Goal: Task Accomplishment & Management: Manage account settings

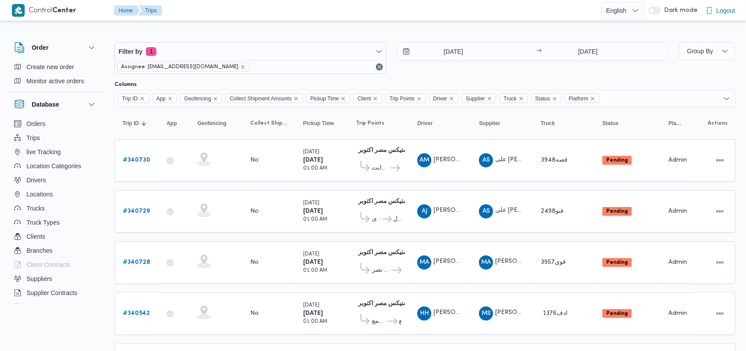
click at [488, 78] on div "Filter by 1 Assignee: mostafa.elrouby@illa.com.eg 1/10/2025 → 1/10/2025" at bounding box center [391, 58] width 564 height 42
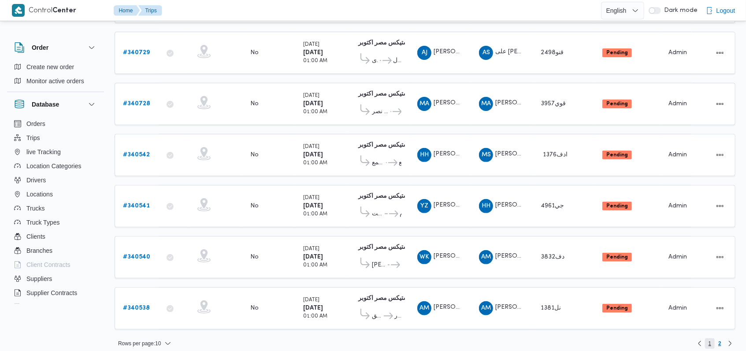
click at [711, 338] on span "1" at bounding box center [709, 343] width 3 height 11
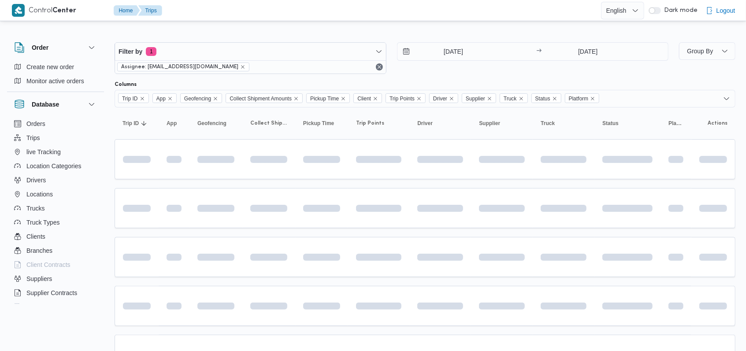
click at [487, 72] on div "1/10/2025 → 1/10/2025" at bounding box center [533, 58] width 272 height 32
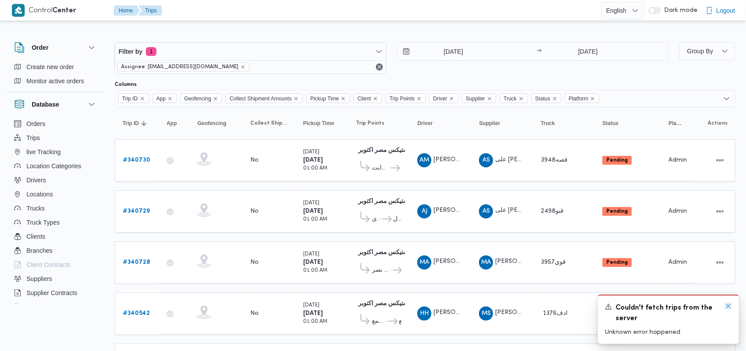
click at [726, 308] on icon "Dismiss toast" at bounding box center [727, 306] width 7 height 7
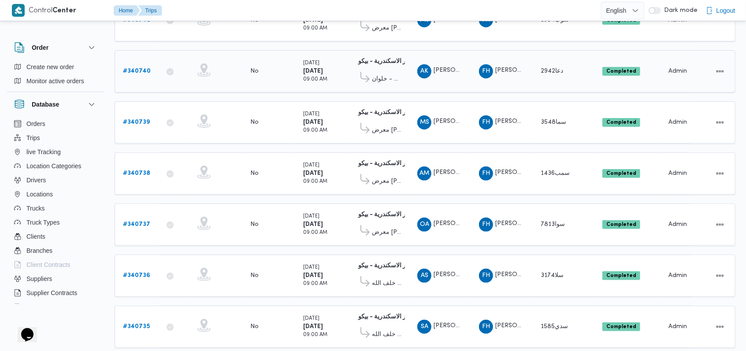
scroll to position [308, 0]
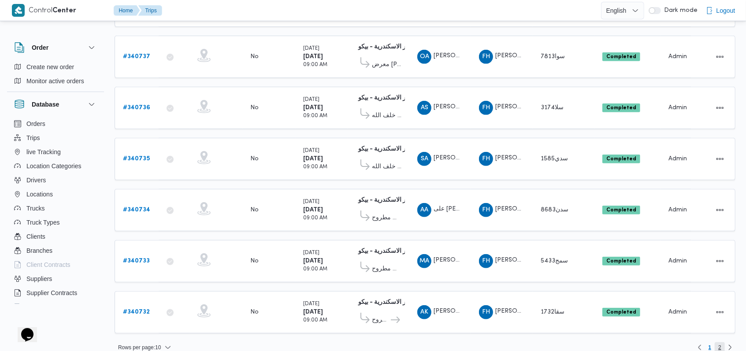
click at [723, 342] on span "2" at bounding box center [719, 347] width 10 height 11
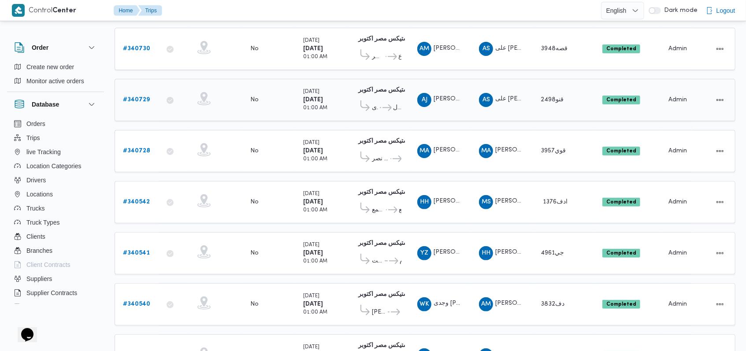
scroll to position [159, 0]
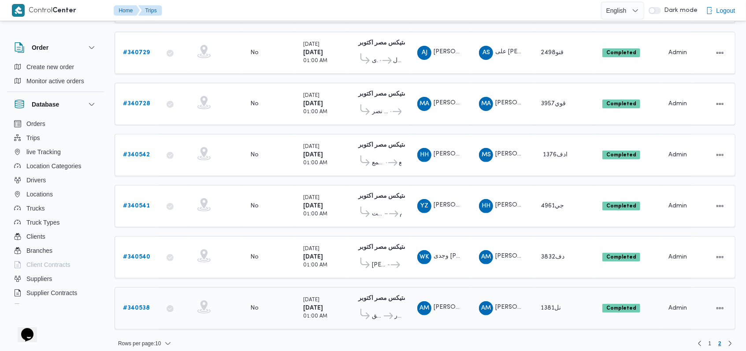
click at [135, 305] on b "# 340538" at bounding box center [136, 308] width 27 height 6
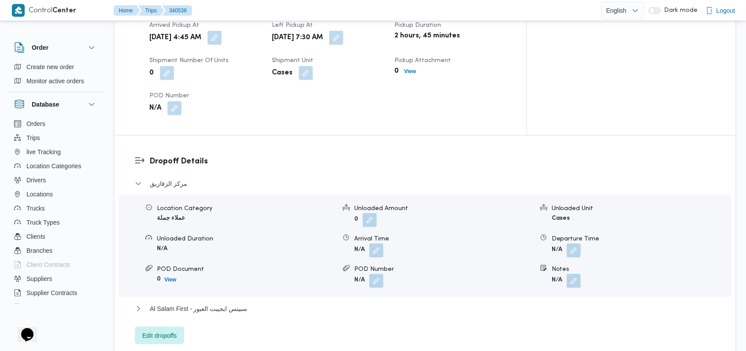
scroll to position [646, 0]
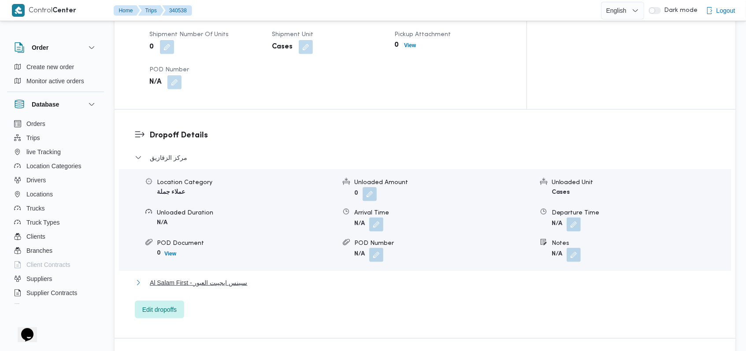
click at [208, 277] on span "Al Salam First - سبينس ايجيبت العبور" at bounding box center [198, 282] width 97 height 11
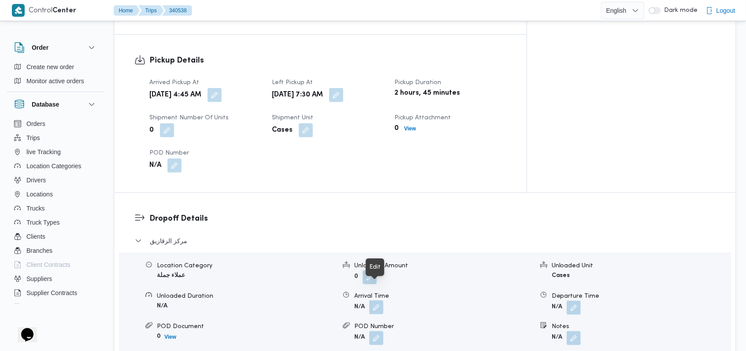
scroll to position [587, 0]
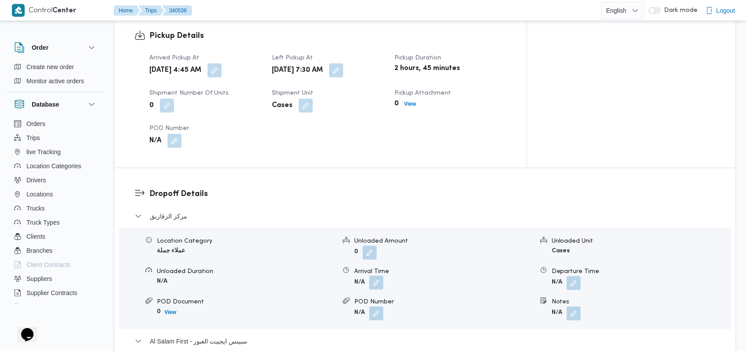
click at [372, 276] on button "button" at bounding box center [376, 283] width 14 height 14
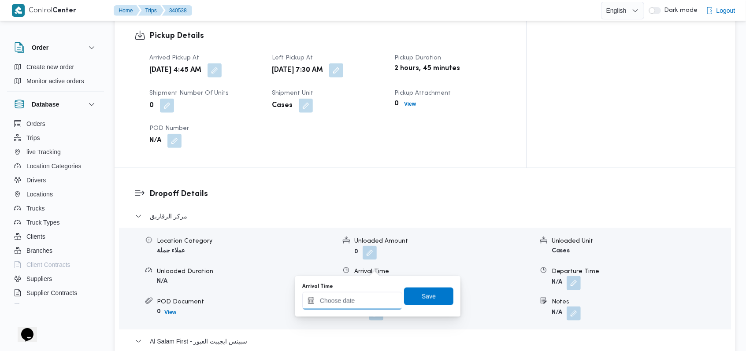
click at [365, 297] on input "Arrival Time" at bounding box center [352, 301] width 100 height 18
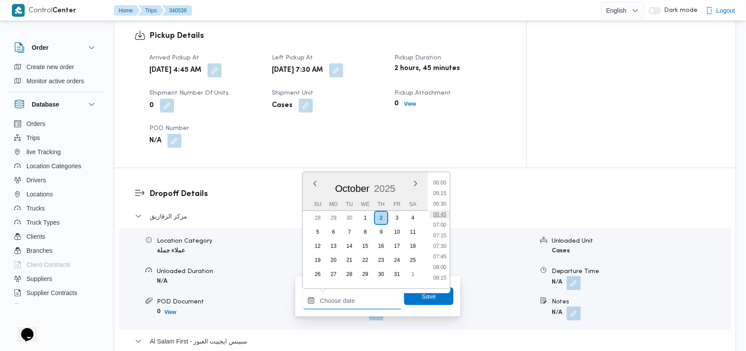
scroll to position [279, 0]
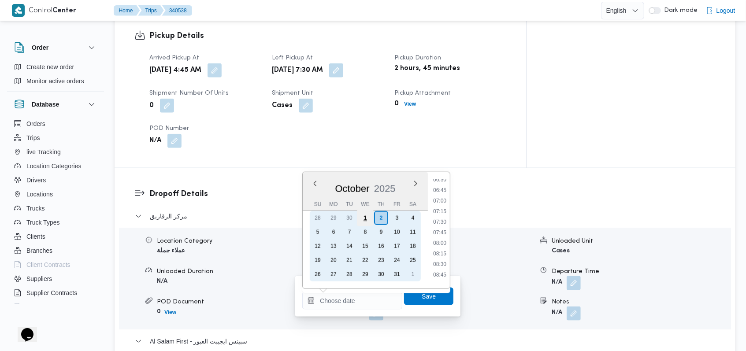
click at [371, 218] on div "1" at bounding box center [365, 218] width 17 height 17
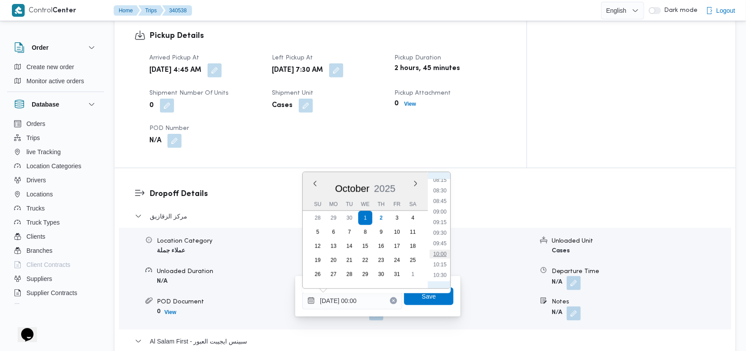
click at [444, 256] on li "10:00" at bounding box center [440, 254] width 20 height 9
type input "01/10/2025 10:00"
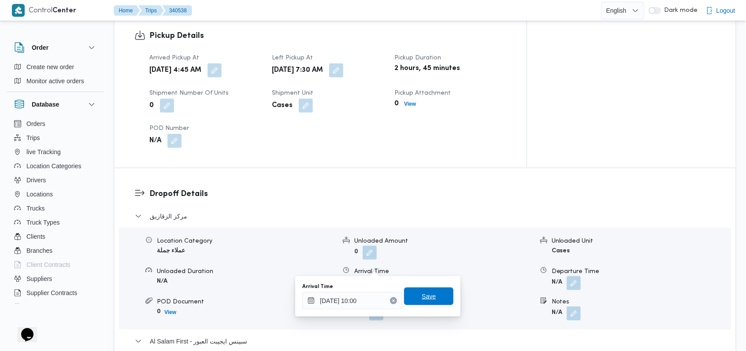
click at [438, 301] on span "Save" at bounding box center [428, 297] width 49 height 18
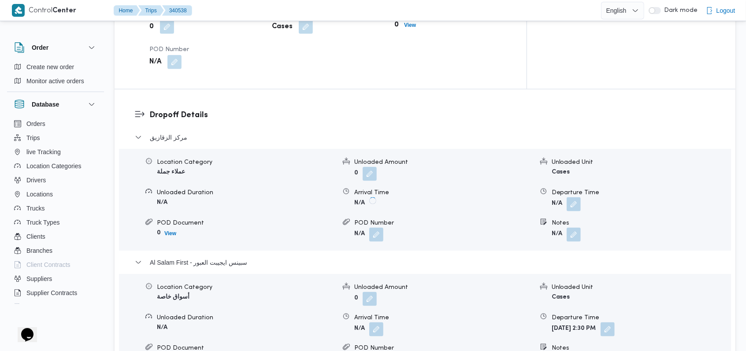
scroll to position [763, 0]
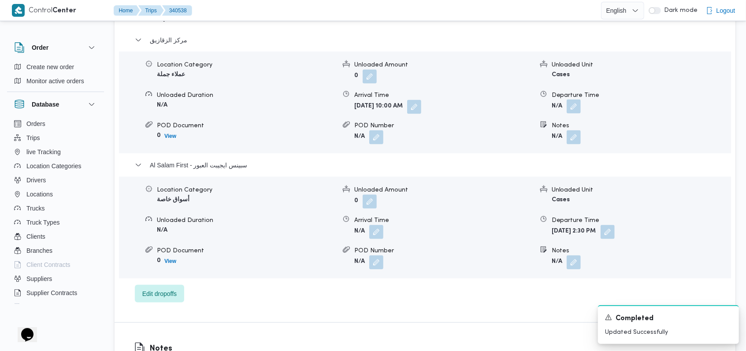
click at [576, 100] on button "button" at bounding box center [573, 107] width 14 height 14
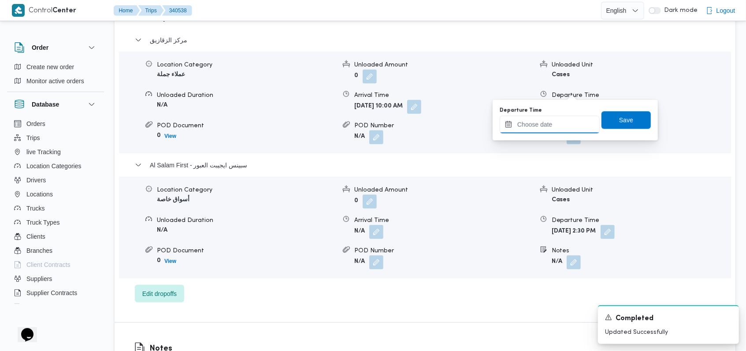
click at [563, 123] on input "Departure Time" at bounding box center [549, 125] width 100 height 18
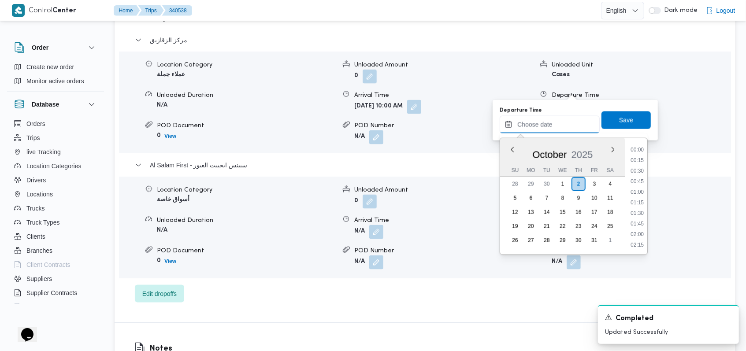
scroll to position [338, 0]
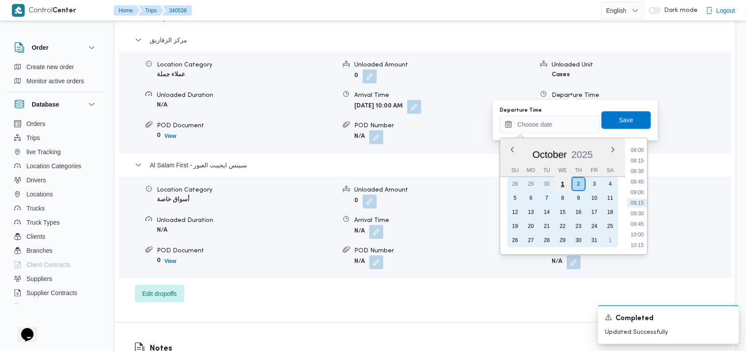
click at [564, 182] on div "1" at bounding box center [562, 184] width 17 height 17
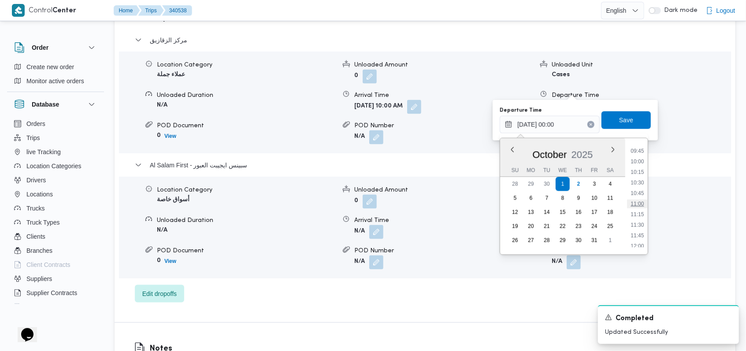
click at [638, 199] on li "11:00" at bounding box center [637, 203] width 20 height 9
type input "01/10/2025 11:00"
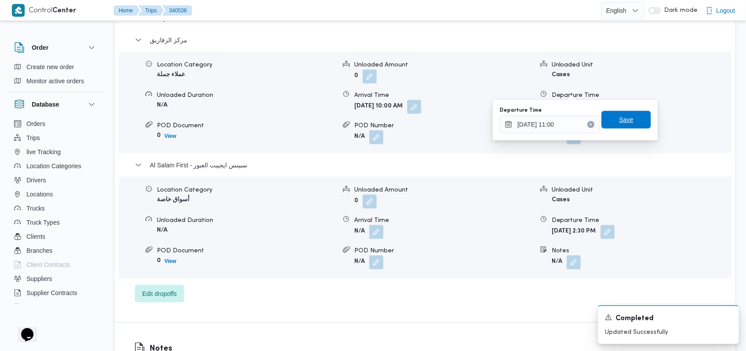
click at [630, 120] on span "Save" at bounding box center [625, 120] width 49 height 18
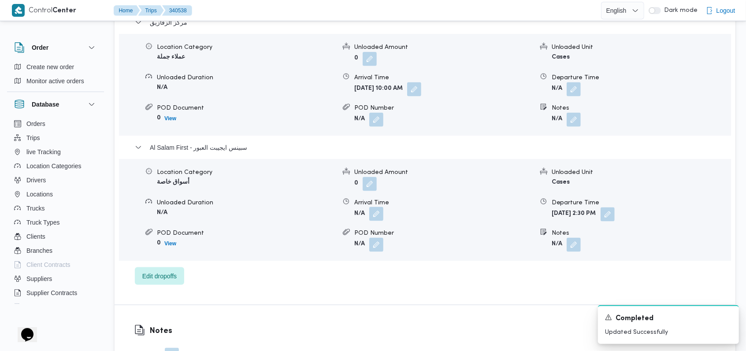
click at [375, 218] on button "button" at bounding box center [376, 214] width 14 height 14
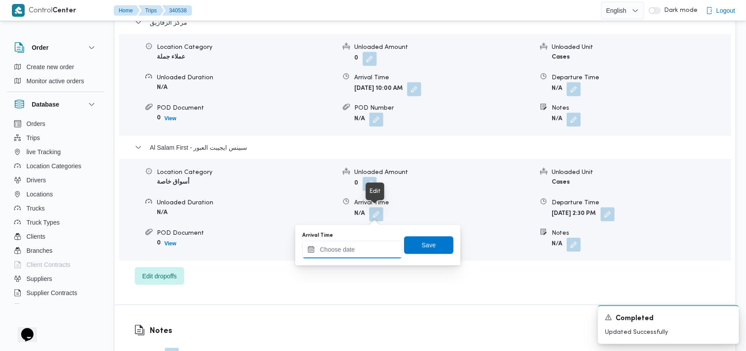
click at [358, 252] on input "Arrival Time" at bounding box center [352, 250] width 100 height 18
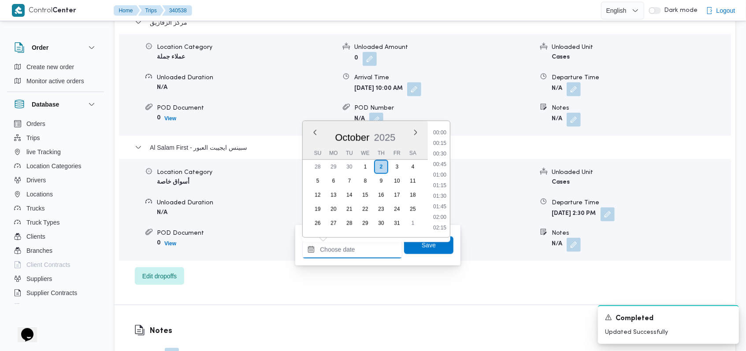
scroll to position [338, 0]
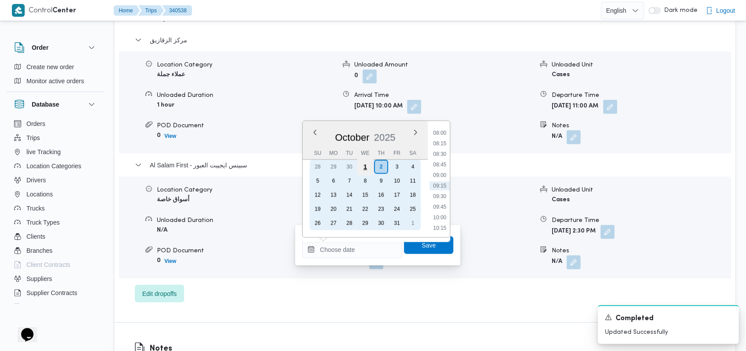
click at [369, 169] on div "1" at bounding box center [365, 167] width 17 height 17
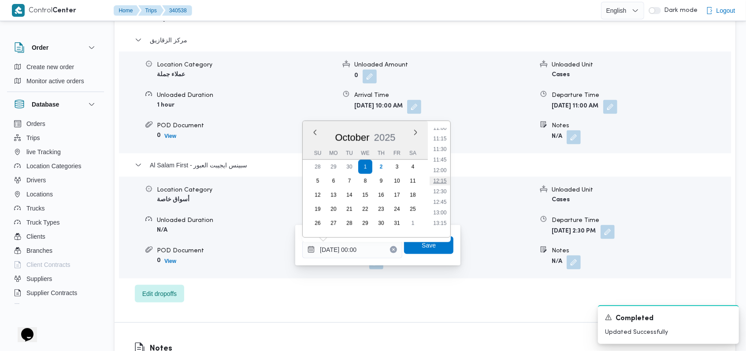
click at [440, 184] on li "12:15" at bounding box center [440, 181] width 20 height 9
type input "01/10/2025 12:15"
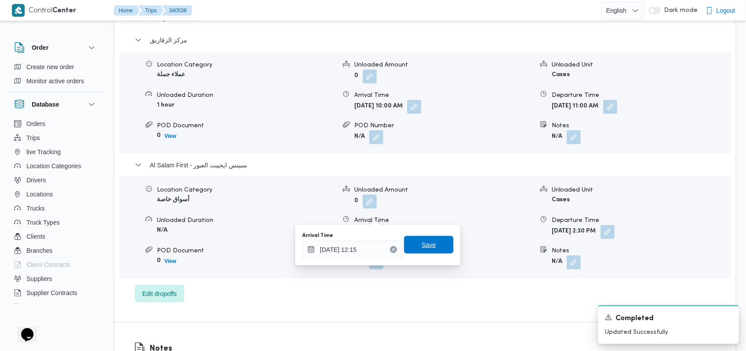
click at [432, 249] on span "Save" at bounding box center [428, 245] width 49 height 18
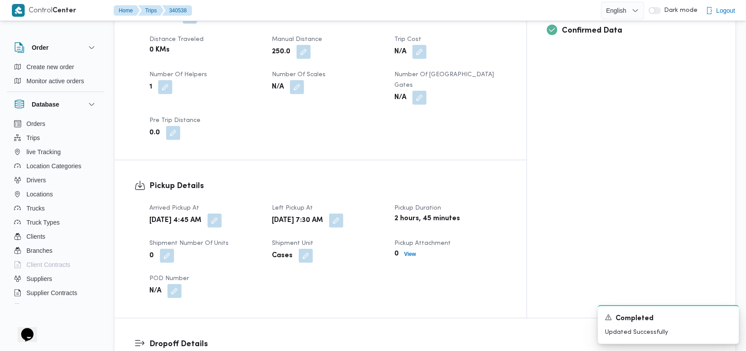
scroll to position [411, 0]
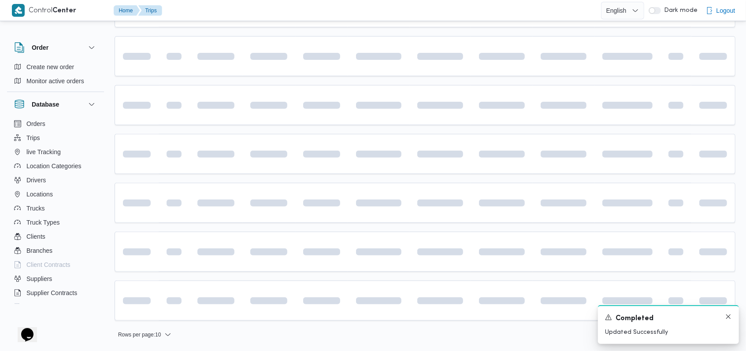
scroll to position [149, 0]
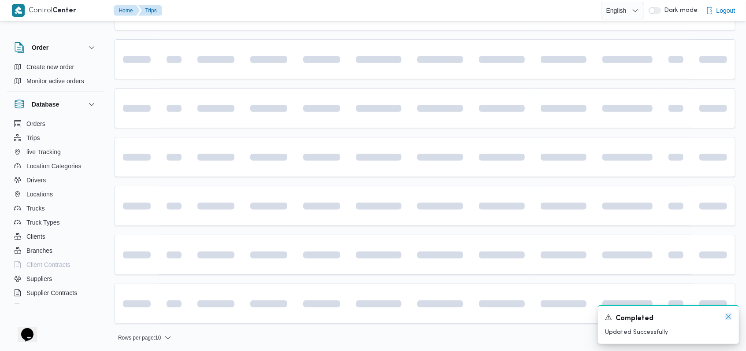
click at [729, 317] on icon "Dismiss toast" at bounding box center [727, 316] width 7 height 7
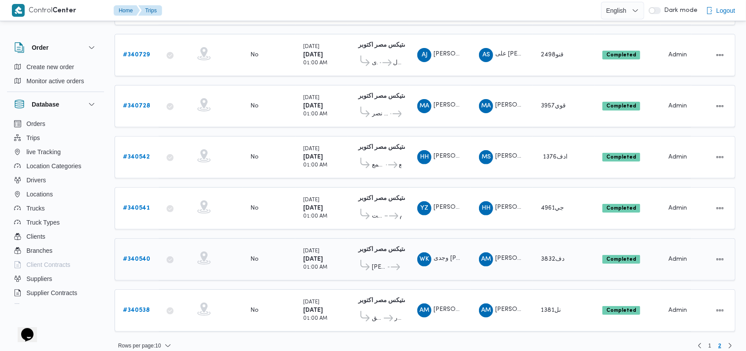
scroll to position [159, 0]
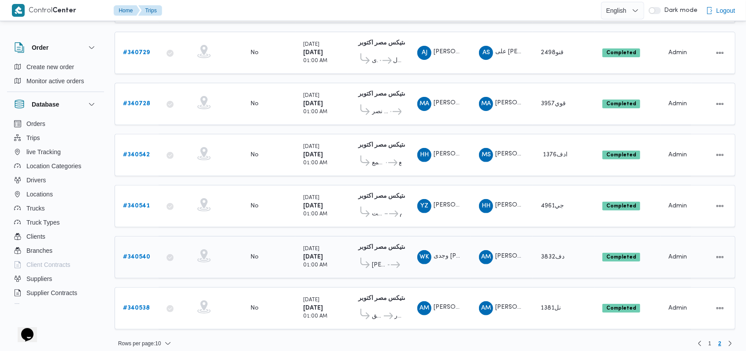
click at [134, 254] on b "# 340540" at bounding box center [136, 257] width 27 height 6
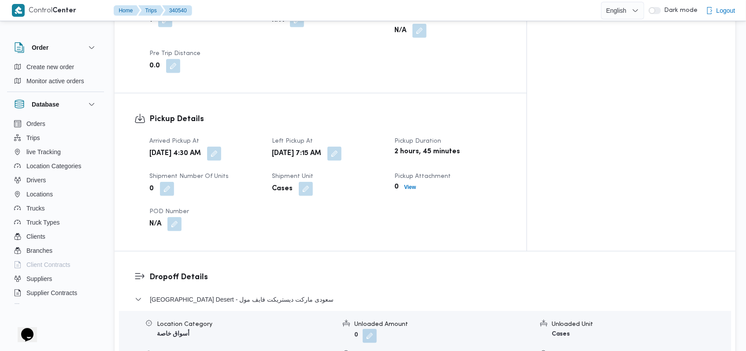
scroll to position [646, 0]
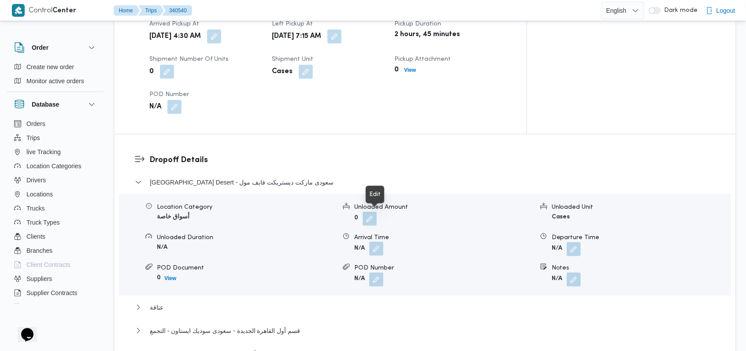
click at [371, 242] on button "button" at bounding box center [376, 249] width 14 height 14
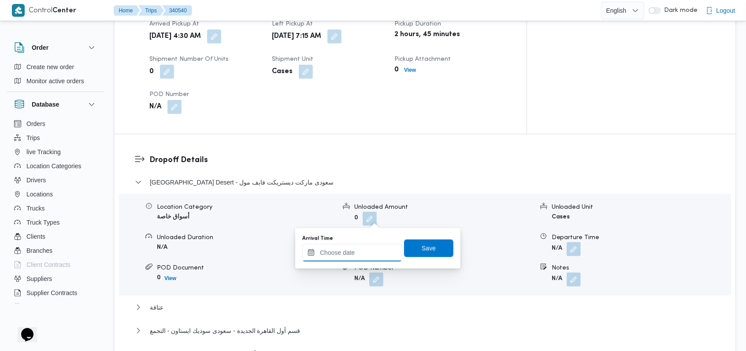
click at [363, 247] on input "Arrival Time" at bounding box center [352, 253] width 100 height 18
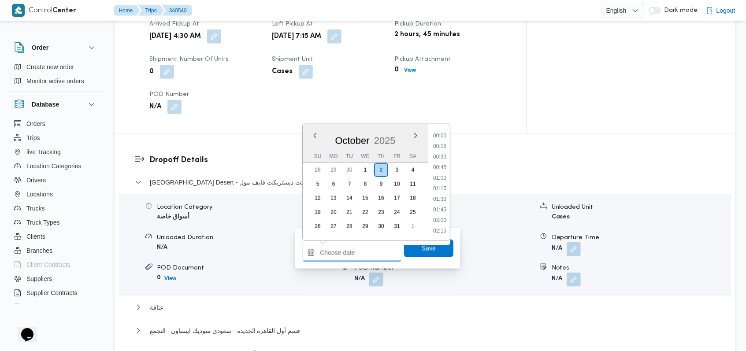
scroll to position [338, 0]
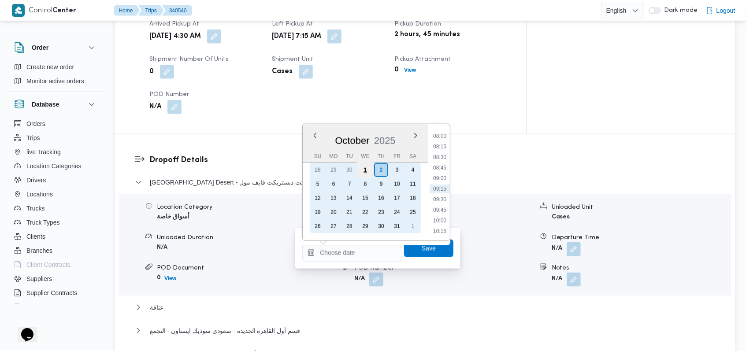
click at [365, 170] on div "1" at bounding box center [365, 170] width 17 height 17
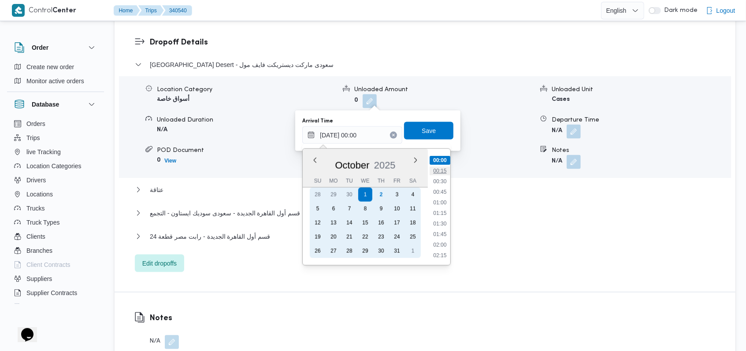
scroll to position [352, 0]
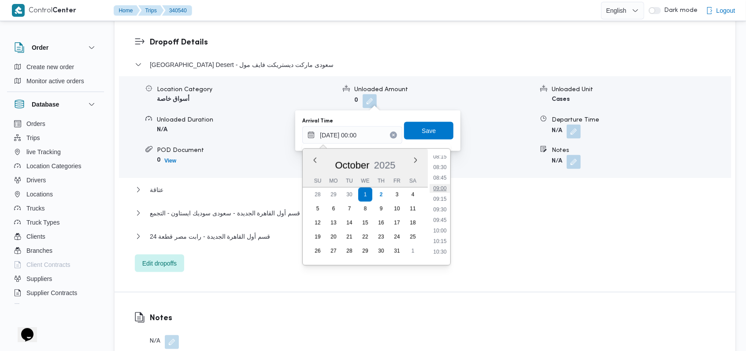
click at [442, 192] on li "09:00" at bounding box center [440, 188] width 20 height 9
type input "01/10/2025 09:00"
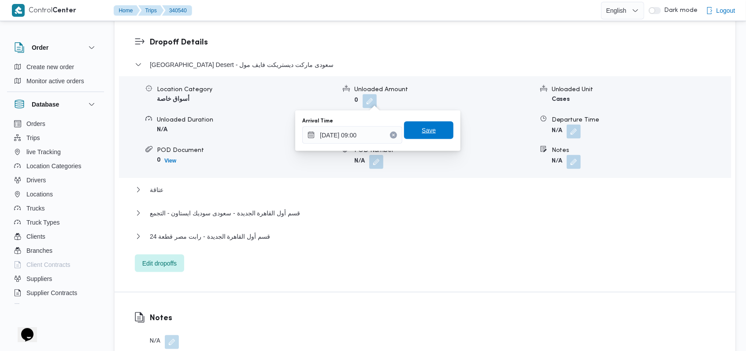
click at [438, 128] on span "Save" at bounding box center [428, 131] width 49 height 18
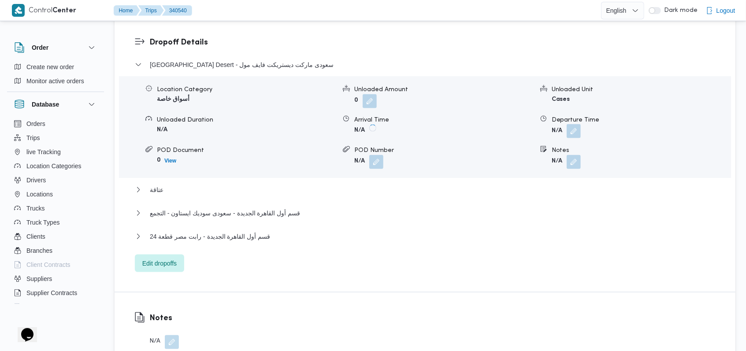
click at [572, 124] on button "button" at bounding box center [573, 131] width 14 height 14
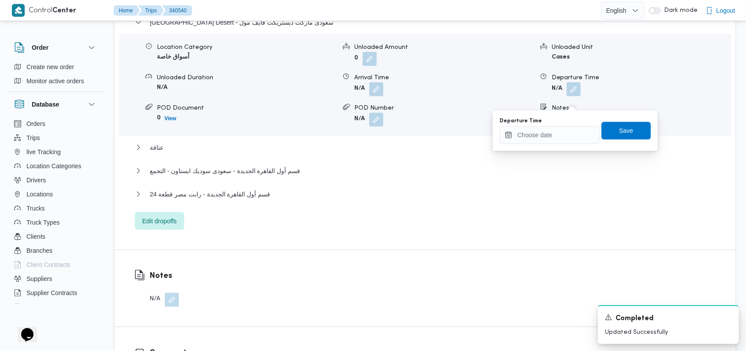
click at [550, 144] on div "Departure Time Save" at bounding box center [575, 131] width 153 height 28
click at [556, 137] on input "Departure Time" at bounding box center [549, 135] width 100 height 18
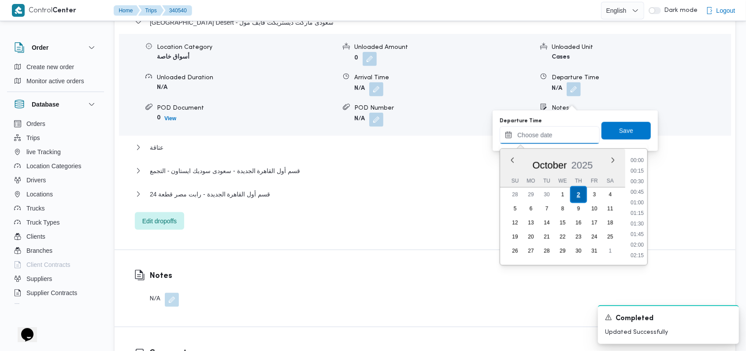
scroll to position [338, 0]
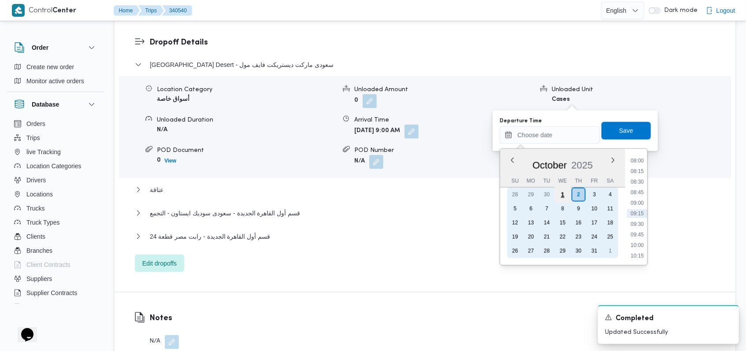
click at [560, 196] on div "1" at bounding box center [562, 194] width 17 height 17
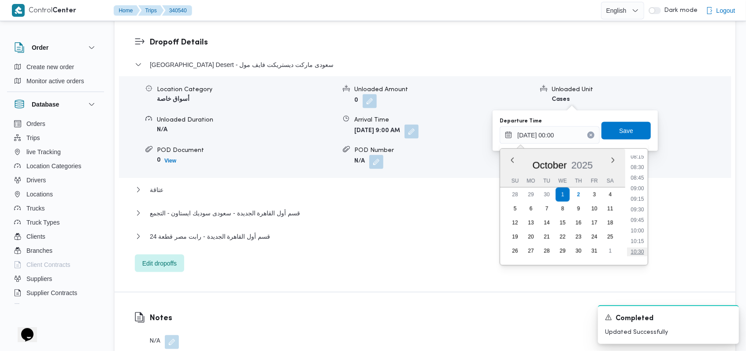
click at [641, 252] on li "10:30" at bounding box center [637, 251] width 20 height 9
type input "01/10/2025 10:30"
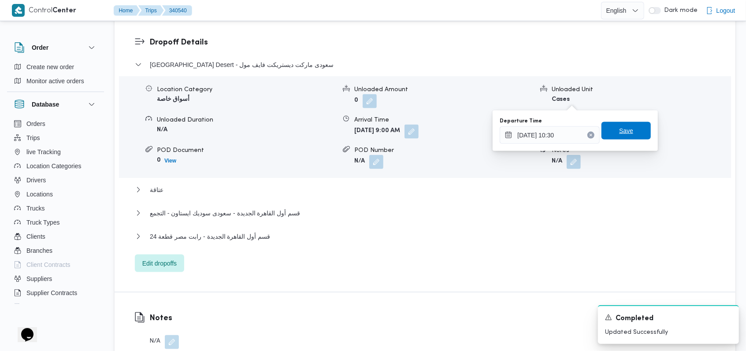
drag, startPoint x: 631, startPoint y: 133, endPoint x: 626, endPoint y: 134, distance: 5.7
click at [631, 133] on span "Save" at bounding box center [625, 131] width 49 height 18
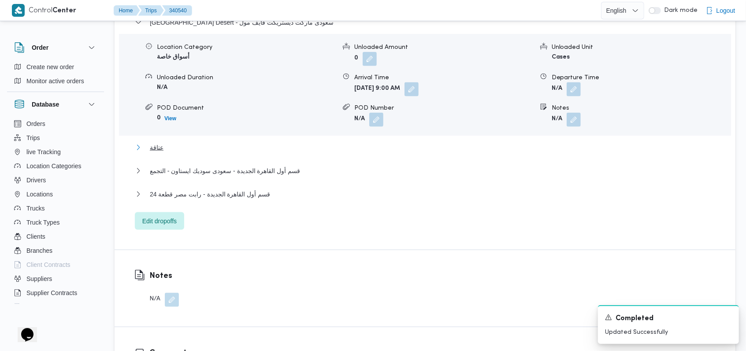
click at [175, 153] on button "عتاقة" at bounding box center [425, 147] width 580 height 11
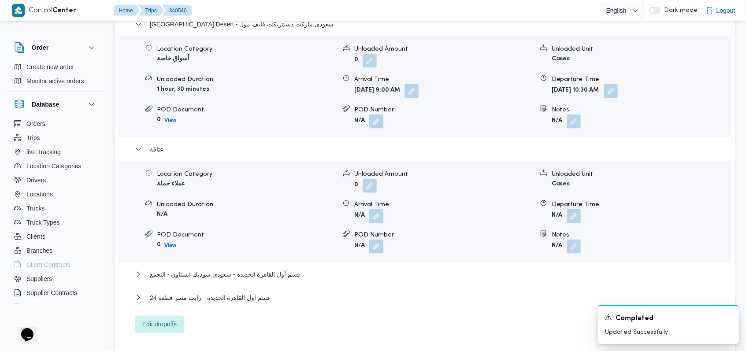
scroll to position [822, 0]
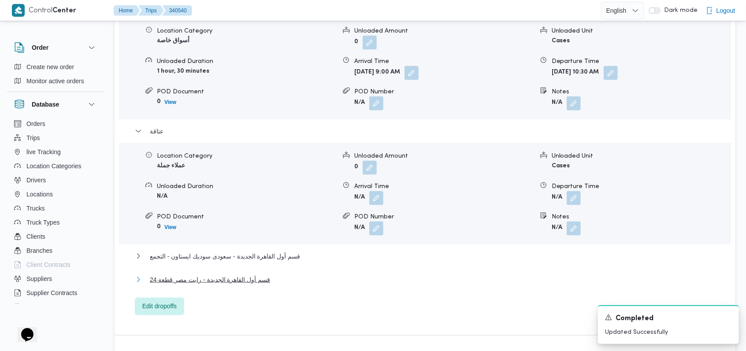
click at [265, 274] on span "قسم أول القاهرة الجديدة - رابت مصر قطعة 24" at bounding box center [210, 279] width 120 height 11
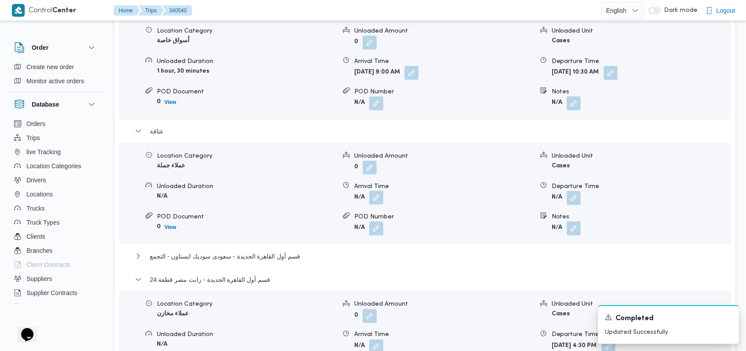
click at [379, 191] on button "button" at bounding box center [376, 198] width 14 height 14
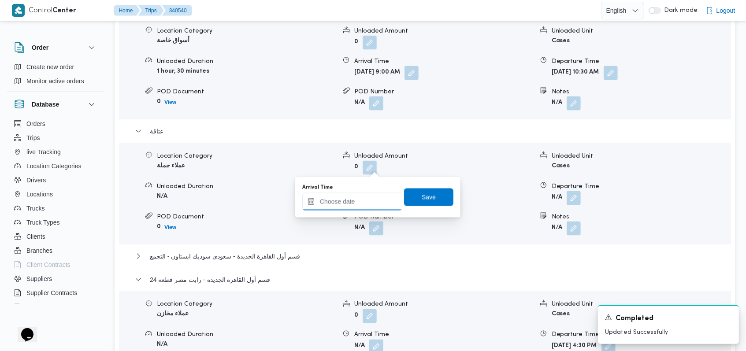
click at [356, 208] on input "Arrival Time" at bounding box center [352, 202] width 100 height 18
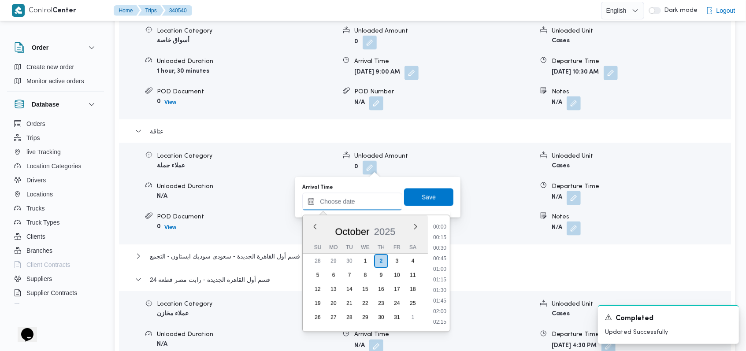
scroll to position [338, 0]
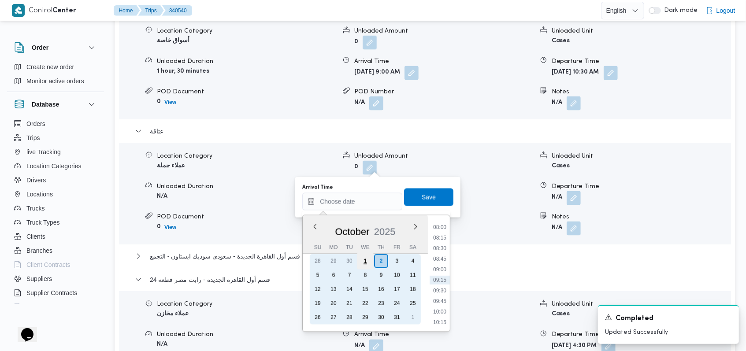
click at [361, 262] on div "1" at bounding box center [365, 261] width 17 height 17
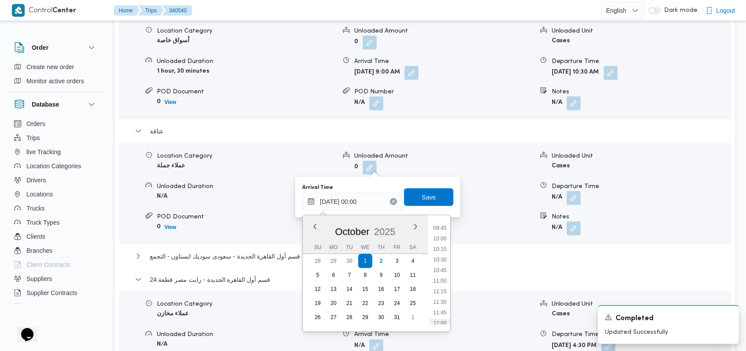
click at [445, 319] on li "12:00" at bounding box center [440, 323] width 20 height 9
type input "01/10/2025 12:00"
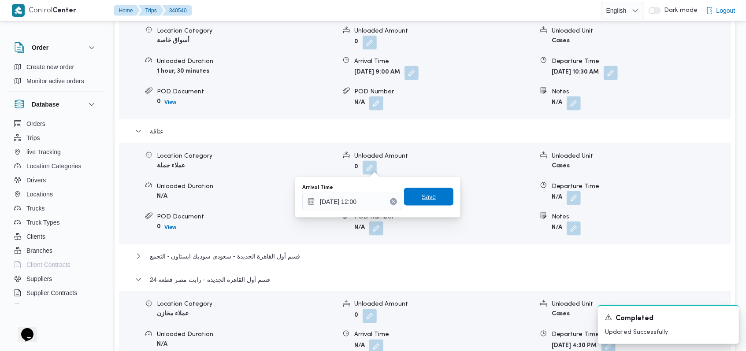
click at [440, 203] on span "Save" at bounding box center [428, 197] width 49 height 18
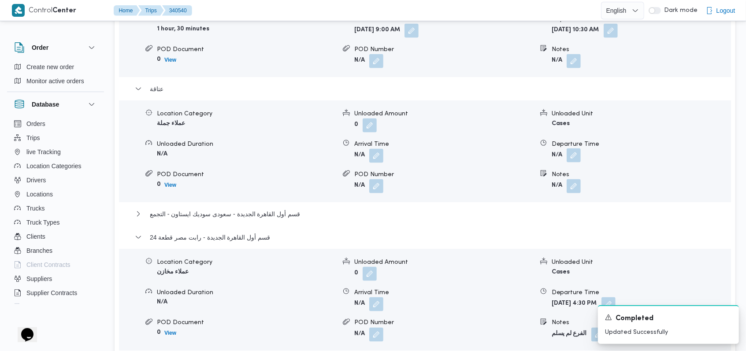
click at [571, 162] on button "button" at bounding box center [573, 155] width 14 height 14
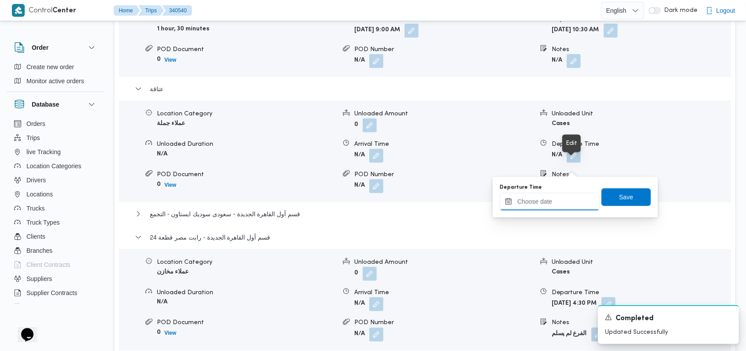
click at [560, 200] on input "Departure Time" at bounding box center [549, 202] width 100 height 18
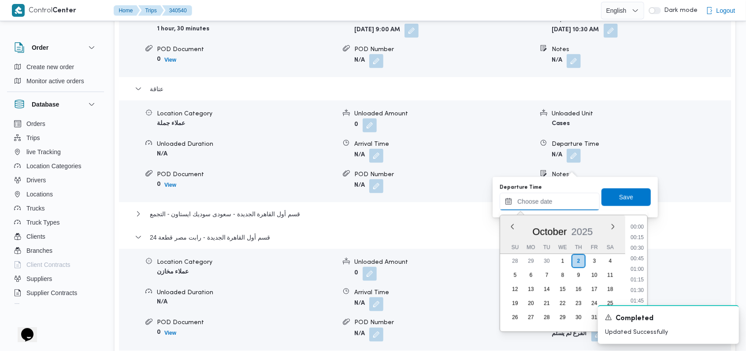
scroll to position [338, 0]
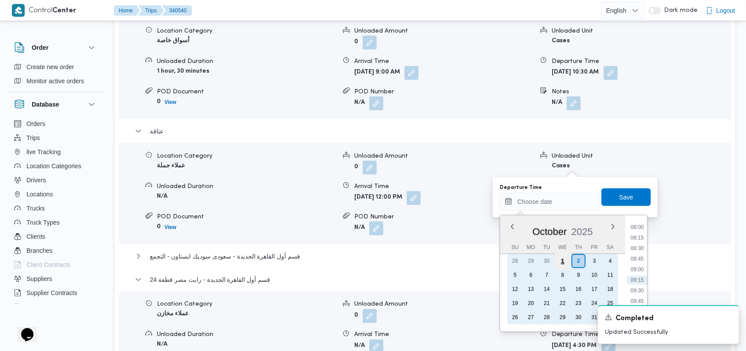
click at [565, 265] on div "1" at bounding box center [562, 261] width 17 height 17
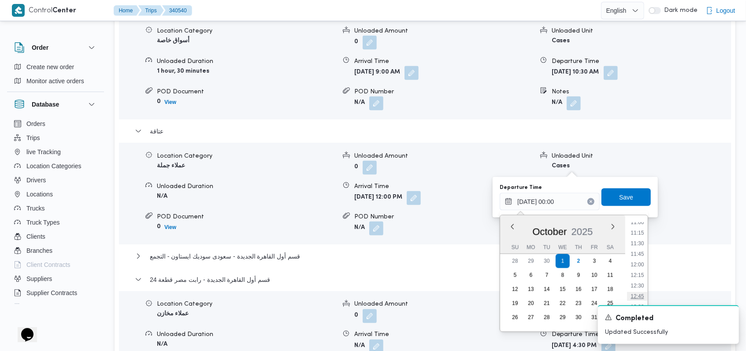
click at [641, 294] on li "12:45" at bounding box center [637, 296] width 20 height 9
type input "01/10/2025 12:45"
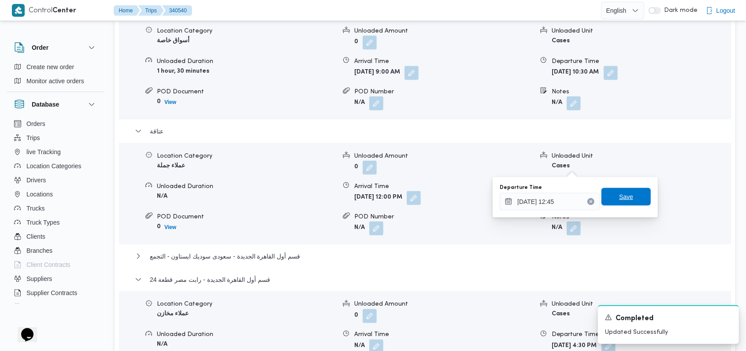
click at [630, 201] on span "Save" at bounding box center [625, 197] width 49 height 18
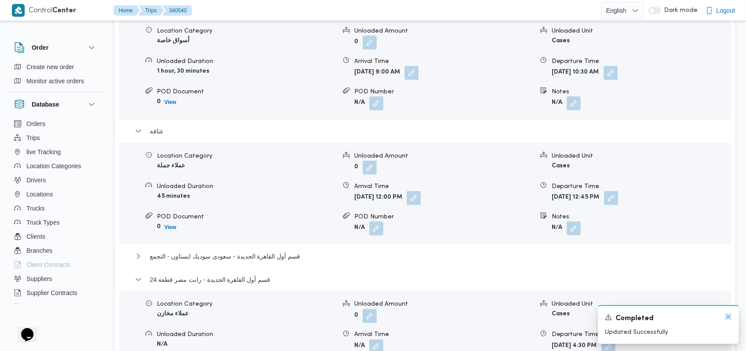
click at [726, 319] on icon "Dismiss toast" at bounding box center [727, 316] width 7 height 7
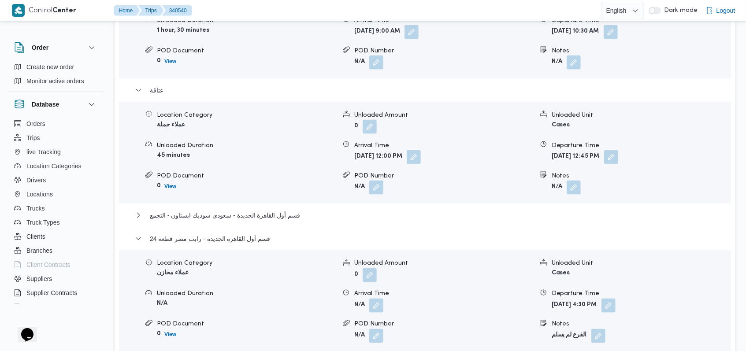
scroll to position [881, 0]
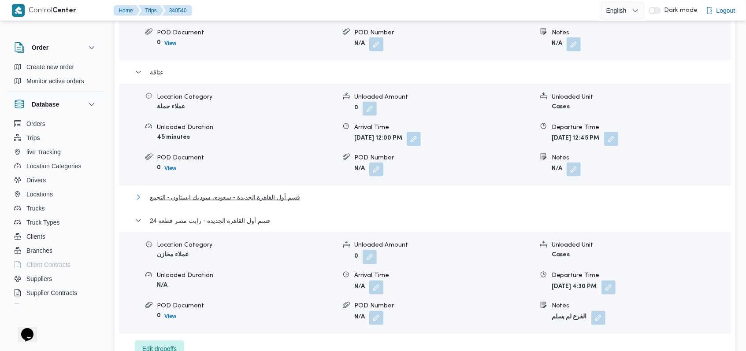
click at [303, 192] on button "قسم أول القاهرة الجديدة - سعودى سوديك ايستاون - التجمع" at bounding box center [425, 197] width 580 height 11
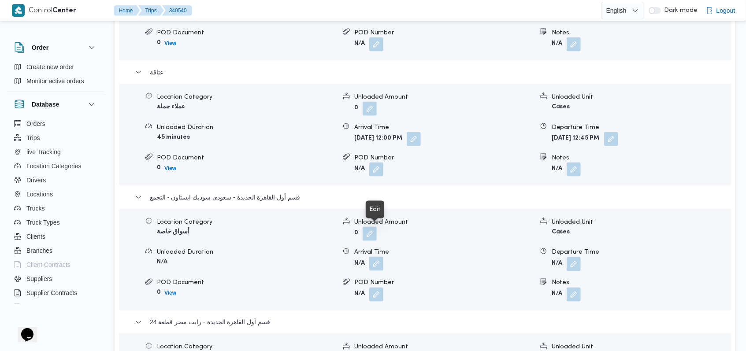
click at [373, 257] on button "button" at bounding box center [376, 264] width 14 height 14
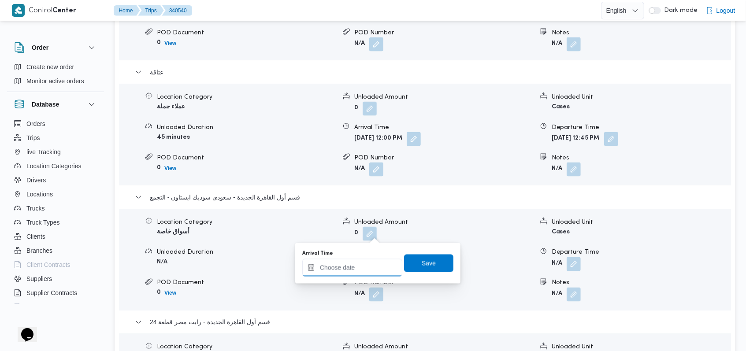
click at [359, 267] on input "Arrival Time" at bounding box center [352, 268] width 100 height 18
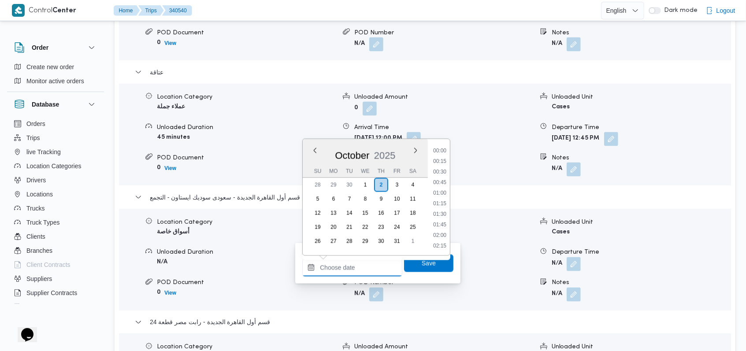
scroll to position [338, 0]
click at [362, 267] on input "Arrival Time" at bounding box center [352, 268] width 100 height 18
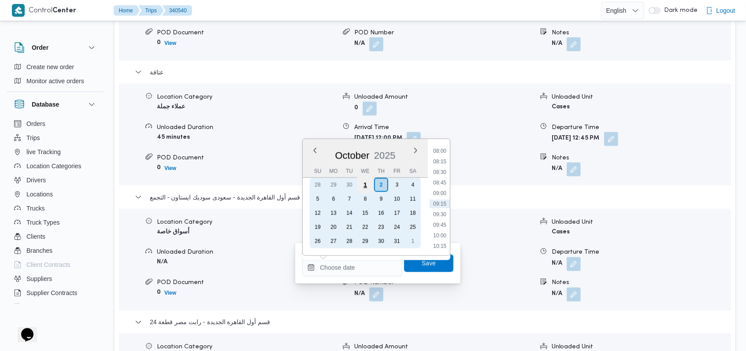
click at [366, 187] on div "1" at bounding box center [365, 185] width 17 height 17
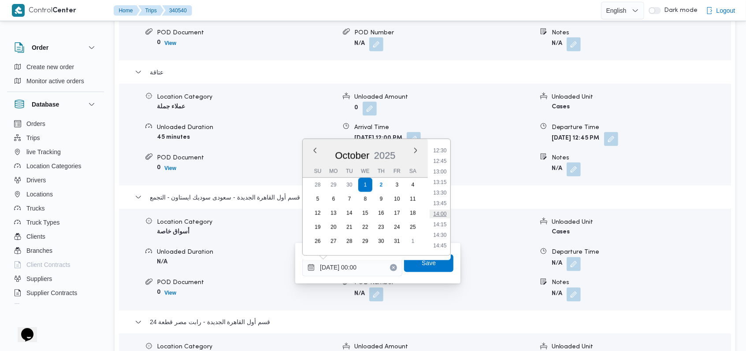
click at [444, 214] on li "14:00" at bounding box center [440, 214] width 20 height 9
type input "01/10/2025 14:00"
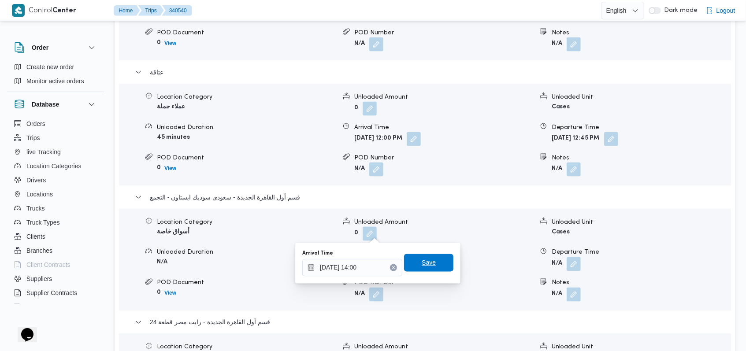
click at [427, 259] on span "Save" at bounding box center [428, 263] width 14 height 11
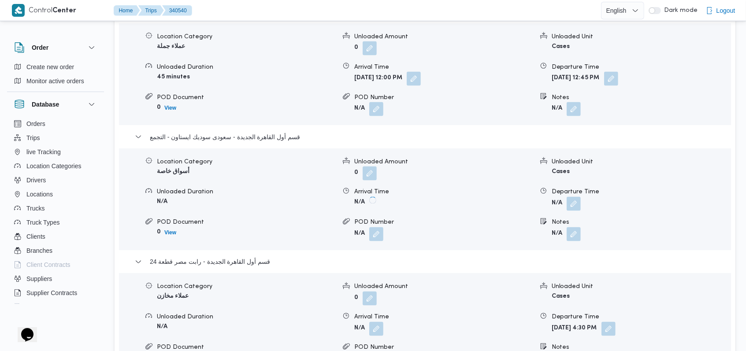
scroll to position [998, 0]
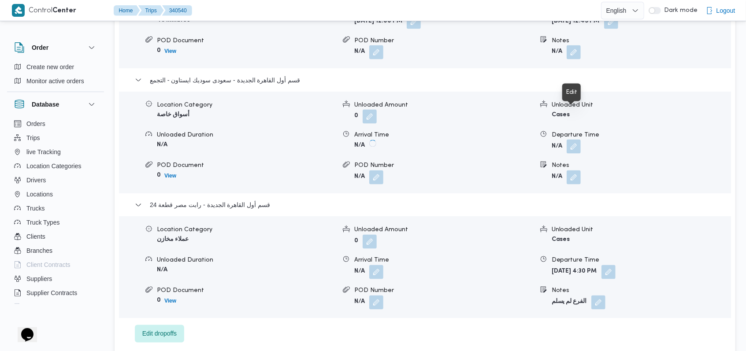
click at [576, 140] on button "button" at bounding box center [573, 147] width 14 height 14
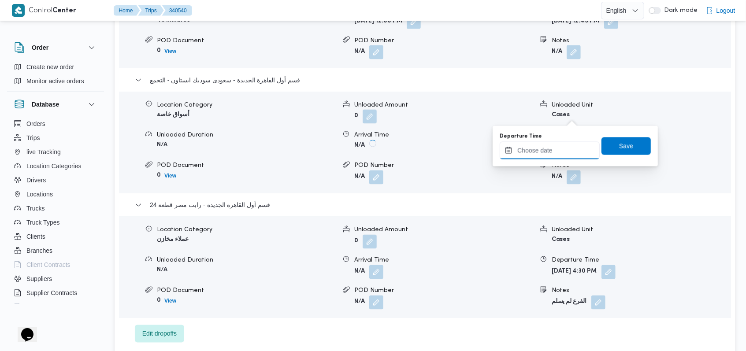
click at [558, 157] on input "Departure Time" at bounding box center [549, 151] width 100 height 18
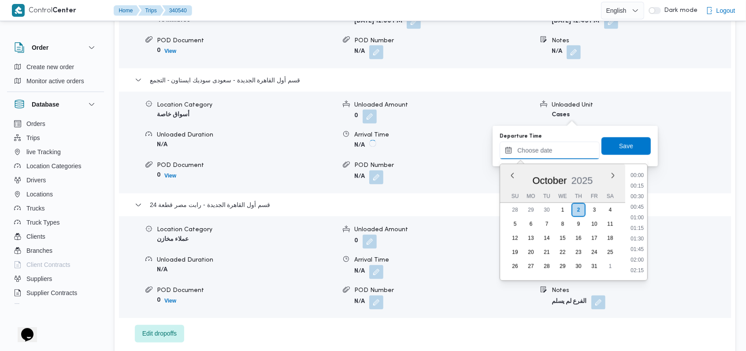
scroll to position [338, 0]
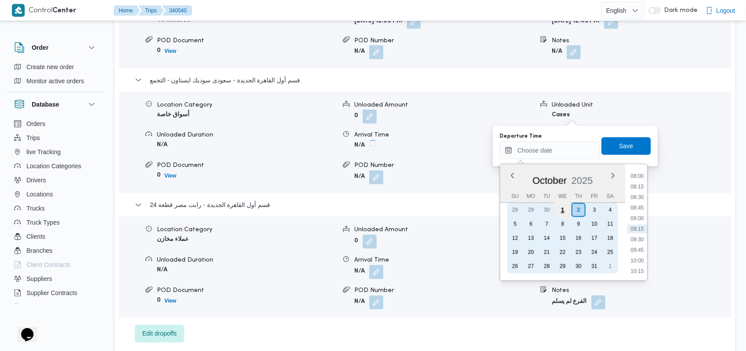
click at [565, 208] on div "1" at bounding box center [562, 210] width 17 height 17
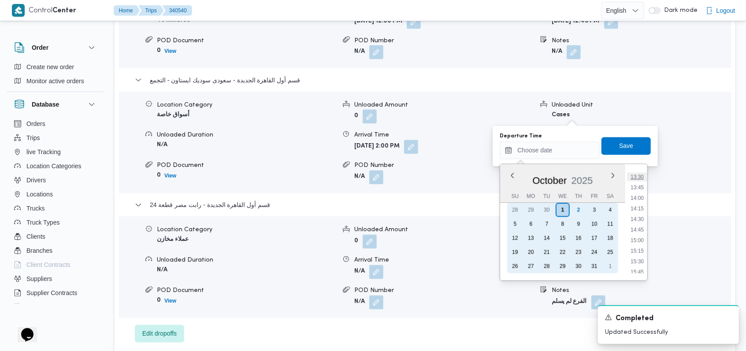
scroll to position [587, 0]
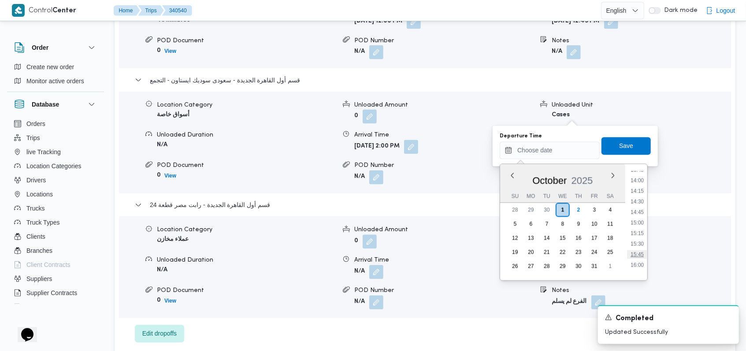
click at [638, 252] on li "15:45" at bounding box center [637, 254] width 20 height 9
type input "02/10/2025 15:45"
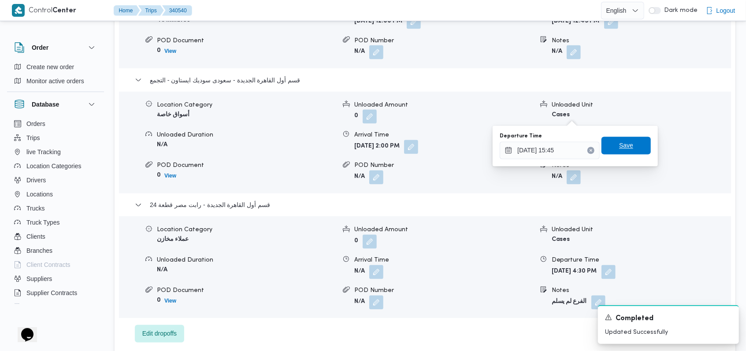
click at [628, 144] on span "Save" at bounding box center [625, 146] width 49 height 18
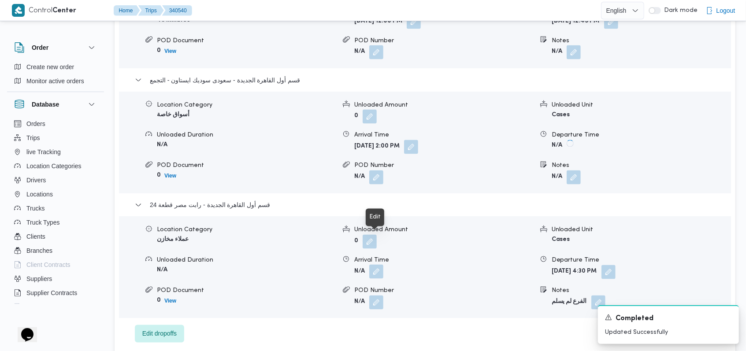
click at [377, 265] on button "button" at bounding box center [376, 272] width 14 height 14
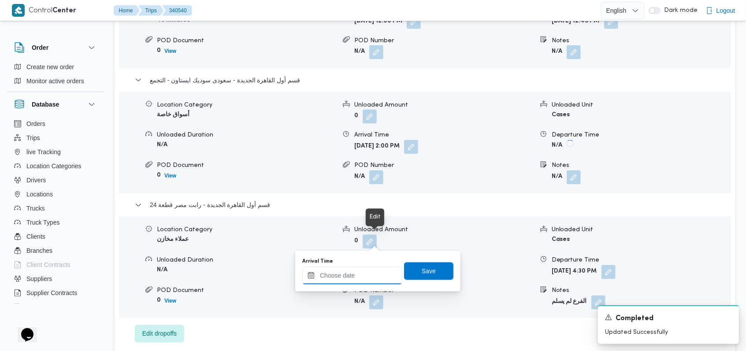
click at [365, 276] on input "Arrival Time" at bounding box center [352, 276] width 100 height 18
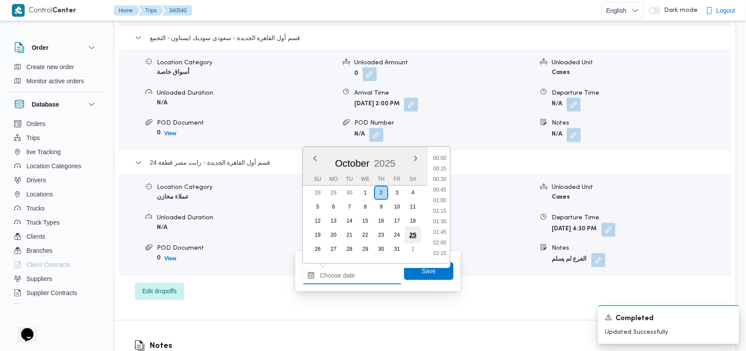
scroll to position [338, 0]
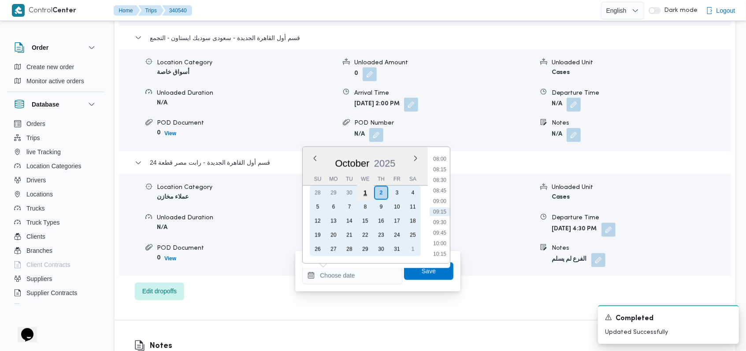
click at [366, 196] on div "1" at bounding box center [365, 193] width 17 height 17
type input "01/10/2025 00:00"
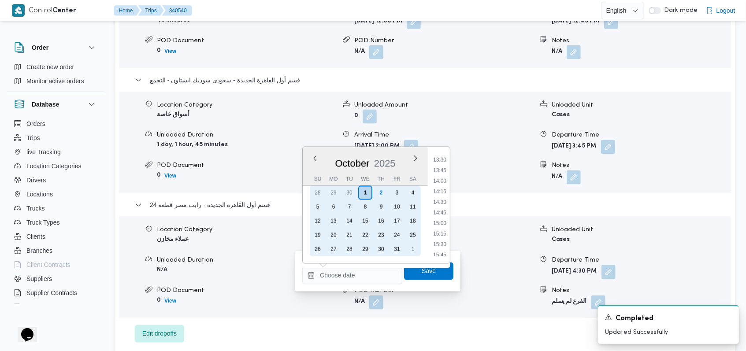
scroll to position [587, 0]
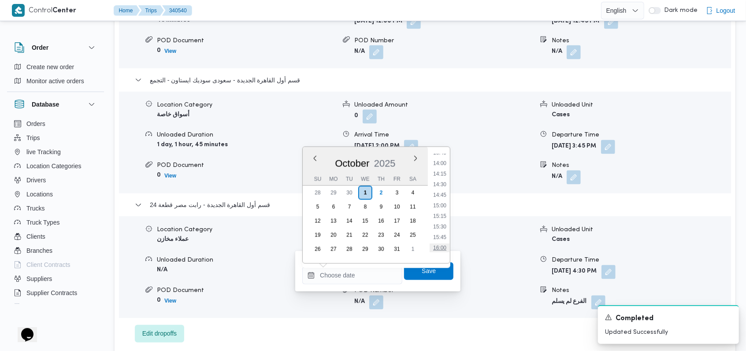
click at [445, 247] on li "16:00" at bounding box center [439, 248] width 20 height 9
type input "02/10/2025 16:00"
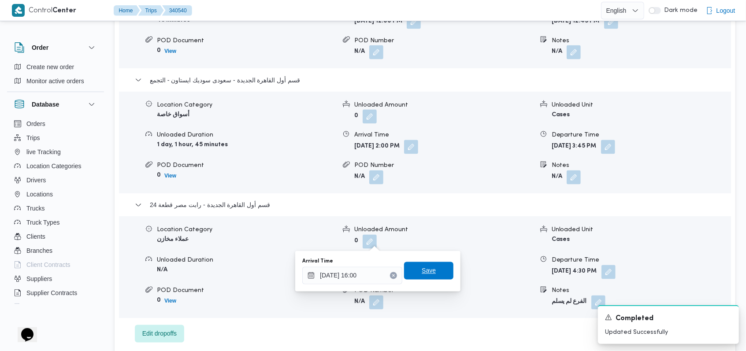
click at [429, 271] on span "Save" at bounding box center [428, 271] width 49 height 18
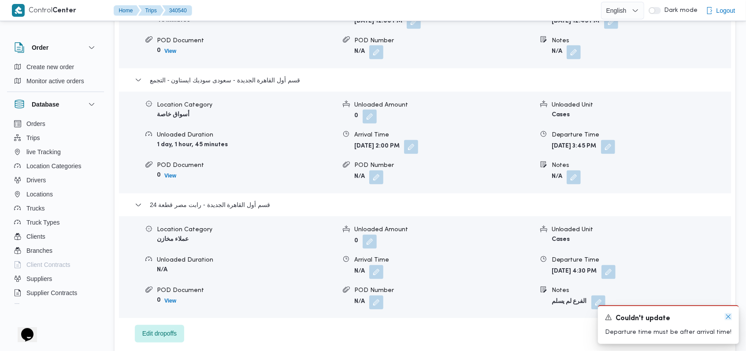
click at [726, 316] on icon "Dismiss toast" at bounding box center [727, 316] width 7 height 7
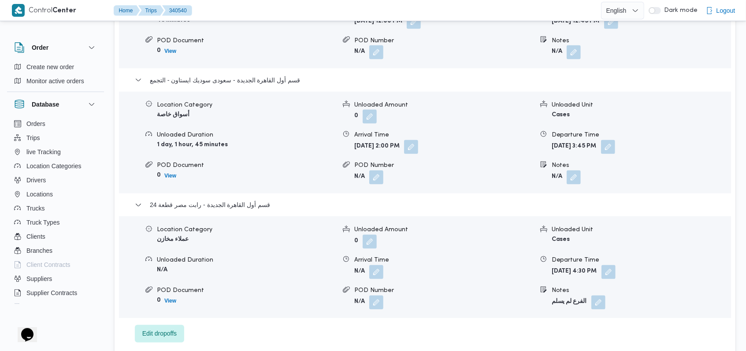
scroll to position [1057, 0]
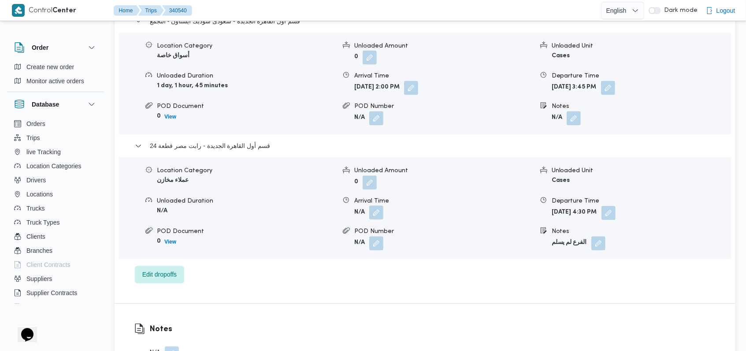
click at [378, 206] on button "button" at bounding box center [376, 213] width 14 height 14
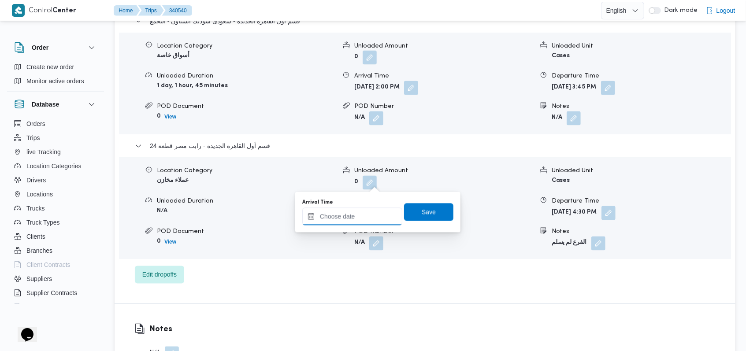
click at [366, 208] on input "Arrival Time" at bounding box center [352, 217] width 100 height 18
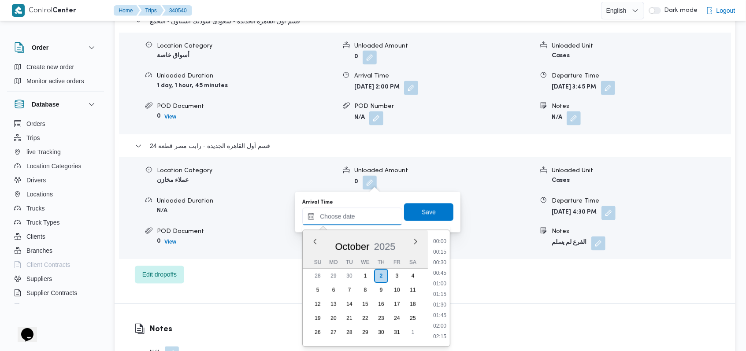
scroll to position [338, 0]
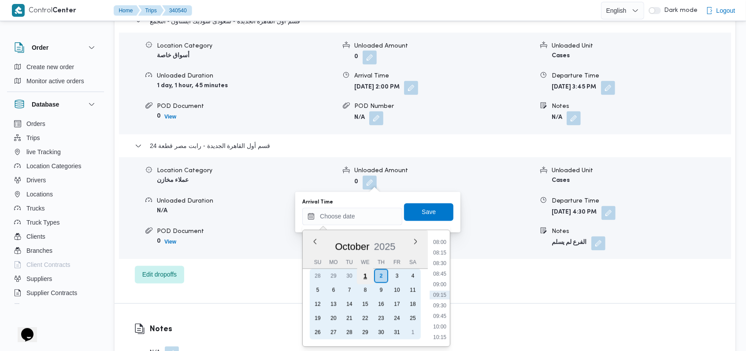
click at [367, 279] on div "1" at bounding box center [365, 276] width 17 height 17
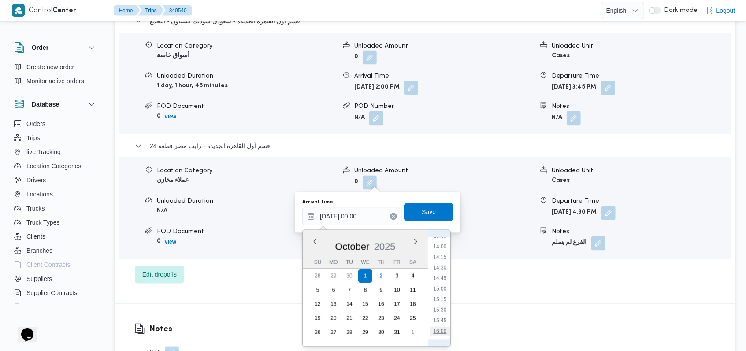
click at [443, 330] on li "16:00" at bounding box center [440, 331] width 20 height 9
type input "01/10/2025 16:00"
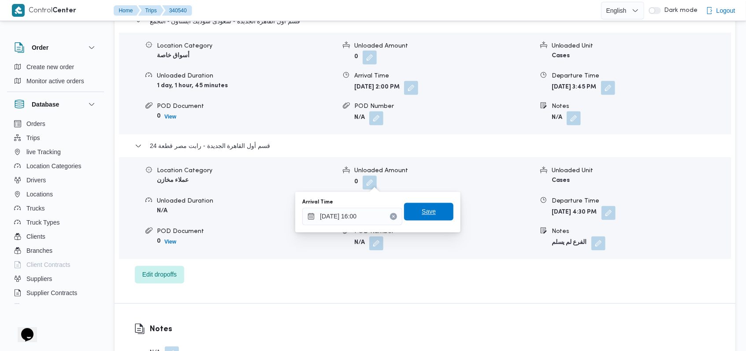
click at [433, 218] on span "Save" at bounding box center [428, 212] width 49 height 18
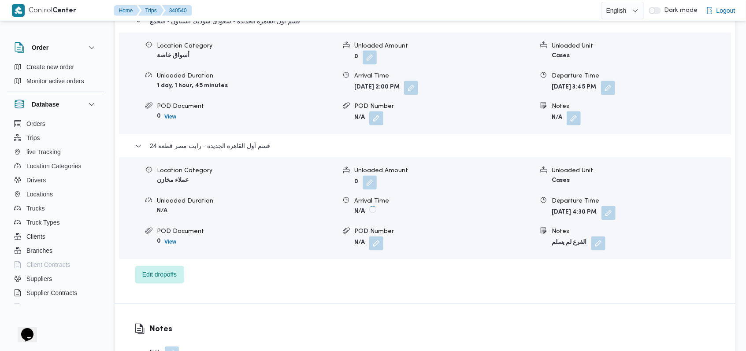
click at [615, 81] on button "button" at bounding box center [608, 88] width 14 height 14
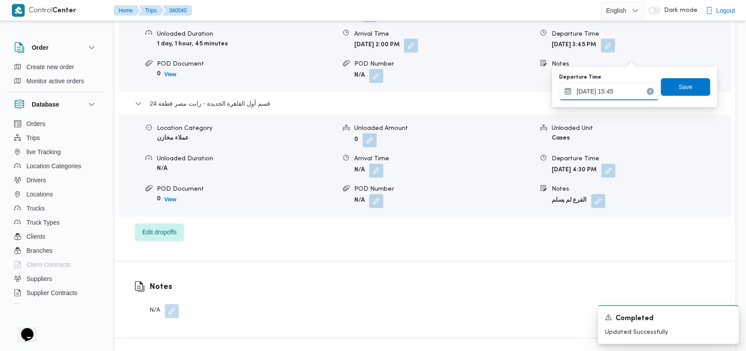
click at [613, 87] on input "02/10/2025 15:45" at bounding box center [609, 92] width 100 height 18
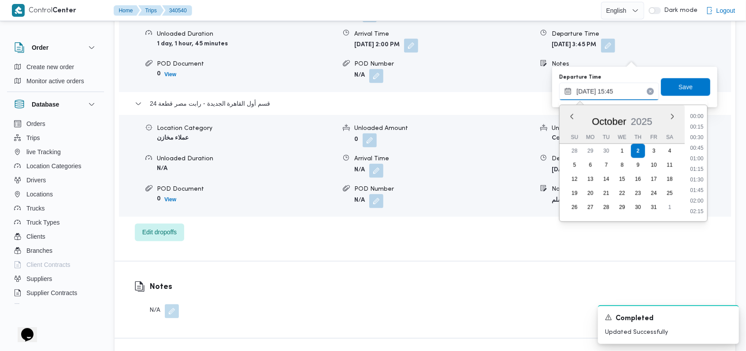
scroll to position [613, 0]
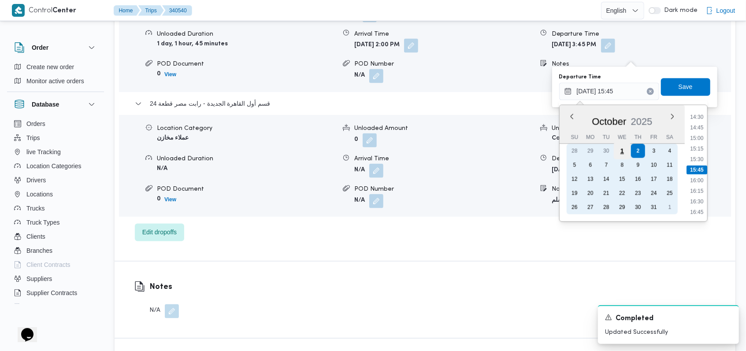
click at [623, 151] on div "1" at bounding box center [621, 151] width 17 height 17
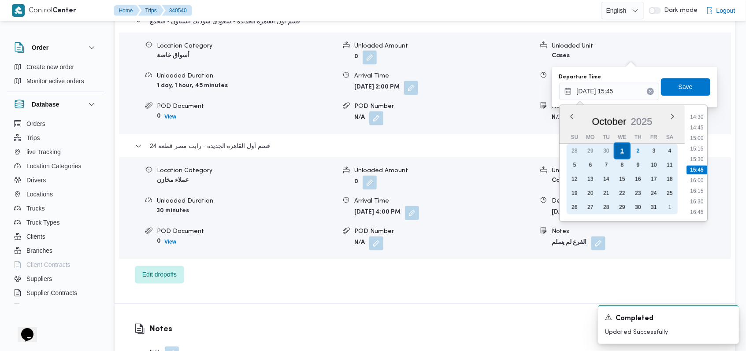
type input "01/10/2025 15:45"
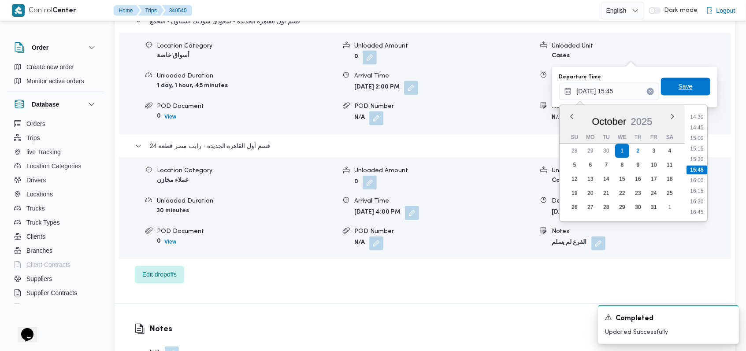
click at [678, 87] on span "Save" at bounding box center [685, 86] width 14 height 11
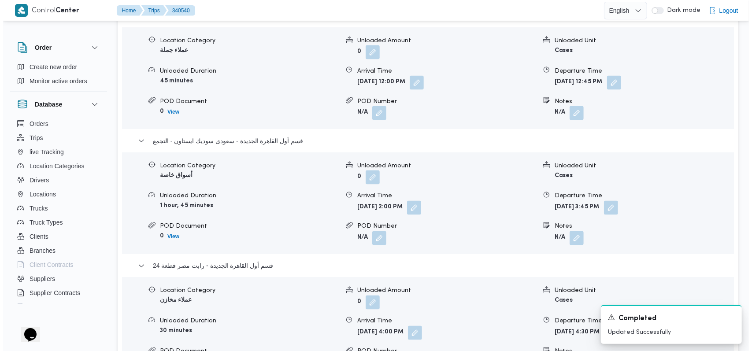
scroll to position [998, 0]
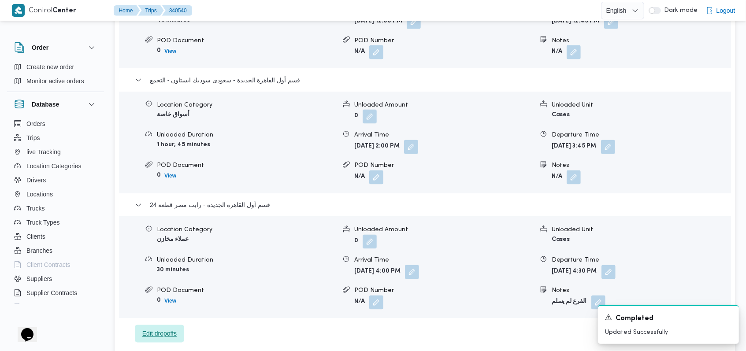
click at [174, 329] on span "Edit dropoffs" at bounding box center [159, 334] width 34 height 11
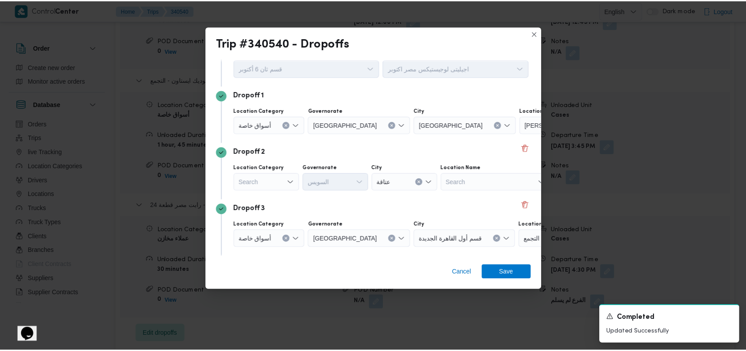
scroll to position [59, 0]
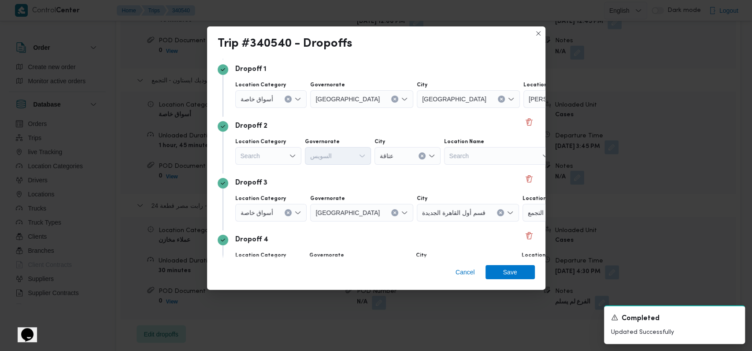
click at [280, 148] on div "Search" at bounding box center [268, 156] width 66 height 18
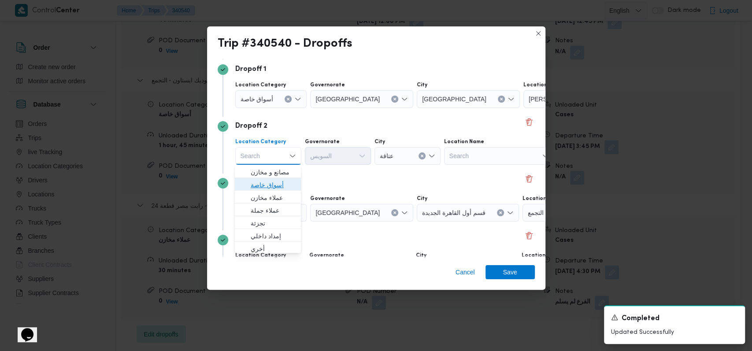
click at [274, 181] on span "أسواق خاصة" at bounding box center [273, 184] width 45 height 11
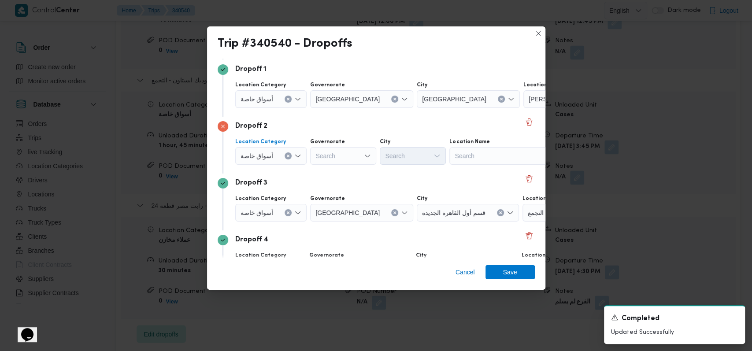
click at [458, 152] on div "Search" at bounding box center [504, 156] width 110 height 18
type input "مول العين الس"
click at [483, 165] on span "سبينس ايجيبت مول العين الس خنه الزعفران - العين السخنه | Mall Al-Sokhna | null" at bounding box center [503, 172] width 103 height 14
click at [514, 272] on span "Save" at bounding box center [510, 272] width 14 height 14
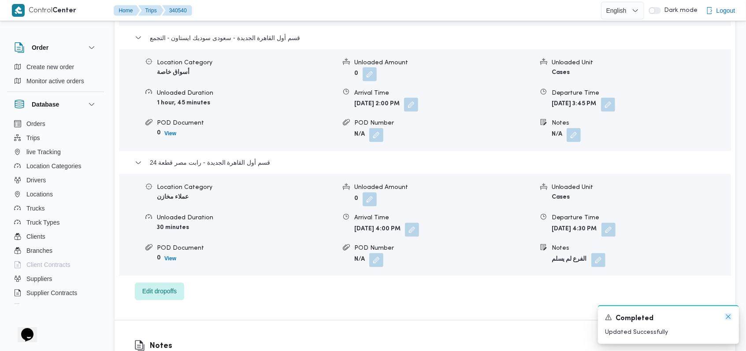
click at [727, 316] on icon "Dismiss toast" at bounding box center [728, 316] width 4 height 4
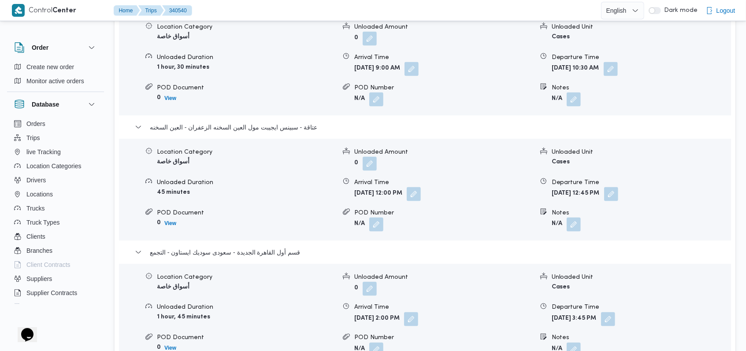
scroll to position [822, 0]
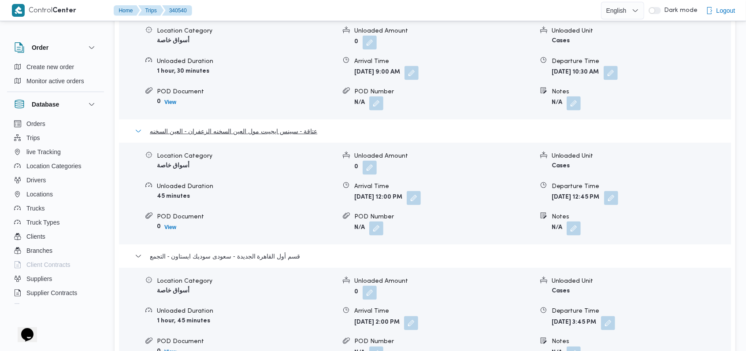
click at [260, 126] on span "عتاقة - سبينس ايجيبت مول العين السخنه الزعفران - العين السخنه" at bounding box center [233, 131] width 167 height 11
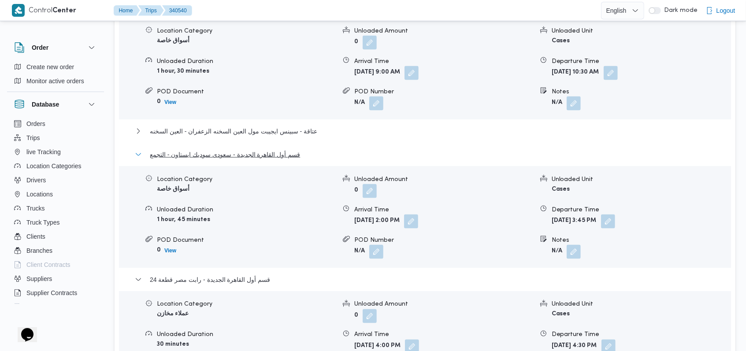
click at [255, 149] on span "قسم أول القاهرة الجديدة - سعودى سوديك ايستاون - التجمع" at bounding box center [225, 154] width 150 height 11
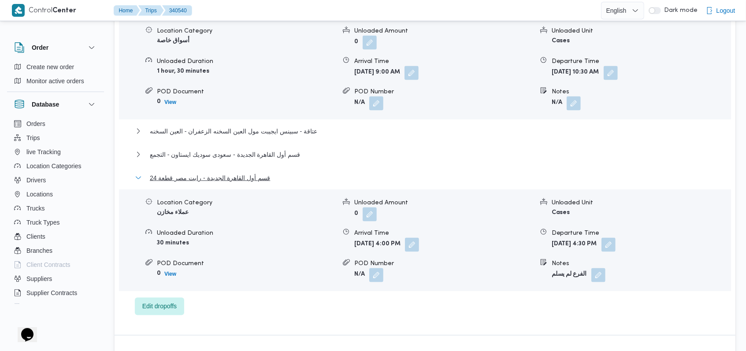
click at [253, 173] on span "قسم أول القاهرة الجديدة - رابت مصر قطعة 24" at bounding box center [210, 178] width 120 height 11
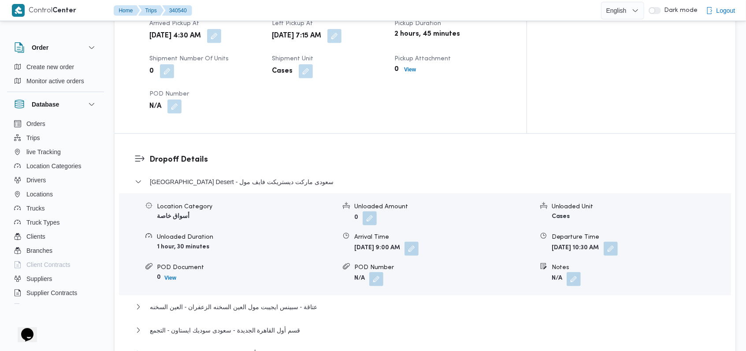
scroll to position [646, 0]
click at [254, 177] on span "Cairo Governorate Desert - سعودى ماركت ديستريكت فايف مول" at bounding box center [242, 182] width 184 height 11
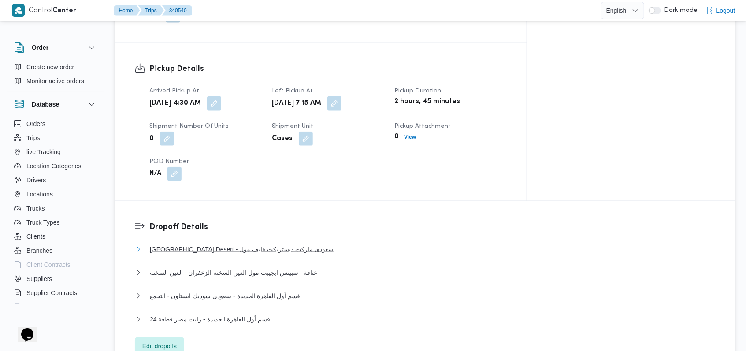
scroll to position [352, 0]
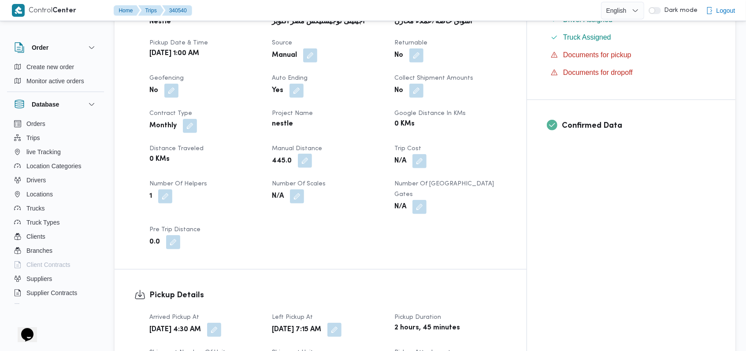
click at [312, 154] on button "button" at bounding box center [305, 161] width 14 height 14
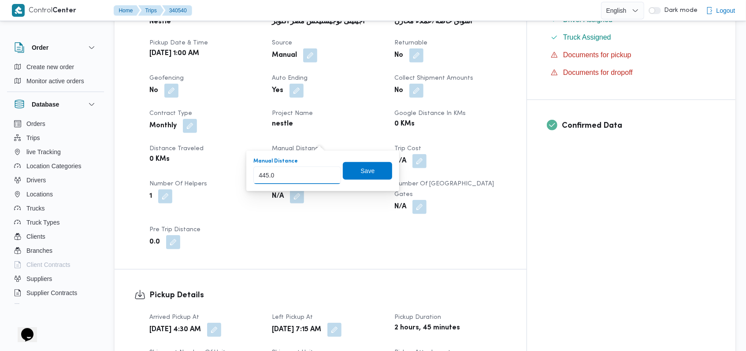
drag, startPoint x: 266, startPoint y: 176, endPoint x: 232, endPoint y: 185, distance: 35.5
drag, startPoint x: 269, startPoint y: 176, endPoint x: 239, endPoint y: 184, distance: 31.1
type input "370.0"
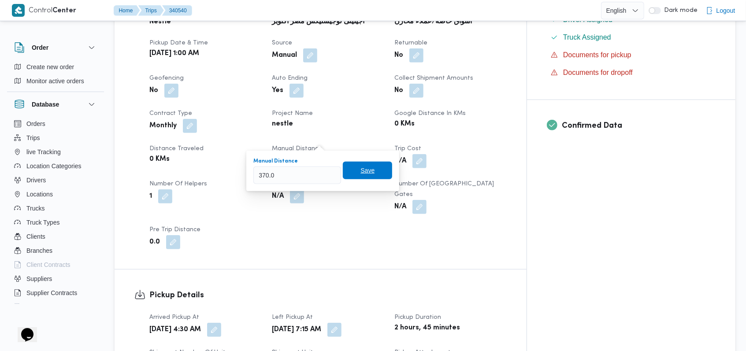
click at [368, 173] on span "Save" at bounding box center [367, 171] width 49 height 18
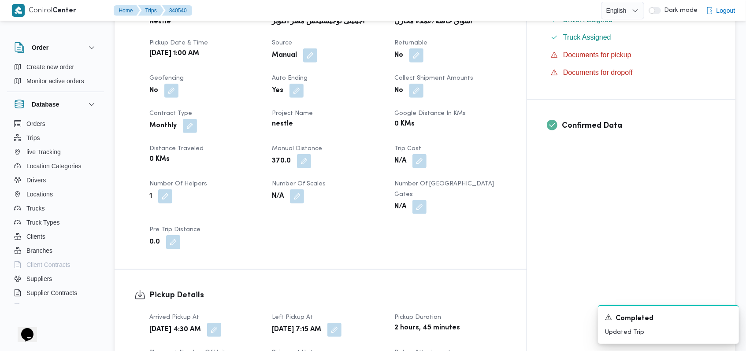
scroll to position [705, 0]
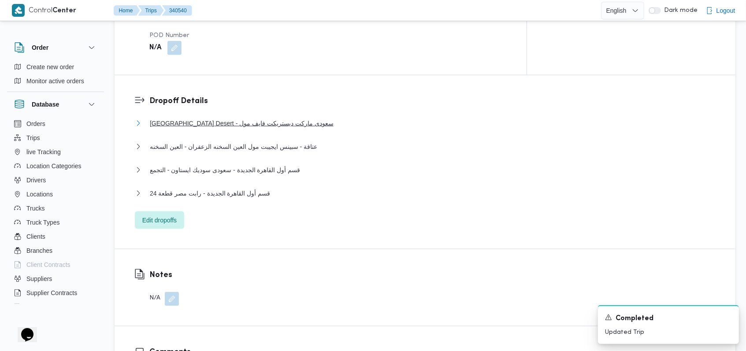
click at [291, 118] on span "Cairo Governorate Desert - سعودى ماركت ديستريكت فايف مول" at bounding box center [242, 123] width 184 height 11
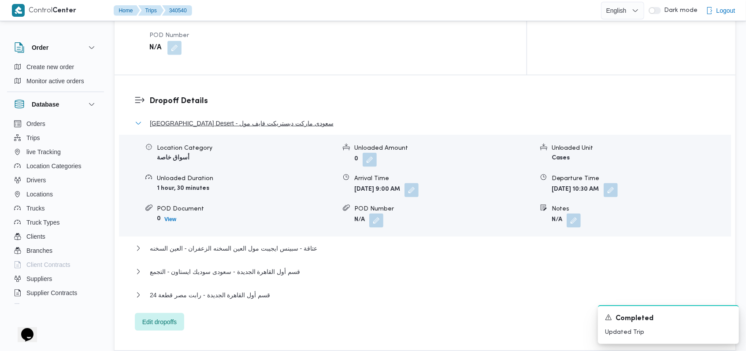
click at [291, 118] on span "Cairo Governorate Desert - سعودى ماركت ديستريكت فايف مول" at bounding box center [242, 123] width 184 height 11
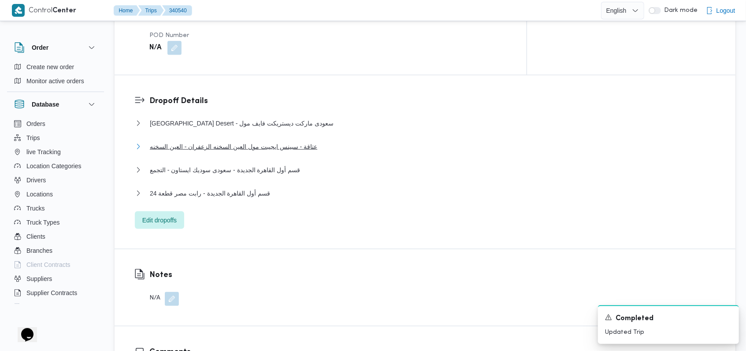
click at [290, 141] on span "عتاقة - سبينس ايجيبت مول العين السخنه الزعفران - العين السخنه" at bounding box center [233, 146] width 167 height 11
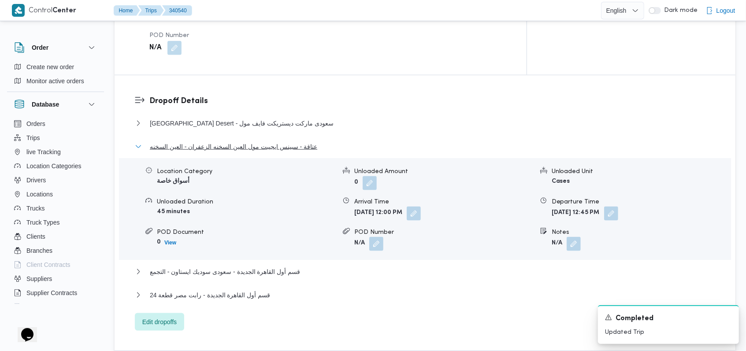
click at [290, 141] on span "عتاقة - سبينس ايجيبت مول العين السخنه الزعفران - العين السخنه" at bounding box center [233, 146] width 167 height 11
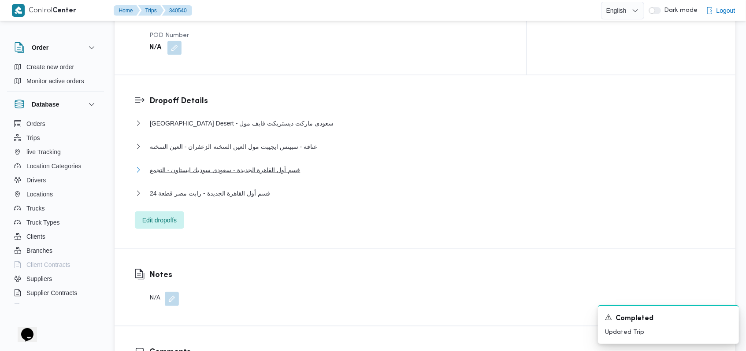
click at [285, 165] on span "قسم أول القاهرة الجديدة - سعودى سوديك ايستاون - التجمع" at bounding box center [225, 170] width 150 height 11
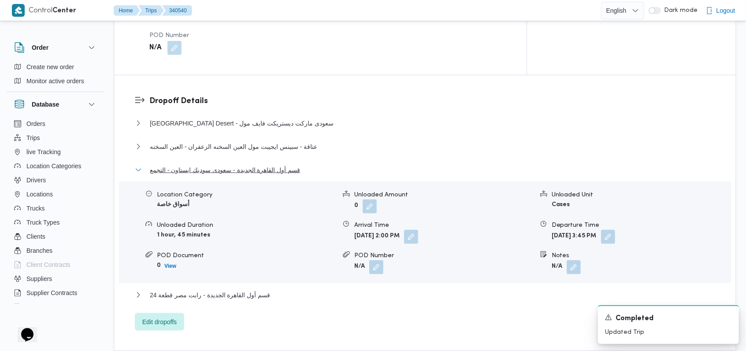
click at [285, 165] on span "قسم أول القاهرة الجديدة - سعودى سوديك ايستاون - التجمع" at bounding box center [225, 170] width 150 height 11
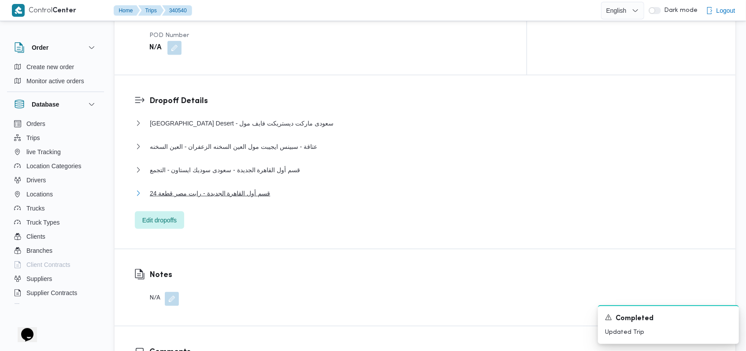
click at [262, 188] on span "قسم أول القاهرة الجديدة - رابت مصر قطعة 24" at bounding box center [210, 193] width 120 height 11
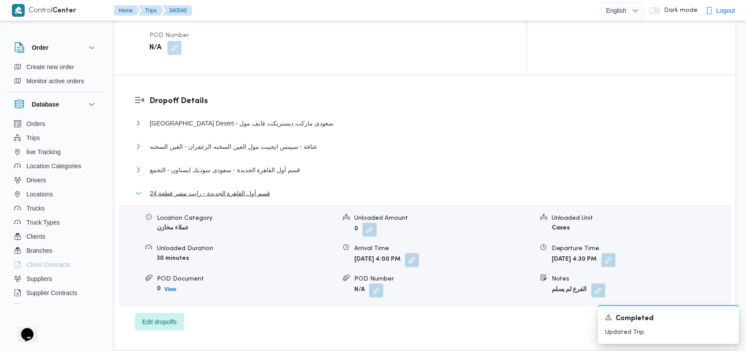
click at [262, 188] on span "قسم أول القاهرة الجديدة - رابت مصر قطعة 24" at bounding box center [210, 193] width 120 height 11
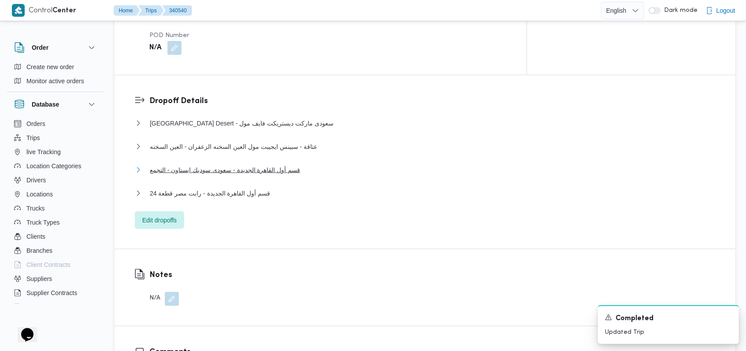
click at [271, 165] on span "قسم أول القاهرة الجديدة - سعودى سوديك ايستاون - التجمع" at bounding box center [225, 170] width 150 height 11
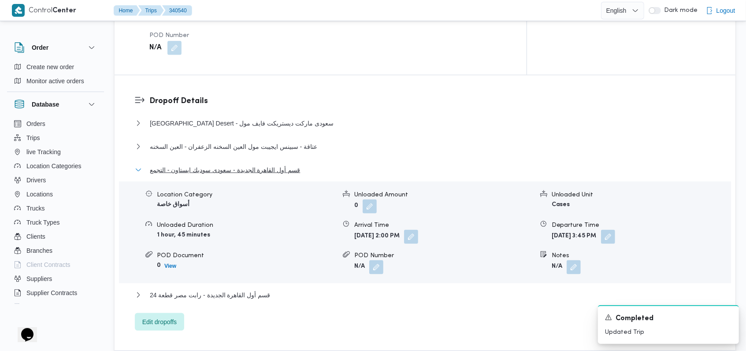
click at [271, 165] on span "قسم أول القاهرة الجديدة - سعودى سوديك ايستاون - التجمع" at bounding box center [225, 170] width 150 height 11
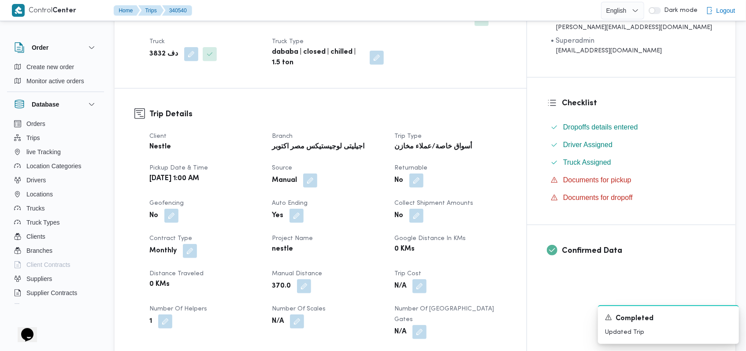
scroll to position [0, 0]
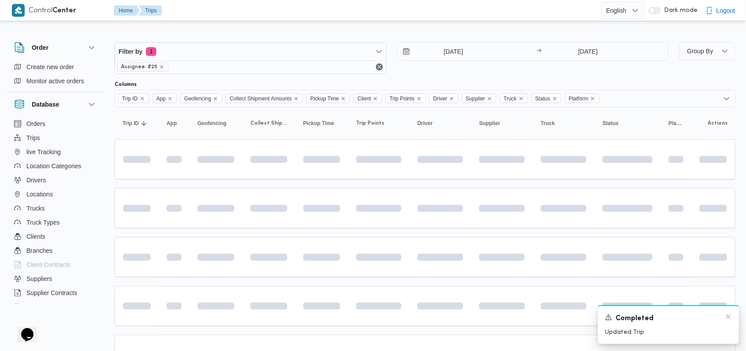
scroll to position [149, 0]
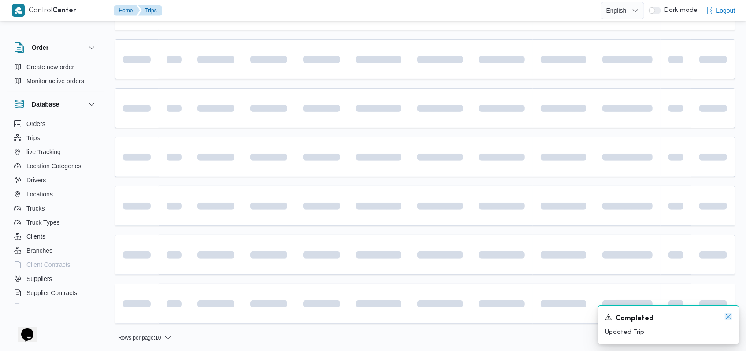
click at [727, 317] on icon "Dismiss toast" at bounding box center [727, 316] width 7 height 7
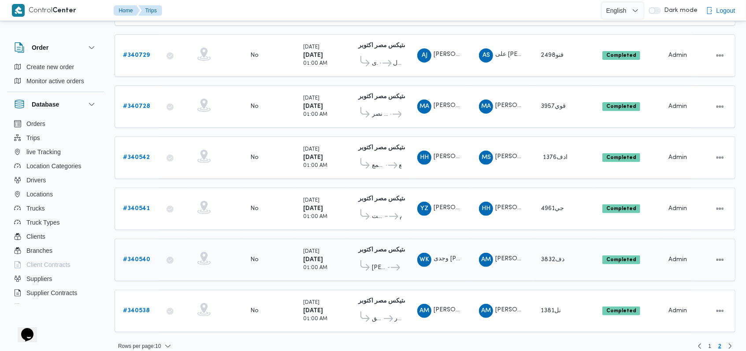
scroll to position [159, 0]
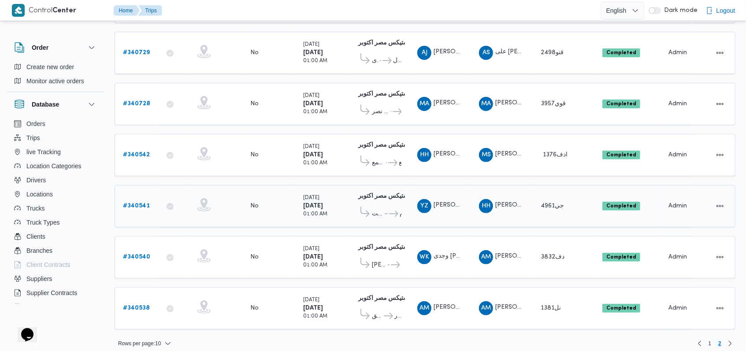
click at [143, 203] on b "# 340541" at bounding box center [136, 206] width 27 height 6
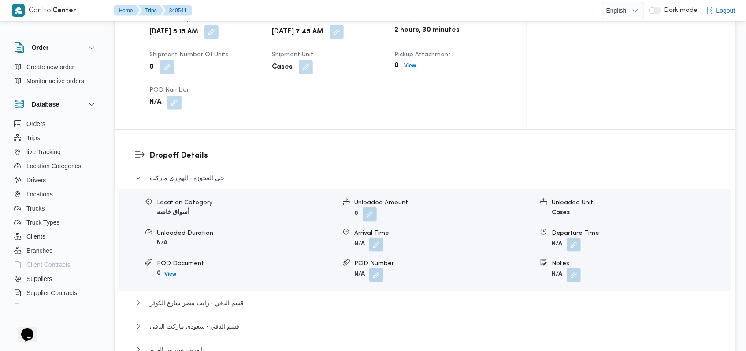
scroll to position [646, 0]
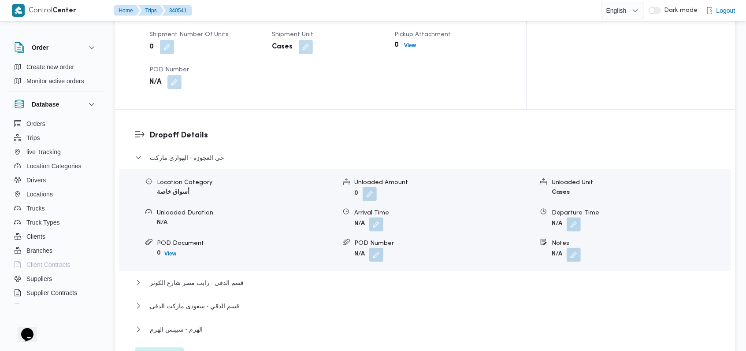
click at [386, 218] on form "N/A" at bounding box center [443, 225] width 179 height 14
click at [380, 217] on button "button" at bounding box center [376, 224] width 14 height 14
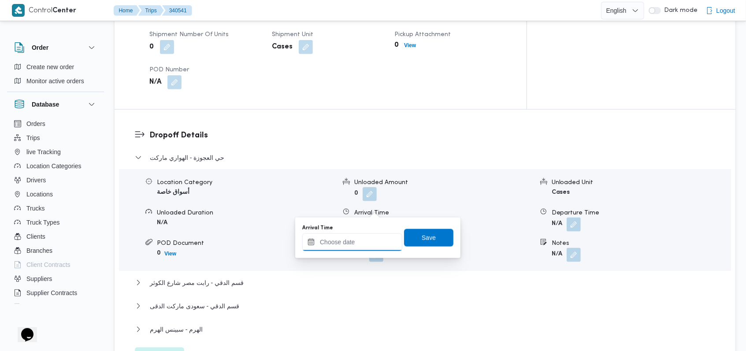
click at [366, 241] on input "Arrival Time" at bounding box center [352, 242] width 100 height 18
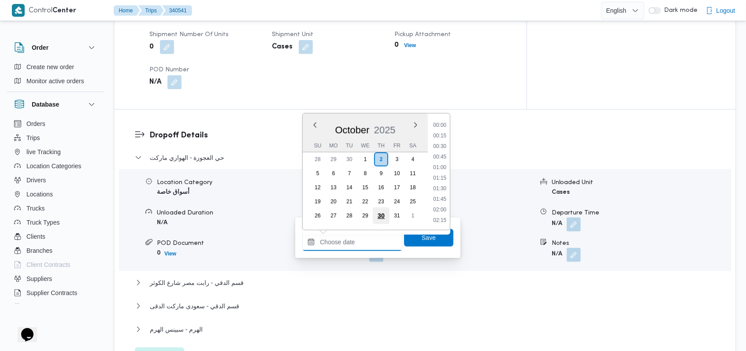
scroll to position [348, 0]
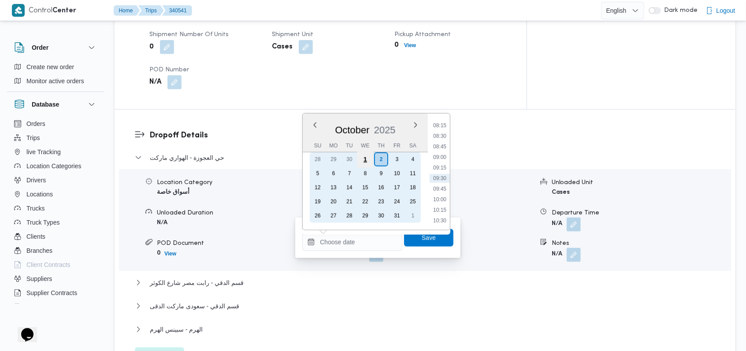
click at [370, 161] on div "1" at bounding box center [365, 159] width 17 height 17
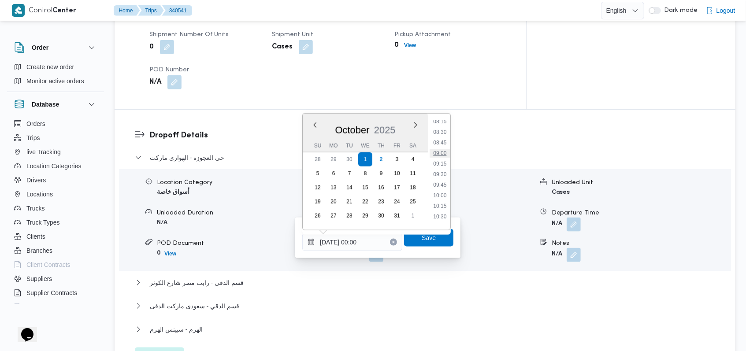
click at [443, 151] on li "09:00" at bounding box center [440, 153] width 20 height 9
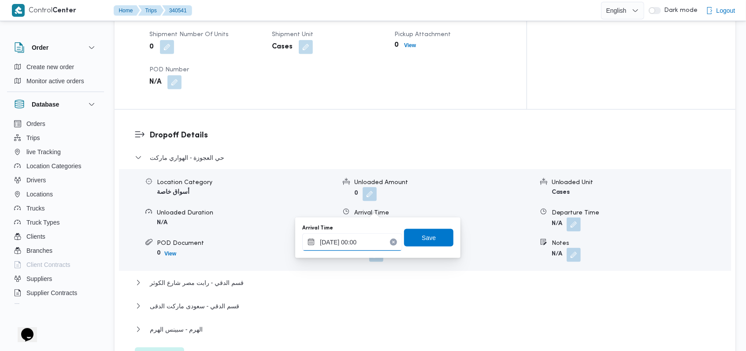
type input "01/10/2025 09:00"
click at [421, 240] on span "Save" at bounding box center [428, 237] width 14 height 11
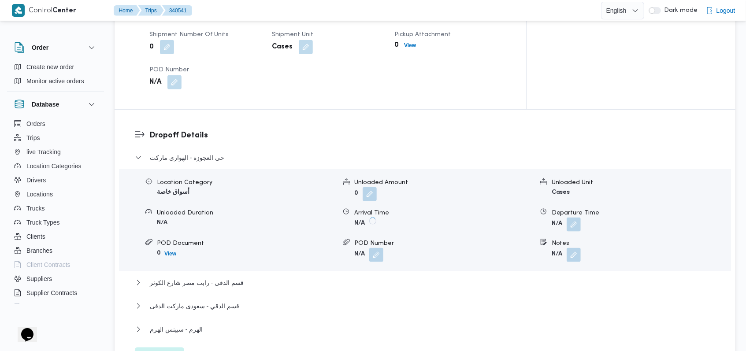
click at [566, 218] on span at bounding box center [571, 225] width 18 height 14
click at [570, 218] on button "button" at bounding box center [573, 225] width 14 height 14
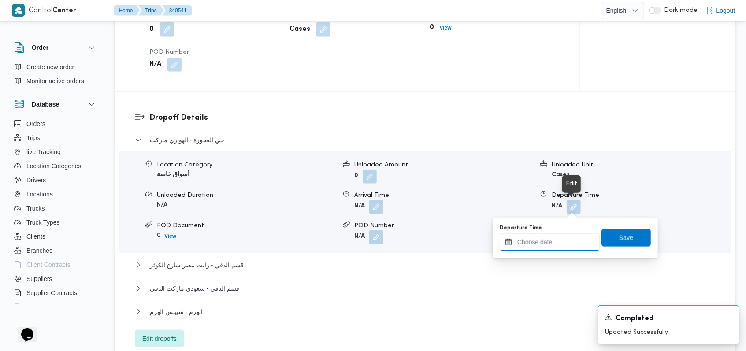
click at [557, 247] on input "Departure Time" at bounding box center [549, 242] width 100 height 18
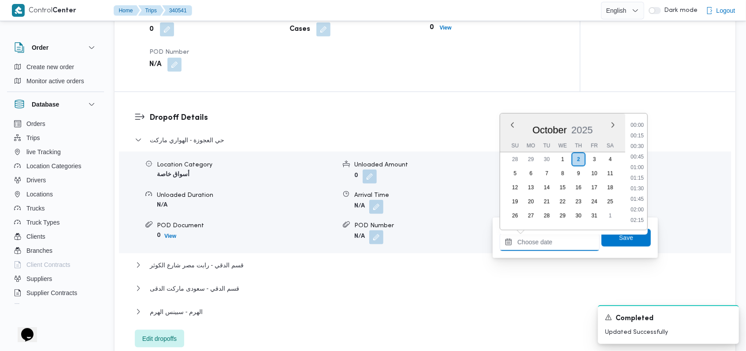
scroll to position [348, 0]
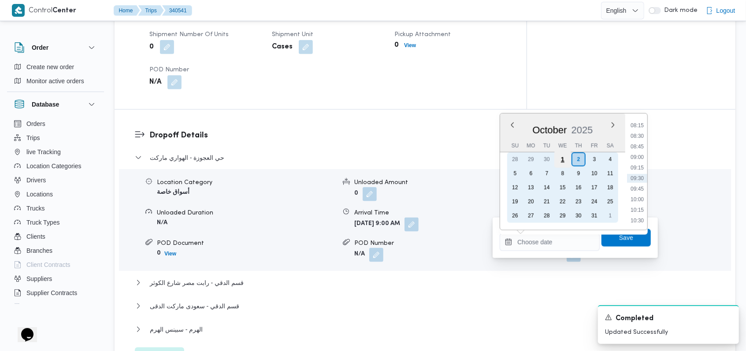
click at [561, 159] on div "1" at bounding box center [562, 159] width 17 height 17
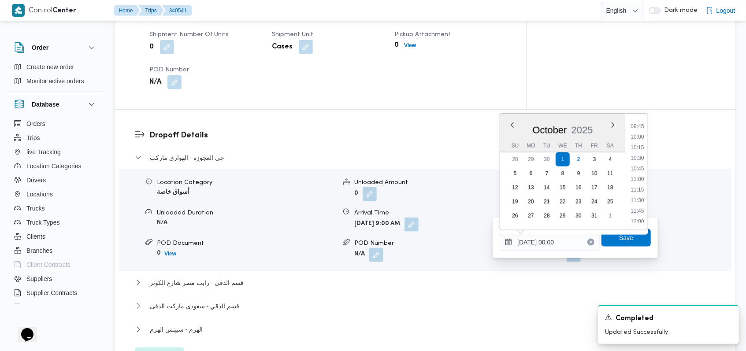
click at [640, 173] on ul "00:00 00:15 00:30 00:45 01:00 01:15 01:30 01:45 02:00 02:15 02:30 02:45 03:00 0…" at bounding box center [637, 172] width 21 height 102
click at [640, 170] on li "10:45" at bounding box center [637, 168] width 20 height 9
type input "01/10/2025 10:45"
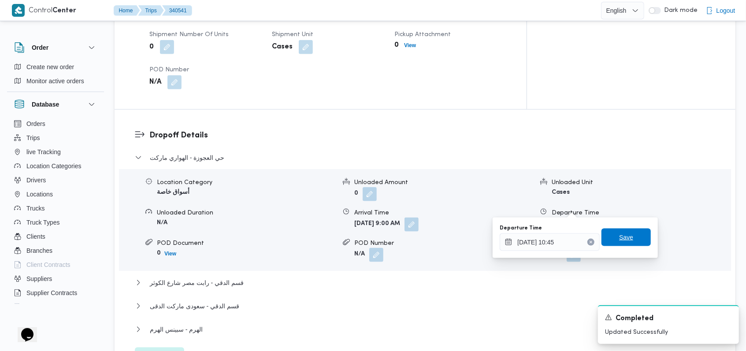
click at [624, 245] on span "Save" at bounding box center [625, 238] width 49 height 18
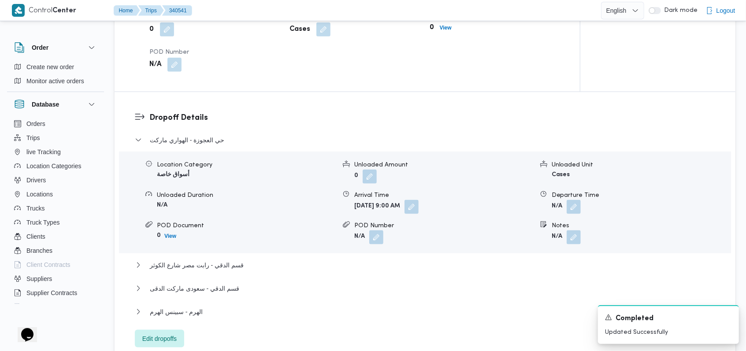
scroll to position [763, 0]
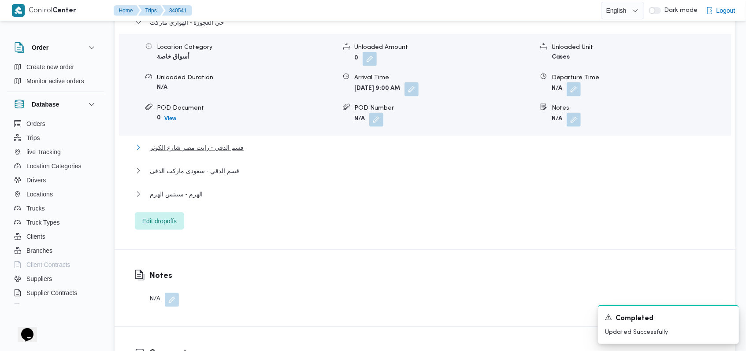
click at [227, 146] on span "قسم الدقي - رابت مصر شارع الكوثر" at bounding box center [197, 147] width 94 height 11
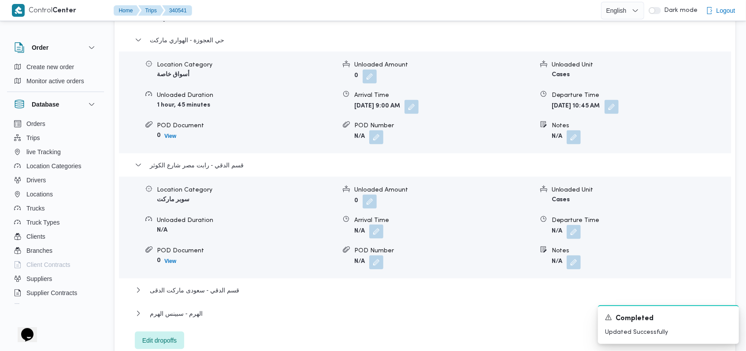
click at [381, 225] on button "button" at bounding box center [376, 232] width 14 height 14
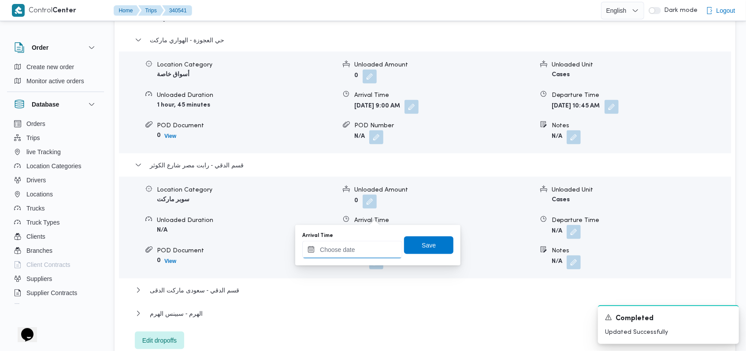
click at [358, 248] on input "Arrival Time" at bounding box center [352, 250] width 100 height 18
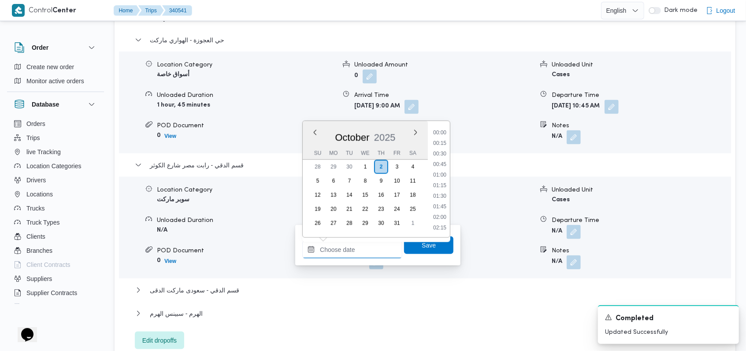
scroll to position [348, 0]
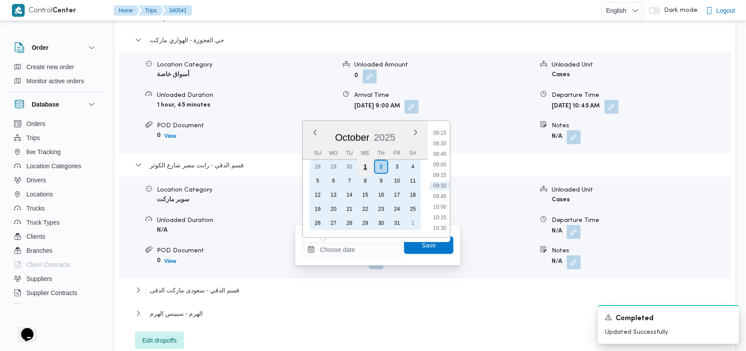
click at [364, 169] on div "1" at bounding box center [365, 167] width 17 height 17
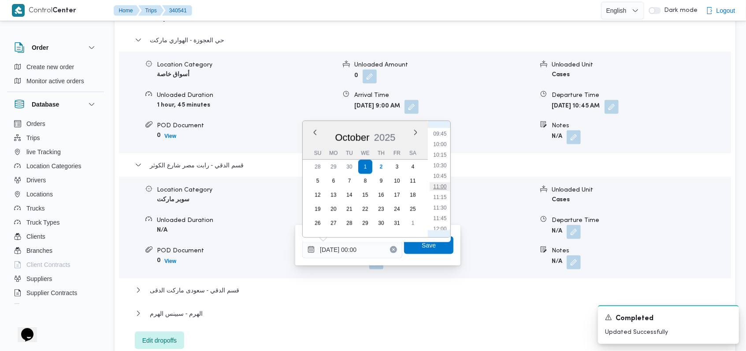
click at [440, 190] on li "11:00" at bounding box center [440, 186] width 20 height 9
type input "01/10/2025 11:00"
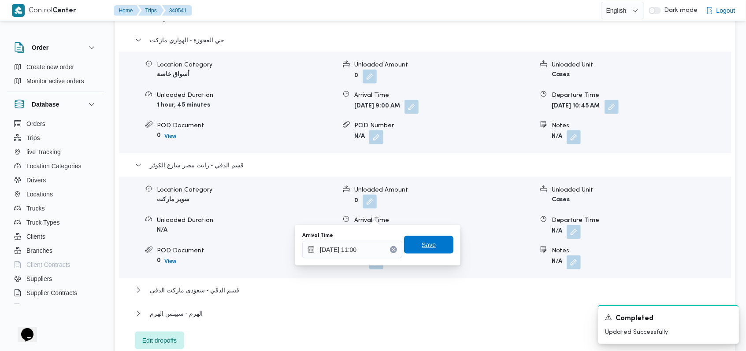
click at [428, 242] on span "Save" at bounding box center [428, 245] width 49 height 18
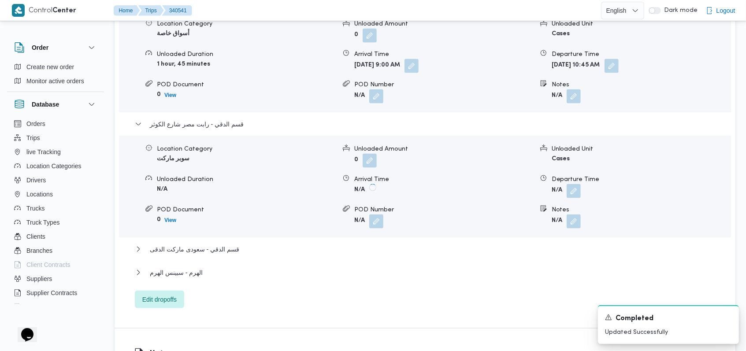
scroll to position [822, 0]
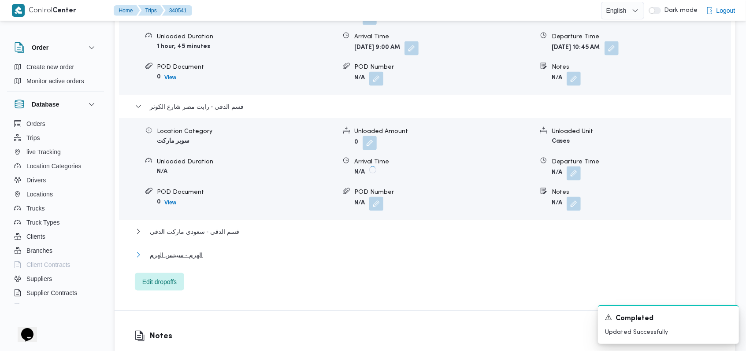
click at [181, 250] on span "الهرم - سبينس الهرم" at bounding box center [176, 255] width 53 height 11
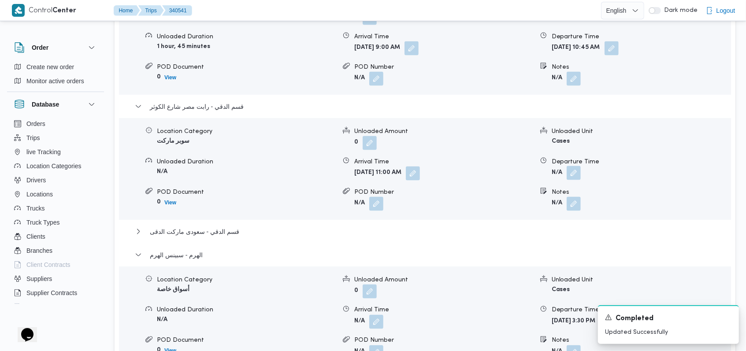
click at [580, 166] on button "button" at bounding box center [573, 173] width 14 height 14
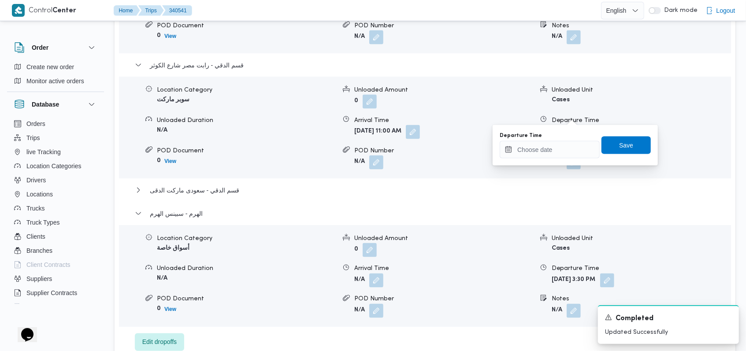
scroll to position [881, 0]
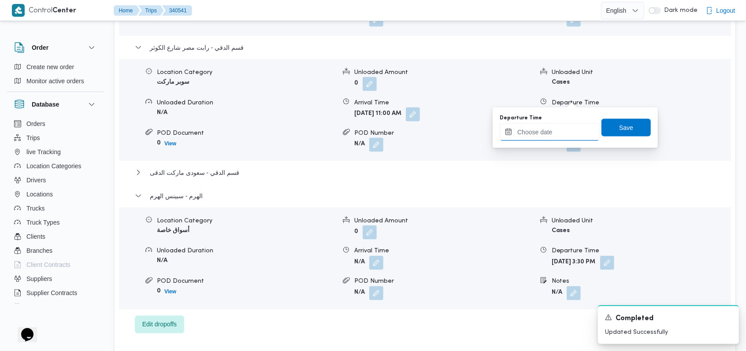
click at [549, 138] on input "Departure Time" at bounding box center [549, 132] width 100 height 18
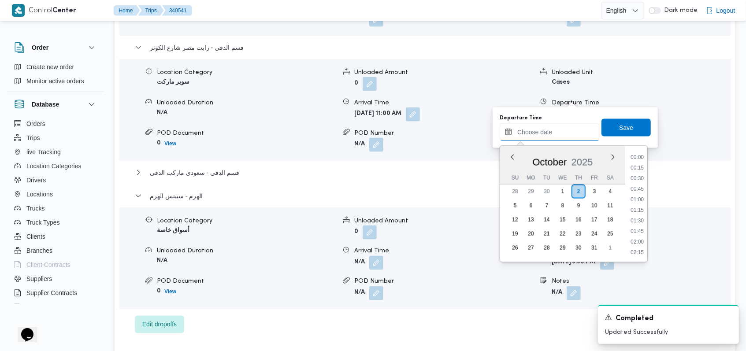
scroll to position [348, 0]
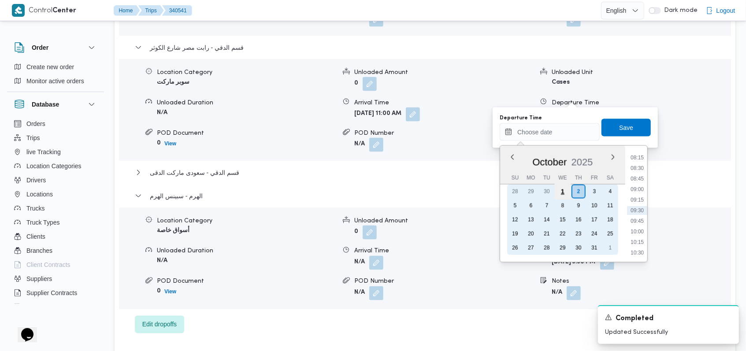
click at [562, 193] on div "1" at bounding box center [562, 191] width 17 height 17
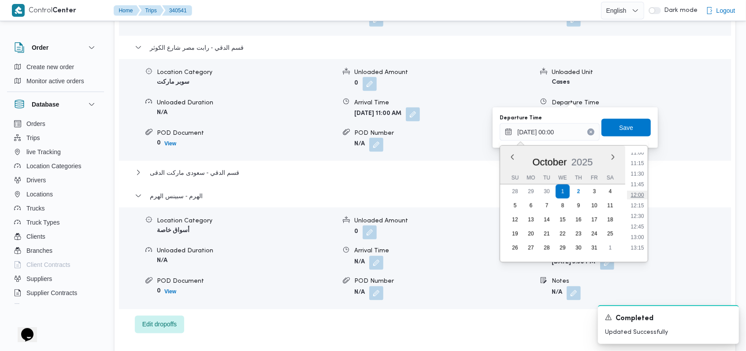
click at [642, 193] on li "12:00" at bounding box center [637, 195] width 20 height 9
type input "01/10/2025 12:00"
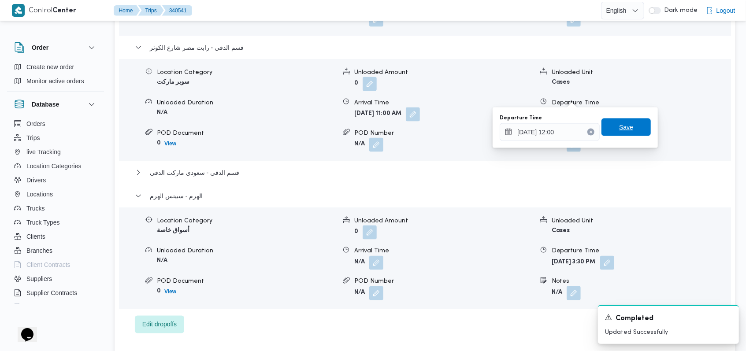
click at [626, 119] on span "Save" at bounding box center [625, 127] width 49 height 18
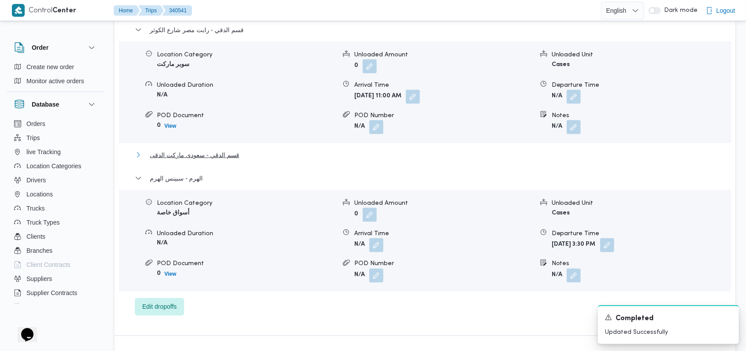
click at [228, 154] on span "قسم الدقي - سعودى ماركت الدقى" at bounding box center [194, 155] width 89 height 11
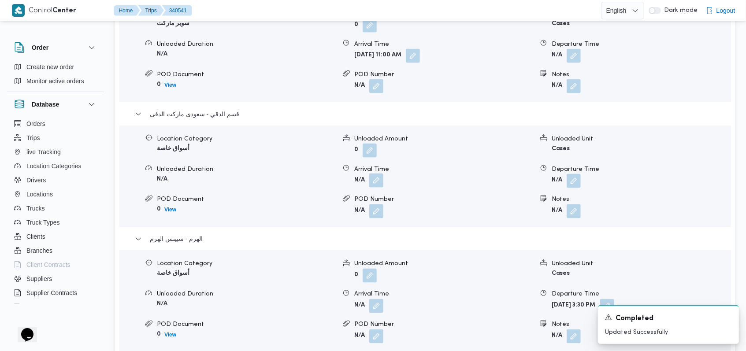
scroll to position [939, 0]
click at [375, 174] on button "button" at bounding box center [376, 181] width 14 height 14
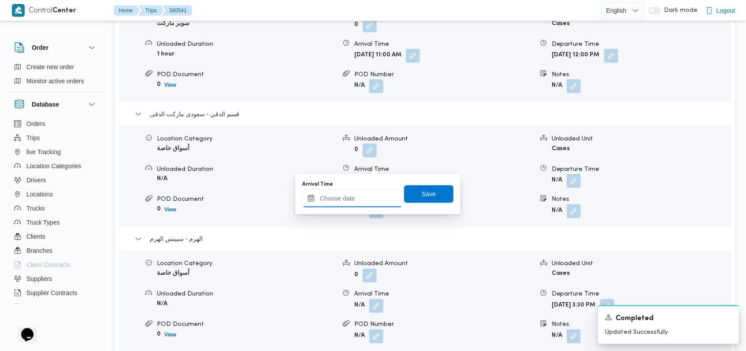
click at [357, 192] on input "Arrival Time" at bounding box center [352, 199] width 100 height 18
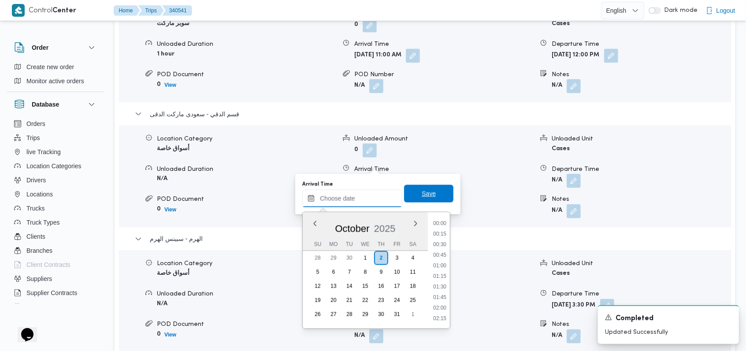
scroll to position [348, 0]
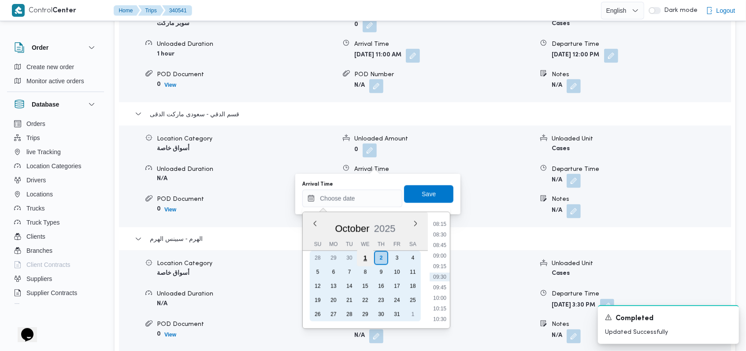
click at [363, 260] on div "1" at bounding box center [365, 258] width 17 height 17
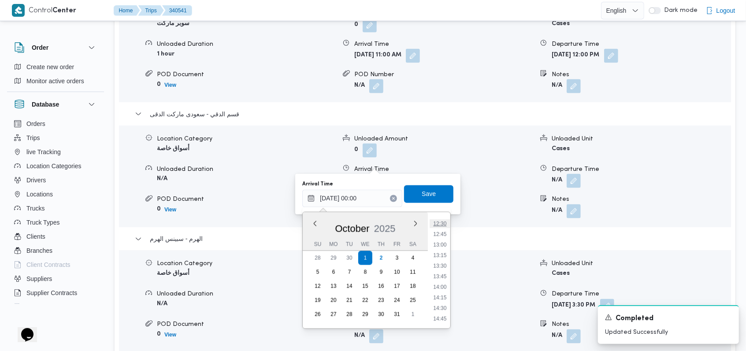
click at [444, 224] on li "12:30" at bounding box center [440, 223] width 20 height 9
type input "01/10/2025 12:30"
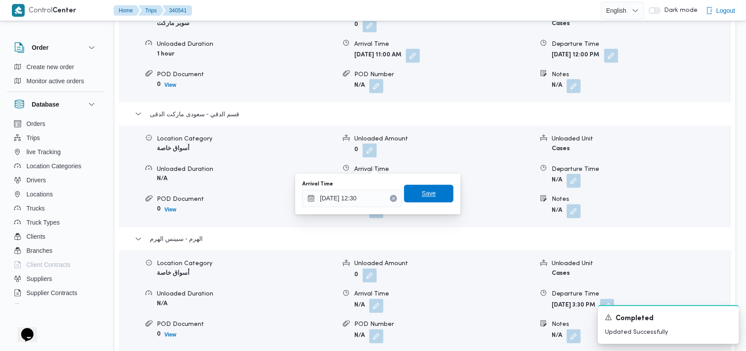
click at [433, 198] on span "Save" at bounding box center [428, 194] width 49 height 18
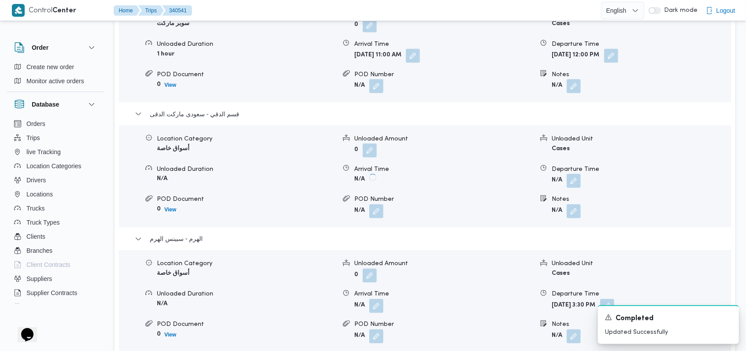
click at [573, 171] on div "Location Category أسواق خاصة Unloaded Amount 0 Unloaded Unit Cases Unloaded Dur…" at bounding box center [424, 176] width 619 height 100
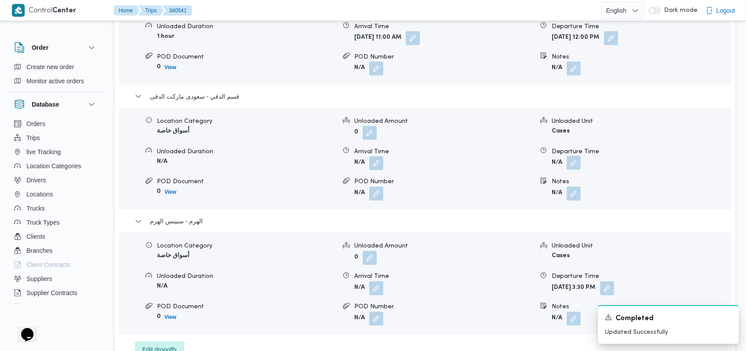
click at [576, 168] on button "button" at bounding box center [573, 163] width 14 height 14
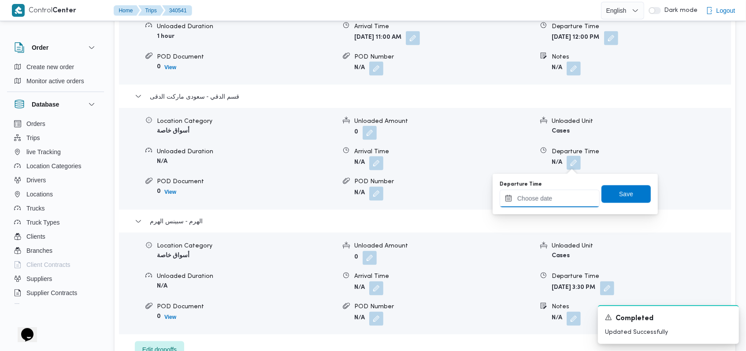
click at [560, 203] on input "Departure Time" at bounding box center [549, 199] width 100 height 18
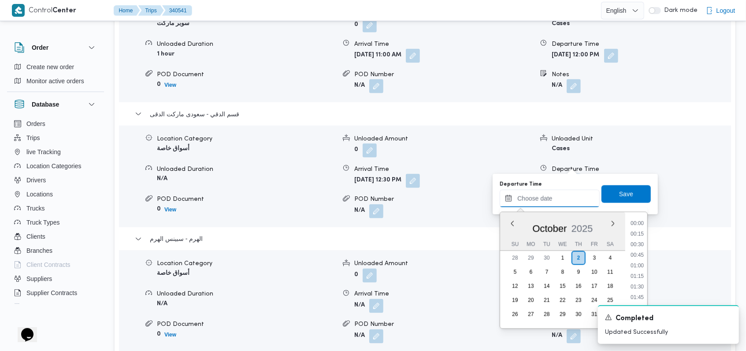
scroll to position [348, 0]
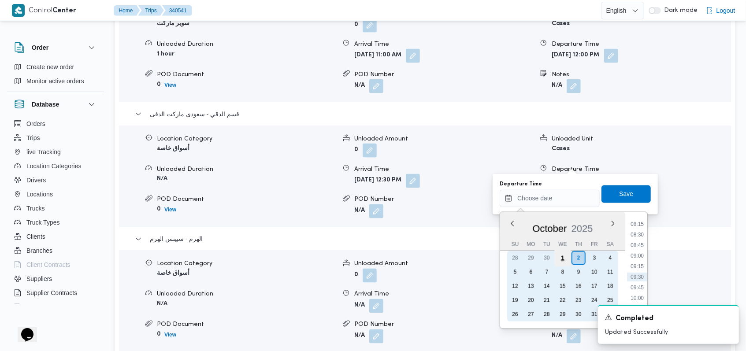
click at [566, 257] on div "1" at bounding box center [562, 258] width 17 height 17
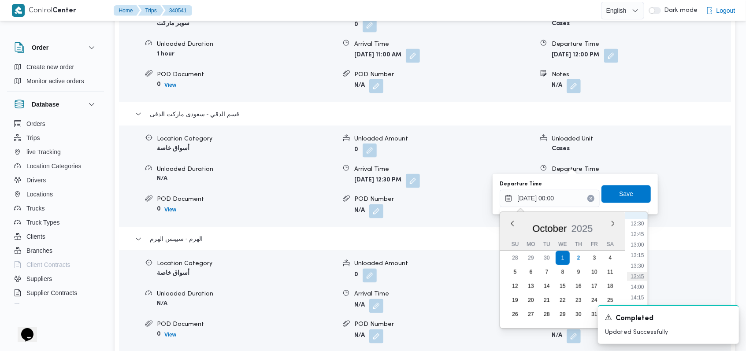
click at [642, 278] on li "13:45" at bounding box center [637, 276] width 20 height 9
type input "01/10/2025 13:45"
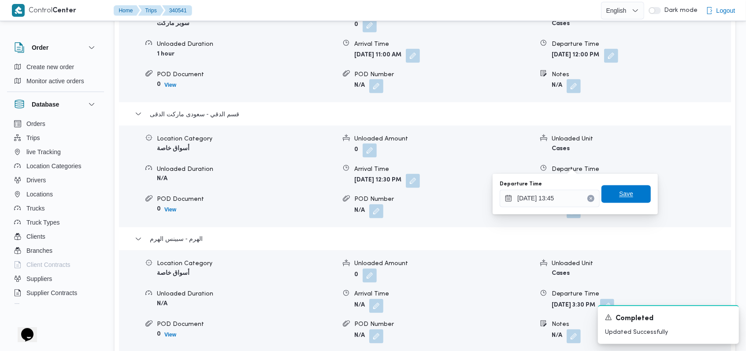
click at [627, 193] on span "Save" at bounding box center [625, 194] width 49 height 18
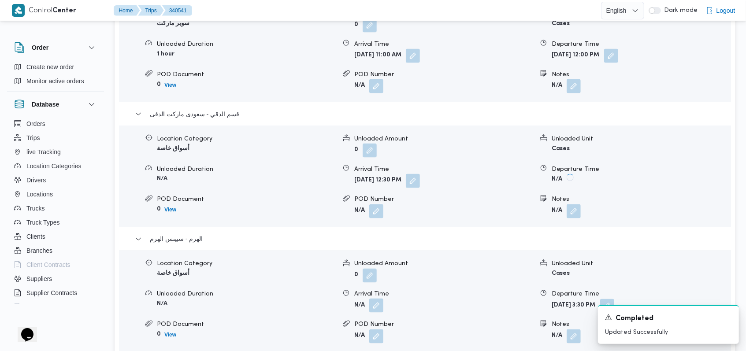
click at [382, 299] on button "button" at bounding box center [376, 306] width 14 height 14
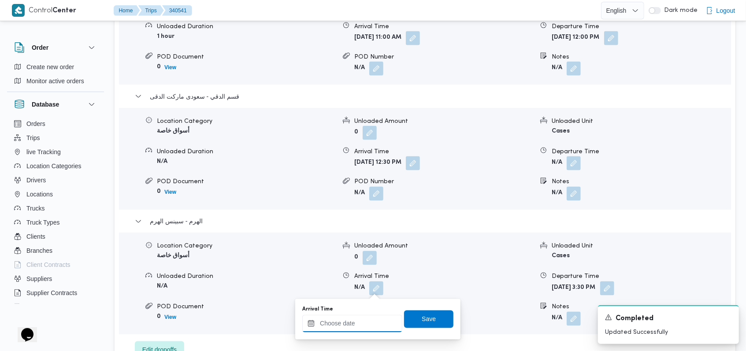
click at [358, 326] on input "Arrival Time" at bounding box center [352, 324] width 100 height 18
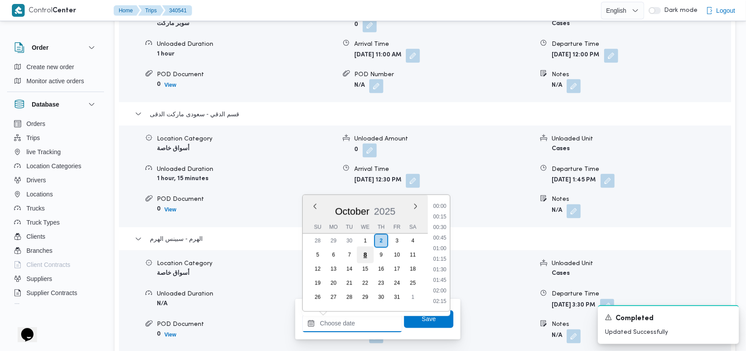
scroll to position [348, 0]
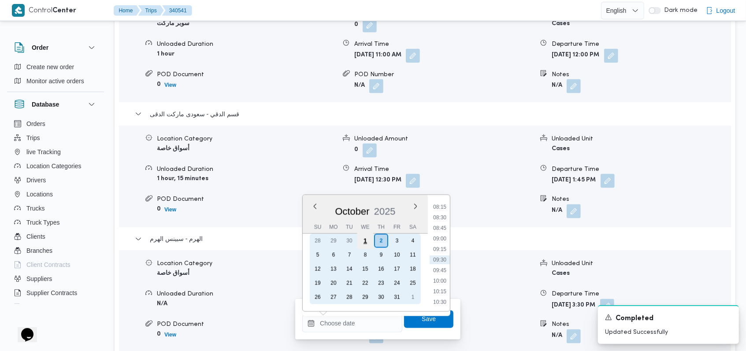
click at [369, 240] on div "1" at bounding box center [365, 241] width 17 height 17
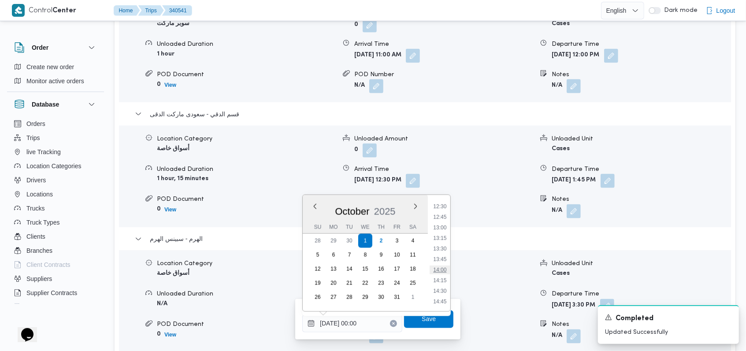
click at [444, 272] on li "14:00" at bounding box center [440, 270] width 20 height 9
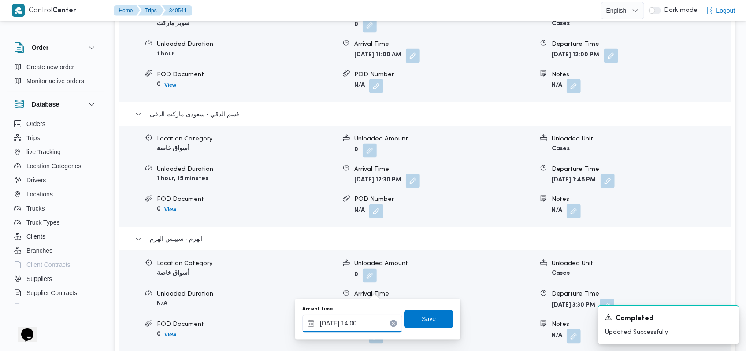
click at [358, 328] on input "01/10/2025 14:00" at bounding box center [352, 324] width 100 height 18
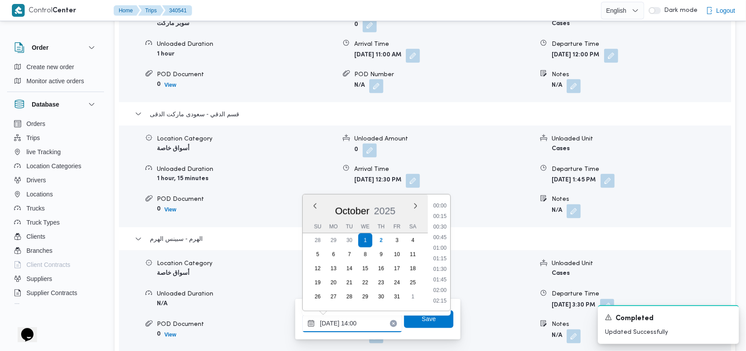
scroll to position [539, 0]
click at [443, 270] on li "14:15" at bounding box center [440, 270] width 20 height 9
type input "01/10/2025 14:15"
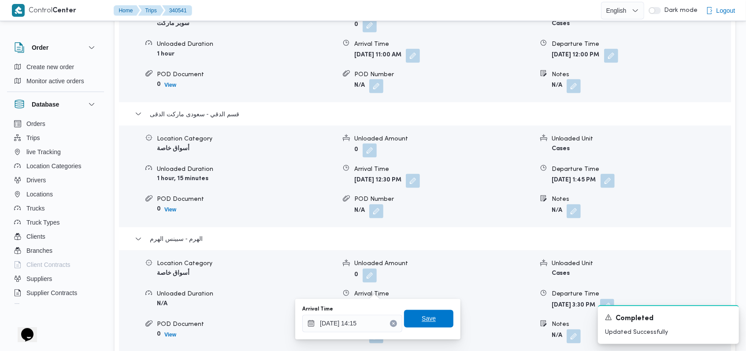
click at [423, 315] on span "Save" at bounding box center [428, 319] width 14 height 11
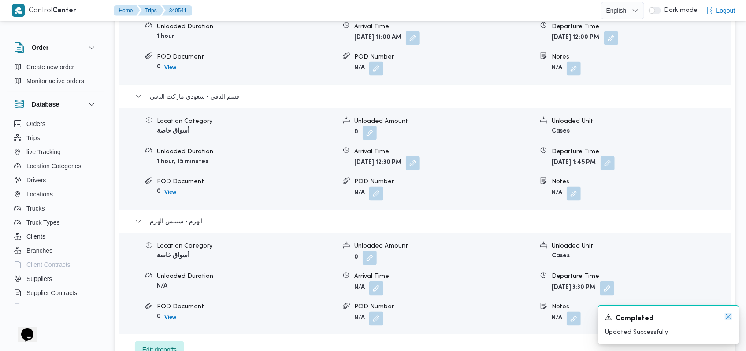
click at [729, 318] on icon "Dismiss toast" at bounding box center [727, 316] width 7 height 7
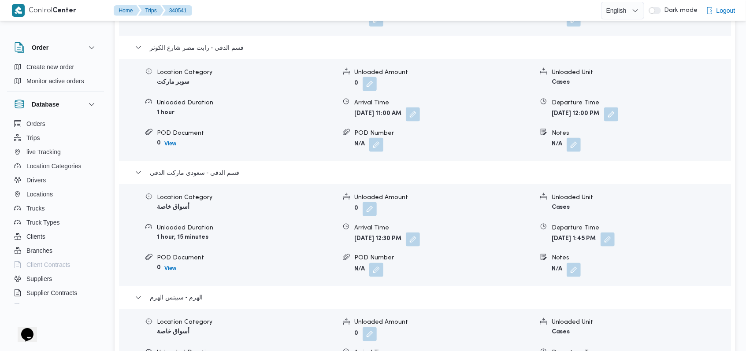
scroll to position [822, 0]
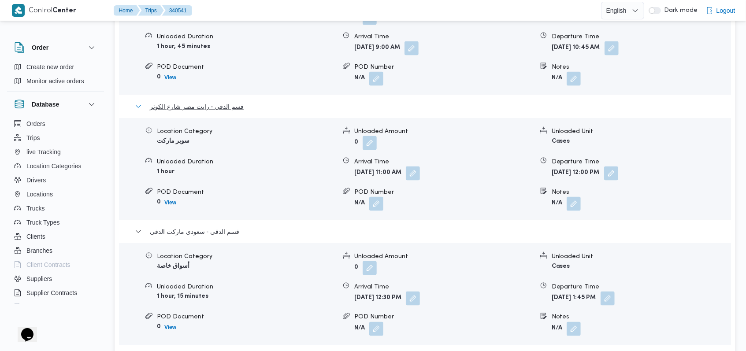
click at [229, 101] on span "قسم الدقي - رابت مصر شارع الكوثر" at bounding box center [197, 106] width 94 height 11
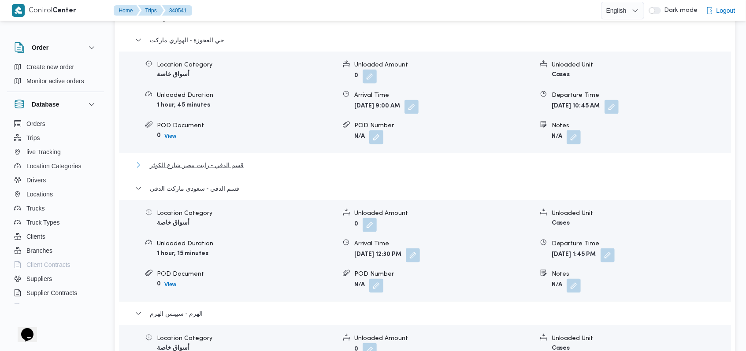
scroll to position [705, 0]
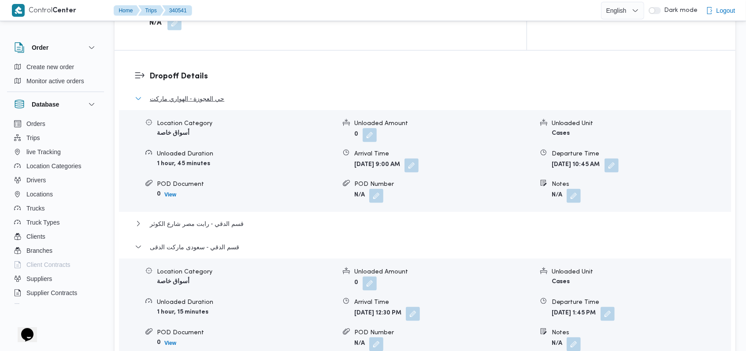
click at [214, 93] on span "حي العجوزة - الهواري ماركت" at bounding box center [187, 98] width 74 height 11
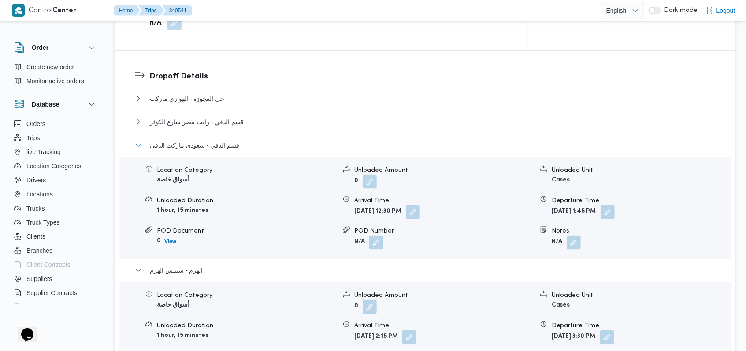
click at [214, 140] on span "قسم الدقي - سعودى ماركت الدقى" at bounding box center [194, 145] width 89 height 11
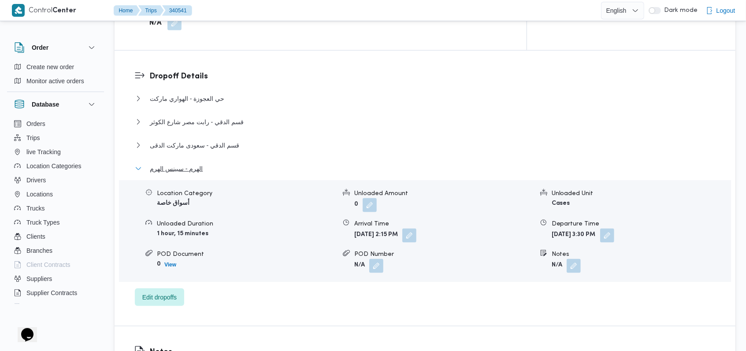
click at [199, 163] on span "الهرم - سبينس الهرم" at bounding box center [176, 168] width 53 height 11
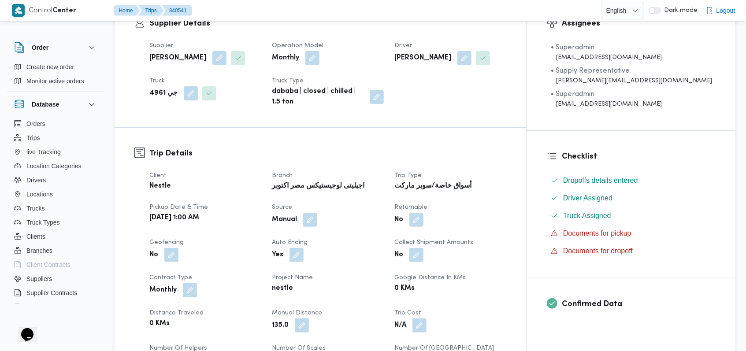
scroll to position [0, 0]
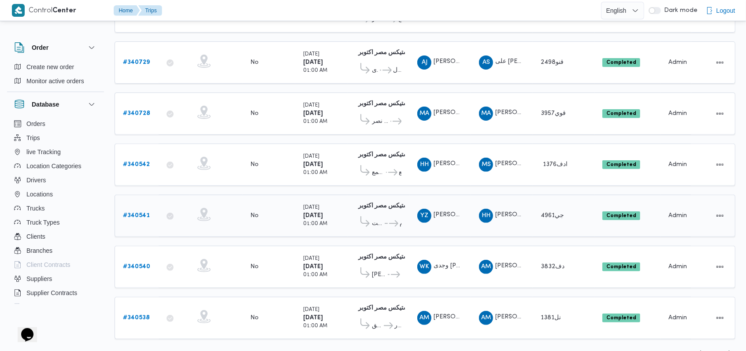
scroll to position [148, 0]
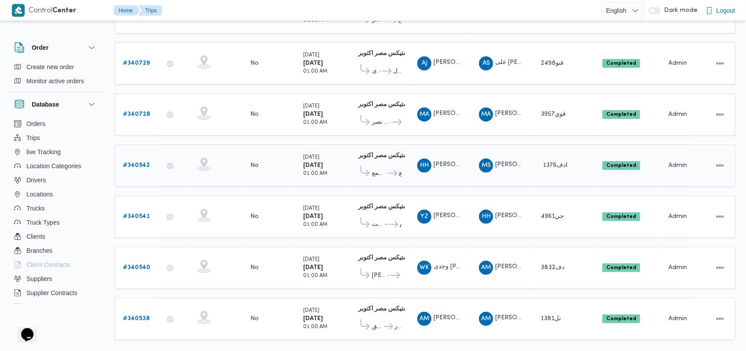
click at [133, 162] on b "# 340542" at bounding box center [136, 165] width 27 height 6
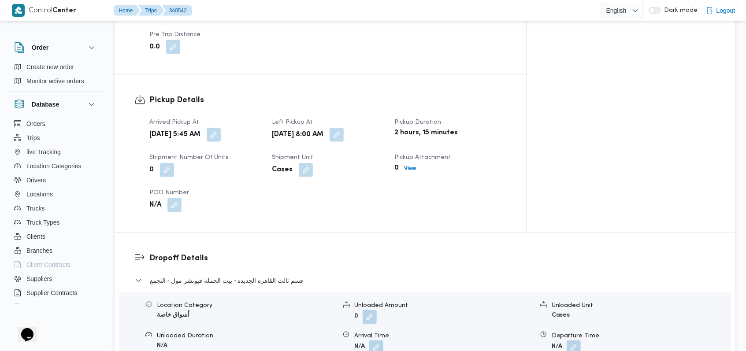
scroll to position [617, 0]
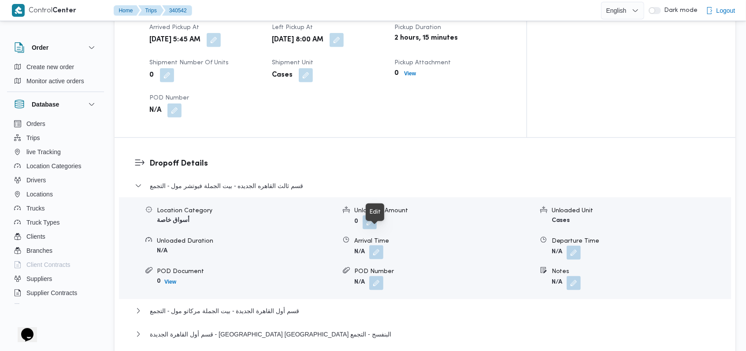
click at [373, 245] on button "button" at bounding box center [376, 252] width 14 height 14
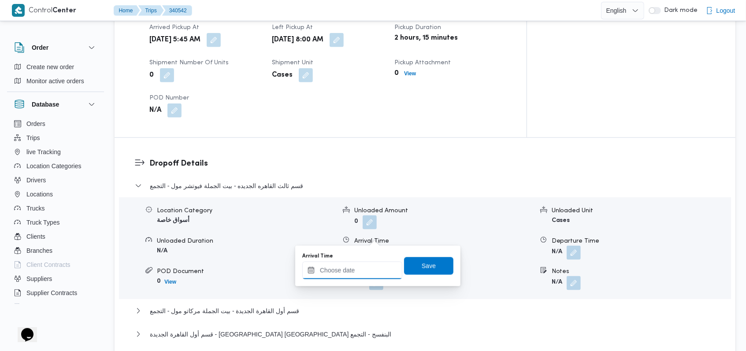
click at [359, 271] on input "Arrival Time" at bounding box center [352, 271] width 100 height 18
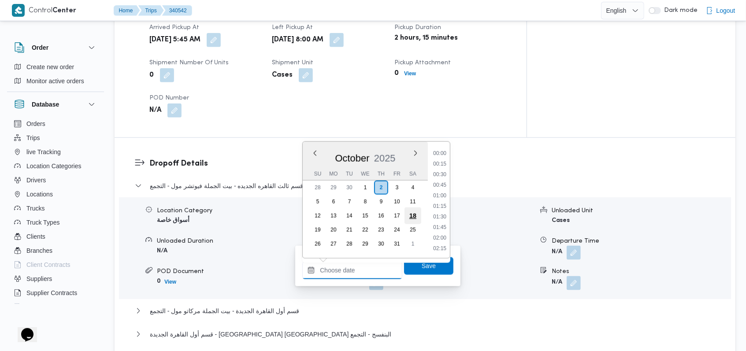
scroll to position [348, 0]
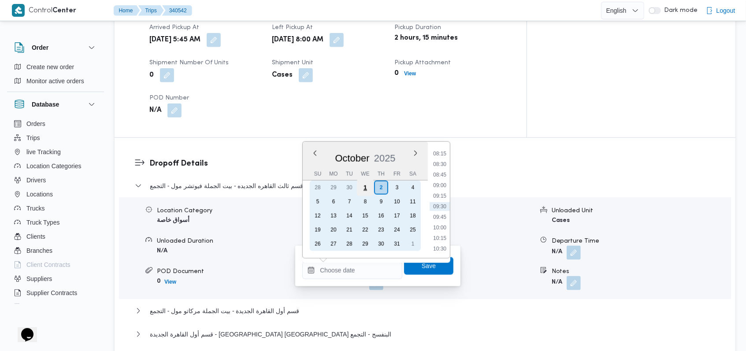
click at [366, 187] on div "1" at bounding box center [365, 187] width 17 height 17
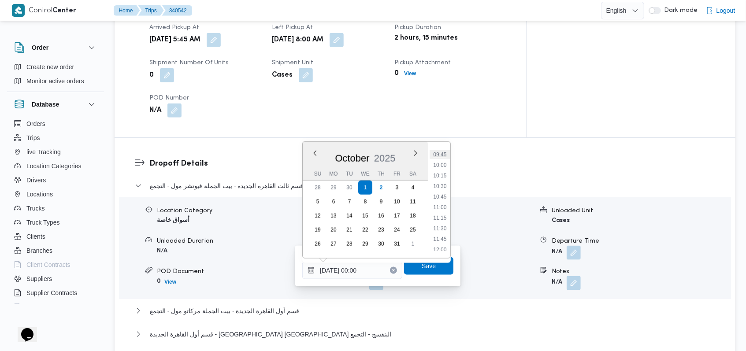
click at [443, 156] on li "09:45" at bounding box center [440, 154] width 20 height 9
type input "01/10/2025 09:45"
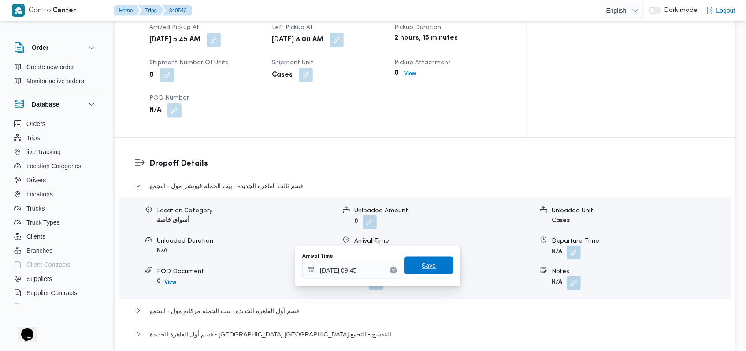
click at [422, 266] on span "Save" at bounding box center [428, 265] width 14 height 11
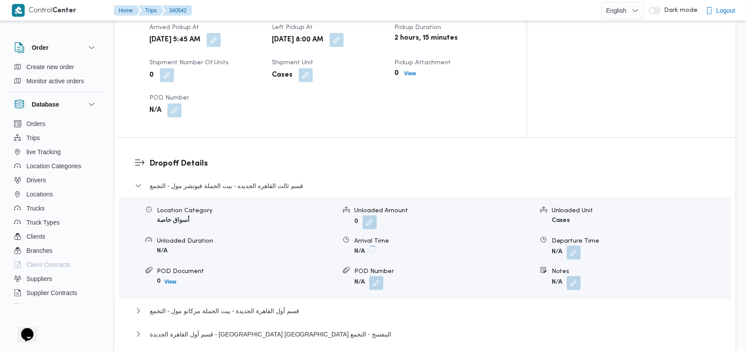
click at [571, 246] on button "button" at bounding box center [573, 253] width 14 height 14
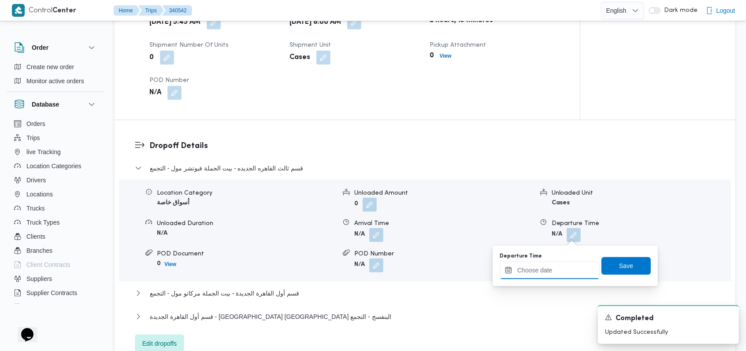
click at [555, 266] on input "Departure Time" at bounding box center [549, 271] width 100 height 18
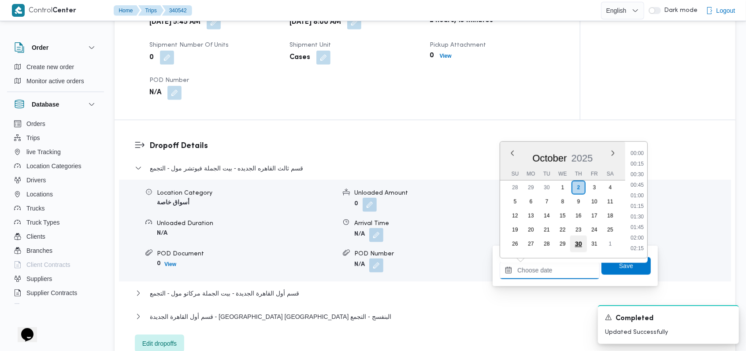
scroll to position [348, 0]
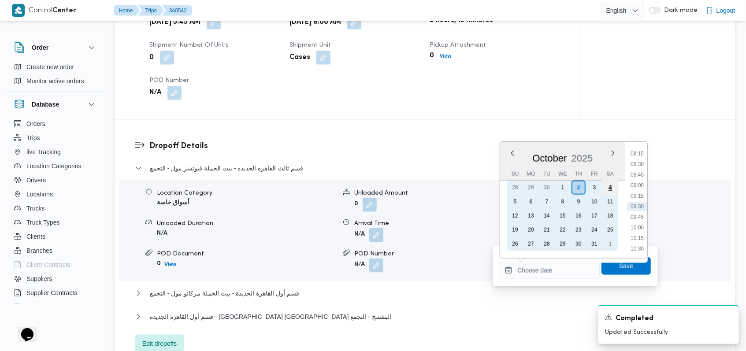
click at [563, 190] on div "1" at bounding box center [562, 188] width 14 height 14
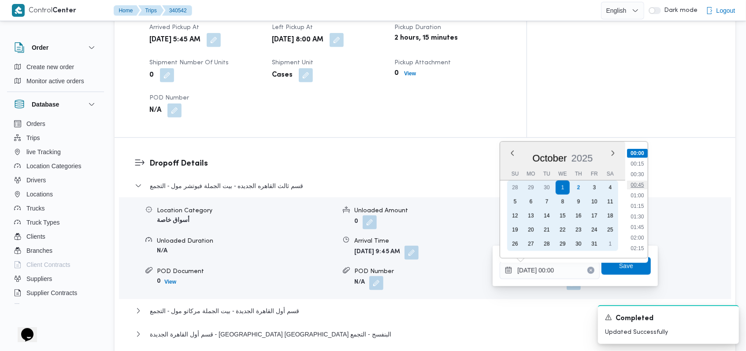
scroll to position [411, 0]
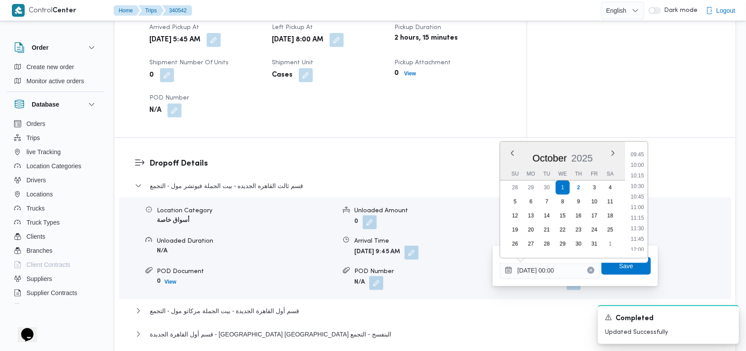
click at [641, 186] on li "10:30" at bounding box center [637, 186] width 20 height 9
type input "01/10/2025 10:30"
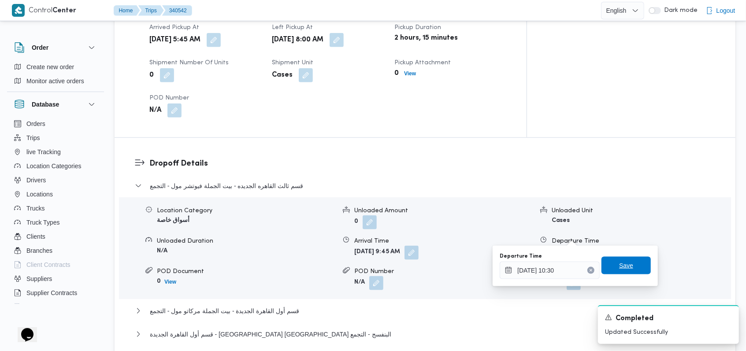
click at [627, 259] on span "Save" at bounding box center [625, 266] width 49 height 18
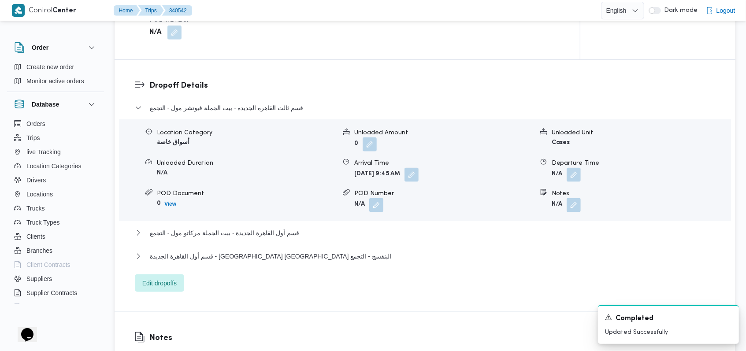
scroll to position [735, 0]
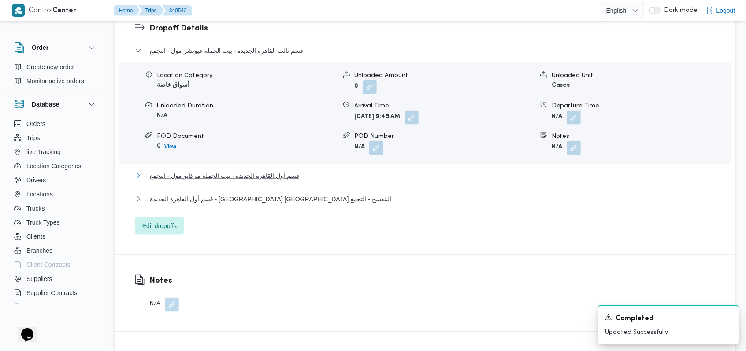
click at [292, 177] on span "قسم أول القاهرة الجديدة - بيت الجملة مركاتو مول - التجمع" at bounding box center [224, 175] width 149 height 11
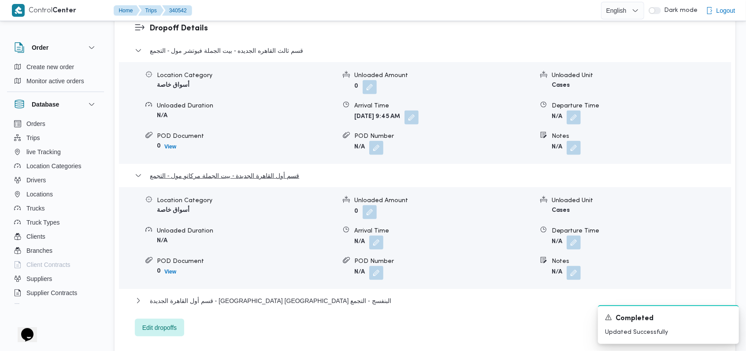
scroll to position [794, 0]
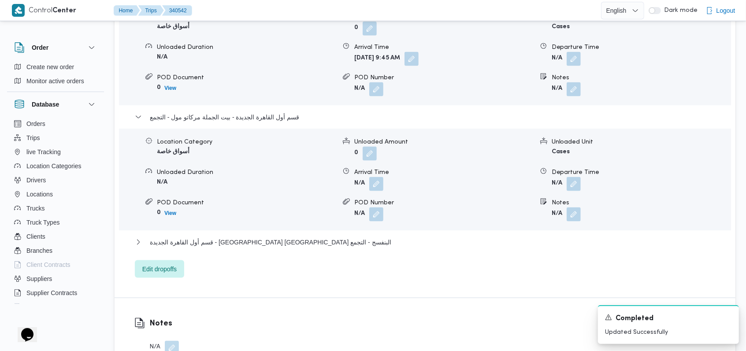
click at [281, 235] on div "قسم ثالث القاهره الجديده - بيت الجملة فيوتشر مول - التجمع Location Category أسو…" at bounding box center [425, 132] width 580 height 291
click at [284, 241] on span "قسم أول القاهرة الجديدة - كارفور نيو كايرو البنفسج - التجمع" at bounding box center [270, 242] width 241 height 11
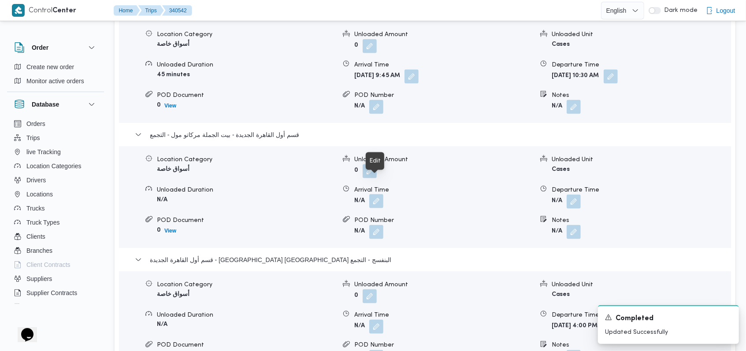
click at [380, 194] on button "button" at bounding box center [376, 201] width 14 height 14
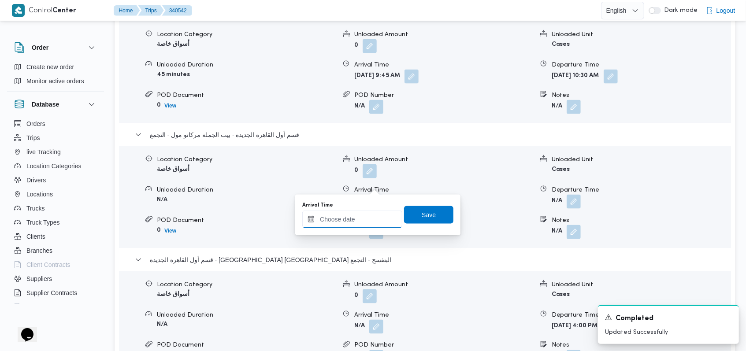
click at [359, 224] on input "Arrival Time" at bounding box center [352, 219] width 100 height 18
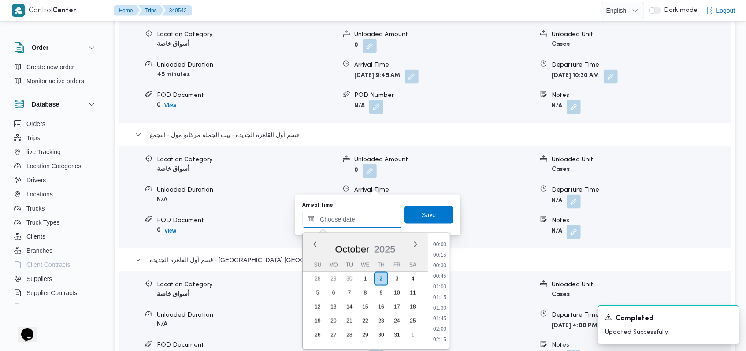
scroll to position [348, 0]
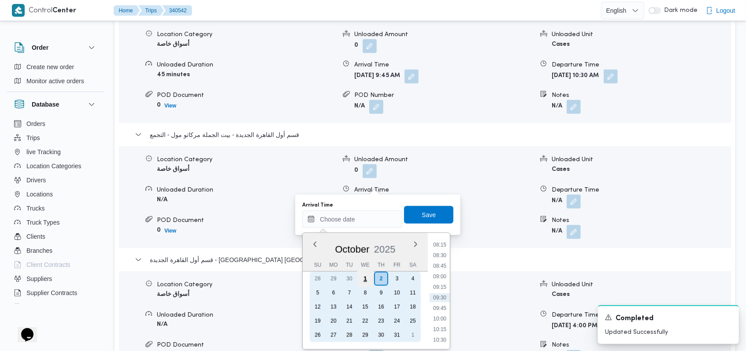
click at [369, 283] on div "1" at bounding box center [365, 278] width 17 height 17
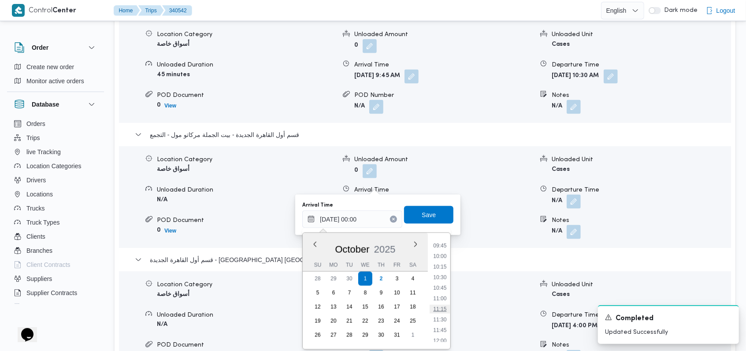
click at [444, 309] on li "11:15" at bounding box center [440, 309] width 20 height 9
type input "01/10/2025 11:15"
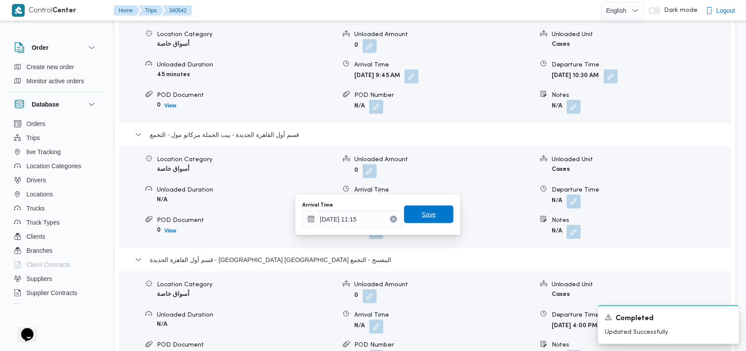
click at [426, 213] on span "Save" at bounding box center [428, 214] width 14 height 11
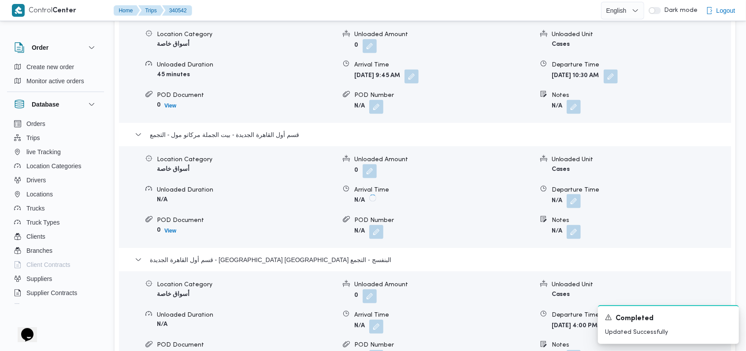
click at [571, 194] on button "button" at bounding box center [573, 201] width 14 height 14
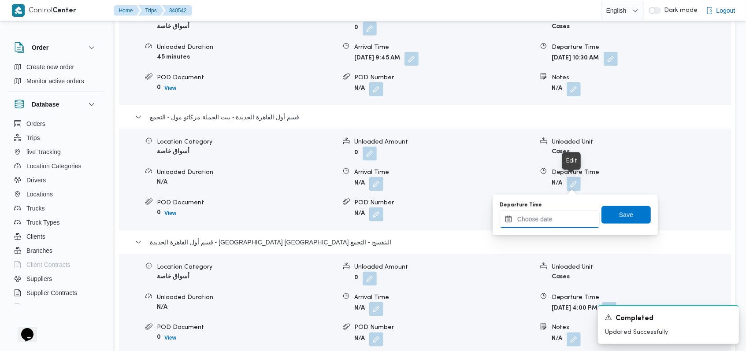
click at [560, 214] on input "Departure Time" at bounding box center [549, 219] width 100 height 18
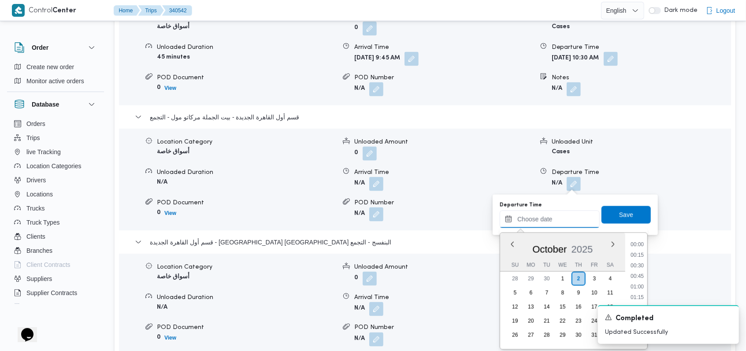
scroll to position [348, 0]
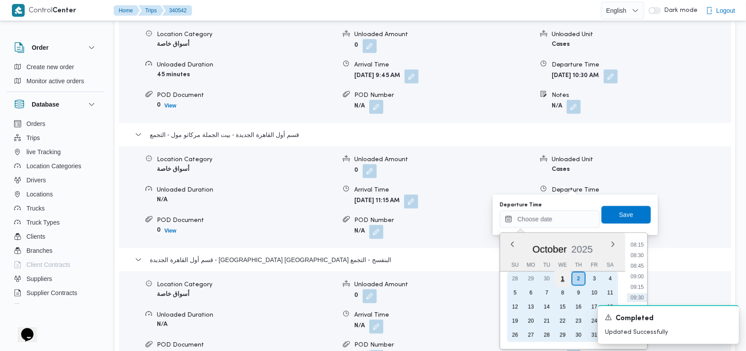
click at [564, 281] on div "1" at bounding box center [562, 278] width 17 height 17
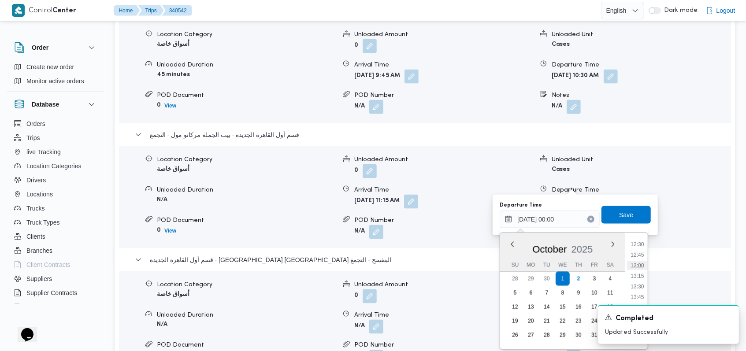
click at [643, 266] on li "13:00" at bounding box center [637, 265] width 20 height 9
type input "01/10/2025 13:00"
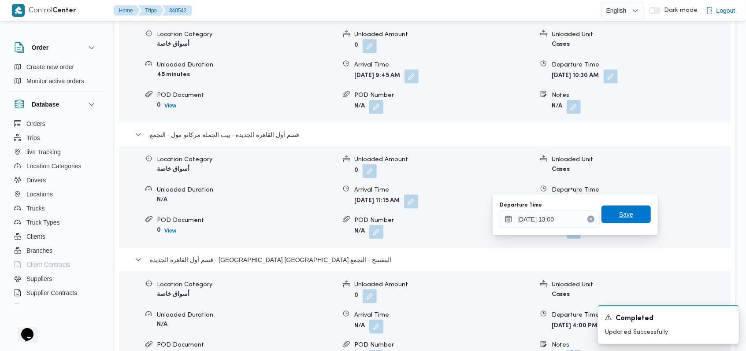
click at [628, 210] on span "Save" at bounding box center [625, 215] width 49 height 18
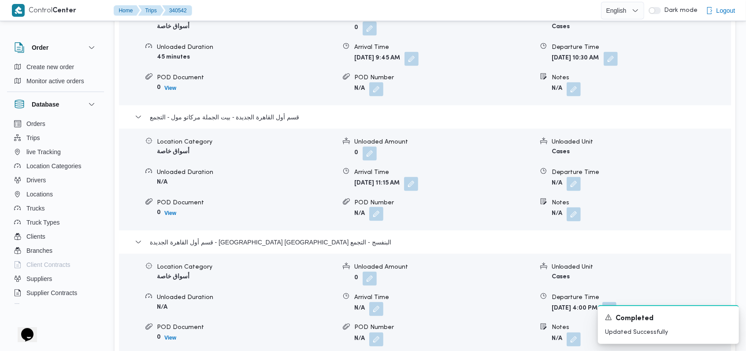
scroll to position [853, 0]
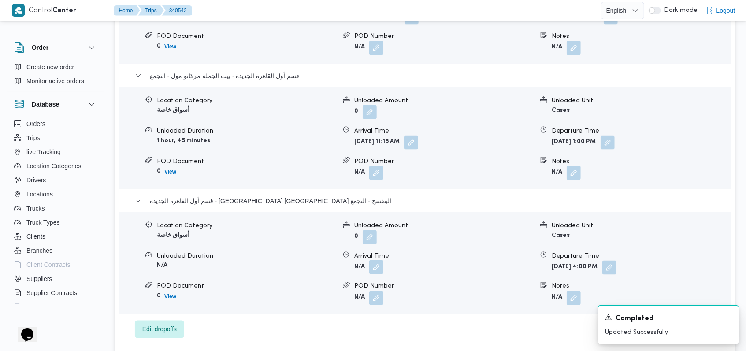
click at [374, 260] on button "button" at bounding box center [376, 267] width 14 height 14
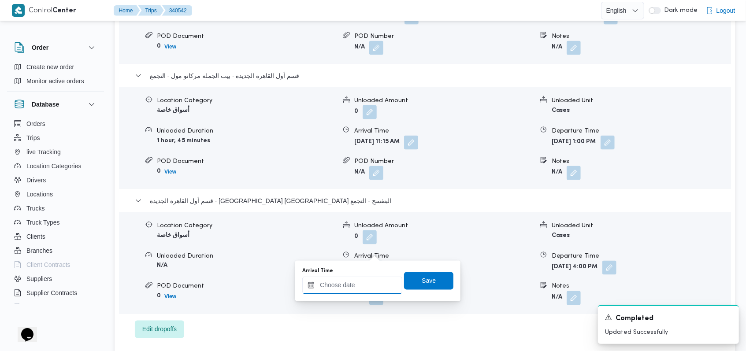
click at [359, 284] on input "Arrival Time" at bounding box center [352, 286] width 100 height 18
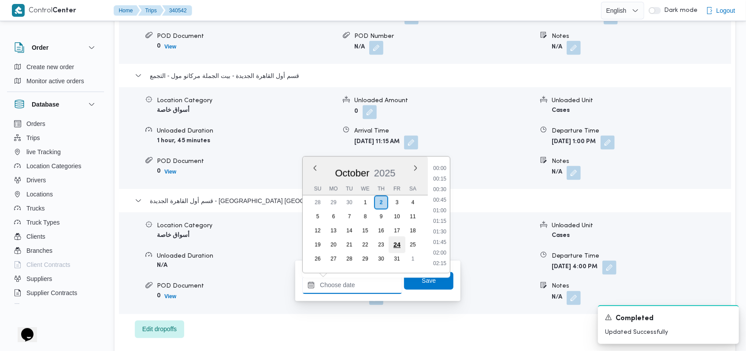
scroll to position [348, 0]
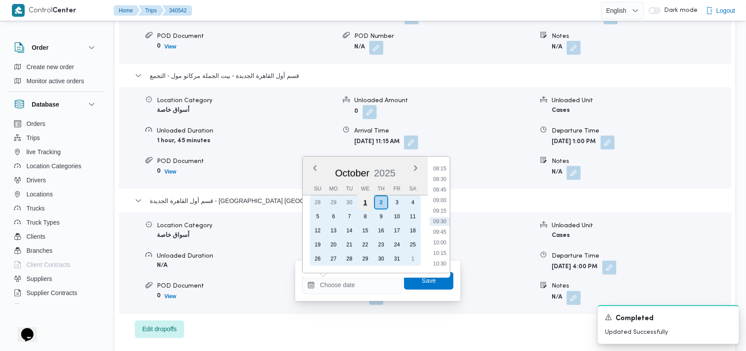
click at [362, 205] on div "1" at bounding box center [365, 202] width 17 height 17
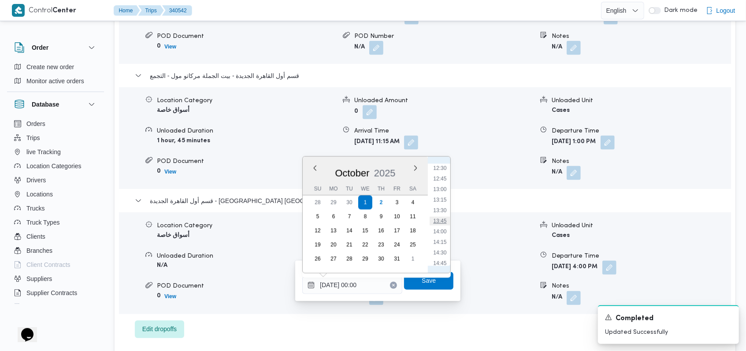
click at [443, 223] on li "13:45" at bounding box center [440, 221] width 20 height 9
type input "01/10/2025 13:45"
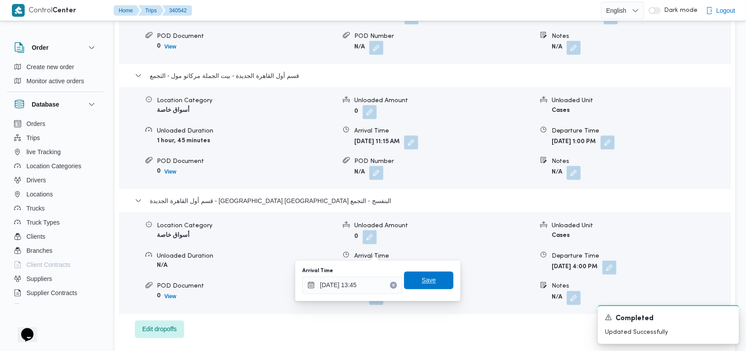
click at [432, 283] on span "Save" at bounding box center [428, 281] width 49 height 18
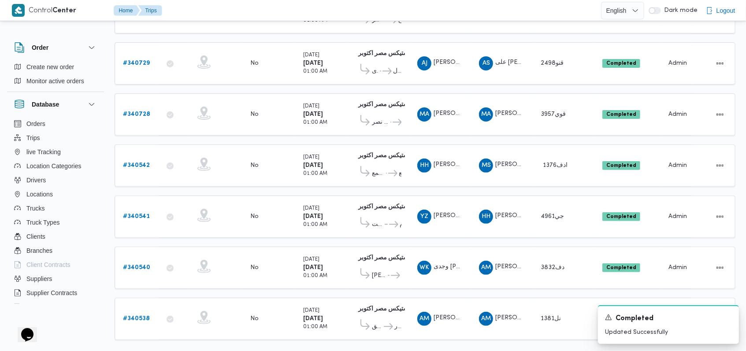
scroll to position [147, 0]
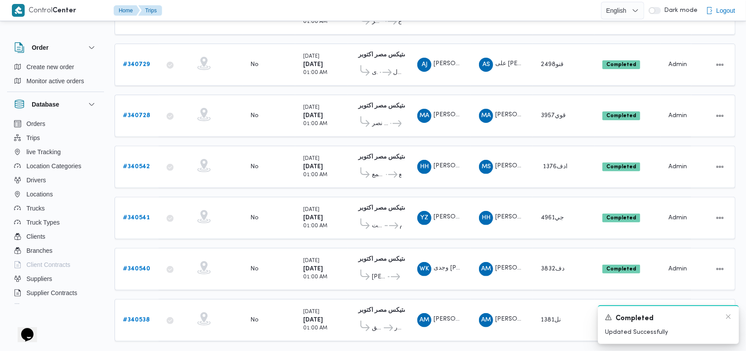
click at [732, 319] on div "A new notification appears Completed Updated Successfully" at bounding box center [668, 324] width 141 height 39
click at [725, 314] on icon "Dismiss toast" at bounding box center [727, 316] width 7 height 7
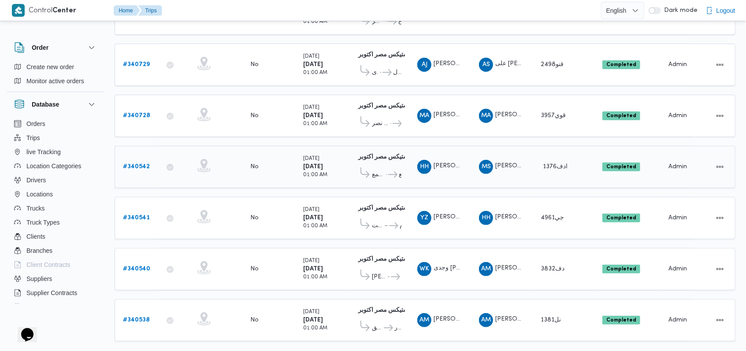
click at [395, 174] on span "كارفور نيو كايرو البنفسج - التجمع" at bounding box center [394, 175] width 15 height 11
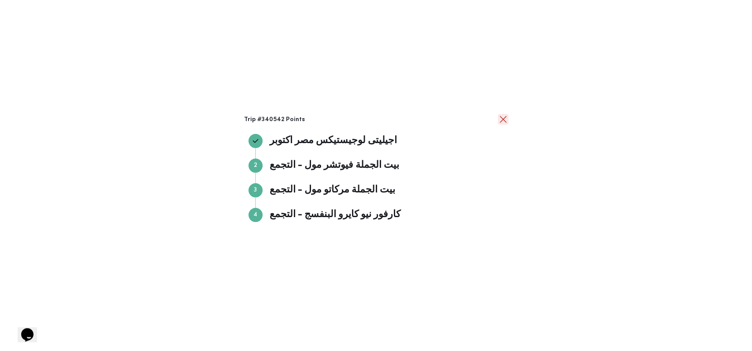
click at [501, 118] on button "close" at bounding box center [503, 119] width 11 height 11
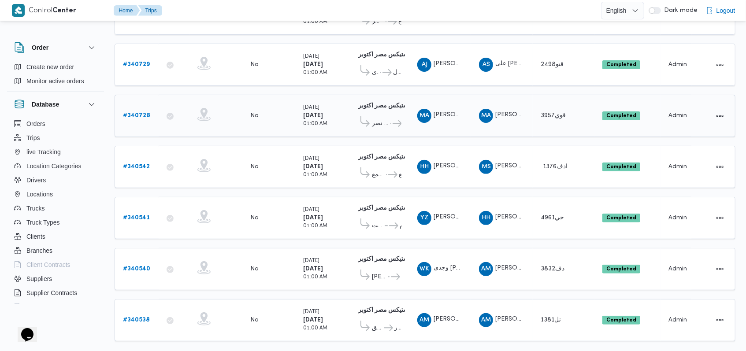
click at [144, 113] on b "# 340728" at bounding box center [136, 116] width 27 height 6
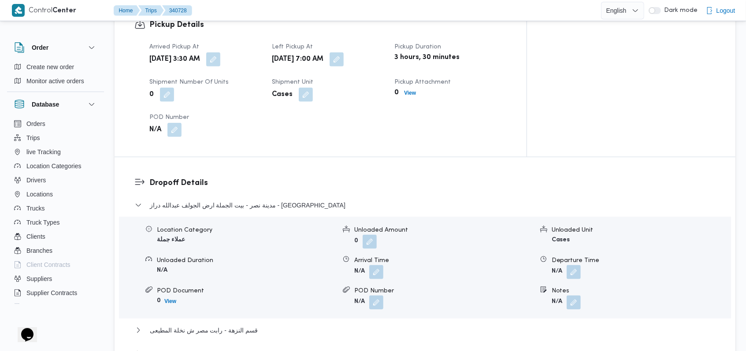
scroll to position [617, 0]
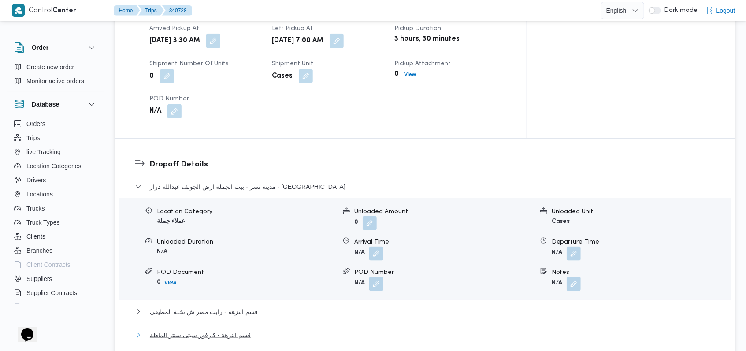
click at [241, 330] on span "قسم النزهة - كارفور سيتى سنتر الماظة" at bounding box center [200, 335] width 101 height 11
click at [254, 307] on span "قسم النزهة - رابت مصر ش نخلة المطيعى" at bounding box center [204, 312] width 108 height 11
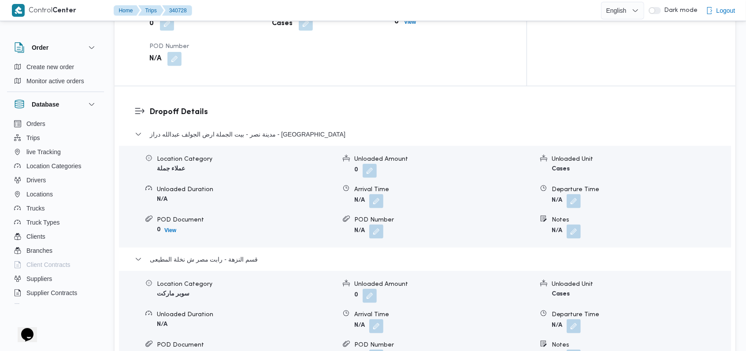
scroll to position [675, 0]
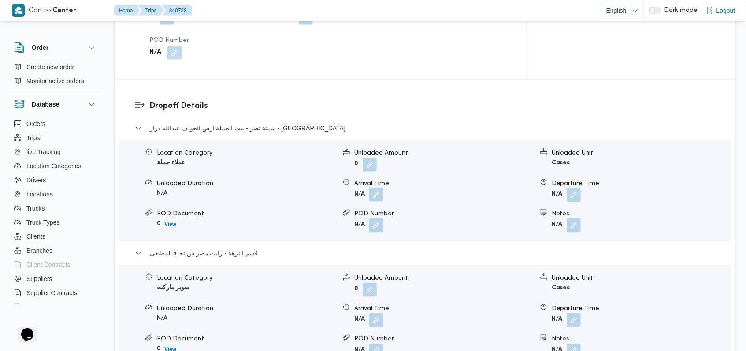
click at [378, 188] on button "button" at bounding box center [376, 195] width 14 height 14
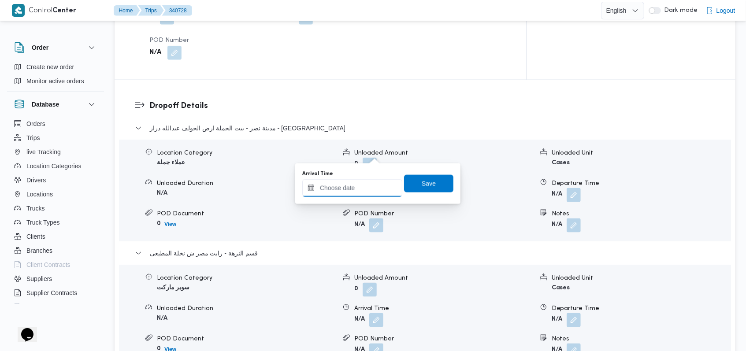
click at [359, 188] on input "Arrival Time" at bounding box center [352, 188] width 100 height 18
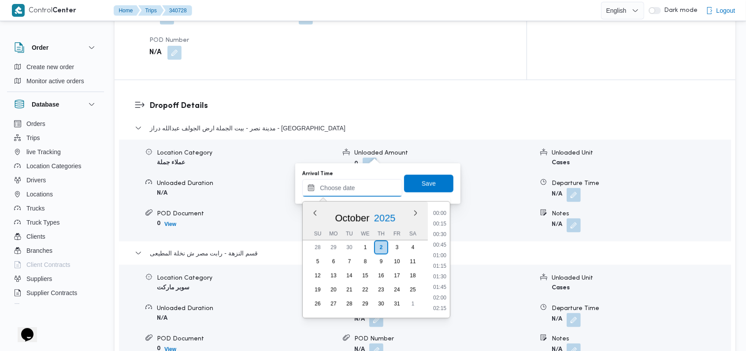
scroll to position [348, 0]
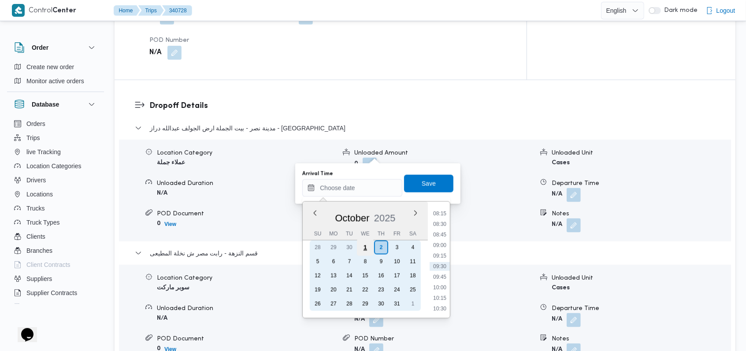
click at [370, 245] on div "1" at bounding box center [365, 247] width 17 height 17
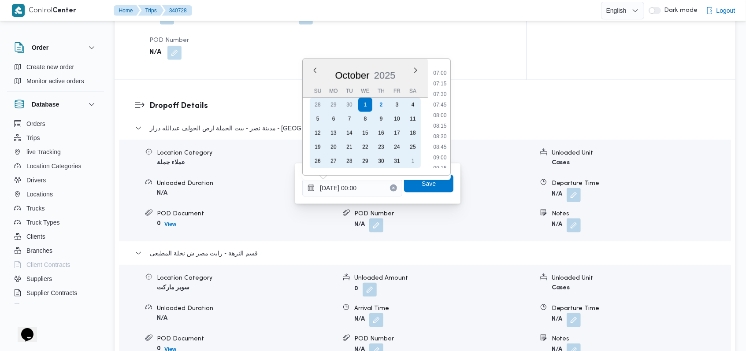
scroll to position [617, 0]
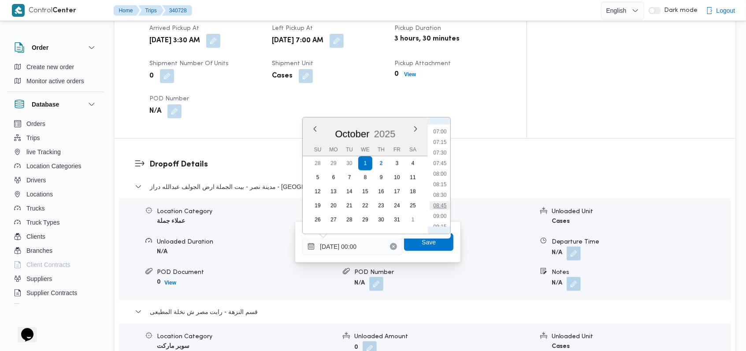
click at [445, 203] on li "08:45" at bounding box center [440, 205] width 20 height 9
type input "01/10/2025 08:45"
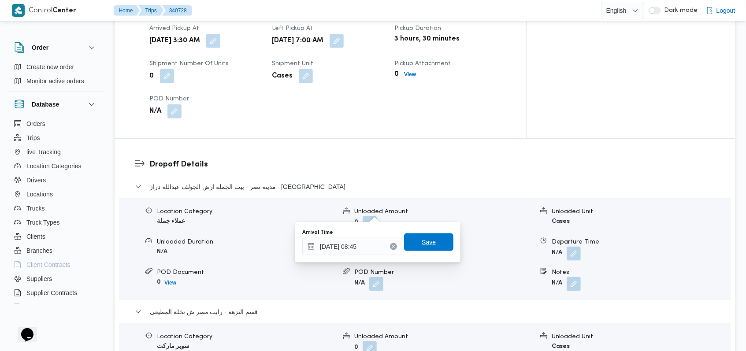
click at [434, 241] on span "Save" at bounding box center [428, 242] width 49 height 18
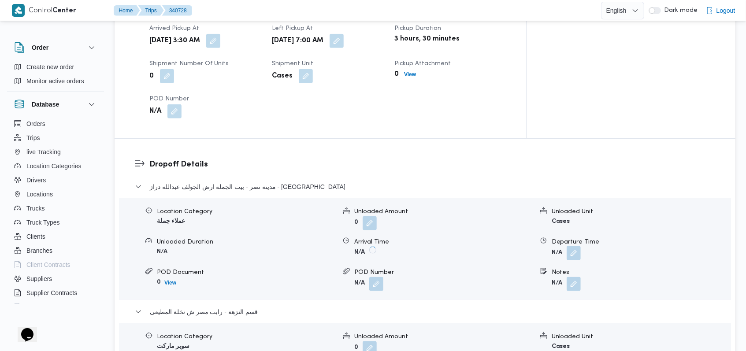
click at [570, 246] on button "button" at bounding box center [573, 253] width 14 height 14
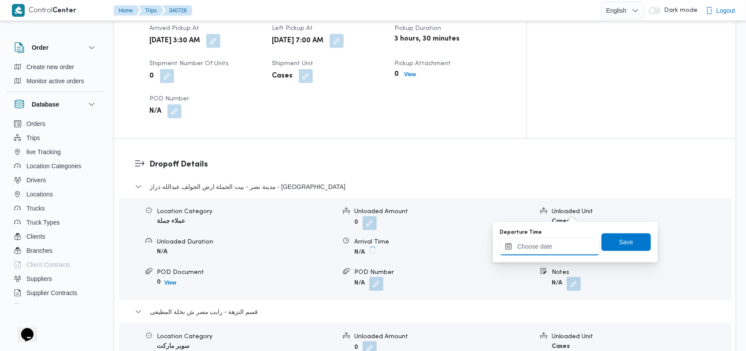
click at [559, 243] on input "Departure Time" at bounding box center [549, 247] width 100 height 18
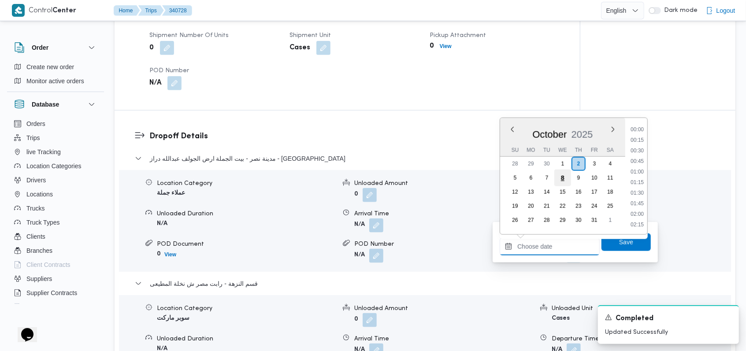
scroll to position [348, 0]
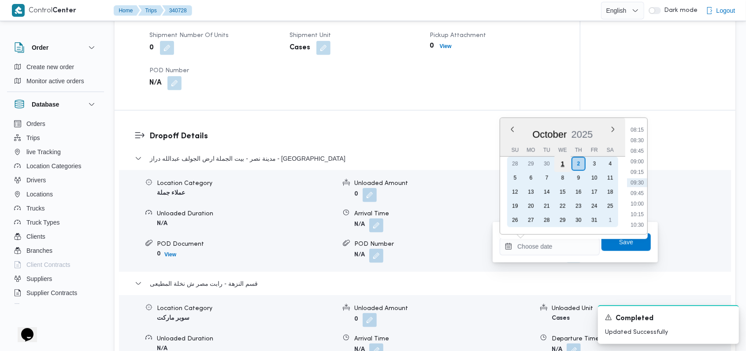
click at [564, 167] on div "1" at bounding box center [562, 163] width 17 height 17
type input "01/10/2025 00:00"
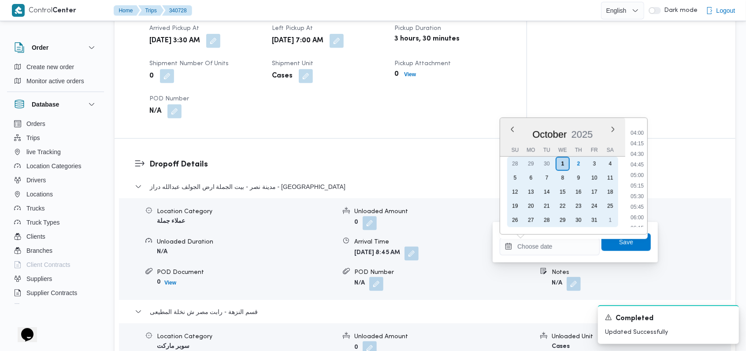
scroll to position [352, 0]
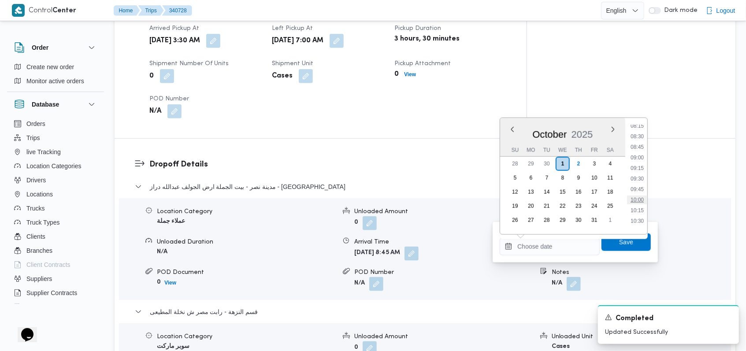
click at [640, 198] on li "10:00" at bounding box center [637, 200] width 20 height 9
type input "[DATE] 10:00"
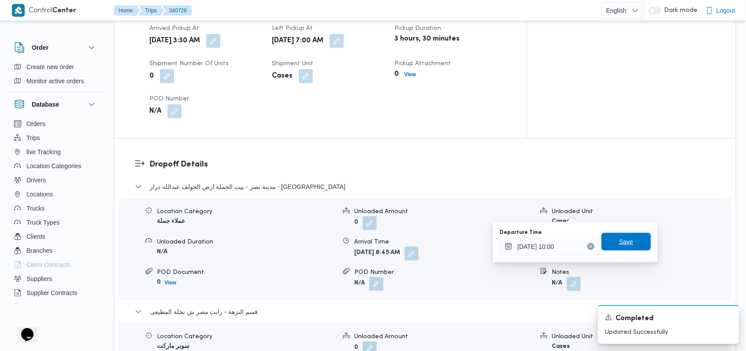
click at [619, 241] on span "Save" at bounding box center [626, 241] width 14 height 11
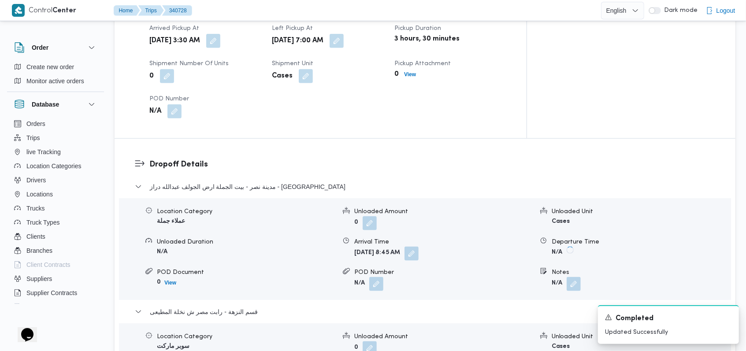
scroll to position [793, 0]
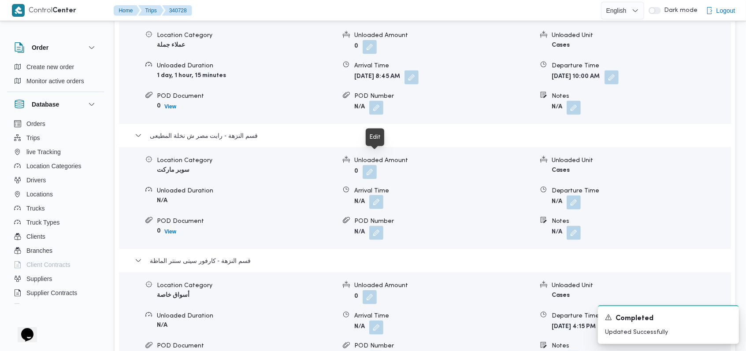
click at [373, 195] on button "button" at bounding box center [376, 202] width 14 height 14
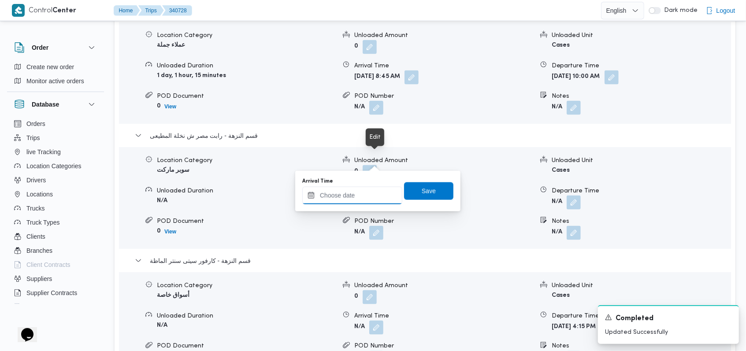
click at [357, 196] on input "Arrival Time" at bounding box center [352, 196] width 100 height 18
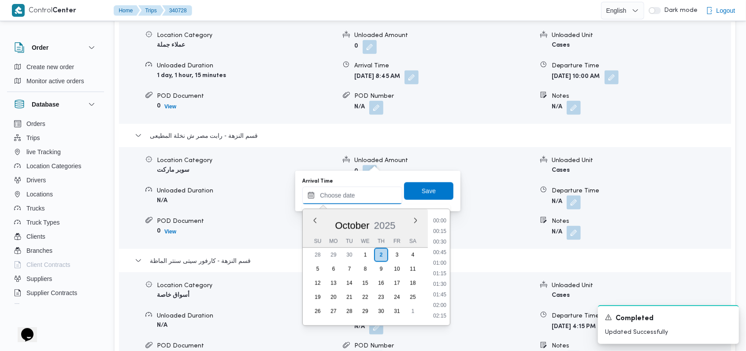
scroll to position [348, 0]
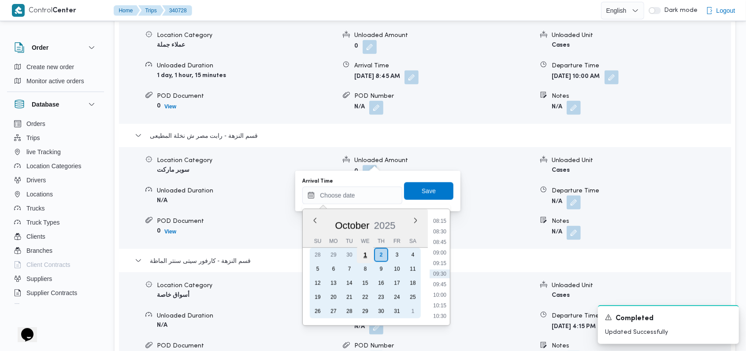
click at [367, 252] on div "1" at bounding box center [365, 255] width 17 height 17
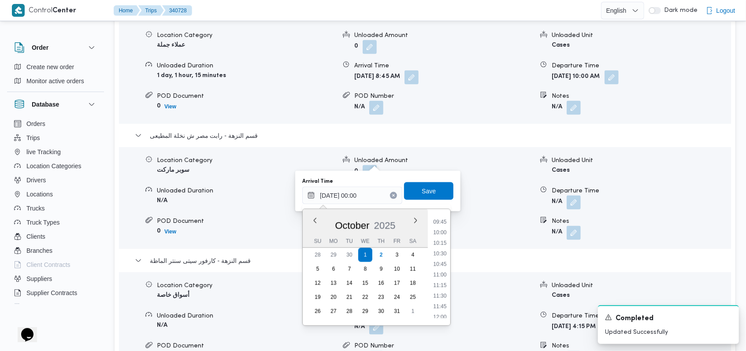
click at [439, 259] on ul "00:00 00:15 00:30 00:45 01:00 01:15 01:30 01:45 02:00 02:15 02:30 02:45 03:00 0…" at bounding box center [439, 267] width 21 height 102
click at [440, 255] on li "10:30" at bounding box center [440, 253] width 20 height 9
type input "01/10/2025 10:30"
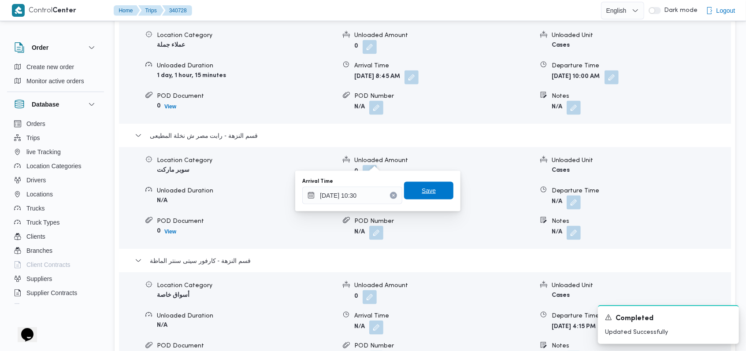
click at [432, 192] on span "Save" at bounding box center [428, 191] width 49 height 18
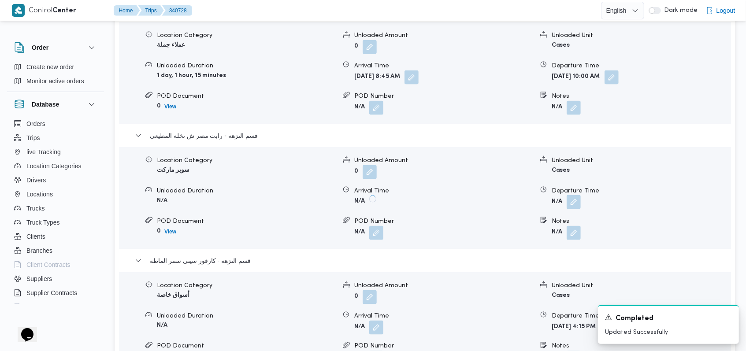
click at [571, 195] on button "button" at bounding box center [573, 202] width 14 height 14
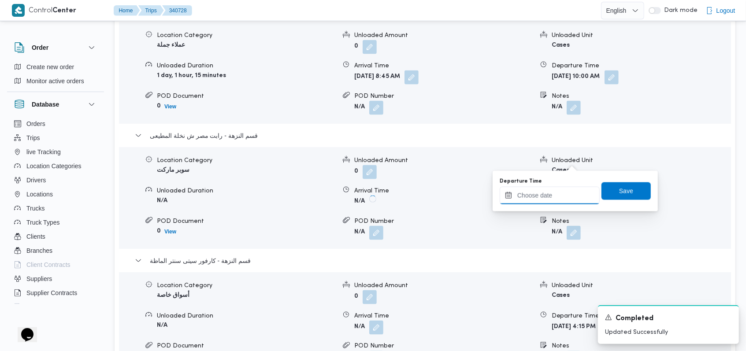
click at [550, 195] on input "Departure Time" at bounding box center [549, 196] width 100 height 18
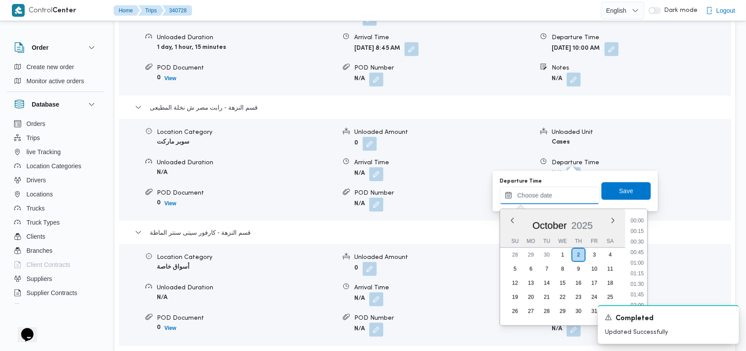
scroll to position [348, 0]
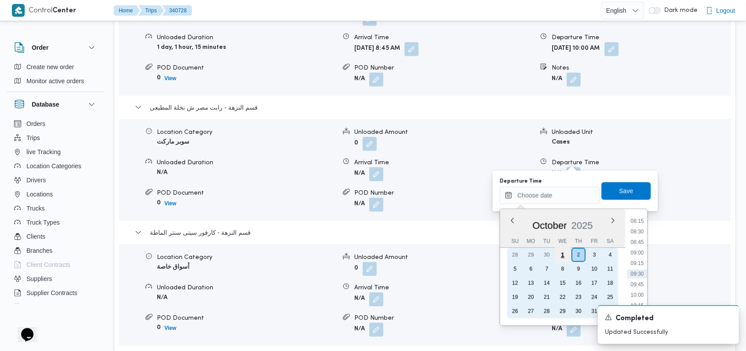
click at [564, 258] on div "1" at bounding box center [562, 255] width 17 height 17
type input "01/10/2025 00:00"
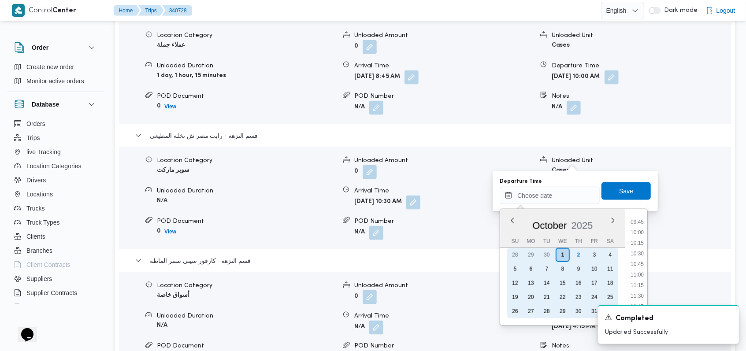
scroll to position [469, 0]
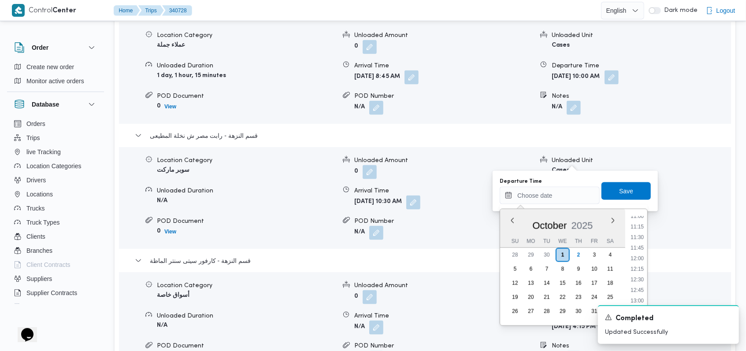
click at [643, 284] on ul "00:00 00:15 00:30 00:45 01:00 01:15 01:30 01:45 02:00 02:15 02:30 02:45 03:00 0…" at bounding box center [637, 267] width 20 height 102
click at [640, 289] on li "12:45" at bounding box center [637, 290] width 20 height 9
type input "02/10/2025 12:45"
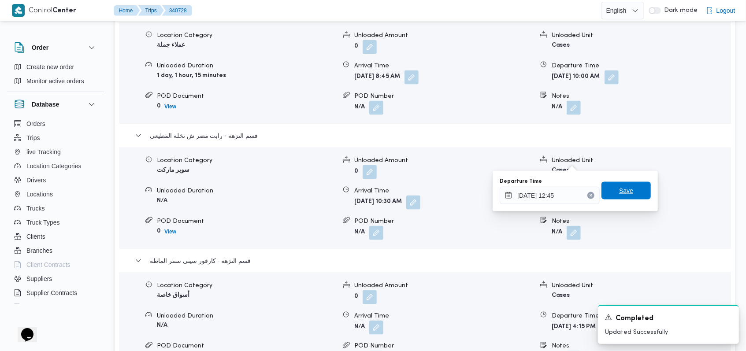
click at [619, 193] on span "Save" at bounding box center [626, 190] width 14 height 11
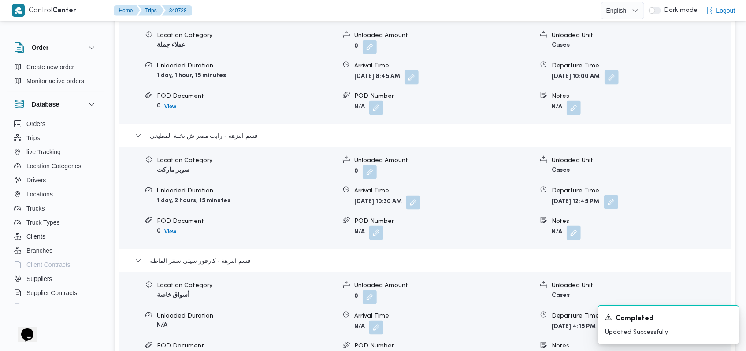
click at [618, 195] on button "button" at bounding box center [611, 202] width 14 height 14
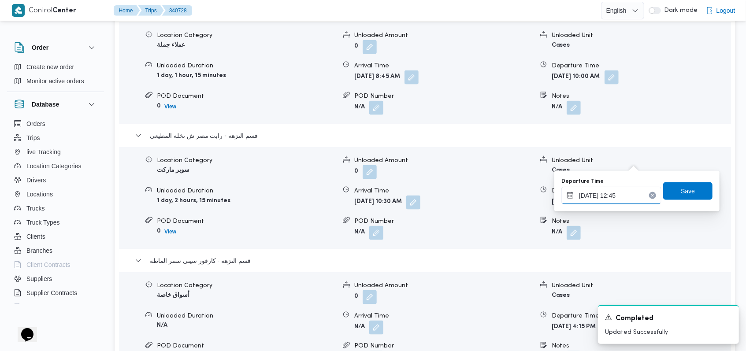
click at [620, 187] on input "02/10/2025 12:45" at bounding box center [611, 196] width 100 height 18
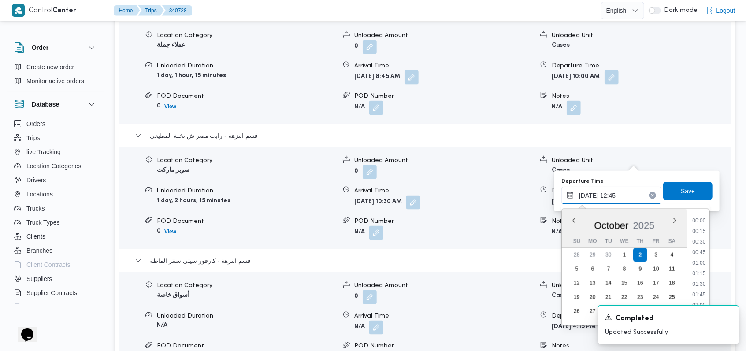
scroll to position [486, 0]
click at [705, 231] on li "11:45" at bounding box center [699, 231] width 20 height 9
type input "02/10/2025 11:45"
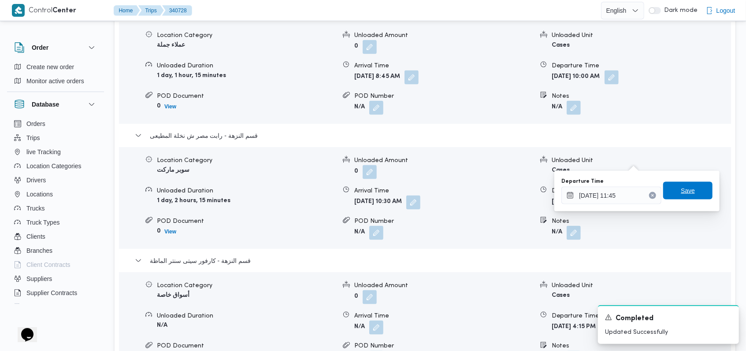
click at [696, 188] on span "Save" at bounding box center [687, 191] width 49 height 18
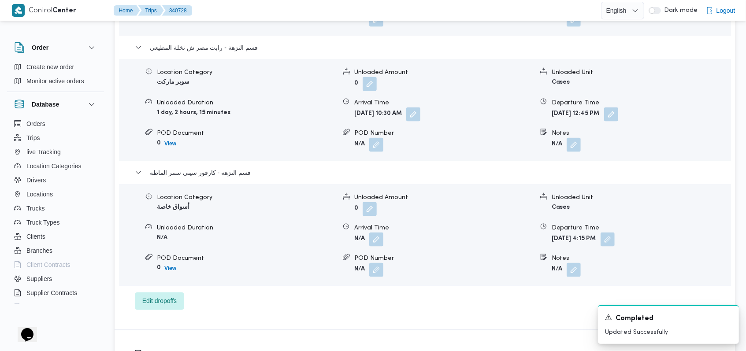
scroll to position [910, 0]
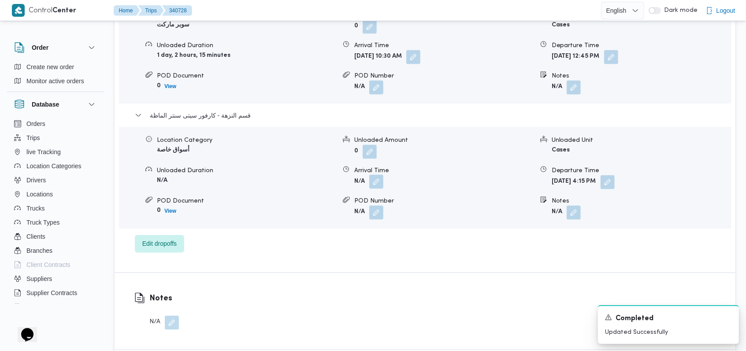
click at [378, 175] on button "button" at bounding box center [376, 182] width 14 height 14
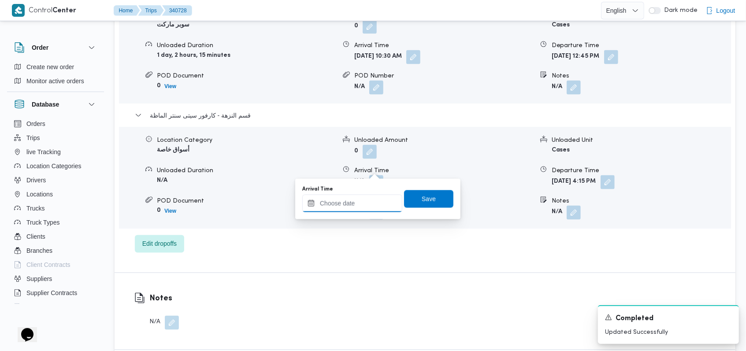
click at [365, 207] on input "Arrival Time" at bounding box center [352, 204] width 100 height 18
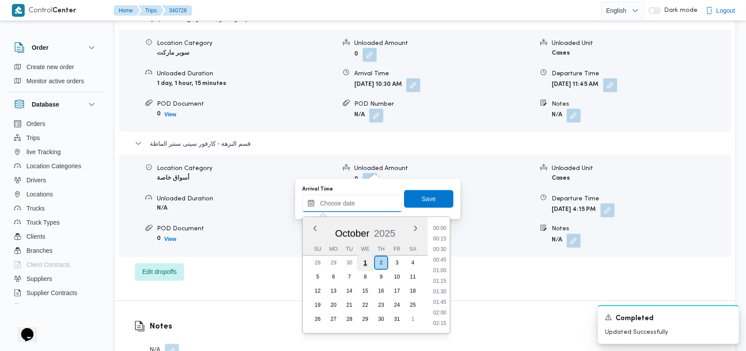
scroll to position [348, 0]
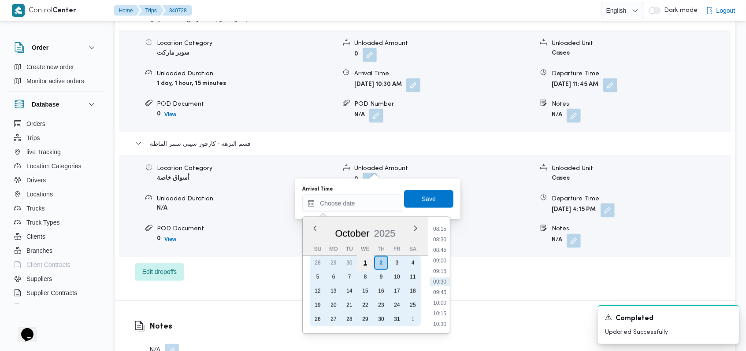
click at [363, 259] on div "1" at bounding box center [365, 263] width 17 height 17
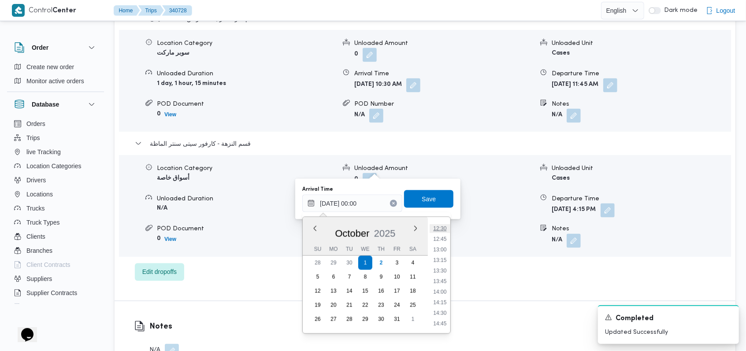
click at [444, 228] on li "12:30" at bounding box center [440, 228] width 20 height 9
type input "01/10/2025 12:30"
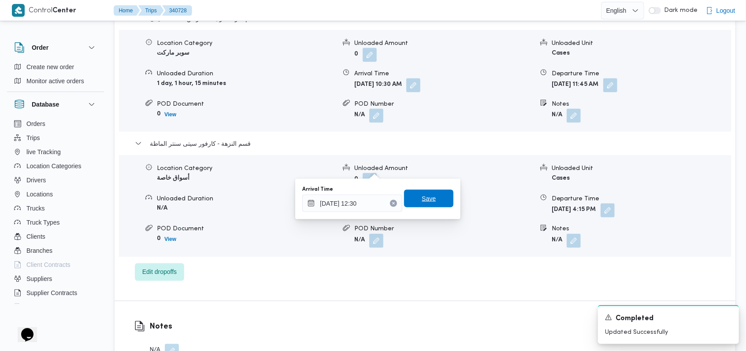
click at [436, 199] on span "Save" at bounding box center [428, 199] width 49 height 18
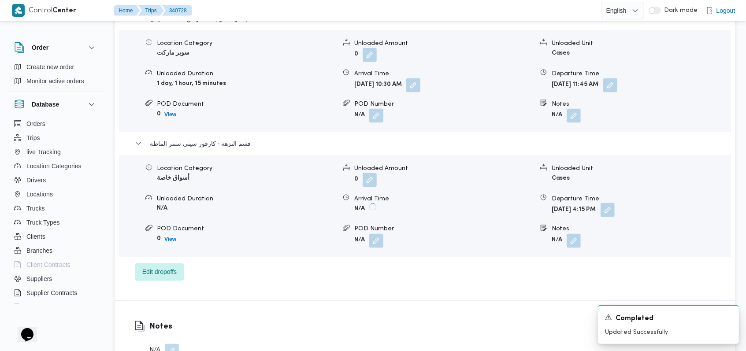
click at [614, 203] on button "button" at bounding box center [607, 210] width 14 height 14
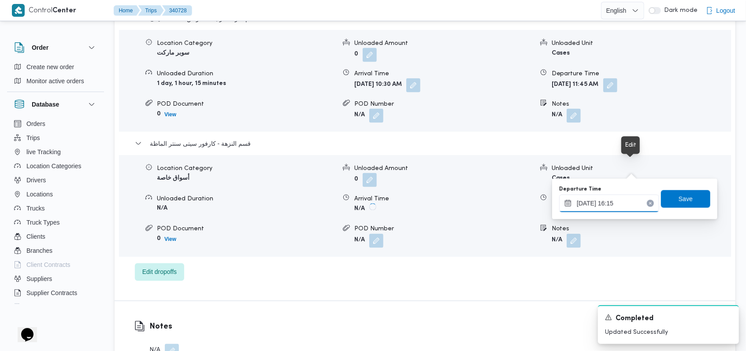
click at [620, 200] on input "01/10/2025 16:15" at bounding box center [609, 204] width 100 height 18
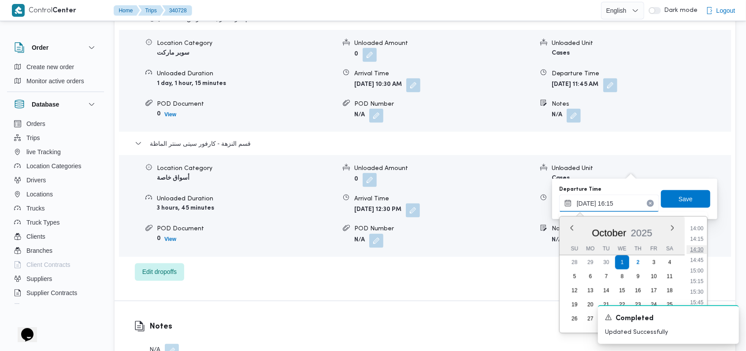
scroll to position [575, 0]
click at [702, 258] on li "14:15" at bounding box center [696, 255] width 20 height 9
type input "01/10/2025 14:15"
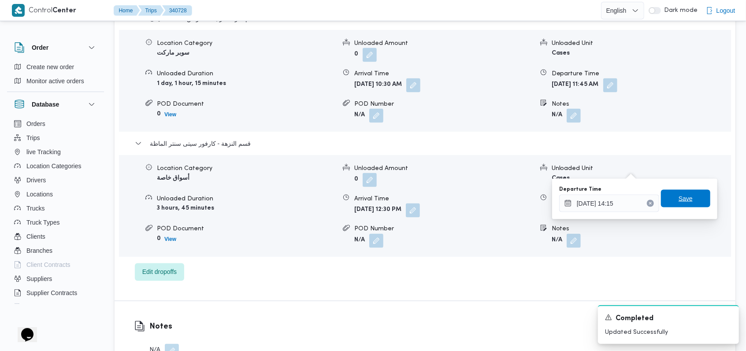
click at [687, 191] on span "Save" at bounding box center [685, 199] width 49 height 18
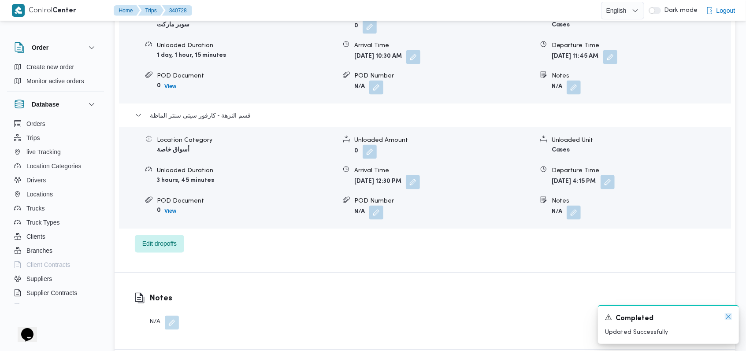
click at [727, 318] on icon "Dismiss toast" at bounding box center [727, 316] width 7 height 7
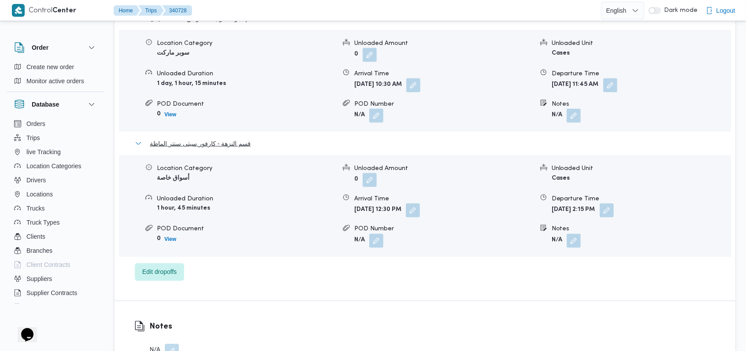
click at [215, 138] on span "قسم النزهة - كارفور سيتى سنتر الماظة" at bounding box center [200, 143] width 101 height 11
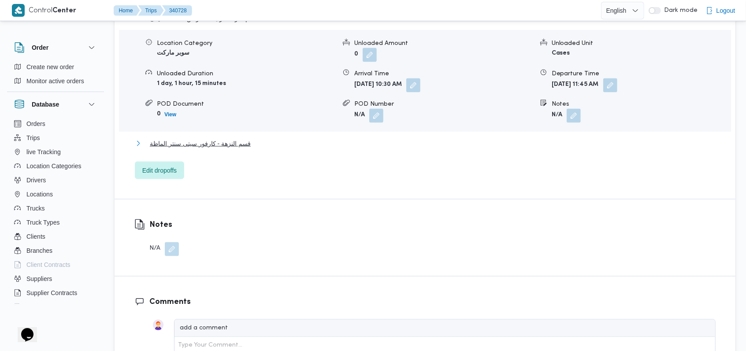
scroll to position [851, 0]
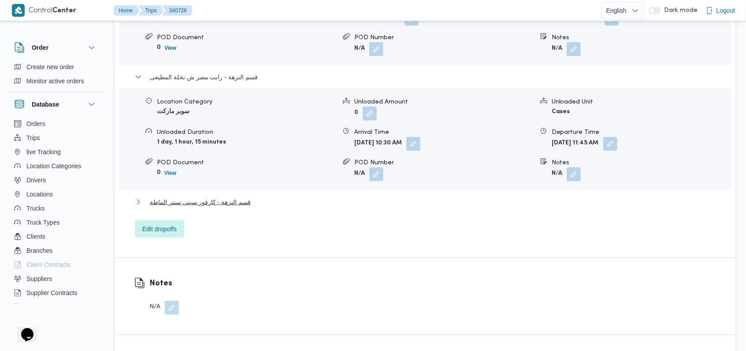
click at [229, 197] on span "قسم النزهة - كارفور سيتى سنتر الماظة" at bounding box center [200, 202] width 101 height 11
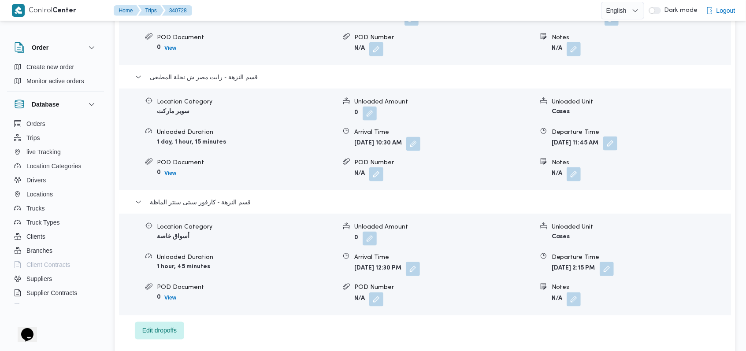
click at [617, 137] on button "button" at bounding box center [610, 144] width 14 height 14
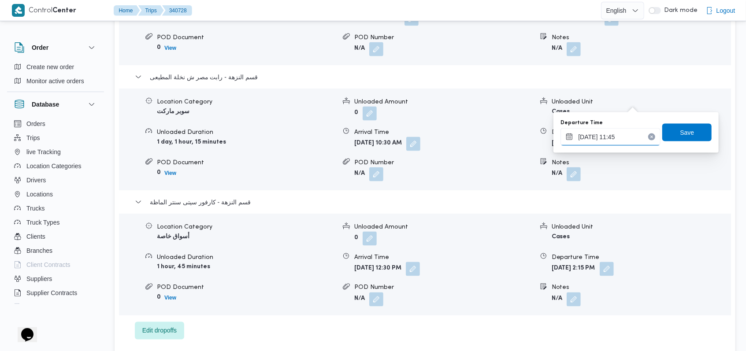
click at [621, 144] on input "02/10/2025 11:45" at bounding box center [610, 137] width 100 height 18
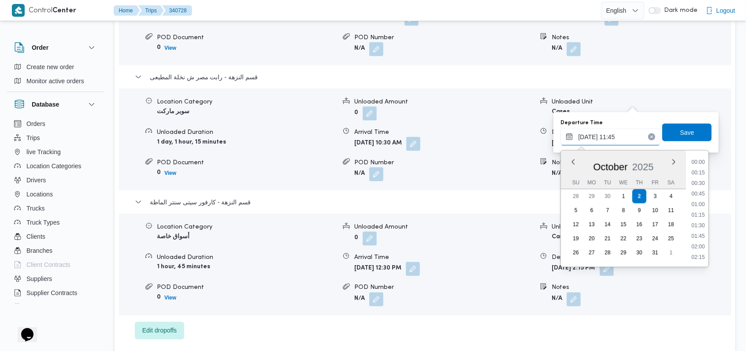
scroll to position [443, 0]
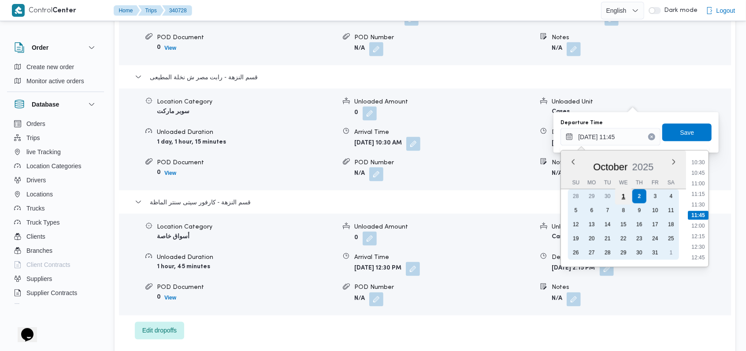
click at [625, 194] on div "1" at bounding box center [623, 196] width 17 height 17
type input "01/10/2025 11:45"
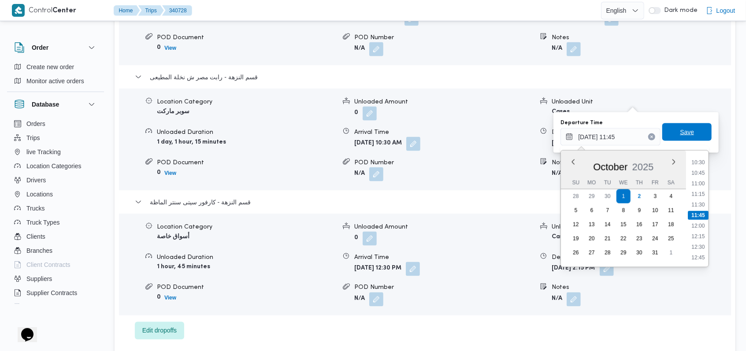
click at [679, 132] on span "Save" at bounding box center [686, 132] width 14 height 11
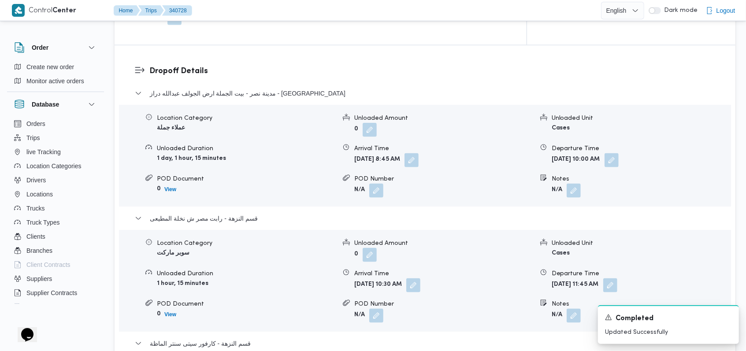
scroll to position [675, 0]
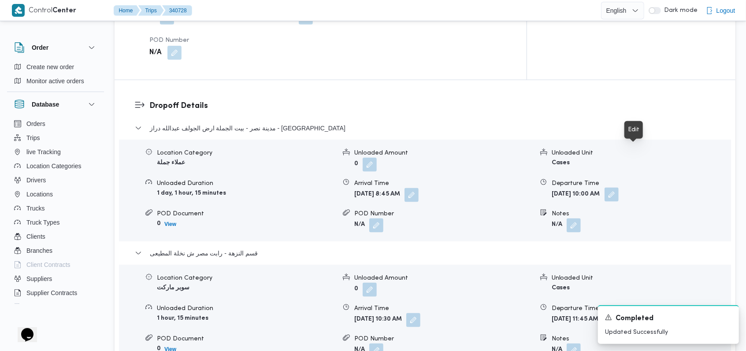
click at [618, 188] on button "button" at bounding box center [611, 195] width 14 height 14
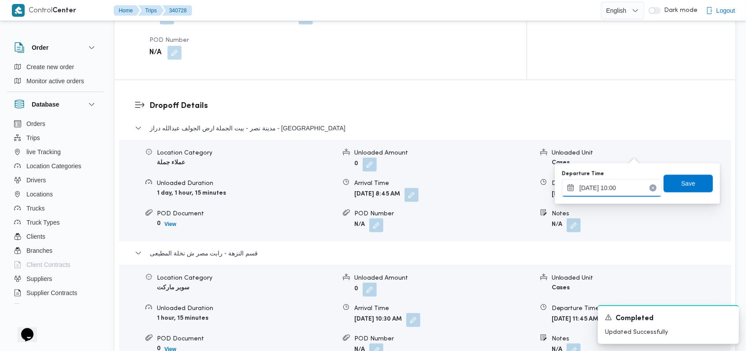
click at [614, 191] on input "[DATE] 10:00" at bounding box center [611, 188] width 100 height 18
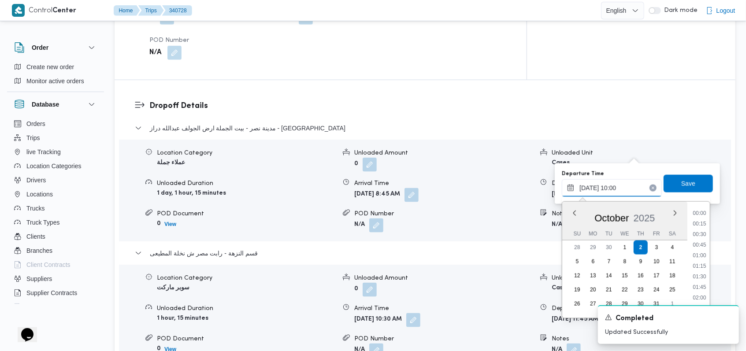
scroll to position [369, 0]
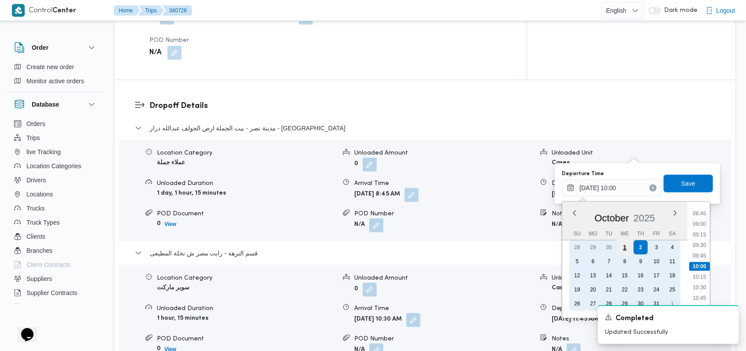
click at [620, 244] on div "1" at bounding box center [624, 247] width 17 height 17
type input "01/10/2025 10:00"
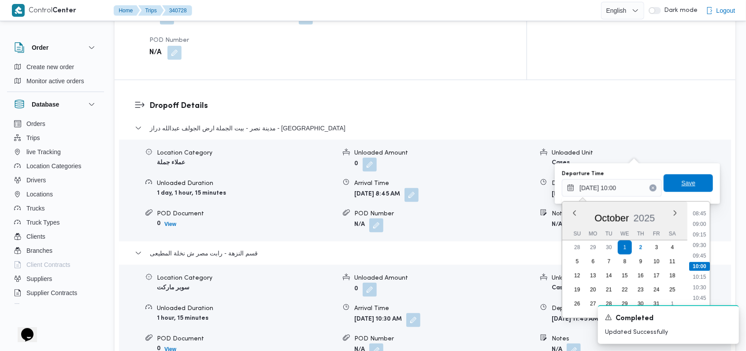
click at [669, 187] on span "Save" at bounding box center [687, 183] width 49 height 18
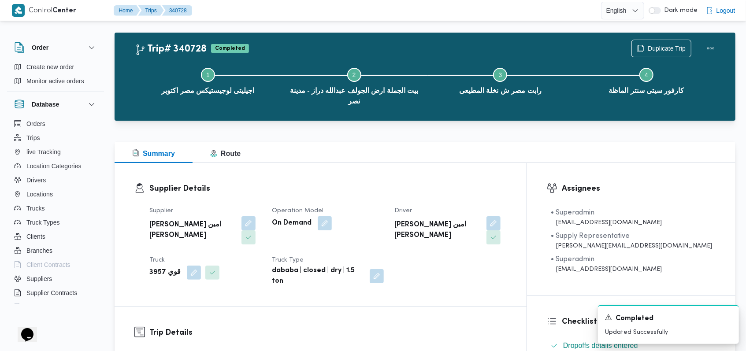
scroll to position [0, 0]
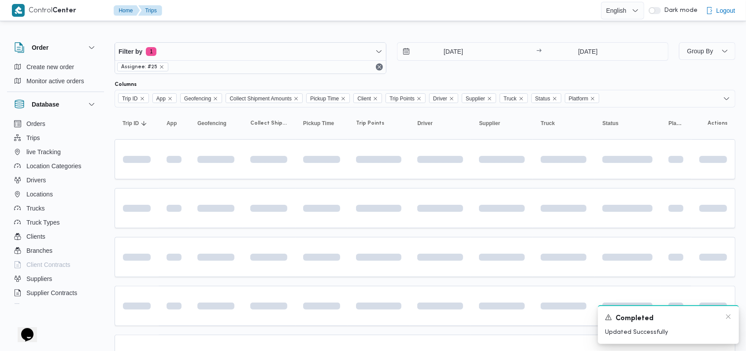
scroll to position [147, 0]
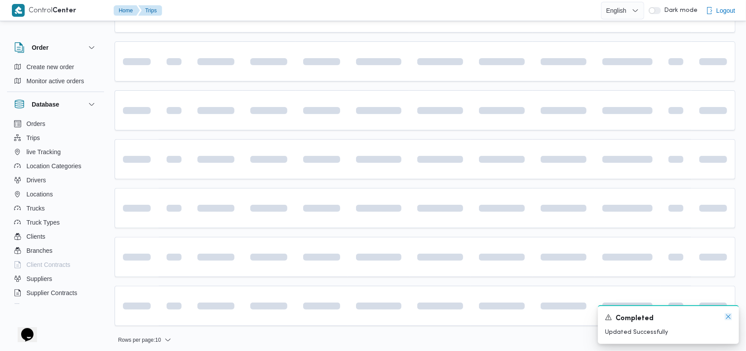
click at [729, 319] on icon "Dismiss toast" at bounding box center [727, 316] width 7 height 7
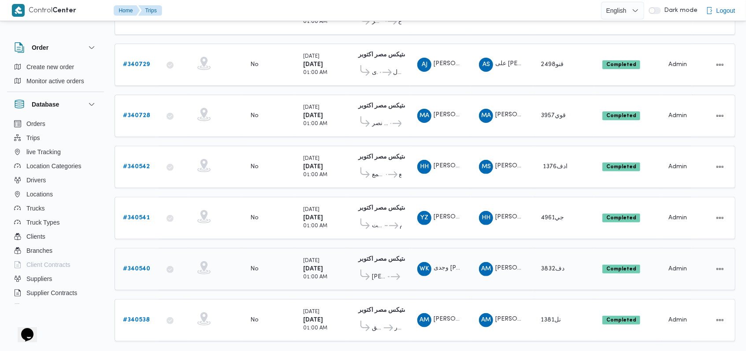
scroll to position [145, 0]
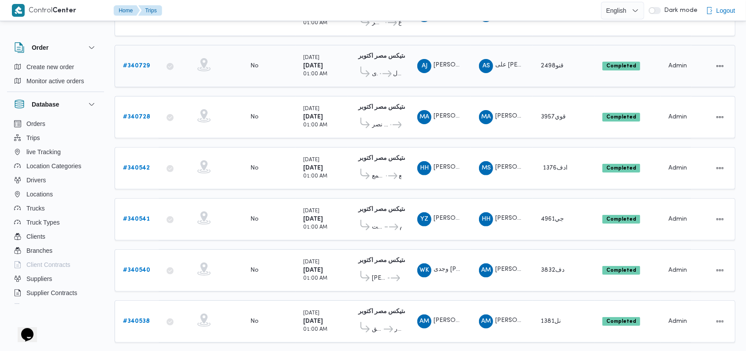
click at [127, 63] on b "# 340729" at bounding box center [136, 66] width 27 height 6
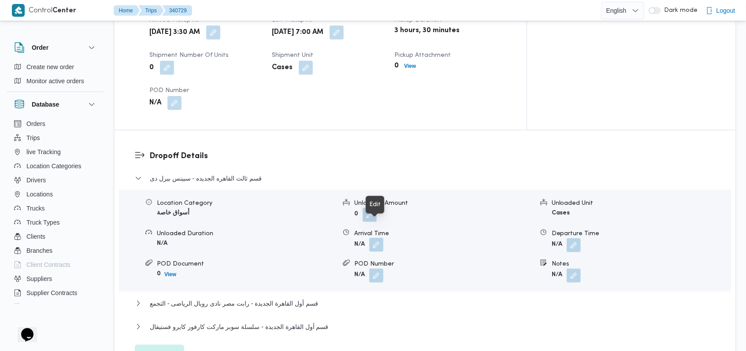
scroll to position [615, 0]
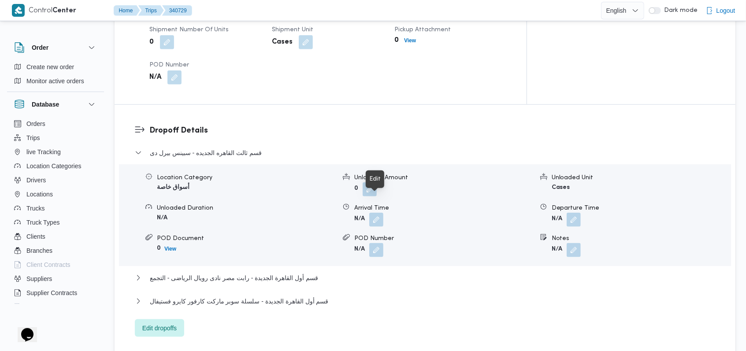
click at [377, 213] on button "button" at bounding box center [376, 220] width 14 height 14
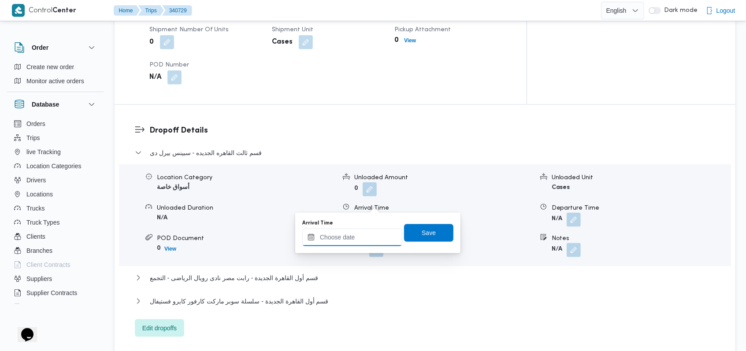
click at [362, 243] on input "Arrival Time" at bounding box center [352, 238] width 100 height 18
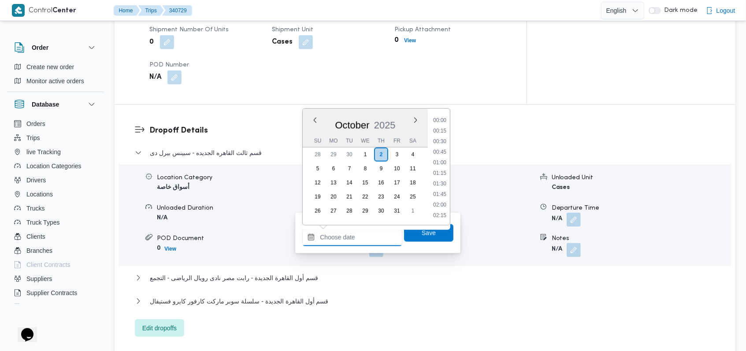
scroll to position [348, 0]
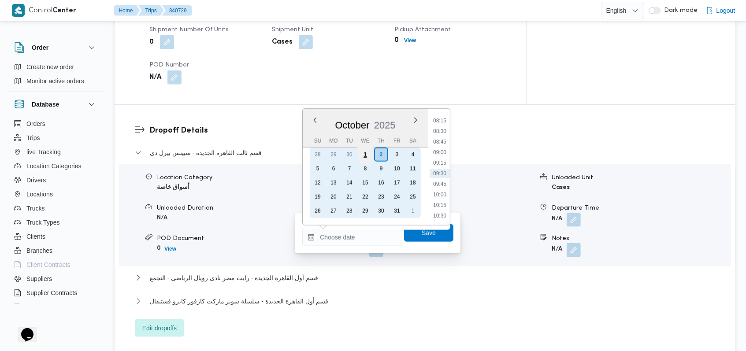
click at [362, 157] on div "1" at bounding box center [365, 154] width 17 height 17
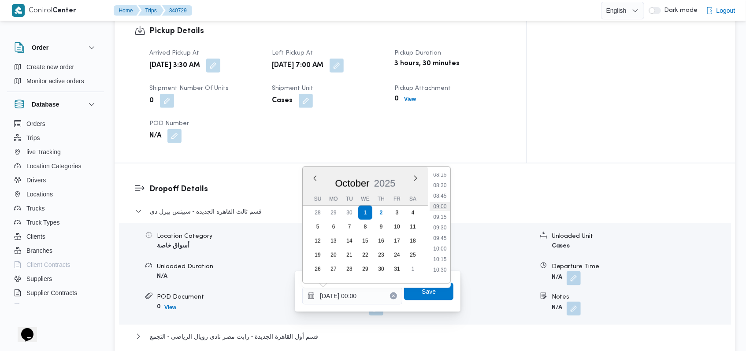
click at [447, 210] on li "09:00" at bounding box center [440, 206] width 20 height 9
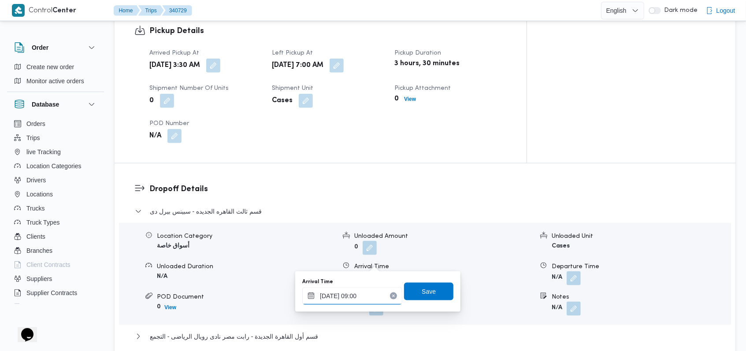
click at [360, 301] on input "01/10/2025 09:00" at bounding box center [352, 296] width 100 height 18
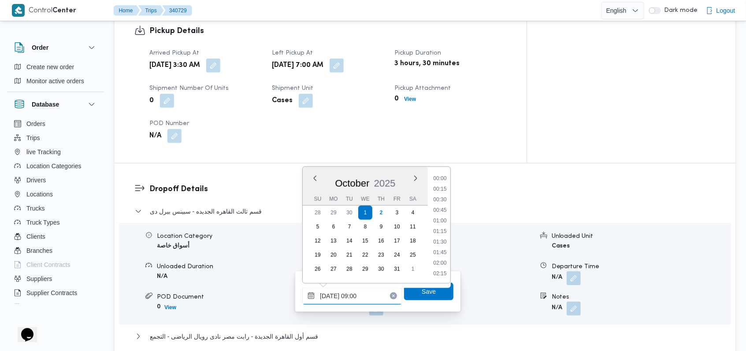
scroll to position [327, 0]
click at [442, 212] on li "08:30" at bounding box center [440, 210] width 20 height 9
type input "01/10/2025 08:30"
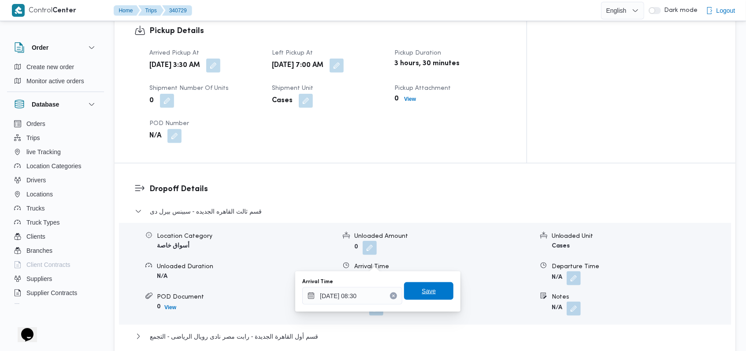
click at [436, 294] on span "Save" at bounding box center [428, 291] width 49 height 18
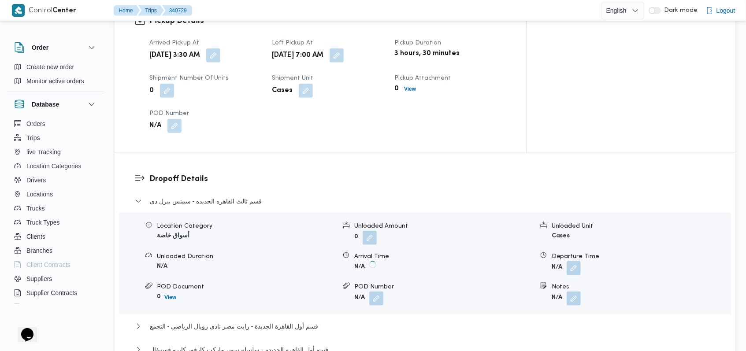
scroll to position [733, 0]
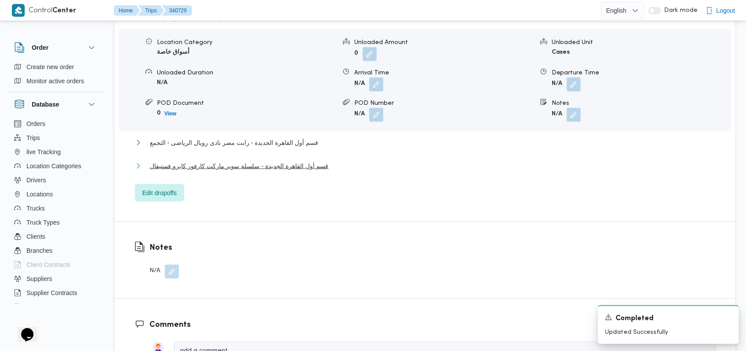
click at [300, 165] on span "قسم أول القاهرة الجديدة - سلسلة سوبر ماركت كارفور كايرو فستيفال" at bounding box center [239, 166] width 179 height 11
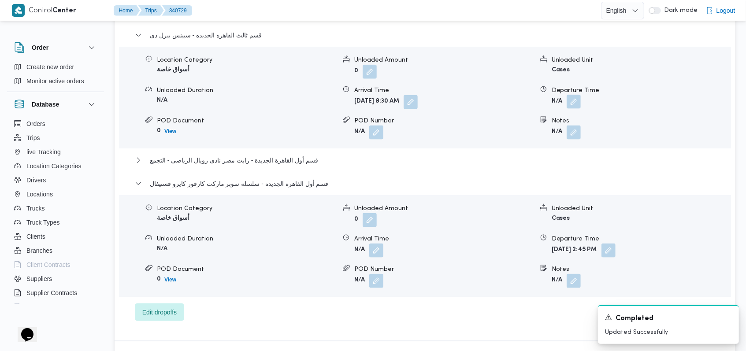
click at [578, 95] on button "button" at bounding box center [573, 102] width 14 height 14
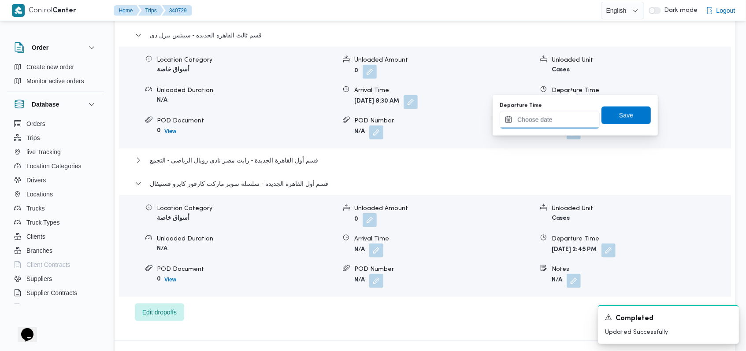
click at [560, 115] on input "Departure Time" at bounding box center [549, 120] width 100 height 18
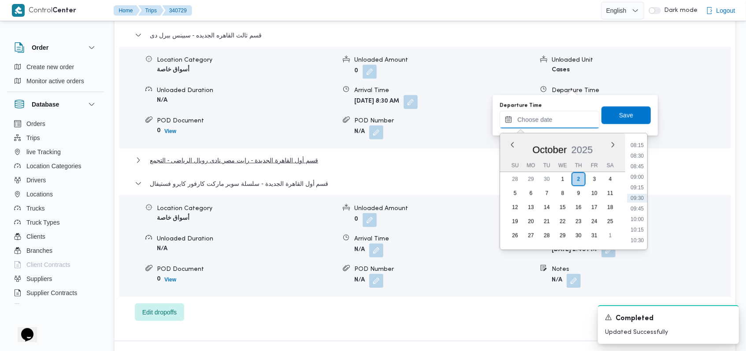
scroll to position [674, 0]
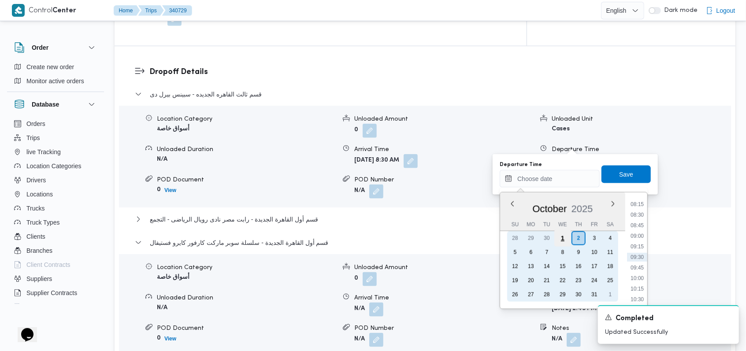
click at [562, 238] on div "1" at bounding box center [562, 238] width 17 height 17
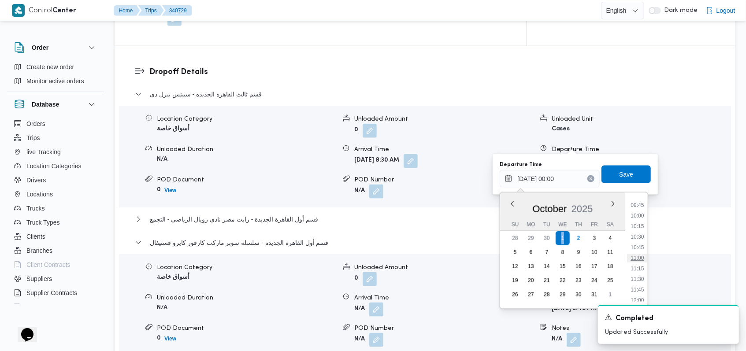
click at [642, 258] on li "11:00" at bounding box center [637, 258] width 20 height 9
type input "01/10/2025 11:00"
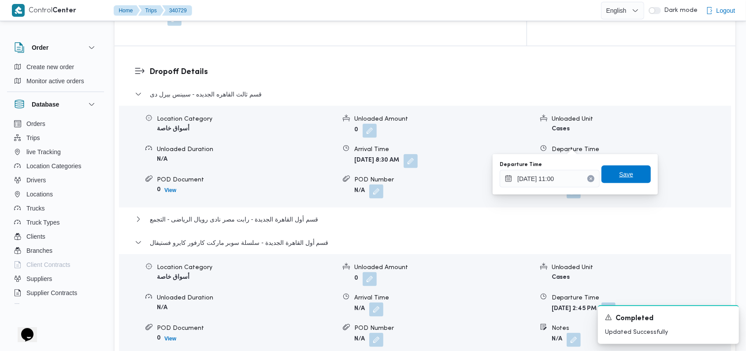
click at [631, 178] on span "Save" at bounding box center [625, 175] width 49 height 18
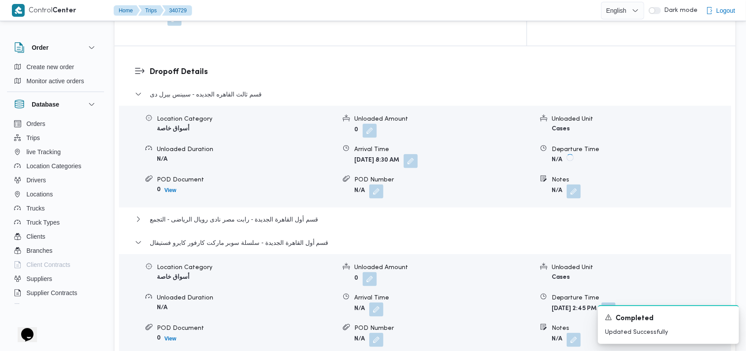
click at [337, 214] on div "قسم أول القاهرة الجديدة - رابت مصر نادى رويال الرياضى - التجمع" at bounding box center [425, 222] width 580 height 17
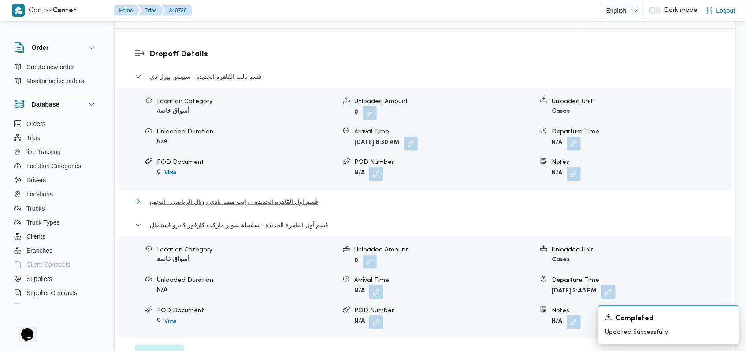
click at [322, 198] on button "قسم أول القاهرة الجديدة - رابت مصر نادى رويال الرياضى - التجمع" at bounding box center [425, 201] width 580 height 11
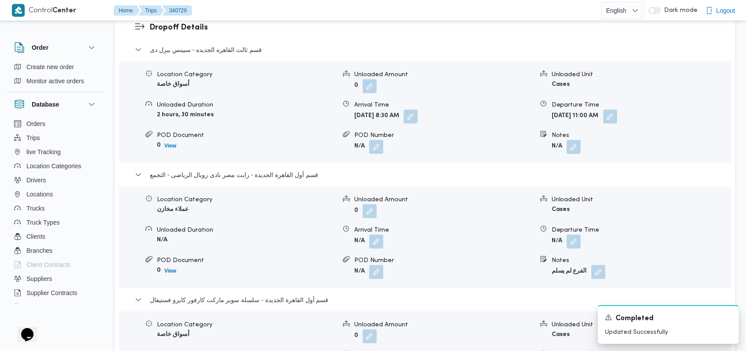
scroll to position [733, 0]
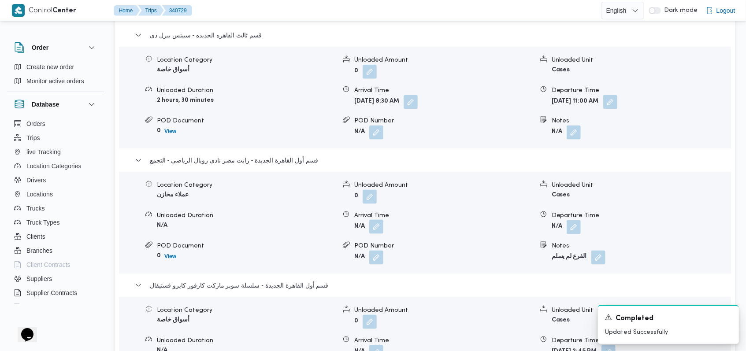
click at [371, 220] on button "button" at bounding box center [376, 227] width 14 height 14
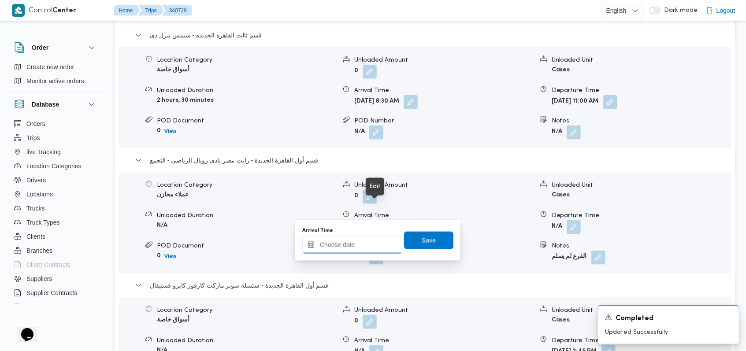
click at [359, 244] on input "Arrival Time" at bounding box center [352, 245] width 100 height 18
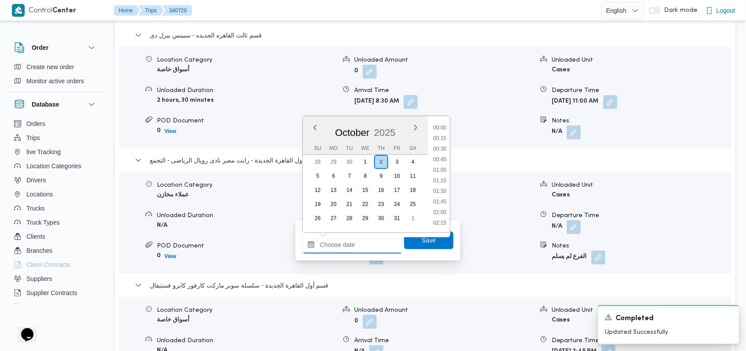
scroll to position [348, 0]
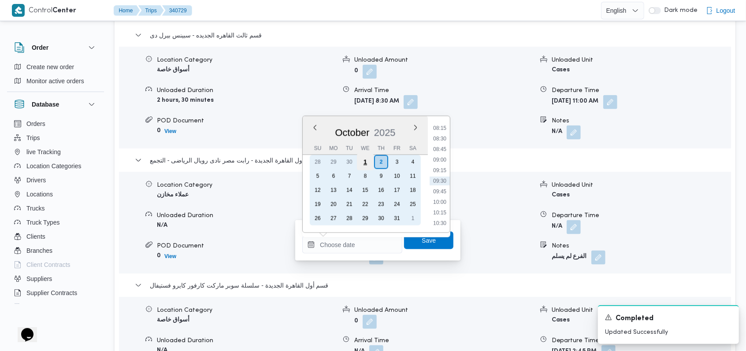
click at [367, 166] on div "1" at bounding box center [365, 162] width 17 height 17
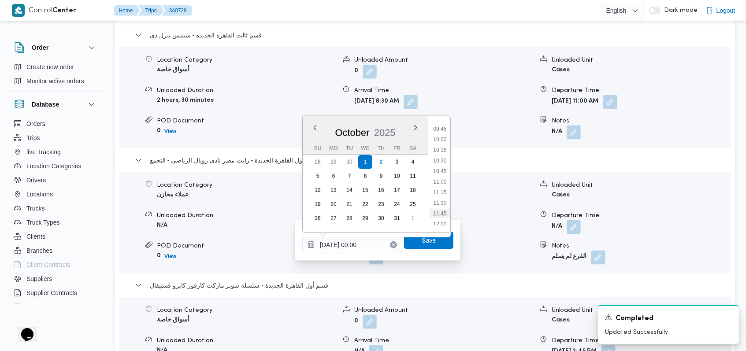
click at [443, 217] on li "11:45" at bounding box center [440, 213] width 20 height 9
type input "01/10/2025 11:45"
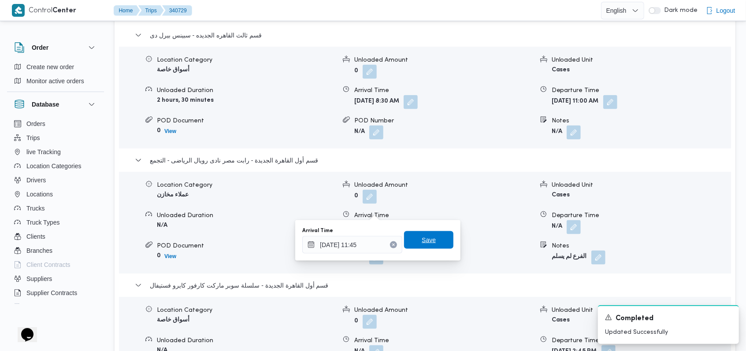
click at [433, 243] on span "Save" at bounding box center [428, 240] width 49 height 18
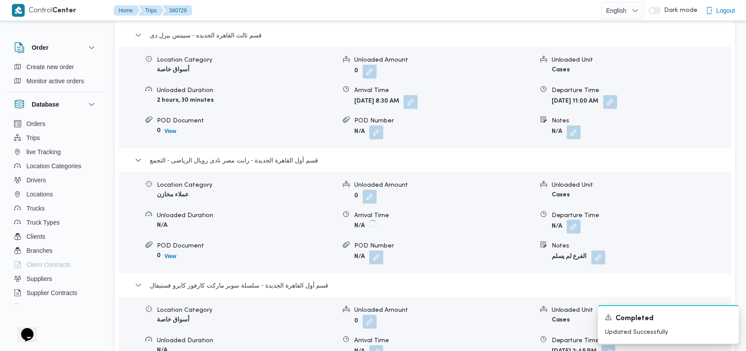
click at [567, 220] on button "button" at bounding box center [573, 227] width 14 height 14
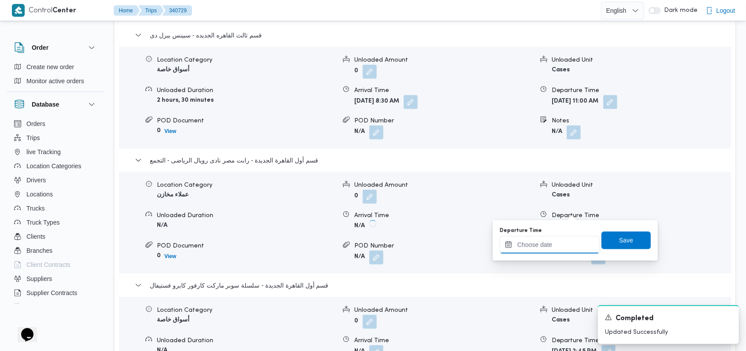
click at [550, 246] on input "Departure Time" at bounding box center [549, 245] width 100 height 18
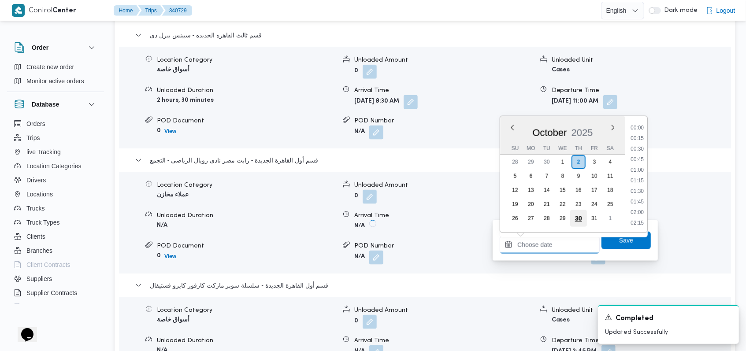
scroll to position [348, 0]
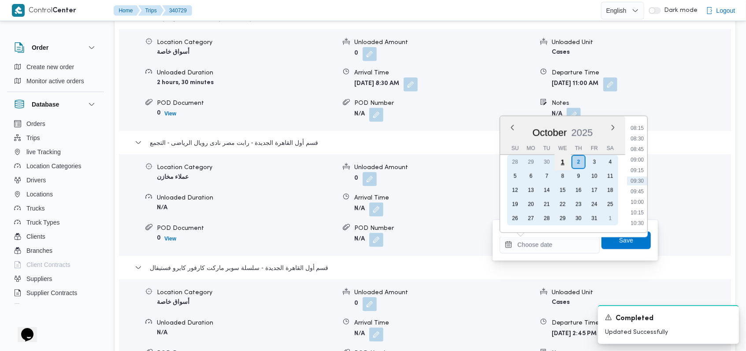
click at [565, 165] on div "1" at bounding box center [562, 162] width 17 height 17
type input "01/10/2025 00:00"
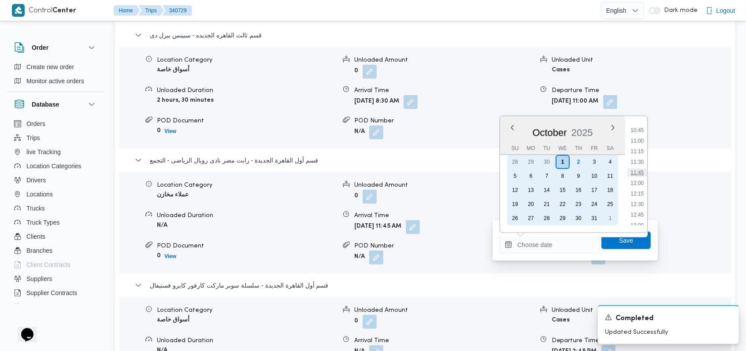
scroll to position [469, 0]
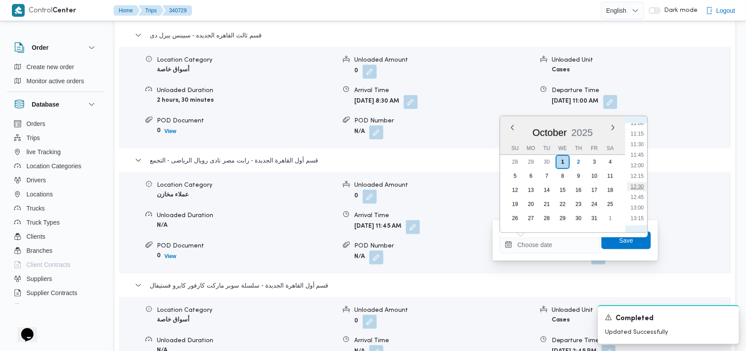
click at [644, 188] on li "12:30" at bounding box center [637, 186] width 20 height 9
type input "02/10/2025 12:30"
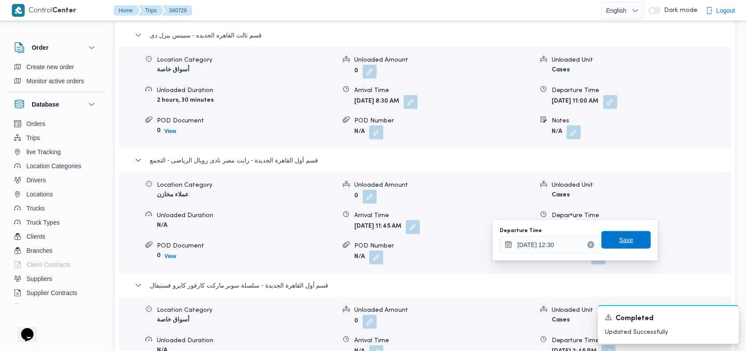
click at [627, 236] on span "Save" at bounding box center [625, 240] width 49 height 18
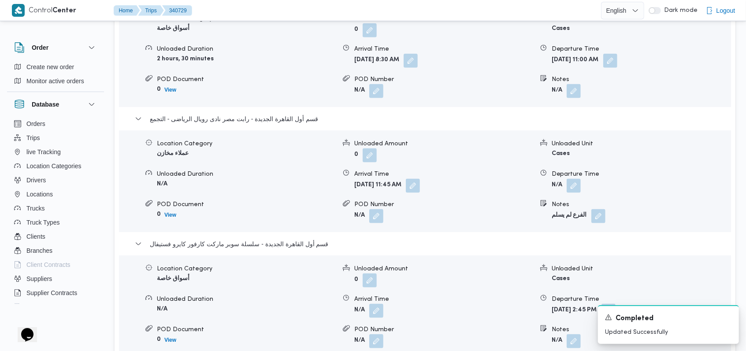
scroll to position [850, 0]
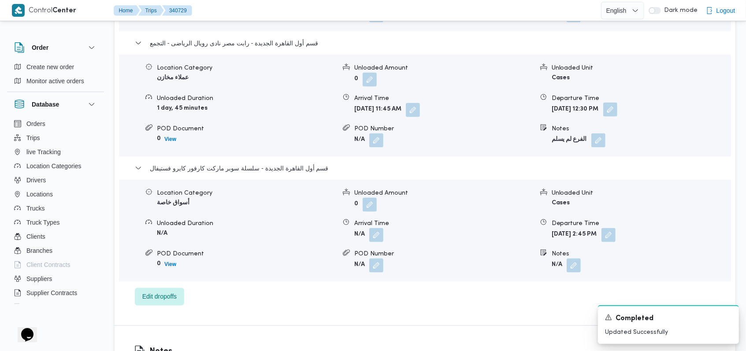
click at [617, 103] on button "button" at bounding box center [610, 110] width 14 height 14
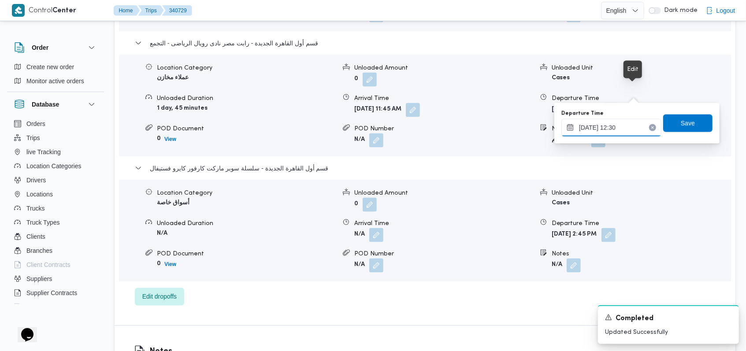
click at [613, 134] on input "02/10/2025 12:30" at bounding box center [611, 128] width 100 height 18
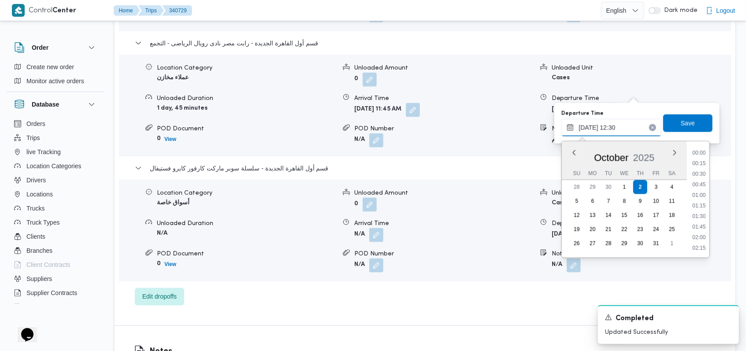
scroll to position [475, 0]
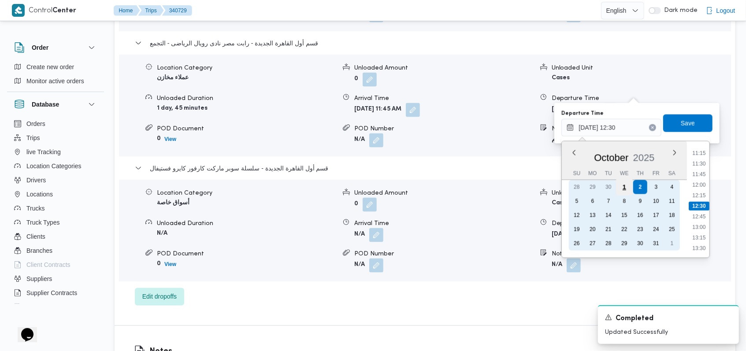
click at [624, 189] on div "1" at bounding box center [623, 187] width 17 height 17
type input "01/10/2025 12:30"
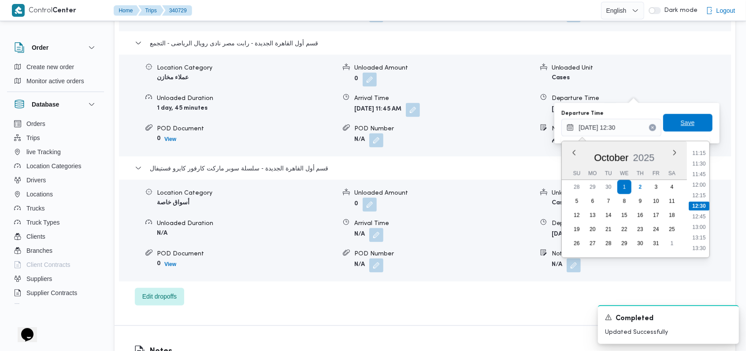
click at [682, 127] on span "Save" at bounding box center [687, 123] width 14 height 11
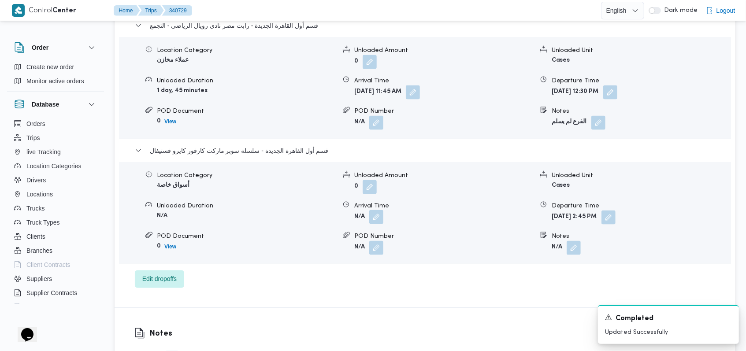
click at [383, 217] on button "button" at bounding box center [376, 217] width 14 height 14
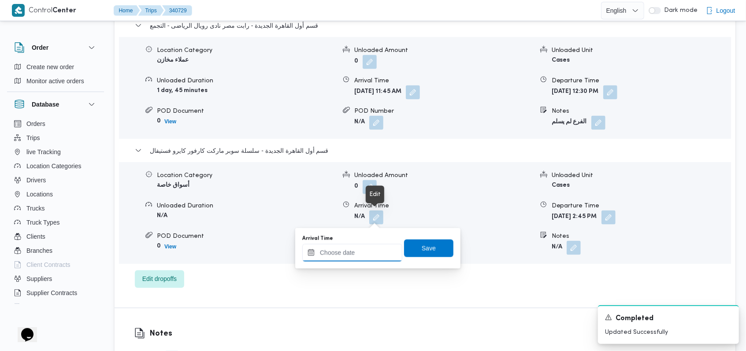
click at [361, 253] on input "Arrival Time" at bounding box center [352, 253] width 100 height 18
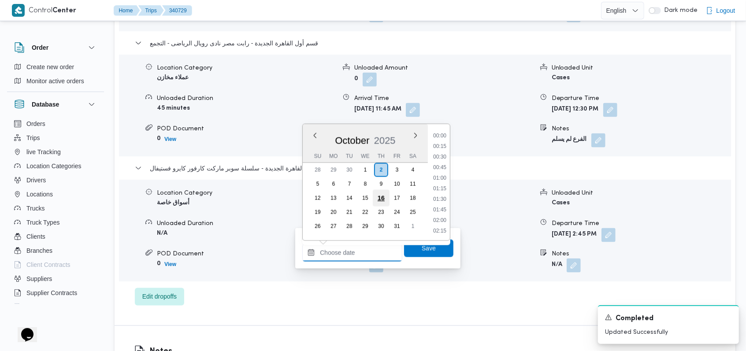
scroll to position [348, 0]
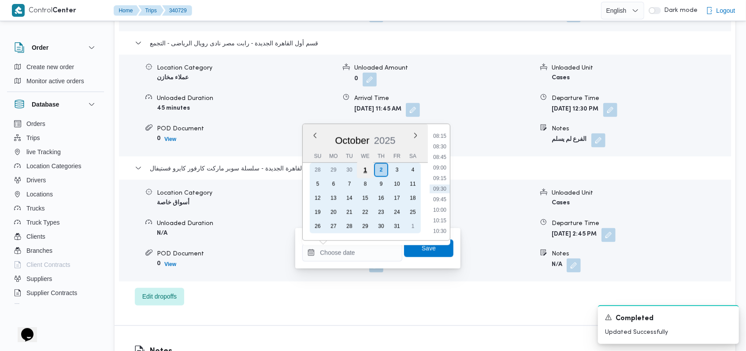
click at [363, 174] on div "1" at bounding box center [365, 170] width 17 height 17
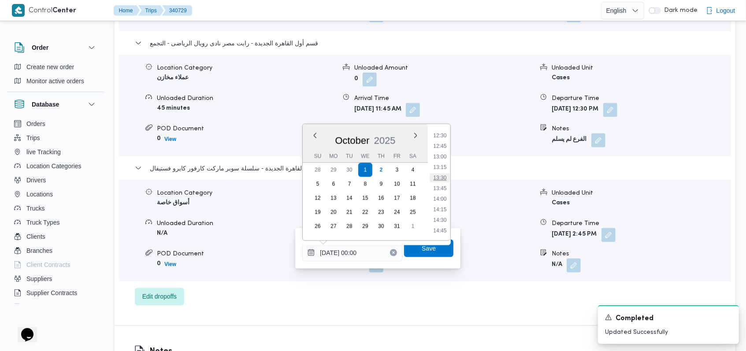
click at [441, 181] on li "13:30" at bounding box center [440, 178] width 20 height 9
type input "01/10/2025 13:30"
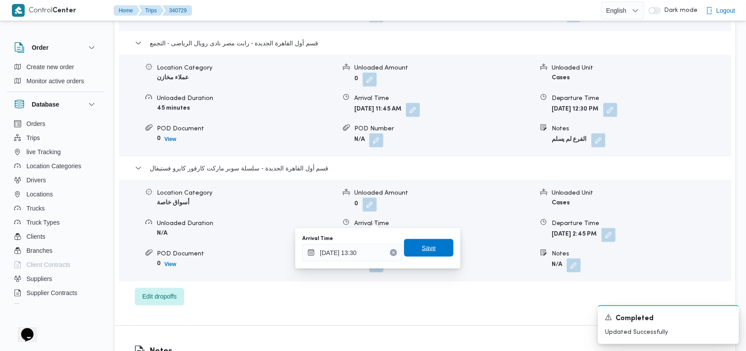
click at [434, 245] on span "Save" at bounding box center [428, 248] width 49 height 18
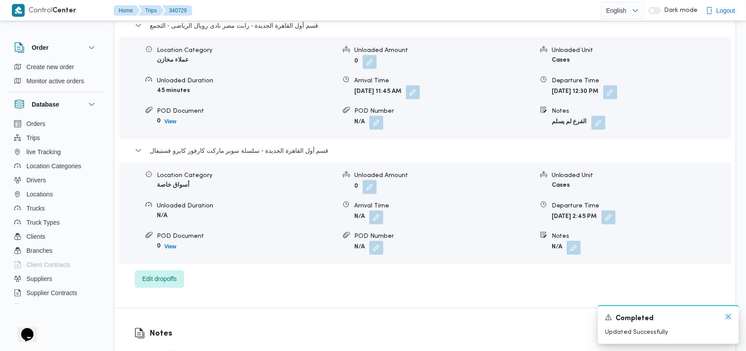
click at [727, 318] on icon "Dismiss toast" at bounding box center [727, 316] width 7 height 7
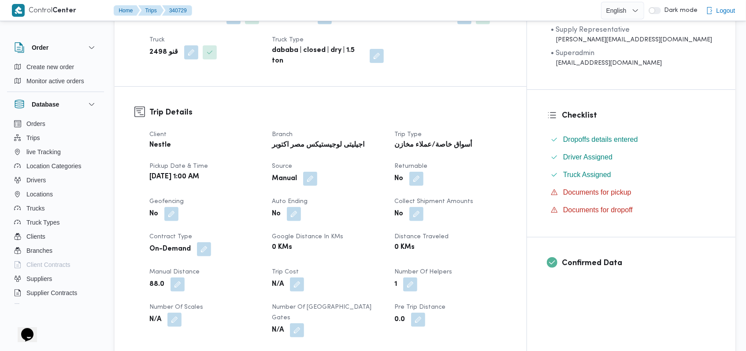
scroll to position [0, 0]
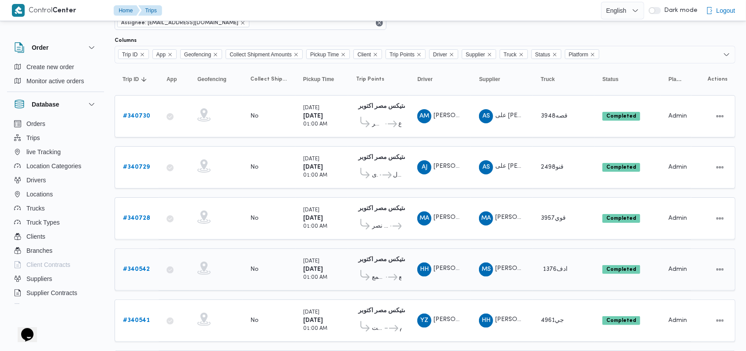
scroll to position [27, 0]
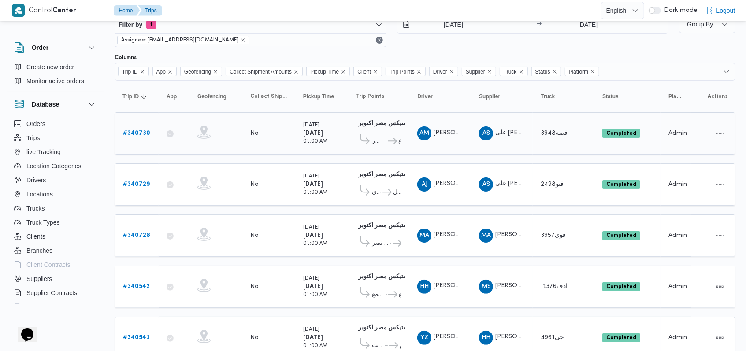
click at [140, 133] on b "# 340730" at bounding box center [136, 133] width 27 height 6
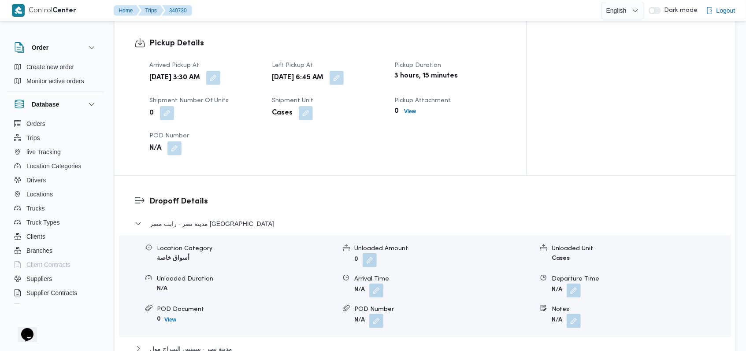
scroll to position [614, 0]
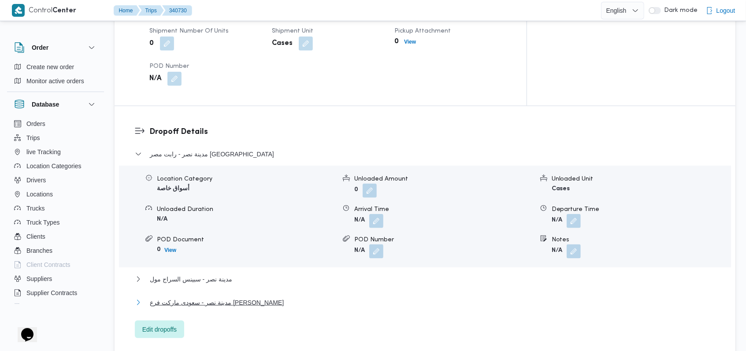
click at [225, 297] on span "مدينة نصر - سعودى ماركت فرع اسماعيل قبانى" at bounding box center [217, 302] width 134 height 11
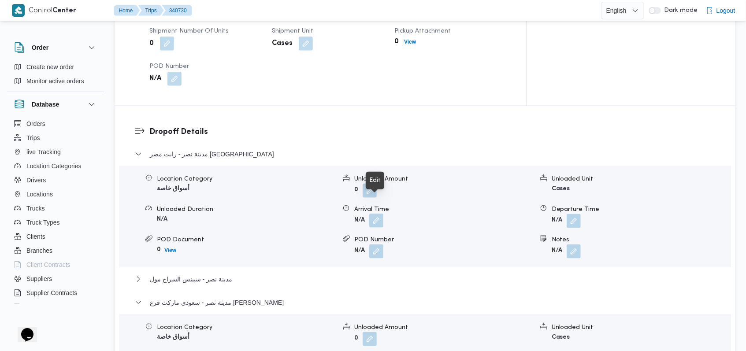
click at [371, 214] on button "button" at bounding box center [376, 221] width 14 height 14
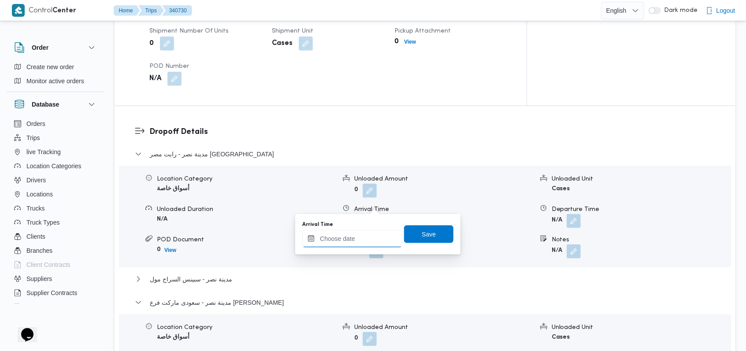
click at [359, 235] on input "Arrival Time" at bounding box center [352, 239] width 100 height 18
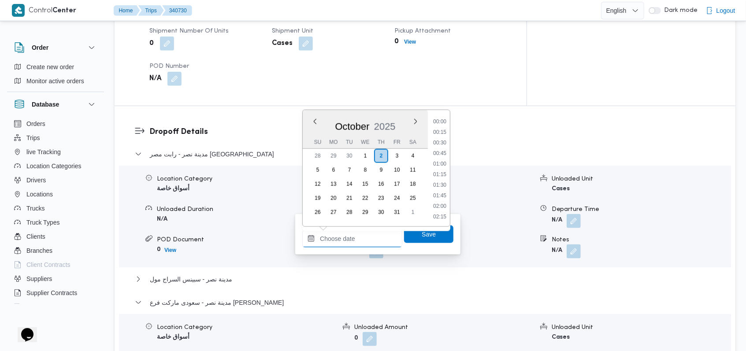
scroll to position [348, 0]
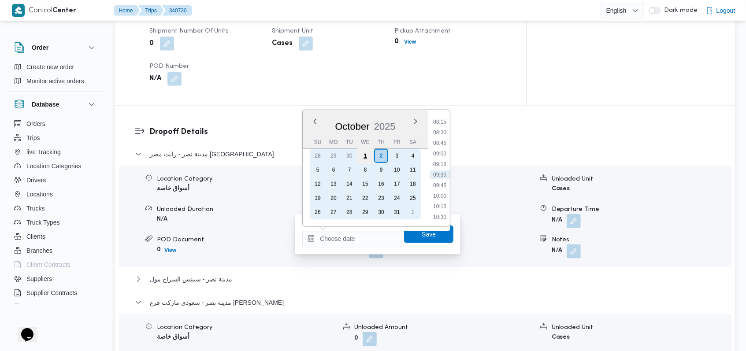
click at [369, 157] on div "1" at bounding box center [365, 156] width 17 height 17
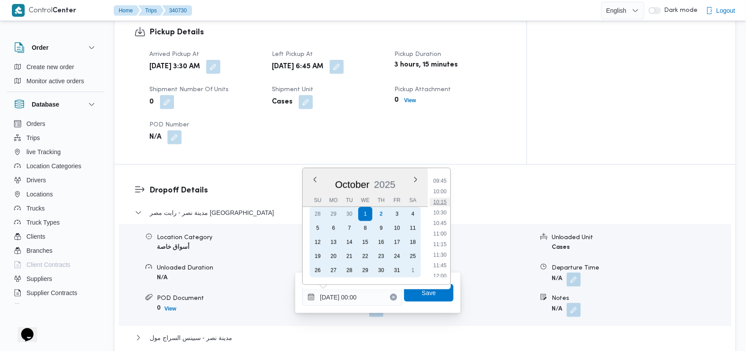
scroll to position [352, 0]
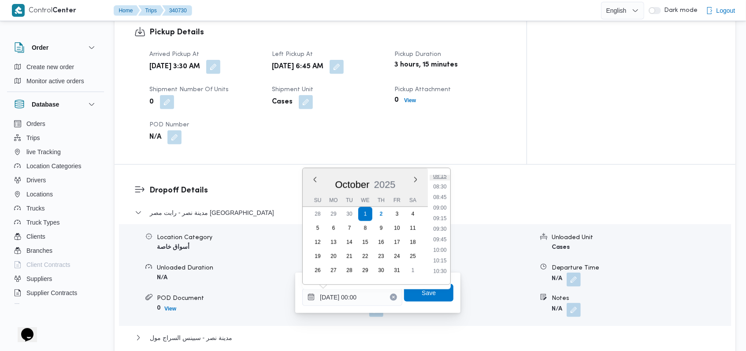
click at [446, 178] on li "08:15" at bounding box center [440, 176] width 20 height 9
type input "01/10/2025 08:15"
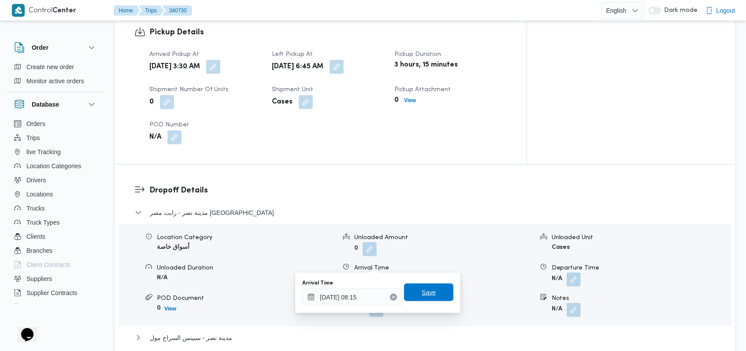
click at [430, 284] on span "Save" at bounding box center [428, 293] width 49 height 18
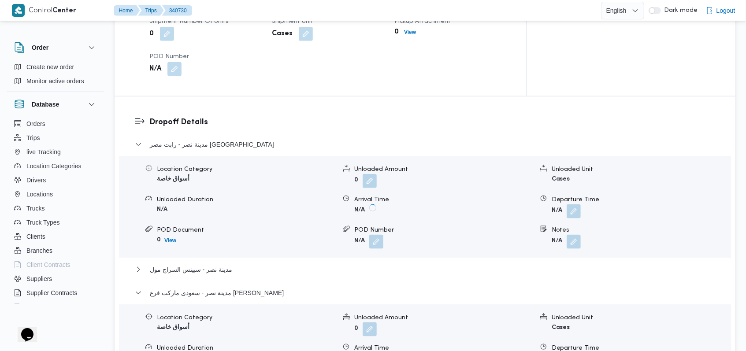
scroll to position [673, 0]
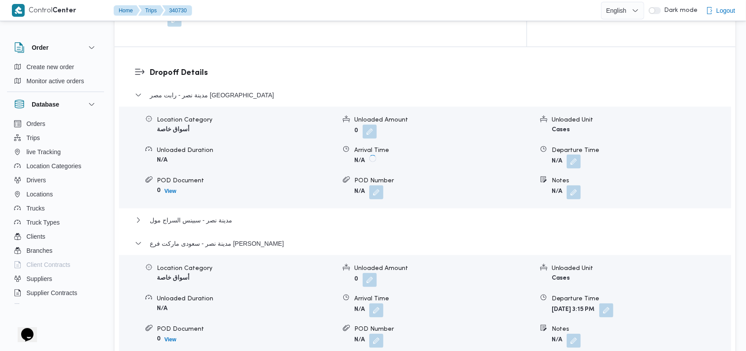
click at [572, 155] on span at bounding box center [571, 162] width 18 height 14
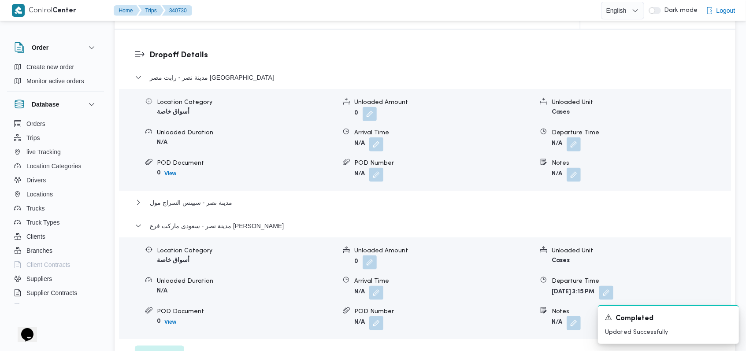
click at [577, 145] on button "button" at bounding box center [573, 144] width 14 height 14
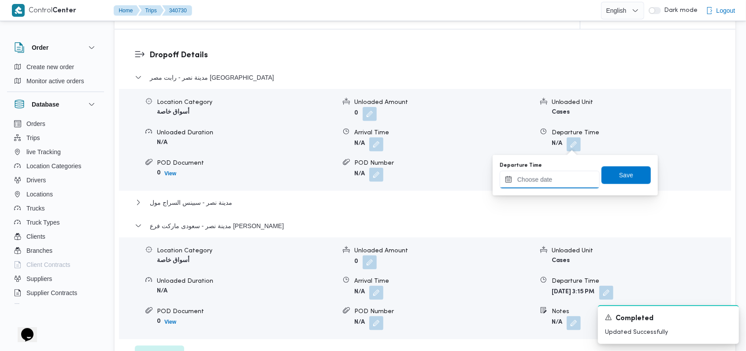
click at [556, 188] on div at bounding box center [549, 180] width 100 height 18
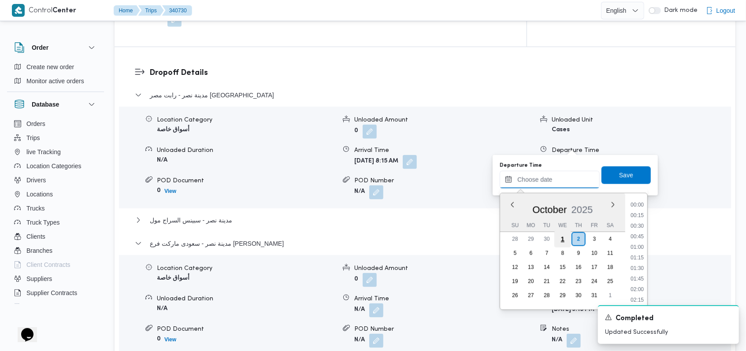
scroll to position [348, 0]
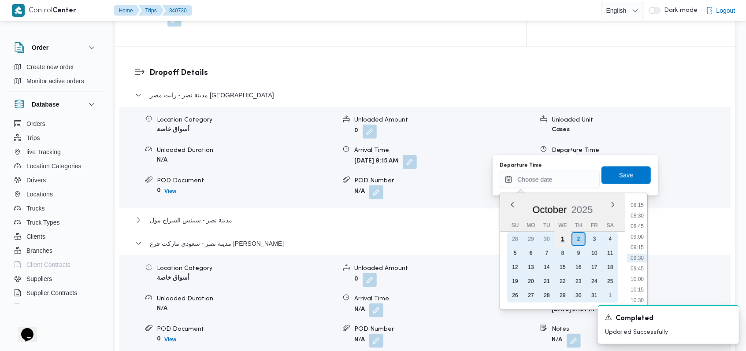
click at [567, 242] on div "1" at bounding box center [562, 239] width 17 height 17
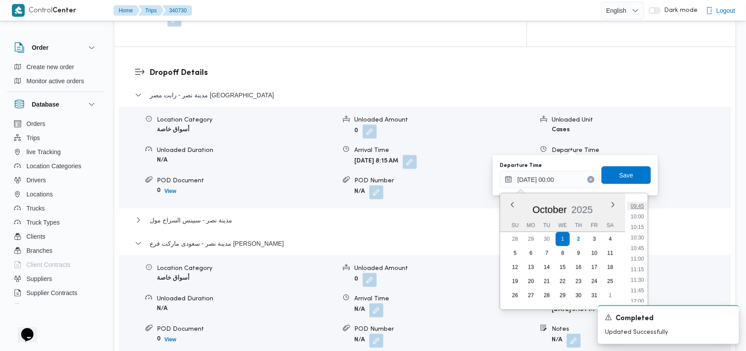
click at [638, 207] on li "09:45" at bounding box center [637, 206] width 20 height 9
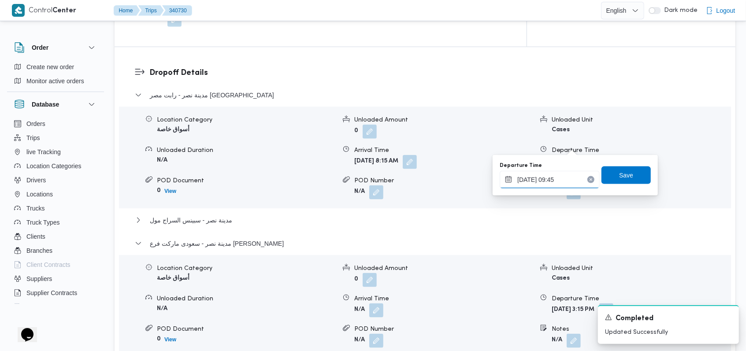
click at [569, 185] on input "01/10/2025 09:45" at bounding box center [549, 180] width 100 height 18
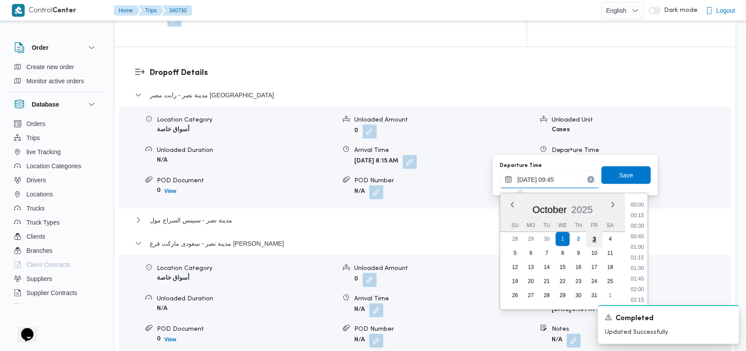
scroll to position [359, 0]
click at [641, 225] on li "09:00" at bounding box center [637, 226] width 20 height 9
type input "01/10/2025 09:00"
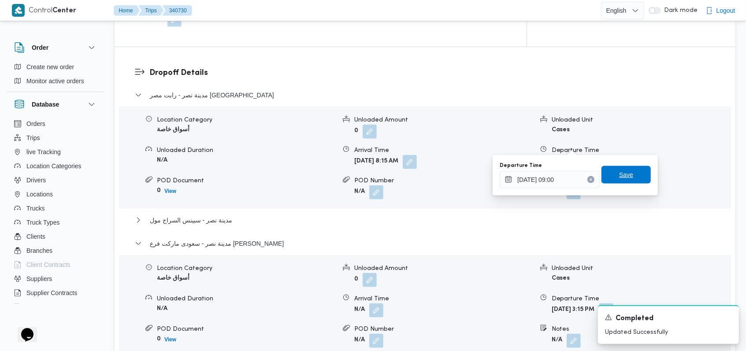
click at [630, 180] on span "Save" at bounding box center [625, 175] width 49 height 18
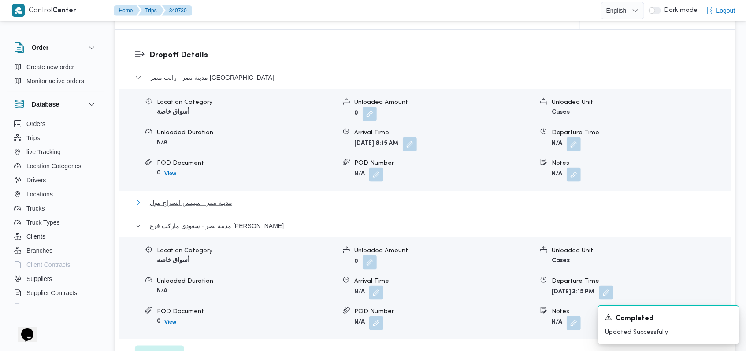
click at [202, 201] on span "مدينة نصر - سبينس السراج مول" at bounding box center [191, 202] width 82 height 11
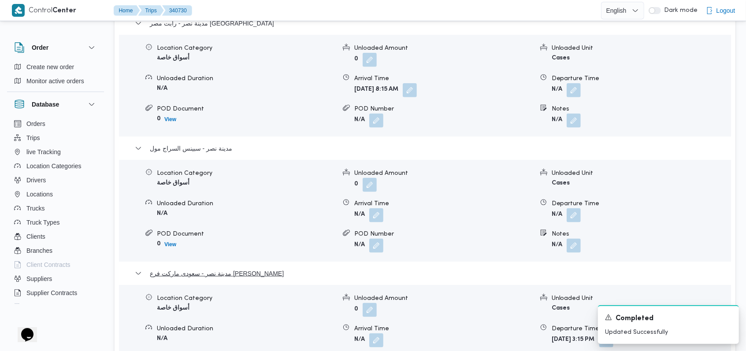
scroll to position [790, 0]
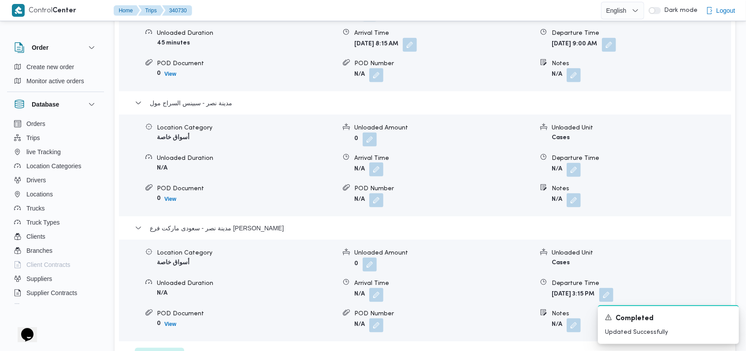
click at [374, 162] on button "button" at bounding box center [376, 169] width 14 height 14
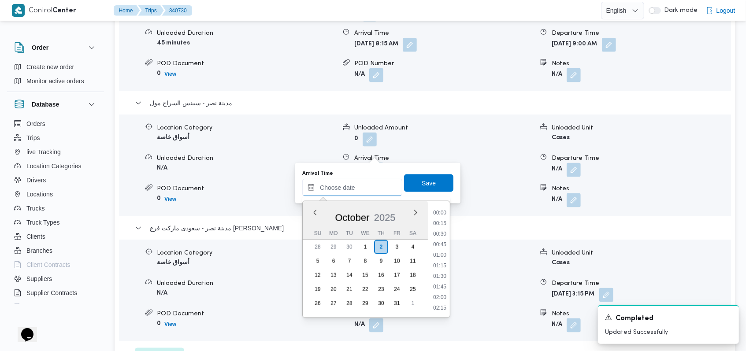
scroll to position [348, 0]
click at [374, 162] on button "button" at bounding box center [376, 169] width 14 height 14
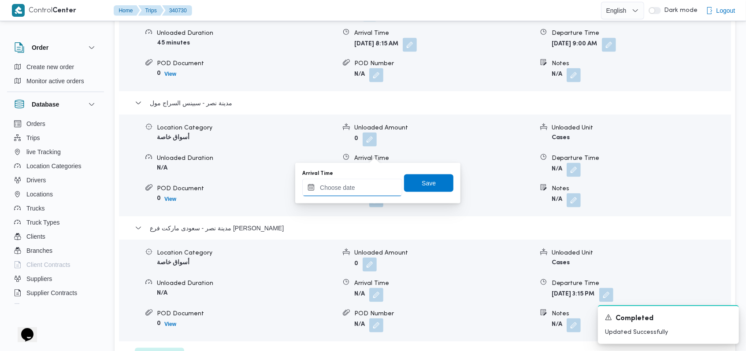
click at [364, 184] on input "Arrival Time" at bounding box center [352, 188] width 100 height 18
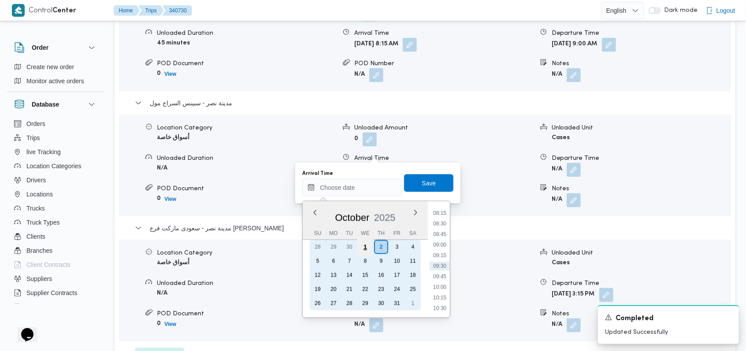
click at [366, 248] on div "1" at bounding box center [365, 247] width 17 height 17
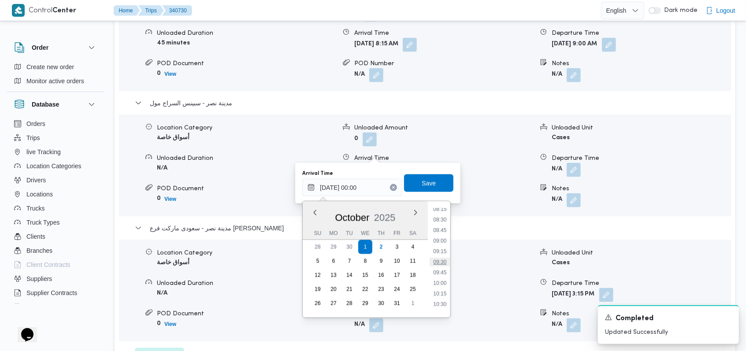
click at [441, 262] on li "09:30" at bounding box center [440, 262] width 20 height 9
type input "01/10/2025 09:30"
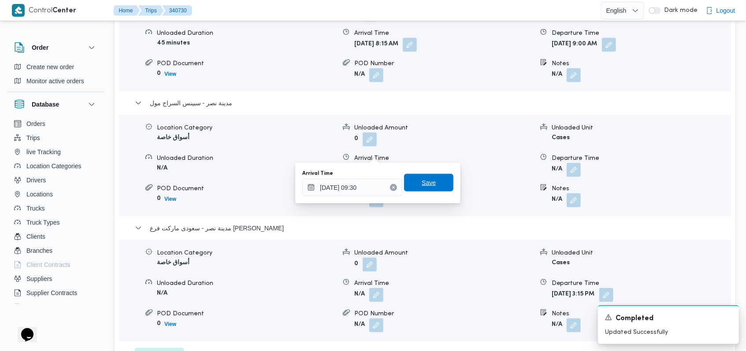
click at [434, 188] on span "Save" at bounding box center [428, 183] width 49 height 18
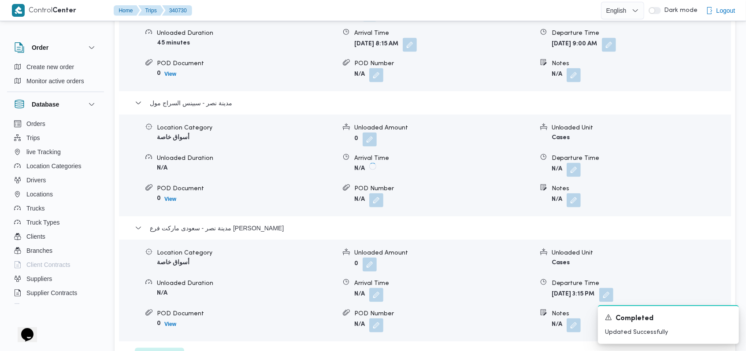
click at [572, 163] on button "button" at bounding box center [573, 170] width 14 height 14
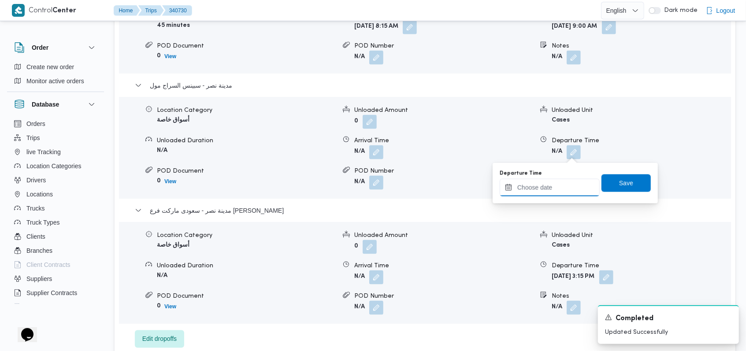
click at [563, 188] on input "Departure Time" at bounding box center [549, 188] width 100 height 18
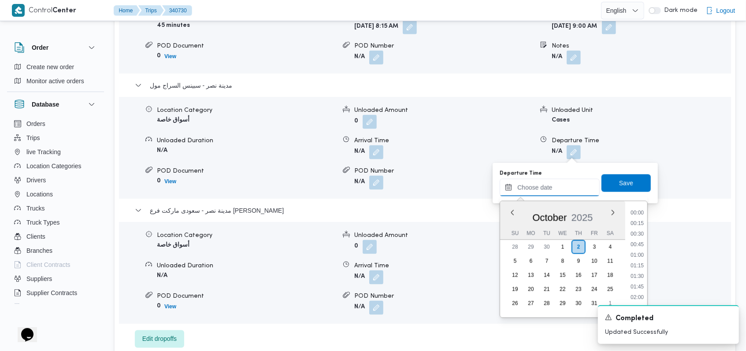
scroll to position [348, 0]
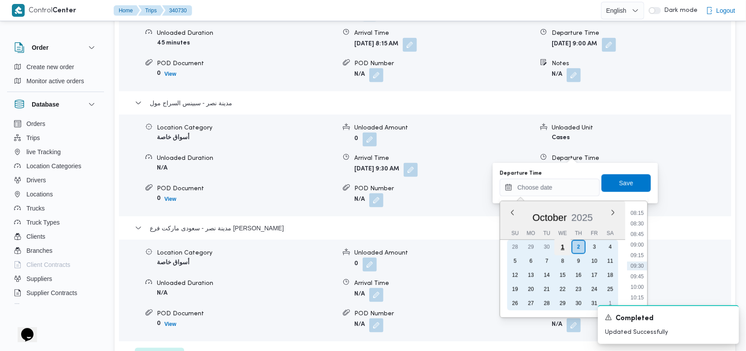
click at [566, 244] on div "1" at bounding box center [562, 247] width 17 height 17
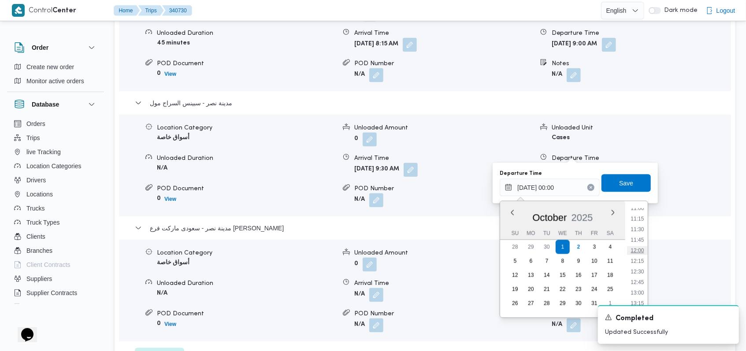
click at [639, 253] on li "12:00" at bounding box center [637, 250] width 20 height 9
type input "01/10/2025 12:00"
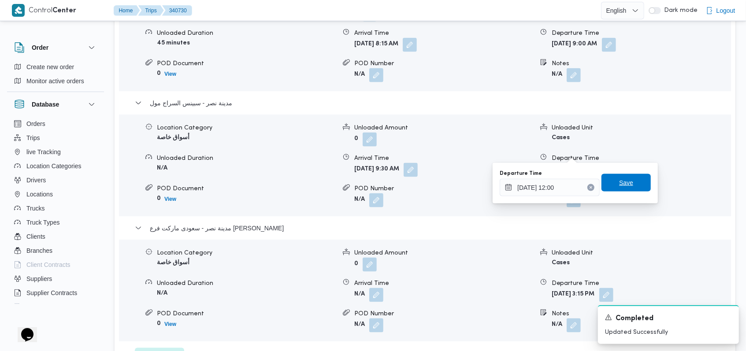
click at [633, 182] on span "Save" at bounding box center [625, 183] width 49 height 18
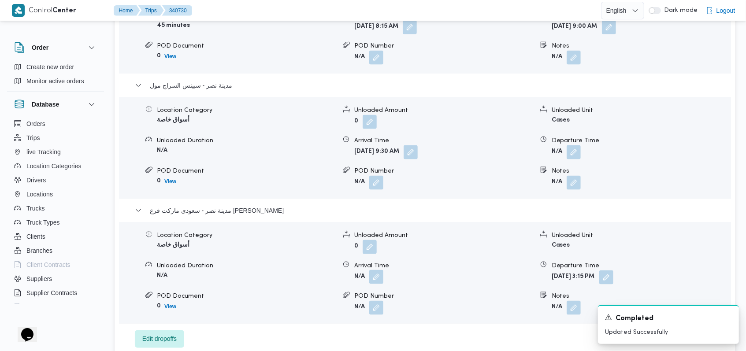
click at [376, 278] on button "button" at bounding box center [376, 277] width 14 height 14
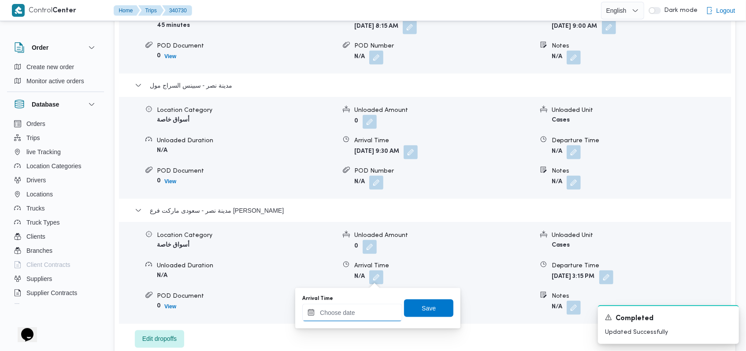
click at [346, 320] on input "Arrival Time" at bounding box center [352, 313] width 100 height 18
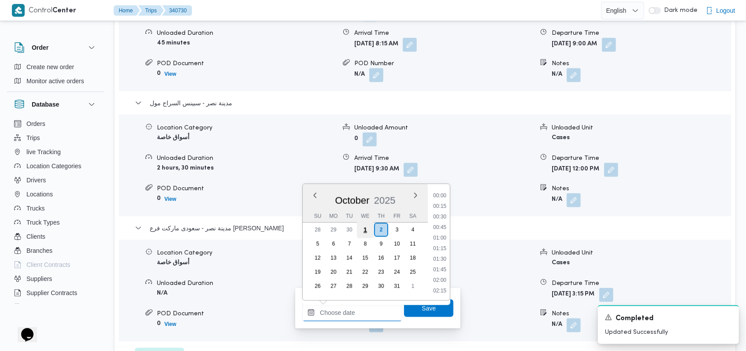
scroll to position [348, 0]
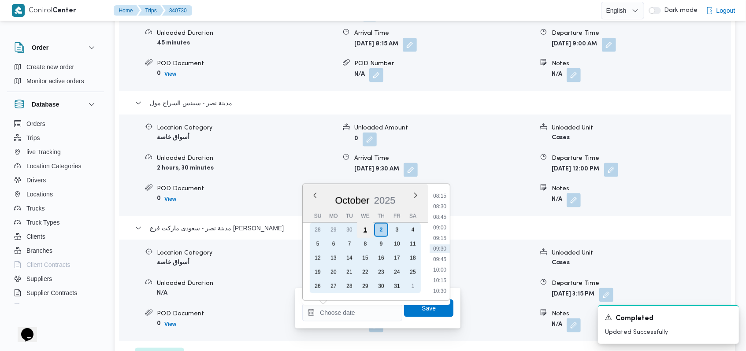
click at [363, 231] on div "1" at bounding box center [365, 230] width 17 height 17
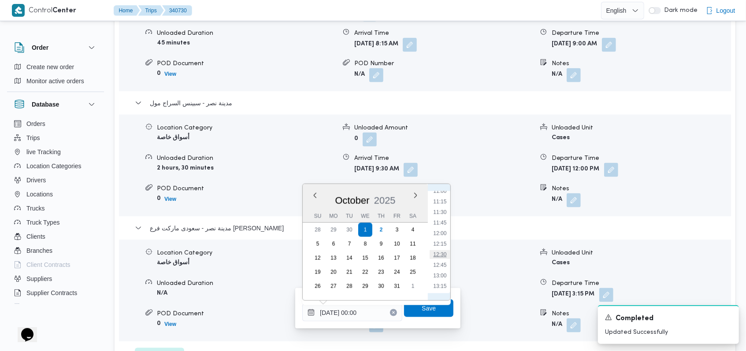
click at [442, 255] on li "12:30" at bounding box center [440, 254] width 20 height 9
type input "01/10/2025 12:30"
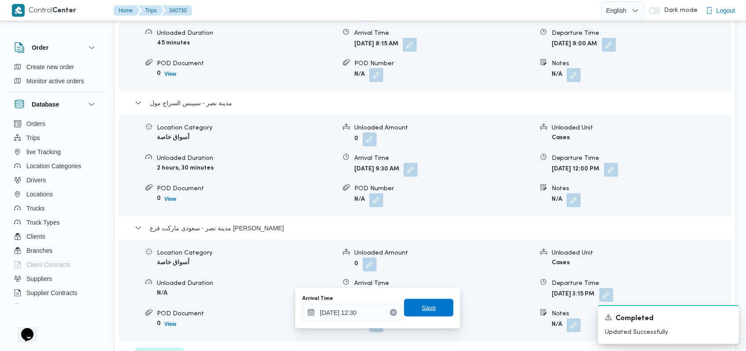
click at [434, 307] on span "Save" at bounding box center [428, 308] width 49 height 18
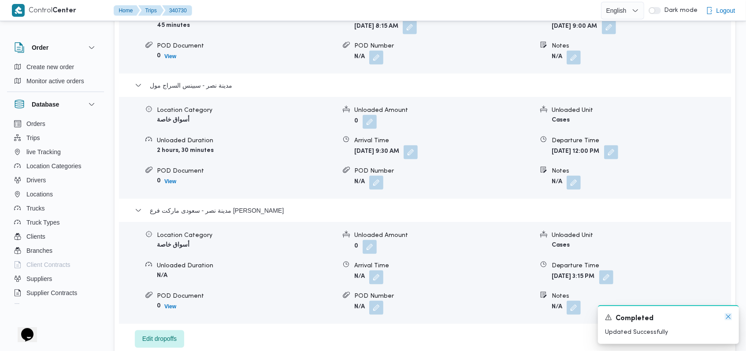
click at [731, 317] on icon "Dismiss toast" at bounding box center [727, 316] width 7 height 7
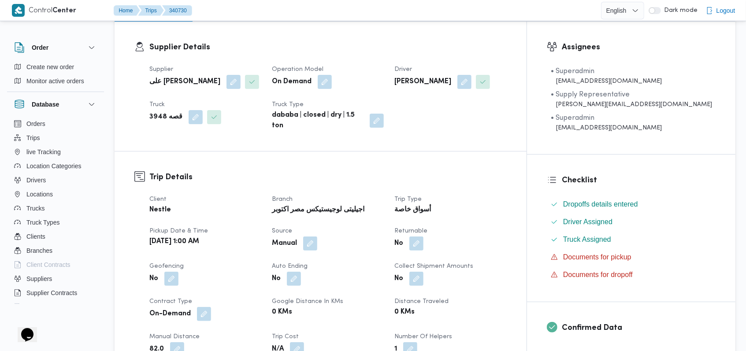
scroll to position [0, 0]
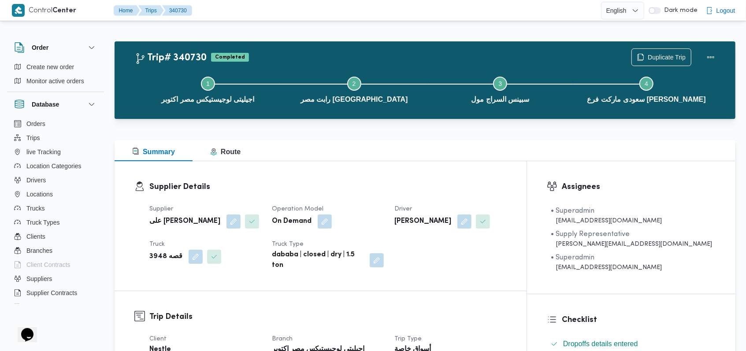
click at [368, 193] on dl "Supplier Details Supplier على سليمان محمد سليمان مسلم Operation Model On Demand…" at bounding box center [327, 226] width 357 height 90
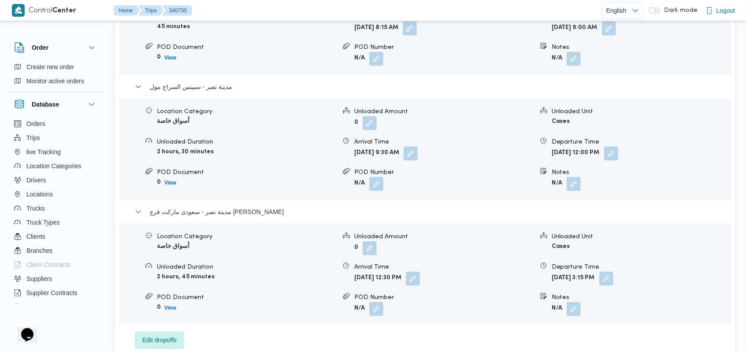
scroll to position [822, 0]
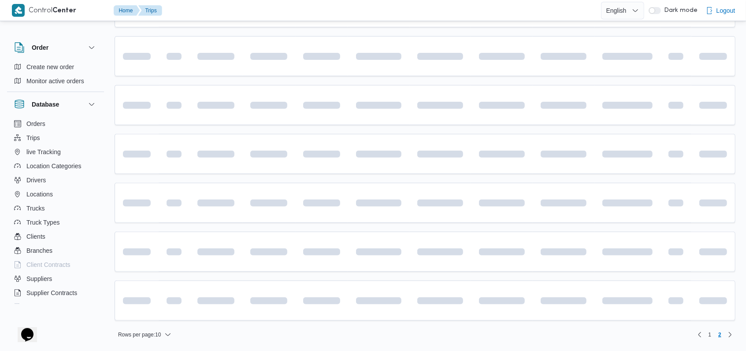
scroll to position [149, 0]
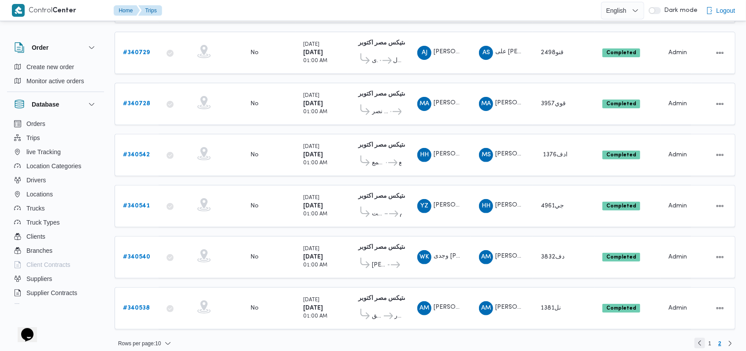
click at [703, 338] on link "Previous page, 1" at bounding box center [699, 343] width 11 height 11
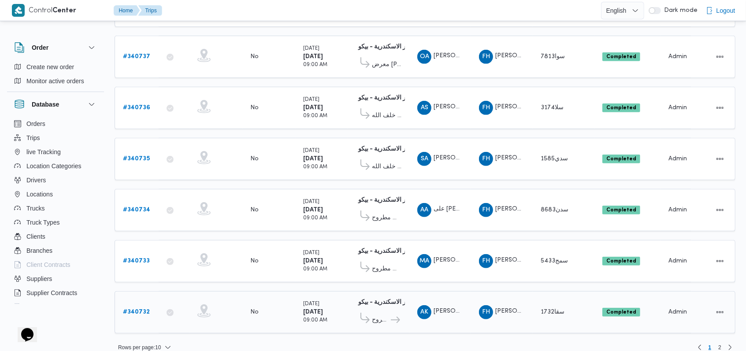
click at [144, 309] on b "# 340732" at bounding box center [136, 312] width 27 height 6
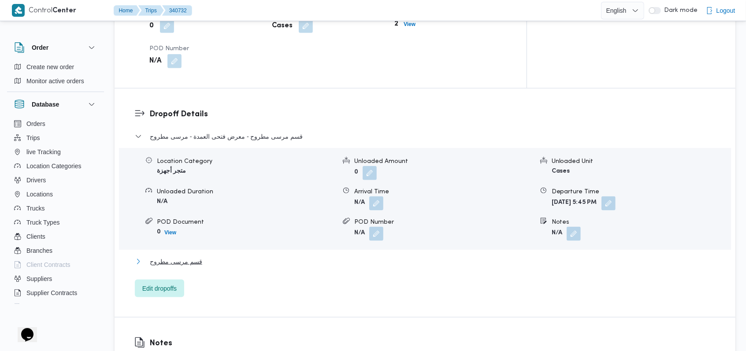
click at [199, 256] on button "قسم مرسى مطروح" at bounding box center [425, 261] width 580 height 11
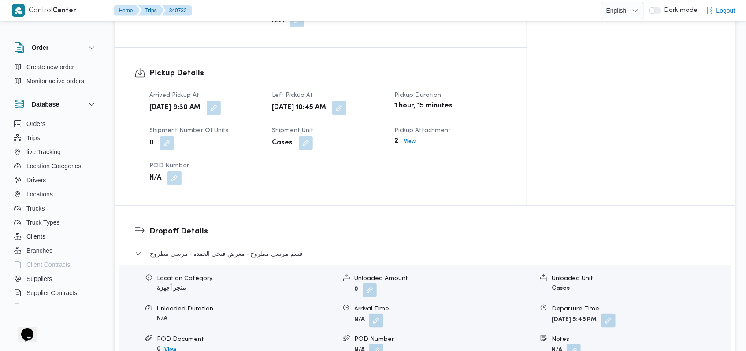
scroll to position [587, 0]
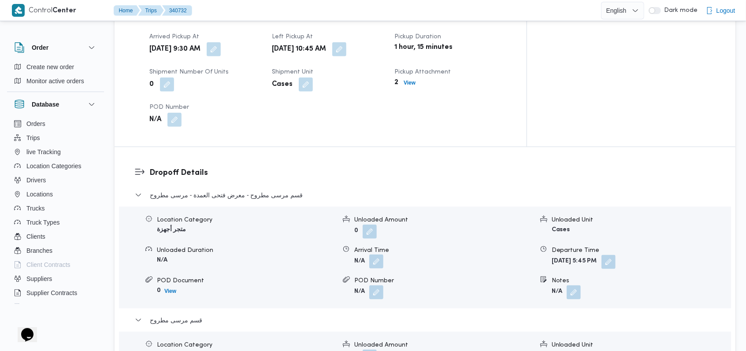
click at [375, 255] on button "button" at bounding box center [376, 262] width 14 height 14
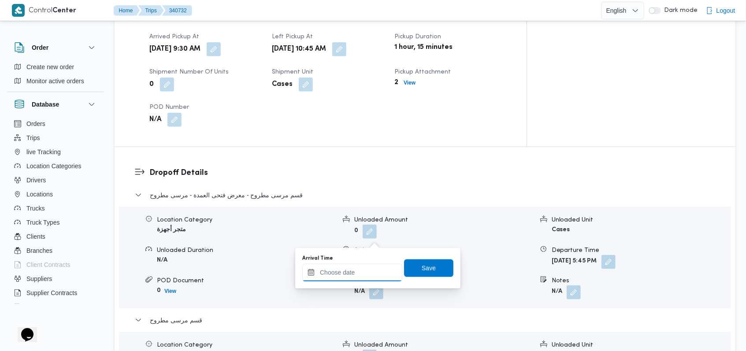
click at [364, 276] on input "Arrival Time" at bounding box center [352, 273] width 100 height 18
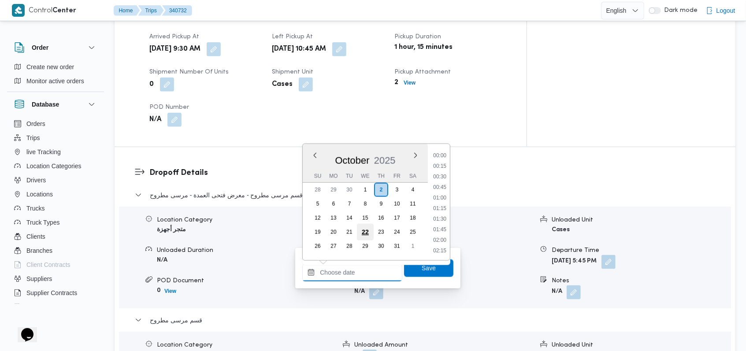
scroll to position [348, 0]
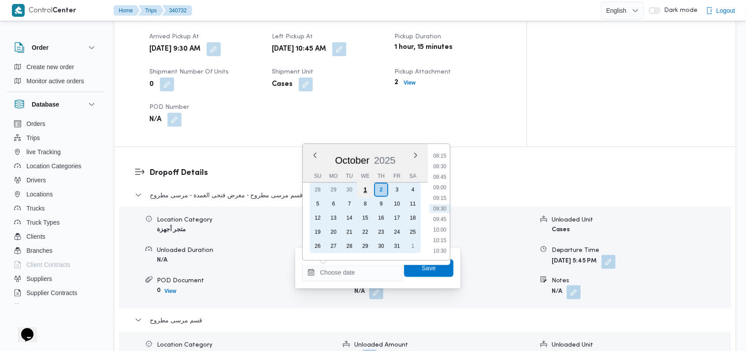
click at [363, 194] on div "1" at bounding box center [365, 189] width 17 height 17
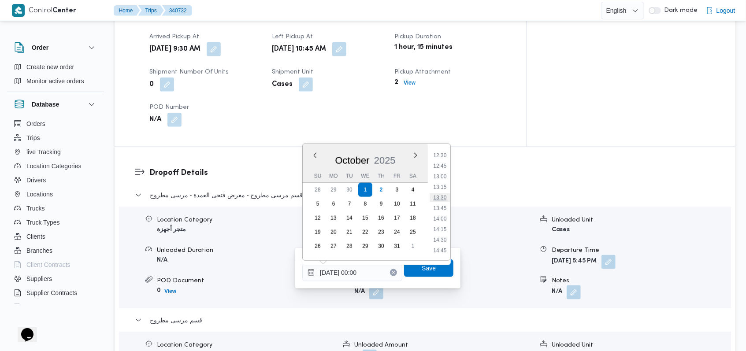
click at [443, 199] on li "13:30" at bounding box center [440, 197] width 20 height 9
type input "01/10/2025 13:30"
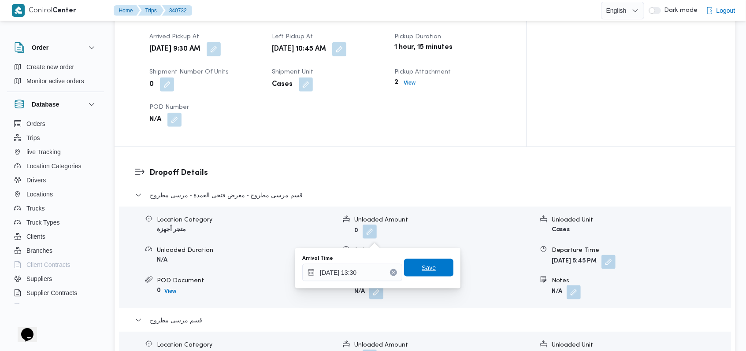
click at [437, 259] on div "Save" at bounding box center [428, 268] width 49 height 18
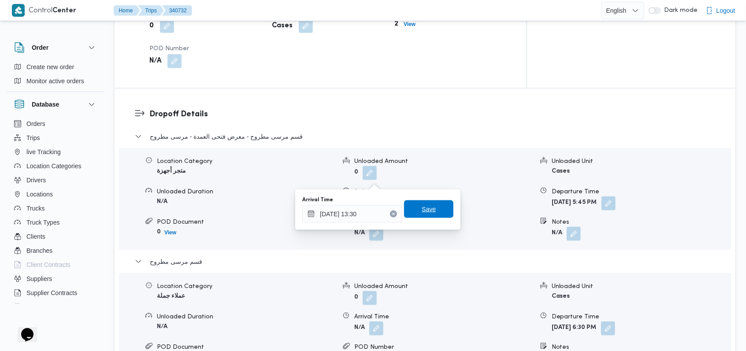
click at [423, 211] on span "Save" at bounding box center [428, 209] width 14 height 11
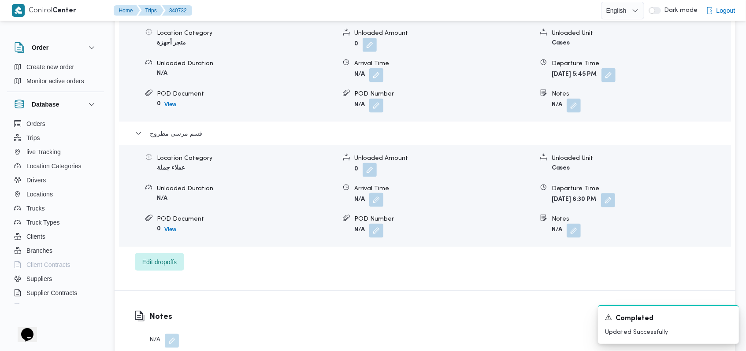
click at [379, 193] on button "button" at bounding box center [376, 200] width 14 height 14
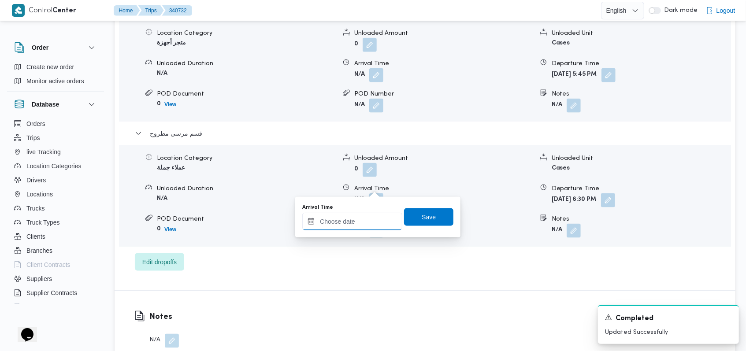
click at [366, 221] on input "Arrival Time" at bounding box center [352, 222] width 100 height 18
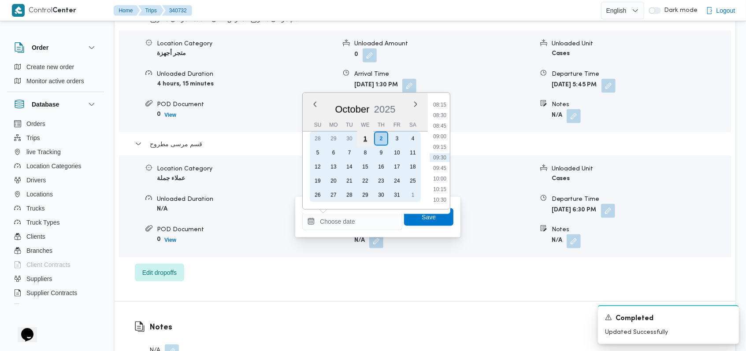
click at [370, 143] on div "1" at bounding box center [365, 138] width 17 height 17
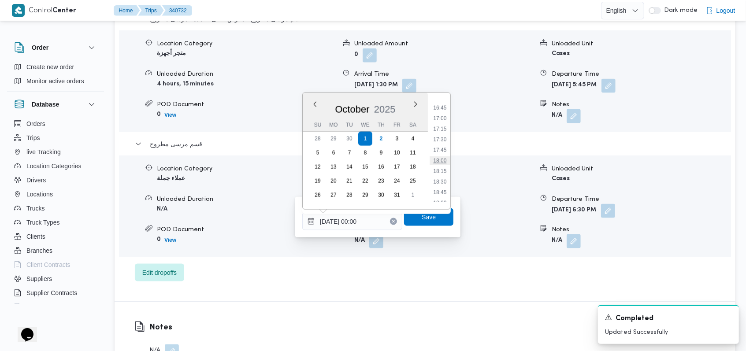
click at [438, 160] on li "18:00" at bounding box center [440, 160] width 20 height 9
type input "01/10/2025 18:00"
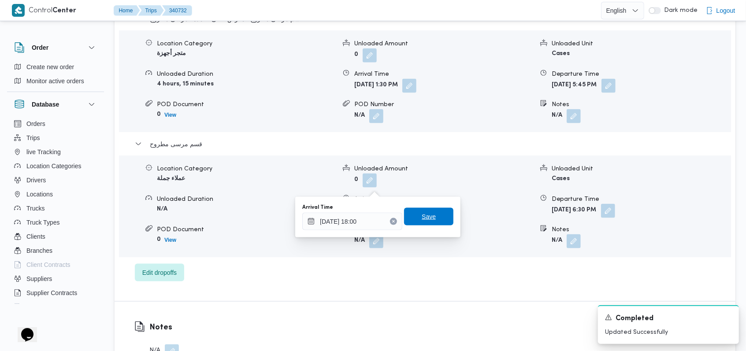
click at [432, 212] on span "Save" at bounding box center [428, 217] width 49 height 18
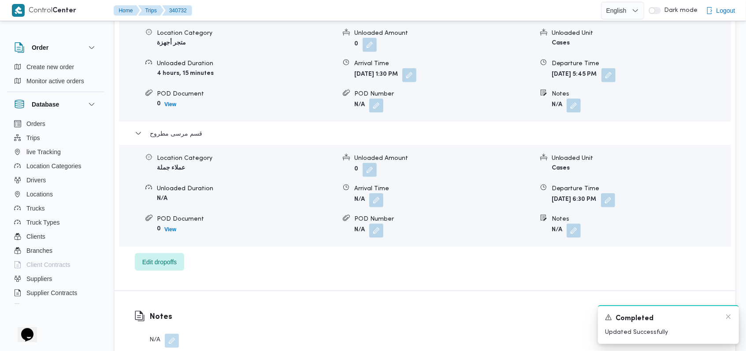
click at [731, 318] on div "A new notification appears Completed Updated Successfully" at bounding box center [668, 324] width 141 height 39
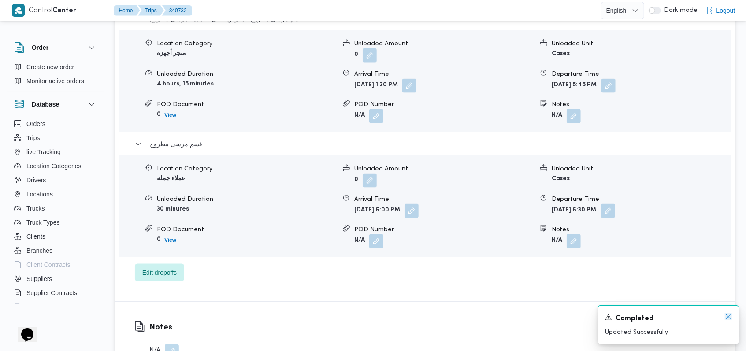
click at [724, 317] on icon "Dismiss toast" at bounding box center [727, 316] width 7 height 7
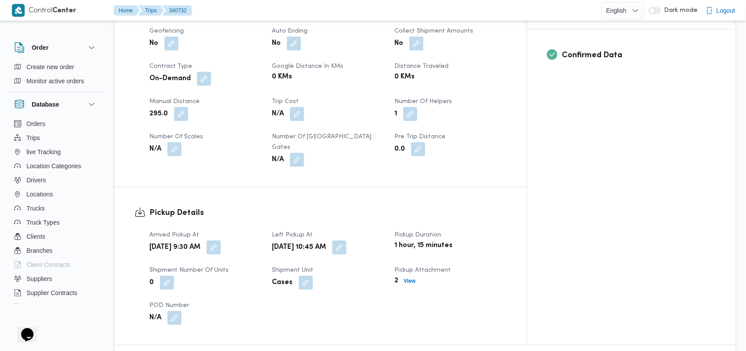
scroll to position [352, 0]
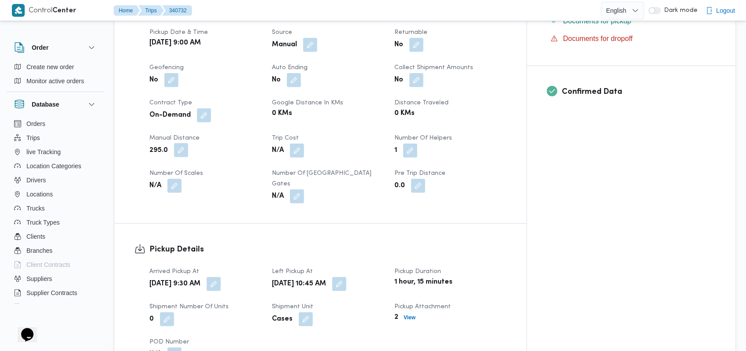
click at [177, 143] on button "button" at bounding box center [181, 150] width 14 height 14
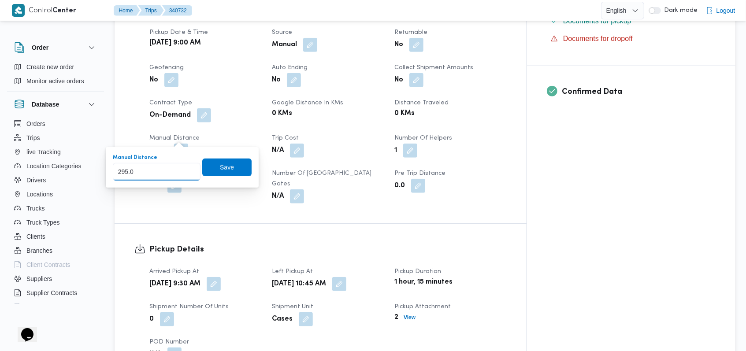
drag, startPoint x: 138, startPoint y: 177, endPoint x: 112, endPoint y: 180, distance: 26.6
click at [112, 180] on div "Manual Distance 295.0 Save" at bounding box center [182, 167] width 140 height 28
type input "310"
click at [243, 161] on span "Save" at bounding box center [226, 167] width 49 height 18
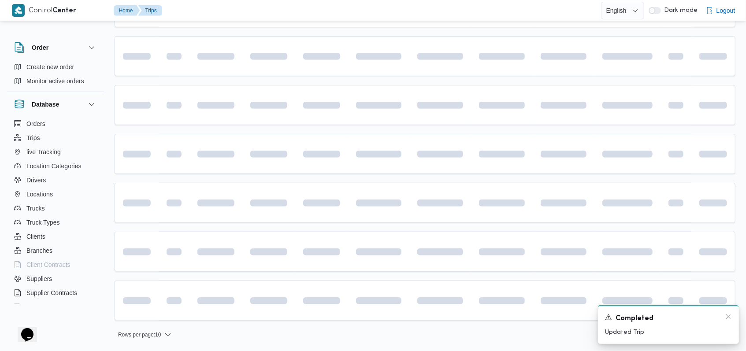
scroll to position [295, 0]
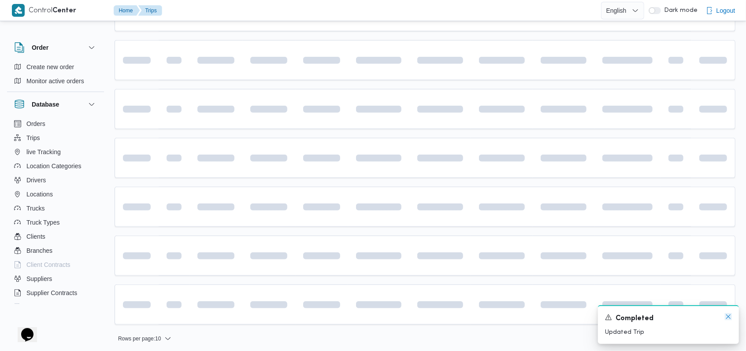
click at [725, 318] on icon "Dismiss toast" at bounding box center [727, 316] width 7 height 7
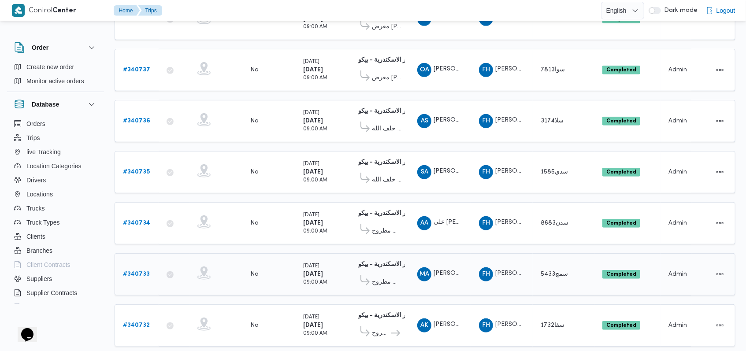
scroll to position [298, 0]
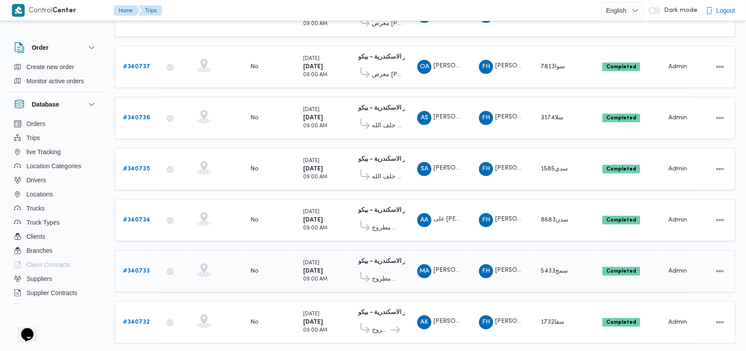
click at [137, 268] on b "# 340733" at bounding box center [136, 271] width 27 height 6
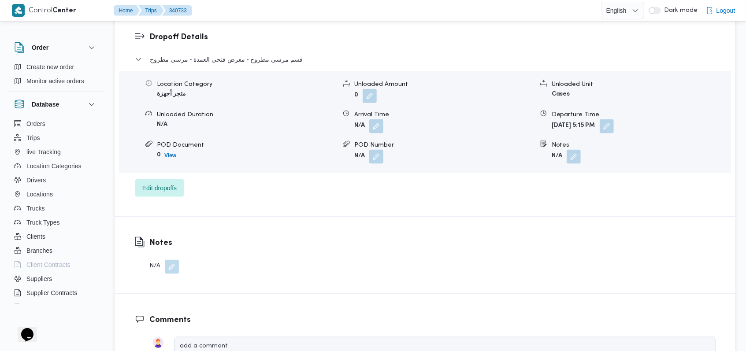
scroll to position [650, 0]
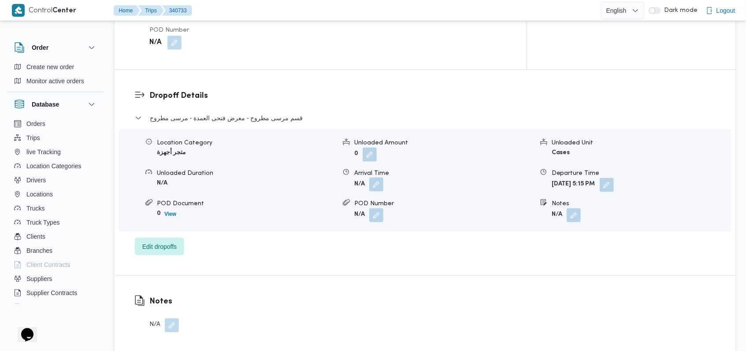
click at [379, 177] on button "button" at bounding box center [376, 184] width 14 height 14
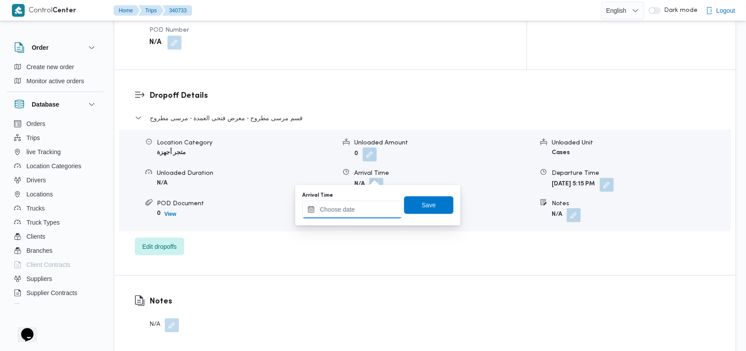
click at [359, 206] on input "Arrival Time" at bounding box center [352, 210] width 100 height 18
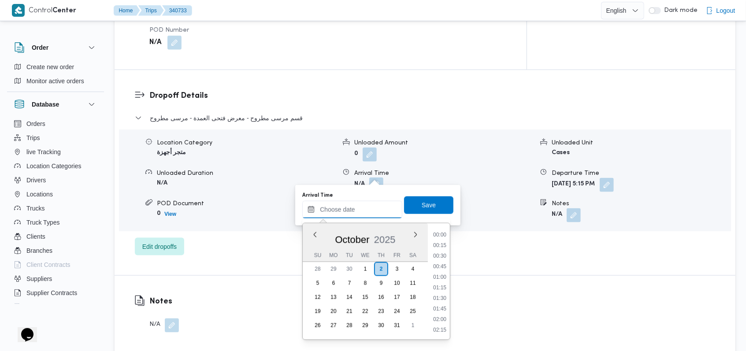
scroll to position [348, 0]
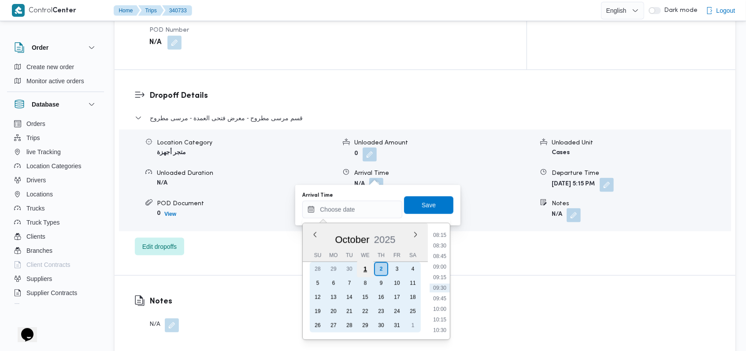
click at [365, 266] on div "1" at bounding box center [365, 269] width 17 height 17
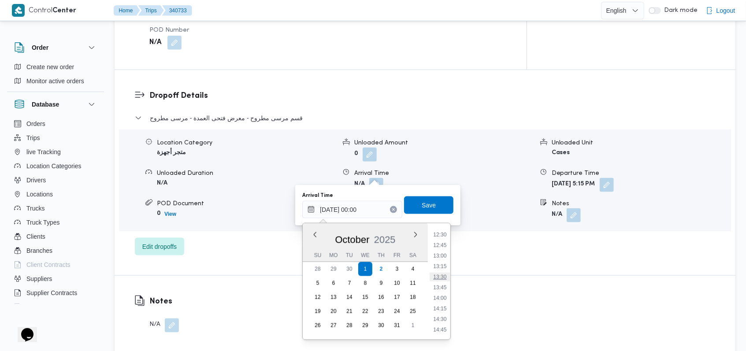
click at [442, 280] on li "13:30" at bounding box center [440, 277] width 20 height 9
type input "01/10/2025 13:30"
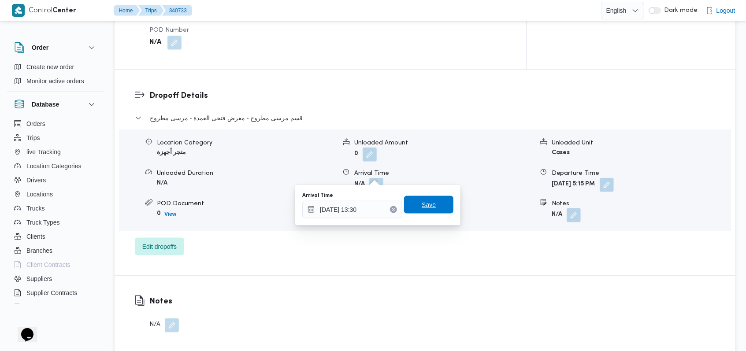
click at [430, 210] on span "Save" at bounding box center [428, 205] width 49 height 18
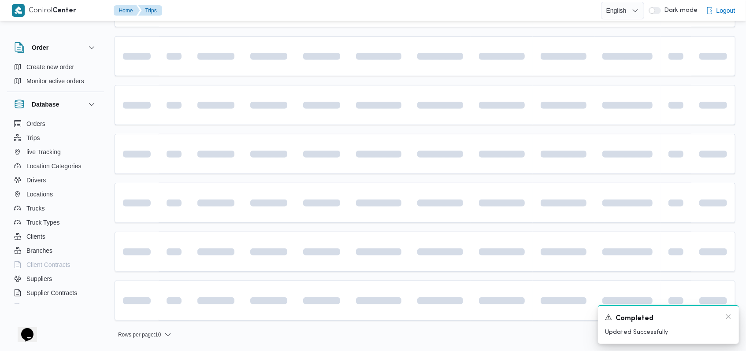
scroll to position [295, 0]
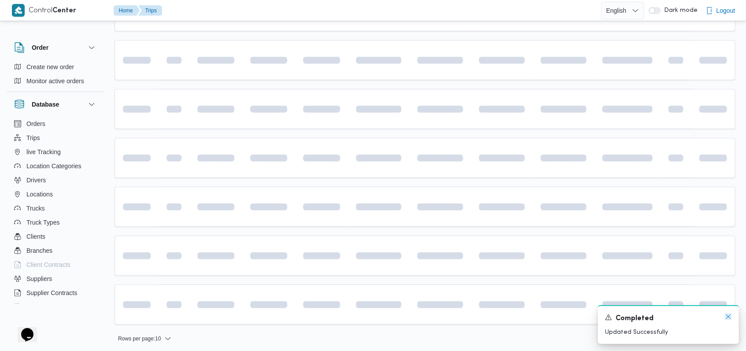
click at [727, 316] on icon "Dismiss toast" at bounding box center [727, 316] width 7 height 7
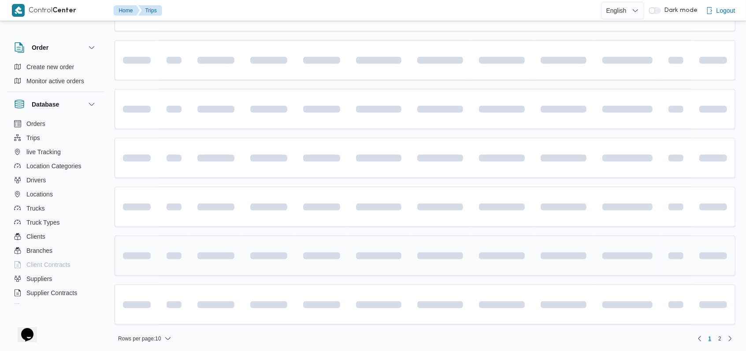
scroll to position [298, 0]
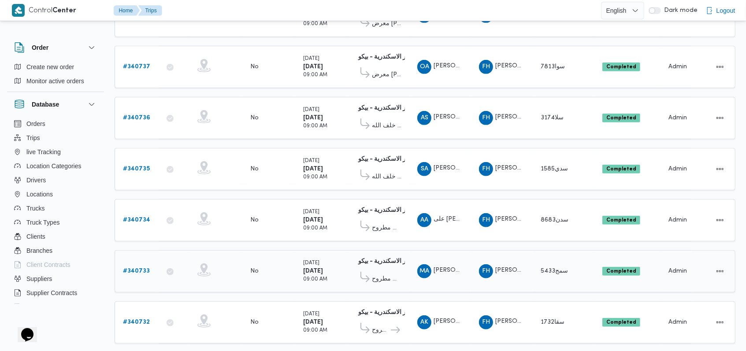
click at [137, 268] on b "# 340733" at bounding box center [136, 271] width 27 height 6
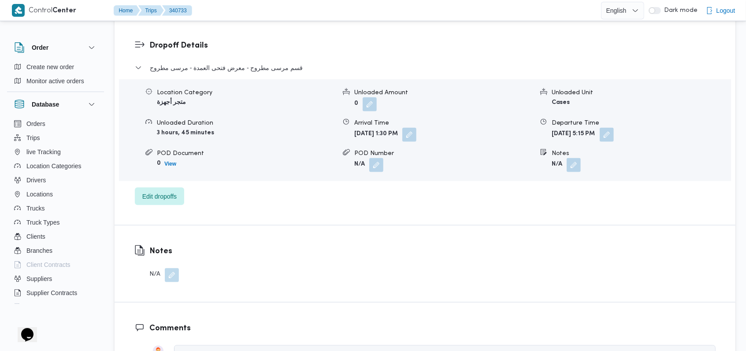
scroll to position [709, 0]
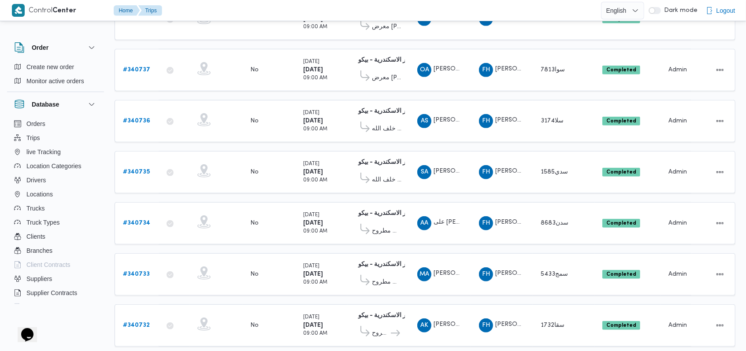
scroll to position [308, 0]
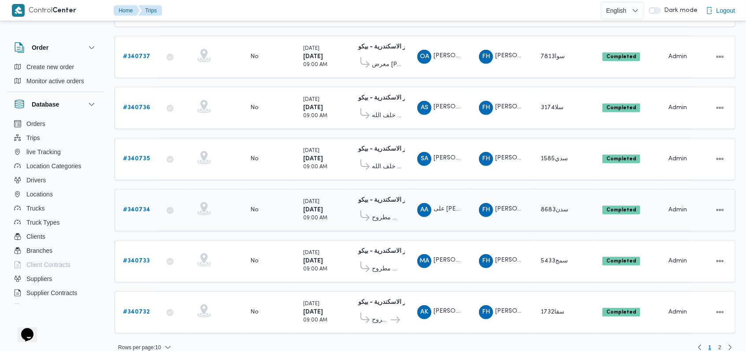
click at [141, 207] on b "# 340734" at bounding box center [136, 210] width 27 height 6
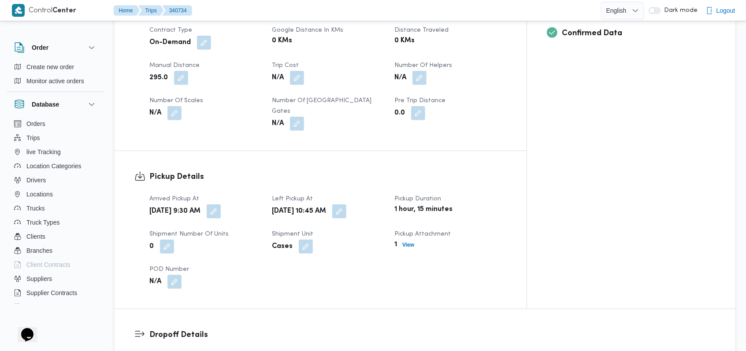
scroll to position [587, 0]
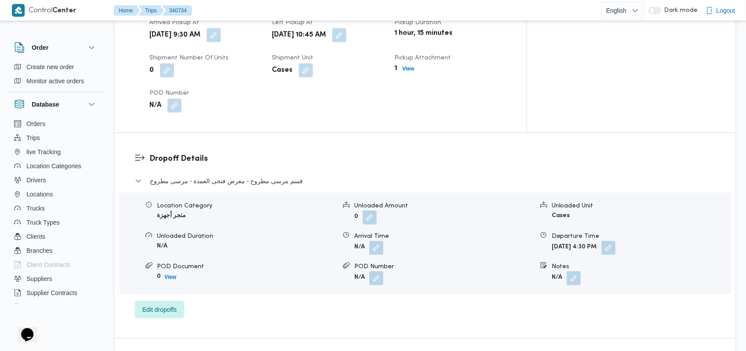
click at [384, 241] on form "N/A" at bounding box center [443, 248] width 179 height 14
click at [382, 240] on button "button" at bounding box center [376, 247] width 14 height 14
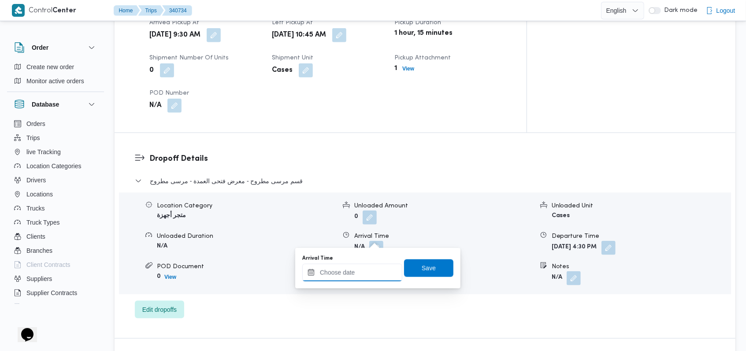
click at [363, 272] on input "Arrival Time" at bounding box center [352, 273] width 100 height 18
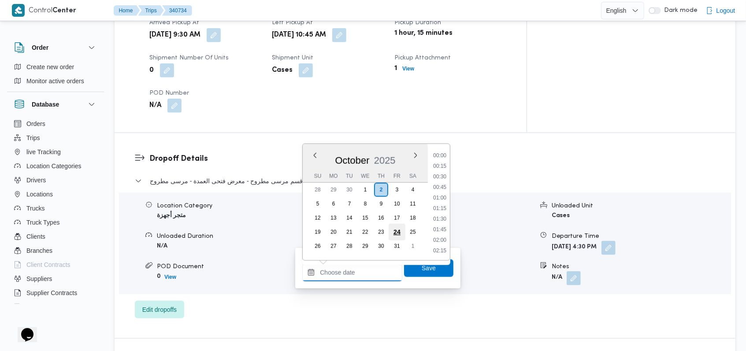
scroll to position [348, 0]
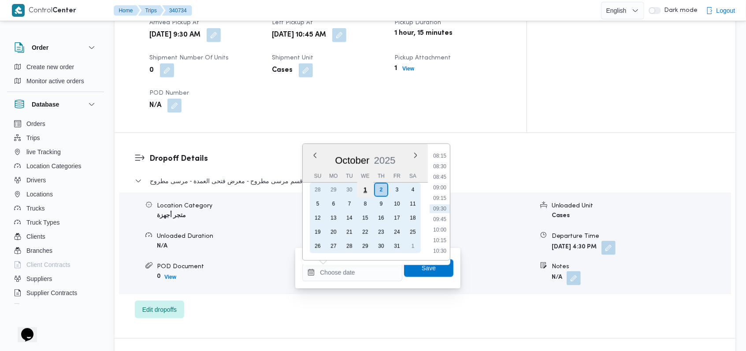
click at [366, 192] on div "1" at bounding box center [365, 189] width 17 height 17
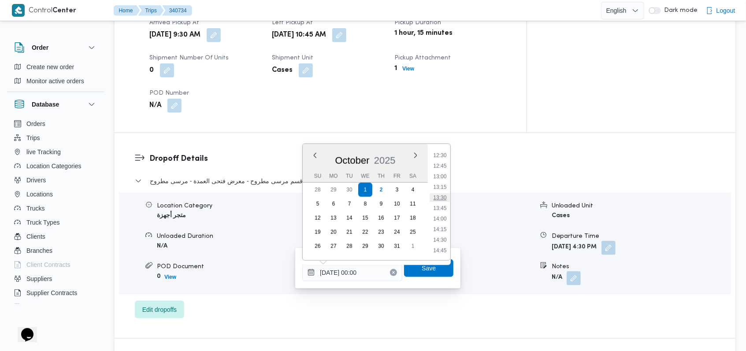
click at [446, 197] on li "13:30" at bounding box center [440, 197] width 20 height 9
type input "01/10/2025 13:30"
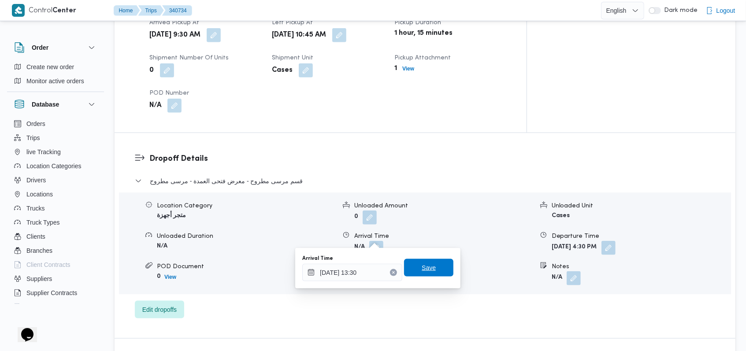
click at [437, 259] on span "Save" at bounding box center [428, 268] width 49 height 18
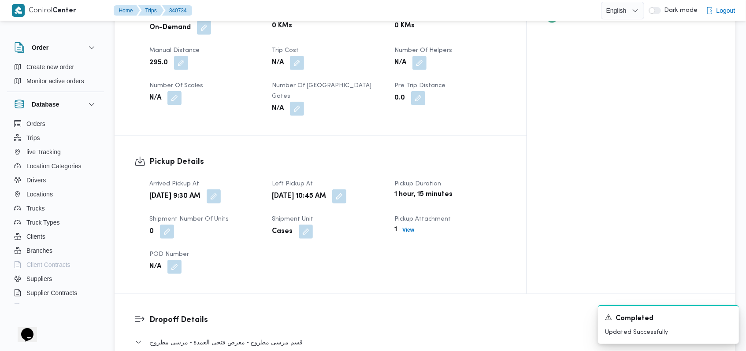
scroll to position [411, 0]
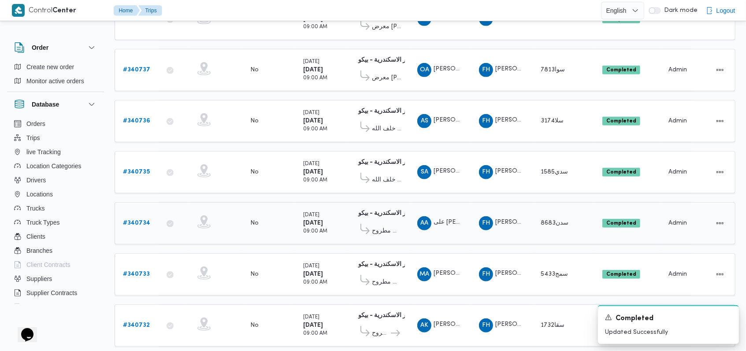
scroll to position [308, 0]
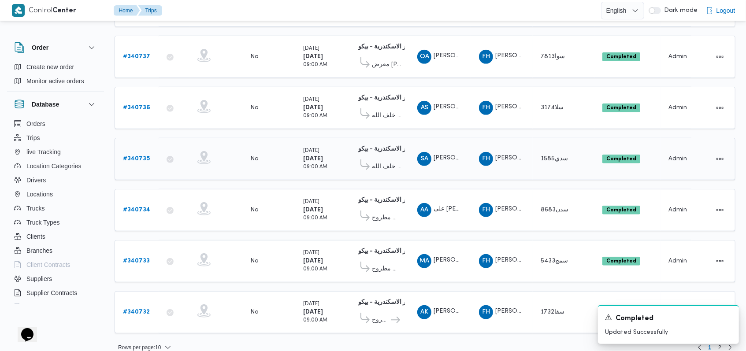
click at [147, 156] on b "# 340735" at bounding box center [136, 159] width 27 height 6
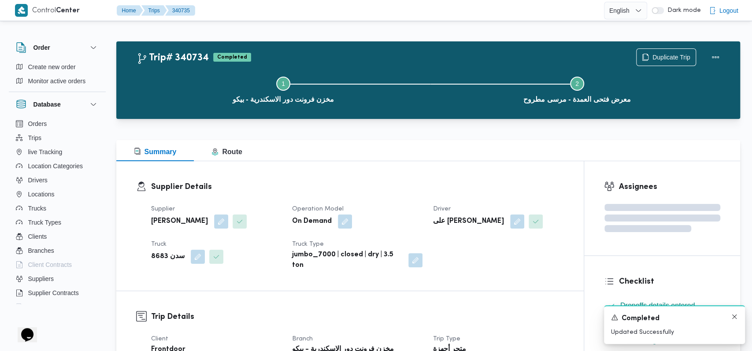
click at [731, 318] on div "A new notification appears Completed Updated Successfully" at bounding box center [674, 324] width 141 height 39
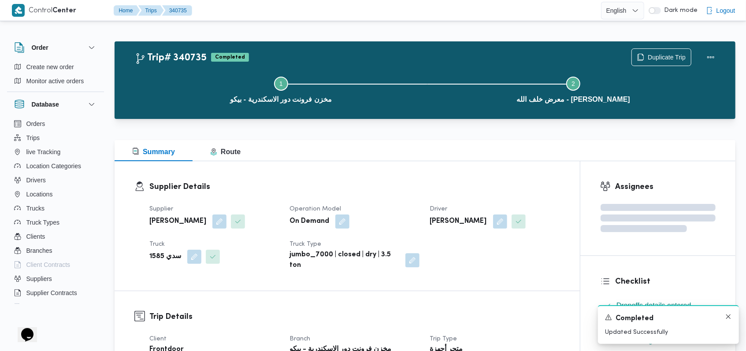
click at [723, 314] on div "Completed" at bounding box center [668, 318] width 127 height 11
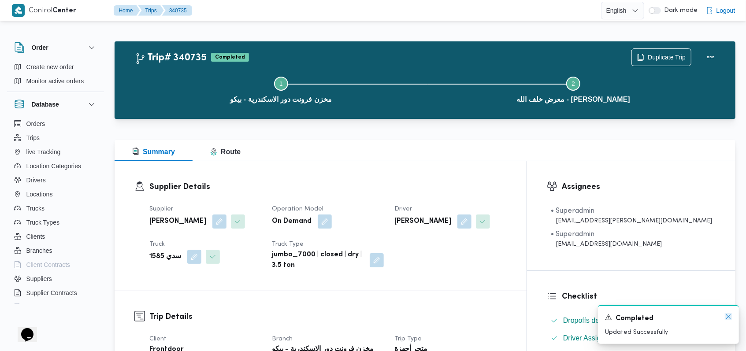
click at [728, 315] on icon "Dismiss toast" at bounding box center [727, 316] width 7 height 7
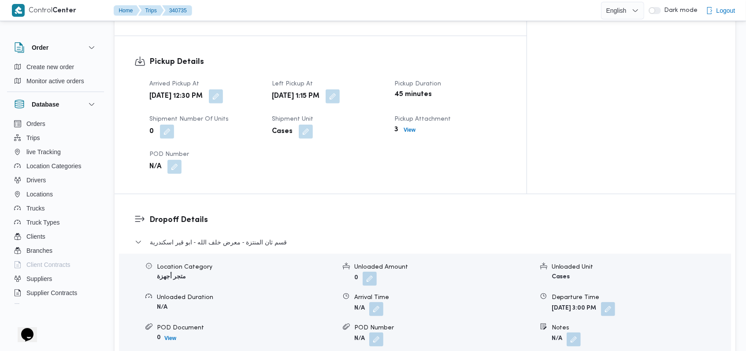
scroll to position [587, 0]
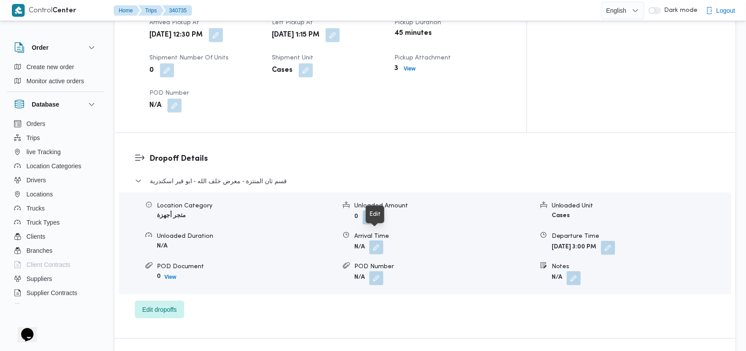
click at [375, 240] on button "button" at bounding box center [376, 247] width 14 height 14
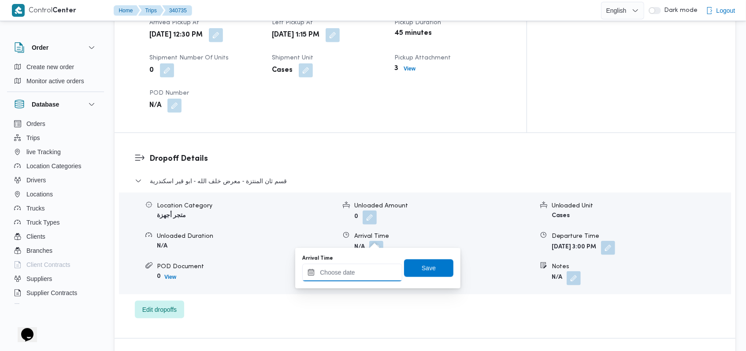
click at [353, 266] on div at bounding box center [352, 273] width 100 height 18
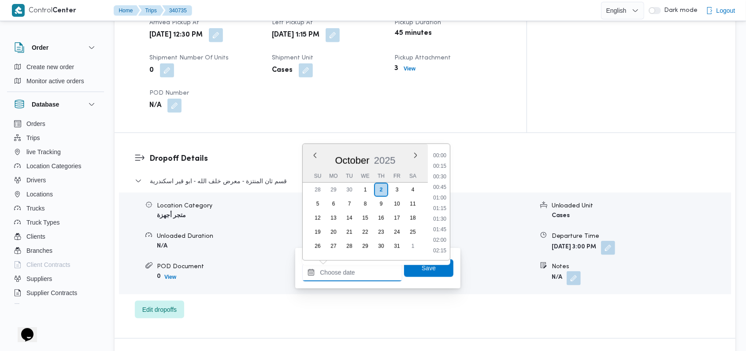
scroll to position [348, 0]
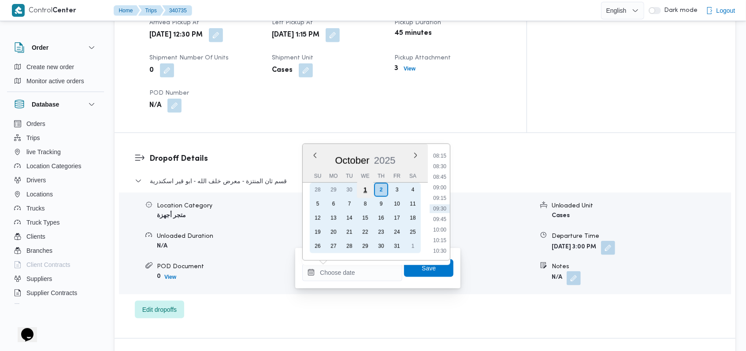
click at [365, 192] on div "1" at bounding box center [365, 189] width 17 height 17
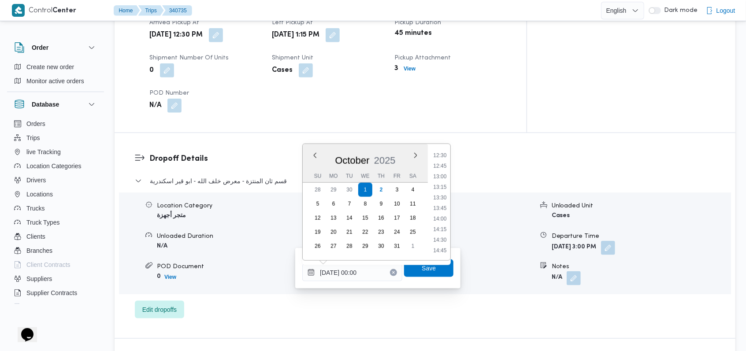
click at [444, 224] on ul "00:00 00:15 00:30 00:45 01:00 01:15 01:30 01:45 02:00 02:15 02:30 02:45 03:00 0…" at bounding box center [439, 202] width 21 height 102
click at [444, 223] on li "14:00" at bounding box center [440, 218] width 20 height 9
type input "01/10/2025 14:00"
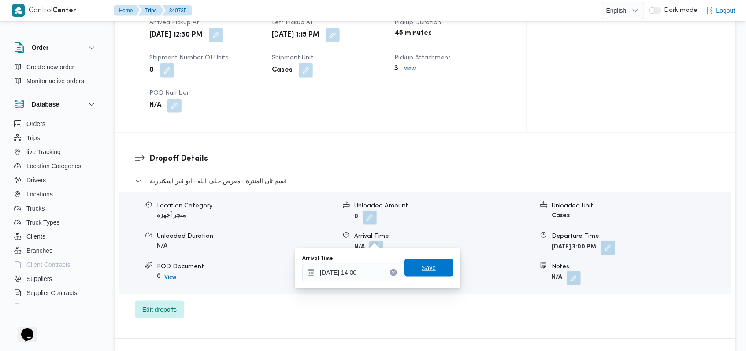
click at [432, 261] on span "Save" at bounding box center [428, 268] width 49 height 18
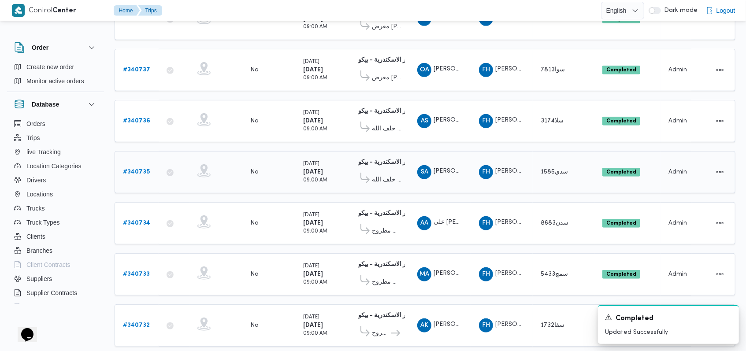
scroll to position [308, 0]
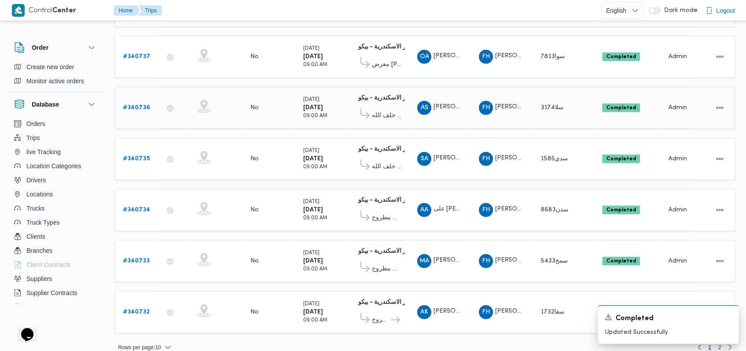
click at [140, 105] on b "# 340736" at bounding box center [136, 108] width 27 height 6
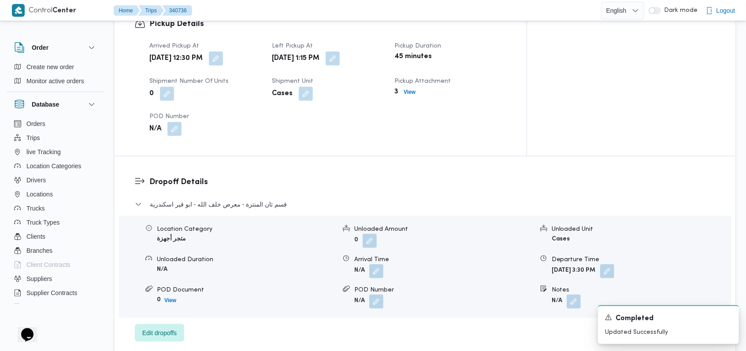
scroll to position [587, 0]
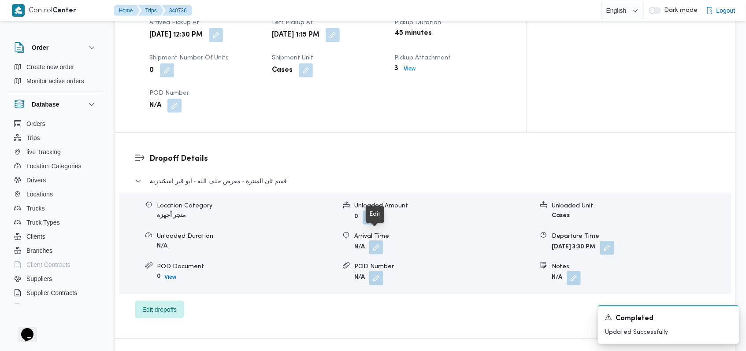
click at [378, 240] on button "button" at bounding box center [376, 247] width 14 height 14
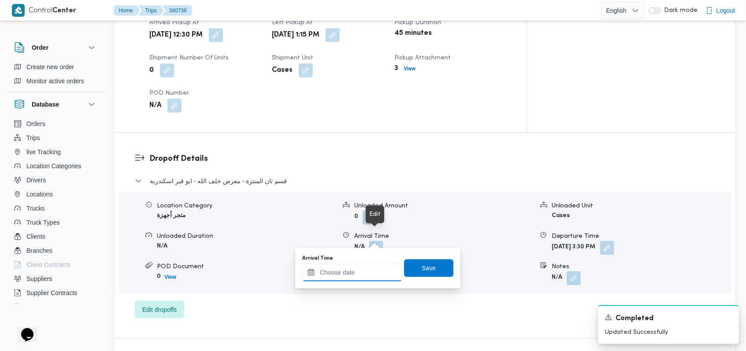
click at [366, 265] on div at bounding box center [352, 273] width 100 height 18
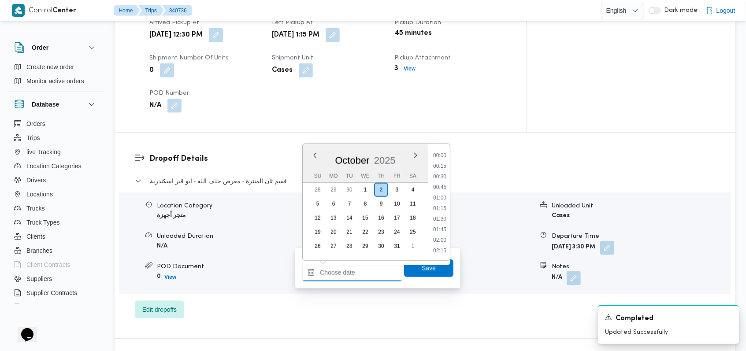
scroll to position [348, 0]
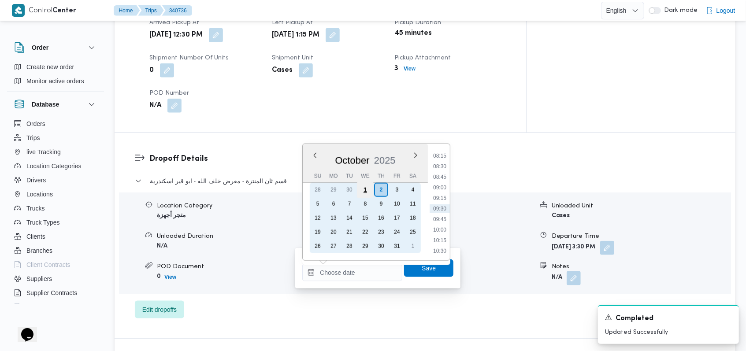
click at [365, 188] on div "1" at bounding box center [365, 189] width 17 height 17
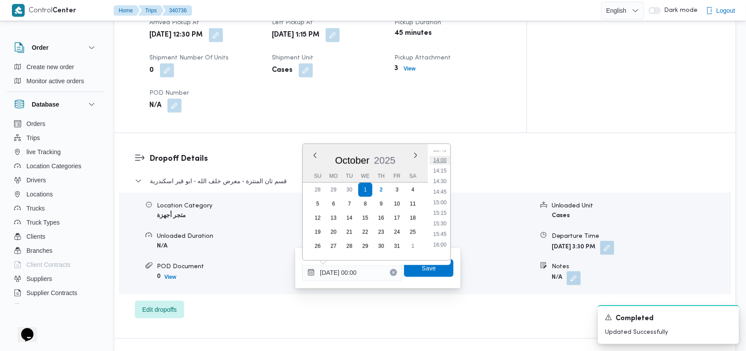
click at [442, 163] on li "14:00" at bounding box center [440, 160] width 20 height 9
type input "01/10/2025 14:00"
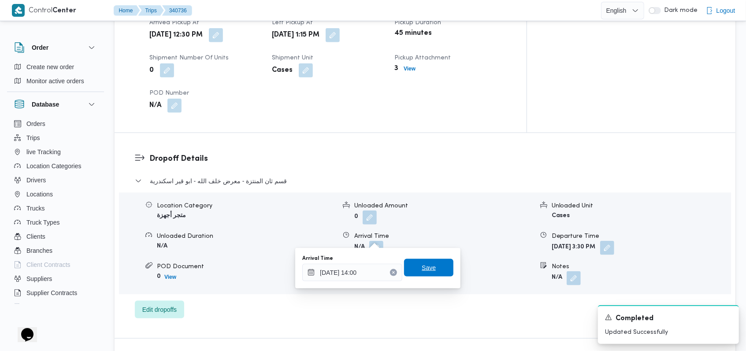
click at [430, 262] on span "Save" at bounding box center [428, 268] width 49 height 18
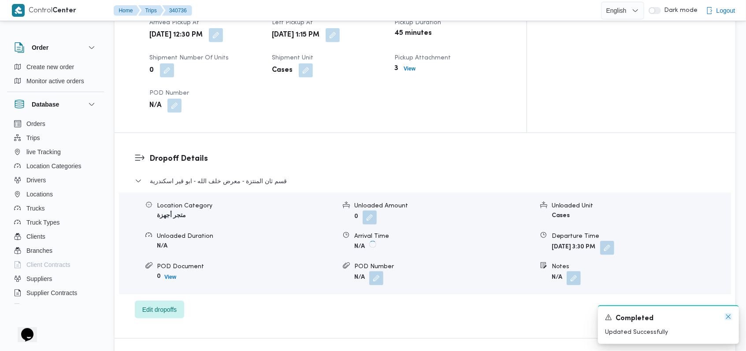
click at [727, 318] on icon "Dismiss toast" at bounding box center [727, 316] width 7 height 7
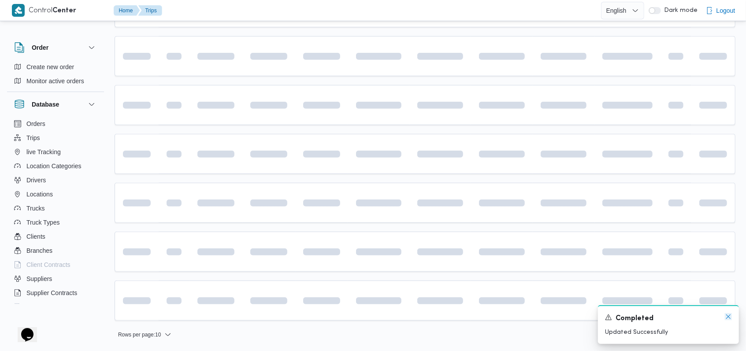
click at [731, 318] on icon "Dismiss toast" at bounding box center [727, 316] width 7 height 7
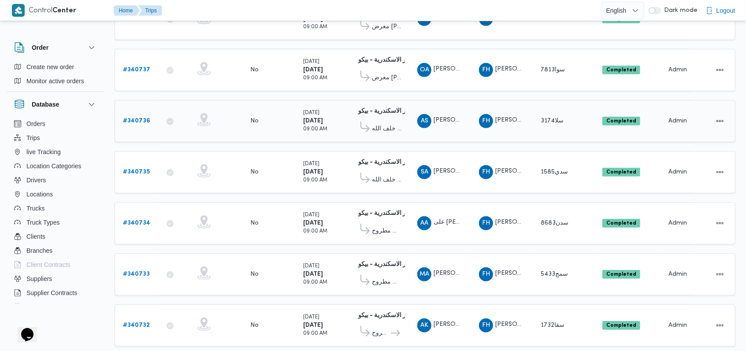
scroll to position [298, 0]
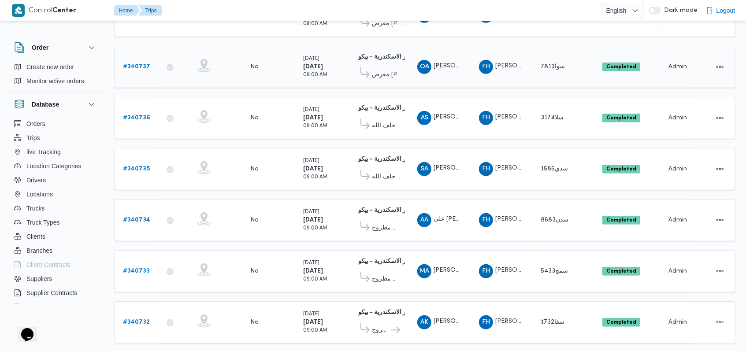
click at [135, 64] on b "# 340737" at bounding box center [136, 67] width 27 height 6
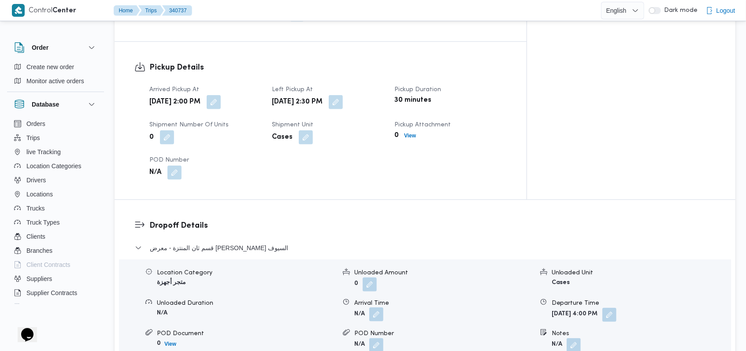
scroll to position [532, 0]
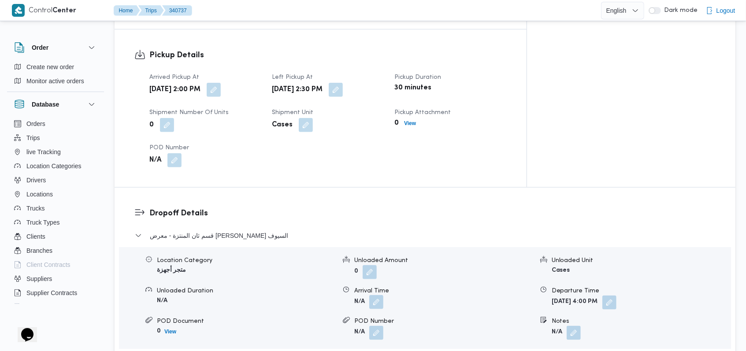
click at [380, 295] on button "button" at bounding box center [376, 302] width 14 height 14
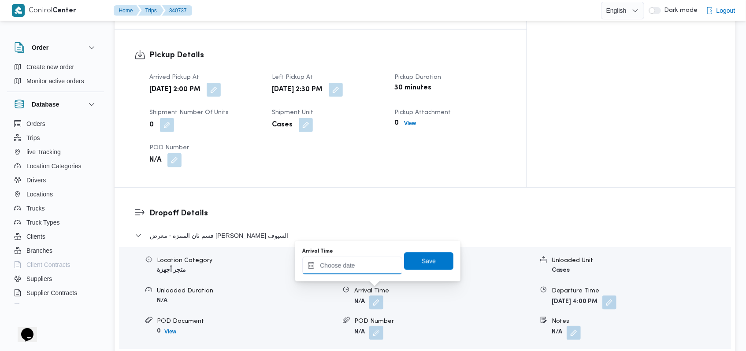
click at [368, 268] on input "Arrival Time" at bounding box center [352, 266] width 100 height 18
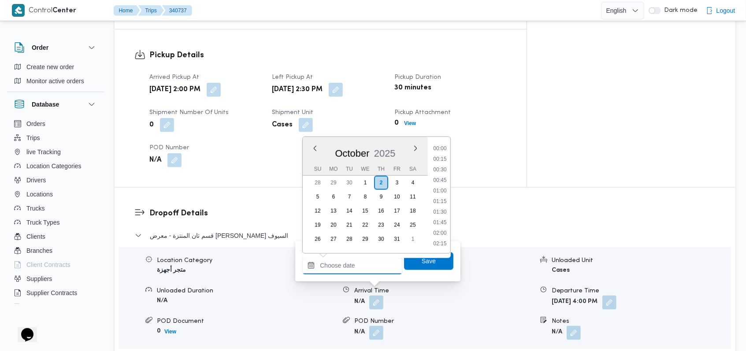
scroll to position [359, 0]
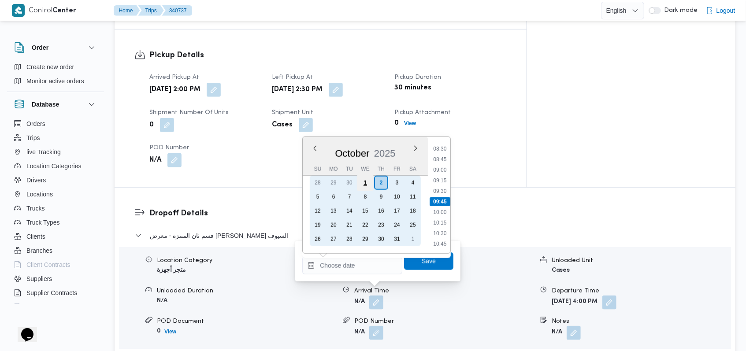
click at [367, 181] on div "1" at bounding box center [365, 182] width 17 height 17
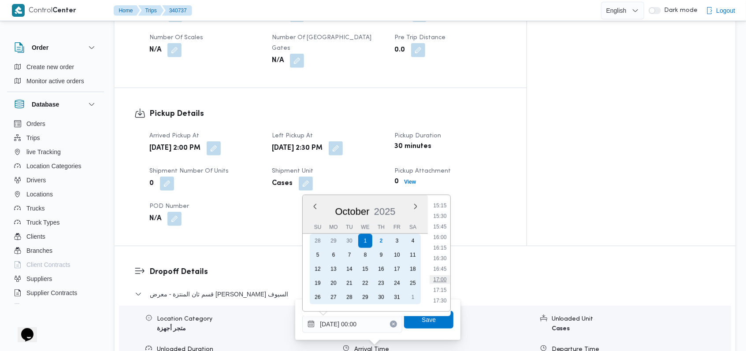
scroll to position [587, 0]
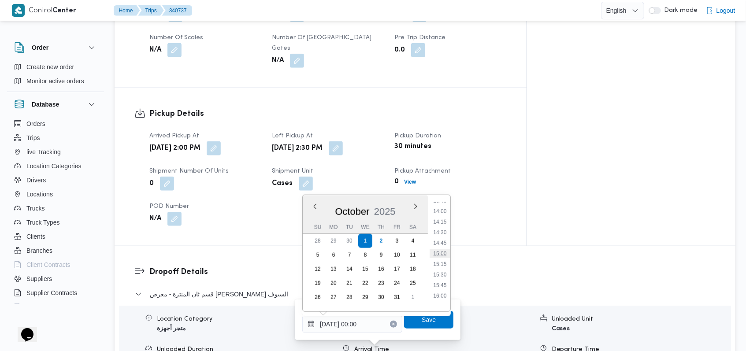
click at [443, 254] on li "15:00" at bounding box center [440, 253] width 20 height 9
type input "01/10/2025 15:00"
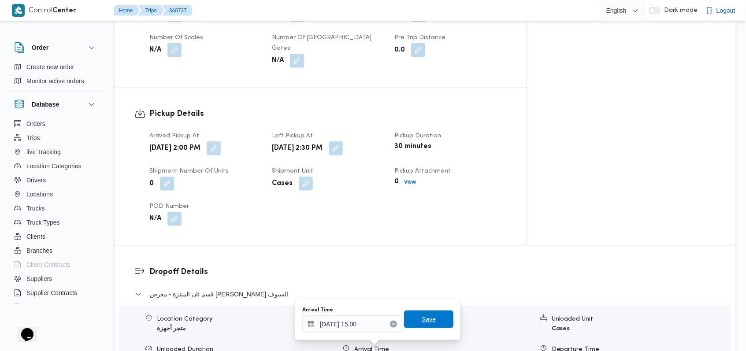
click at [425, 321] on span "Save" at bounding box center [428, 319] width 14 height 11
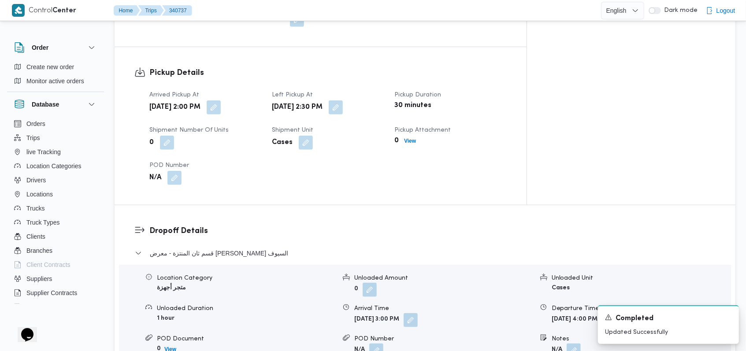
scroll to position [532, 0]
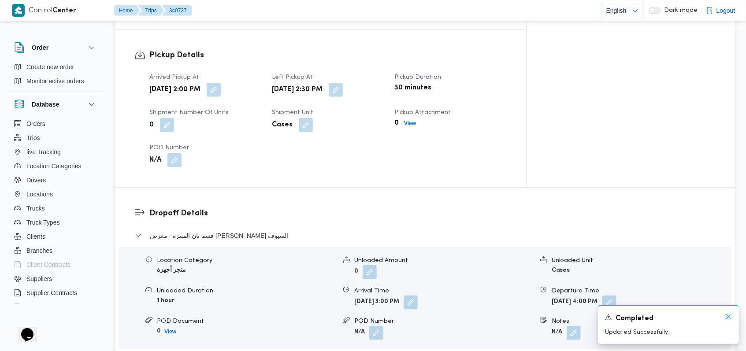
click at [727, 314] on icon "Dismiss toast" at bounding box center [727, 316] width 7 height 7
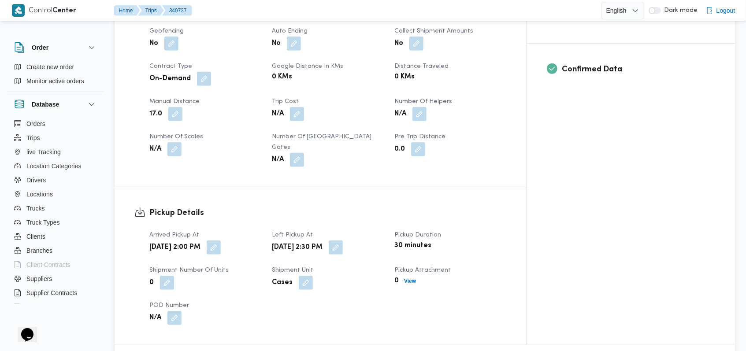
scroll to position [356, 0]
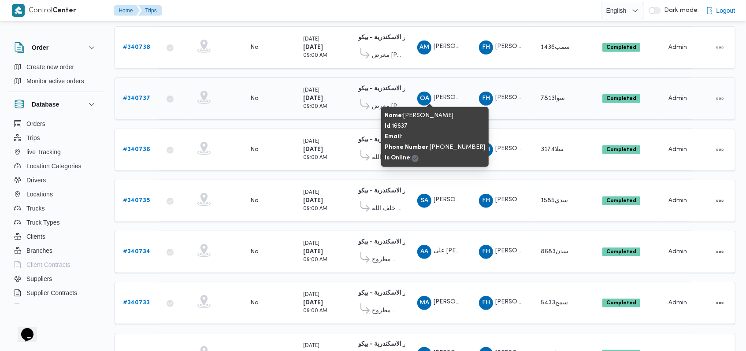
scroll to position [249, 0]
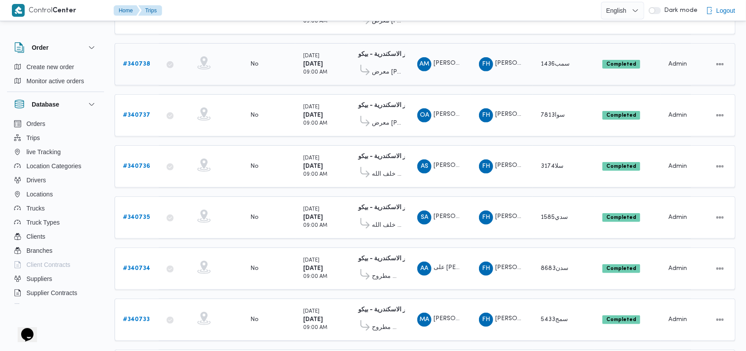
click at [141, 61] on b "# 340738" at bounding box center [136, 64] width 27 height 6
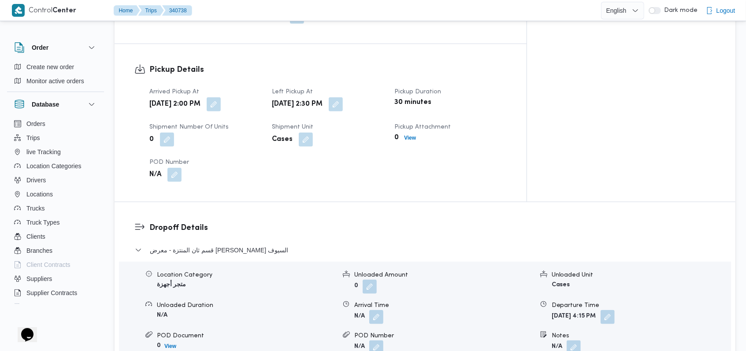
scroll to position [543, 0]
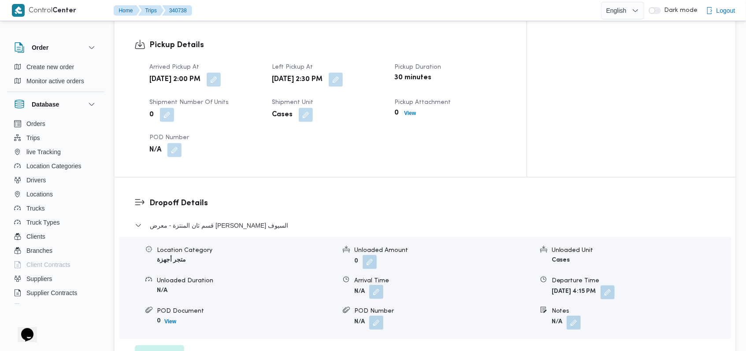
click at [376, 285] on button "button" at bounding box center [376, 292] width 14 height 14
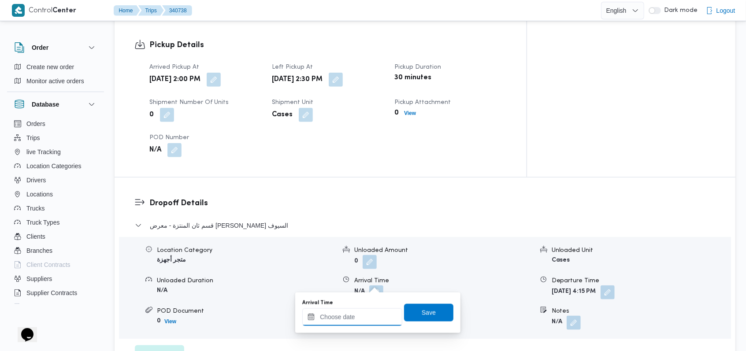
click at [355, 314] on input "Arrival Time" at bounding box center [352, 317] width 100 height 18
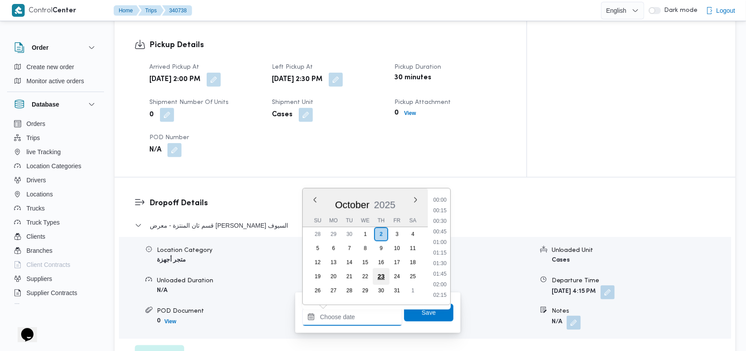
scroll to position [359, 0]
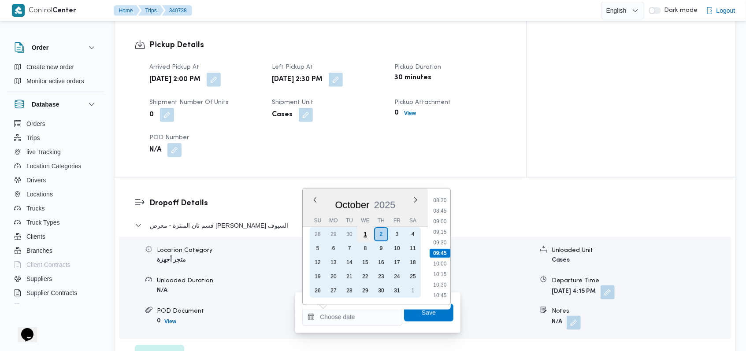
click at [369, 238] on div "1" at bounding box center [365, 234] width 17 height 17
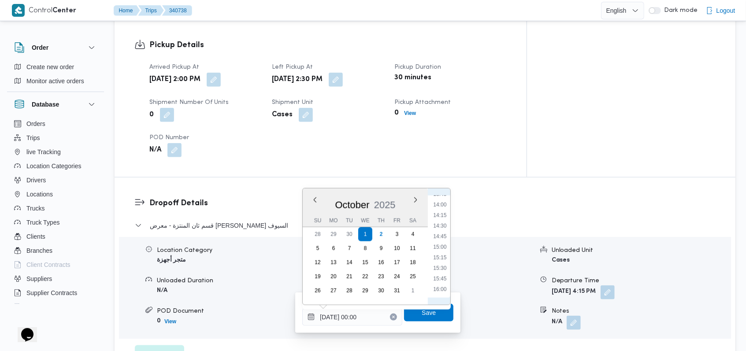
click at [438, 248] on li "15:00" at bounding box center [440, 247] width 20 height 9
type input "01/10/2025 15:00"
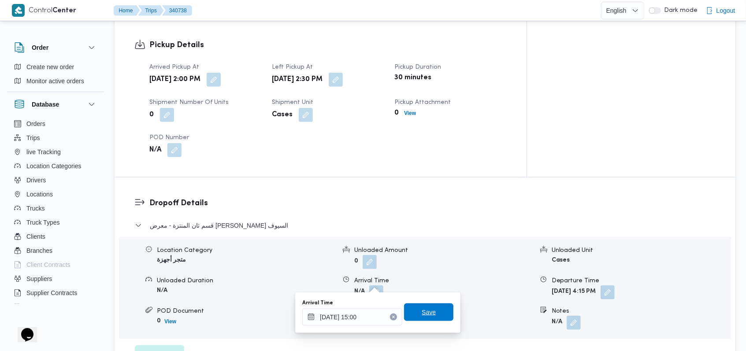
click at [434, 308] on span "Save" at bounding box center [428, 312] width 49 height 18
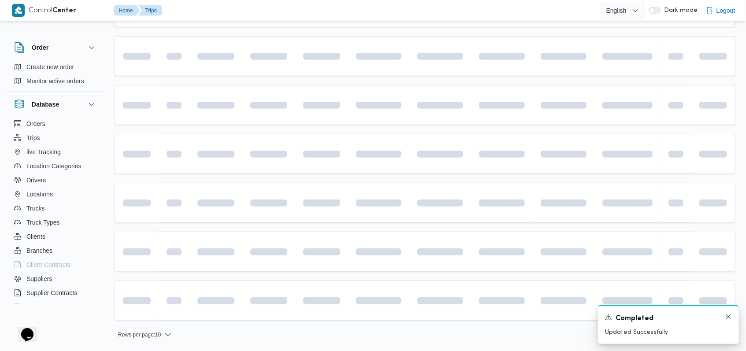
scroll to position [249, 0]
click at [728, 315] on icon "Dismiss toast" at bounding box center [727, 316] width 7 height 7
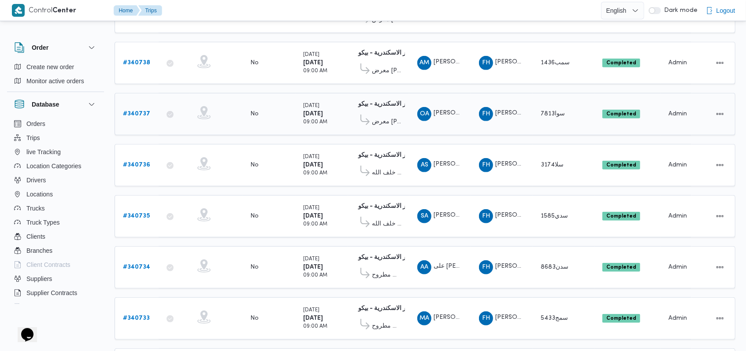
scroll to position [74, 0]
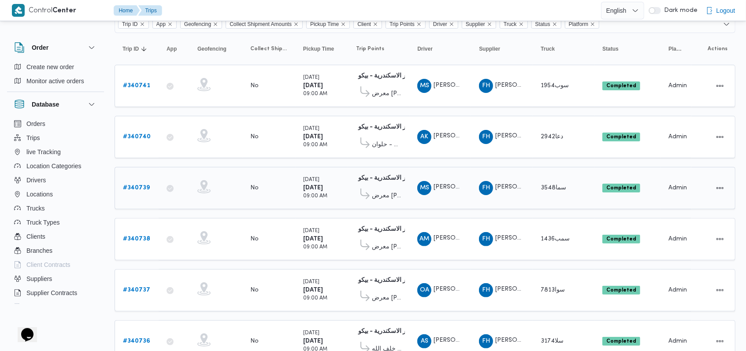
click at [140, 187] on b "# 340739" at bounding box center [136, 188] width 27 height 6
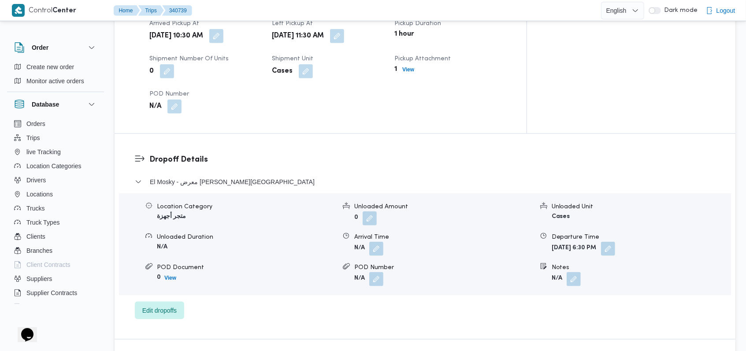
scroll to position [603, 0]
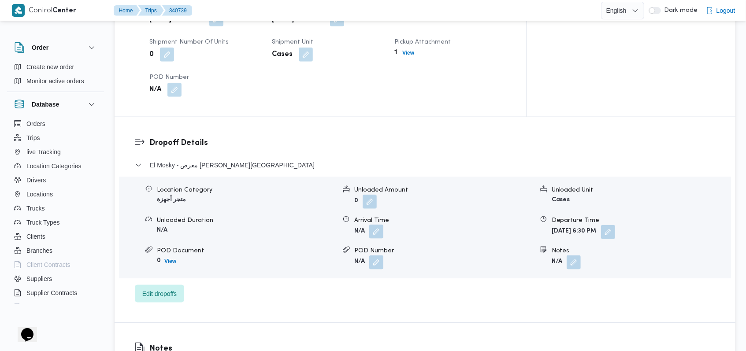
click at [378, 225] on button "button" at bounding box center [376, 232] width 14 height 14
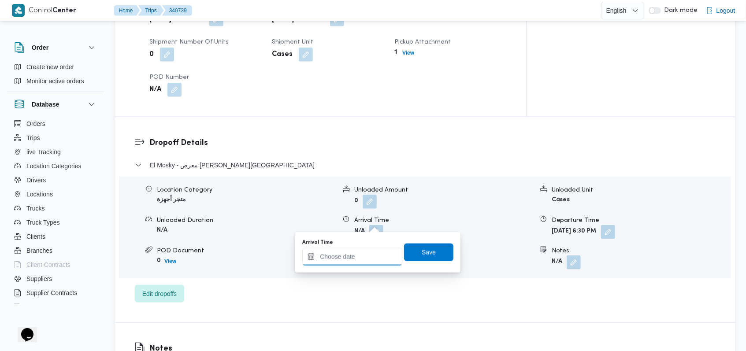
click at [357, 248] on div at bounding box center [352, 257] width 100 height 18
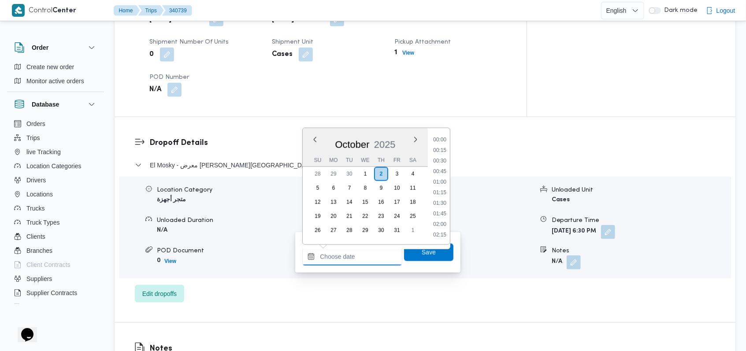
scroll to position [359, 0]
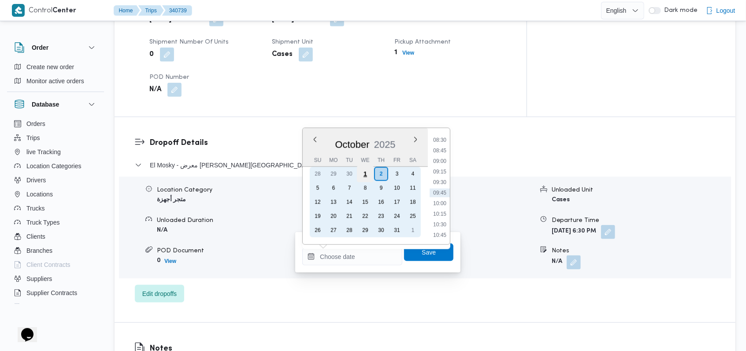
click at [362, 173] on div "1" at bounding box center [365, 174] width 17 height 17
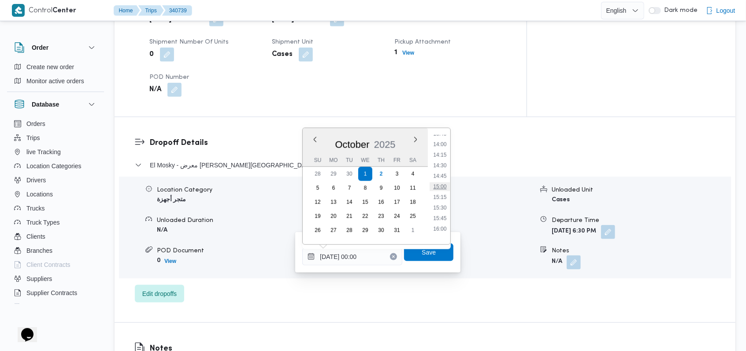
click at [443, 184] on li "15:00" at bounding box center [440, 186] width 20 height 9
type input "01/10/2025 15:00"
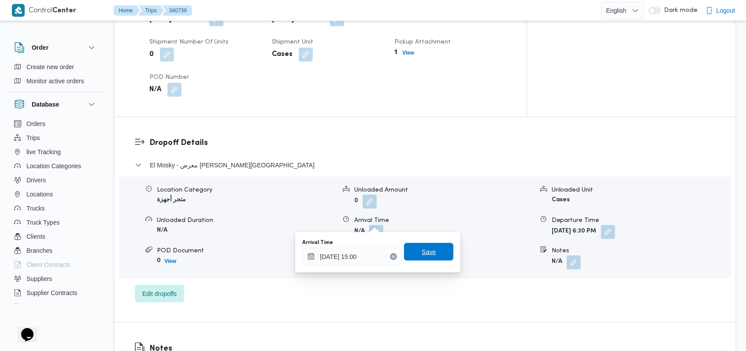
click at [430, 256] on span "Save" at bounding box center [428, 252] width 49 height 18
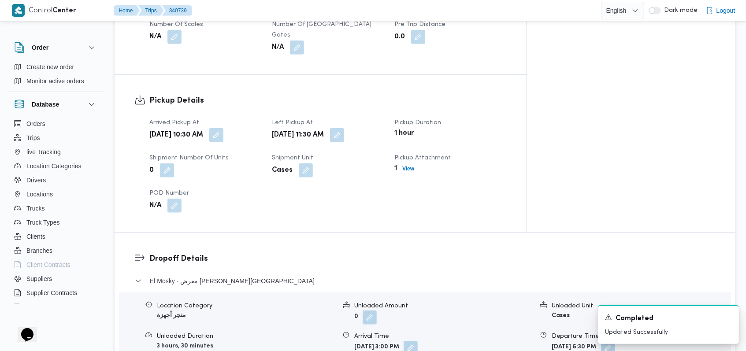
scroll to position [486, 0]
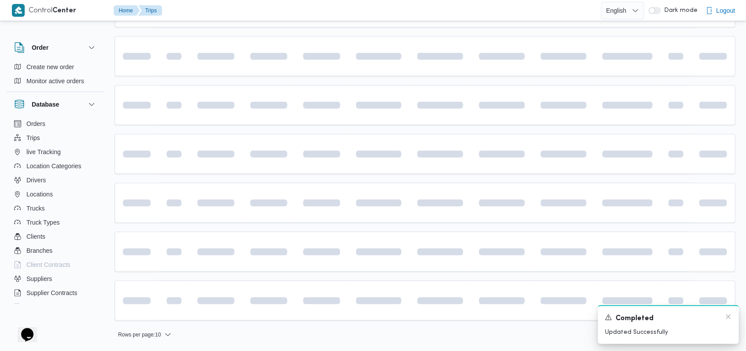
scroll to position [74, 0]
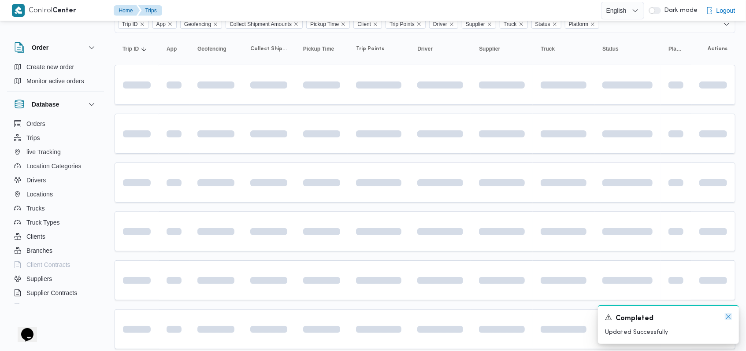
click at [729, 319] on icon "Dismiss toast" at bounding box center [727, 316] width 7 height 7
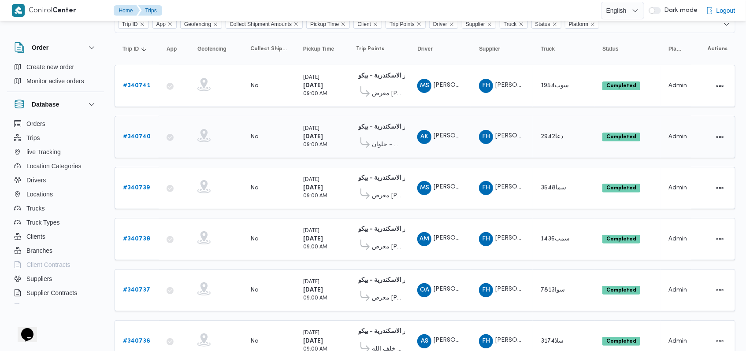
click at [131, 135] on b "# 340740" at bounding box center [137, 137] width 28 height 6
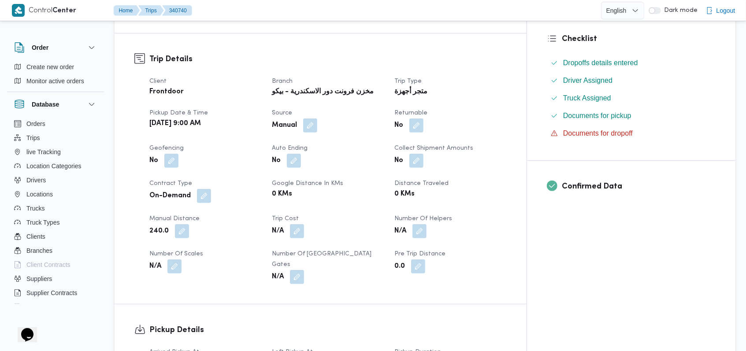
scroll to position [544, 0]
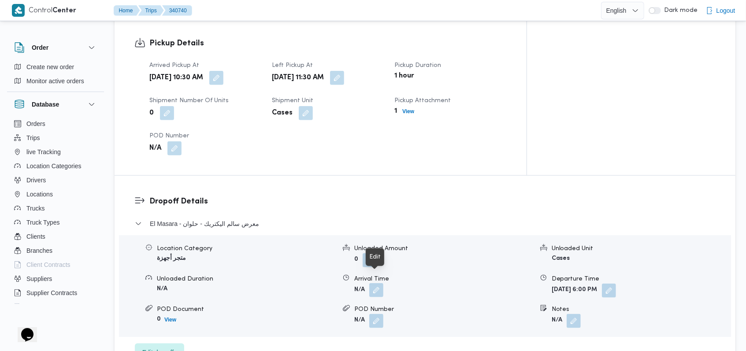
click at [377, 283] on button "button" at bounding box center [376, 290] width 14 height 14
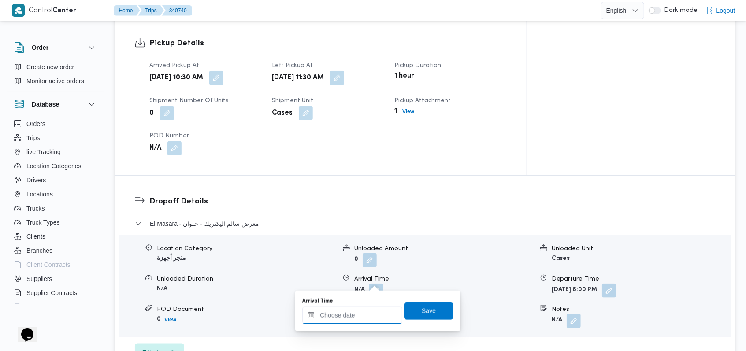
click at [359, 315] on input "Arrival Time" at bounding box center [352, 316] width 100 height 18
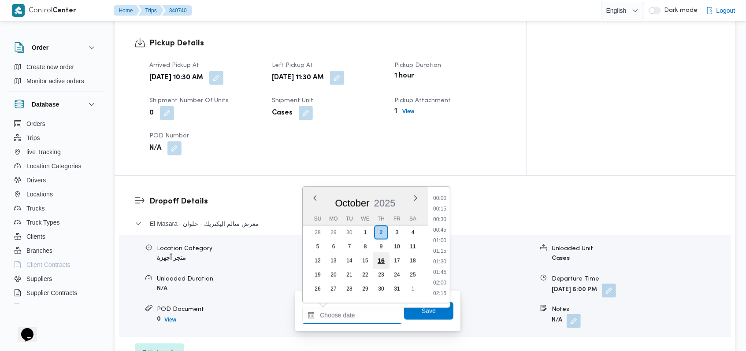
scroll to position [359, 0]
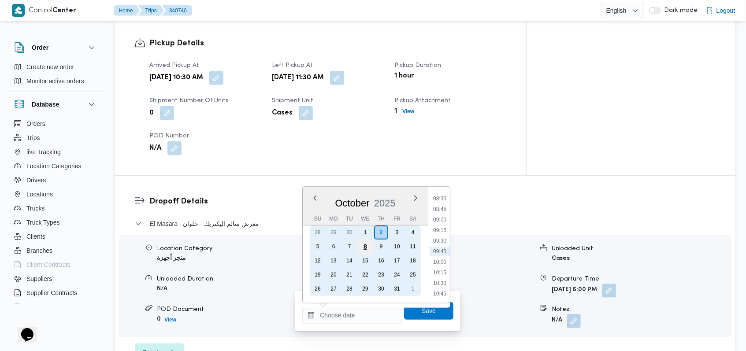
click at [367, 238] on div "8" at bounding box center [365, 246] width 17 height 17
click at [367, 234] on div "1" at bounding box center [365, 232] width 17 height 17
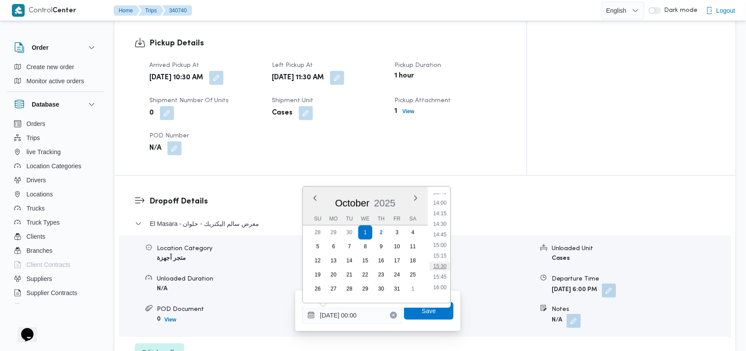
click at [443, 267] on li "15:30" at bounding box center [440, 266] width 20 height 9
type input "01/10/2025 15:30"
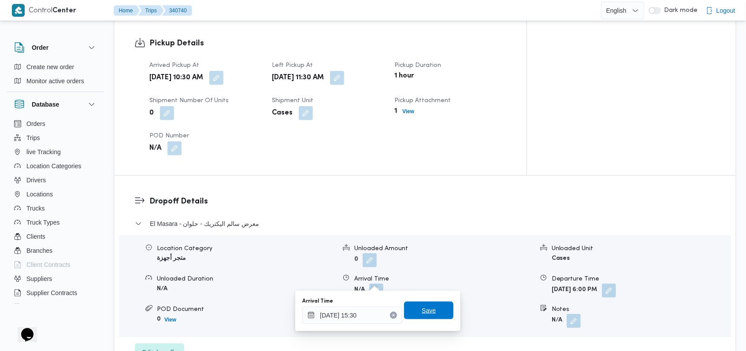
click at [438, 306] on span "Save" at bounding box center [428, 311] width 49 height 18
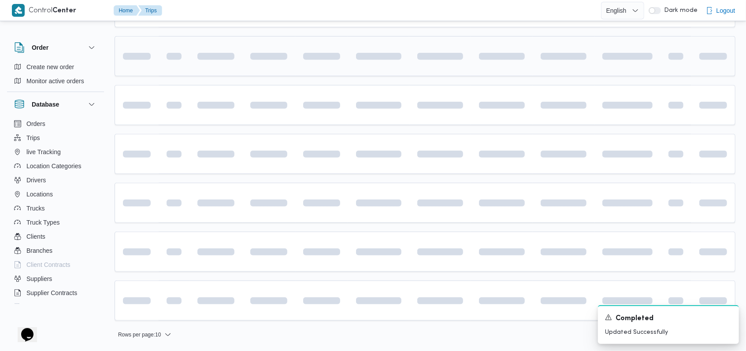
scroll to position [74, 0]
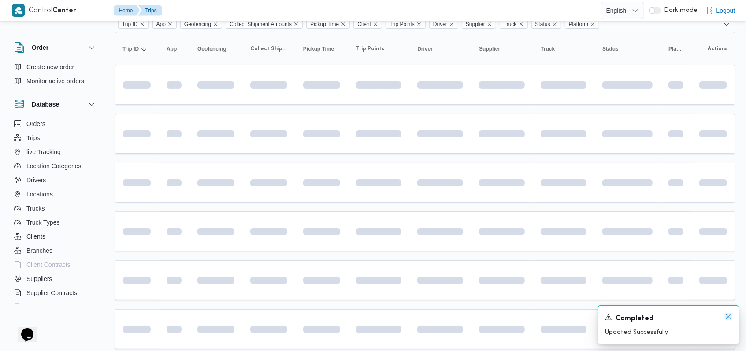
click at [725, 318] on icon "Dismiss toast" at bounding box center [727, 316] width 7 height 7
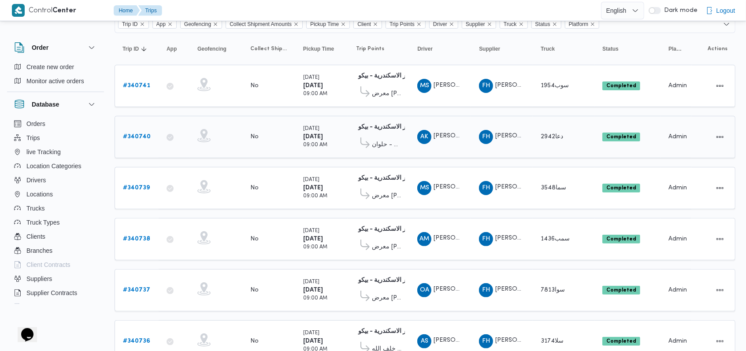
click at [146, 135] on b "# 340740" at bounding box center [137, 137] width 28 height 6
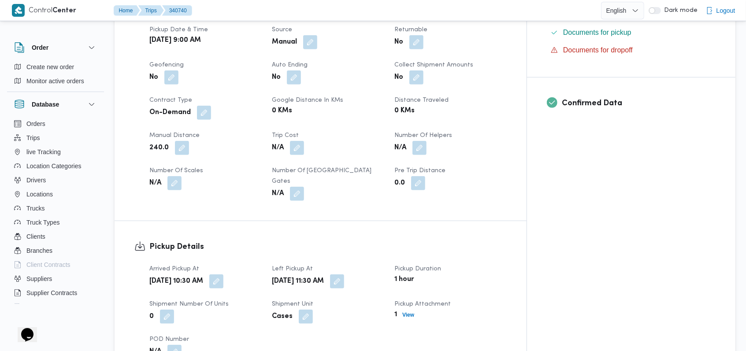
scroll to position [544, 0]
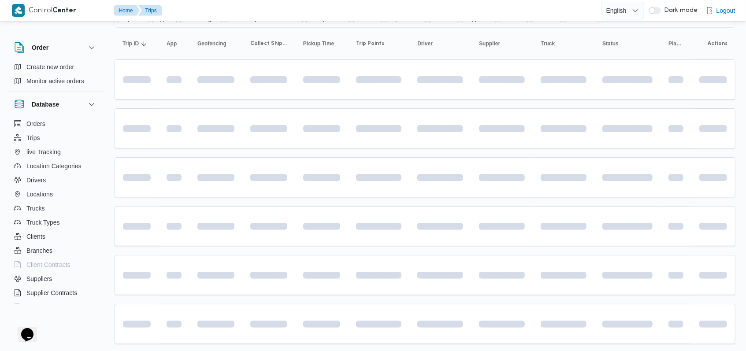
scroll to position [60, 0]
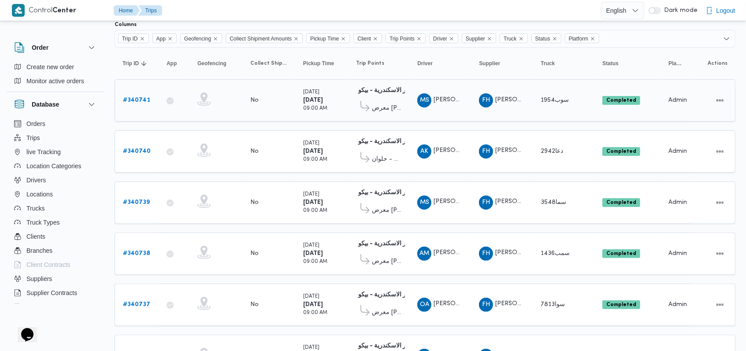
click at [144, 100] on b "# 340741" at bounding box center [136, 100] width 27 height 6
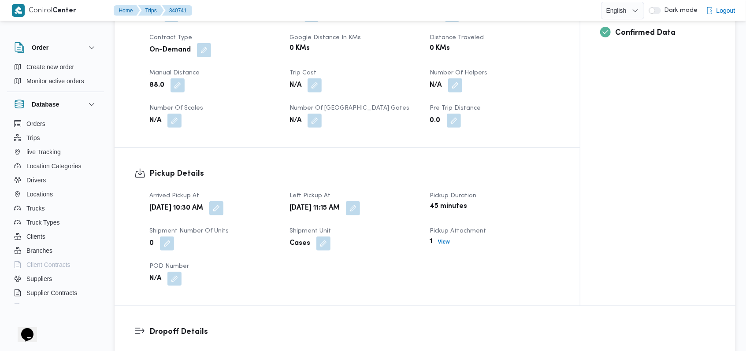
scroll to position [529, 0]
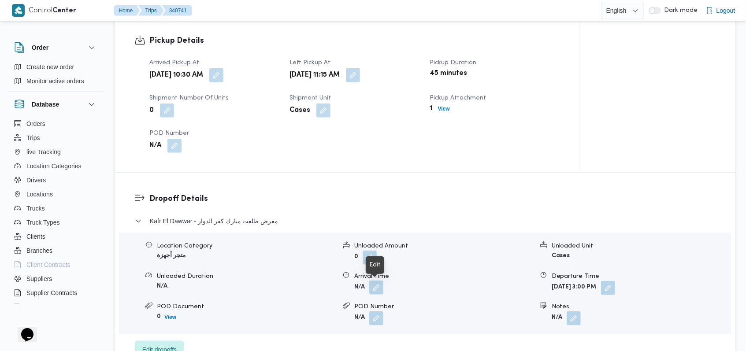
click at [373, 288] on button "button" at bounding box center [376, 288] width 14 height 14
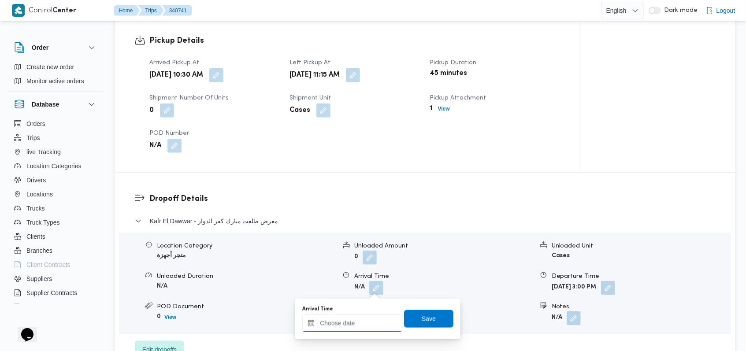
click at [352, 322] on input "Arrival Time" at bounding box center [352, 323] width 100 height 18
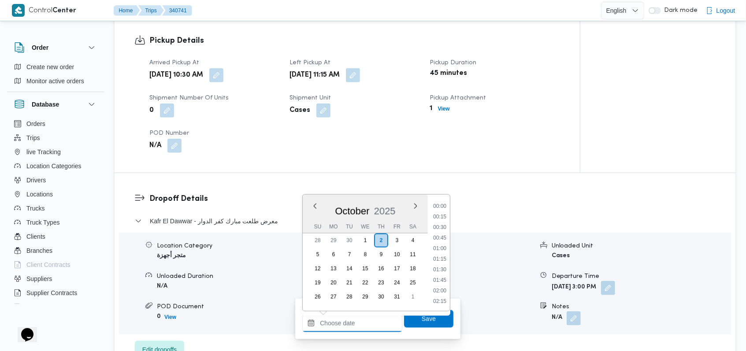
scroll to position [359, 0]
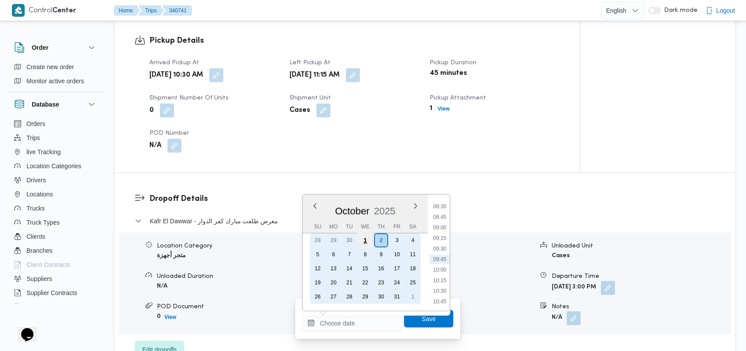
click at [361, 240] on div "1" at bounding box center [365, 240] width 17 height 17
type input "01/10/2025 00:00"
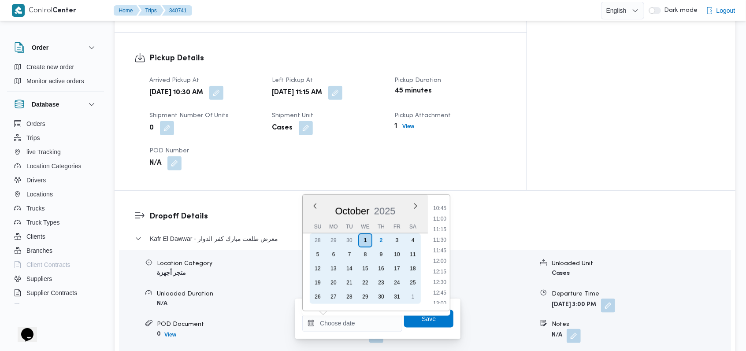
scroll to position [469, 0]
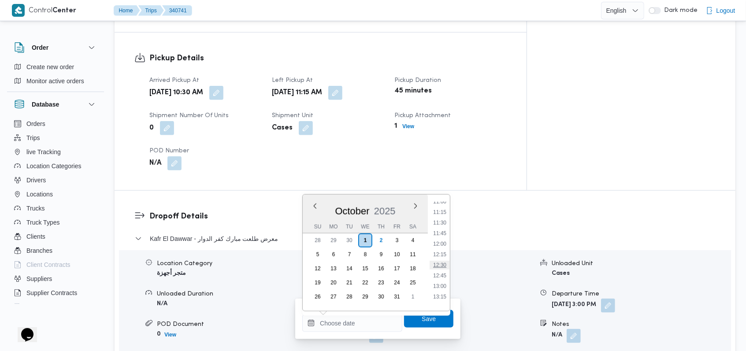
click at [444, 266] on li "12:30" at bounding box center [439, 265] width 20 height 9
type input "02/10/2025 12:30"
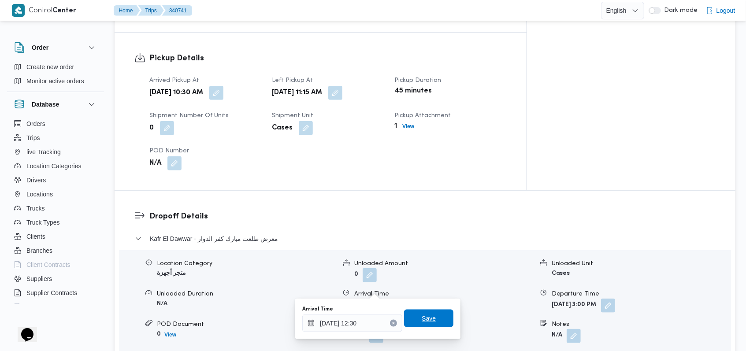
click at [434, 315] on span "Save" at bounding box center [428, 319] width 49 height 18
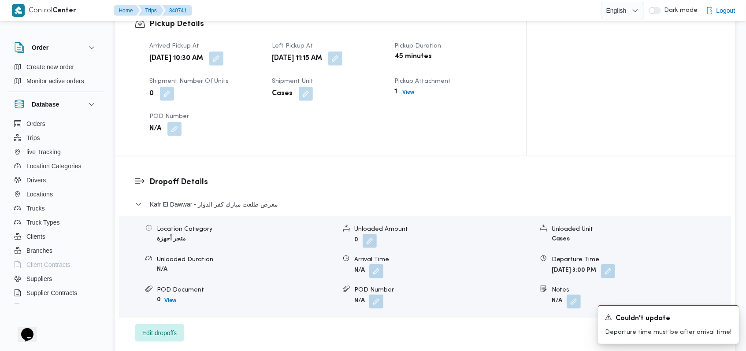
scroll to position [588, 0]
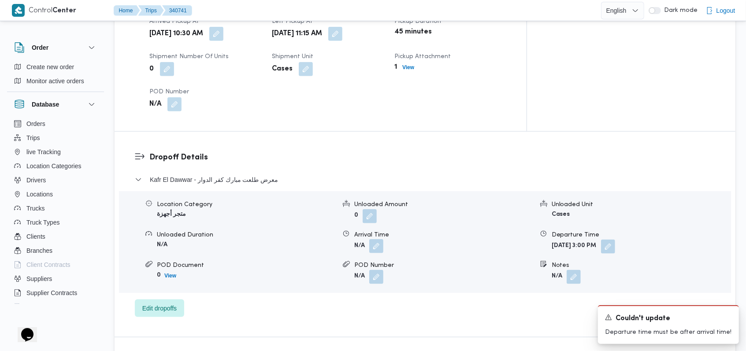
click at [380, 239] on button "button" at bounding box center [376, 246] width 14 height 14
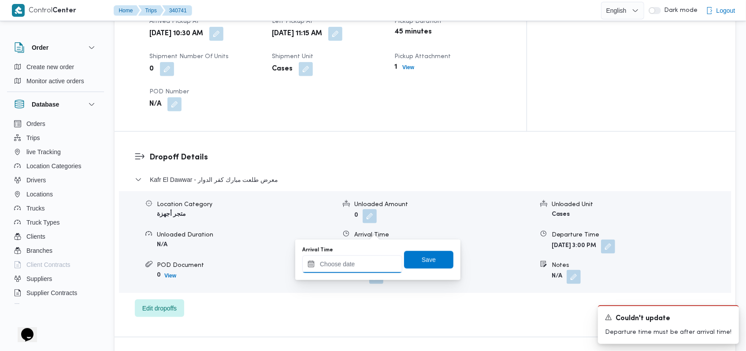
click at [366, 263] on input "Arrival Time" at bounding box center [352, 264] width 100 height 18
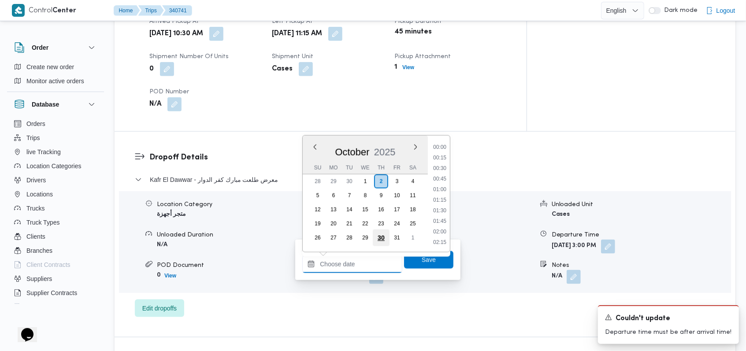
scroll to position [359, 0]
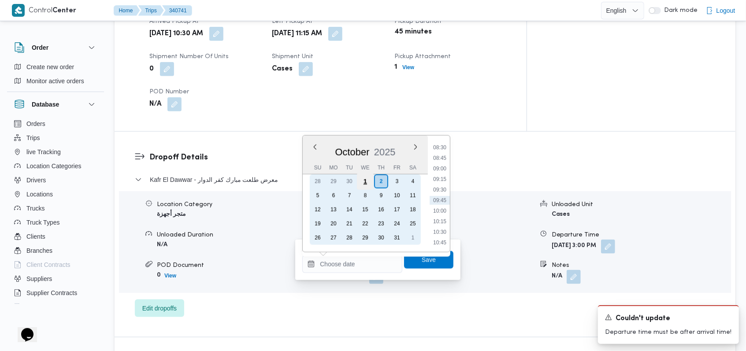
click at [364, 180] on div "1" at bounding box center [365, 181] width 17 height 17
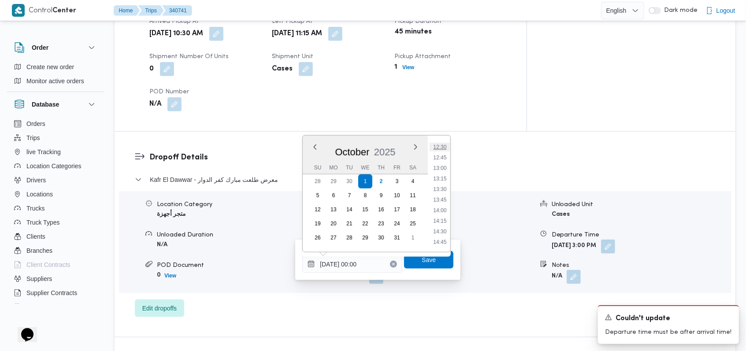
click at [442, 146] on li "12:30" at bounding box center [440, 147] width 20 height 9
type input "01/10/2025 12:30"
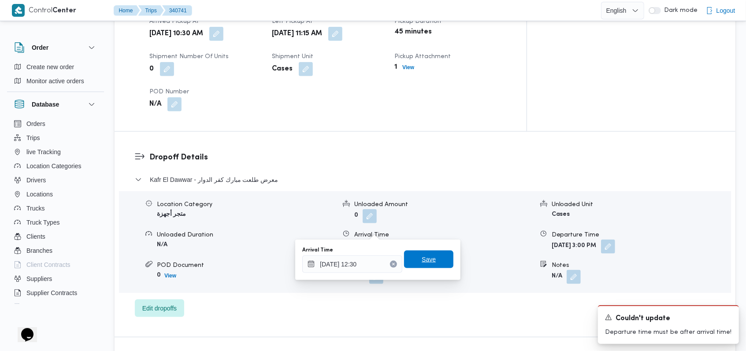
click at [432, 260] on span "Save" at bounding box center [428, 260] width 49 height 18
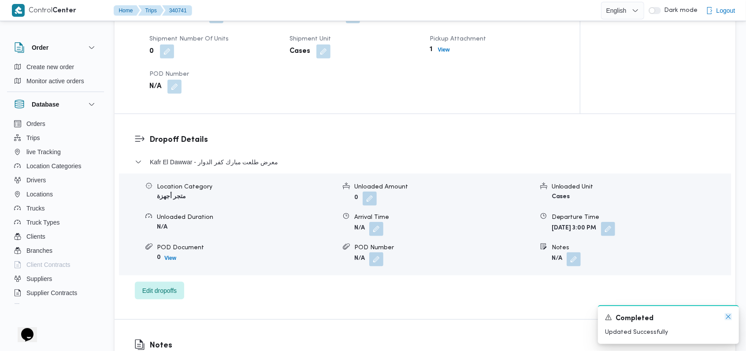
click at [728, 318] on icon "Dismiss toast" at bounding box center [727, 316] width 7 height 7
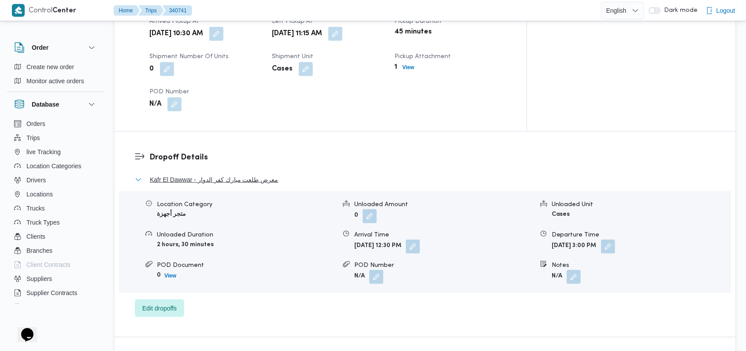
click at [258, 174] on span "Kafr El Dawwar - معرض طلعت مبارك كفر الدوار" at bounding box center [214, 179] width 128 height 11
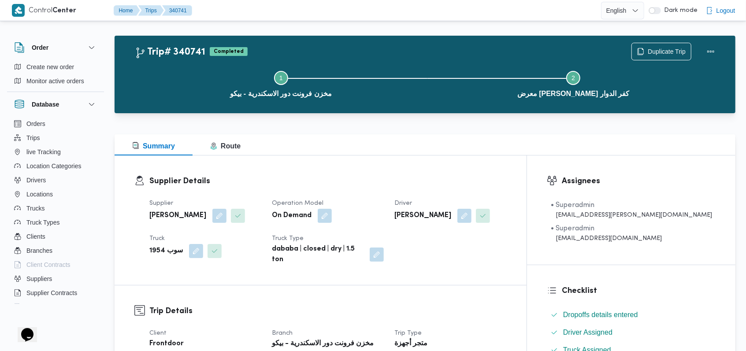
scroll to position [0, 0]
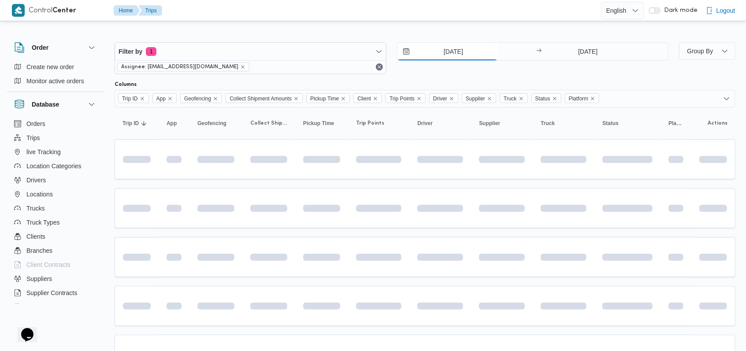
click at [445, 51] on input "1/10/2025" at bounding box center [447, 52] width 100 height 18
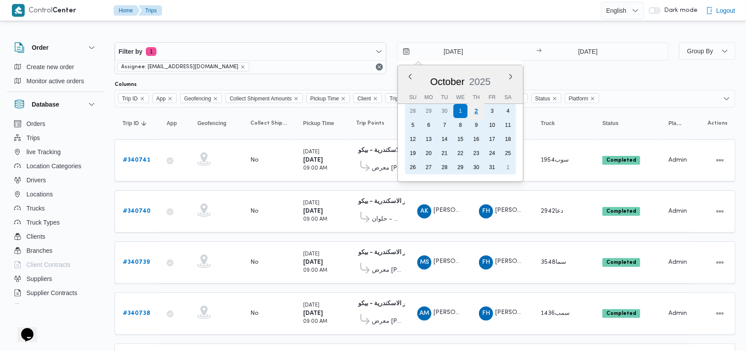
click at [478, 111] on div "2" at bounding box center [475, 111] width 17 height 17
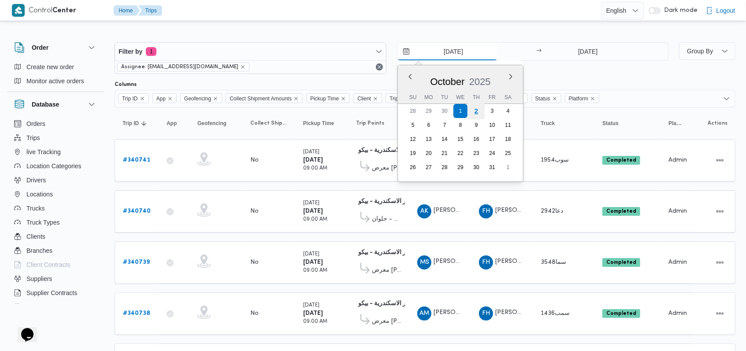
type input "[DATE]"
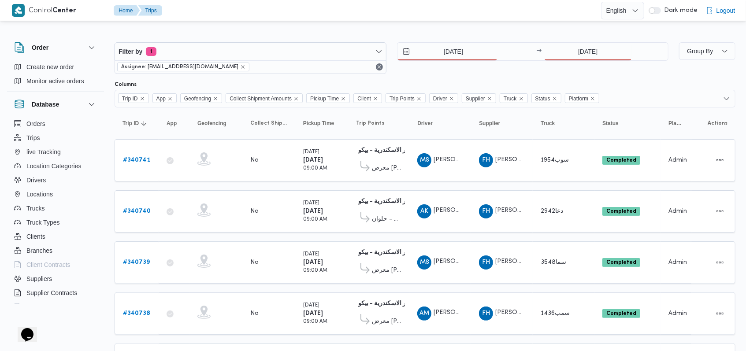
click at [520, 78] on div "Filter by 1 Assignee: mostafa.elrouby@illa.com.eg 2/10/2025 → 1/10/2025" at bounding box center [391, 58] width 564 height 42
click at [599, 55] on input "1/10/2025" at bounding box center [588, 52] width 88 height 18
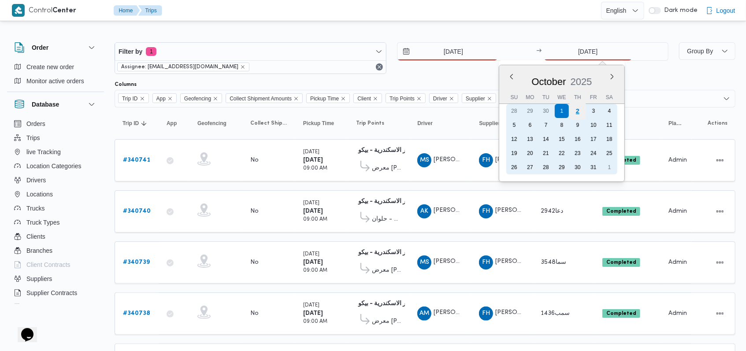
click at [575, 110] on div "2" at bounding box center [577, 111] width 17 height 17
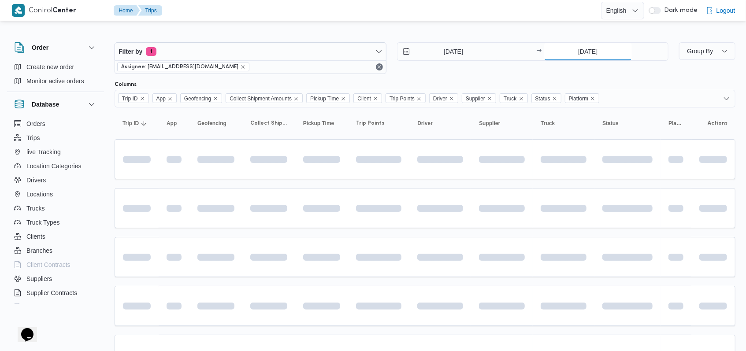
type input "[DATE]"
click at [465, 75] on div "Filter by 1 Assignee: mostafa.elrouby@illa.com.eg 2/10/2025 → 2/10/2025" at bounding box center [391, 58] width 564 height 42
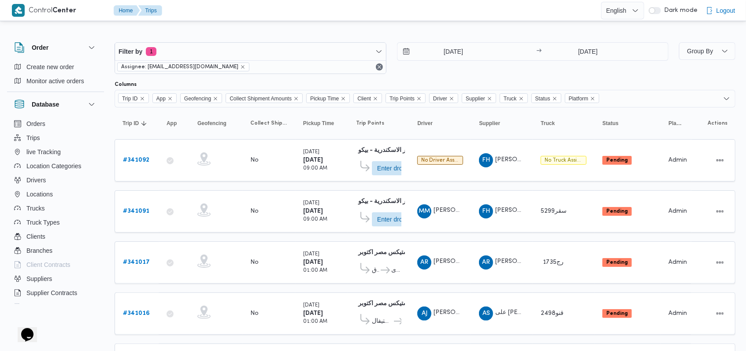
click at [430, 67] on div "2/10/2025 → 2/10/2025" at bounding box center [533, 58] width 272 height 32
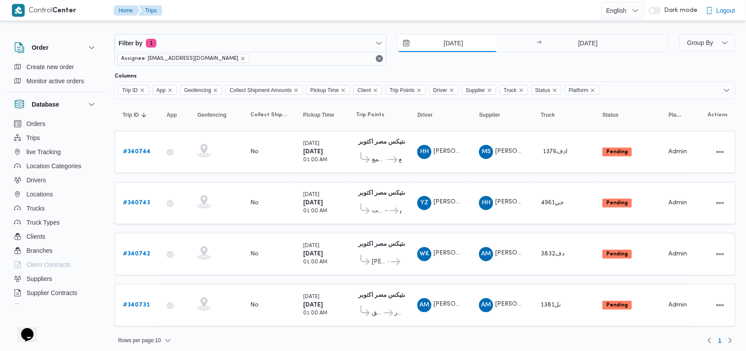
click at [447, 43] on input "[DATE]" at bounding box center [447, 43] width 100 height 18
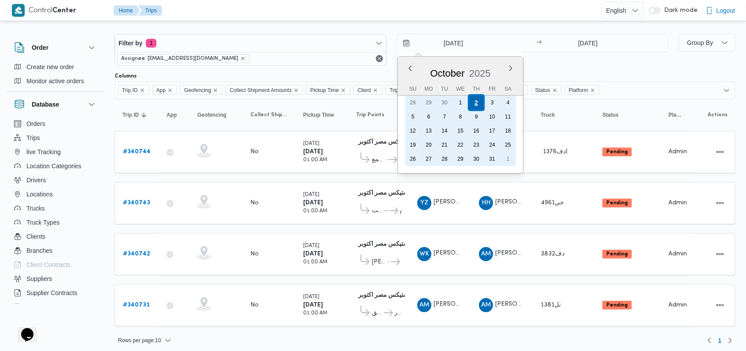
click at [475, 106] on div "2" at bounding box center [475, 102] width 17 height 17
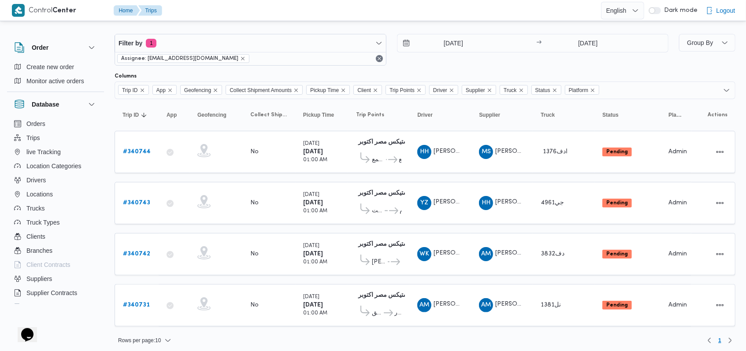
click at [518, 66] on div "Filter by 1 Assignee: [EMAIL_ADDRESS][DOMAIN_NAME] [DATE] → [DATE]" at bounding box center [391, 50] width 564 height 42
click at [144, 303] on b "# 340731" at bounding box center [136, 305] width 27 height 6
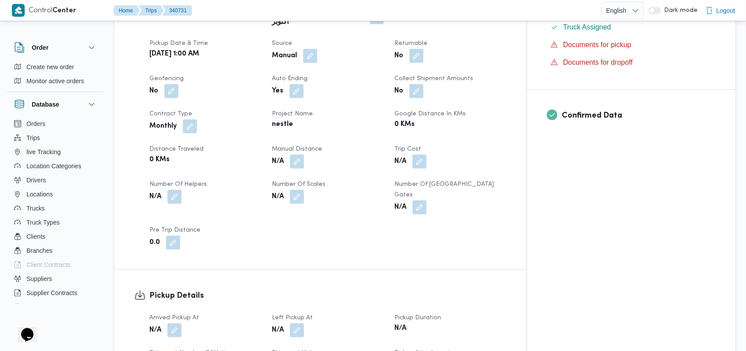
scroll to position [352, 0]
click at [181, 189] on button "button" at bounding box center [174, 196] width 14 height 14
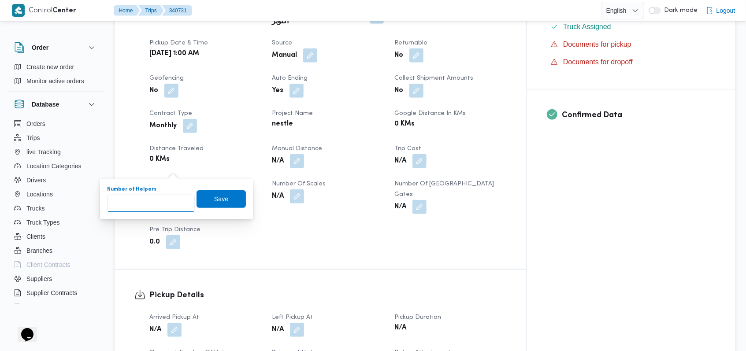
click at [165, 201] on input "Number of Helpers" at bounding box center [151, 204] width 88 height 18
type input "1"
click at [222, 192] on span "Save" at bounding box center [220, 199] width 49 height 18
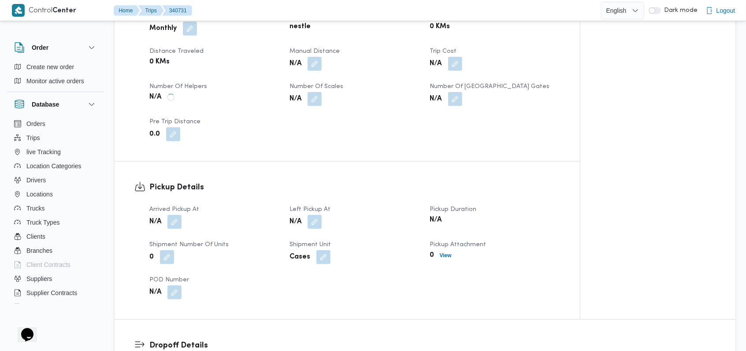
scroll to position [469, 0]
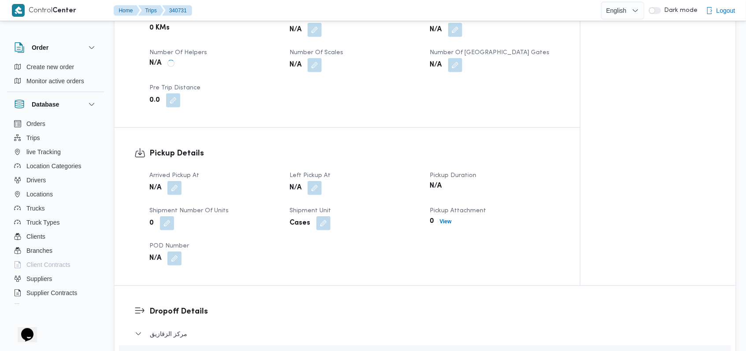
click at [174, 181] on button "button" at bounding box center [174, 188] width 14 height 14
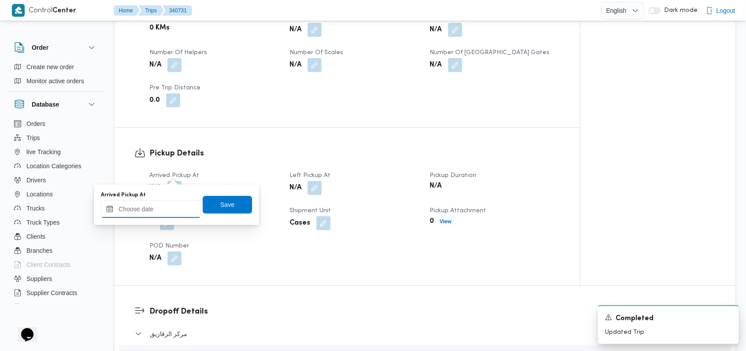
click at [162, 211] on input "Arrived Pickup At" at bounding box center [151, 209] width 100 height 18
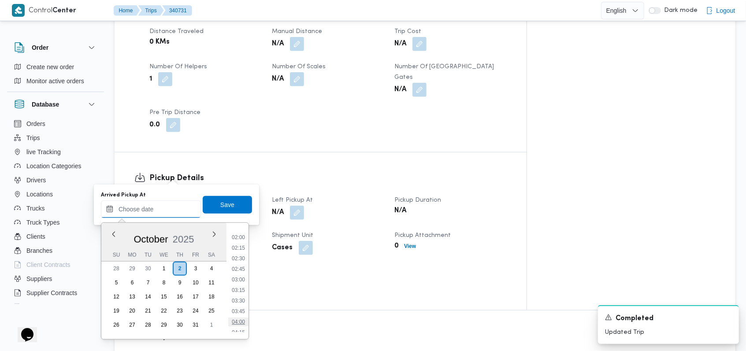
scroll to position [140, 0]
click at [239, 315] on li "05:15" at bounding box center [238, 315] width 20 height 9
type input "02/10/2025 05:15"
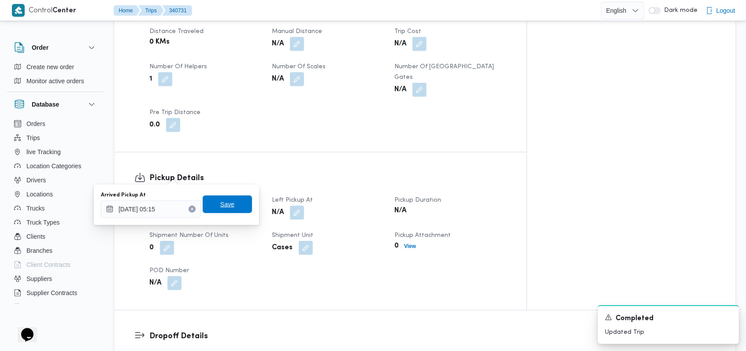
click at [233, 206] on span "Save" at bounding box center [227, 205] width 49 height 18
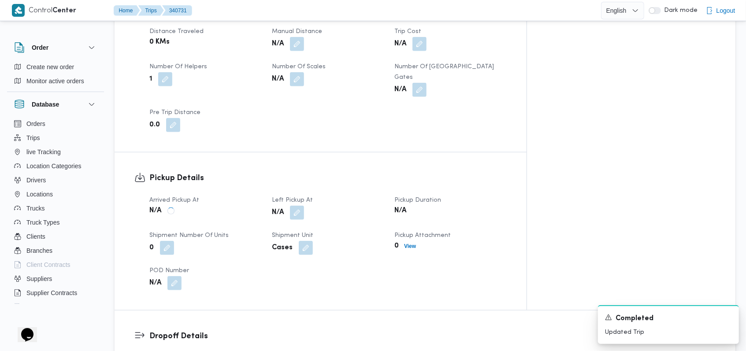
click at [304, 206] on span at bounding box center [294, 213] width 18 height 14
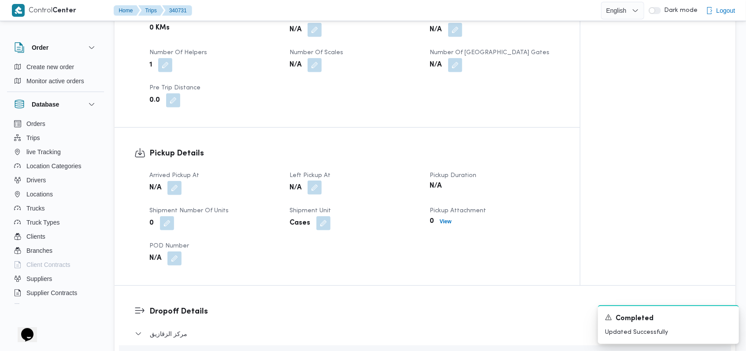
click at [311, 181] on button "button" at bounding box center [314, 188] width 14 height 14
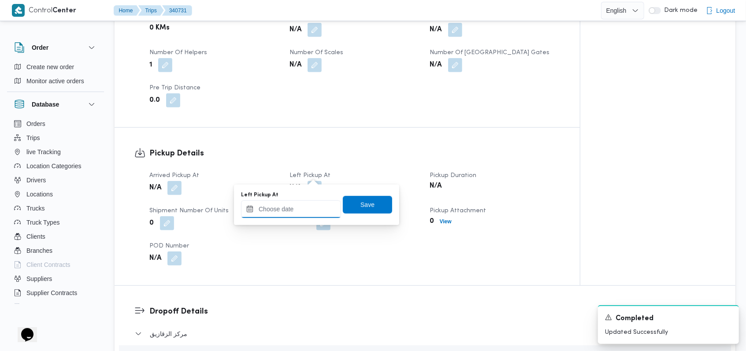
click at [305, 208] on input "Left Pickup At" at bounding box center [291, 209] width 100 height 18
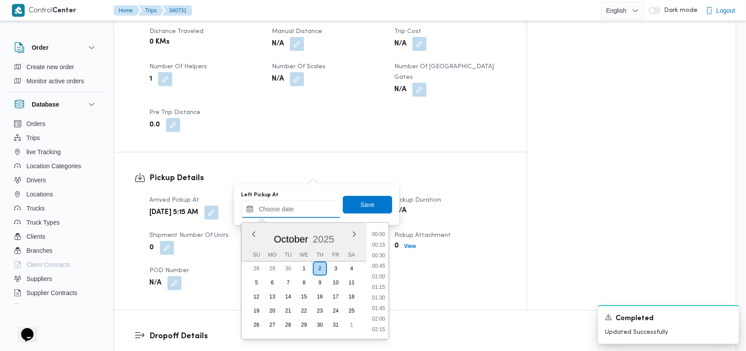
scroll to position [317, 0]
click at [381, 234] on li "07:30" at bounding box center [378, 234] width 20 height 9
type input "02/10/2025 07:30"
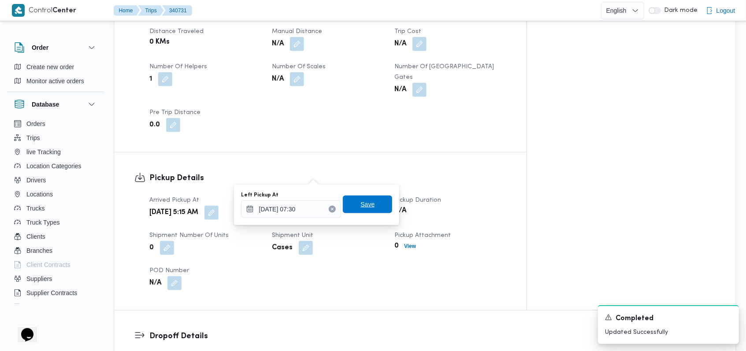
click at [376, 206] on span "Save" at bounding box center [367, 205] width 49 height 18
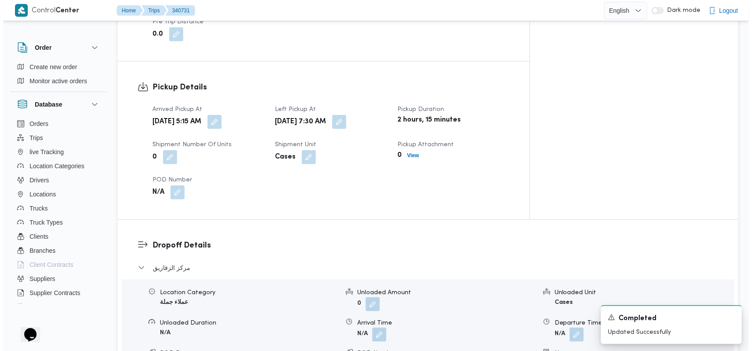
scroll to position [705, 0]
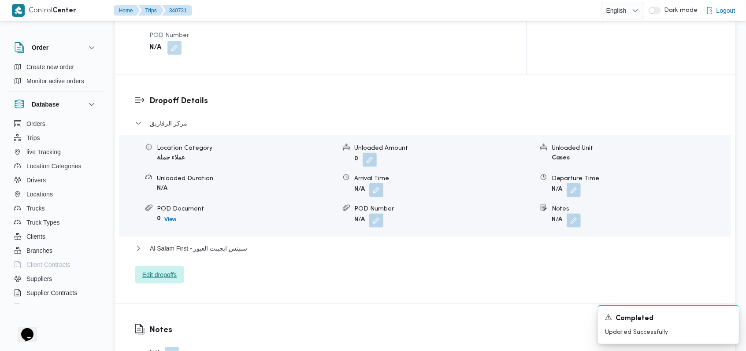
click at [171, 270] on span "Edit dropoffs" at bounding box center [159, 275] width 34 height 11
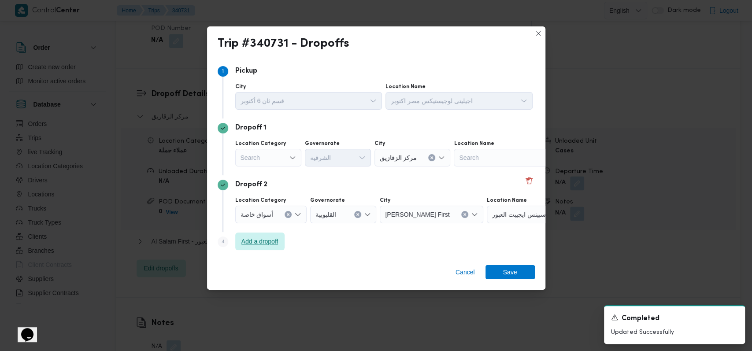
click at [263, 240] on span "Add a dropoff" at bounding box center [259, 241] width 37 height 11
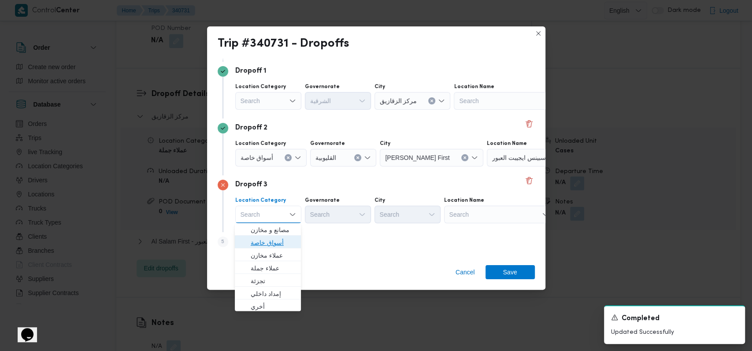
click at [268, 239] on span "أسواق خاصة" at bounding box center [273, 242] width 45 height 11
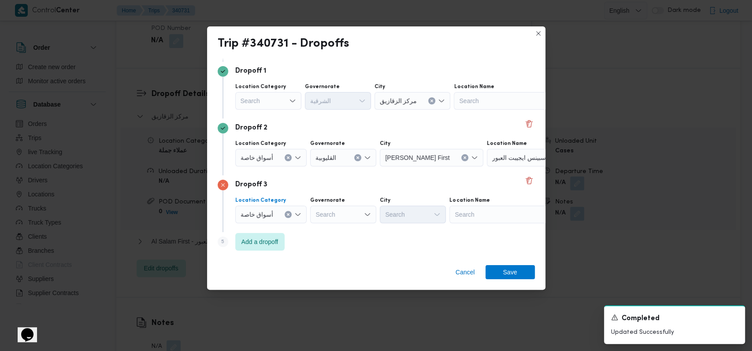
click at [267, 159] on span "أسواق خاصة" at bounding box center [256, 157] width 33 height 10
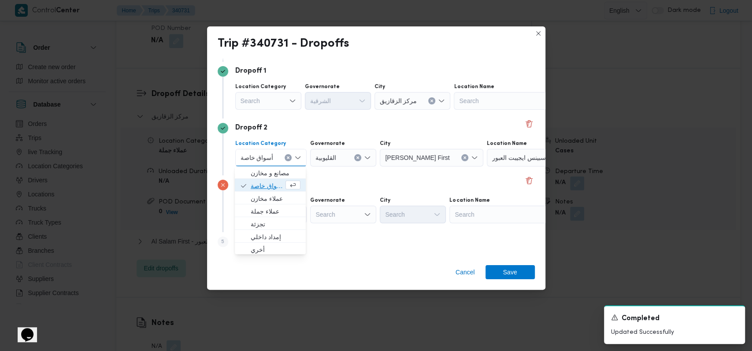
click at [264, 181] on span "أسواق خاصة" at bounding box center [267, 186] width 33 height 11
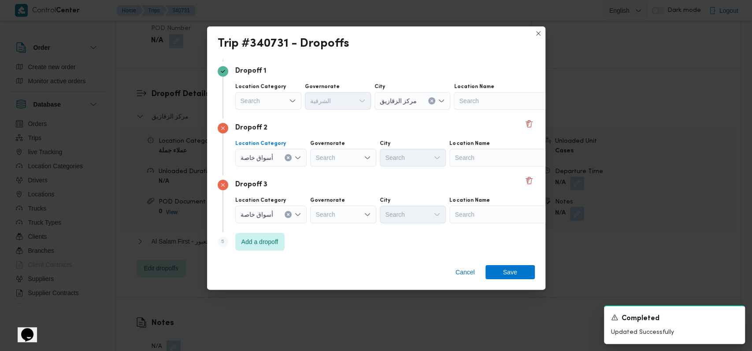
click at [262, 110] on div "Location Category Search Governorate الشرقية City مركز الزقازيق Location Name S…" at bounding box center [383, 96] width 301 height 30
click at [269, 104] on div "Search" at bounding box center [268, 101] width 66 height 18
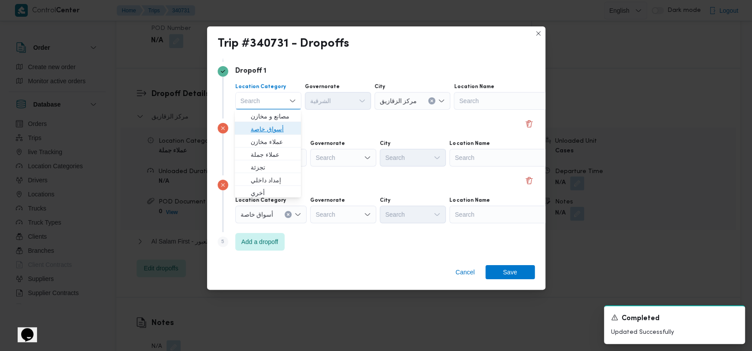
click at [277, 128] on span "أسواق خاصة" at bounding box center [273, 129] width 45 height 11
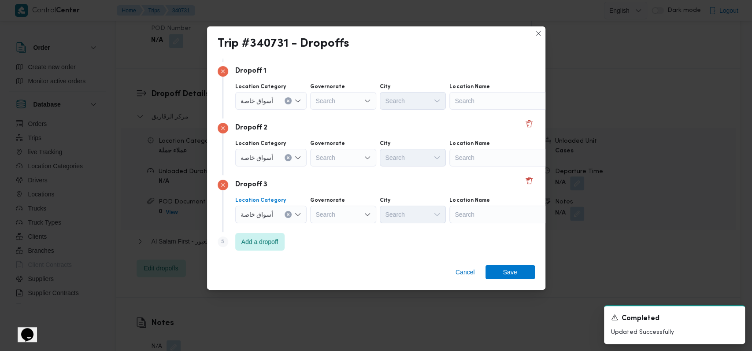
click at [286, 213] on icon "Clear input" at bounding box center [288, 215] width 4 height 4
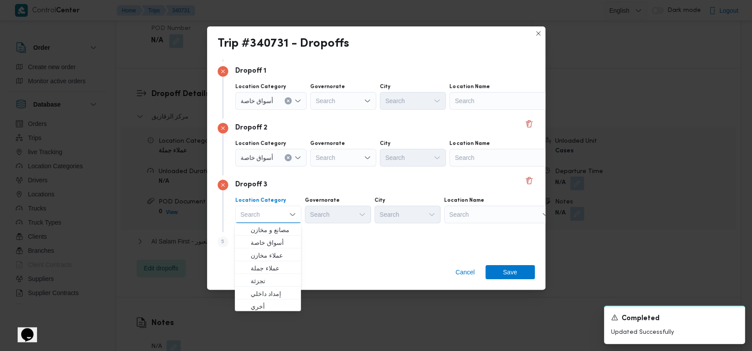
click at [468, 100] on div "Search" at bounding box center [504, 101] width 110 height 18
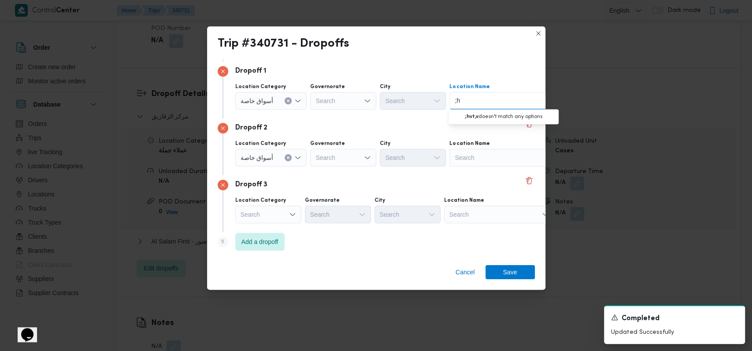
type input ";"
type input "كارفور الشروق"
click at [467, 114] on span "كارفور الشروق | كارفور الشروق | null" at bounding box center [508, 116] width 89 height 11
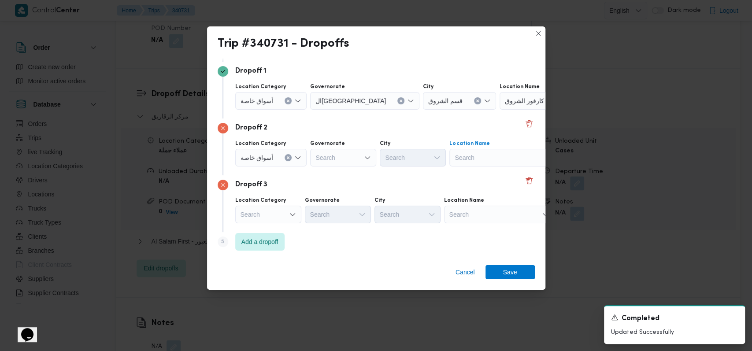
click at [475, 152] on div "Search" at bounding box center [504, 158] width 110 height 18
type input "كارفور مدينت"
click at [481, 170] on span "كارفور مدينت ى | كارفور مدينتي | null" at bounding box center [508, 173] width 89 height 11
click at [484, 212] on div "Search" at bounding box center [499, 215] width 110 height 18
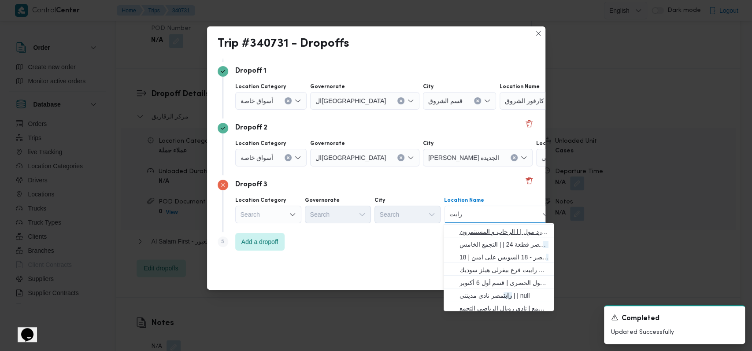
scroll to position [59, 0]
type input "رابت"
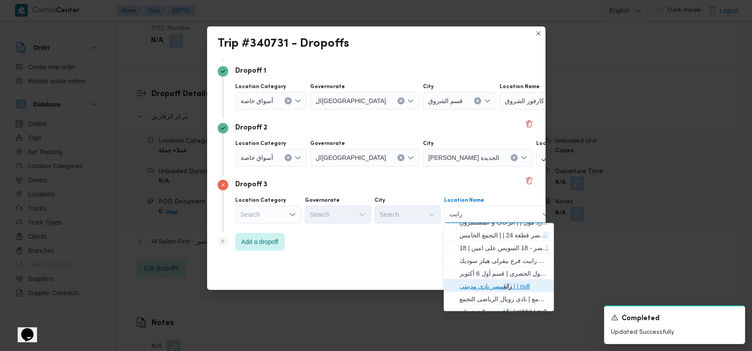
click at [506, 288] on mark "رابت" at bounding box center [507, 286] width 8 height 7
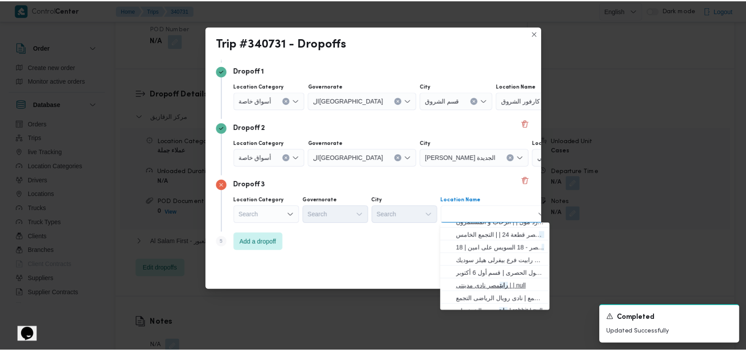
scroll to position [0, 0]
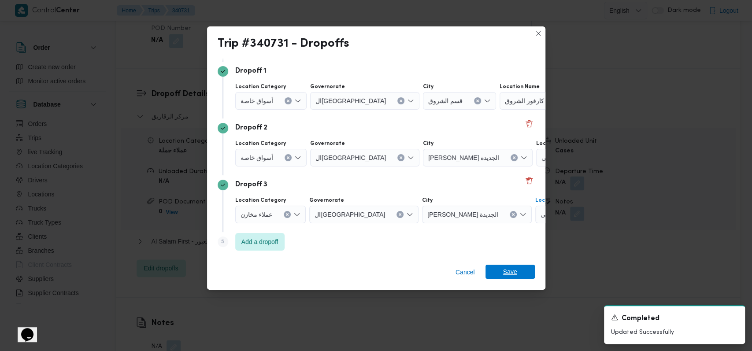
click at [510, 272] on span "Save" at bounding box center [510, 272] width 14 height 14
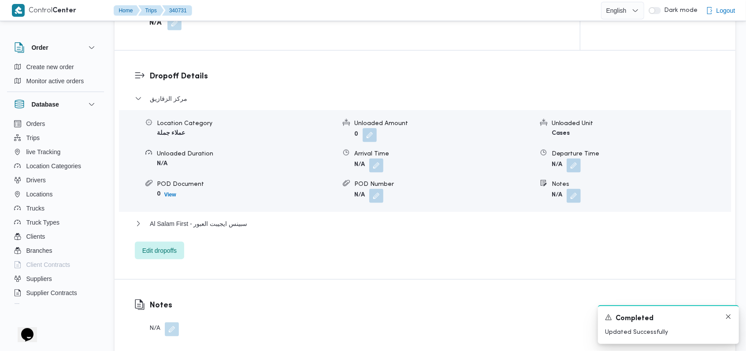
click at [724, 319] on div "Completed" at bounding box center [668, 318] width 127 height 11
click at [728, 317] on icon "Dismiss toast" at bounding box center [728, 316] width 4 height 4
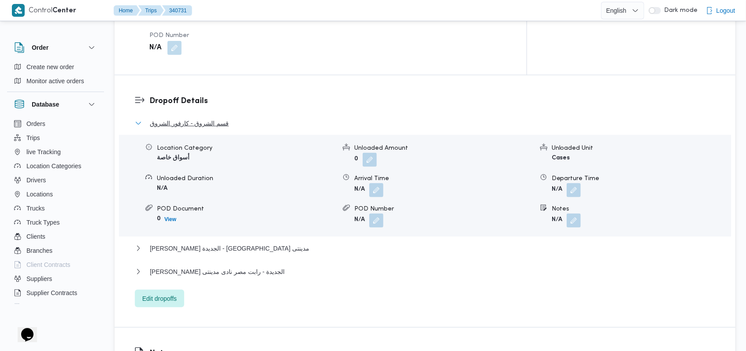
click at [180, 118] on span "قسم الشروق - كارفور الشروق" at bounding box center [189, 123] width 79 height 11
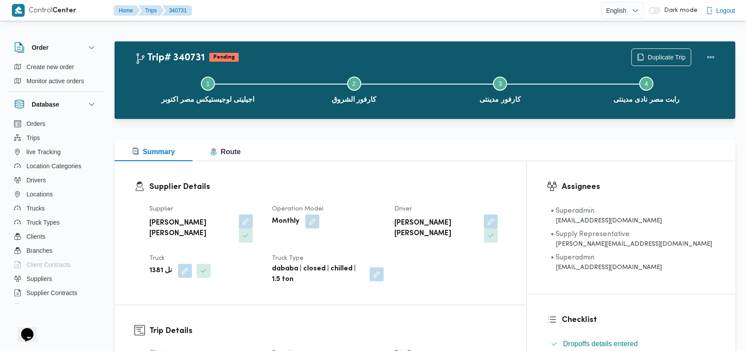
click at [384, 207] on dt "Operation Model" at bounding box center [328, 209] width 112 height 11
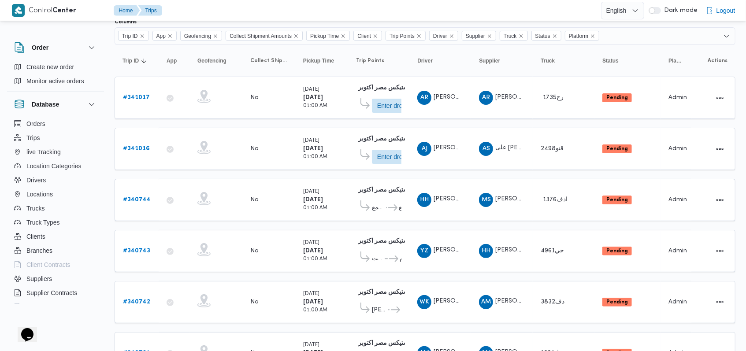
scroll to position [109, 0]
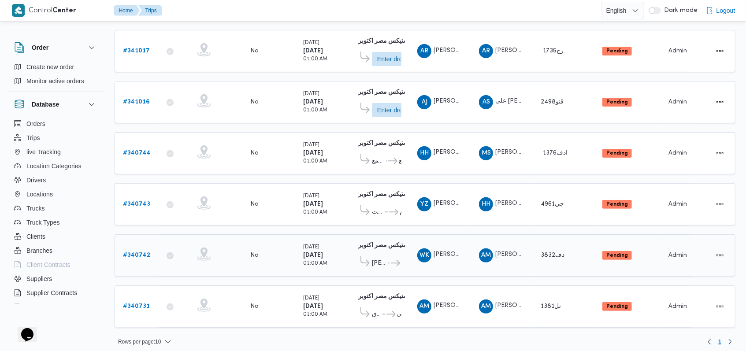
click at [130, 252] on b "# 340742" at bounding box center [136, 255] width 27 height 6
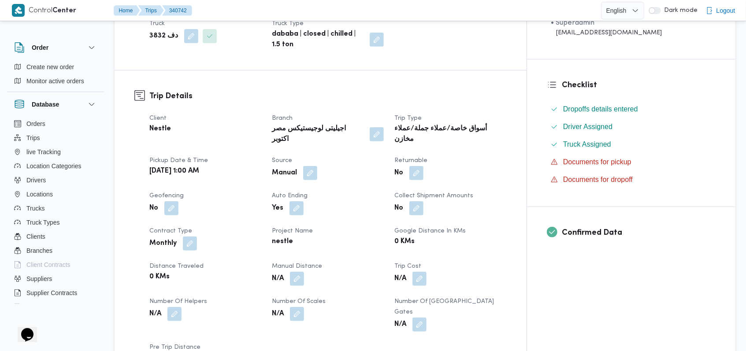
scroll to position [352, 0]
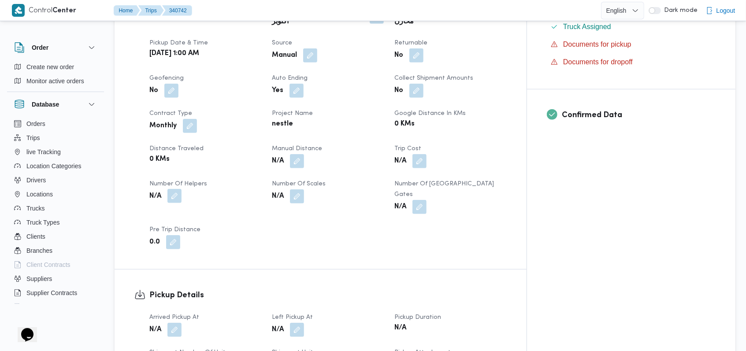
click at [176, 189] on button "button" at bounding box center [174, 196] width 14 height 14
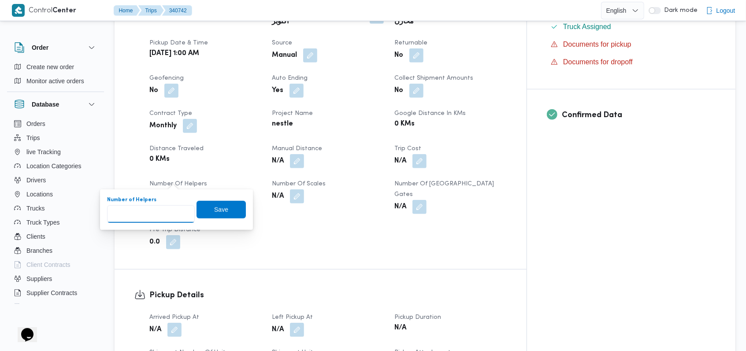
click at [162, 205] on input "Number of Helpers" at bounding box center [151, 214] width 88 height 18
type input "1"
click at [219, 209] on span "Save" at bounding box center [221, 209] width 14 height 11
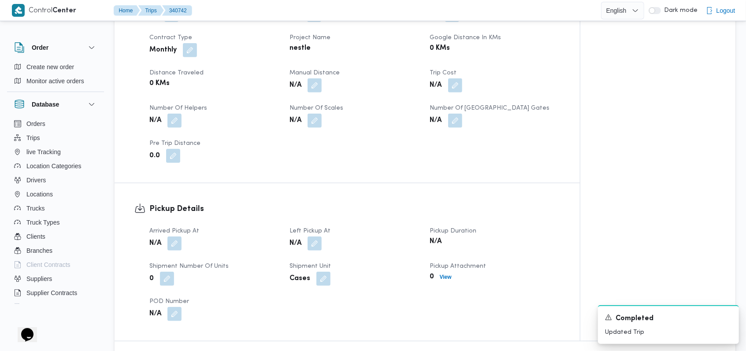
scroll to position [469, 0]
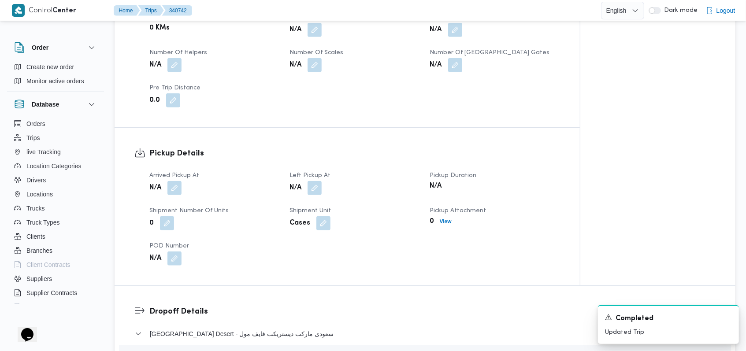
click at [180, 192] on div "N/A" at bounding box center [213, 188] width 131 height 16
click at [179, 190] on button "button" at bounding box center [174, 188] width 14 height 14
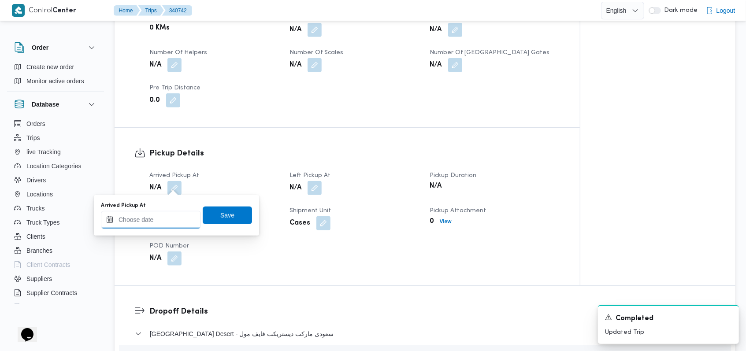
click at [169, 220] on input "Arrived Pickup At" at bounding box center [151, 220] width 100 height 18
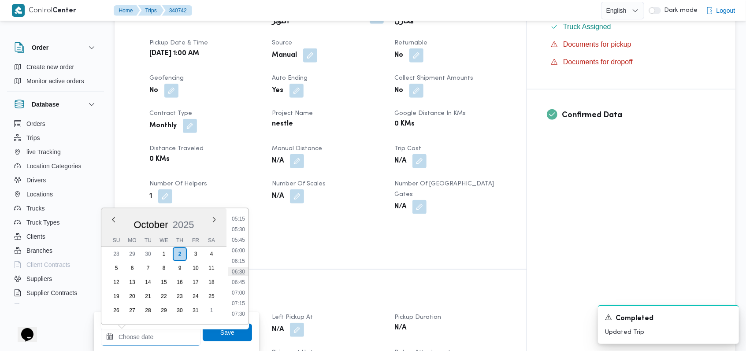
scroll to position [199, 0]
click at [240, 224] on li "04:45" at bounding box center [238, 221] width 20 height 9
type input "02/10/2025 04:45"
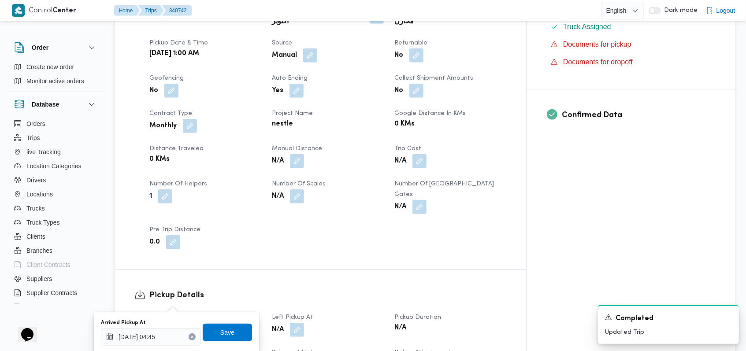
click at [225, 323] on div "Arrived Pickup At 02/10/2025 04:45 Save" at bounding box center [176, 332] width 153 height 28
click at [230, 332] on span "Save" at bounding box center [227, 332] width 49 height 18
click at [304, 322] on button "button" at bounding box center [297, 329] width 14 height 14
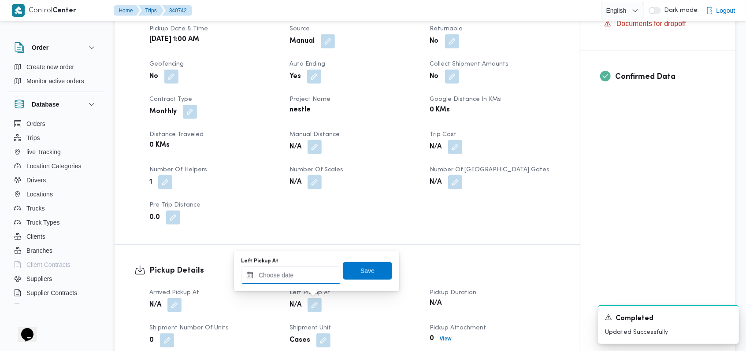
click at [314, 279] on input "Left Pickup At" at bounding box center [291, 275] width 100 height 18
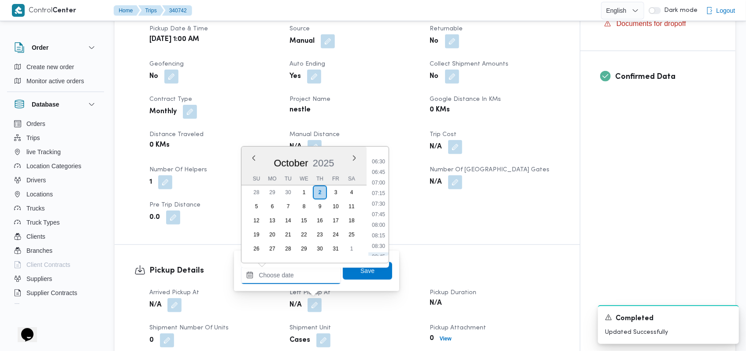
scroll to position [258, 0]
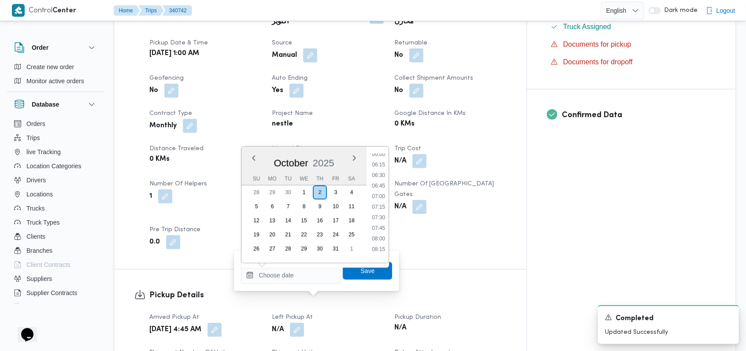
click at [384, 232] on ul "00:00 00:15 00:30 00:45 01:00 01:15 01:30 01:45 02:00 02:15 02:30 02:45 03:00 0…" at bounding box center [378, 205] width 20 height 102
click at [383, 229] on li "07:45" at bounding box center [378, 228] width 20 height 9
type input "02/10/2025 07:45"
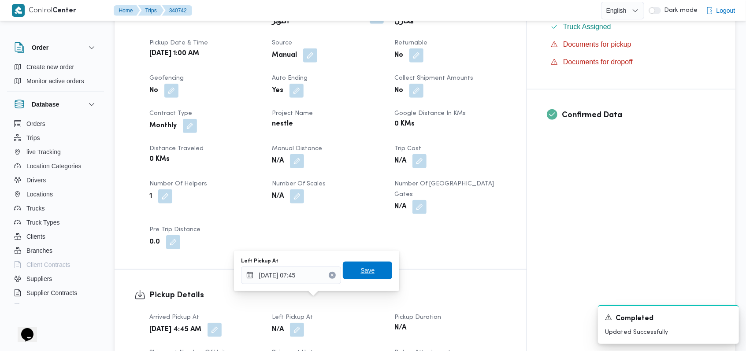
click at [369, 276] on span "Save" at bounding box center [367, 271] width 49 height 18
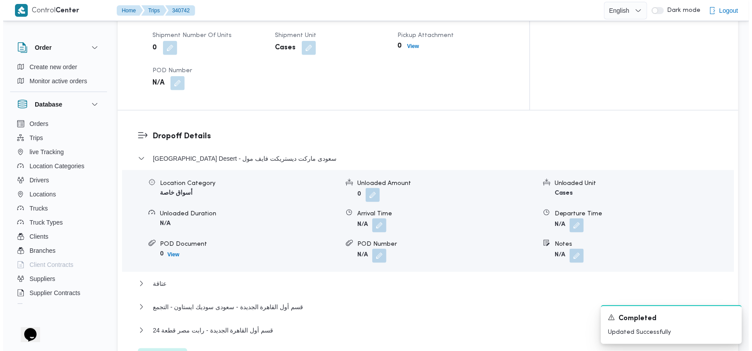
scroll to position [705, 0]
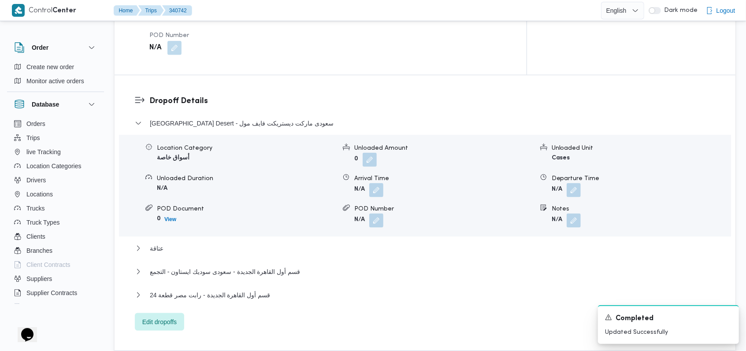
click at [175, 303] on div "Dropoff Details Cairo Governorate Desert - سعودى ماركت ديستريكت فايف مول Locati…" at bounding box center [424, 212] width 620 height 275
click at [177, 313] on span "Edit dropoffs" at bounding box center [159, 322] width 49 height 18
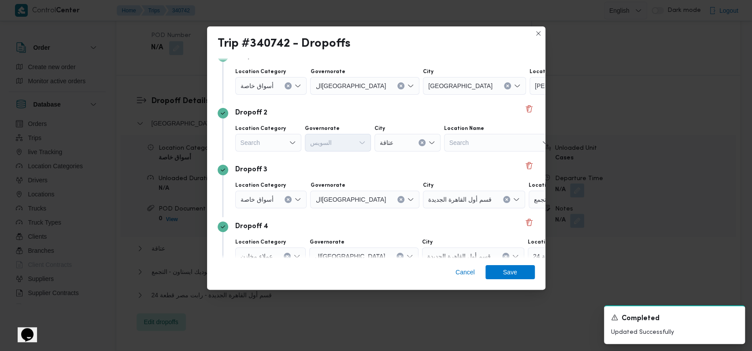
scroll to position [114, 0]
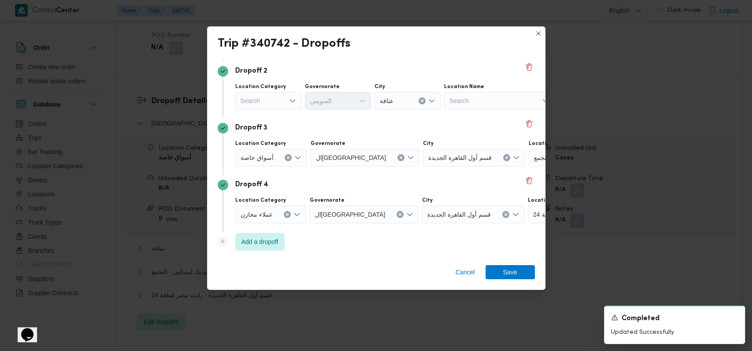
click at [268, 156] on span "أسواق خاصة" at bounding box center [256, 157] width 33 height 10
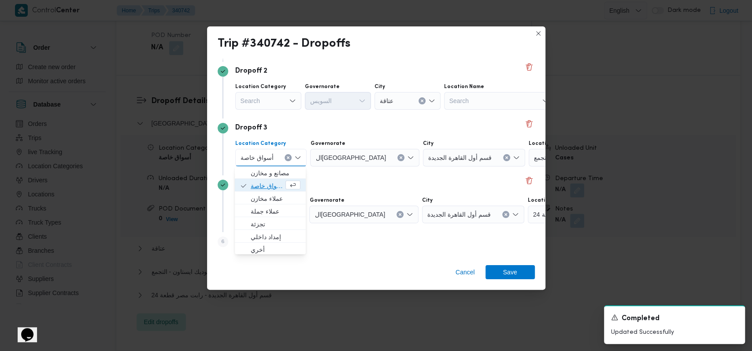
click at [273, 183] on span "أسواق خاصة" at bounding box center [267, 186] width 33 height 11
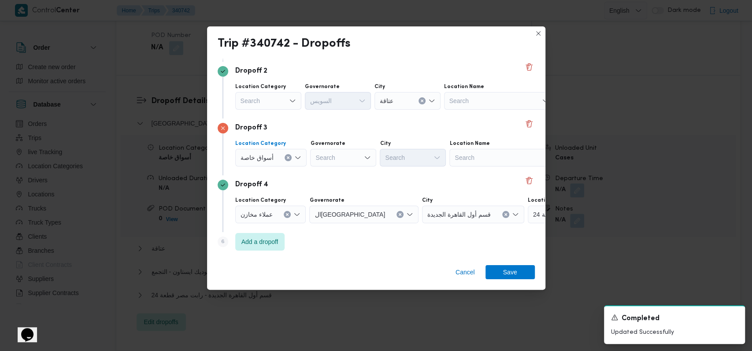
click at [275, 106] on div "Search" at bounding box center [268, 101] width 66 height 18
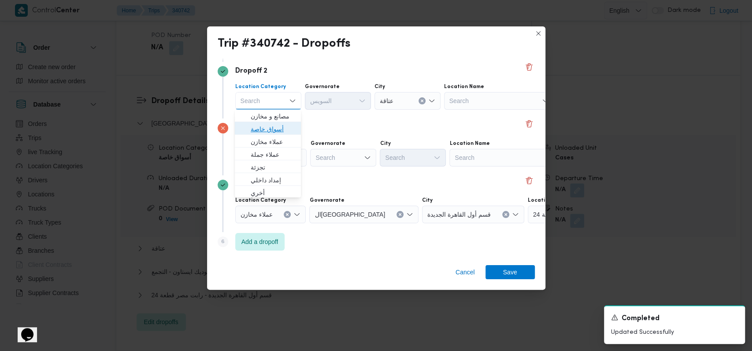
click at [270, 133] on span "أسواق خاصة" at bounding box center [273, 129] width 45 height 11
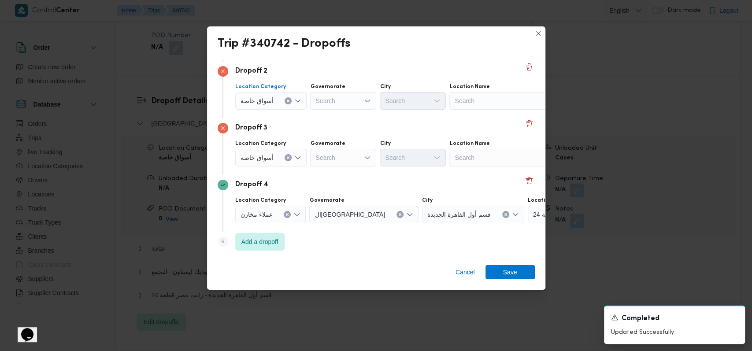
click at [321, 129] on div "Dropoff 3" at bounding box center [376, 128] width 317 height 11
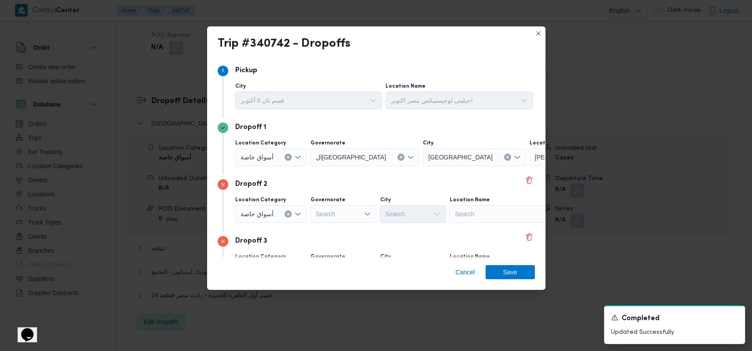
scroll to position [0, 0]
click at [289, 159] on button "Clear input" at bounding box center [287, 157] width 7 height 7
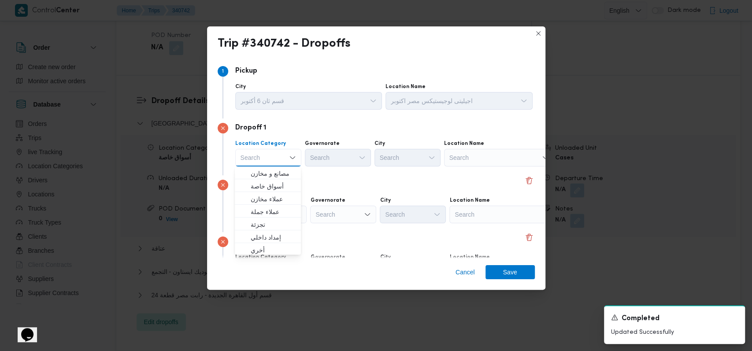
click at [464, 162] on div "Search" at bounding box center [499, 158] width 110 height 18
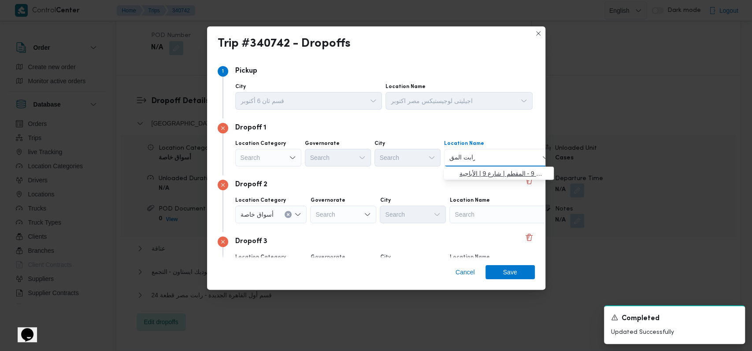
type input "رابت المق"
click at [493, 169] on span "رابت المق طم ش 9 - المقطم | شارع 9 | الأباجية" at bounding box center [503, 173] width 89 height 11
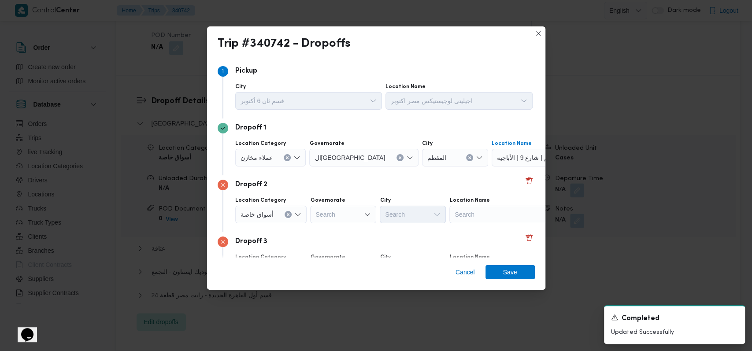
click at [480, 216] on div "Search" at bounding box center [504, 215] width 110 height 18
type input "سبينس المقط"
click at [491, 240] on div "Dropoff 3" at bounding box center [376, 241] width 317 height 11
click at [493, 209] on div "سبينس المقط سبينس المقط" at bounding box center [504, 215] width 110 height 18
click at [499, 225] on span "سبينس المقط م | سبينيس | الأباجية" at bounding box center [508, 230] width 89 height 11
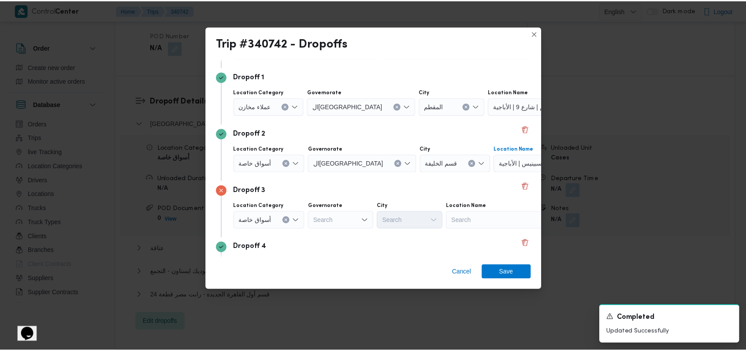
scroll to position [114, 0]
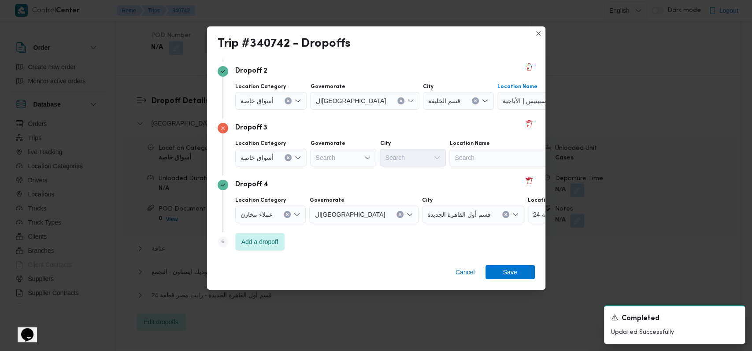
click at [485, 144] on div "Location Name" at bounding box center [504, 143] width 110 height 7
click at [482, 160] on div "Search" at bounding box center [504, 158] width 110 height 18
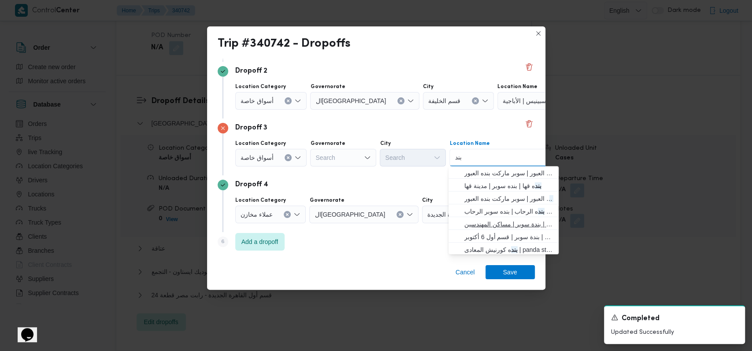
type input "بند"
click at [502, 218] on span "بند ه ماركت مدينة نصر | بندة سوبر | مساكن المهندسين" at bounding box center [503, 224] width 103 height 14
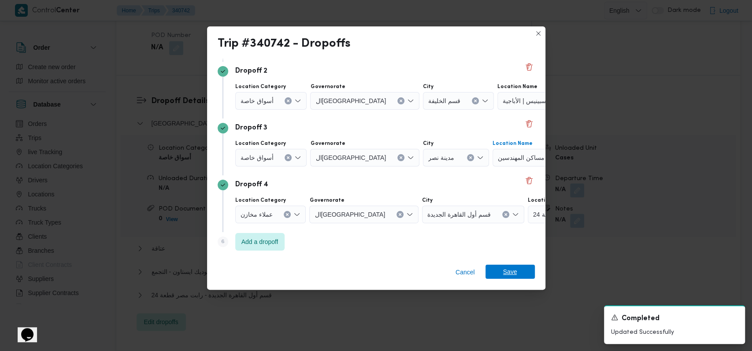
click at [509, 267] on span "Save" at bounding box center [510, 272] width 14 height 14
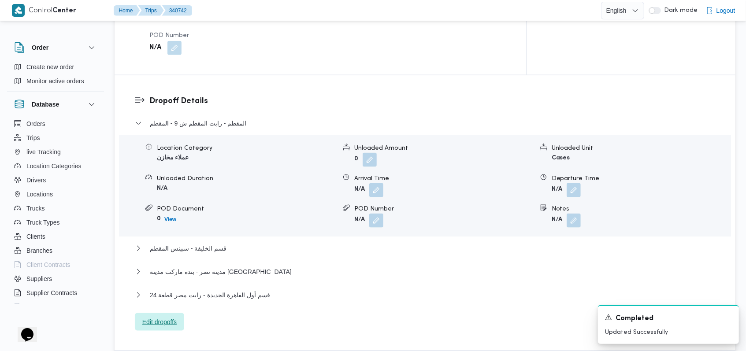
scroll to position [694, 0]
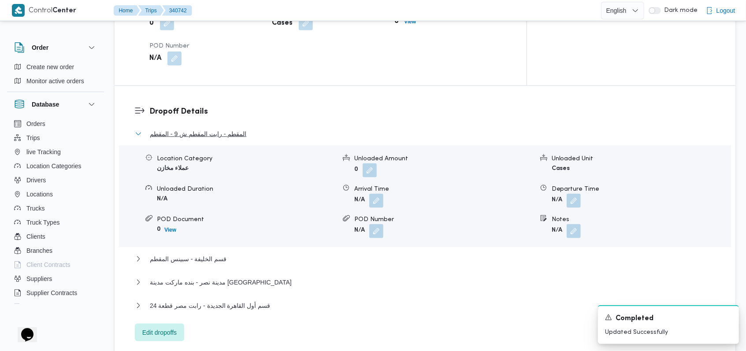
click at [292, 129] on button "المقطم - رابت المقطم ش 9 - المقطم" at bounding box center [425, 134] width 580 height 11
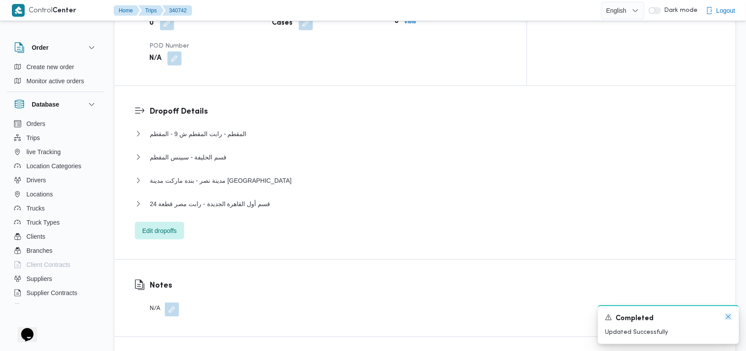
click at [727, 315] on icon "Dismiss toast" at bounding box center [727, 316] width 7 height 7
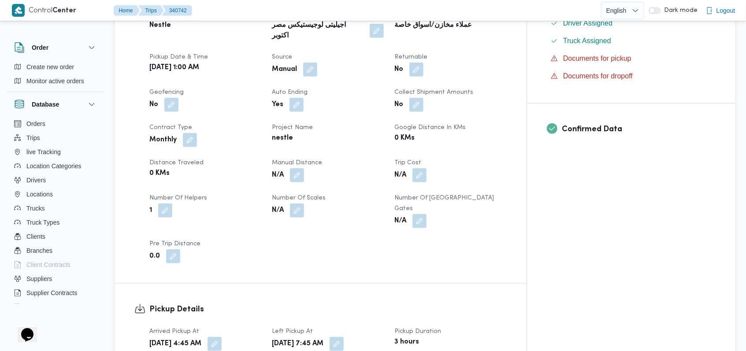
scroll to position [0, 0]
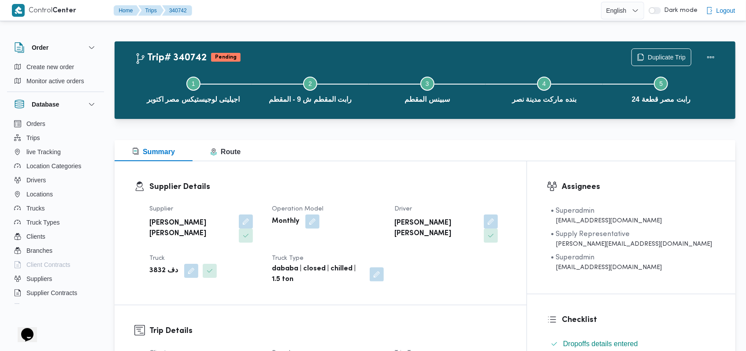
click at [374, 174] on div "Supplier Details Supplier احمد مجدي يوسف عبدالرحمن Operation Model Monthly Driv…" at bounding box center [320, 233] width 412 height 144
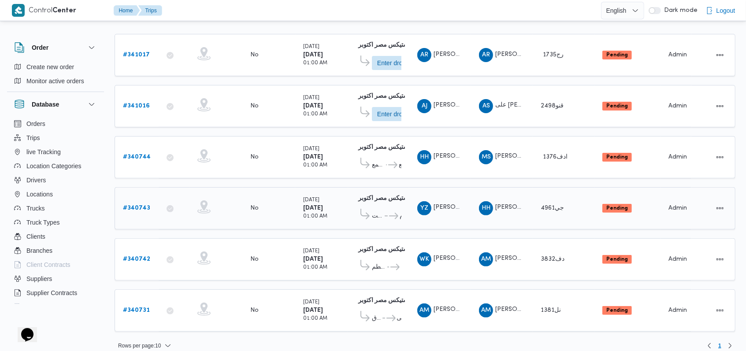
scroll to position [109, 0]
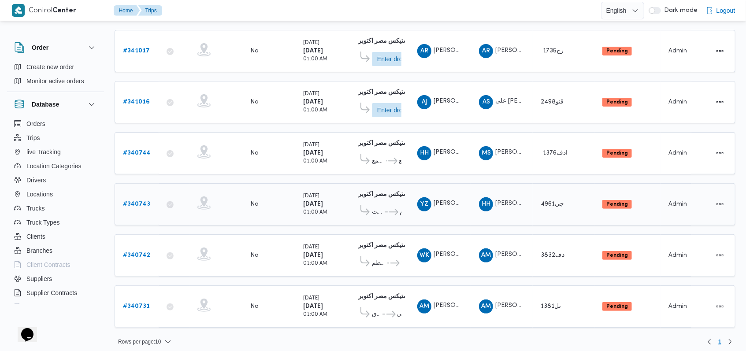
click at [141, 201] on b "# 340743" at bounding box center [136, 204] width 27 height 6
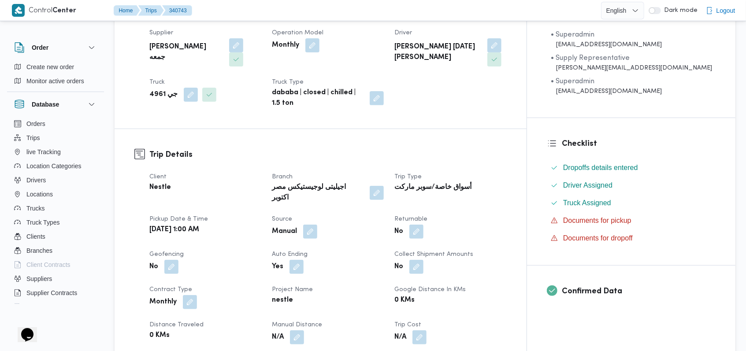
scroll to position [411, 0]
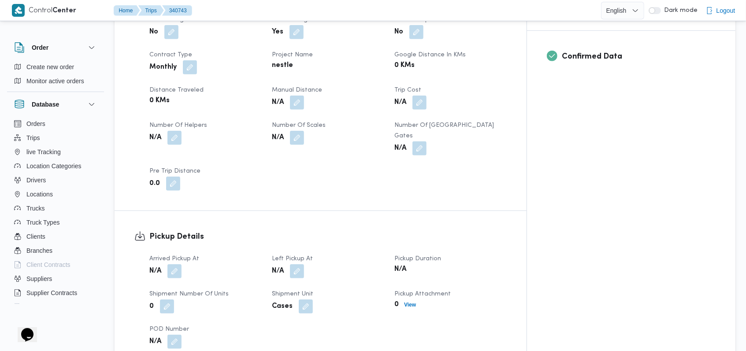
click at [181, 131] on button "button" at bounding box center [174, 138] width 14 height 14
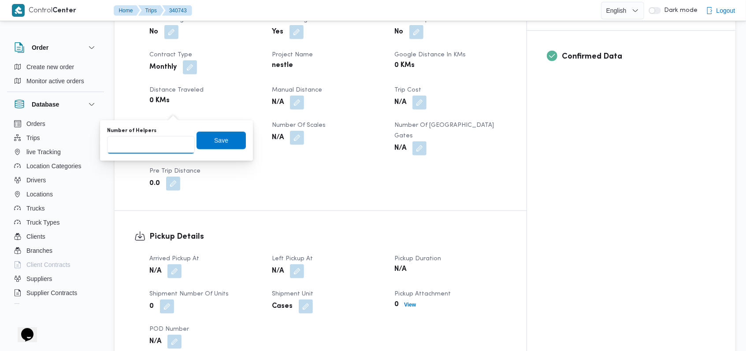
click at [167, 140] on input "Number of Helpers" at bounding box center [151, 145] width 88 height 18
type input "1"
click at [202, 135] on span "Save" at bounding box center [220, 141] width 49 height 18
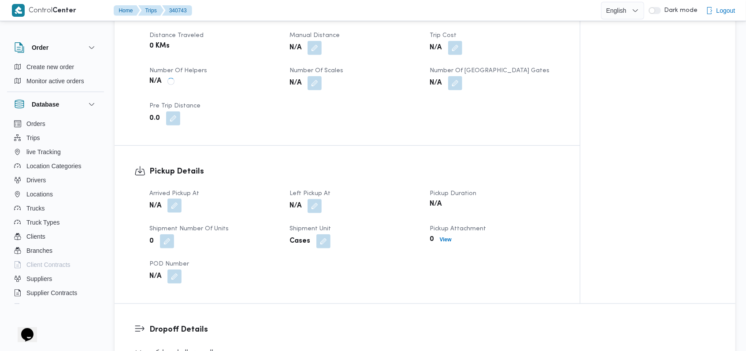
click at [180, 199] on button "button" at bounding box center [174, 206] width 14 height 14
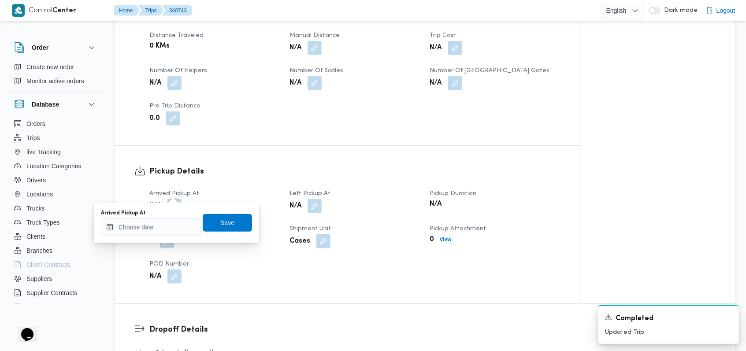
scroll to position [469, 0]
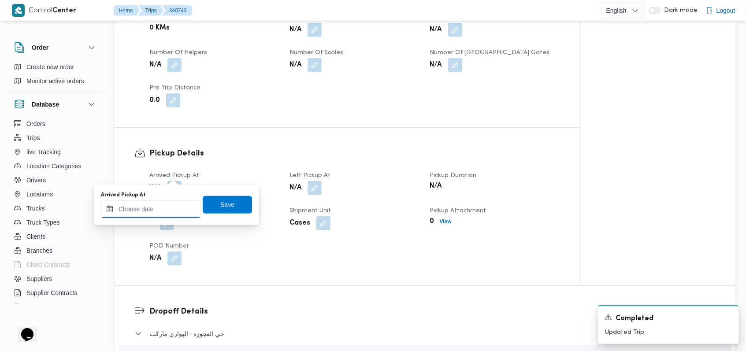
click at [167, 206] on input "Arrived Pickup At" at bounding box center [151, 209] width 100 height 18
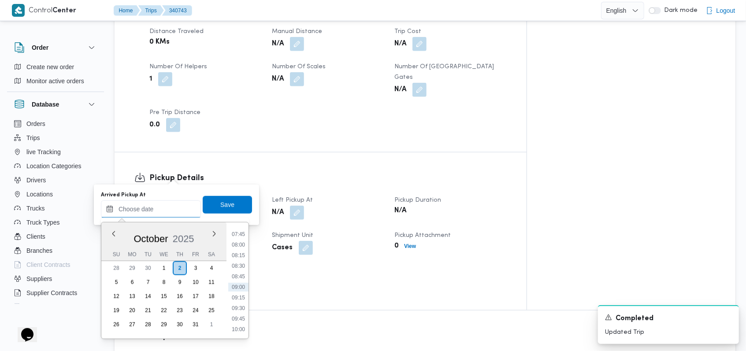
scroll to position [210, 0]
click at [244, 238] on li "05:00" at bounding box center [238, 235] width 20 height 9
type input "02/10/2025 05:00"
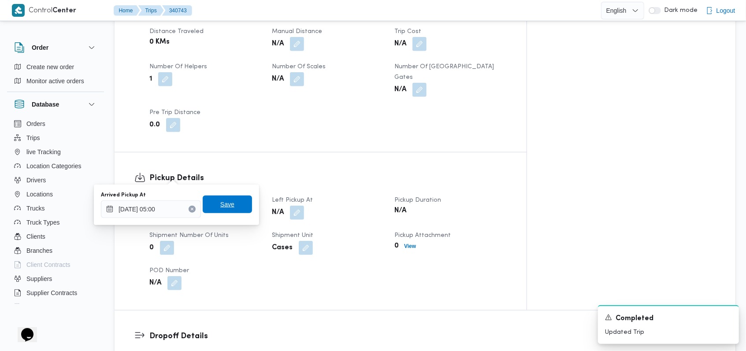
click at [236, 212] on span "Save" at bounding box center [227, 205] width 49 height 18
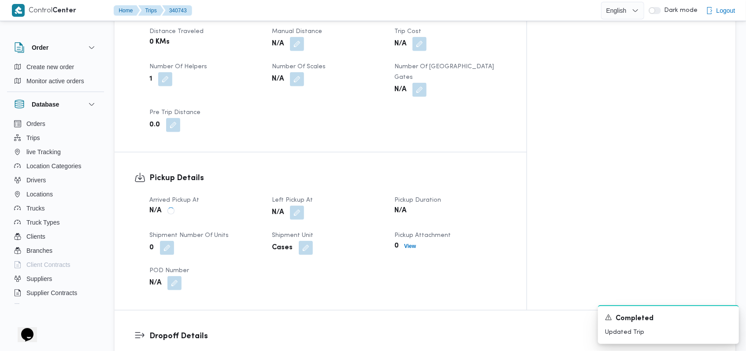
click at [304, 206] on span at bounding box center [294, 213] width 18 height 14
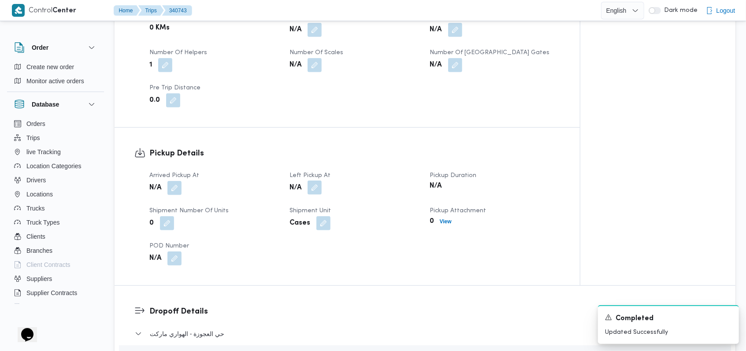
click at [311, 181] on button "button" at bounding box center [314, 188] width 14 height 14
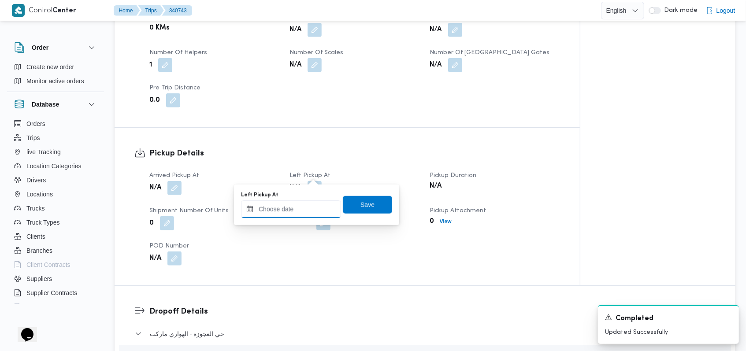
click at [300, 206] on input "Left Pickup At" at bounding box center [291, 209] width 100 height 18
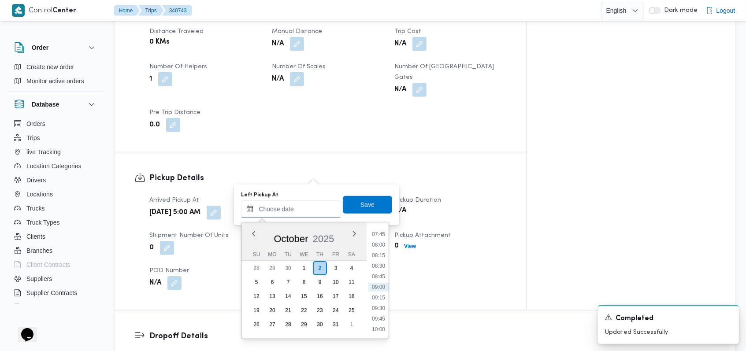
scroll to position [268, 0]
click at [385, 260] on li "07:00" at bounding box center [378, 261] width 20 height 9
type input "02/10/2025 07:00"
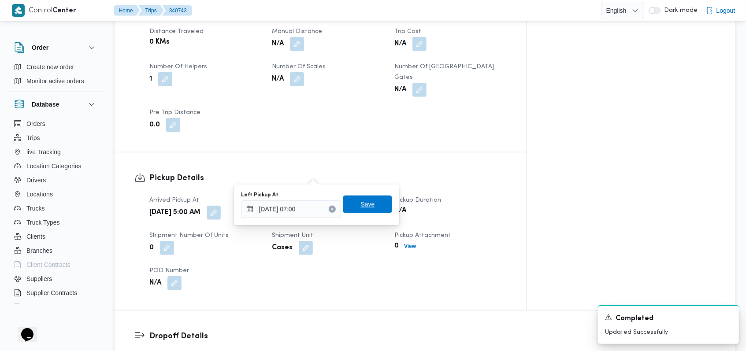
click at [378, 203] on span "Save" at bounding box center [367, 205] width 49 height 18
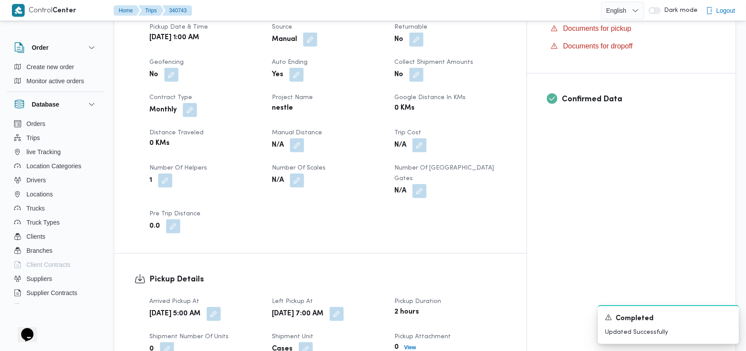
scroll to position [411, 0]
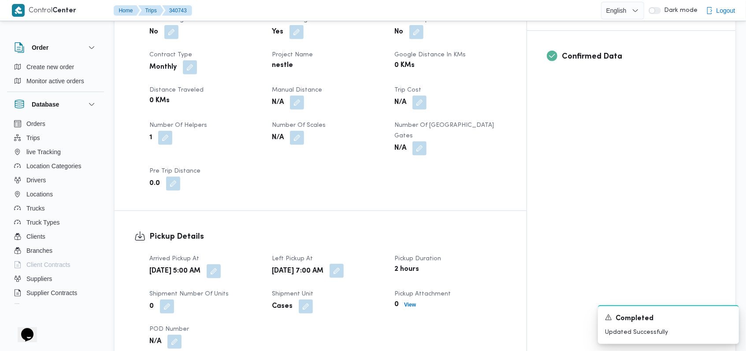
click at [343, 264] on button "button" at bounding box center [336, 271] width 14 height 14
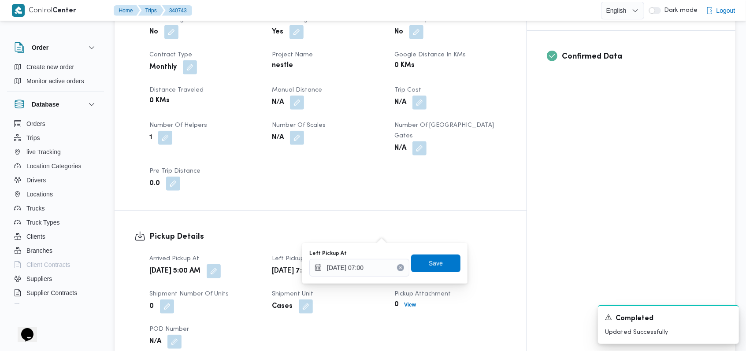
click at [343, 264] on button "button" at bounding box center [336, 271] width 14 height 14
click at [375, 280] on div "You are in a dialog. To close this dialog, hit escape. Left Pickup At 02/10/202…" at bounding box center [384, 263] width 165 height 41
click at [380, 273] on input "02/10/2025 07:00" at bounding box center [359, 268] width 100 height 18
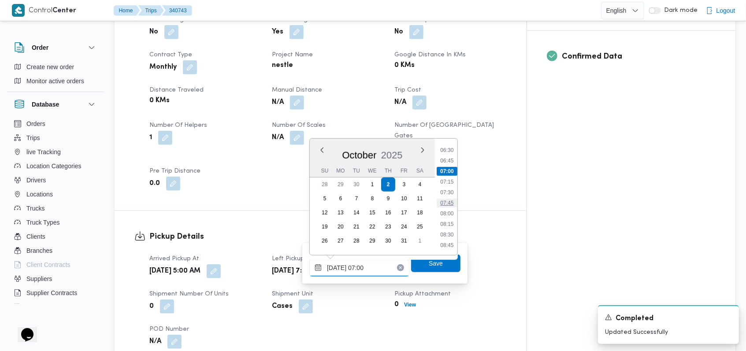
scroll to position [301, 0]
click at [448, 206] on li "08:30" at bounding box center [446, 208] width 20 height 9
type input "02/10/2025 07:00"
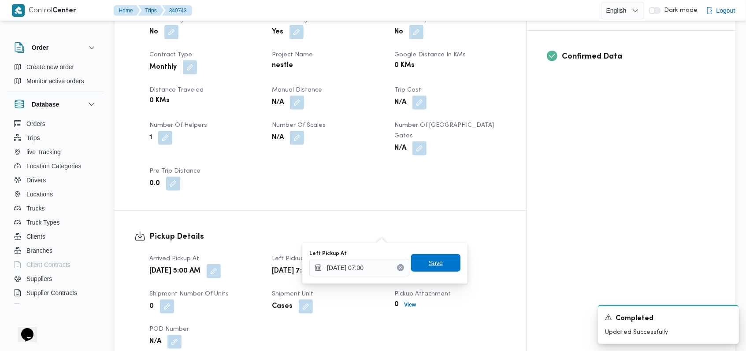
click at [440, 257] on span "Save" at bounding box center [435, 263] width 49 height 18
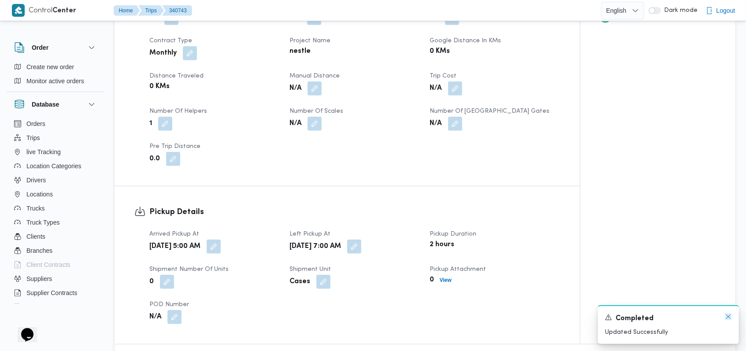
click at [731, 316] on icon "Dismiss toast" at bounding box center [727, 316] width 7 height 7
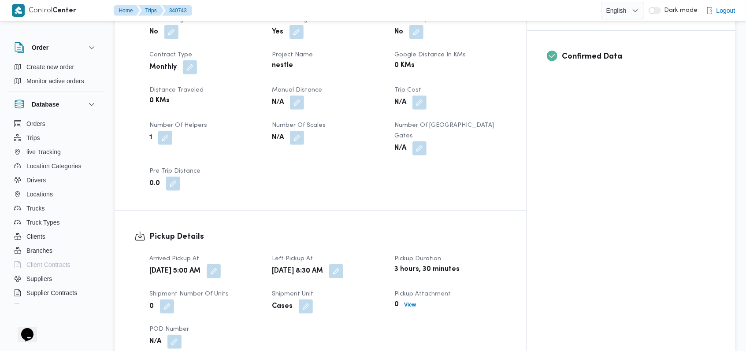
click at [512, 285] on div "Arrived Pickup At Thu, Oct 2, 2025 5:00 AM Left Pickup At Thu, Oct 2, 2025 8:30…" at bounding box center [328, 301] width 368 height 106
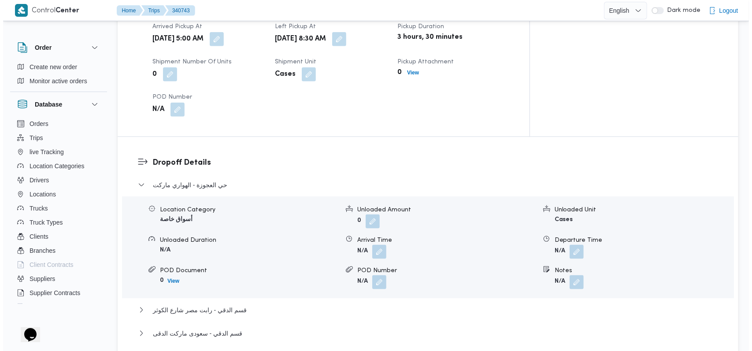
scroll to position [705, 0]
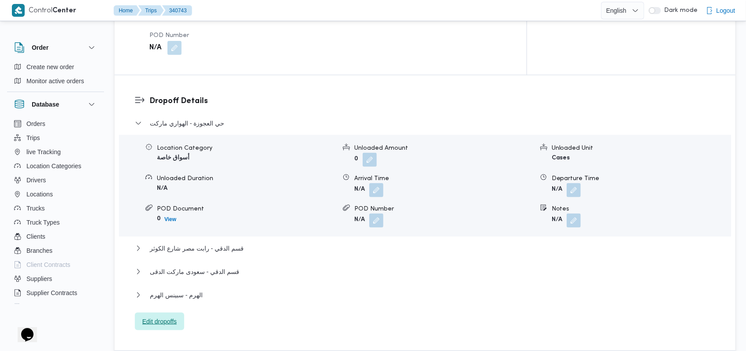
click at [167, 313] on span "Edit dropoffs" at bounding box center [159, 322] width 49 height 18
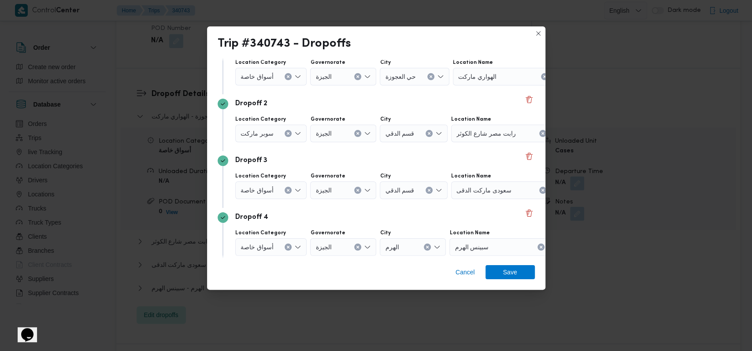
scroll to position [114, 0]
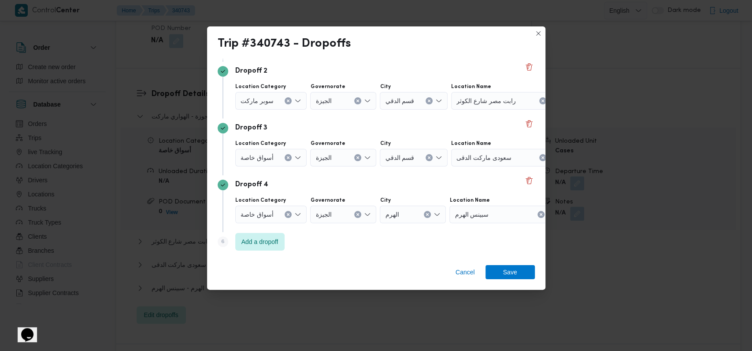
click at [283, 226] on div "Dropoff 4 Location Category أسواق خاصة Governorate الجيزة City الهرم Location N…" at bounding box center [376, 203] width 317 height 57
click at [273, 215] on div "أسواق خاصة" at bounding box center [271, 215] width 72 height 18
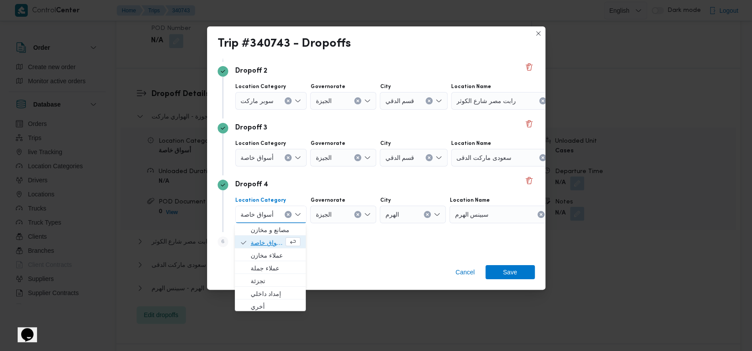
click at [275, 237] on span "أسواق خاصة" at bounding box center [267, 242] width 33 height 11
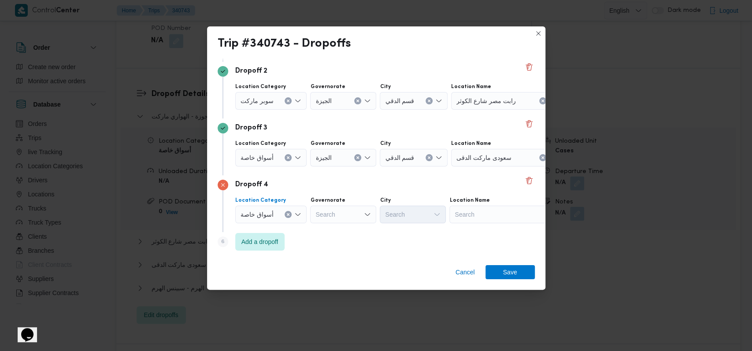
click at [275, 156] on div at bounding box center [277, 158] width 4 height 14
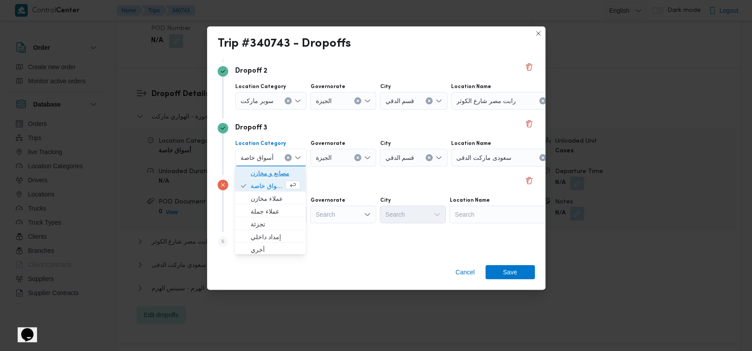
click at [269, 177] on span "مصانع و مخازن" at bounding box center [276, 173] width 50 height 11
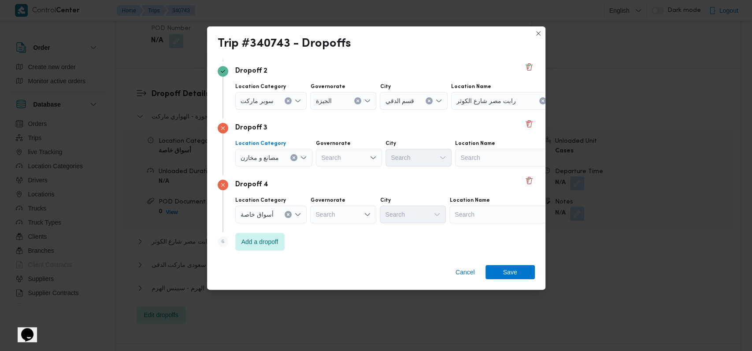
click at [273, 153] on span "مصانع و مخازن" at bounding box center [259, 157] width 39 height 10
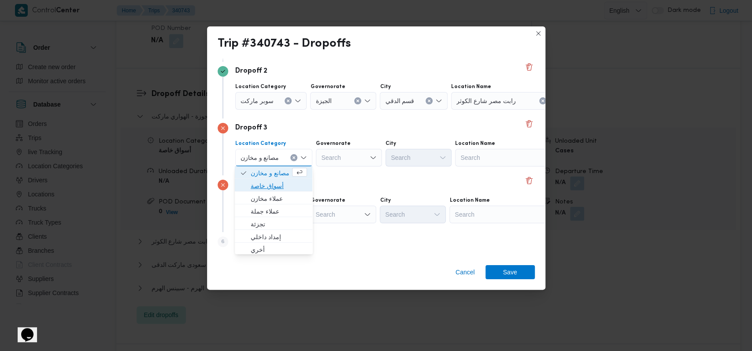
click at [274, 186] on span "أسواق خاصة" at bounding box center [279, 186] width 56 height 11
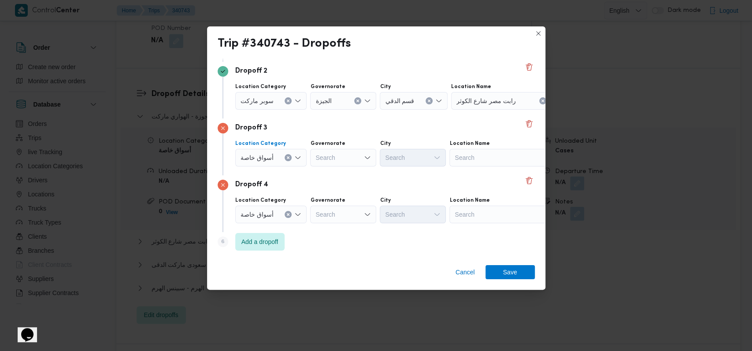
click at [275, 96] on div at bounding box center [277, 101] width 4 height 14
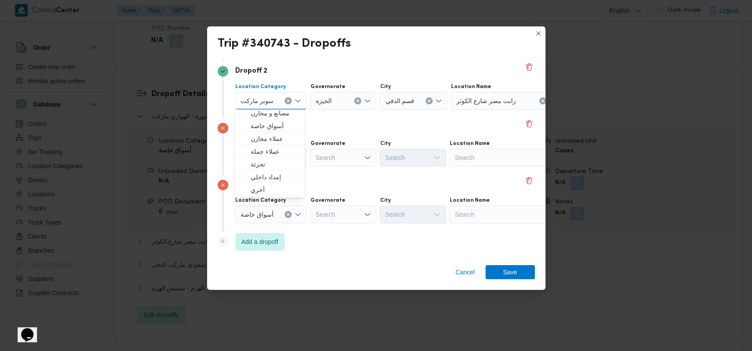
scroll to position [0, 0]
click at [277, 130] on span "أسواق خاصة" at bounding box center [275, 129] width 48 height 11
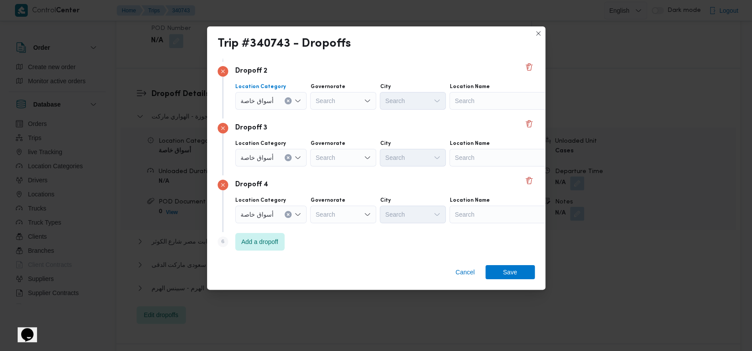
click at [289, 211] on button "Clear input" at bounding box center [287, 214] width 7 height 7
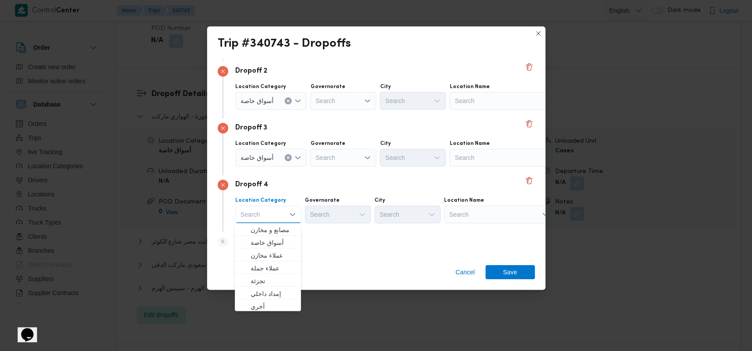
click at [305, 192] on div "Dropoff 4 Location Category Search Combo box. Selected. Combo box input. Search…" at bounding box center [376, 203] width 317 height 57
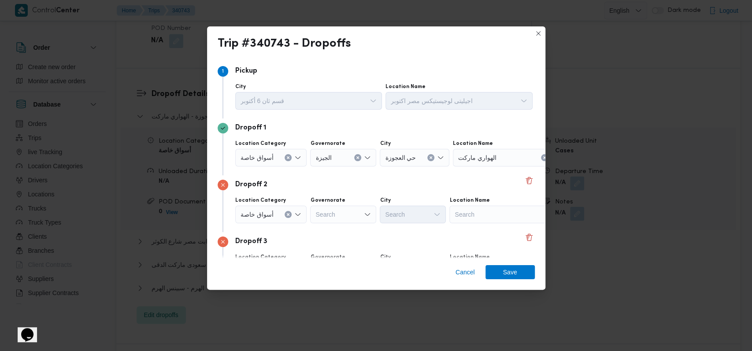
click at [284, 157] on button "Clear input" at bounding box center [287, 157] width 7 height 7
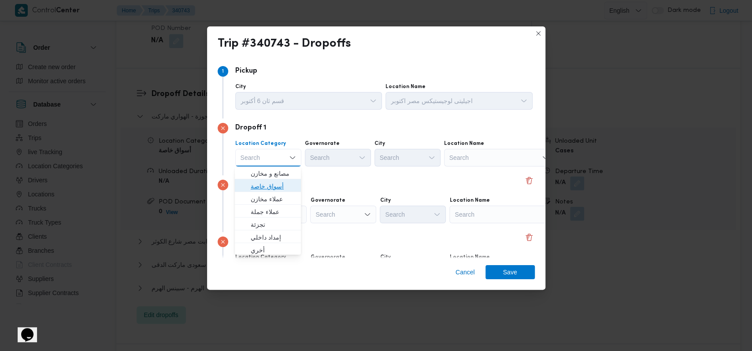
click at [274, 185] on span "أسواق خاصة" at bounding box center [273, 186] width 45 height 11
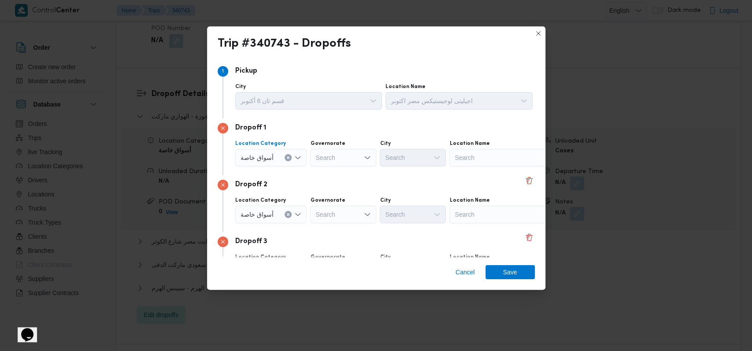
click at [472, 153] on div "Search" at bounding box center [504, 158] width 110 height 18
type input "كارفور البارون"
click at [472, 170] on span "كارفور البارون | كارفور فرع البارون سيتي | الأباجية" at bounding box center [508, 173] width 89 height 11
click at [436, 181] on div "Dropoff 2" at bounding box center [376, 185] width 317 height 11
click at [502, 214] on div "Search" at bounding box center [504, 215] width 110 height 18
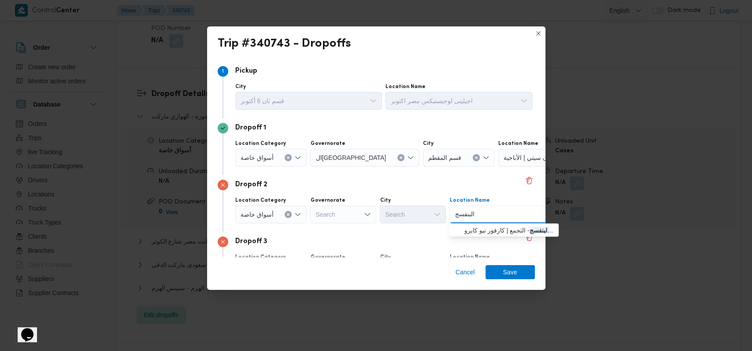
type input "البنفسج"
click at [495, 222] on div "البنفسج البنفسج" at bounding box center [504, 215] width 110 height 18
click at [494, 228] on span "كارفور نيو كايرو البنفسج - التجمع | كارفور نيو كايرو | null" at bounding box center [508, 230] width 89 height 11
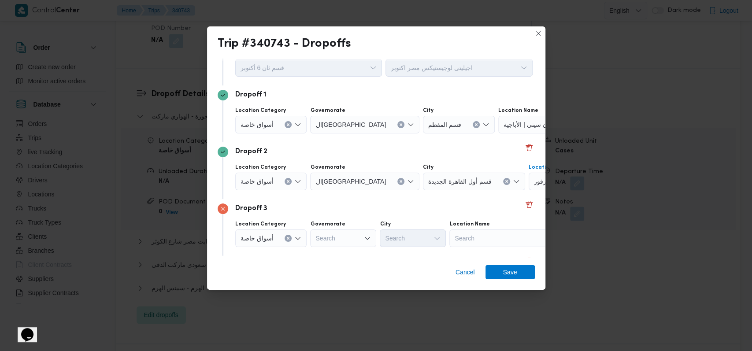
scroll to position [59, 0]
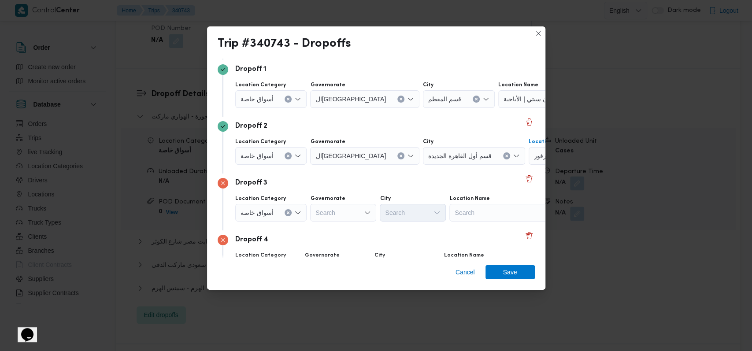
click at [493, 212] on div "Search" at bounding box center [504, 213] width 110 height 18
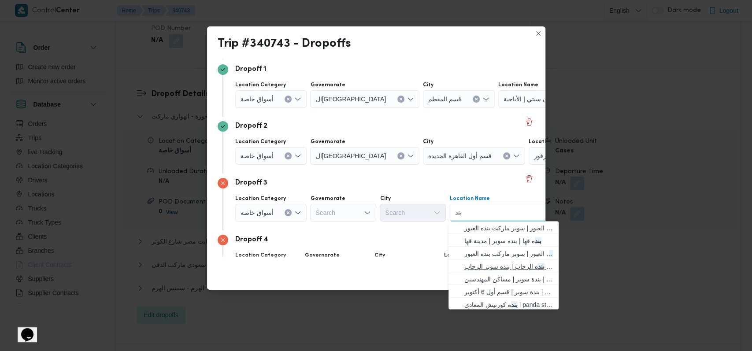
type input "بند"
click at [513, 270] on span "بند ه الرحاب | بنده سوبر الرحاب | null" at bounding box center [508, 266] width 89 height 11
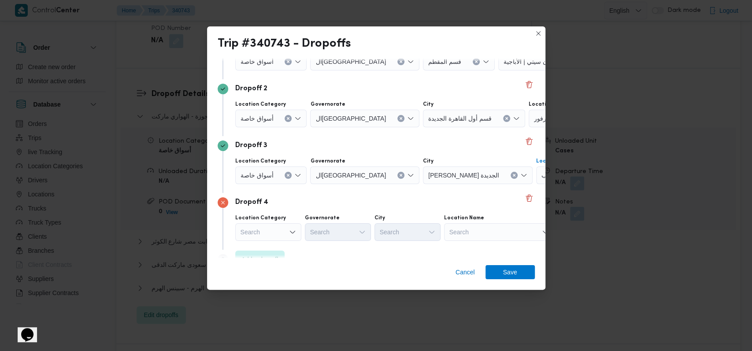
scroll to position [114, 0]
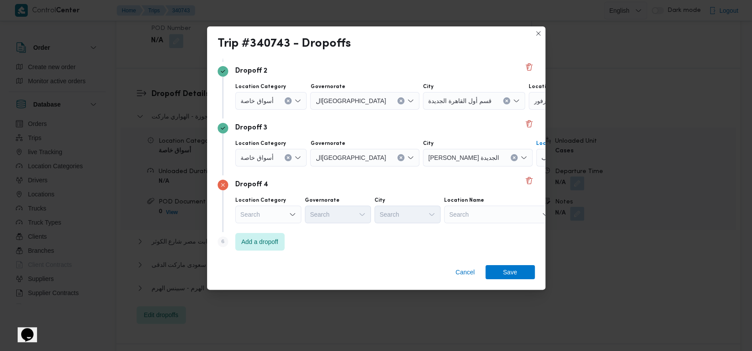
click at [461, 210] on div "Search" at bounding box center [499, 215] width 110 height 18
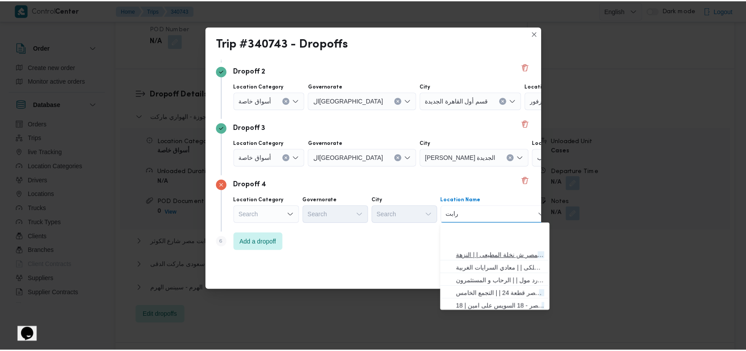
scroll to position [59, 0]
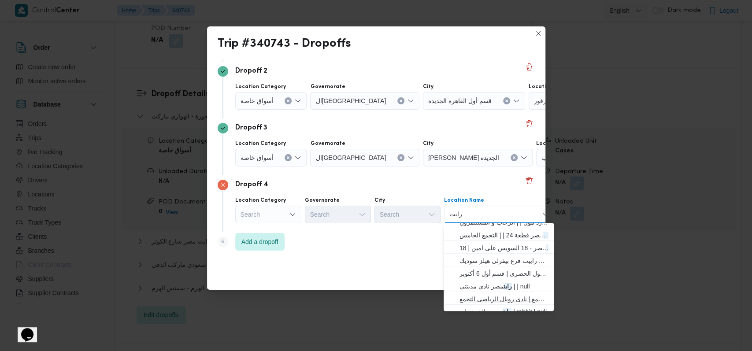
type input "رابت"
click at [500, 294] on span "رابت مصر نادى رويال الرياضى - التجمع | نادى رويال الرياضى التجمع | null" at bounding box center [503, 299] width 89 height 11
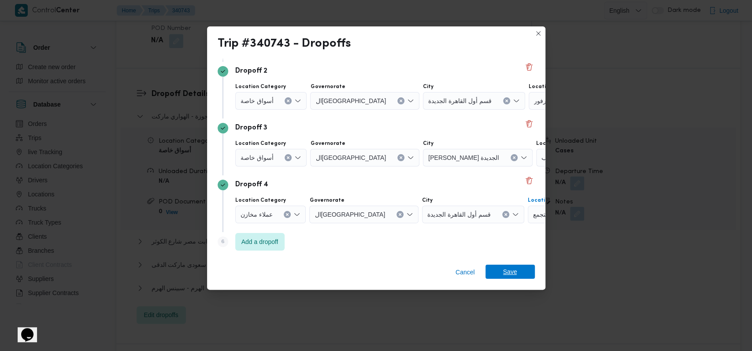
click at [510, 275] on span "Save" at bounding box center [510, 272] width 14 height 14
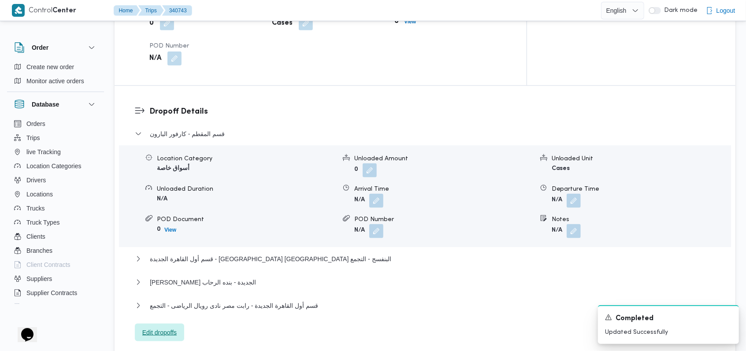
scroll to position [715, 0]
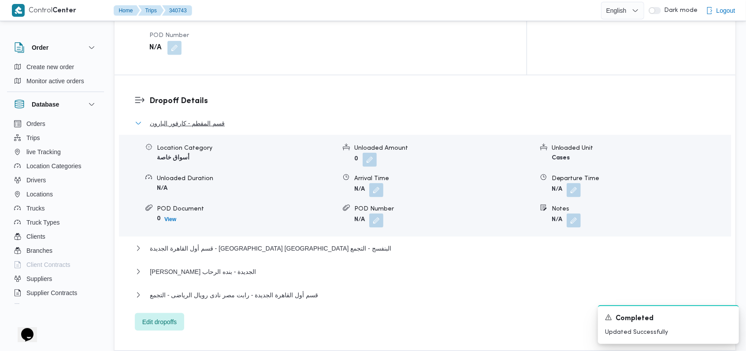
click at [209, 118] on span "قسم المقطم - كارفور البارون" at bounding box center [187, 123] width 75 height 11
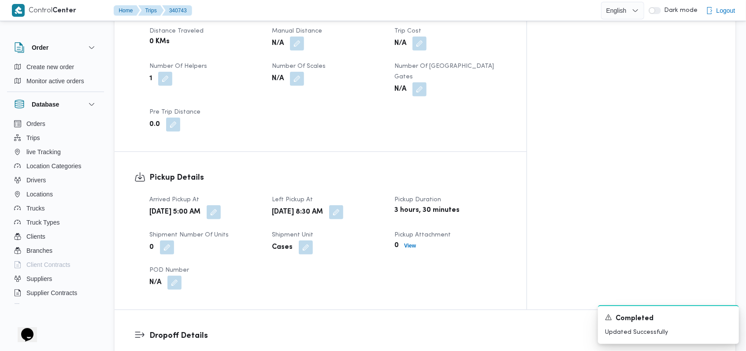
scroll to position [480, 0]
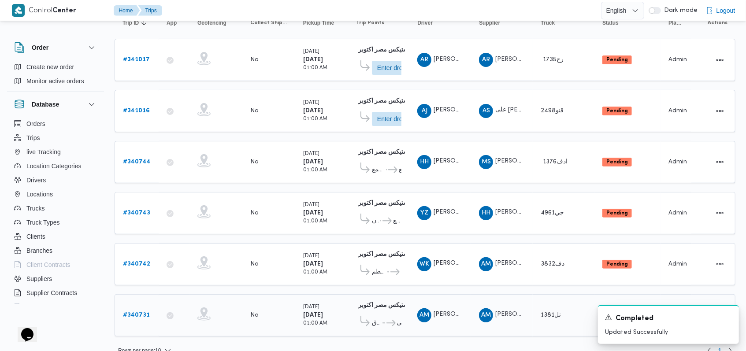
scroll to position [109, 0]
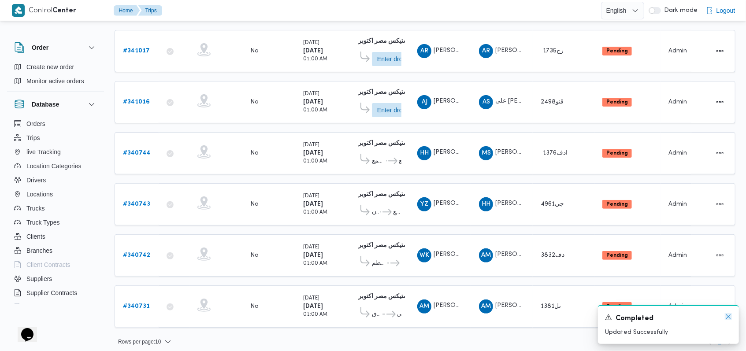
click at [728, 318] on icon "Dismiss toast" at bounding box center [727, 316] width 7 height 7
click at [141, 303] on b "# 340731" at bounding box center [136, 306] width 27 height 6
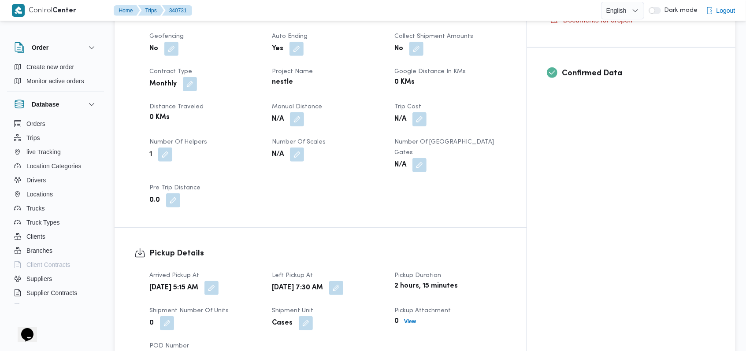
scroll to position [411, 0]
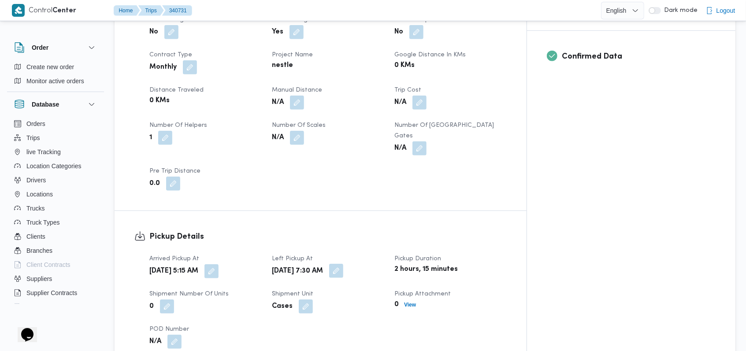
click at [343, 264] on button "button" at bounding box center [336, 271] width 14 height 14
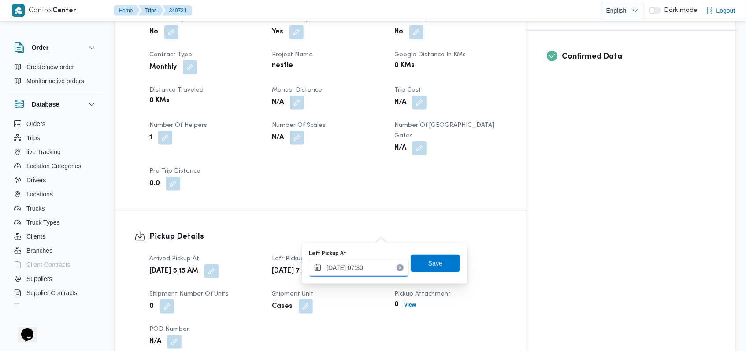
click at [376, 266] on input "02/10/2025 07:30" at bounding box center [359, 268] width 100 height 18
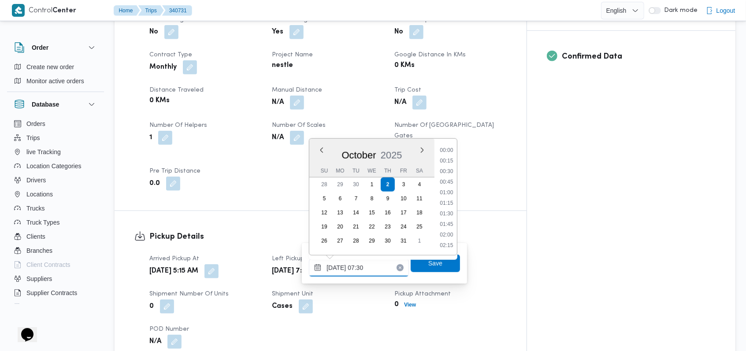
scroll to position [264, 0]
click at [449, 245] on li "08:30" at bounding box center [446, 245] width 20 height 9
type input "02/10/2025 08:30"
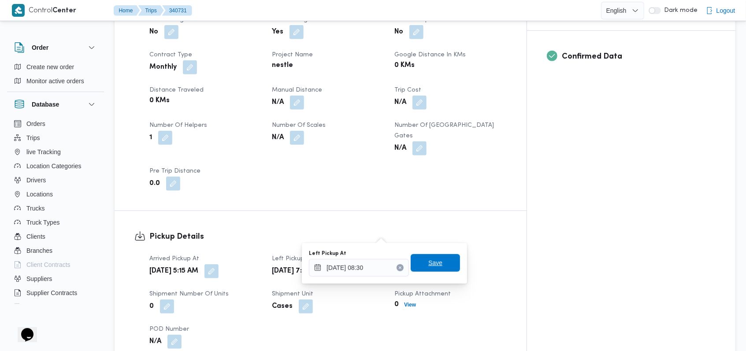
click at [439, 262] on span "Save" at bounding box center [434, 263] width 49 height 18
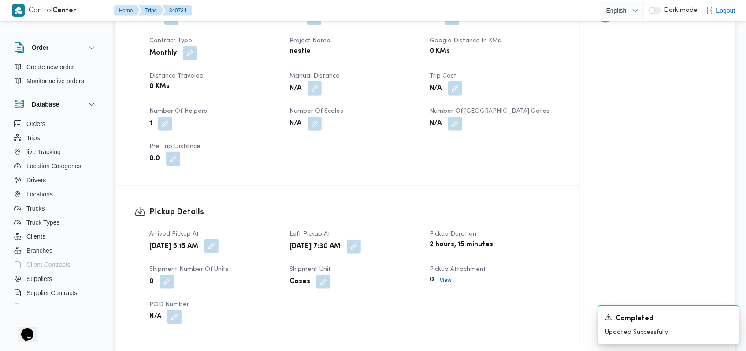
click at [218, 239] on button "button" at bounding box center [211, 246] width 14 height 14
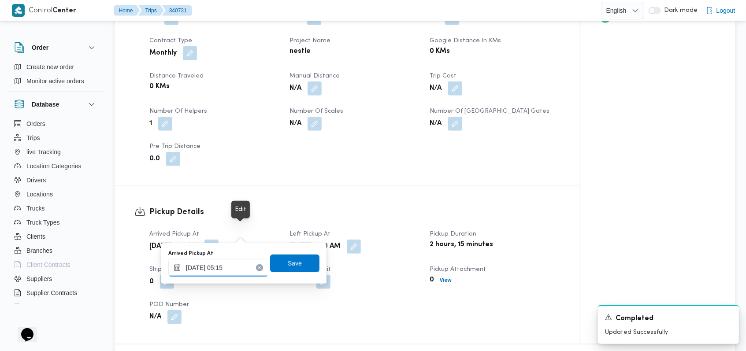
click at [238, 263] on input "02/10/2025 05:15" at bounding box center [218, 268] width 100 height 18
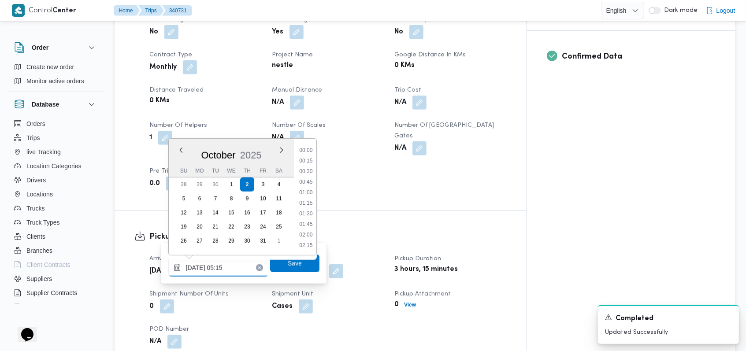
scroll to position [169, 0]
click at [305, 234] on li "06:00" at bounding box center [305, 235] width 20 height 9
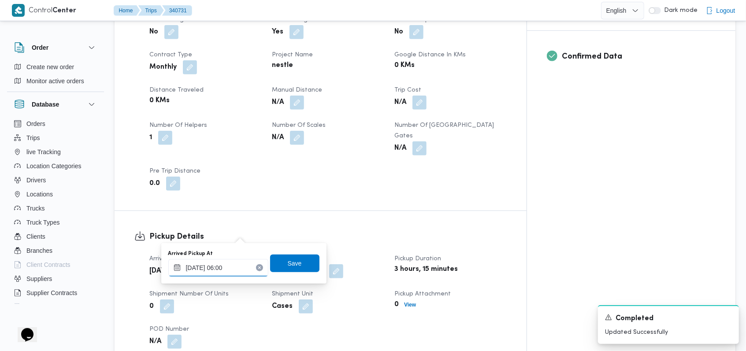
click at [243, 267] on input "02/10/2025 06:00" at bounding box center [218, 268] width 100 height 18
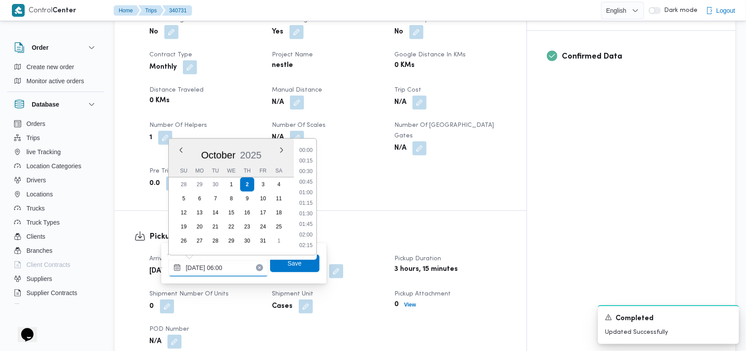
scroll to position [200, 0]
click at [310, 195] on li "05:45" at bounding box center [305, 192] width 20 height 9
type input "02/10/2025 05:45"
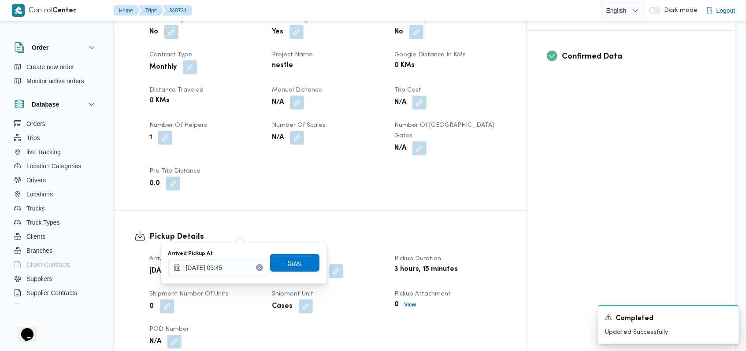
click at [292, 265] on span "Save" at bounding box center [295, 263] width 14 height 11
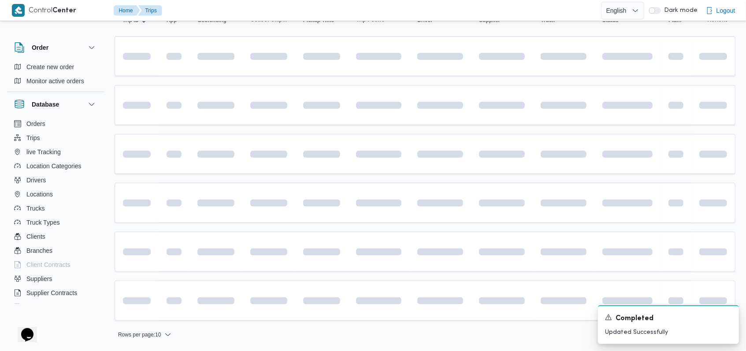
scroll to position [100, 0]
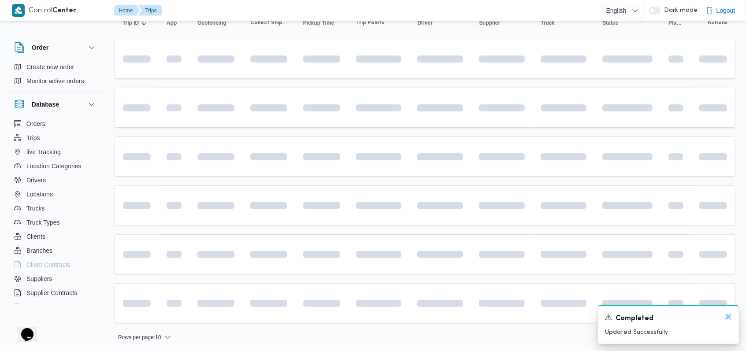
click at [724, 318] on icon "Dismiss toast" at bounding box center [727, 316] width 7 height 7
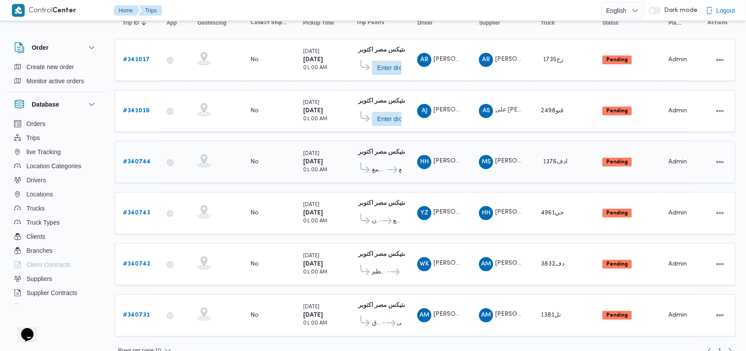
click at [125, 160] on b "# 340744" at bounding box center [137, 162] width 28 height 6
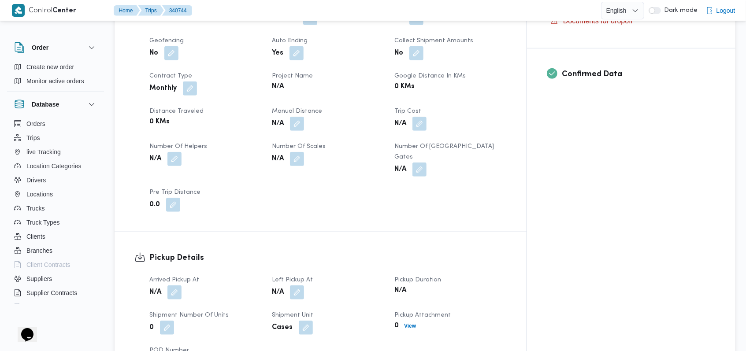
scroll to position [394, 0]
click at [172, 151] on button "button" at bounding box center [174, 158] width 14 height 14
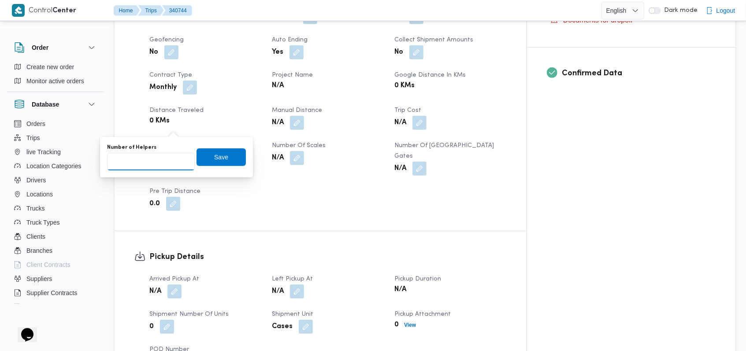
click at [151, 163] on input "Number of Helpers" at bounding box center [151, 162] width 88 height 18
type input "1"
click at [214, 155] on span "Save" at bounding box center [221, 156] width 14 height 11
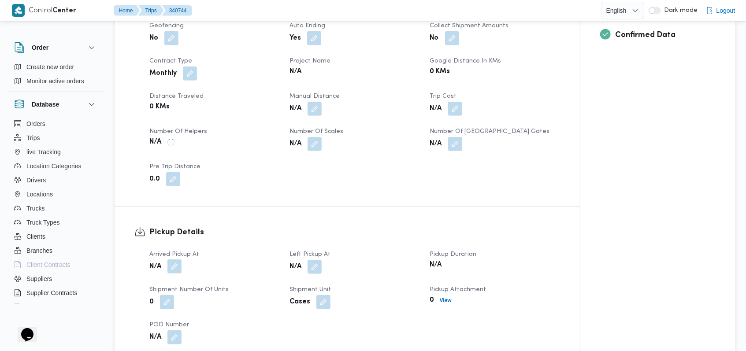
click at [174, 259] on button "button" at bounding box center [174, 266] width 14 height 14
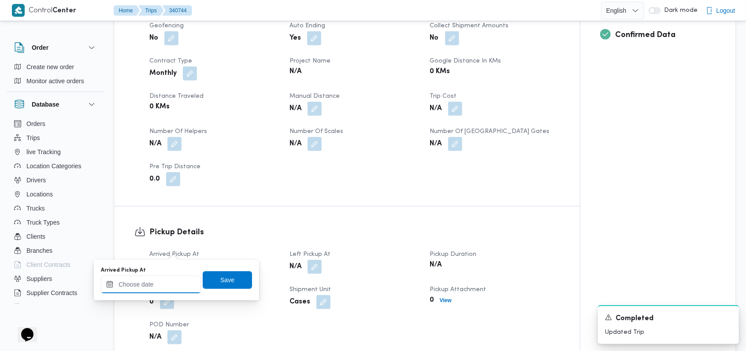
click at [163, 280] on div at bounding box center [151, 285] width 100 height 18
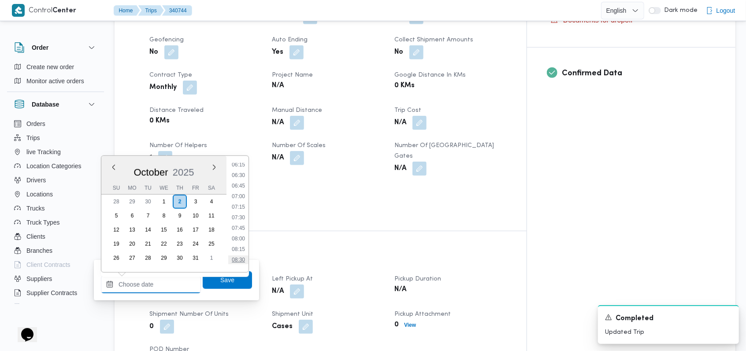
scroll to position [210, 0]
click at [243, 186] on li "05:30" at bounding box center [238, 190] width 20 height 9
type input "02/10/2025 05:30"
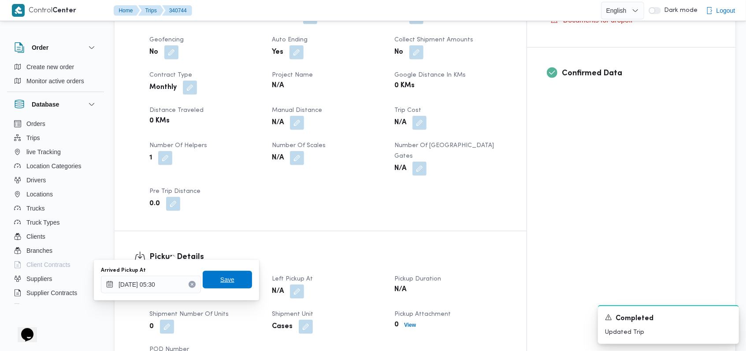
click at [226, 273] on span "Save" at bounding box center [227, 280] width 49 height 18
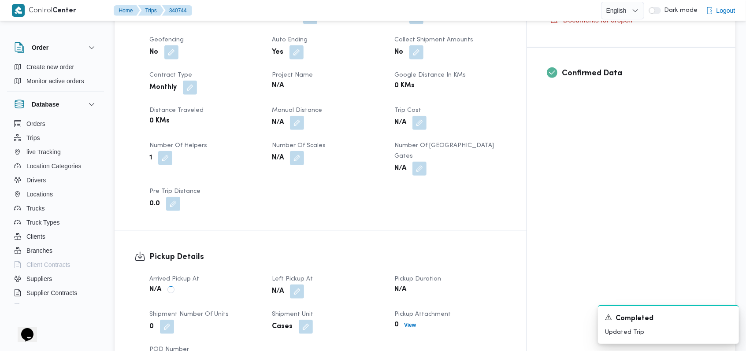
click at [323, 284] on div "N/A" at bounding box center [328, 292] width 114 height 16
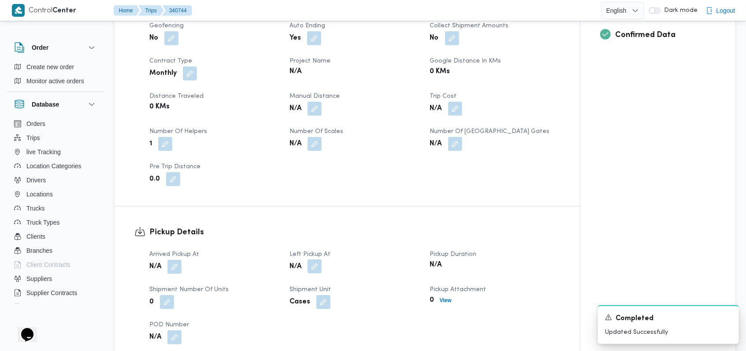
click at [316, 259] on button "button" at bounding box center [314, 266] width 14 height 14
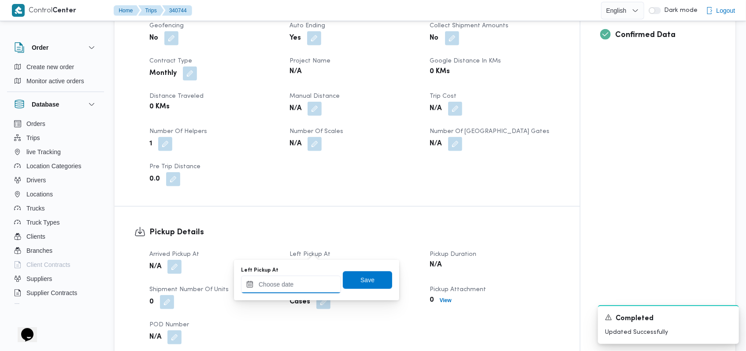
click at [304, 286] on input "Left Pickup At" at bounding box center [291, 285] width 100 height 18
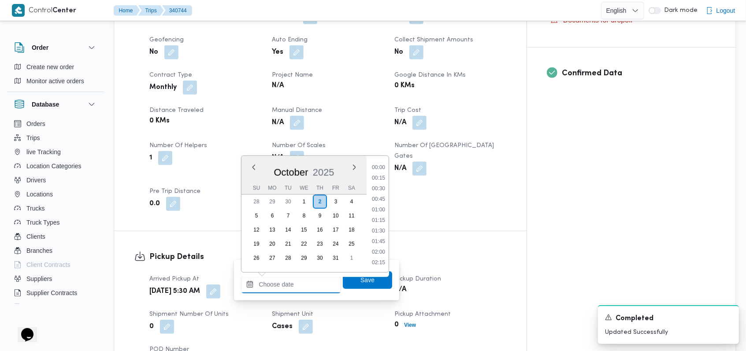
scroll to position [327, 0]
click at [381, 181] on li "08:00" at bounding box center [378, 178] width 20 height 9
type input "02/10/2025 08:00"
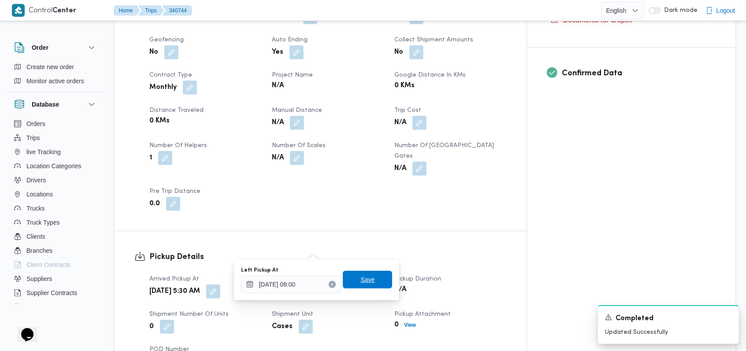
click at [370, 276] on span "Save" at bounding box center [367, 280] width 49 height 18
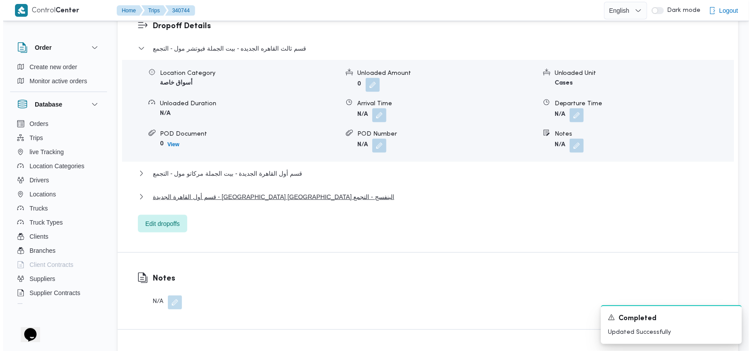
scroll to position [805, 0]
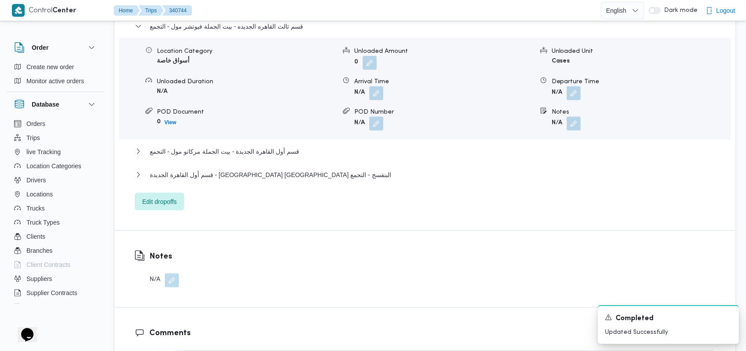
click at [174, 169] on div "Dropoff Details قسم ثالث القاهره الجديده - بيت الجملة فيوتشر مول - التجمع Locat…" at bounding box center [424, 104] width 620 height 252
click at [169, 196] on span "Edit dropoffs" at bounding box center [159, 201] width 34 height 11
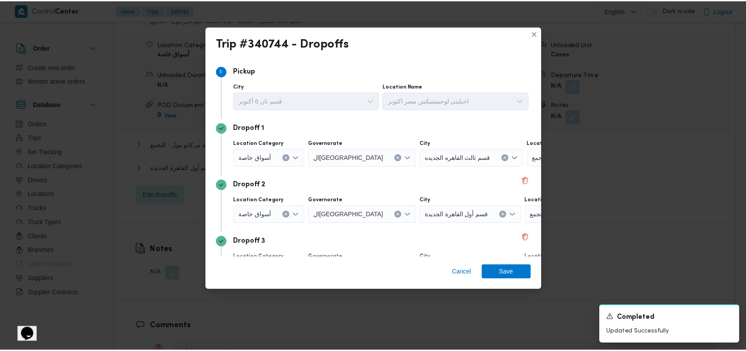
scroll to position [57, 0]
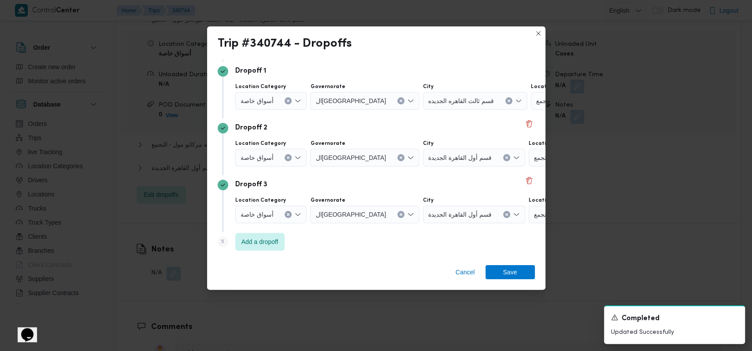
click at [264, 210] on span "أسواق خاصة" at bounding box center [256, 214] width 33 height 10
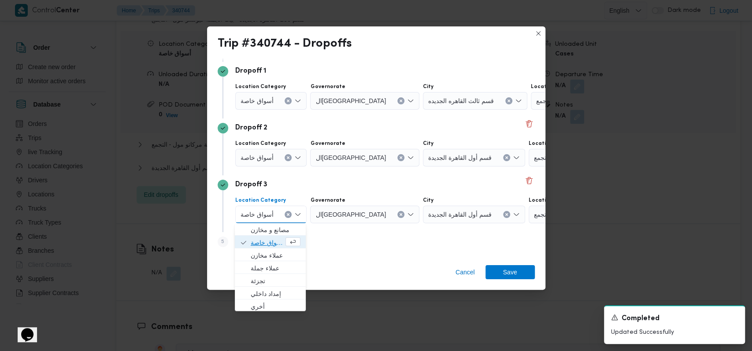
click at [267, 241] on span "أسواق خاصة" at bounding box center [267, 242] width 33 height 11
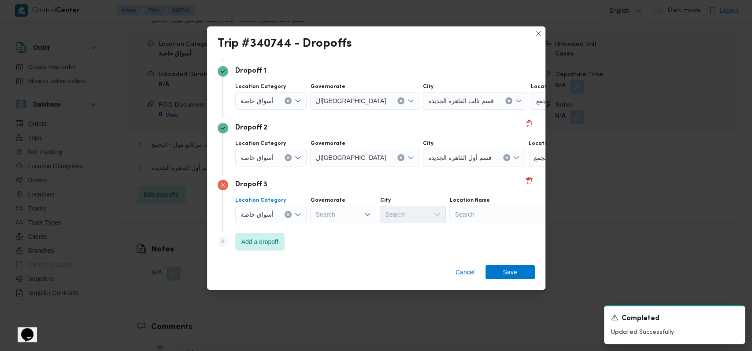
click at [271, 154] on span "أسواق خاصة" at bounding box center [256, 157] width 33 height 10
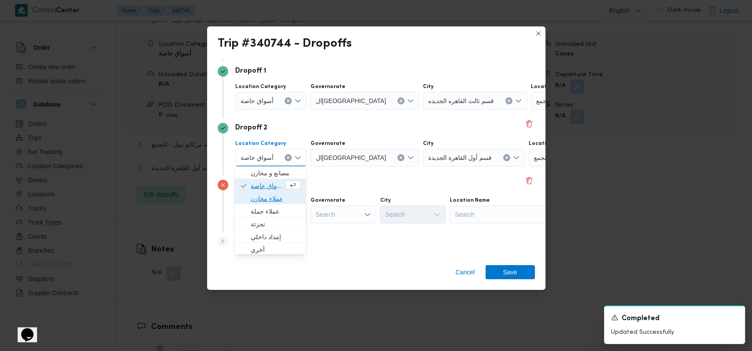
click at [270, 192] on span "عملاء مخازن" at bounding box center [270, 199] width 64 height 14
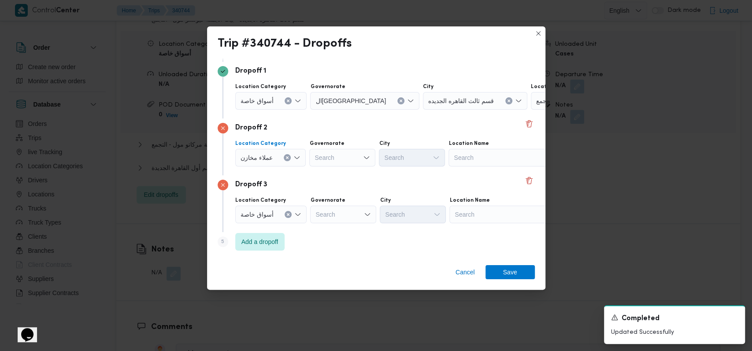
click at [265, 100] on span "أسواق خاصة" at bounding box center [256, 101] width 33 height 10
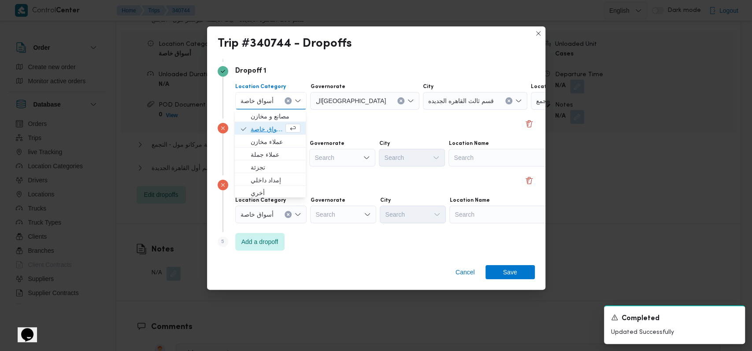
click at [266, 125] on span "أسواق خاصة" at bounding box center [267, 129] width 33 height 11
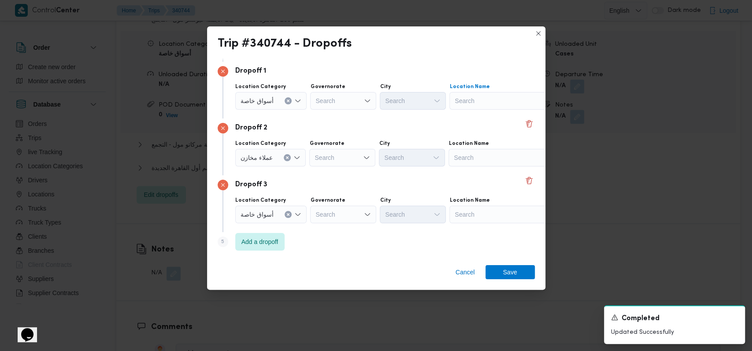
click at [495, 103] on div "Search" at bounding box center [504, 101] width 110 height 18
type input "السيوف"
click at [499, 131] on span "كارفور سيتى لايت السيوف | كارفور سيتي لايت السيوف | السيوف قبلي (تشمل عزبة درباÙ" at bounding box center [508, 129] width 89 height 11
click at [493, 164] on div "Search" at bounding box center [503, 158] width 110 height 18
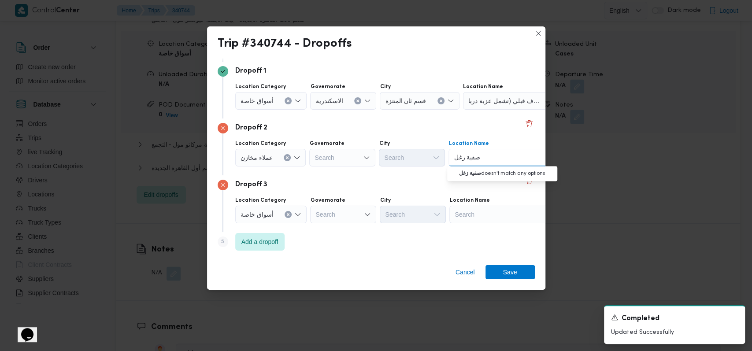
click at [264, 158] on span "عملاء مخازن" at bounding box center [256, 157] width 32 height 10
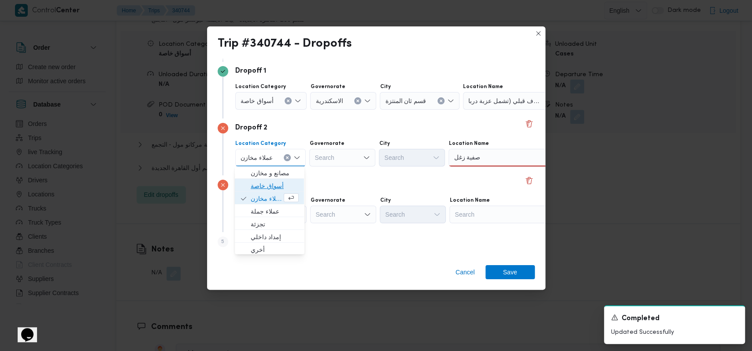
click at [269, 185] on span "أسواق خاصة" at bounding box center [275, 186] width 48 height 11
click at [491, 159] on div "صفية زغل صفية زغل" at bounding box center [504, 158] width 110 height 18
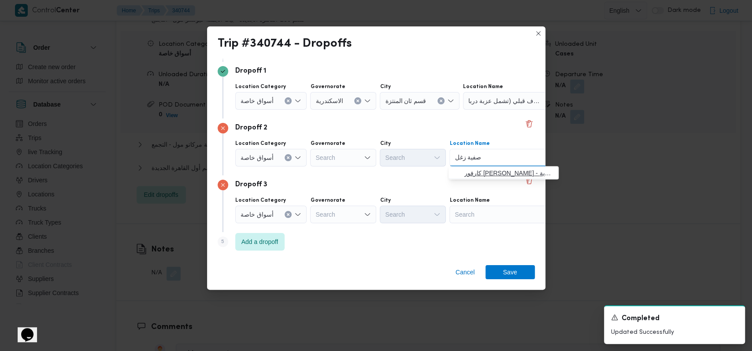
type input "صفية زغل"
click at [488, 172] on span "كارفور صفية زغلول - الاسكندرية | Carrefour Market | المسلة شرق" at bounding box center [508, 173] width 89 height 11
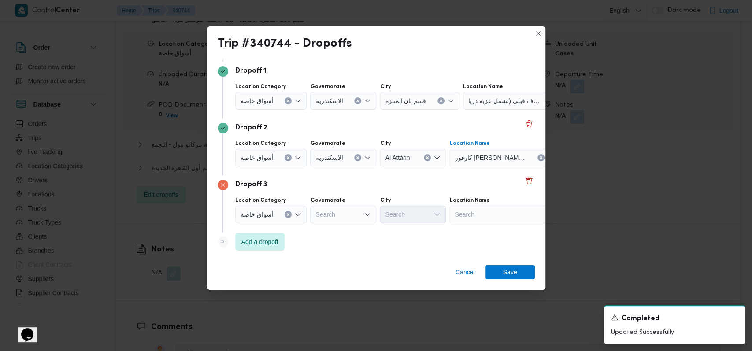
click at [481, 204] on div "Location Name Search" at bounding box center [504, 210] width 110 height 26
click at [483, 208] on div "Search" at bounding box center [504, 215] width 110 height 18
type input "كارفور الاسكندر"
click at [490, 233] on span "كارفور الاسكندر ية | كارفور الاسكندريه سيتي سنتر | قطاع الطريق الصحراوي" at bounding box center [508, 230] width 89 height 11
click at [508, 265] on div "Cancel Save" at bounding box center [376, 274] width 338 height 32
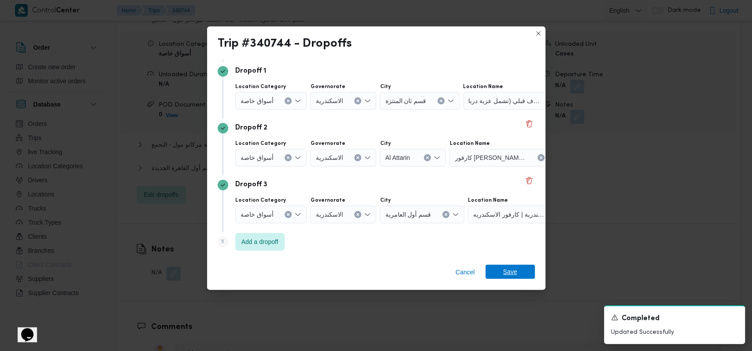
click at [528, 277] on span "Save" at bounding box center [509, 272] width 49 height 14
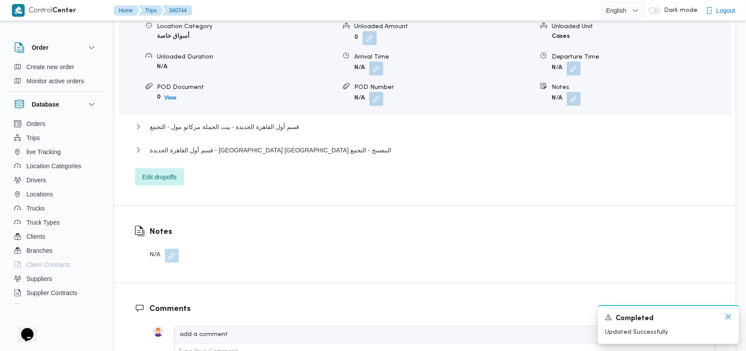
click at [727, 319] on icon "Dismiss toast" at bounding box center [727, 316] width 7 height 7
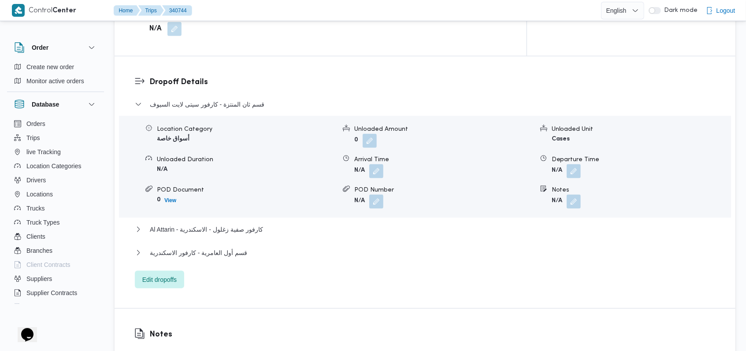
scroll to position [687, 0]
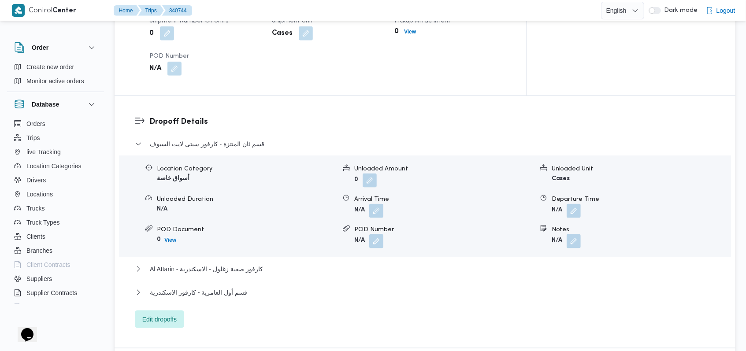
click at [258, 139] on div "قسم ثان المنتزة - كارفور سيتى لايت السيوف" at bounding box center [425, 147] width 580 height 17
click at [235, 116] on dl "Dropoff Details قسم ثان المنتزة - كارفور سيتى لايت السيوف Location Category أسو…" at bounding box center [432, 222] width 566 height 212
click at [236, 139] on span "قسم ثان المنتزة - كارفور سيتى لايت السيوف" at bounding box center [207, 144] width 114 height 11
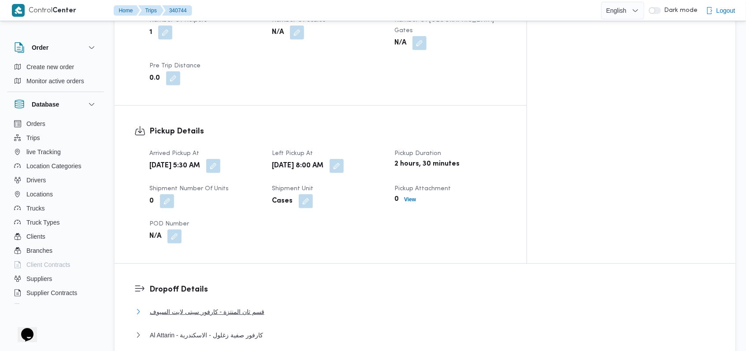
scroll to position [646, 0]
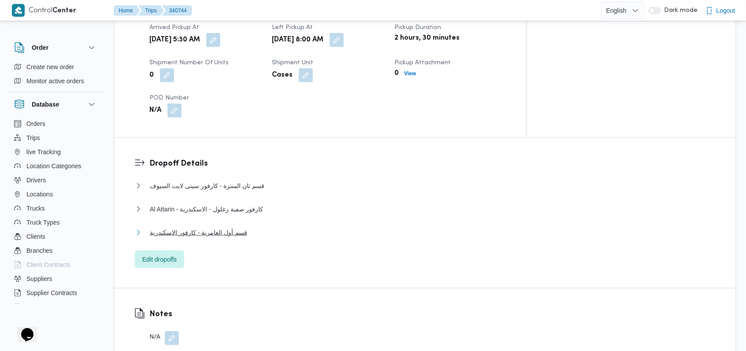
click at [239, 227] on span "قسم أول العامرية - كارفور الاسكندرية" at bounding box center [198, 232] width 97 height 11
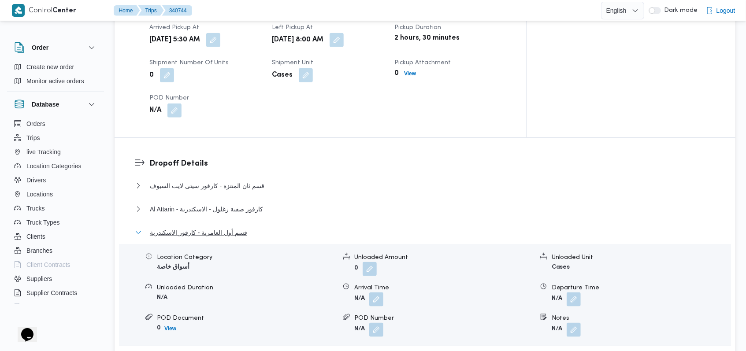
click at [239, 227] on span "قسم أول العامرية - كارفور الاسكندرية" at bounding box center [198, 232] width 97 height 11
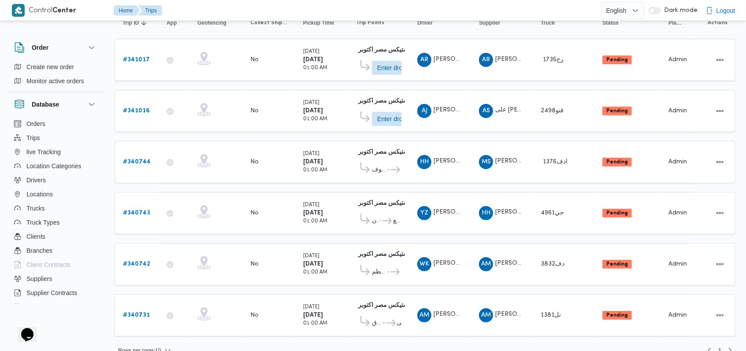
scroll to position [109, 0]
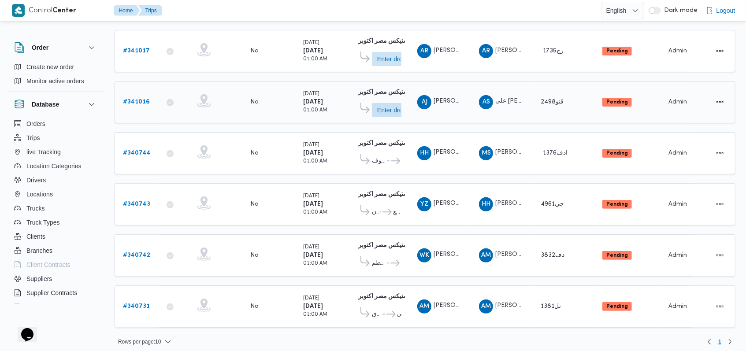
click at [144, 99] on b "# 341016" at bounding box center [136, 102] width 27 height 6
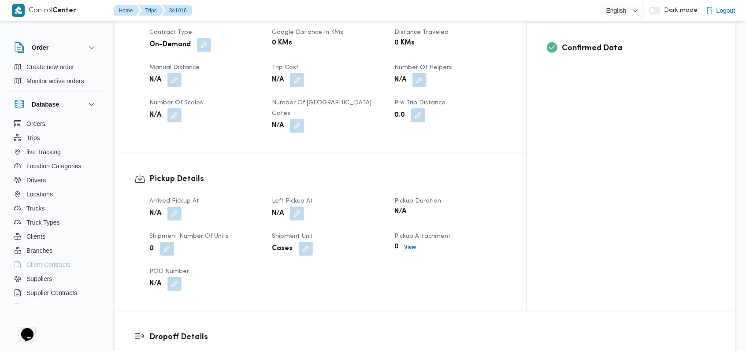
scroll to position [411, 0]
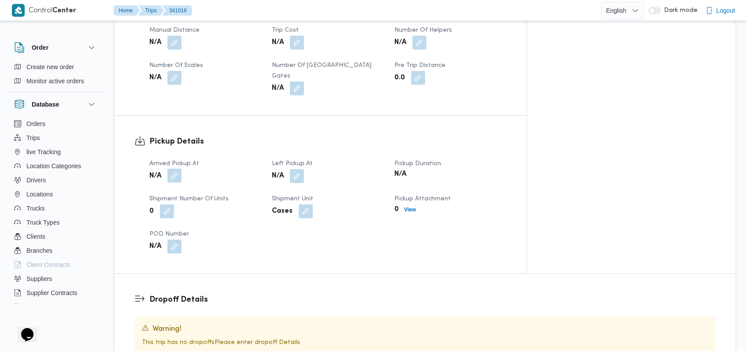
click at [177, 169] on button "button" at bounding box center [174, 176] width 14 height 14
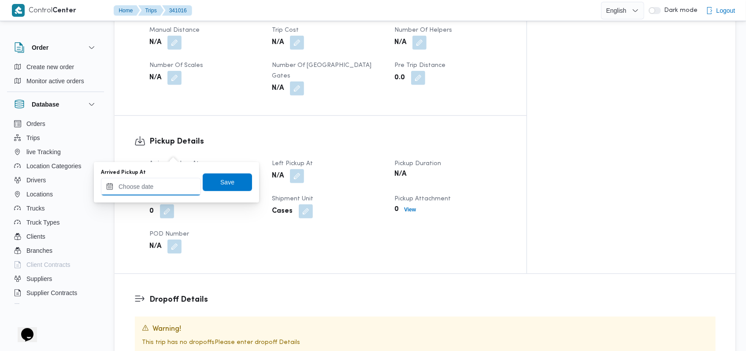
click at [157, 188] on input "Arrived Pickup At" at bounding box center [151, 187] width 100 height 18
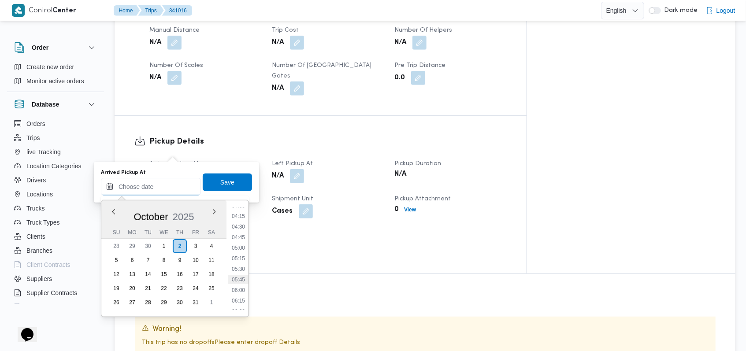
scroll to position [151, 0]
click at [240, 254] on li "04:30" at bounding box center [238, 251] width 20 height 9
type input "02/10/2025 04:30"
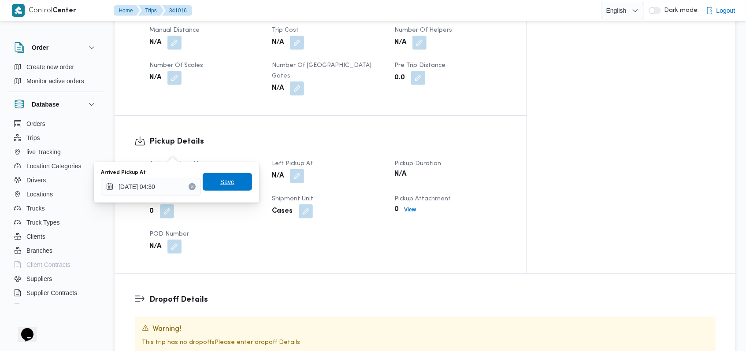
click at [225, 190] on span "Save" at bounding box center [227, 182] width 49 height 18
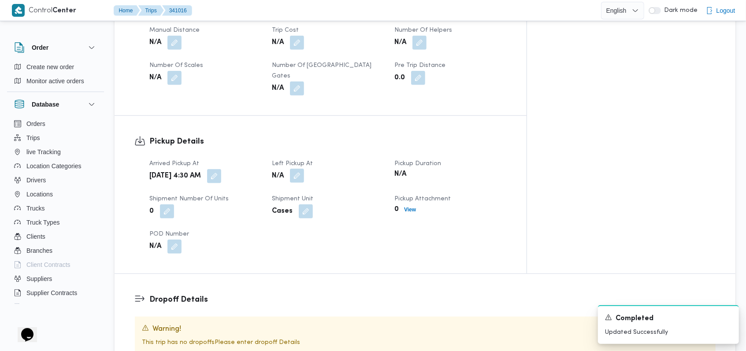
click at [304, 169] on button "button" at bounding box center [297, 176] width 14 height 14
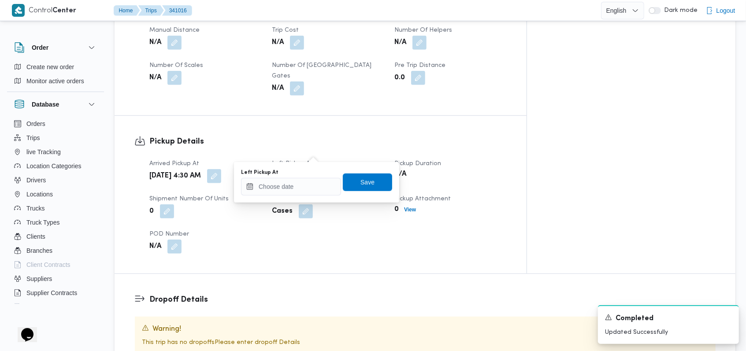
click at [307, 176] on div "Left Pickup At" at bounding box center [291, 182] width 100 height 26
click at [307, 179] on input "Left Pickup At" at bounding box center [291, 187] width 100 height 18
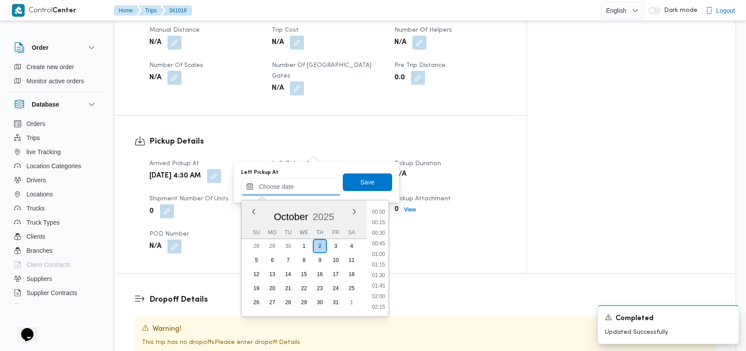
scroll to position [327, 0]
click at [379, 217] on ul "00:00 00:15 00:30 00:45 01:00 01:15 01:30 01:45 02:00 02:15 02:30 02:45 03:00 0…" at bounding box center [378, 258] width 20 height 102
click at [379, 214] on li "07:45" at bounding box center [378, 212] width 20 height 9
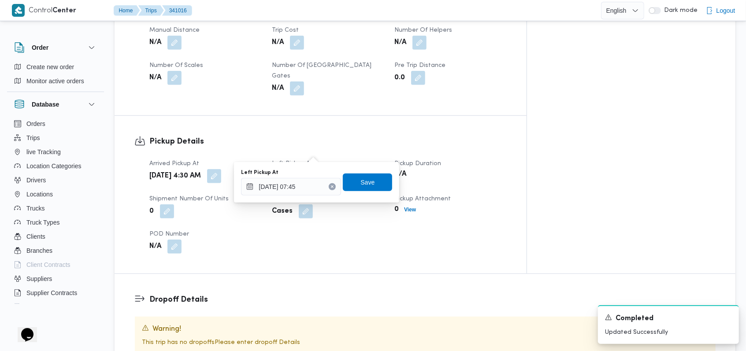
click at [370, 165] on div "You are in a dialog. To close this dialog, hit escape. Left Pickup At [DATE] 07…" at bounding box center [316, 182] width 165 height 41
click at [321, 181] on input "[DATE] 07:45" at bounding box center [291, 187] width 100 height 18
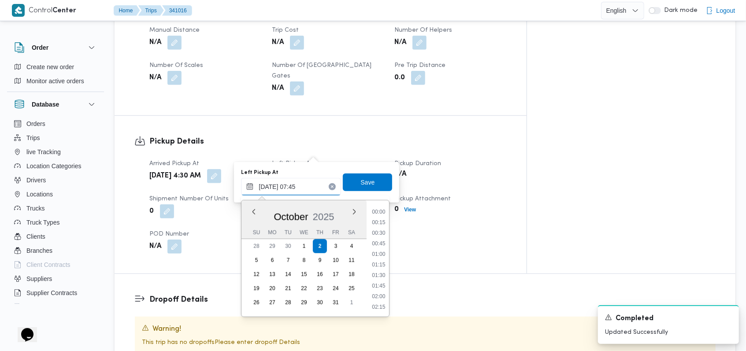
scroll to position [274, 0]
click at [377, 255] on li "07:30" at bounding box center [379, 254] width 20 height 9
type input "02/10/2025 07:30"
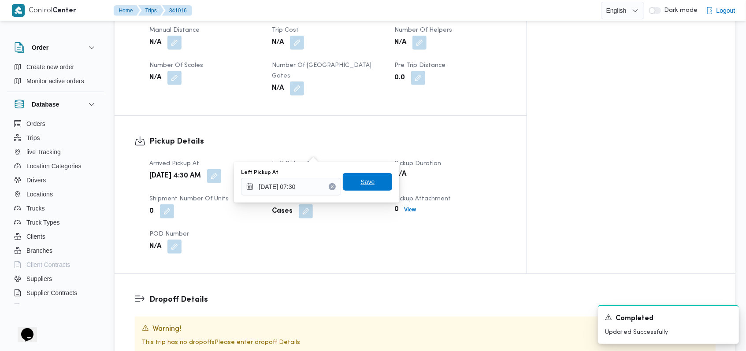
click at [365, 178] on span "Save" at bounding box center [367, 182] width 14 height 11
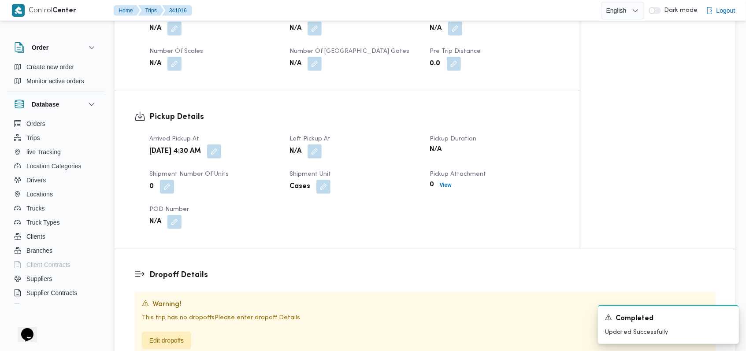
scroll to position [293, 0]
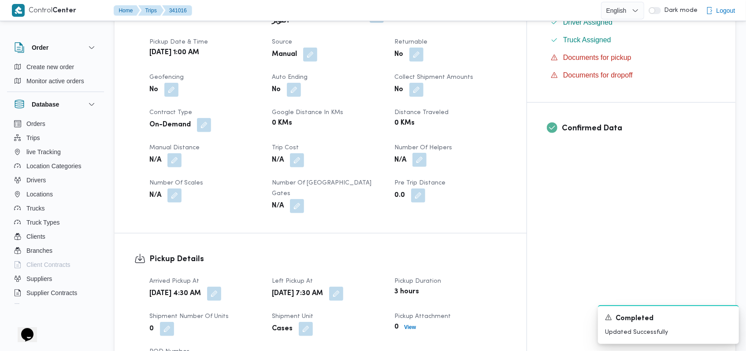
click at [426, 153] on button "button" at bounding box center [419, 160] width 14 height 14
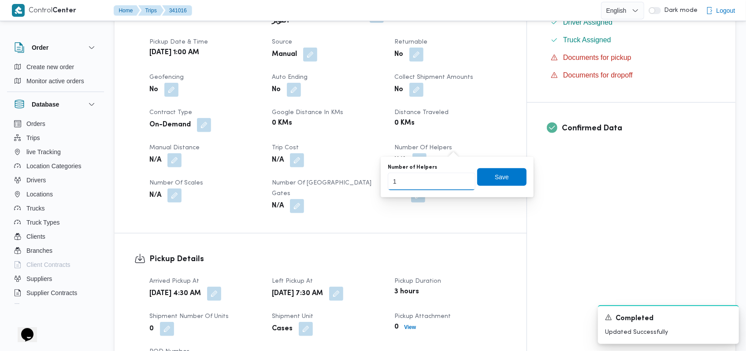
type input "1"
click at [460, 180] on input "1" at bounding box center [432, 182] width 88 height 18
click at [495, 177] on span "Save" at bounding box center [502, 176] width 14 height 11
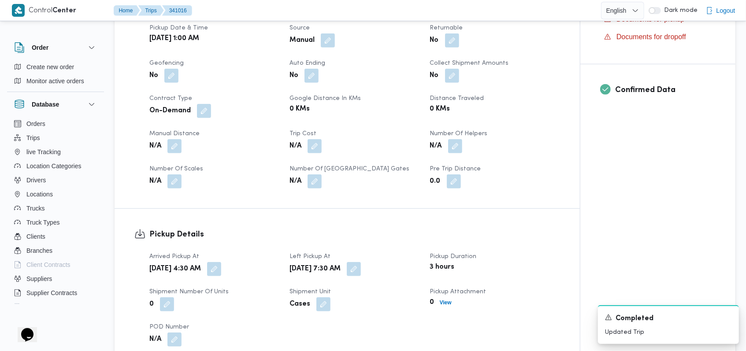
scroll to position [587, 0]
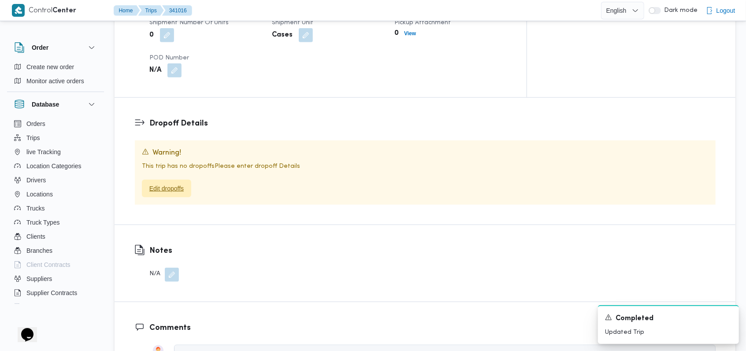
click at [182, 183] on span "Edit dropoffs" at bounding box center [166, 188] width 34 height 11
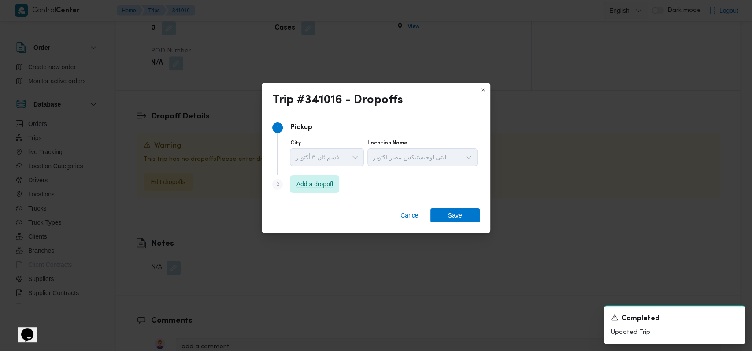
click at [308, 181] on span "Add a dropoff" at bounding box center [314, 184] width 37 height 11
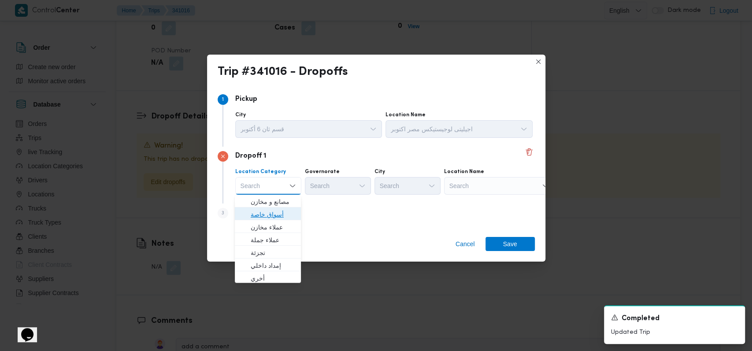
click at [278, 213] on span "أسواق خاصة" at bounding box center [273, 214] width 45 height 11
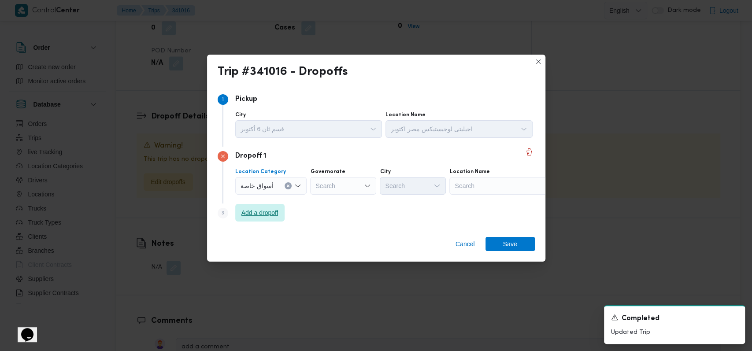
click at [276, 213] on span "Add a dropoff" at bounding box center [259, 212] width 37 height 11
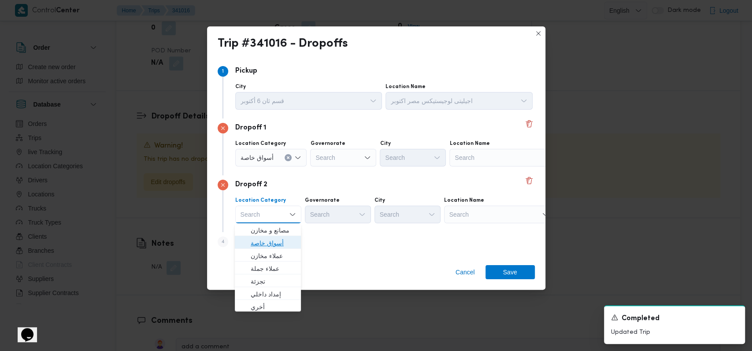
click at [275, 241] on span "أسواق خاصة" at bounding box center [273, 243] width 45 height 11
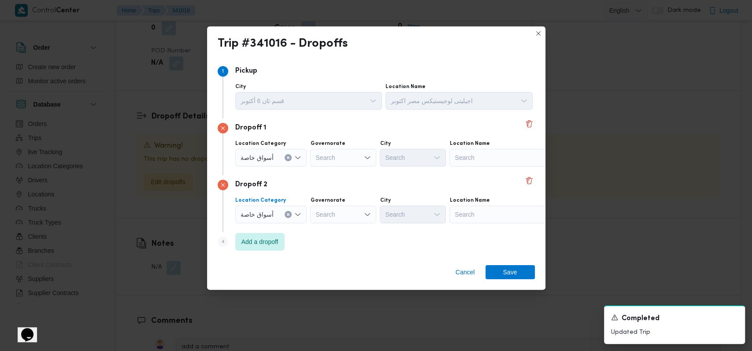
click at [475, 157] on div "Search" at bounding box center [504, 158] width 110 height 18
type input "كارفور كايرو"
click at [483, 177] on span "سلسلة سوبر ماركت كارفور كايرو فستيفال | | التجمع الخامس" at bounding box center [508, 173] width 89 height 11
click at [488, 213] on div "Search" at bounding box center [504, 215] width 110 height 18
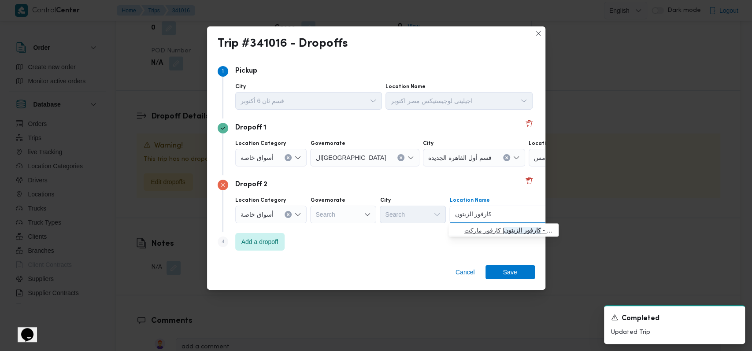
type input "كارفور الزيتون"
click at [499, 230] on span "كارفور الزيتون | كارفور ماركت - العزيزبالله الزيتون | الزيتون الشرقية" at bounding box center [508, 230] width 89 height 11
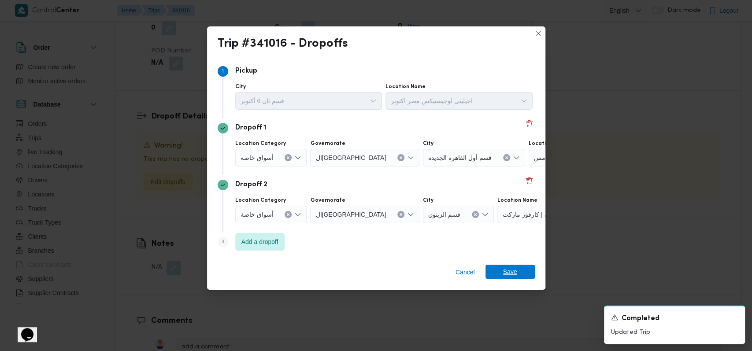
click at [518, 272] on span "Save" at bounding box center [509, 272] width 49 height 14
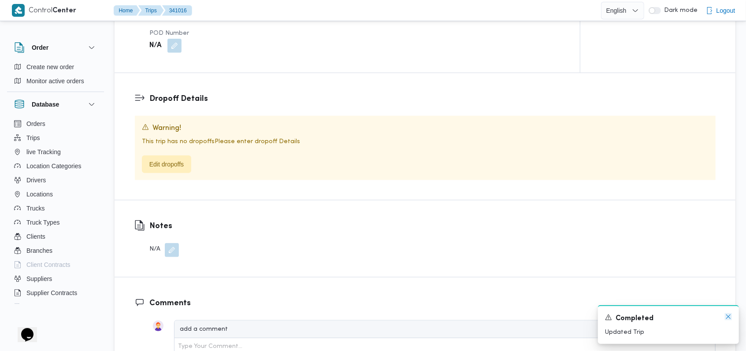
click at [728, 319] on icon "Dismiss toast" at bounding box center [727, 316] width 7 height 7
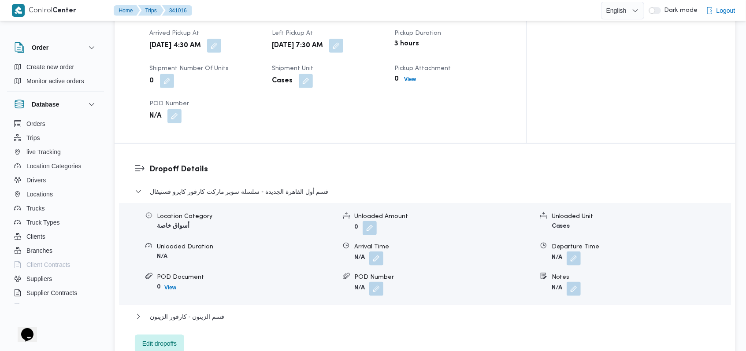
scroll to position [633, 0]
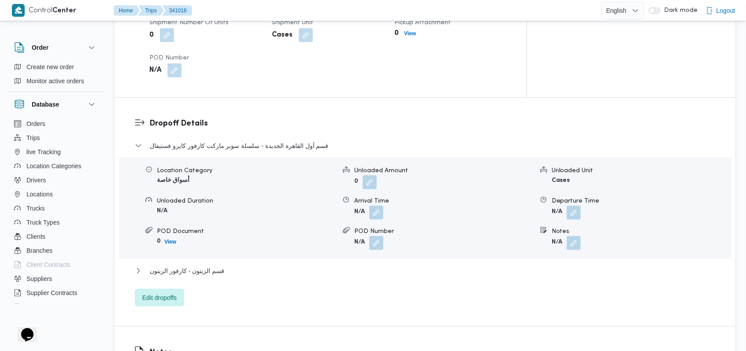
click at [223, 140] on div "قسم أول القاهرة الجديدة - سلسلة سوبر ماركت كارفور كايرو فستيفال" at bounding box center [425, 148] width 580 height 17
click at [237, 140] on span "قسم أول القاهرة الجديدة - سلسلة سوبر ماركت كارفور كايرو فستيفال" at bounding box center [239, 145] width 179 height 11
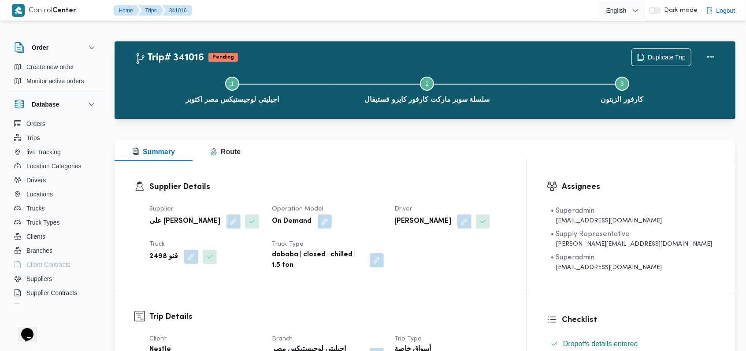
scroll to position [0, 0]
click at [385, 192] on h3 "Supplier Details" at bounding box center [327, 187] width 357 height 12
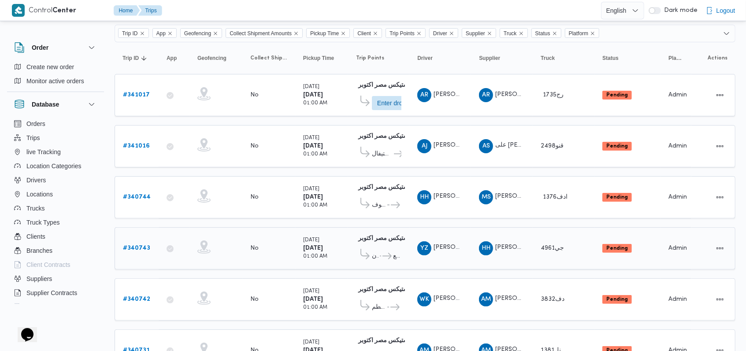
scroll to position [42, 0]
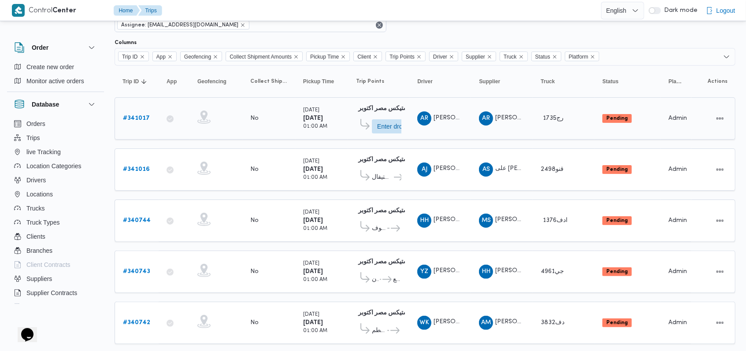
click at [142, 122] on link "# 341017" at bounding box center [136, 118] width 27 height 11
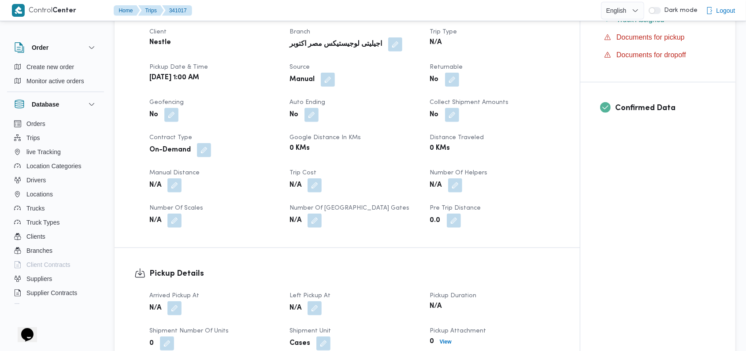
scroll to position [277, 0]
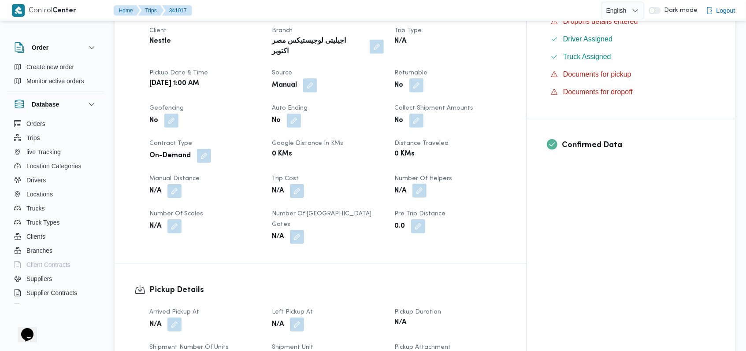
click at [426, 184] on button "button" at bounding box center [419, 191] width 14 height 14
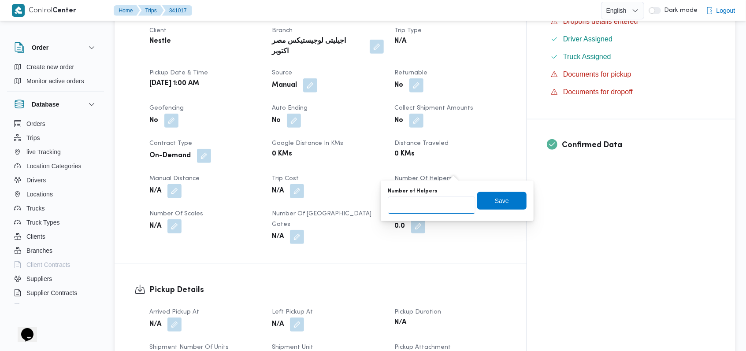
type input "1"
click at [458, 202] on input "1" at bounding box center [432, 205] width 88 height 18
click at [484, 199] on span "Save" at bounding box center [501, 201] width 49 height 18
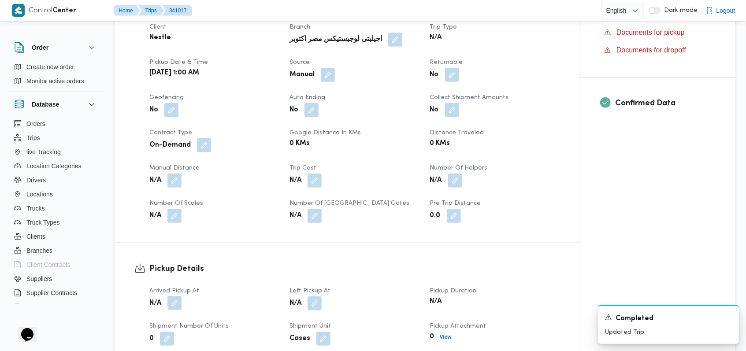
scroll to position [394, 0]
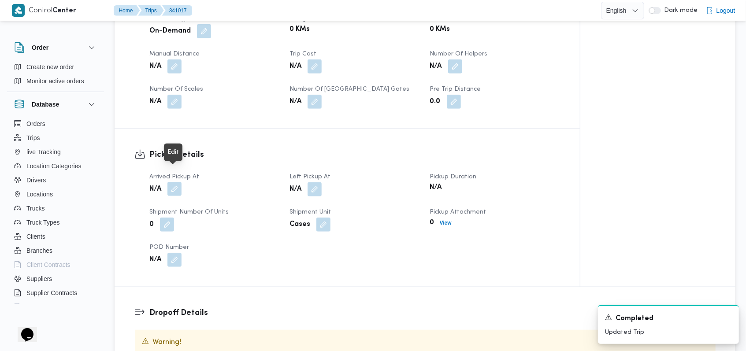
click at [172, 182] on button "button" at bounding box center [174, 189] width 14 height 14
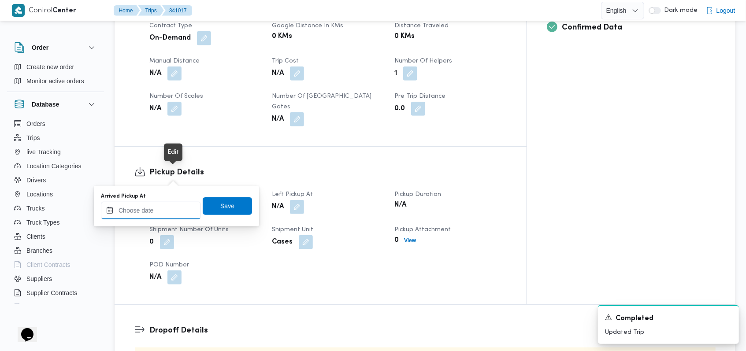
click at [162, 211] on input "Arrived Pickup At" at bounding box center [151, 211] width 100 height 18
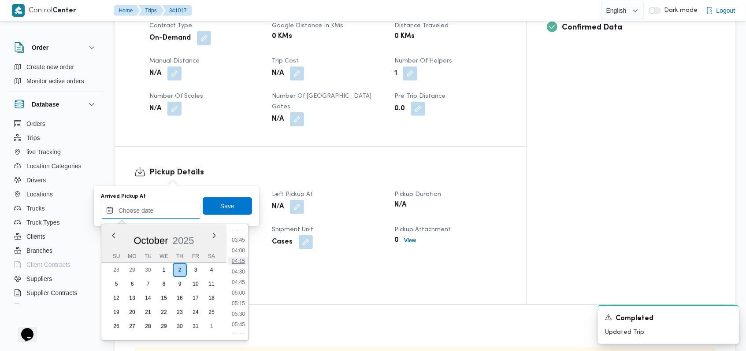
scroll to position [151, 0]
click at [244, 228] on div "Time 00:00 00:15 00:30 00:45 01:00 01:15 01:30 01:45 02:00 02:15 02:30 02:45 03…" at bounding box center [237, 282] width 22 height 116
click at [243, 234] on li "03:30" at bounding box center [238, 232] width 20 height 9
type input "02/10/2025 03:30"
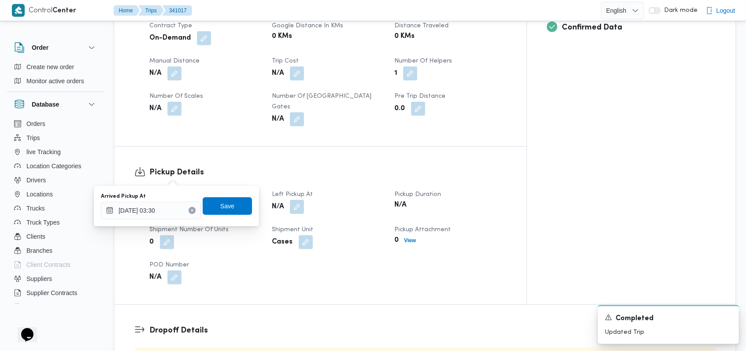
click at [231, 196] on div "Arrived Pickup At 02/10/2025 03:30 Save" at bounding box center [176, 206] width 153 height 28
click at [233, 208] on span "Save" at bounding box center [227, 206] width 49 height 18
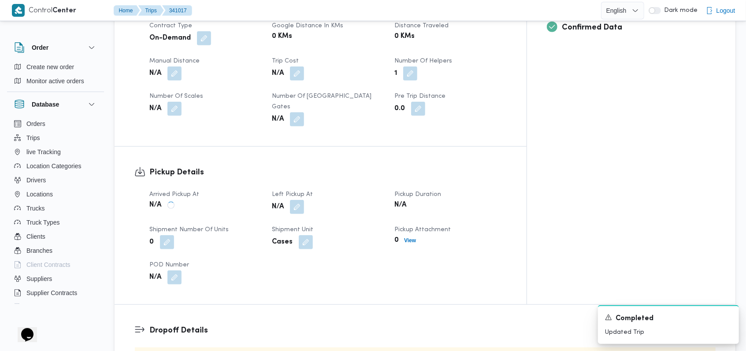
click at [304, 200] on button "button" at bounding box center [297, 207] width 14 height 14
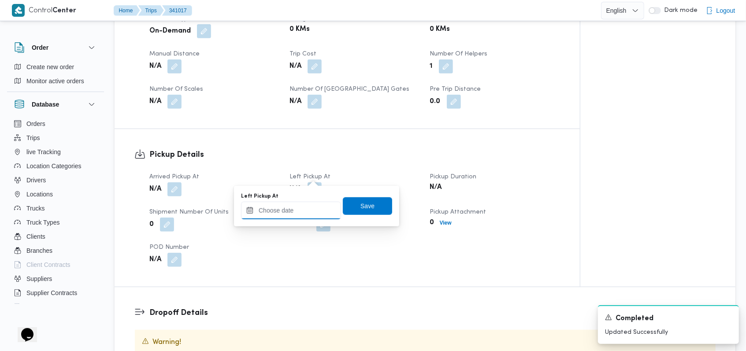
click at [305, 214] on input "Left Pickup At" at bounding box center [291, 211] width 100 height 18
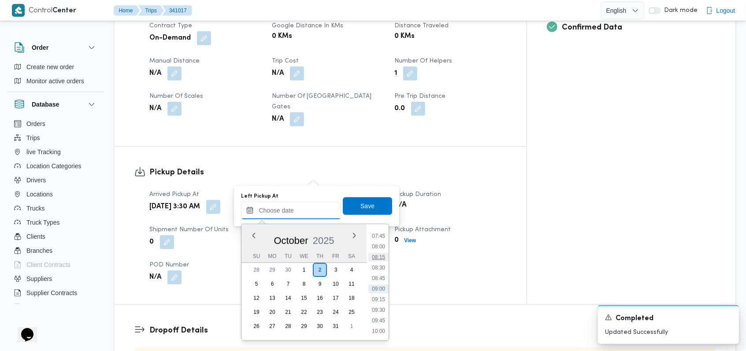
scroll to position [268, 0]
click at [384, 265] on li "07:00" at bounding box center [378, 263] width 20 height 9
type input "02/10/2025 07:00"
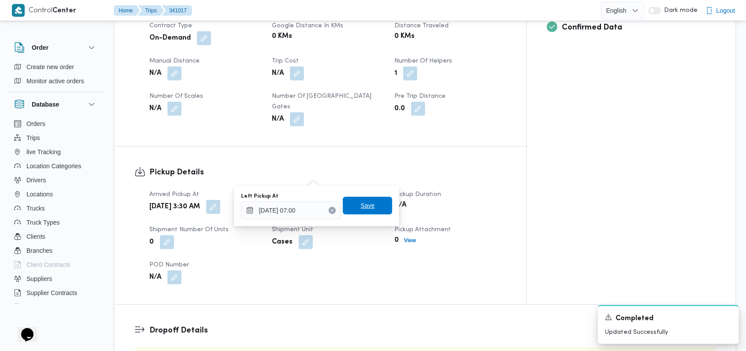
click at [366, 206] on span "Save" at bounding box center [367, 205] width 14 height 11
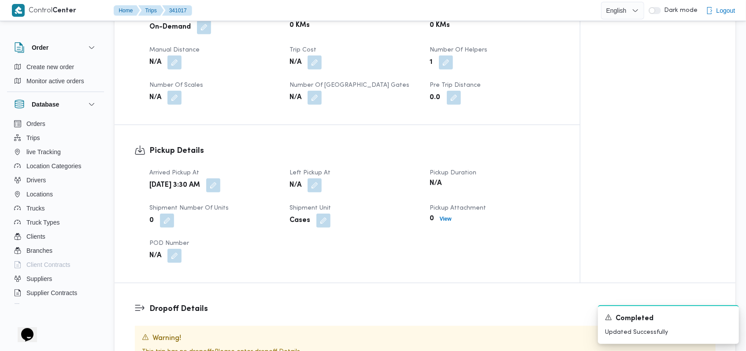
scroll to position [511, 0]
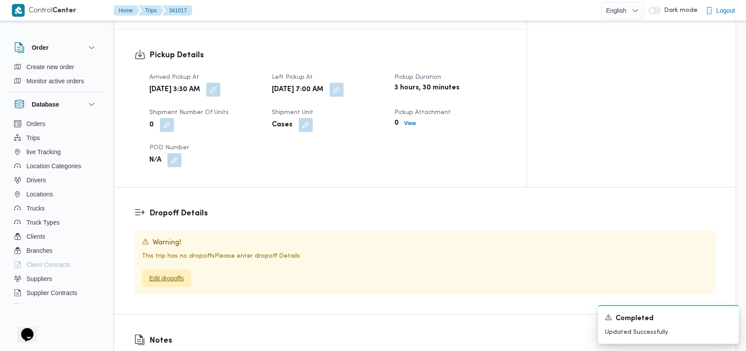
click at [173, 273] on span "Edit dropoffs" at bounding box center [166, 278] width 34 height 11
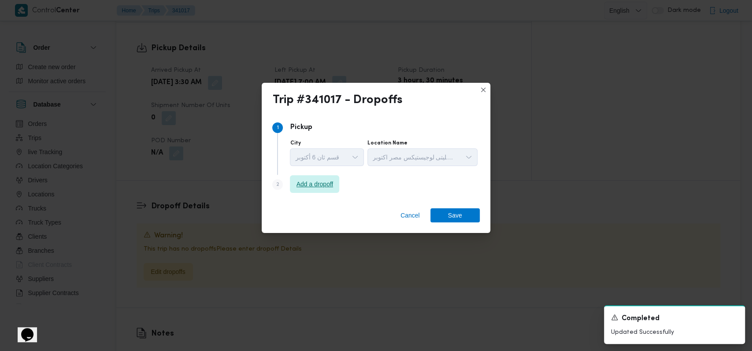
click at [316, 184] on span "Add a dropoff" at bounding box center [314, 184] width 37 height 11
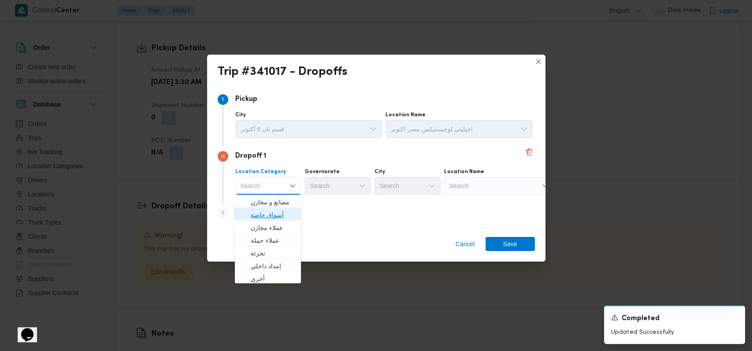
click at [285, 212] on span "أسواق خاصة" at bounding box center [273, 215] width 45 height 11
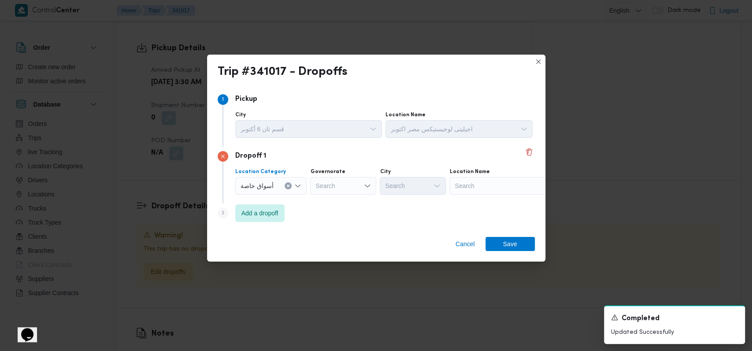
click at [287, 179] on div "أسواق خاصة" at bounding box center [271, 186] width 72 height 18
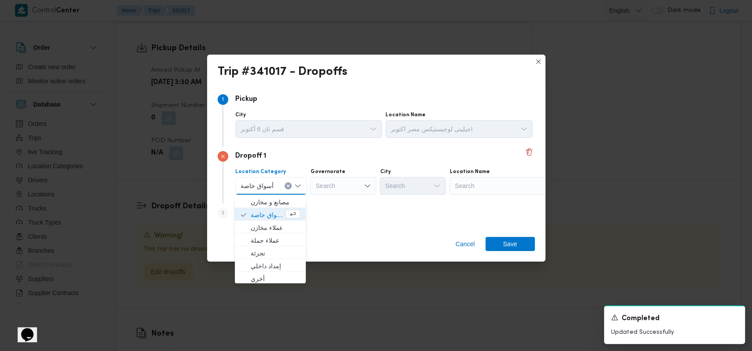
click at [288, 188] on button "Clear input" at bounding box center [287, 185] width 7 height 7
click at [322, 197] on div "Dropoff 1 Location Category Search Combo box. Selected. Combo box input. Search…" at bounding box center [376, 175] width 317 height 57
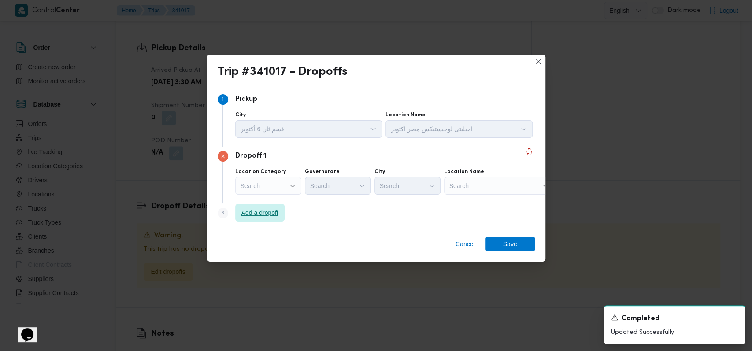
click at [266, 208] on span "Add a dropoff" at bounding box center [259, 212] width 37 height 11
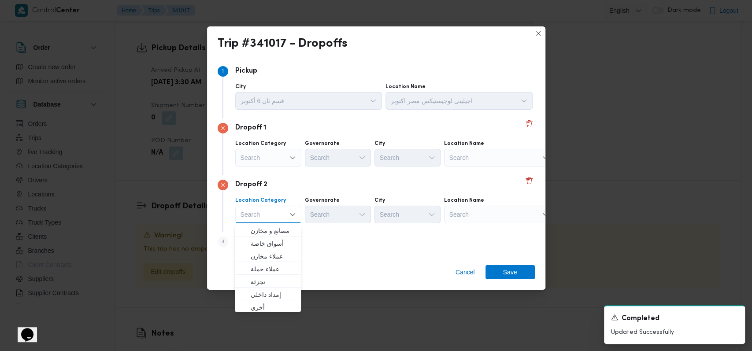
click at [473, 154] on div "Search" at bounding box center [499, 158] width 110 height 18
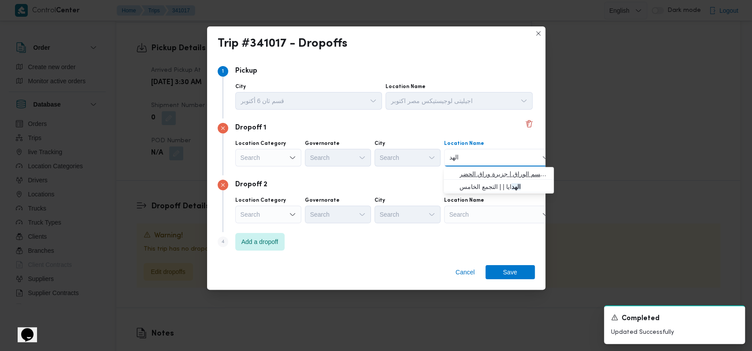
type input "الهد"
click at [476, 170] on span "الهد ف الوراق | قسم الوراق | جزيرة وراق الحضر" at bounding box center [503, 174] width 89 height 11
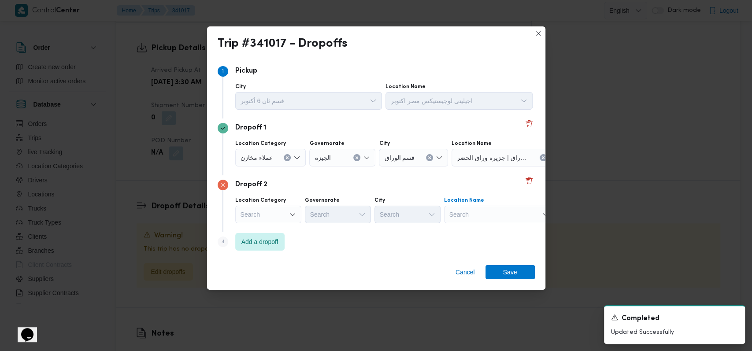
click at [483, 213] on div "Search" at bounding box center [499, 215] width 110 height 18
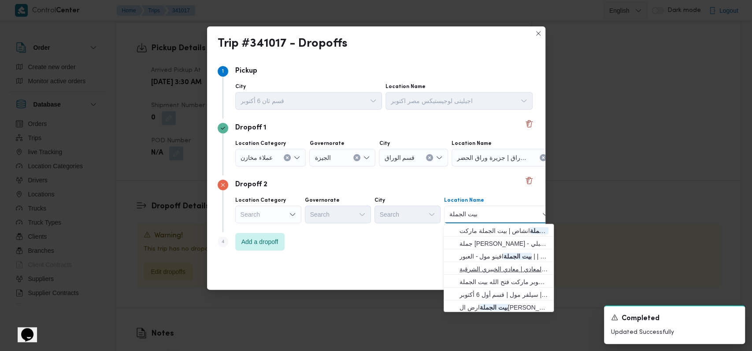
type input "بيت الجملة"
click at [498, 262] on span "بيت الجملة سوبر ماركت - المعادى | بيت الجملة سوبر ماركت المعادي | معادي الخبيري…" at bounding box center [498, 269] width 103 height 14
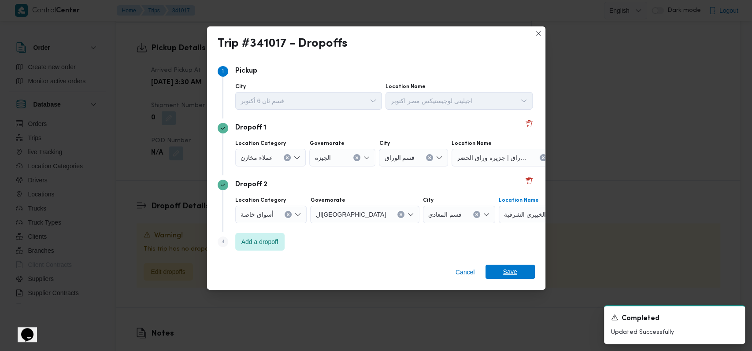
click at [508, 270] on span "Save" at bounding box center [510, 272] width 14 height 14
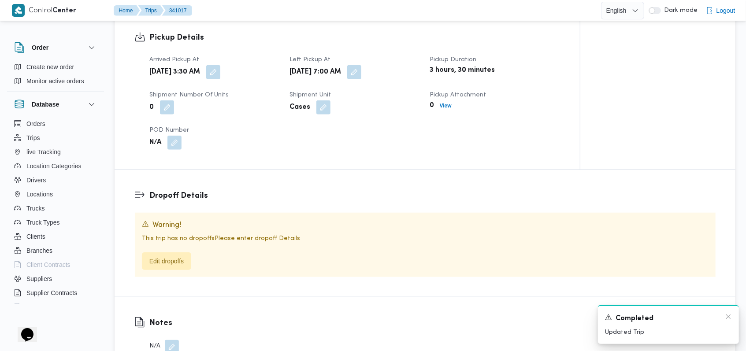
click at [724, 315] on div "Completed" at bounding box center [668, 318] width 127 height 11
click at [724, 318] on icon "Dismiss toast" at bounding box center [727, 316] width 7 height 7
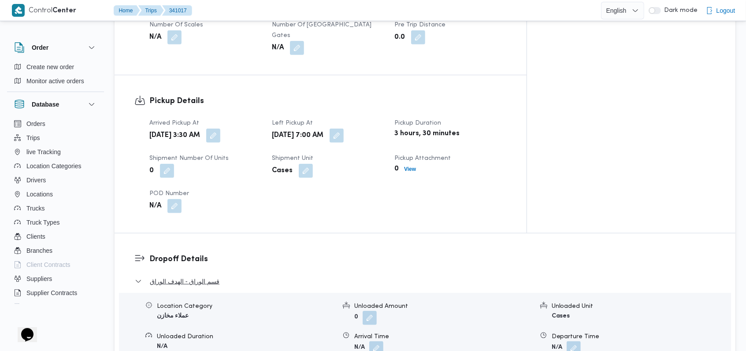
scroll to position [557, 0]
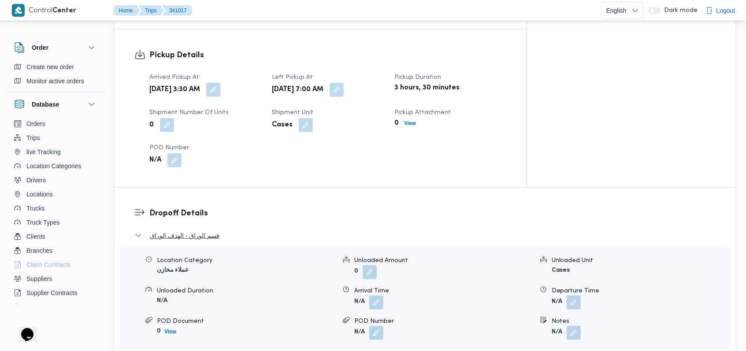
click at [211, 230] on span "قسم الوراق - الهدف الوراق" at bounding box center [185, 235] width 70 height 11
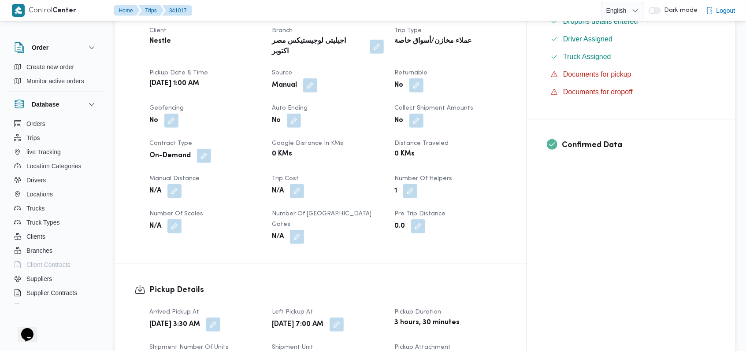
scroll to position [0, 0]
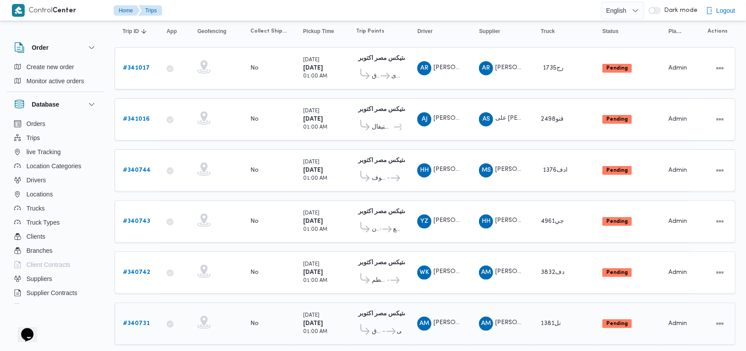
scroll to position [108, 0]
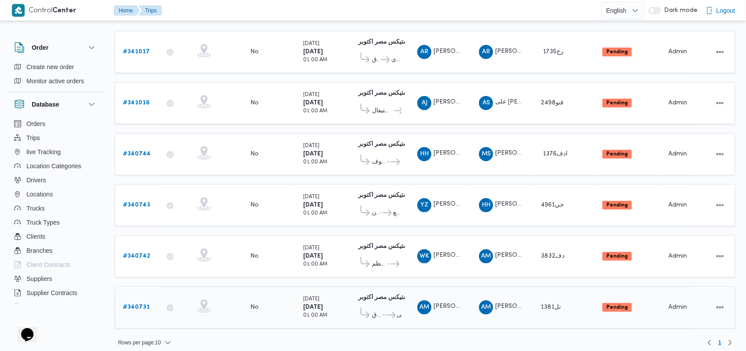
click at [145, 304] on b "# 340731" at bounding box center [136, 307] width 27 height 6
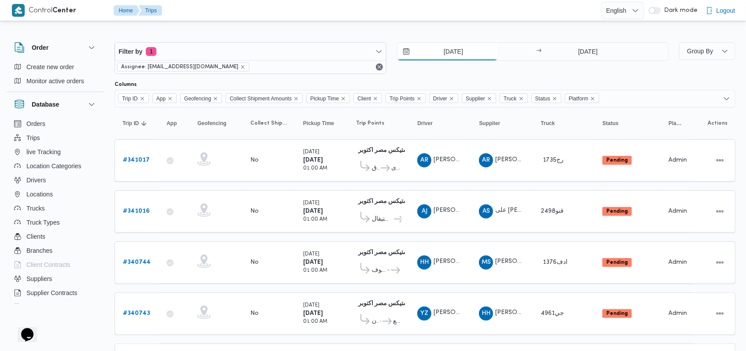
click at [458, 48] on input "[DATE]" at bounding box center [447, 52] width 100 height 18
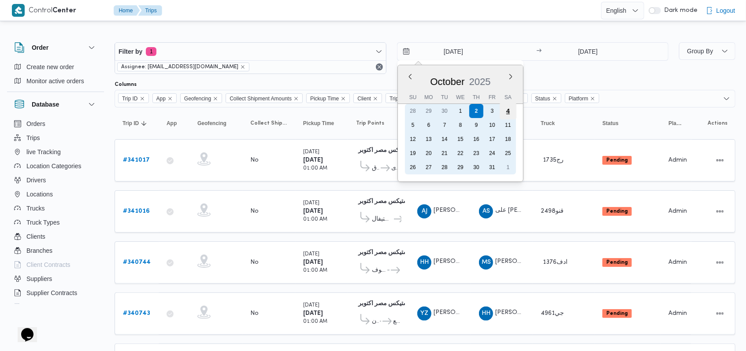
click at [507, 110] on div "4" at bounding box center [507, 111] width 17 height 17
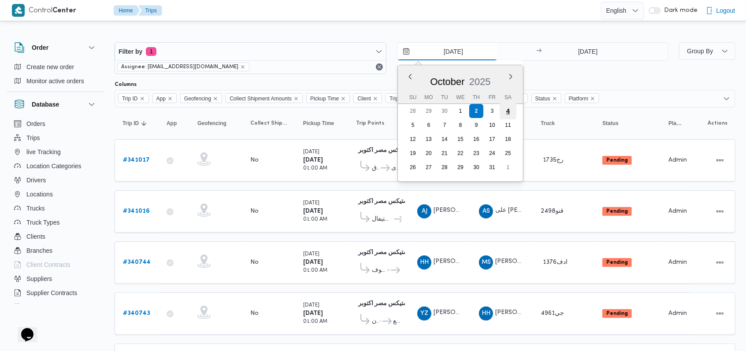
type input "4/10/2025"
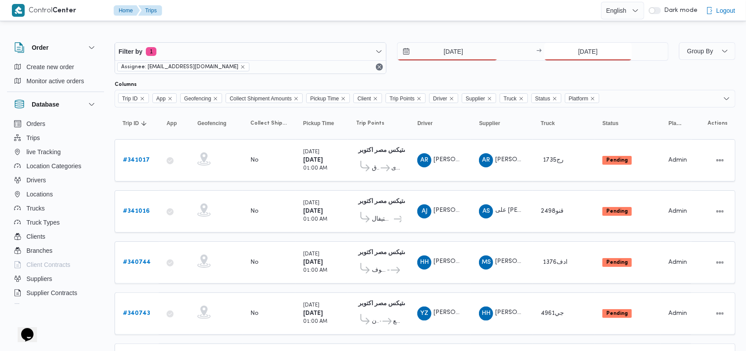
click at [585, 49] on input "[DATE]" at bounding box center [588, 52] width 88 height 18
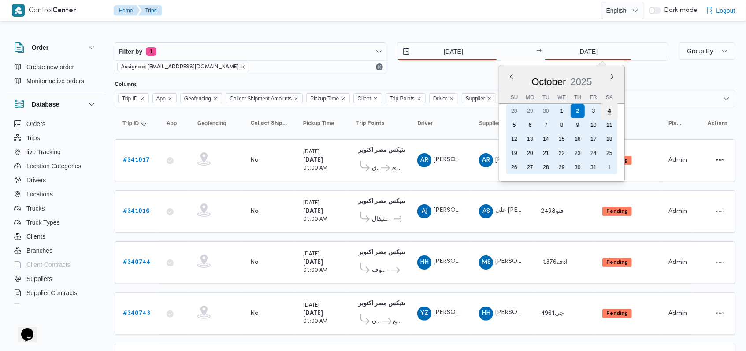
click at [607, 111] on div "4" at bounding box center [609, 111] width 17 height 17
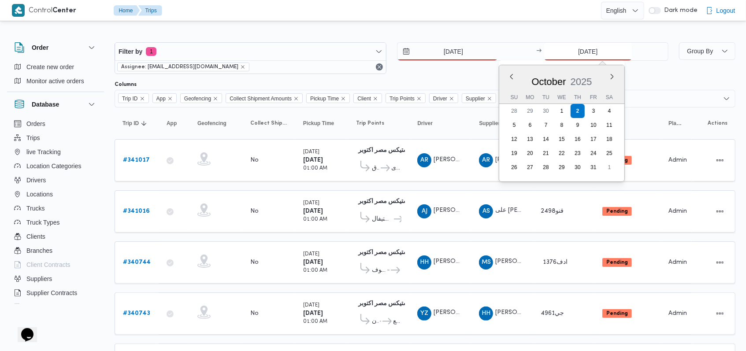
type input "4/10/2025"
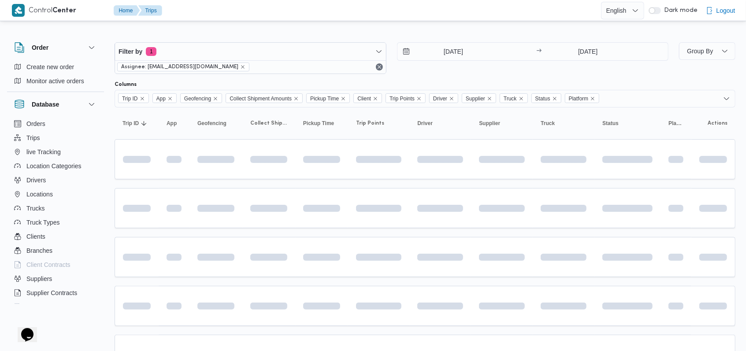
click at [434, 73] on div "4/10/2025 → 4/10/2025" at bounding box center [533, 58] width 272 height 32
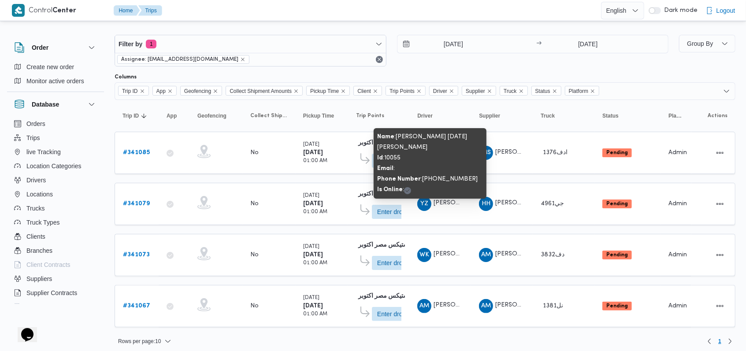
scroll to position [10, 0]
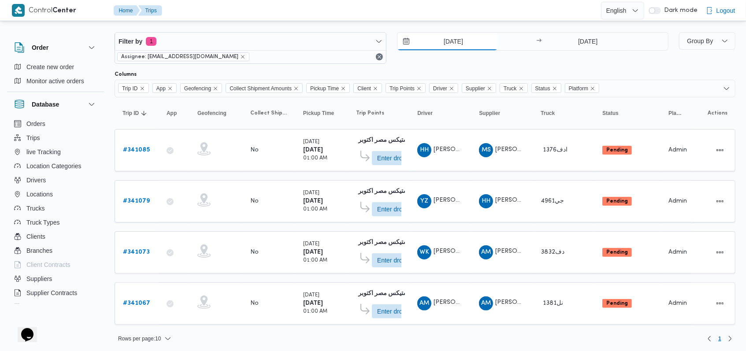
click at [453, 44] on input "4/10/2025" at bounding box center [447, 42] width 100 height 18
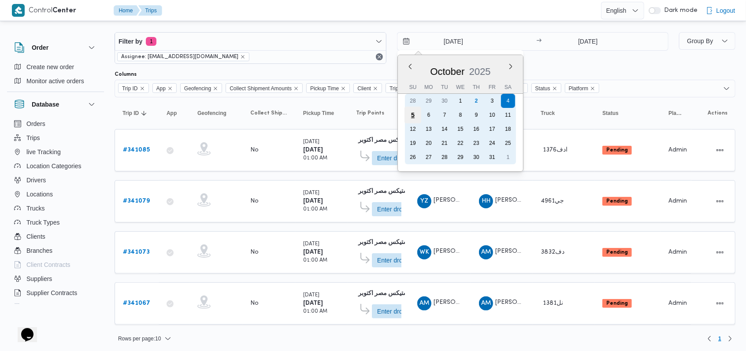
click at [415, 112] on div "5" at bounding box center [412, 115] width 17 height 17
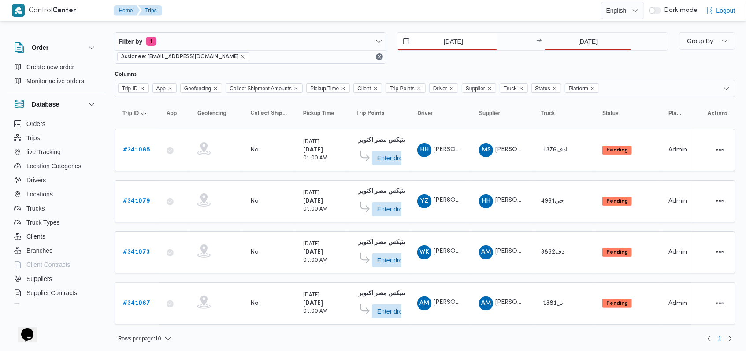
click at [466, 45] on input "5/10/2025" at bounding box center [447, 42] width 100 height 18
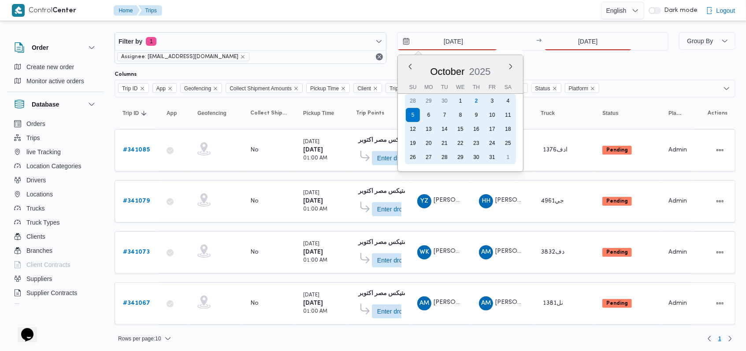
click at [507, 103] on div "4" at bounding box center [508, 101] width 14 height 14
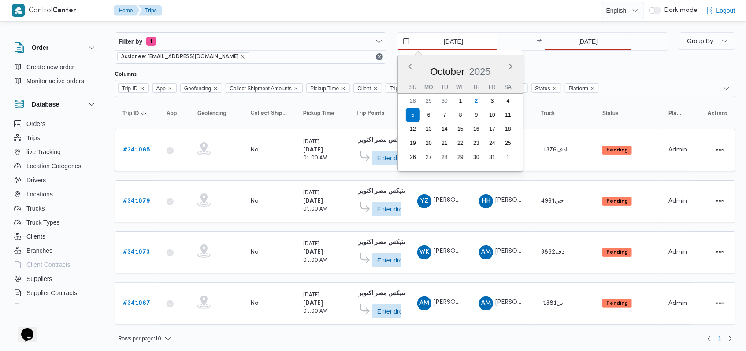
type input "4/10/2025"
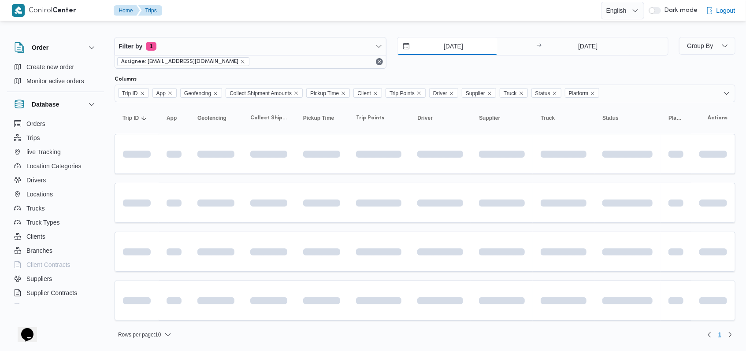
scroll to position [4, 0]
click at [593, 41] on input "4/10/2025" at bounding box center [588, 48] width 88 height 18
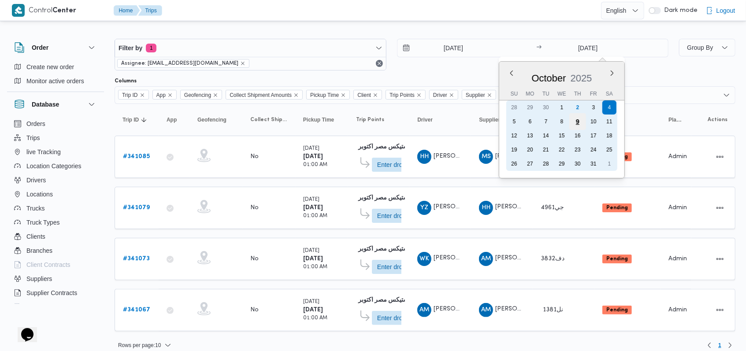
click at [571, 119] on div "9" at bounding box center [577, 121] width 17 height 17
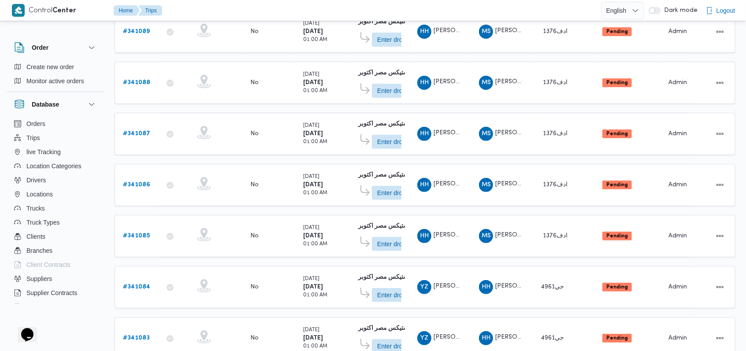
scroll to position [312, 0]
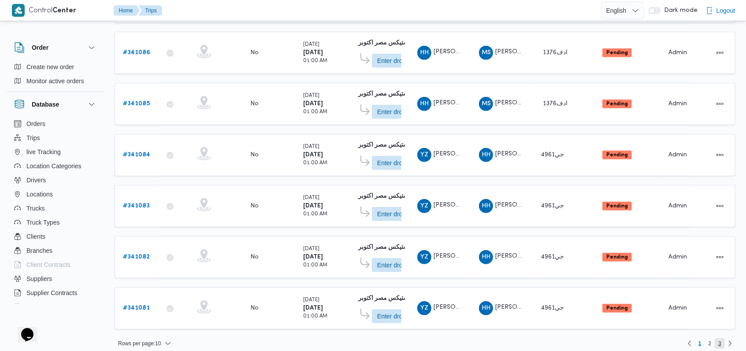
click at [724, 338] on span "3" at bounding box center [719, 343] width 10 height 11
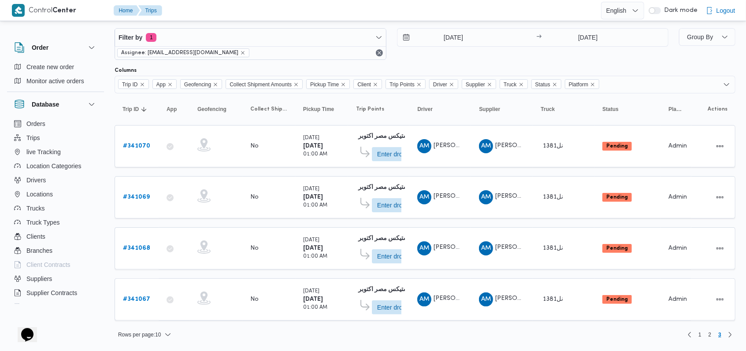
scroll to position [10, 0]
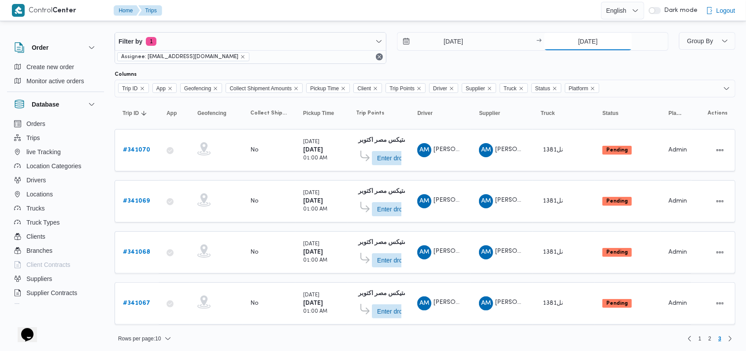
click at [571, 43] on input "9/10/2025" at bounding box center [588, 42] width 88 height 18
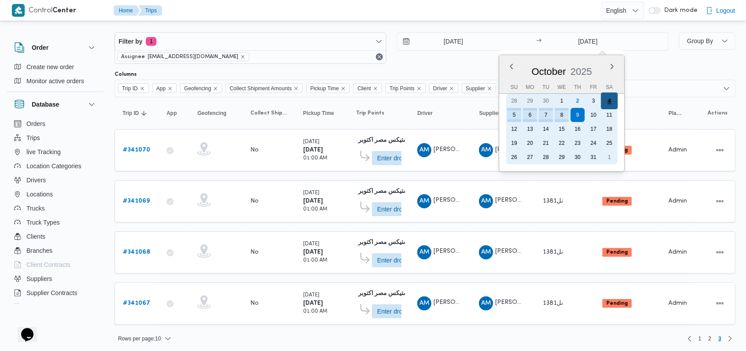
click at [613, 100] on div "4" at bounding box center [609, 100] width 17 height 17
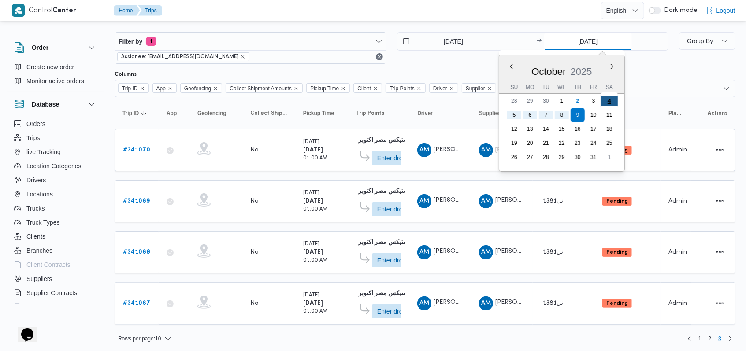
type input "4/10/2025"
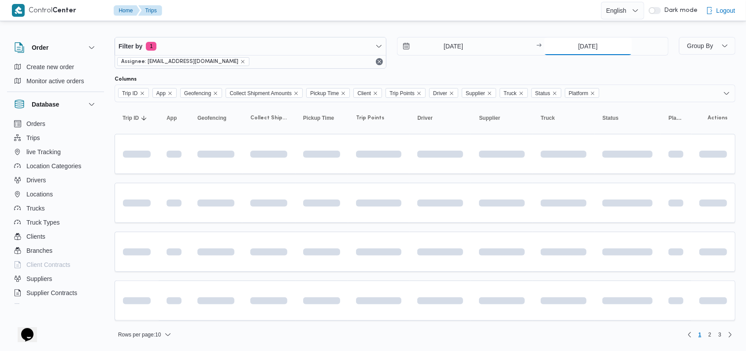
scroll to position [4, 0]
click at [467, 69] on div "4/10/2025 → 4/10/2025" at bounding box center [533, 55] width 272 height 32
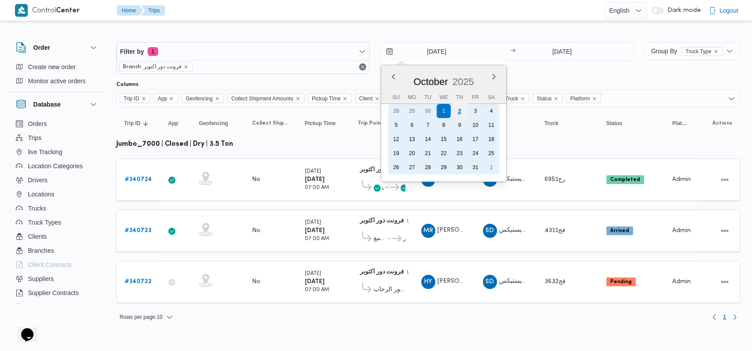
click at [462, 113] on div "2" at bounding box center [459, 111] width 17 height 17
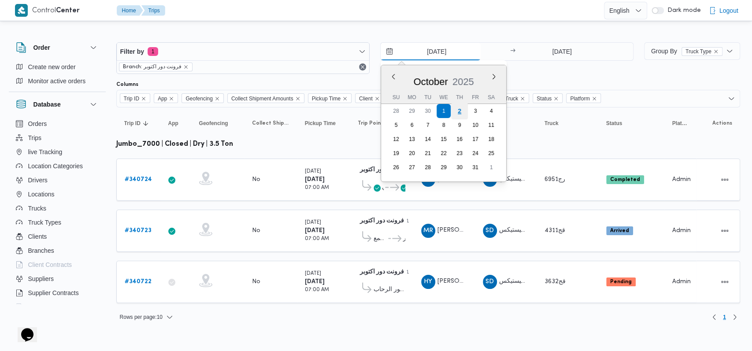
type input "[DATE]"
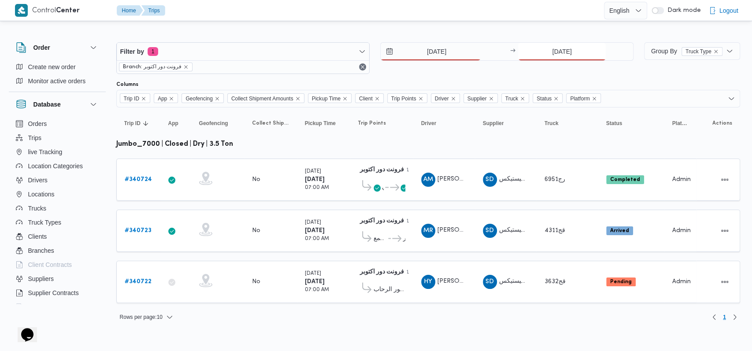
click at [563, 54] on input "1/10/2025" at bounding box center [562, 52] width 88 height 18
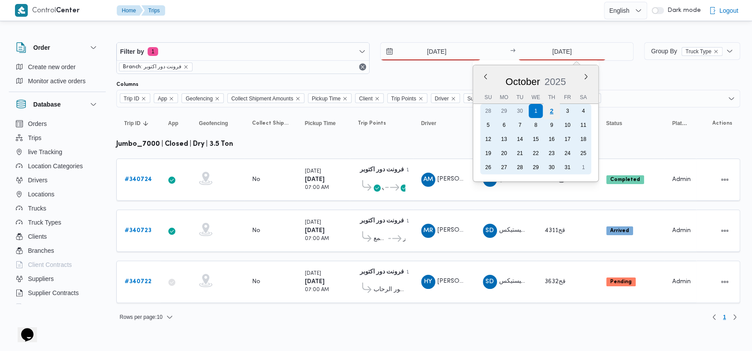
click at [553, 111] on div "2" at bounding box center [551, 111] width 17 height 17
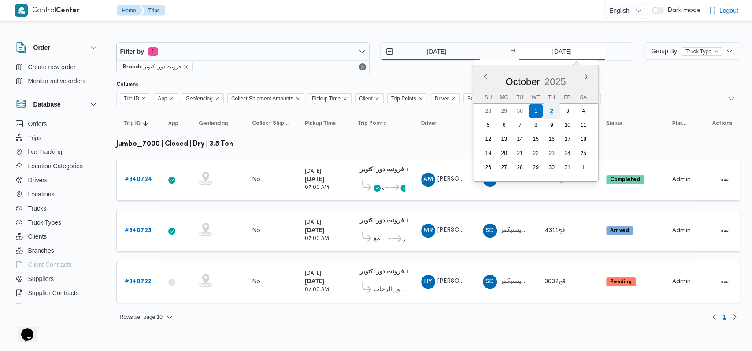
type input "[DATE]"
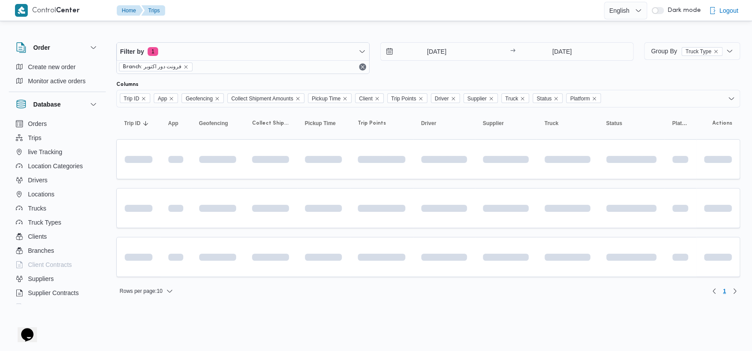
click at [437, 69] on div "[DATE] → [DATE]" at bounding box center [506, 58] width 253 height 32
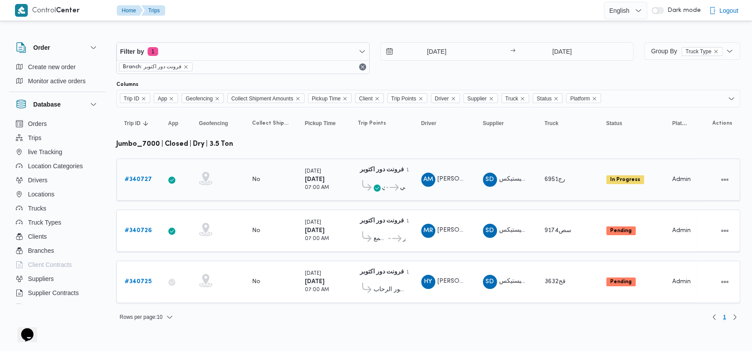
click at [140, 181] on b "# 340727" at bounding box center [138, 180] width 27 height 6
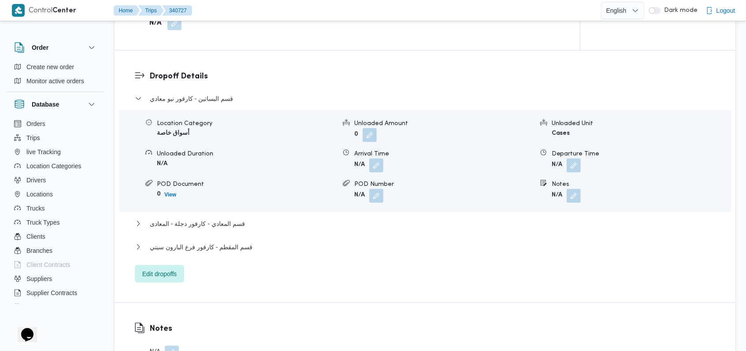
scroll to position [763, 0]
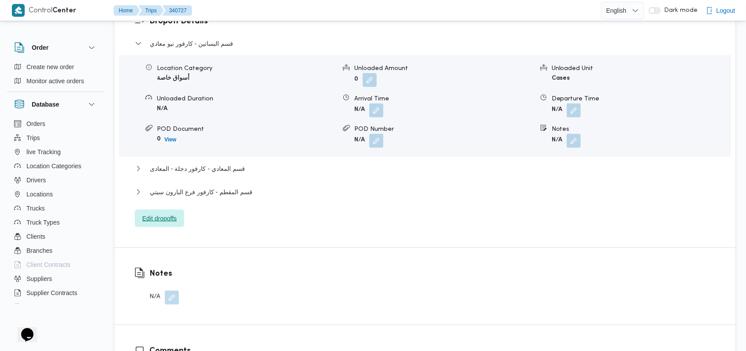
click at [176, 225] on span "Edit dropoffs" at bounding box center [159, 219] width 49 height 18
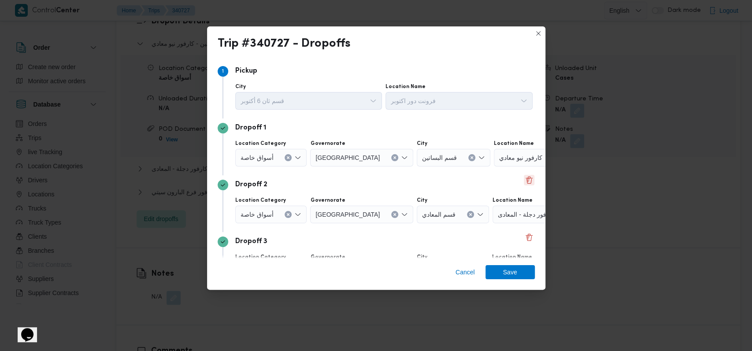
click at [524, 179] on button "Delete" at bounding box center [529, 180] width 11 height 11
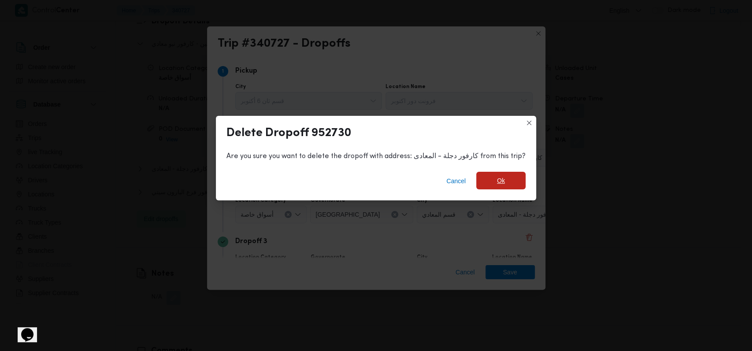
click at [486, 182] on span "Ok" at bounding box center [500, 181] width 49 height 18
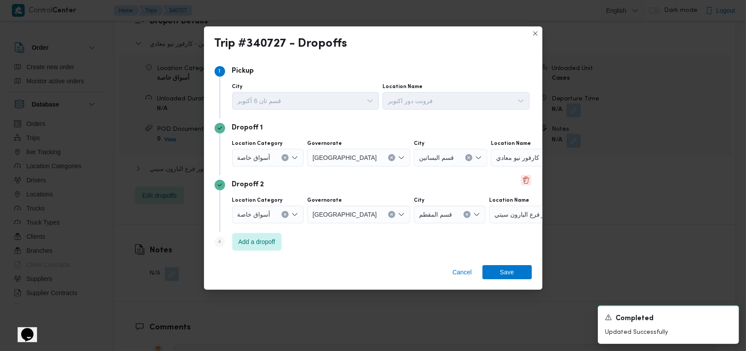
click at [521, 178] on button "Delete" at bounding box center [526, 180] width 11 height 11
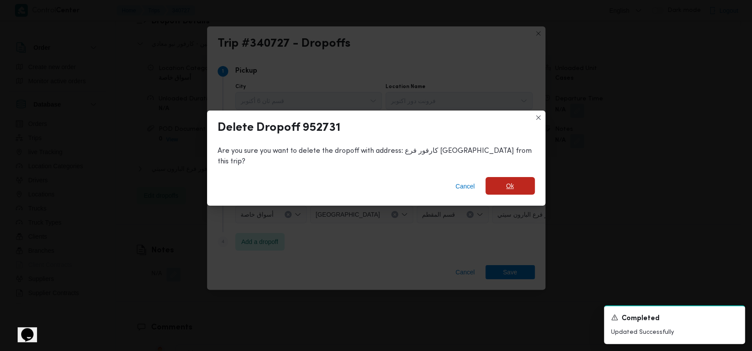
click at [506, 181] on span "Ok" at bounding box center [510, 186] width 8 height 11
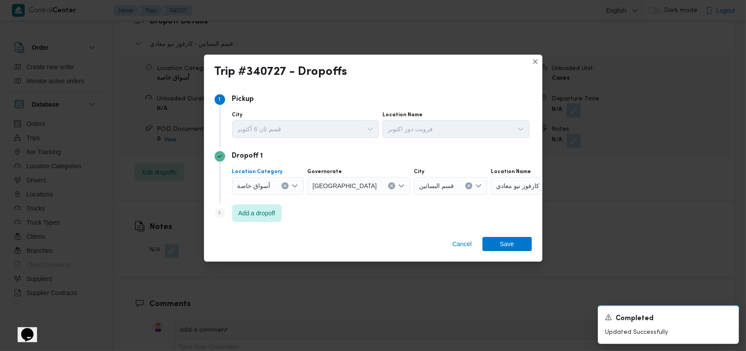
click at [277, 189] on div "أسواق خاصة" at bounding box center [268, 186] width 72 height 18
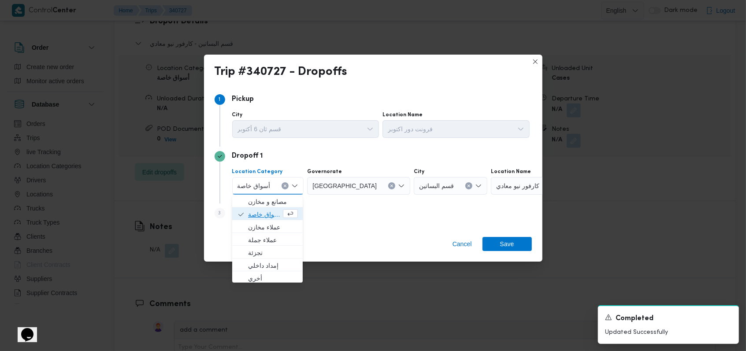
click at [265, 210] on span "أسواق خاصة" at bounding box center [264, 214] width 33 height 11
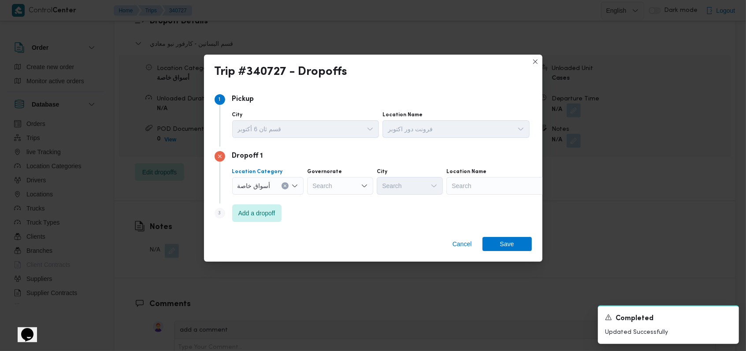
click at [474, 189] on div "Search" at bounding box center [501, 186] width 110 height 18
type input "كارفور بنها"
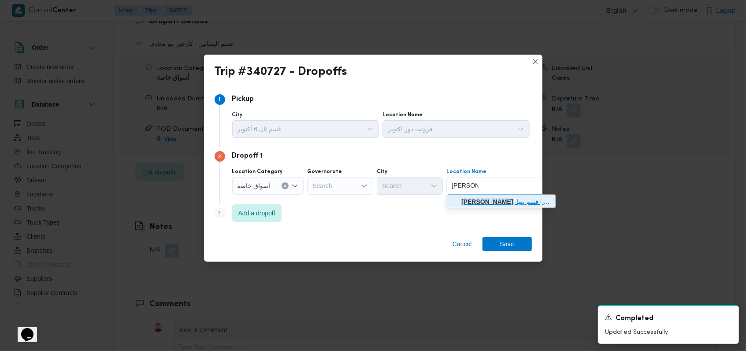
click at [484, 196] on span "كارفور بنها | كارفور بنها | قسم بنها" at bounding box center [505, 201] width 89 height 11
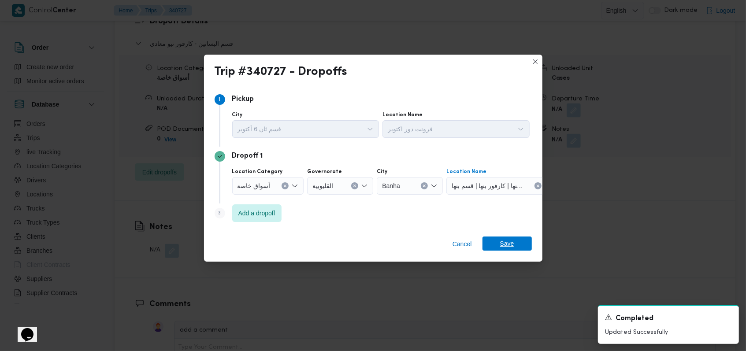
click at [496, 237] on span "Save" at bounding box center [506, 243] width 49 height 14
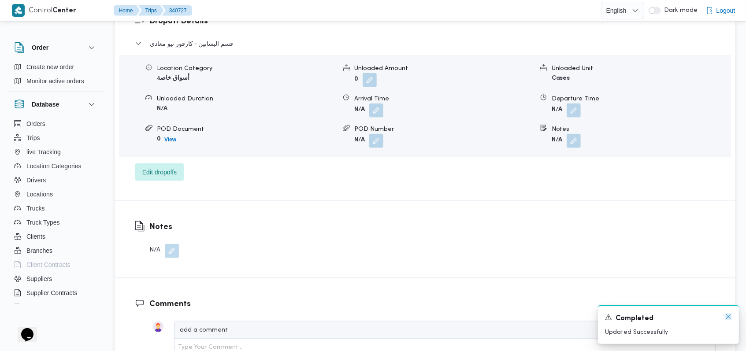
click at [730, 318] on icon "Dismiss toast" at bounding box center [727, 316] width 7 height 7
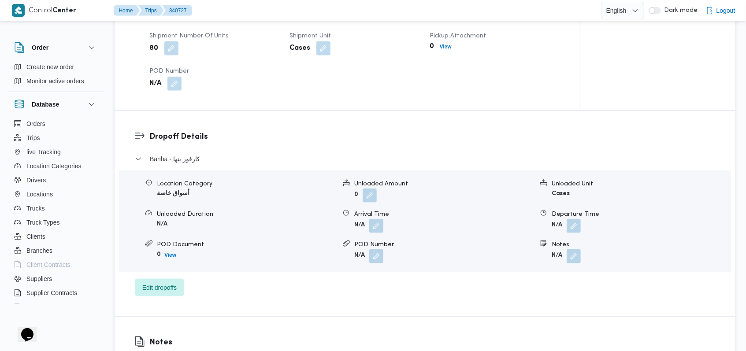
scroll to position [646, 0]
click at [218, 167] on div "Banha - كارفور بنها" at bounding box center [425, 164] width 580 height 17
click at [206, 163] on button "Banha - كارفور بنها" at bounding box center [425, 161] width 580 height 11
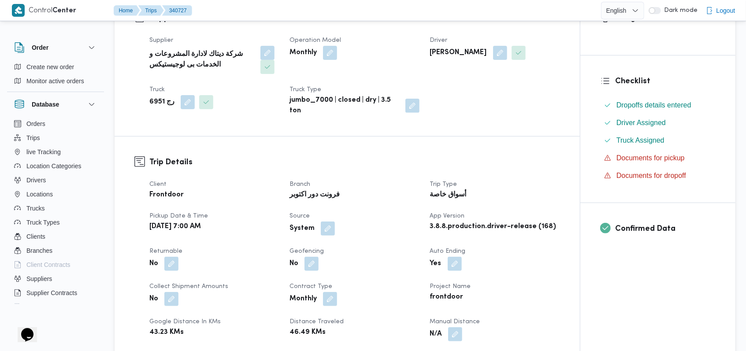
scroll to position [0, 0]
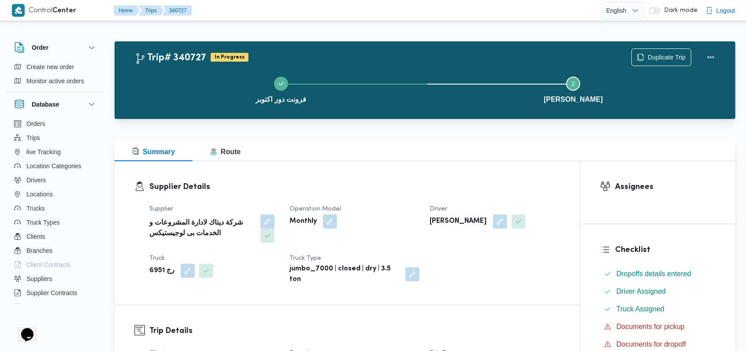
click at [329, 175] on div "Supplier Details Supplier شركة ديتاك لادارة المشروعات و الخدمات بى لوجيستيكس Op…" at bounding box center [346, 233] width 465 height 144
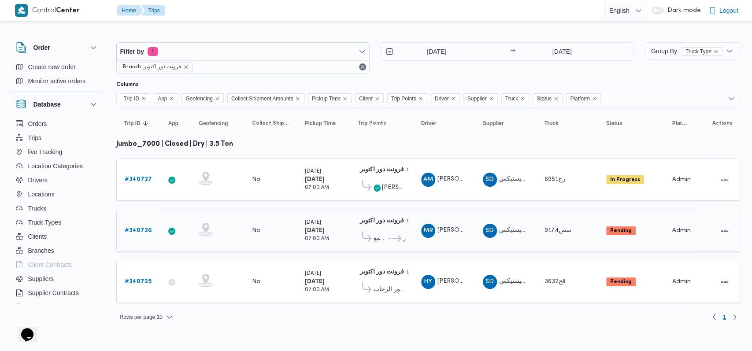
click at [141, 228] on b "# 340726" at bounding box center [138, 231] width 27 height 6
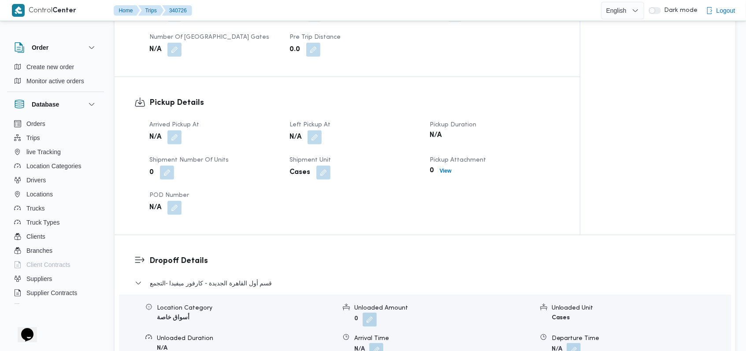
scroll to position [528, 0]
click at [177, 139] on button "button" at bounding box center [174, 136] width 14 height 14
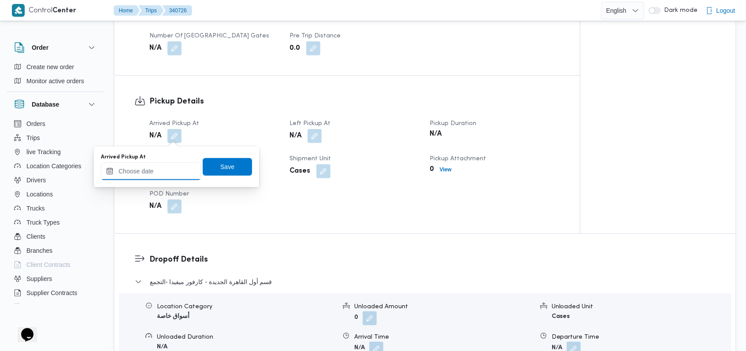
click at [164, 177] on input "Arrived Pickup At" at bounding box center [151, 171] width 100 height 18
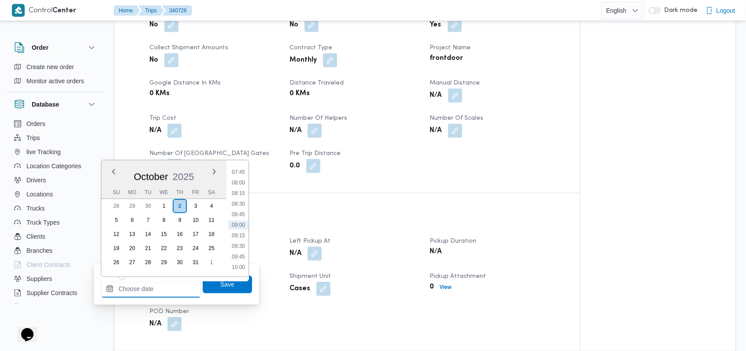
scroll to position [151, 0]
click at [240, 250] on li "05:30" at bounding box center [238, 253] width 20 height 9
type input "02/10/2025 05:30"
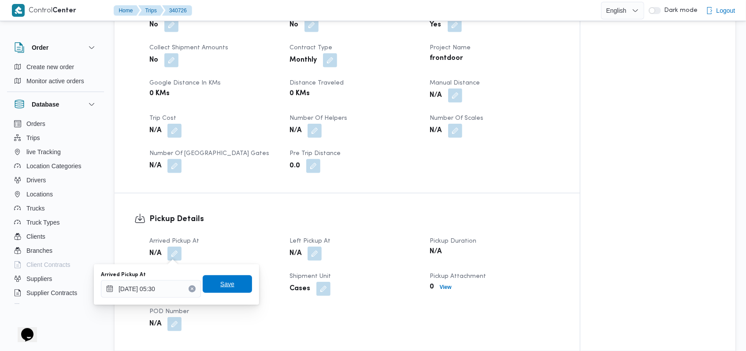
click at [234, 277] on span "Save" at bounding box center [227, 284] width 49 height 18
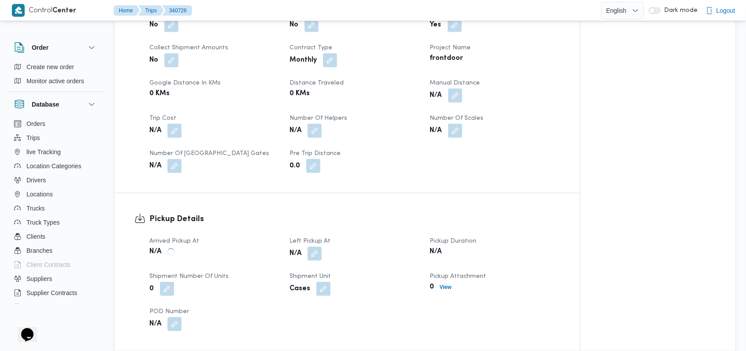
click at [316, 253] on button "button" at bounding box center [314, 254] width 14 height 14
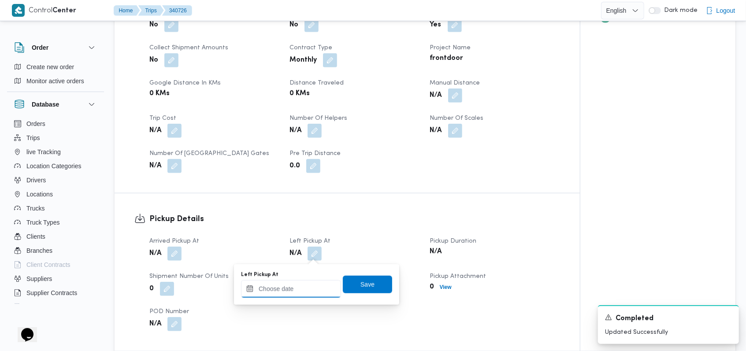
click at [304, 288] on input "Left Pickup At" at bounding box center [291, 289] width 100 height 18
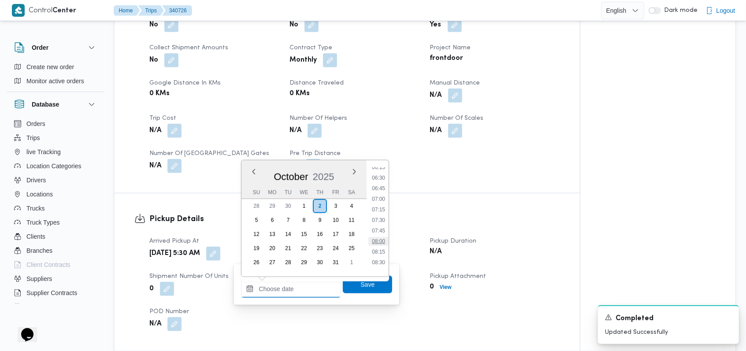
scroll to position [268, 0]
click at [381, 199] on li "07:00" at bounding box center [378, 199] width 20 height 9
type input "[DATE] 07:00"
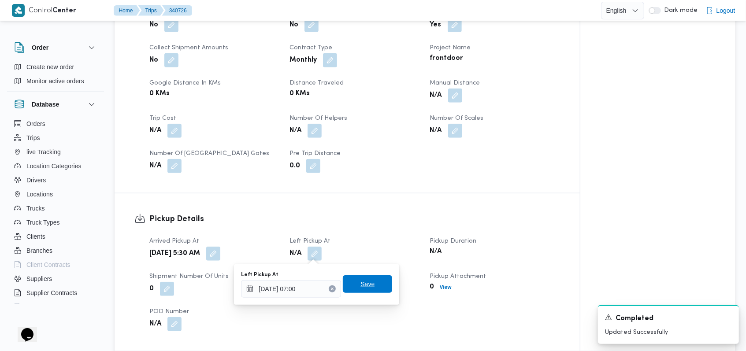
click at [360, 284] on span "Save" at bounding box center [367, 284] width 14 height 11
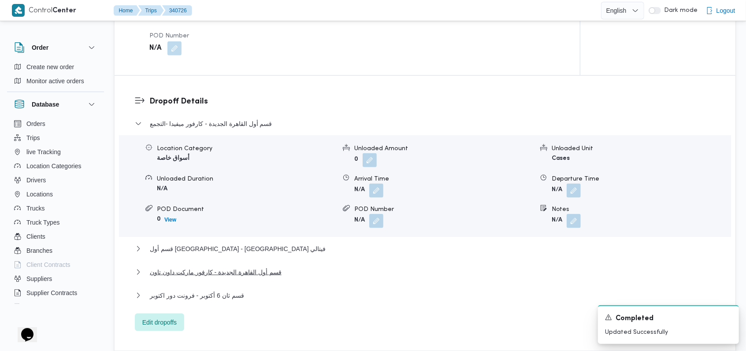
scroll to position [705, 0]
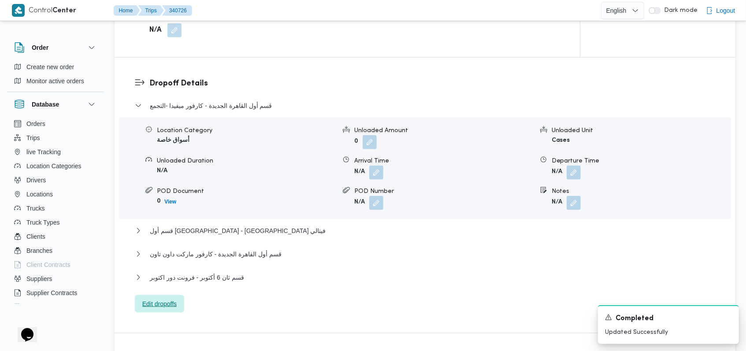
click at [182, 309] on span "Edit dropoffs" at bounding box center [159, 304] width 49 height 18
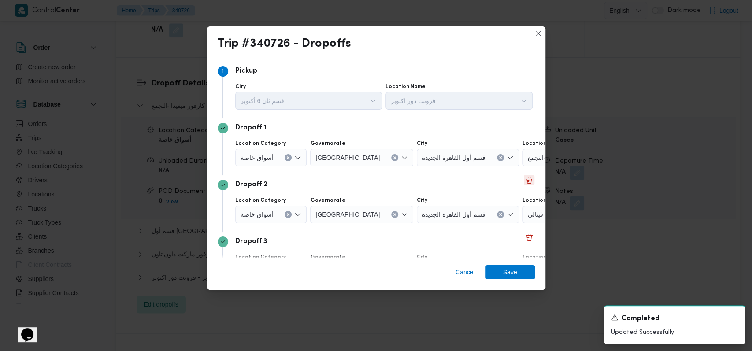
click at [524, 183] on button "Delete" at bounding box center [529, 180] width 11 height 11
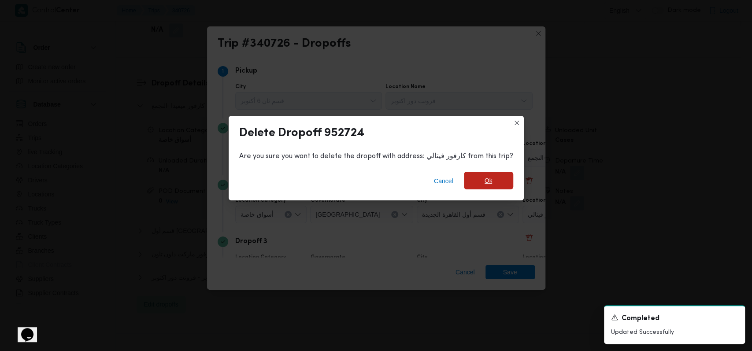
click at [478, 178] on span "Ok" at bounding box center [488, 181] width 49 height 18
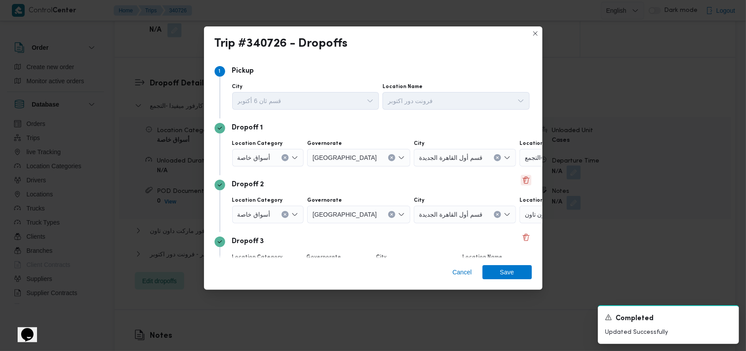
click at [521, 179] on button "Delete" at bounding box center [526, 180] width 11 height 11
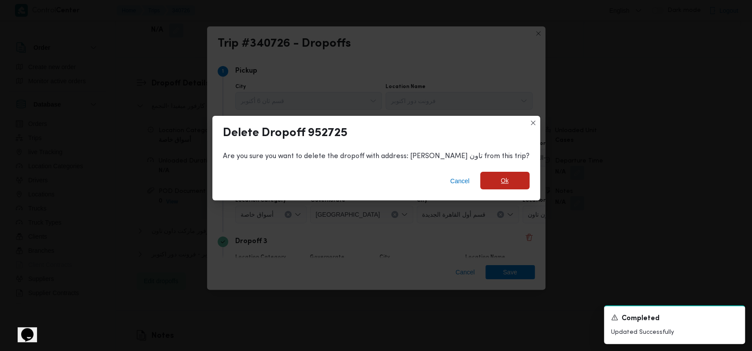
click at [507, 179] on span "Ok" at bounding box center [504, 181] width 49 height 18
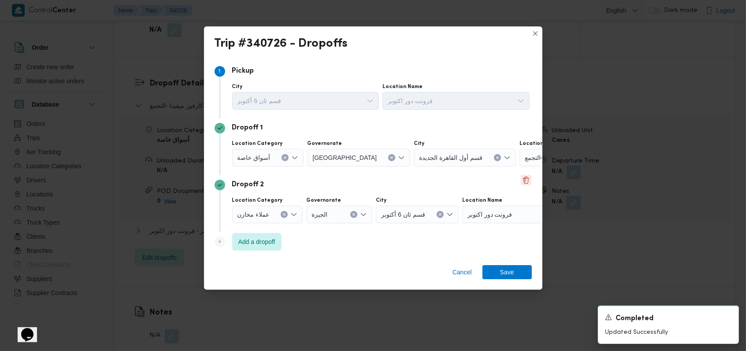
click at [522, 183] on button "Delete" at bounding box center [526, 180] width 11 height 11
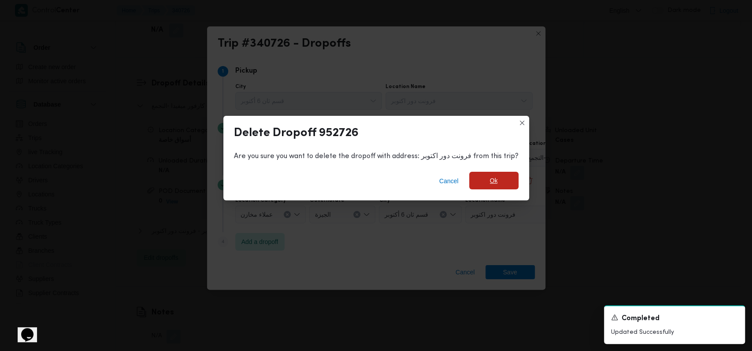
click at [490, 178] on span "Ok" at bounding box center [494, 180] width 8 height 11
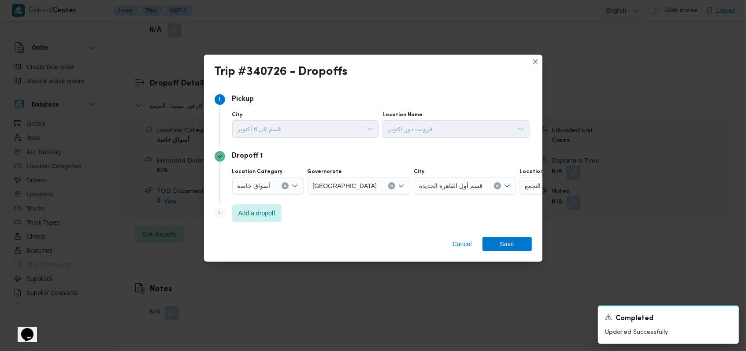
click at [273, 183] on input "Location Category" at bounding box center [273, 186] width 1 height 11
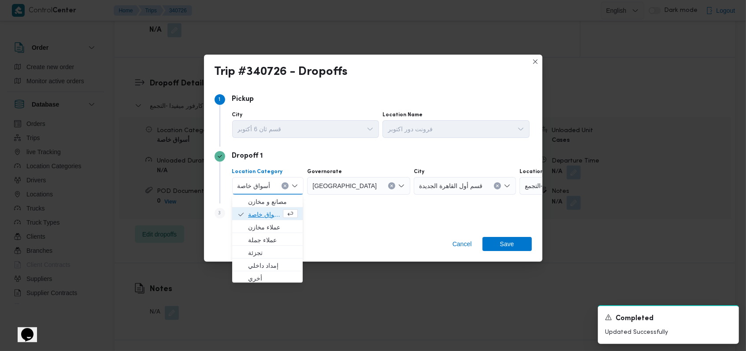
click at [268, 207] on span "أسواق خاصة" at bounding box center [268, 214] width 64 height 14
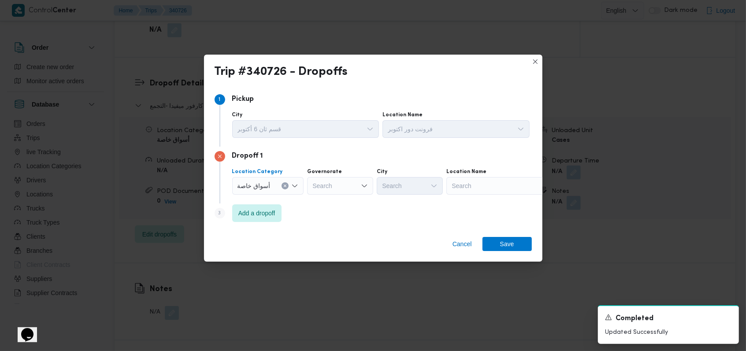
click at [473, 182] on div "Search" at bounding box center [501, 186] width 110 height 18
type input "كارفور حلوان"
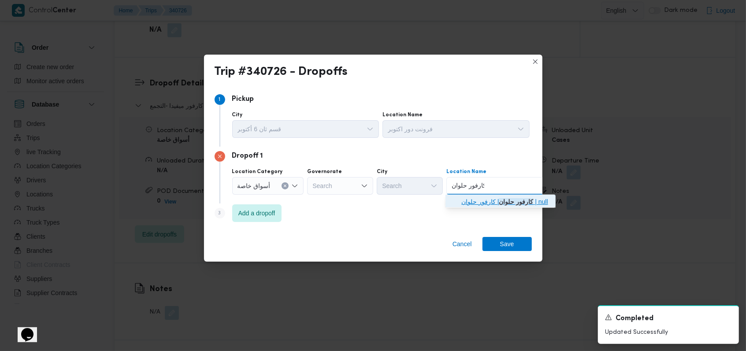
click at [478, 202] on span "كارفور حلوان | كارفور حلوان | null" at bounding box center [505, 201] width 89 height 11
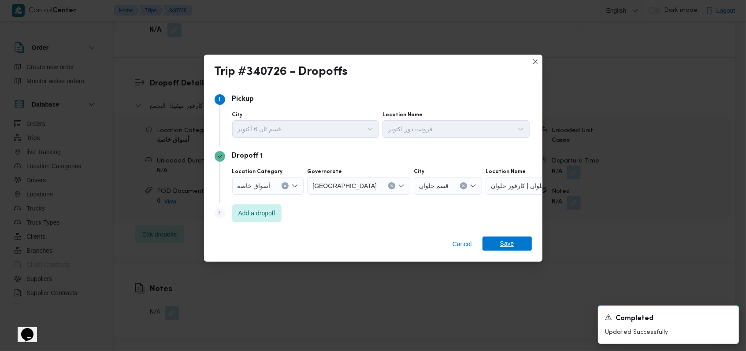
click at [499, 246] on span "Save" at bounding box center [506, 243] width 49 height 14
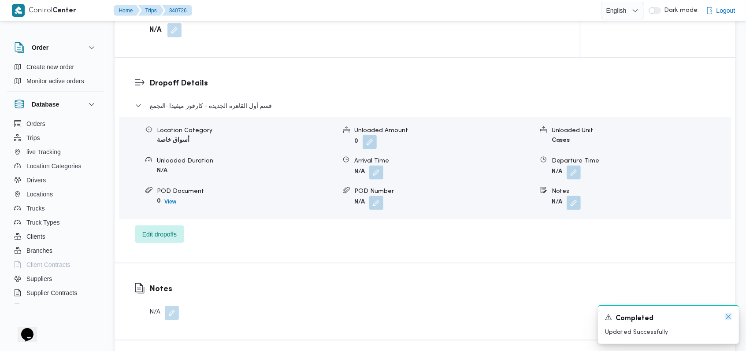
click at [727, 319] on icon "Dismiss toast" at bounding box center [727, 316] width 7 height 7
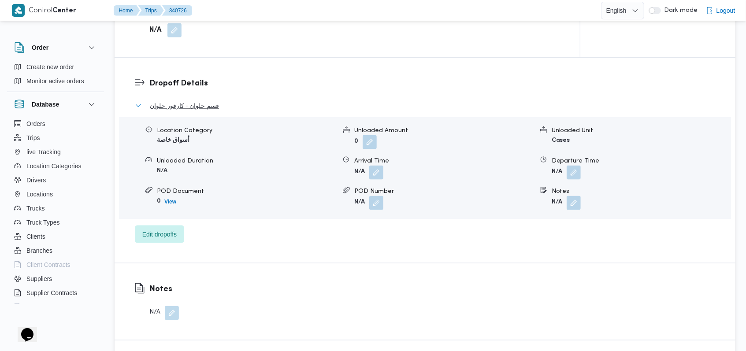
click at [199, 103] on span "قسم حلوان - كارفور حلوان" at bounding box center [184, 105] width 69 height 11
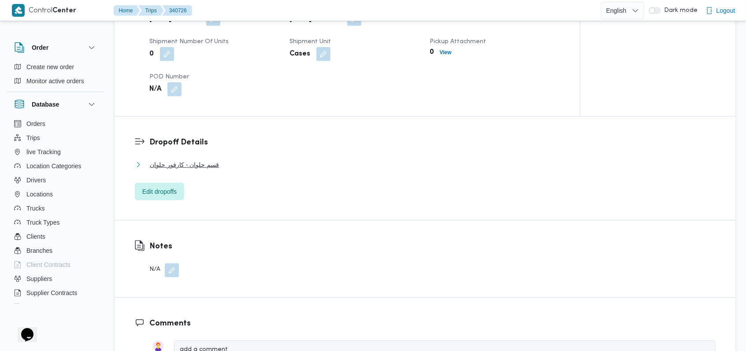
scroll to position [528, 0]
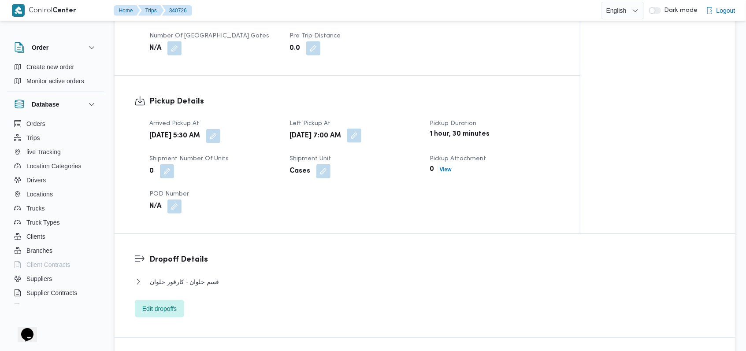
click at [361, 135] on button "button" at bounding box center [354, 136] width 14 height 14
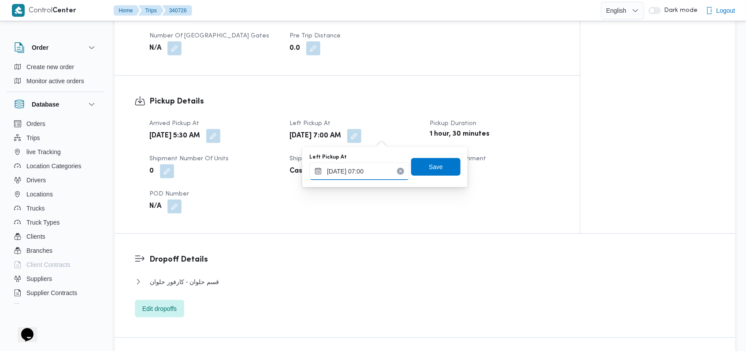
click at [373, 175] on input "[DATE] 07:00" at bounding box center [359, 171] width 100 height 18
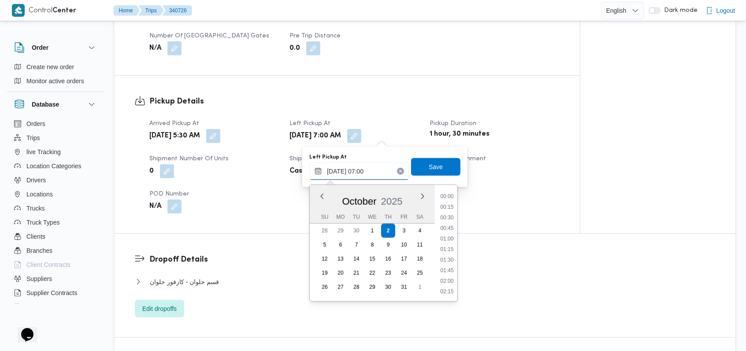
scroll to position [243, 0]
click at [454, 277] on li "07:45" at bounding box center [446, 281] width 20 height 9
type input "[DATE] 07:00"
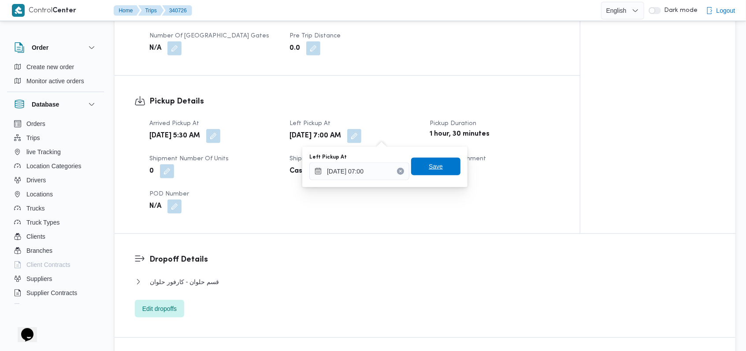
click at [431, 167] on span "Save" at bounding box center [435, 166] width 14 height 11
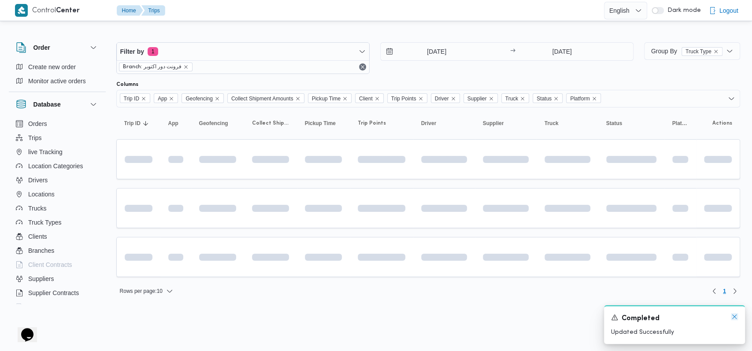
click at [734, 318] on icon "Dismiss toast" at bounding box center [734, 316] width 7 height 7
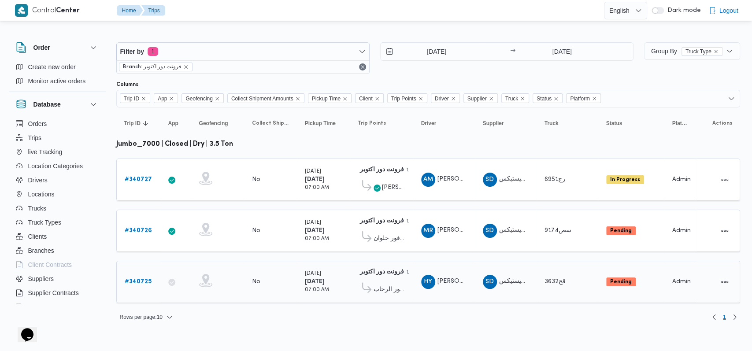
click at [142, 280] on b "# 340725" at bounding box center [138, 282] width 27 height 6
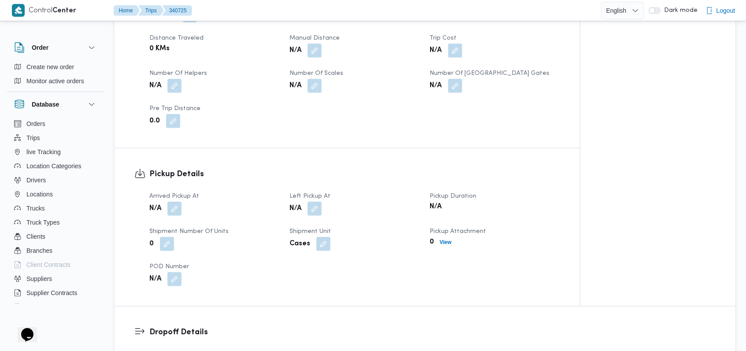
scroll to position [528, 0]
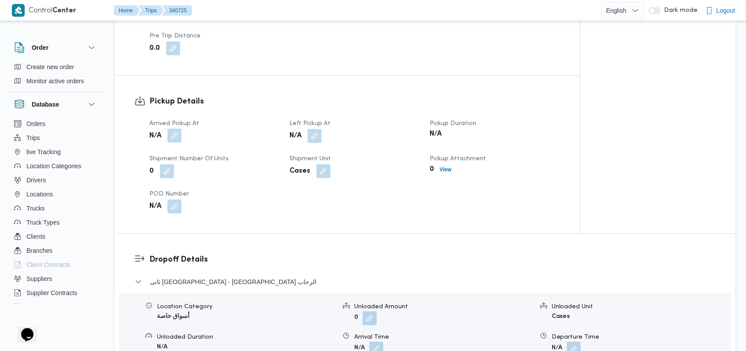
click at [175, 143] on button "button" at bounding box center [174, 136] width 14 height 14
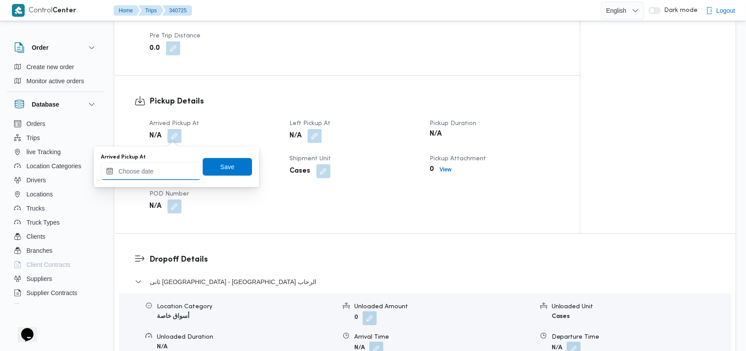
click at [161, 170] on input "Arrived Pickup At" at bounding box center [151, 171] width 100 height 18
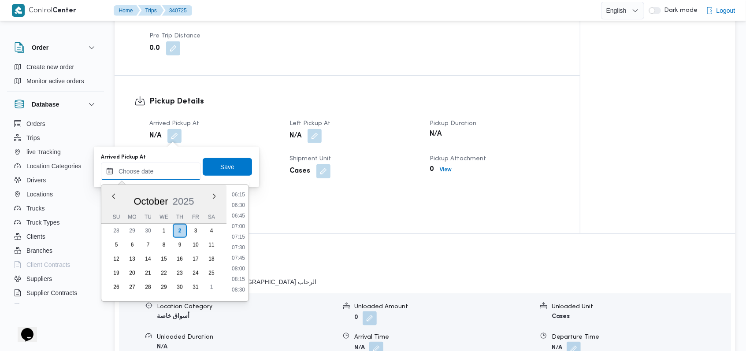
scroll to position [210, 0]
click at [239, 227] on li "05:45" at bounding box center [238, 229] width 20 height 9
type input "02/10/2025 05:45"
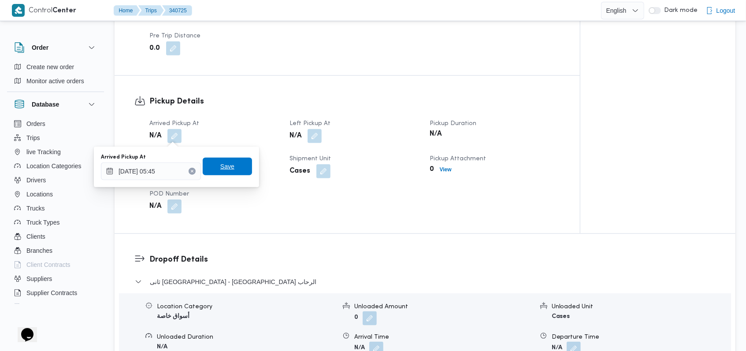
click at [230, 163] on span "Save" at bounding box center [227, 167] width 49 height 18
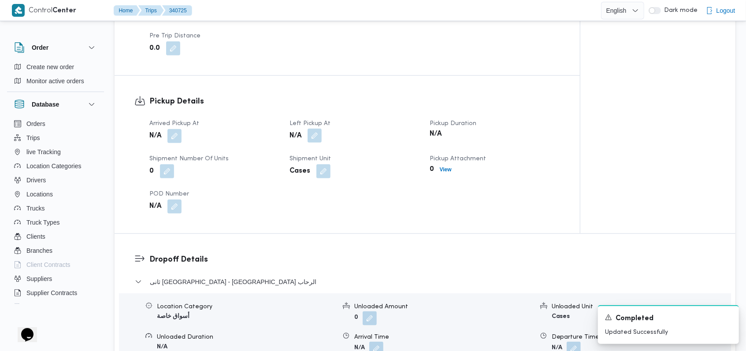
click at [310, 139] on button "button" at bounding box center [314, 136] width 14 height 14
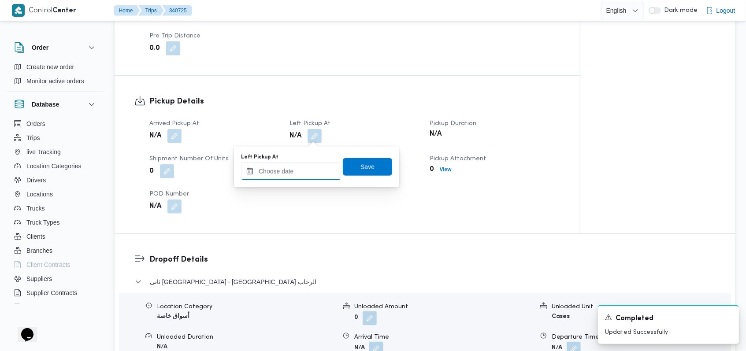
click at [295, 172] on input "Left Pickup At" at bounding box center [291, 171] width 100 height 18
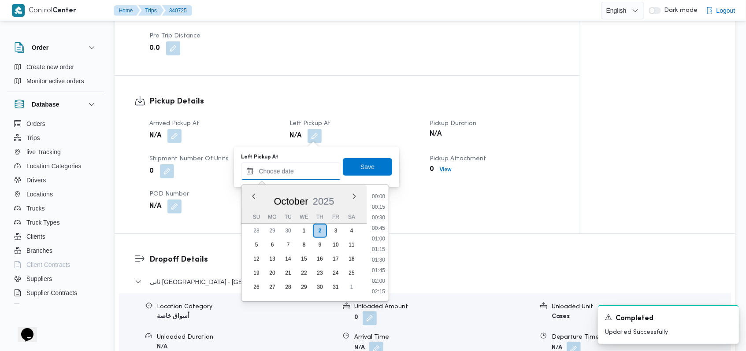
scroll to position [327, 0]
click at [382, 199] on li "07:45" at bounding box center [378, 196] width 20 height 9
type input "02/10/2025 07:45"
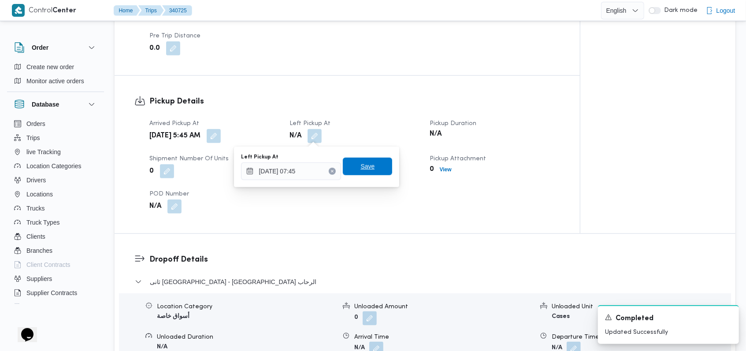
click at [372, 167] on span "Save" at bounding box center [367, 167] width 49 height 18
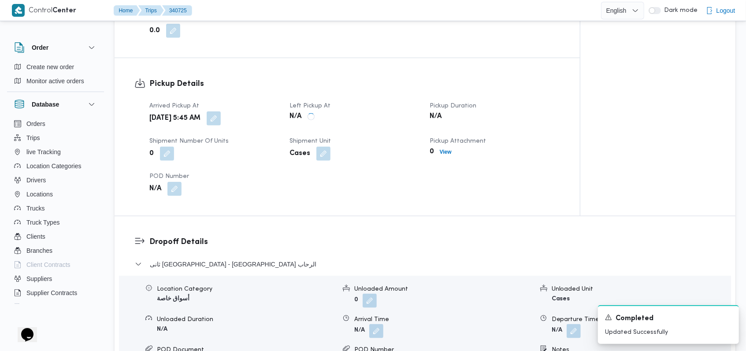
scroll to position [646, 0]
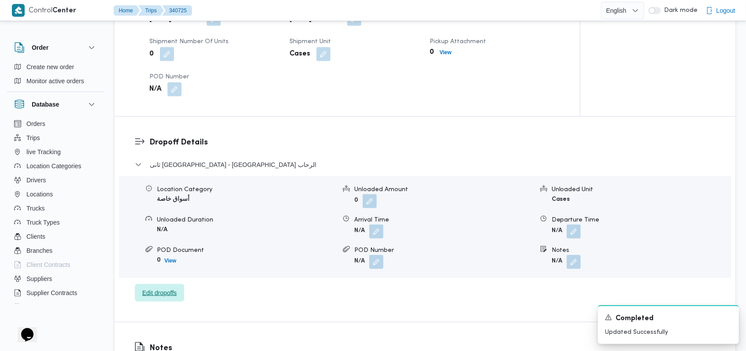
click at [170, 285] on span "Edit dropoffs" at bounding box center [159, 293] width 49 height 18
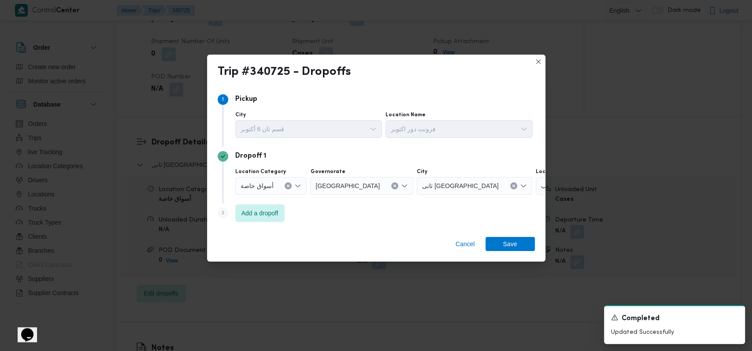
click at [278, 192] on div at bounding box center [277, 186] width 4 height 14
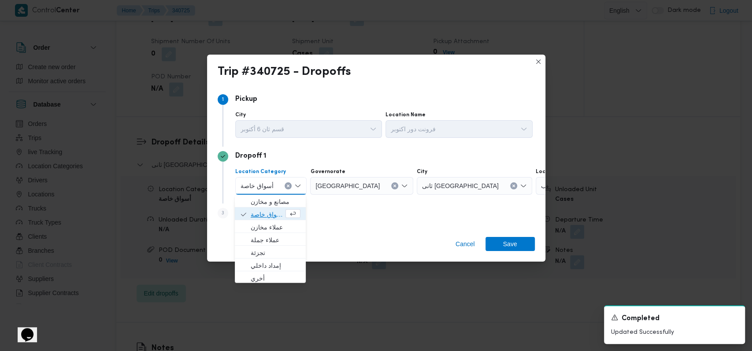
click at [267, 212] on span "أسواق خاصة" at bounding box center [267, 214] width 33 height 11
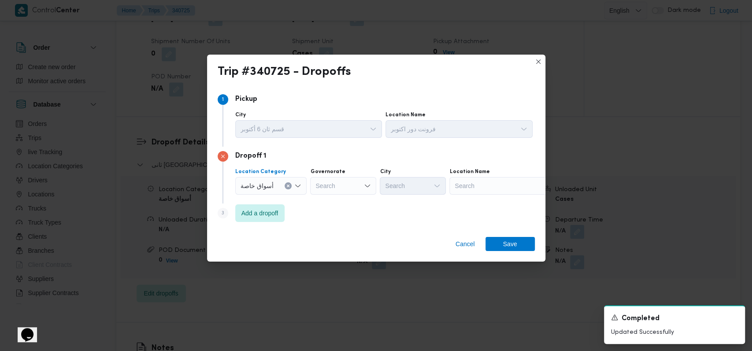
click at [500, 193] on div "Search" at bounding box center [504, 186] width 110 height 18
type input "كارفور المقطم"
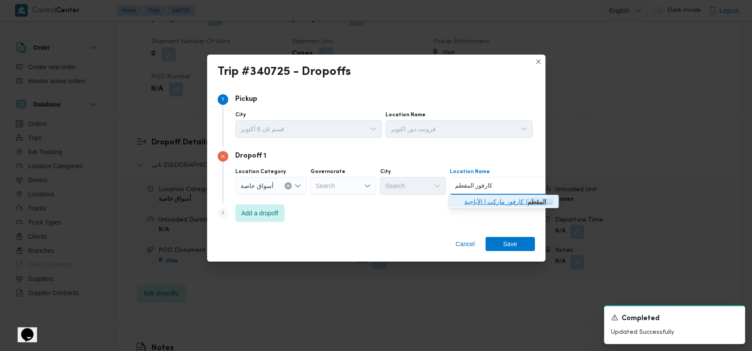
click at [513, 207] on span "كارفور المقطم | كارفور ماركت | الأباجية" at bounding box center [503, 202] width 103 height 14
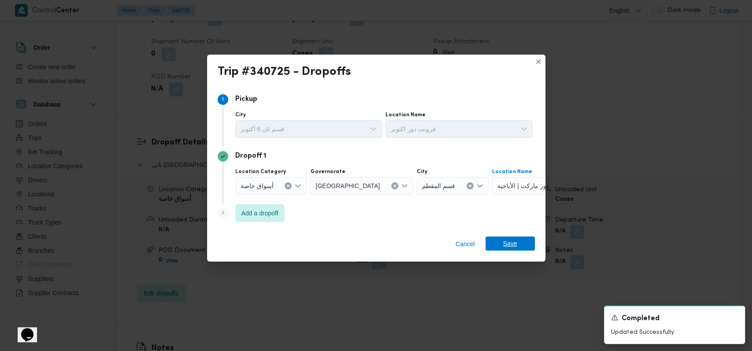
click at [505, 247] on span "Save" at bounding box center [510, 243] width 14 height 14
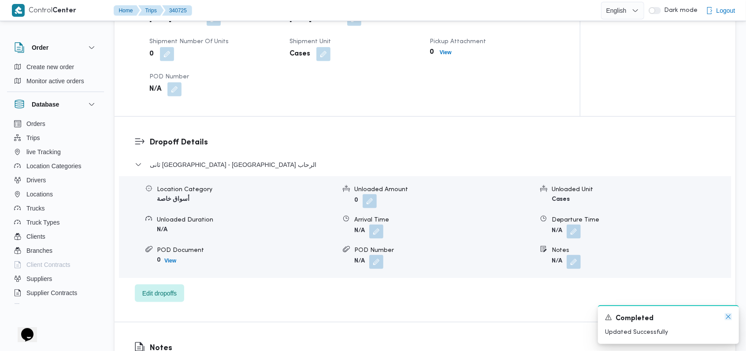
click at [726, 316] on icon "Dismiss toast" at bounding box center [727, 316] width 7 height 7
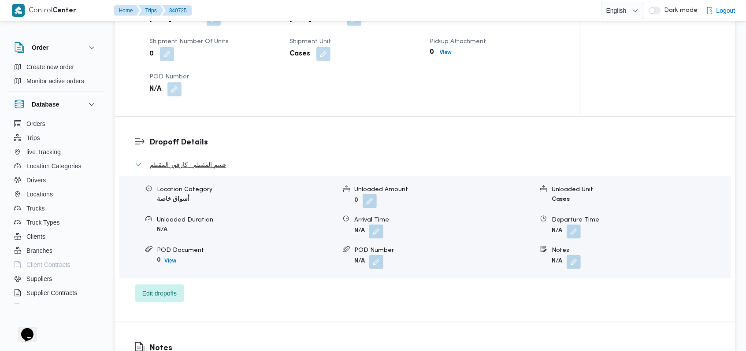
click at [224, 166] on span "قسم المقطم - كارفور المقطم" at bounding box center [188, 164] width 76 height 11
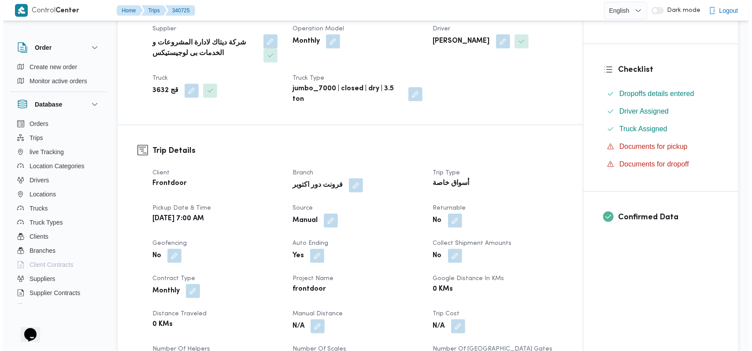
scroll to position [0, 0]
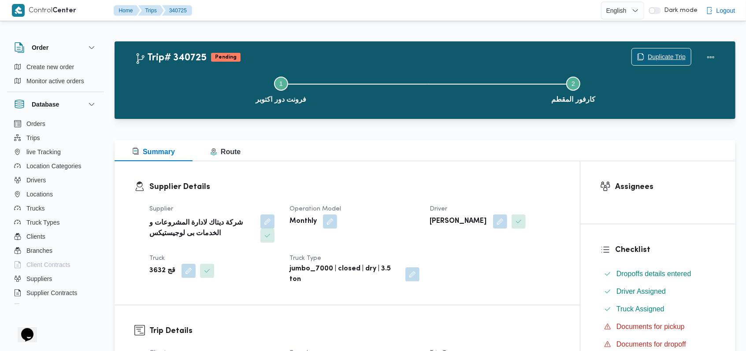
click at [656, 56] on span "Duplicate Trip" at bounding box center [666, 57] width 38 height 11
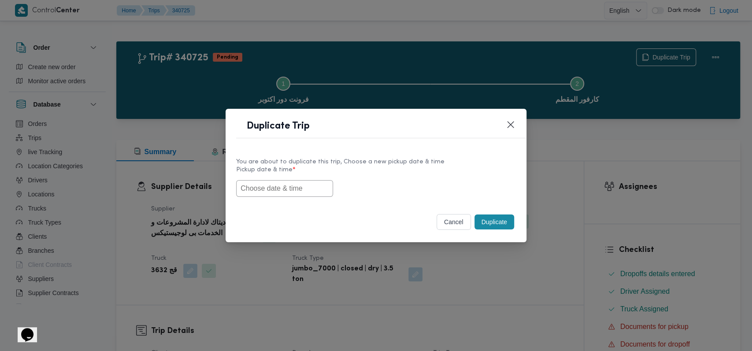
click at [293, 182] on input "text" at bounding box center [284, 188] width 97 height 17
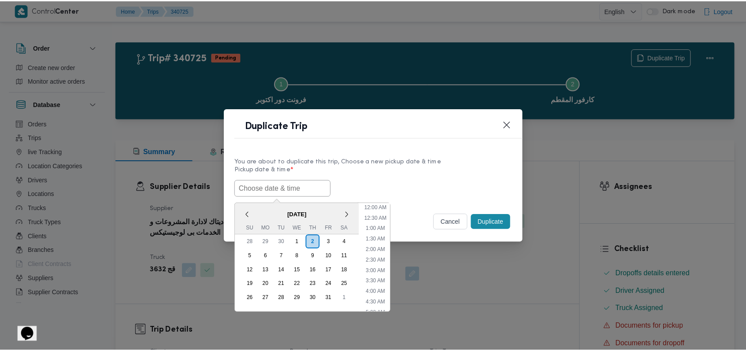
scroll to position [140, 0]
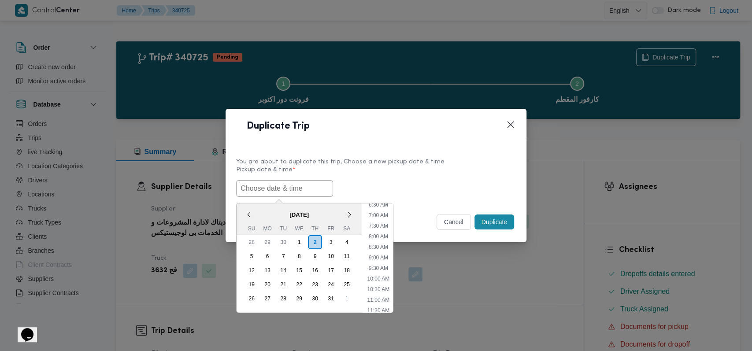
click at [423, 203] on div "You are about to duplicate this trip, Choose a new pickup date & time Pickup da…" at bounding box center [375, 177] width 301 height 56
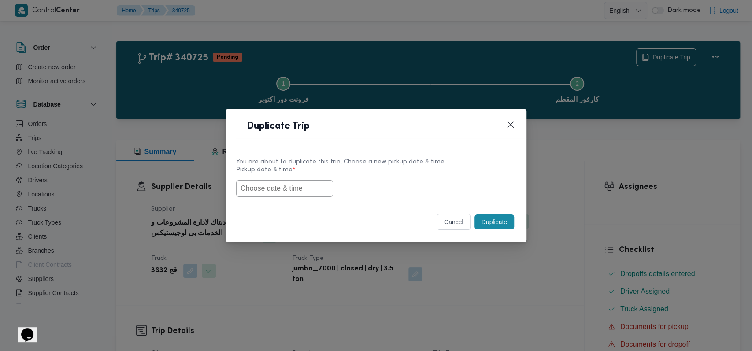
click at [445, 227] on button "cancel" at bounding box center [453, 222] width 34 height 16
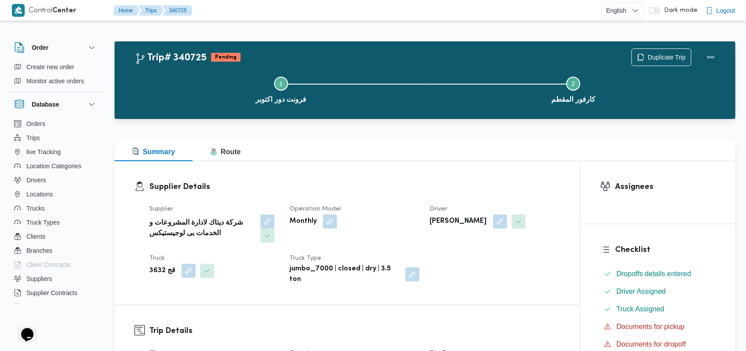
click at [456, 275] on div "Supplier شركة ديتاك لادارة المشروعات و الخدمات بى لوجيستيكس Operation Model Mon…" at bounding box center [354, 245] width 421 height 92
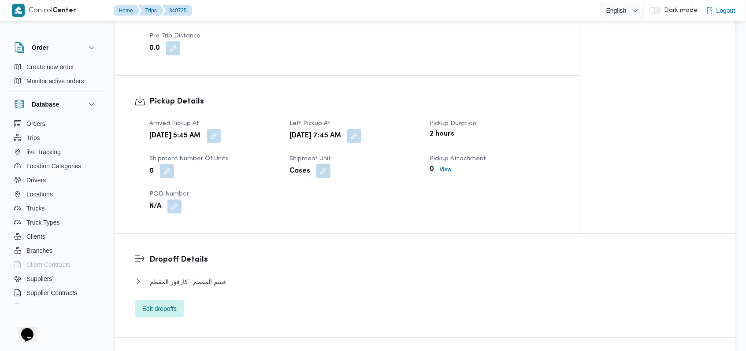
scroll to position [705, 0]
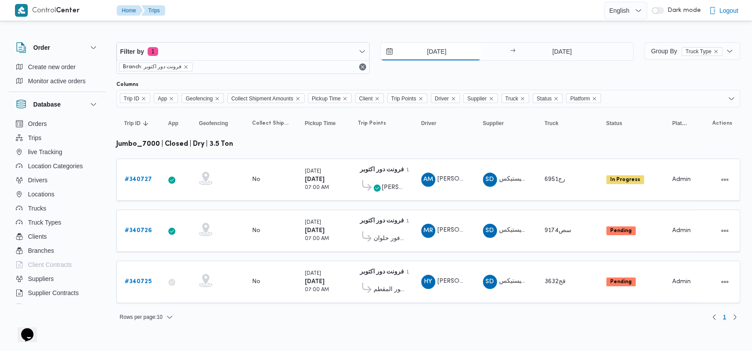
click at [429, 54] on input "2/10/2025" at bounding box center [430, 52] width 100 height 18
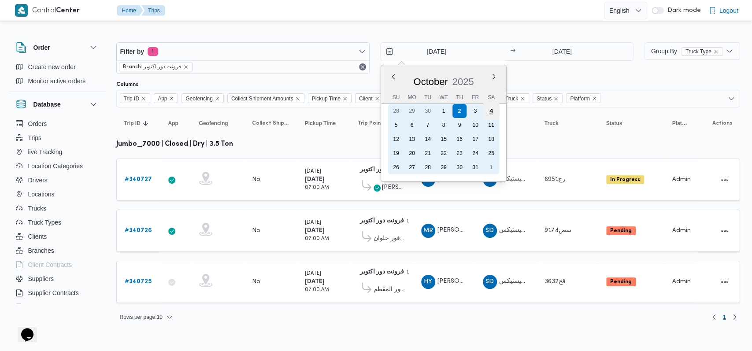
click at [487, 114] on div "4" at bounding box center [490, 111] width 17 height 17
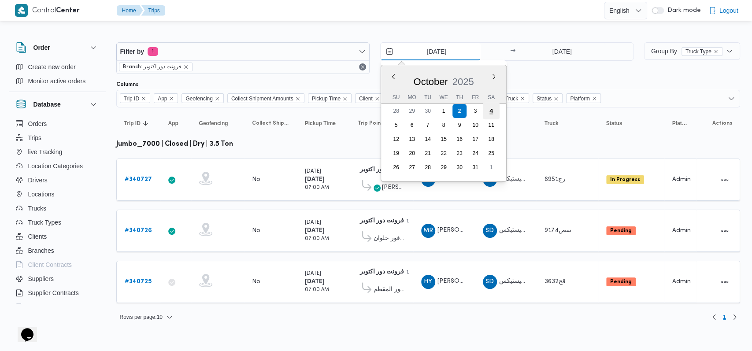
type input "4/10/2025"
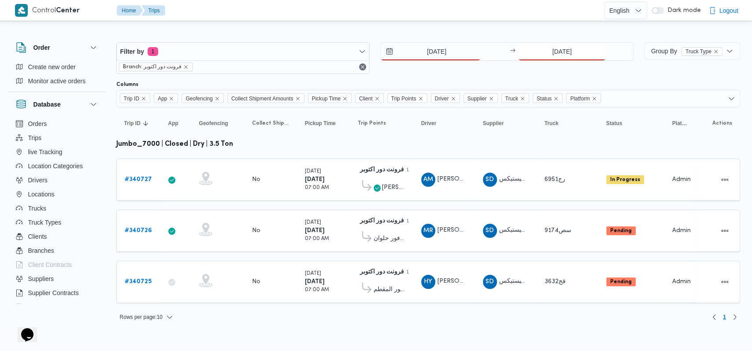
click at [552, 50] on input "2/10/2025" at bounding box center [562, 52] width 88 height 18
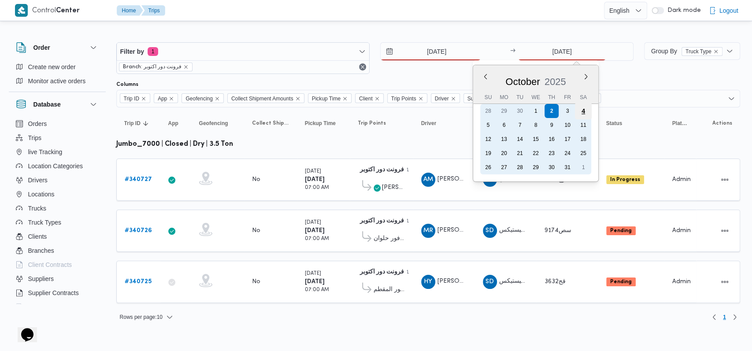
click at [581, 113] on div "4" at bounding box center [583, 111] width 17 height 17
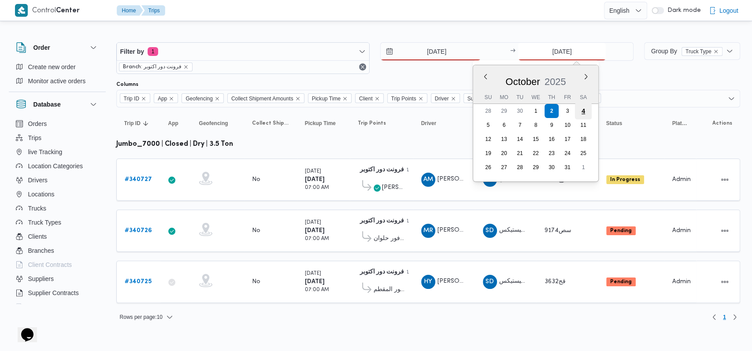
type input "4/10/2025"
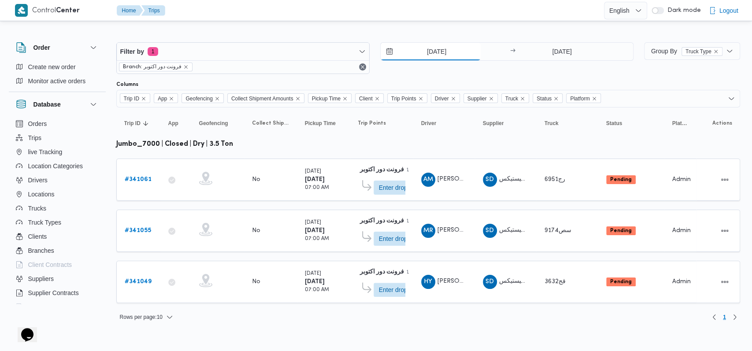
click at [441, 55] on input "4/10/2025" at bounding box center [430, 52] width 100 height 18
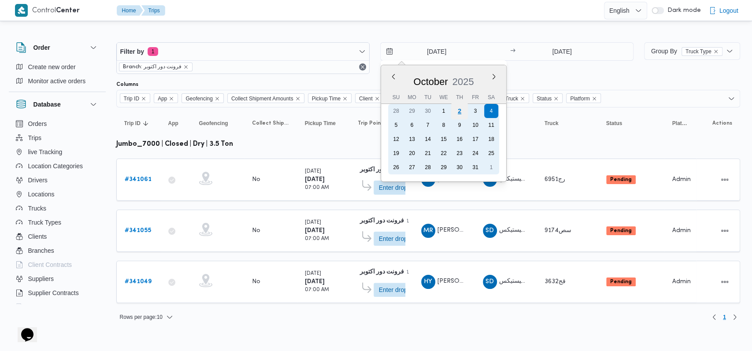
click at [460, 112] on div "2" at bounding box center [459, 111] width 17 height 17
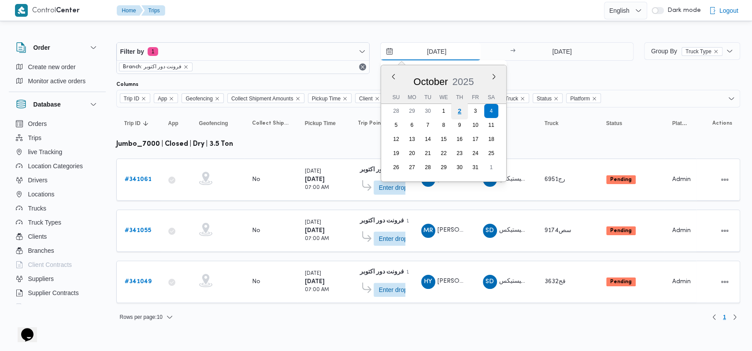
type input "2/10/2025"
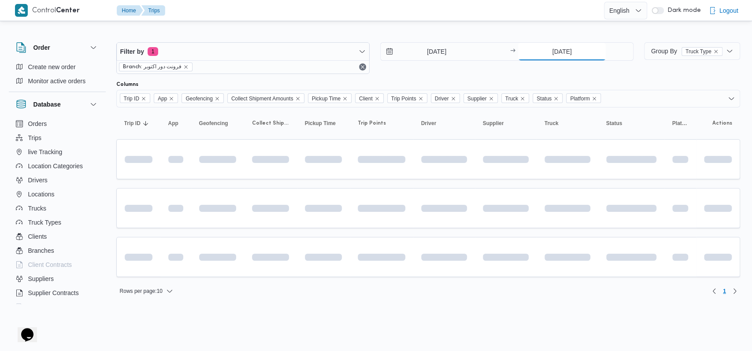
click at [553, 55] on input "4/10/2025" at bounding box center [562, 52] width 88 height 18
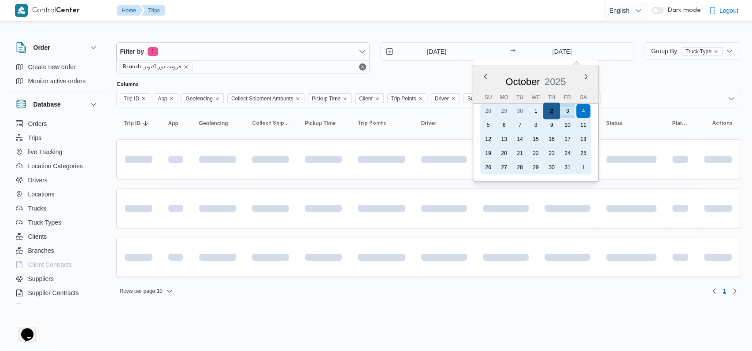
click at [553, 114] on div "2" at bounding box center [551, 111] width 17 height 17
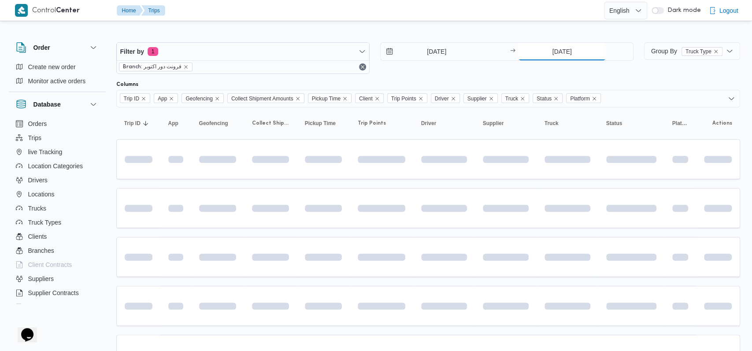
type input "2/10/2025"
click at [454, 76] on div "Filter by 1 Branch: فرونت دور اكتوبر 2/10/2025 → 2/10/2025" at bounding box center [371, 58] width 524 height 42
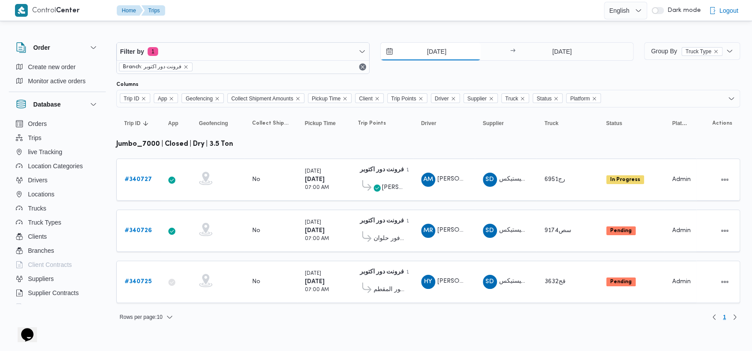
click at [444, 54] on input "2/10/2025" at bounding box center [430, 52] width 100 height 18
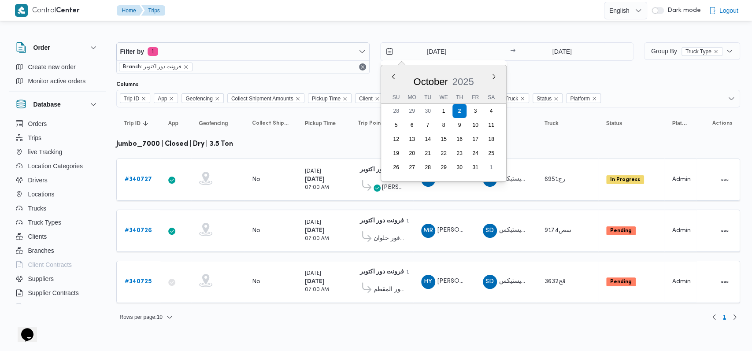
click at [500, 114] on div "October 2025 October 2025 Su Mo Tu We Th Fr Sa 28 29 30 1 2 3 4 5 6 7 8 9 10 11…" at bounding box center [443, 123] width 125 height 116
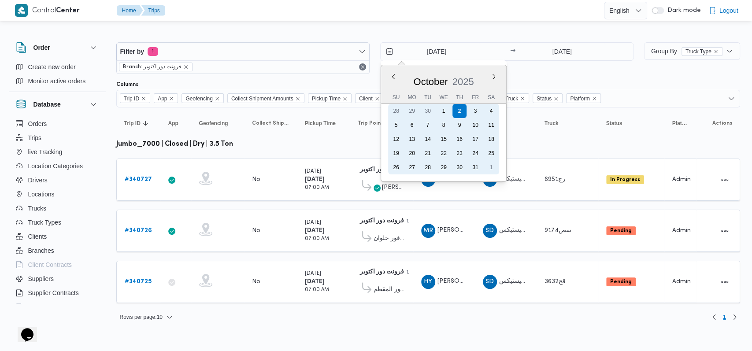
click at [499, 114] on div "28 29 30 1 2 3 4" at bounding box center [443, 111] width 111 height 14
click at [491, 111] on div "4" at bounding box center [490, 111] width 17 height 17
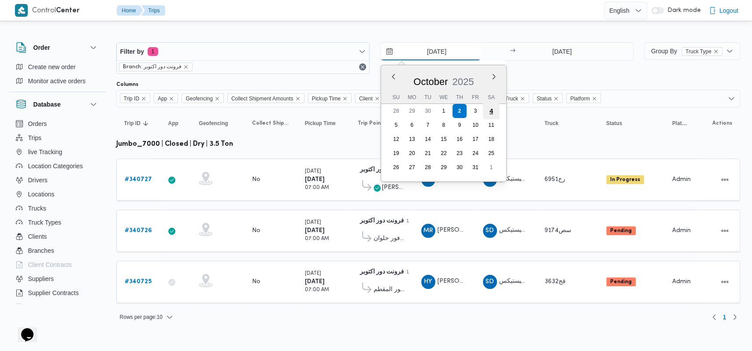
type input "4/10/2025"
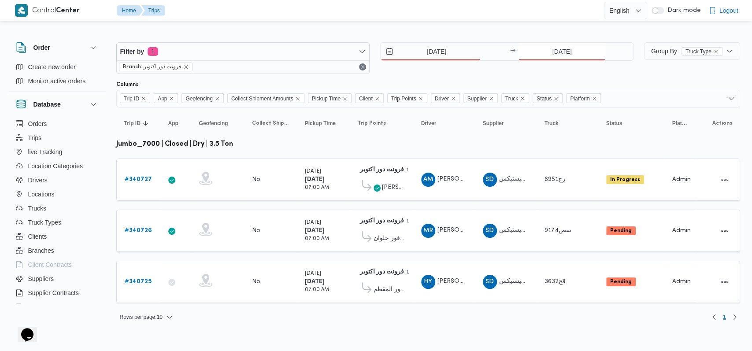
click at [554, 55] on input "2/10/2025" at bounding box center [562, 52] width 88 height 18
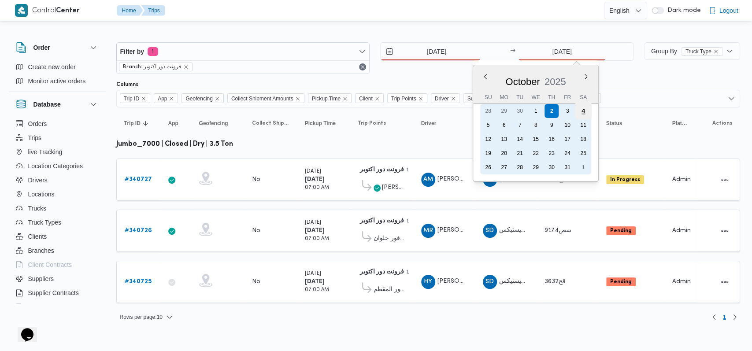
click at [583, 114] on div "4" at bounding box center [583, 111] width 17 height 17
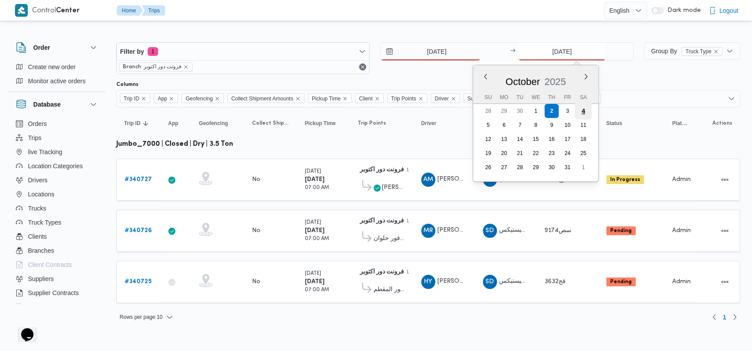
type input "4/10/2025"
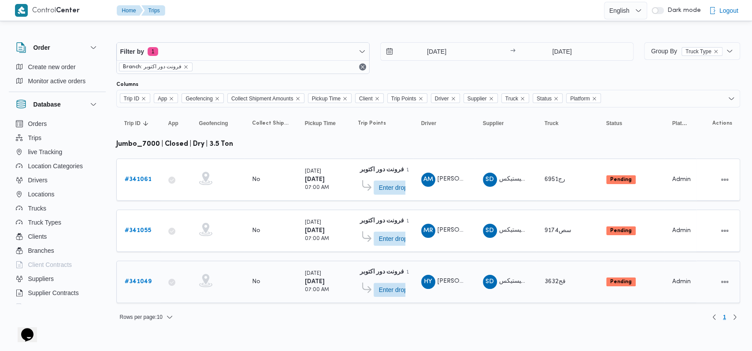
click at [139, 279] on b "# 341049" at bounding box center [138, 282] width 27 height 6
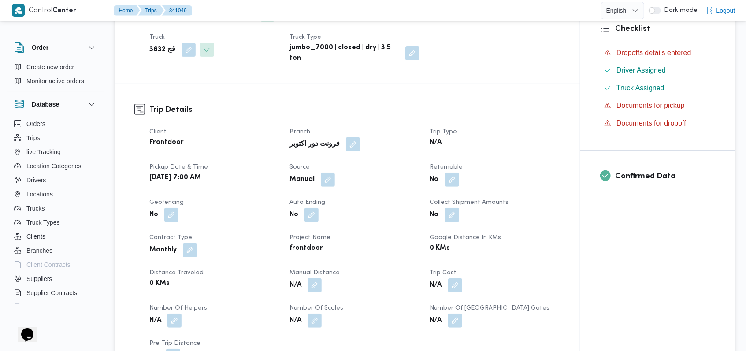
scroll to position [176, 0]
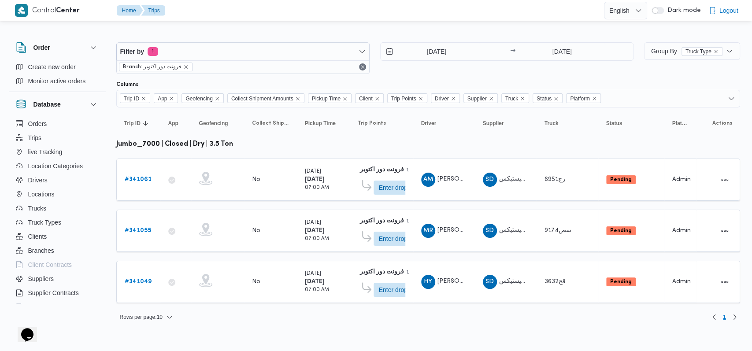
click at [432, 63] on div "4/10/2025 → 4/10/2025" at bounding box center [506, 58] width 253 height 32
click at [440, 51] on input "4/10/2025" at bounding box center [430, 52] width 100 height 18
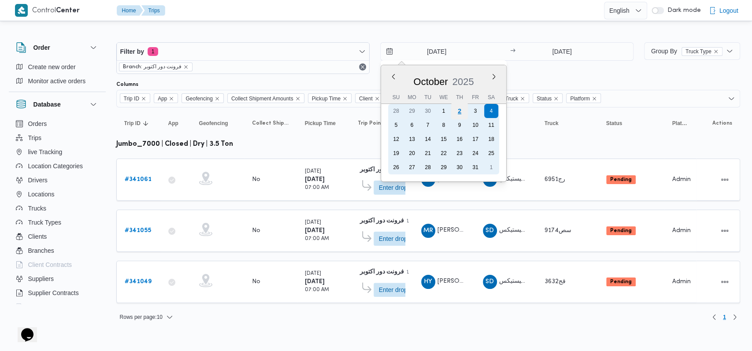
click at [461, 112] on div "2" at bounding box center [459, 111] width 17 height 17
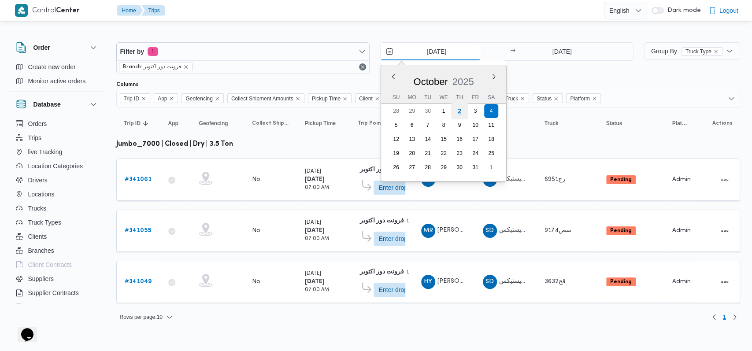
type input "2/10/2025"
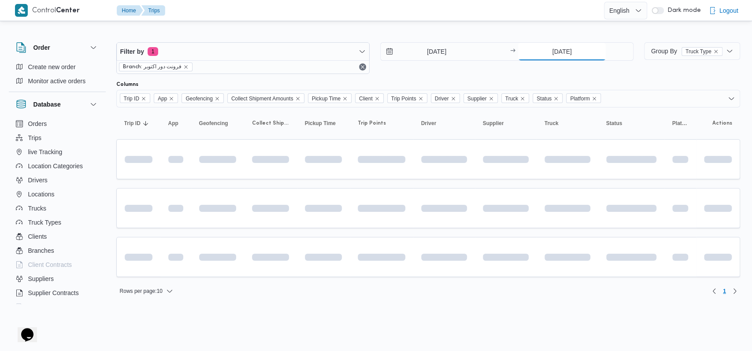
click at [579, 57] on input "4/10/2025" at bounding box center [562, 52] width 88 height 18
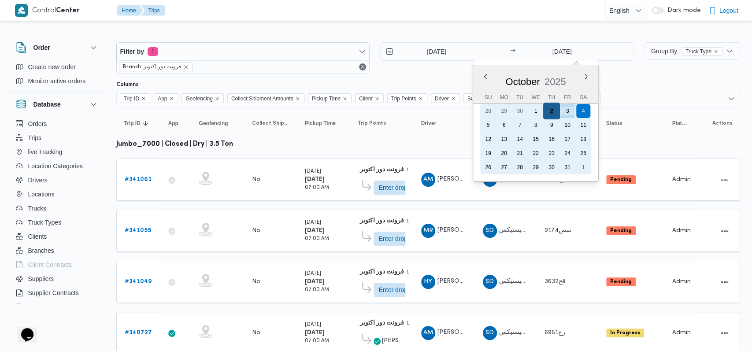
click at [552, 114] on div "2" at bounding box center [551, 111] width 17 height 17
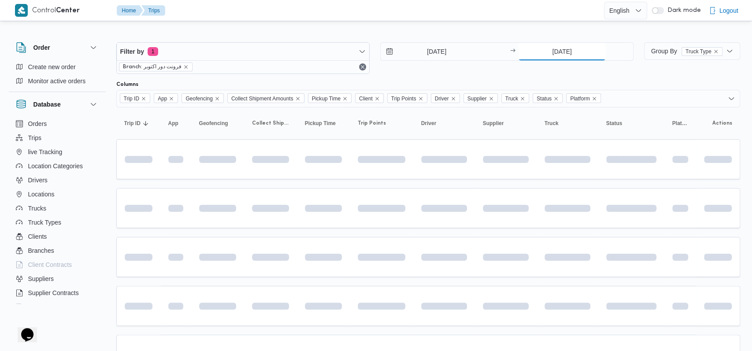
type input "2/10/2025"
click at [451, 74] on div "Filter by 1 Branch: فرونت دور اكتوبر 2/10/2025 → 2/10/2025" at bounding box center [371, 58] width 524 height 42
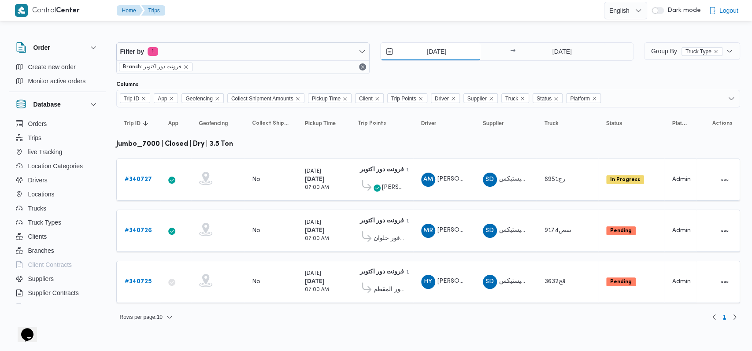
click at [433, 44] on input "2/10/2025" at bounding box center [430, 52] width 100 height 18
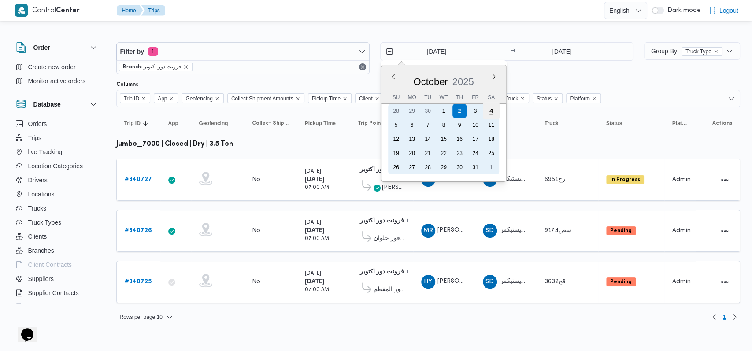
click at [496, 115] on div "4" at bounding box center [490, 111] width 17 height 17
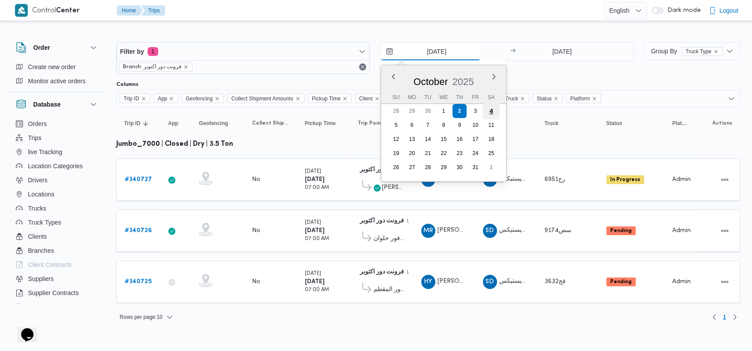
type input "4/10/2025"
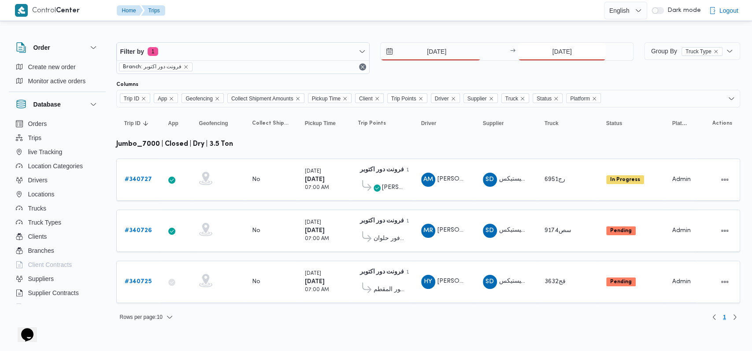
click at [555, 55] on input "2/10/2025" at bounding box center [562, 52] width 88 height 18
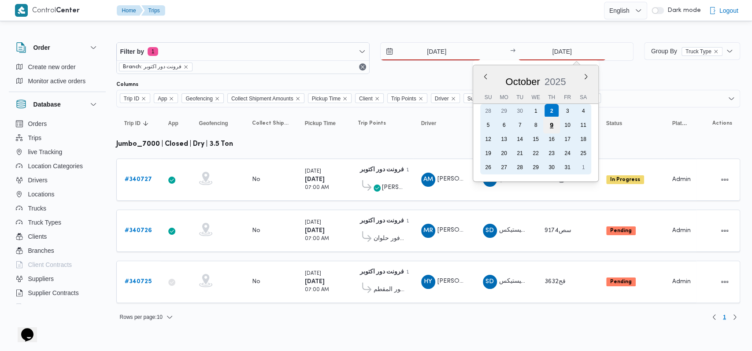
click at [553, 122] on div "9" at bounding box center [551, 125] width 17 height 17
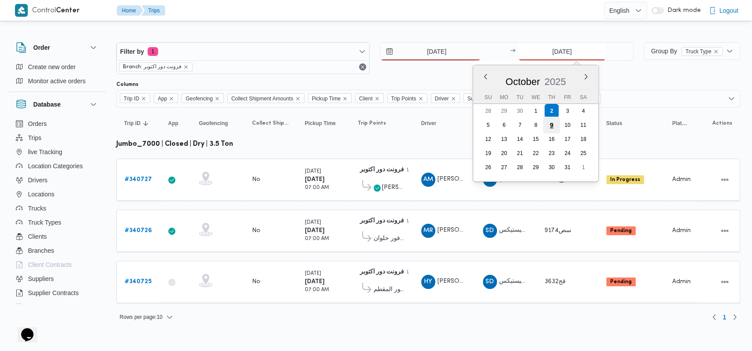
type input "9/10/2025"
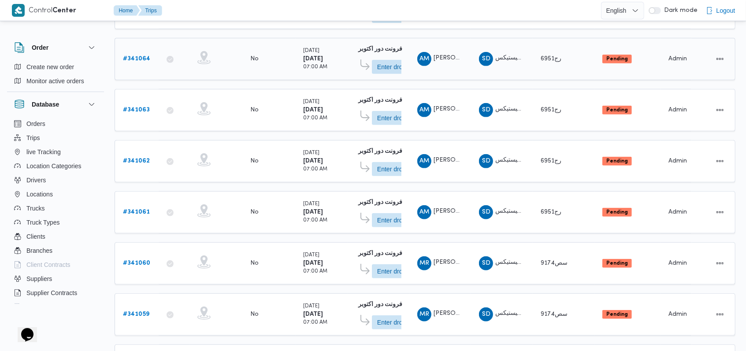
scroll to position [331, 0]
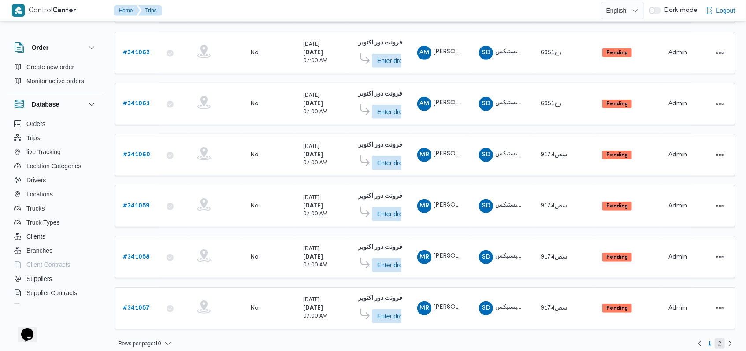
click at [719, 338] on span "2" at bounding box center [719, 343] width 3 height 11
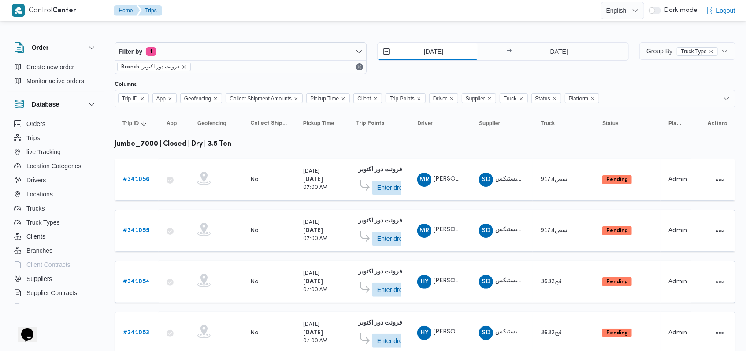
click at [439, 56] on input "4/10/2025" at bounding box center [427, 52] width 100 height 18
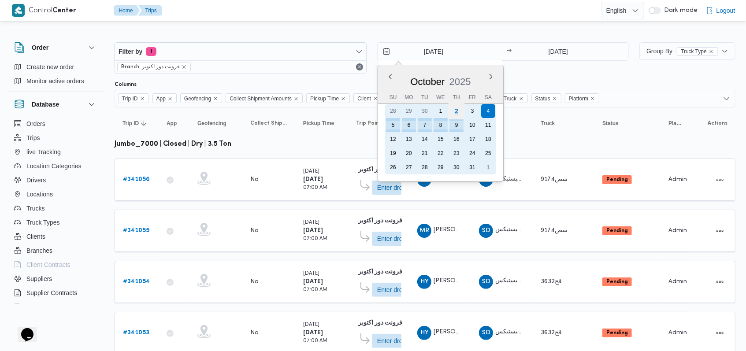
click at [457, 114] on div "2" at bounding box center [455, 111] width 17 height 17
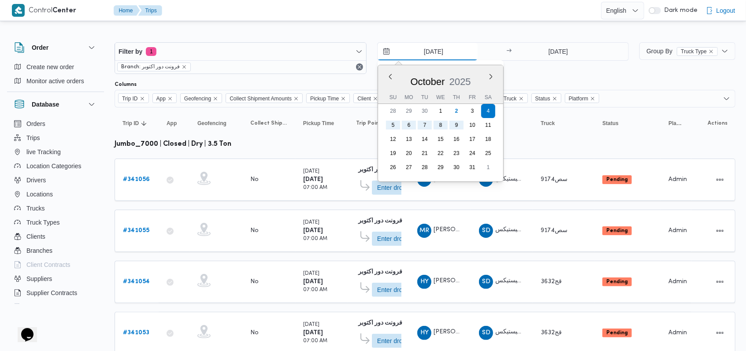
type input "2/10/2025"
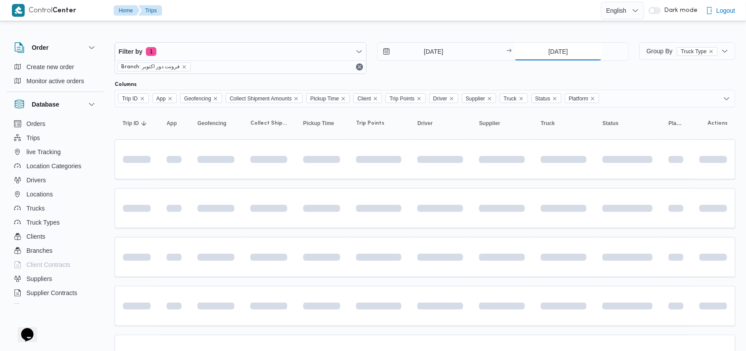
click at [553, 54] on input "9/10/2025" at bounding box center [558, 52] width 88 height 18
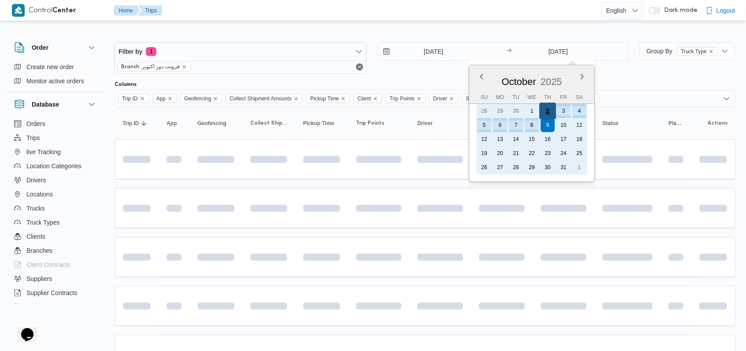
click at [550, 113] on div "2" at bounding box center [547, 111] width 17 height 17
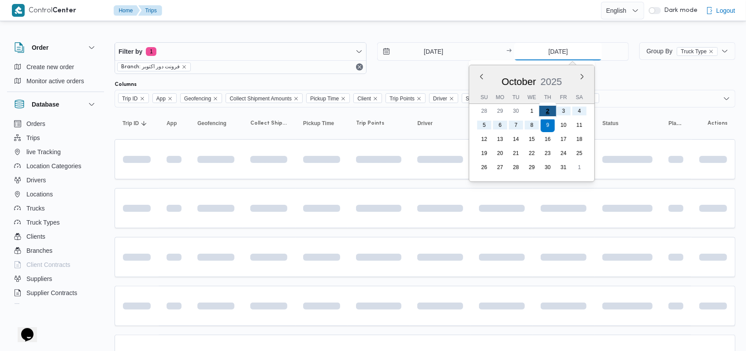
type input "2/10/2025"
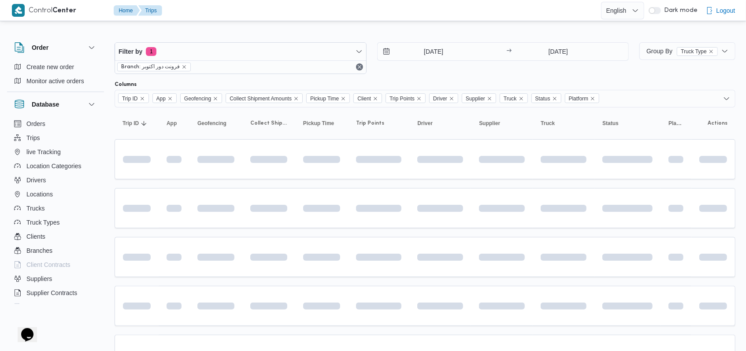
click at [440, 78] on div "Filter by 1 Branch: فرونت دور اكتوبر 2/10/2025 → 2/10/2025" at bounding box center [371, 58] width 524 height 42
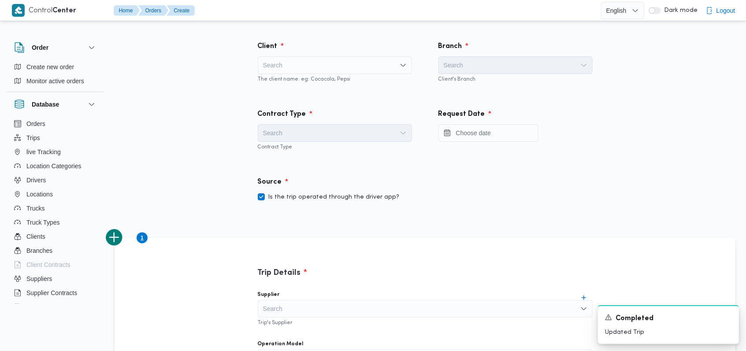
click at [342, 69] on div "Search" at bounding box center [335, 65] width 154 height 18
type input "fro"
click at [307, 83] on span "Fro ntdoor" at bounding box center [339, 81] width 133 height 11
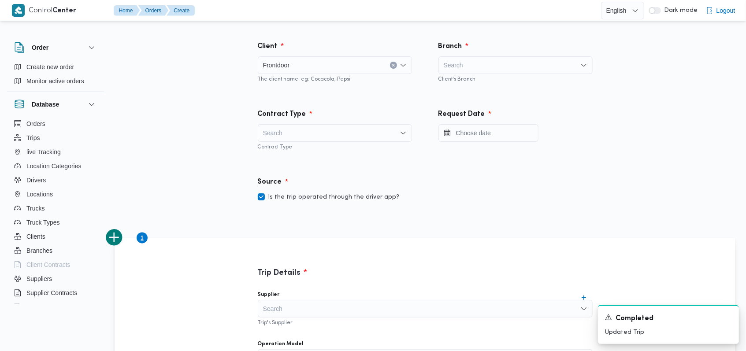
click at [323, 133] on div "Search" at bounding box center [335, 133] width 154 height 18
click at [310, 162] on span "On Demand" at bounding box center [339, 161] width 133 height 11
click at [316, 192] on label "Is the trip operated through the driver app?" at bounding box center [329, 197] width 142 height 11
checkbox input "false"
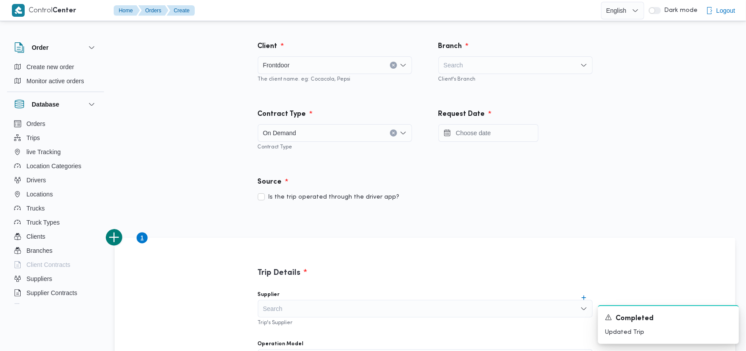
click at [481, 66] on div "Search" at bounding box center [515, 65] width 154 height 18
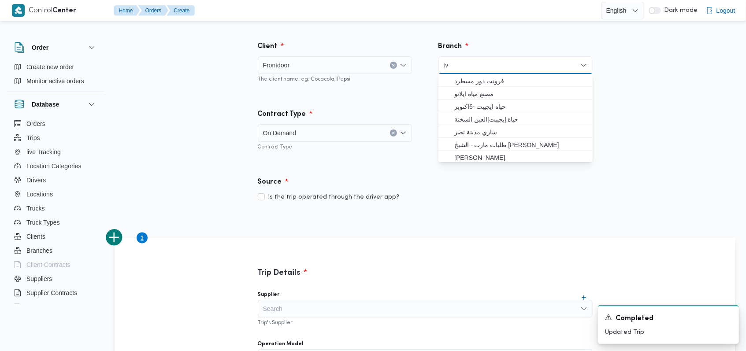
type input "t"
type input "فرونت"
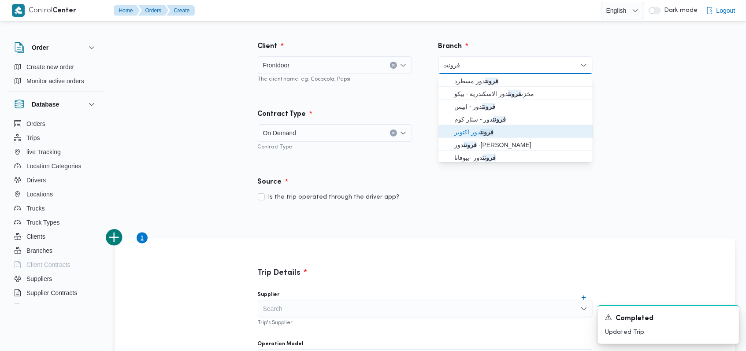
click at [486, 135] on mark "فرونت" at bounding box center [486, 132] width 13 height 7
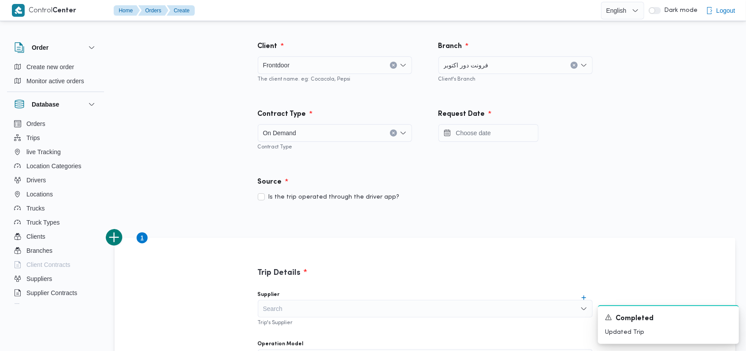
click at [360, 130] on div "On Demand" at bounding box center [335, 133] width 154 height 18
click at [329, 162] on span "On Demand" at bounding box center [331, 161] width 116 height 11
click at [502, 136] on input "Press the down key to open a popover containing a calendar." at bounding box center [488, 133] width 100 height 18
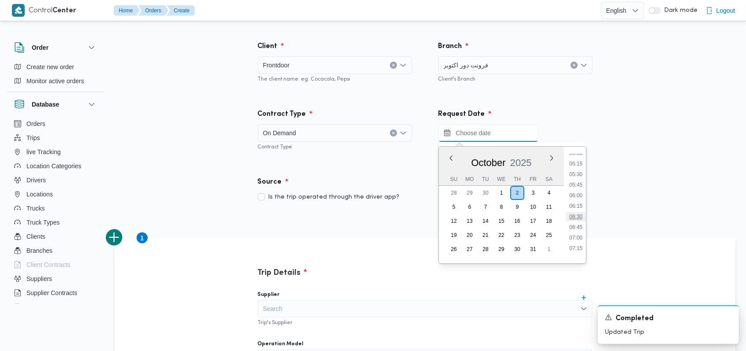
scroll to position [209, 0]
click at [578, 245] on li "07:00" at bounding box center [575, 244] width 20 height 9
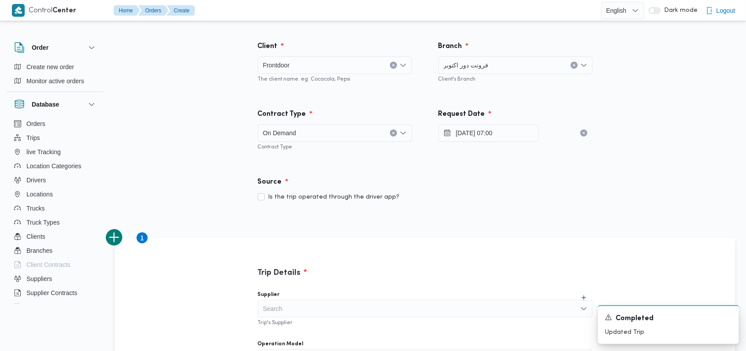
click at [526, 193] on div "Is the trip operated through the driver app?" at bounding box center [425, 197] width 335 height 11
click at [501, 133] on input "[DATE] 07:00" at bounding box center [488, 133] width 100 height 18
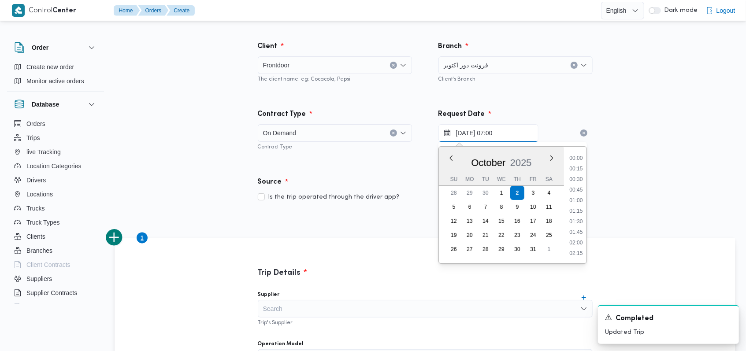
scroll to position [242, 0]
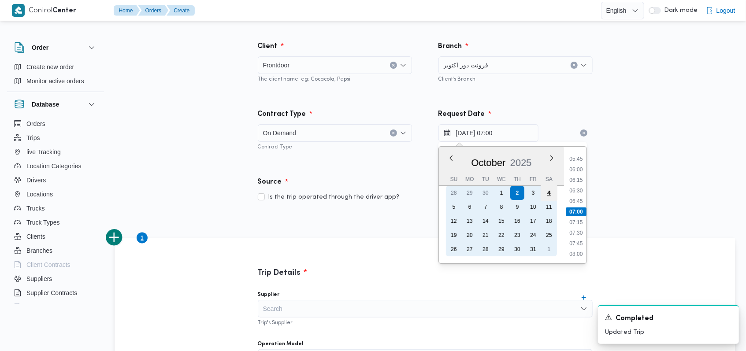
click at [546, 193] on div "4" at bounding box center [548, 193] width 17 height 17
type input "[DATE] 07:00"
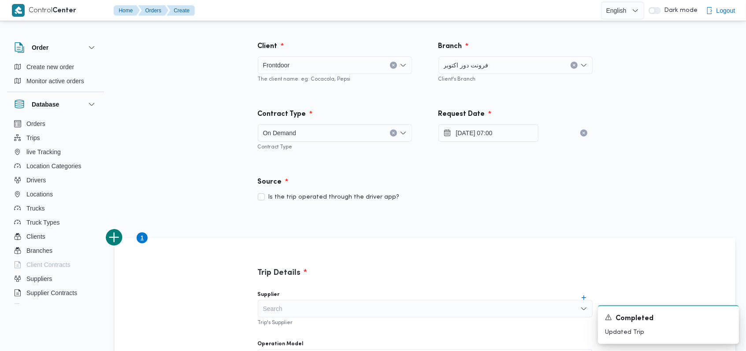
click at [730, 317] on icon "Dismiss toast" at bounding box center [727, 316] width 7 height 7
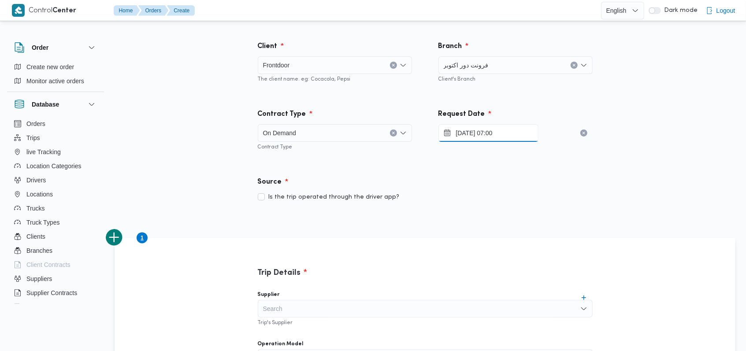
click at [500, 131] on input "[DATE] 07:00" at bounding box center [488, 133] width 100 height 18
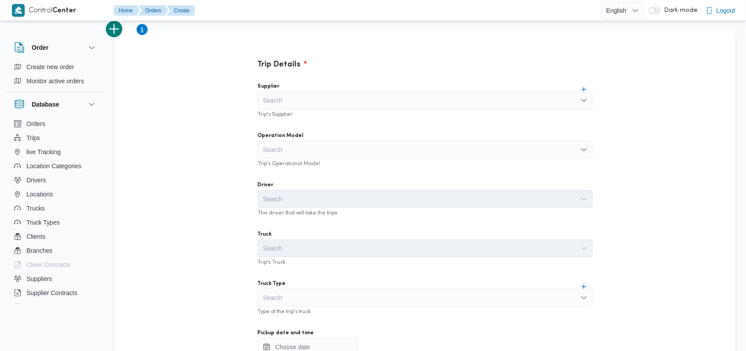
scroll to position [211, 0]
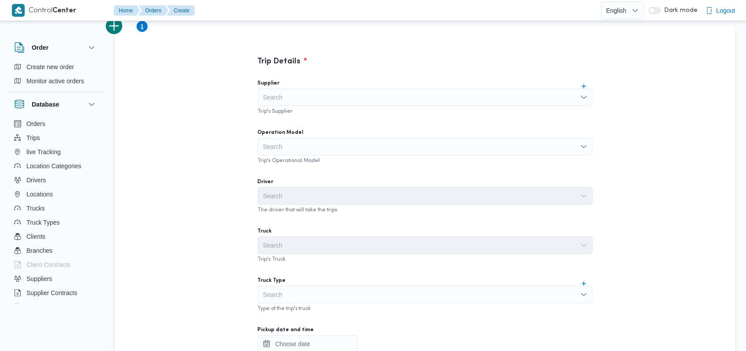
click at [312, 100] on div "Search" at bounding box center [425, 98] width 335 height 18
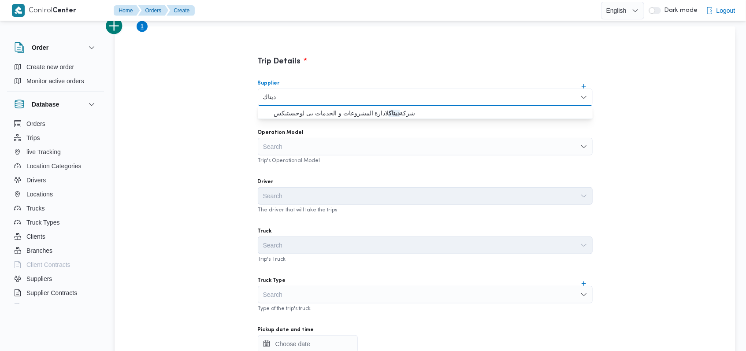
type input "ديتاك"
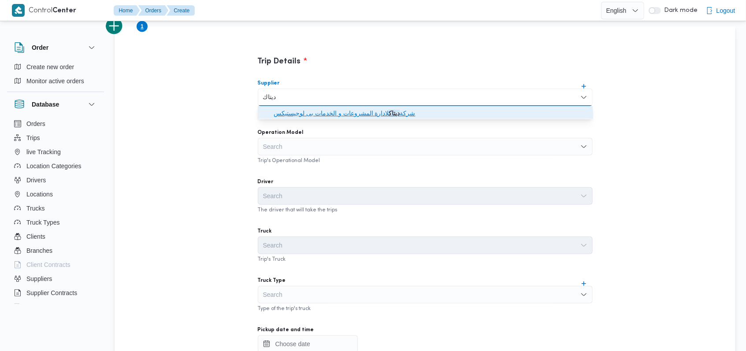
click at [314, 111] on span "شركة ديتاك لادارة المشروعات و الخدمات بى لوجيستيكس" at bounding box center [430, 113] width 314 height 11
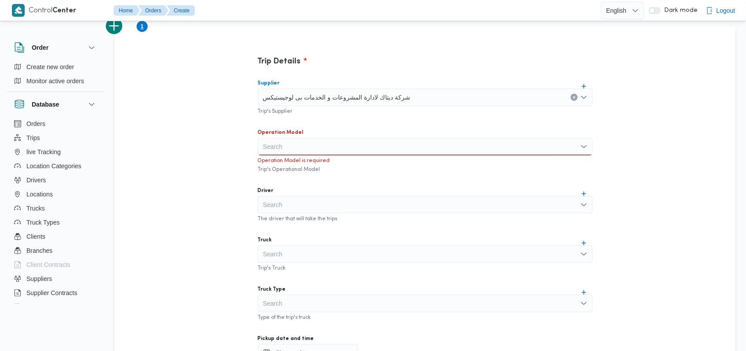
click at [312, 138] on div "Search" at bounding box center [425, 147] width 335 height 18
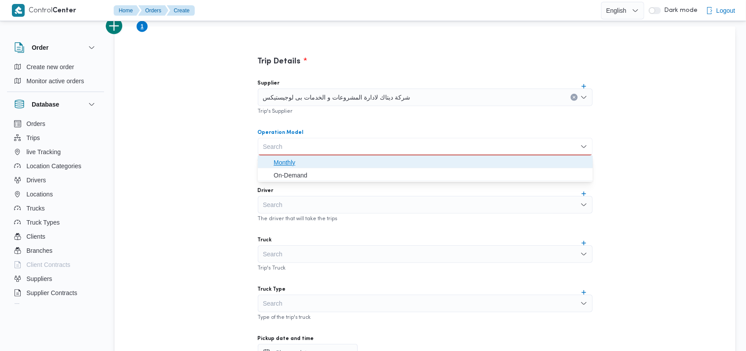
click at [307, 166] on span "Monthly" at bounding box center [430, 162] width 314 height 11
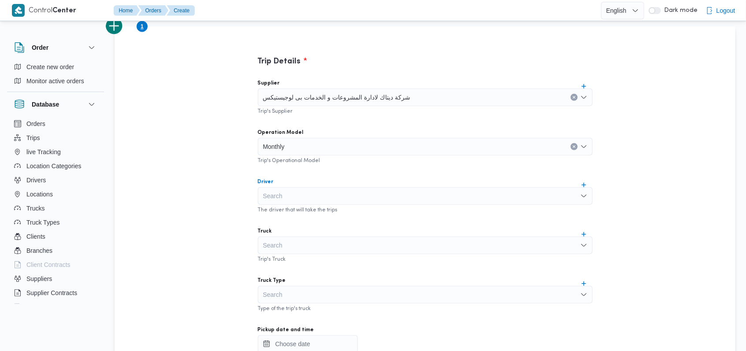
click at [310, 196] on div "Search" at bounding box center [425, 196] width 335 height 18
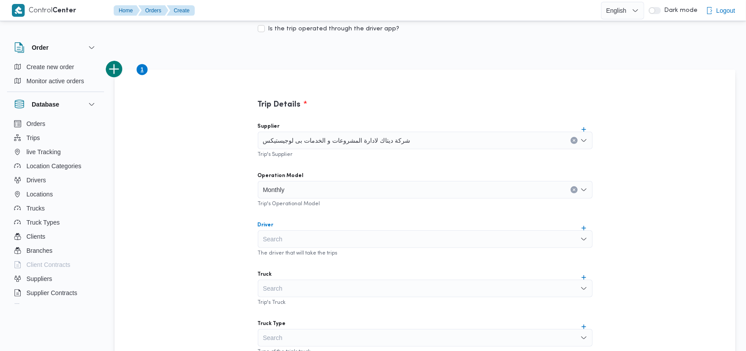
scroll to position [94, 0]
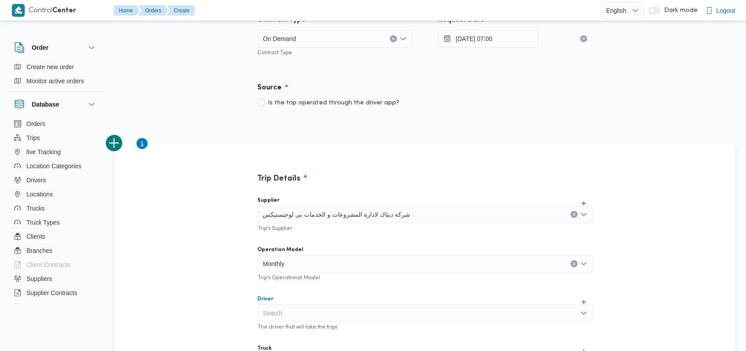
click at [325, 40] on div "On Demand" at bounding box center [335, 39] width 154 height 18
click at [319, 62] on span "On Demand" at bounding box center [331, 67] width 116 height 11
click at [323, 44] on div "On Demand Combo box. Selected. On Demand. Press Backspace to delete On Demand. …" at bounding box center [335, 39] width 154 height 18
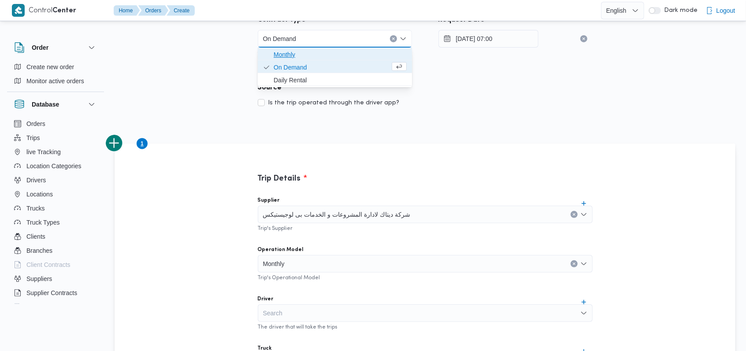
click at [317, 51] on span "Monthly" at bounding box center [339, 54] width 133 height 11
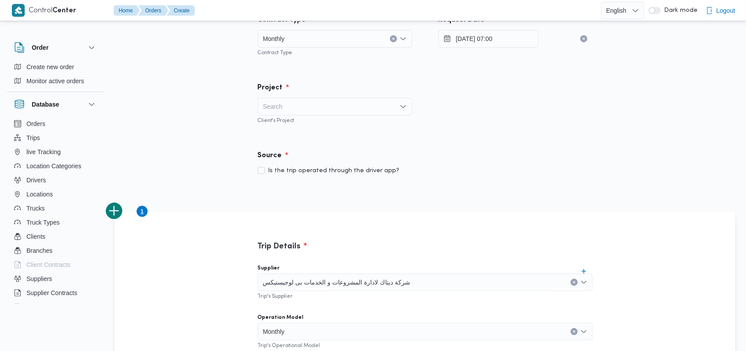
click at [331, 101] on div "Search" at bounding box center [335, 107] width 154 height 18
click at [331, 122] on span "frontdoor" at bounding box center [339, 122] width 133 height 11
click at [547, 138] on div "Source Is the trip operated through the driver app?" at bounding box center [424, 163] width 361 height 52
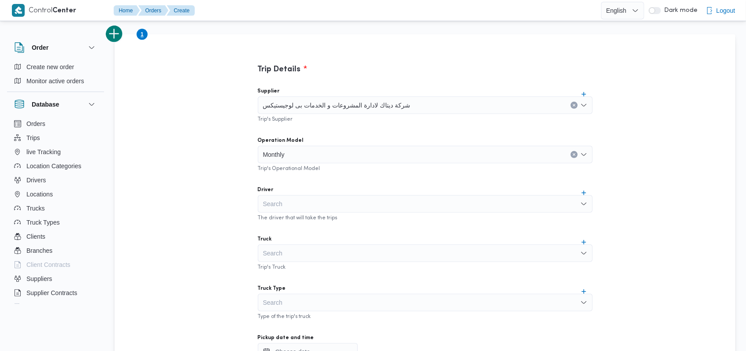
scroll to position [281, 0]
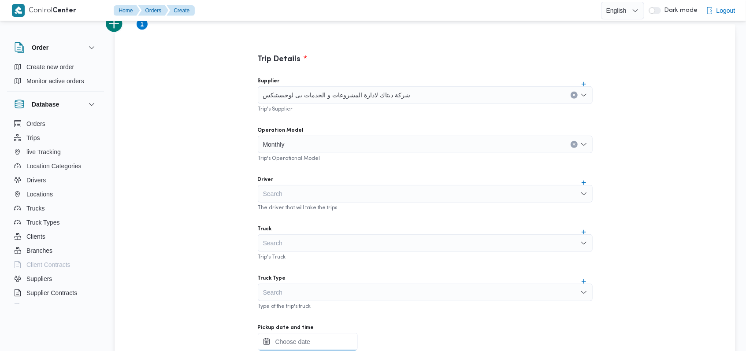
click at [337, 344] on input "Pickup date and time" at bounding box center [308, 342] width 100 height 18
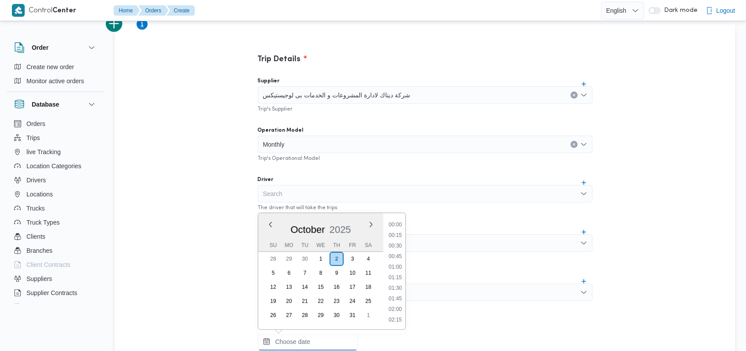
scroll to position [327, 0]
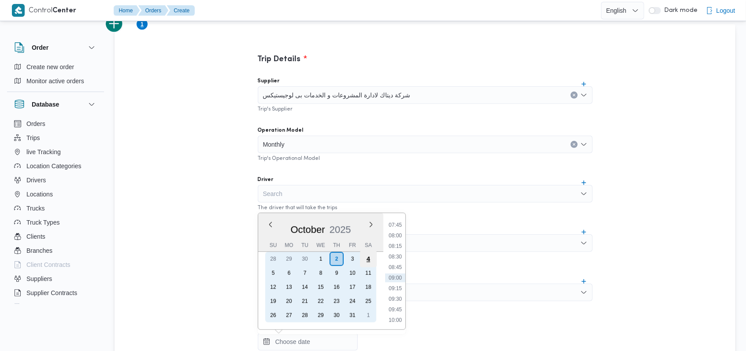
click at [367, 255] on div "4" at bounding box center [367, 259] width 17 height 17
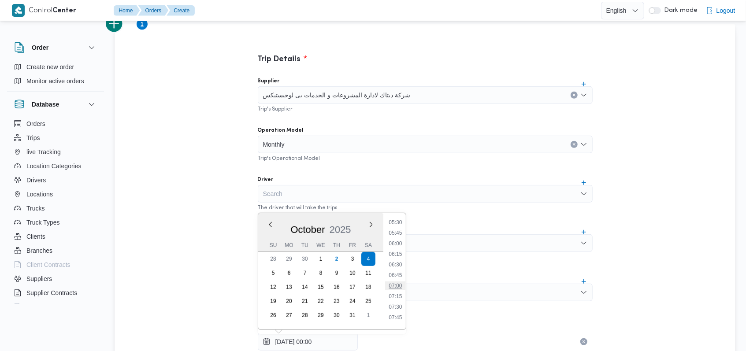
click at [398, 286] on li "07:00" at bounding box center [395, 285] width 20 height 9
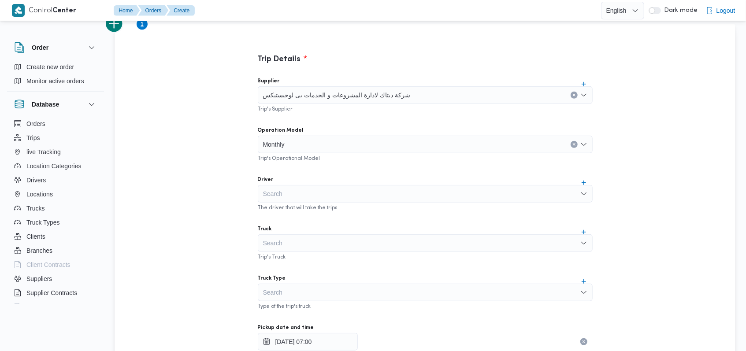
click at [399, 269] on div "Supplier شركة ديتاك لادارة المشروعات و الخدمات بى لوجيستيكس Trip's Supplier Ope…" at bounding box center [425, 265] width 349 height 391
click at [294, 192] on div "Search" at bounding box center [425, 194] width 335 height 18
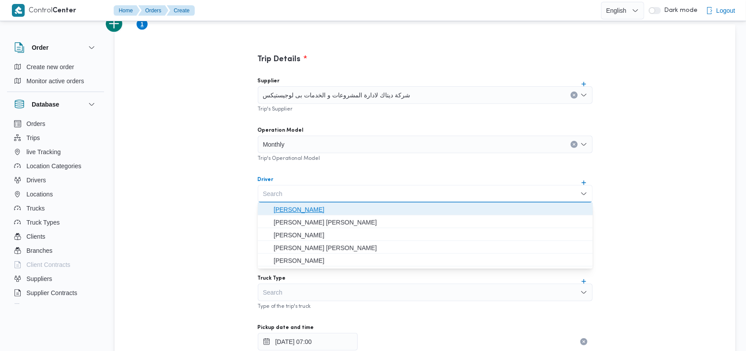
click at [303, 203] on span "[PERSON_NAME]" at bounding box center [425, 210] width 328 height 14
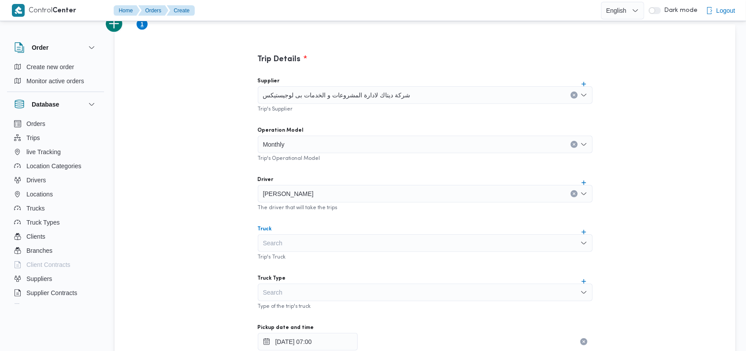
click at [304, 235] on div "Search" at bounding box center [425, 243] width 335 height 18
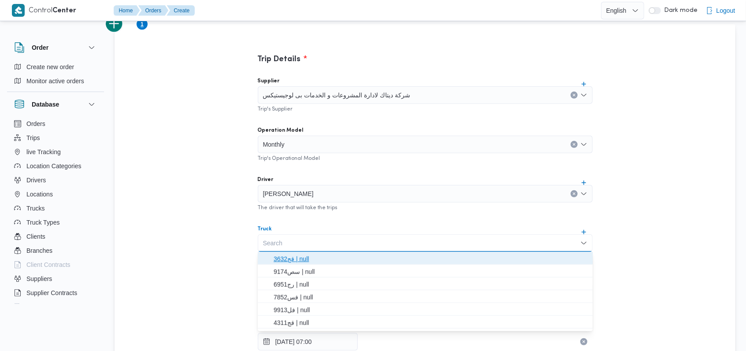
click at [302, 258] on span "قج3632 | null" at bounding box center [430, 259] width 314 height 11
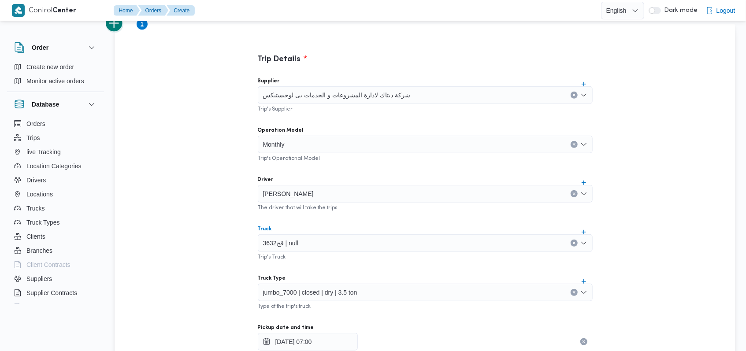
click at [119, 29] on button "add trip" at bounding box center [115, 24] width 18 height 18
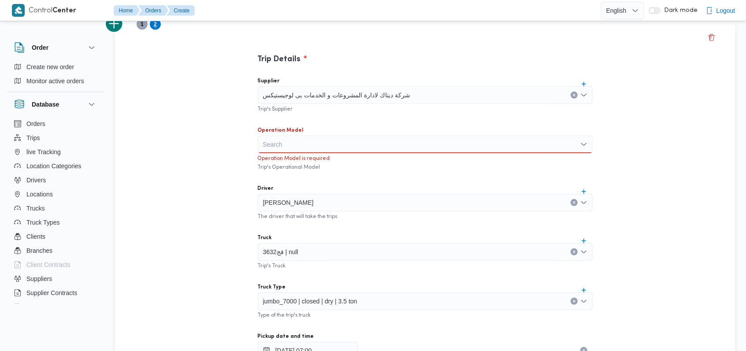
click at [270, 139] on div "Search" at bounding box center [425, 145] width 335 height 18
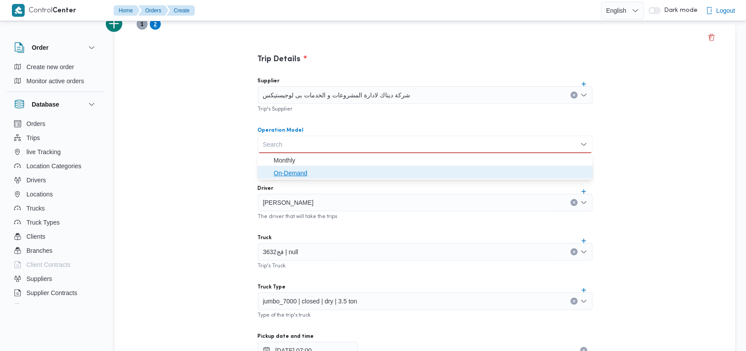
click at [276, 175] on span "On-Demand" at bounding box center [430, 173] width 314 height 11
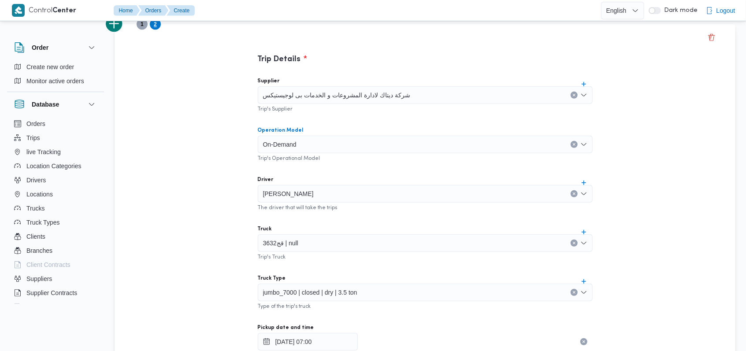
click at [300, 149] on input "Operation Model" at bounding box center [300, 144] width 1 height 11
click at [309, 142] on div "On-Demand Combo box. Selected. On-Demand. Press Backspace to delete On-Demand. …" at bounding box center [425, 145] width 335 height 18
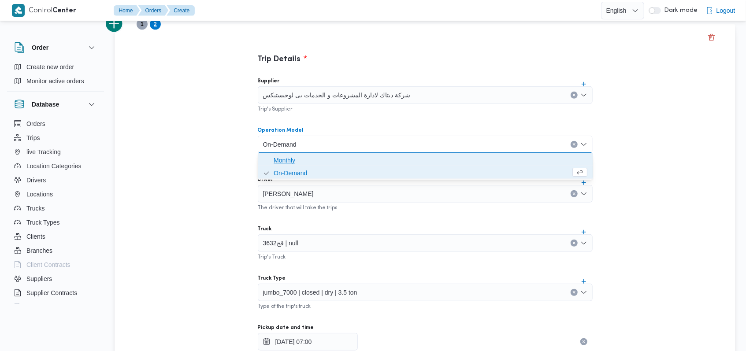
click at [307, 158] on span "Monthly" at bounding box center [430, 160] width 314 height 11
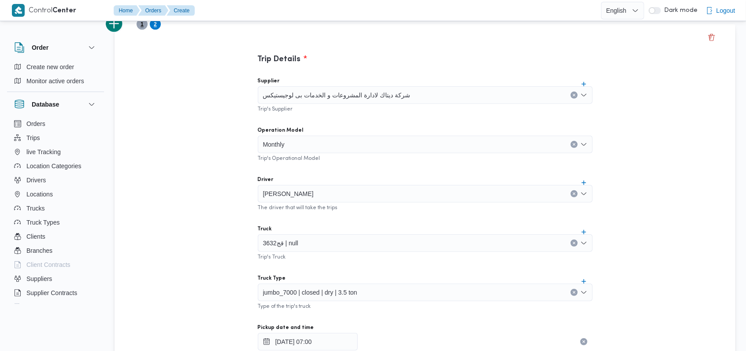
click at [142, 27] on span "1" at bounding box center [141, 24] width 3 height 11
click at [154, 30] on div "Trip Details Supplier شركة ديتاك لادارة المشروعات و الخدمات بى لوجيستيكس Trip's…" at bounding box center [424, 335] width 620 height 623
click at [154, 28] on span "2" at bounding box center [155, 24] width 3 height 11
click at [281, 191] on span "[PERSON_NAME]" at bounding box center [288, 193] width 51 height 10
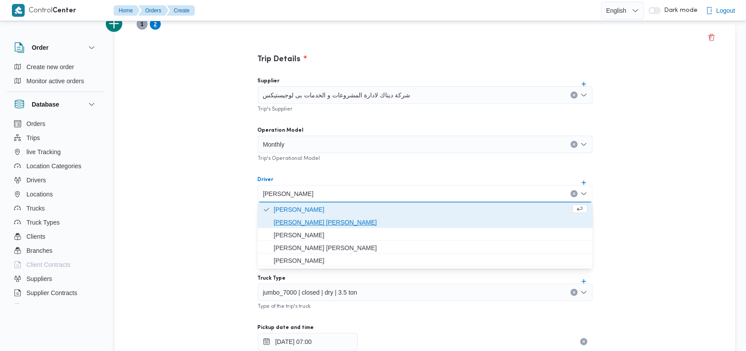
click at [299, 219] on span "[PERSON_NAME] [PERSON_NAME]" at bounding box center [430, 222] width 314 height 11
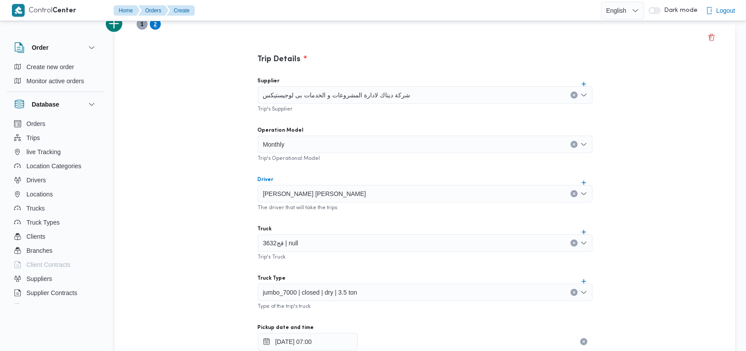
click at [333, 195] on div "[PERSON_NAME] [PERSON_NAME]" at bounding box center [425, 194] width 335 height 18
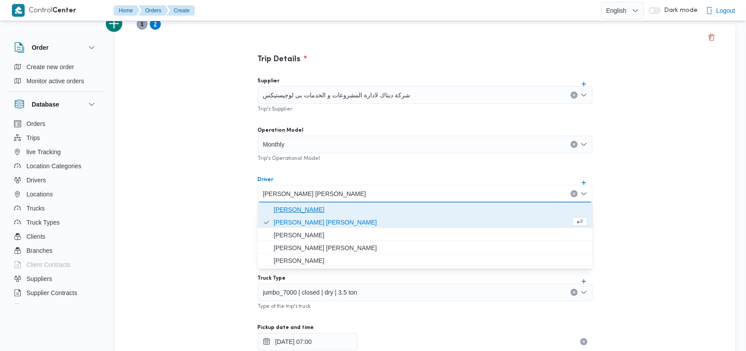
click at [335, 207] on span "[PERSON_NAME]" at bounding box center [430, 209] width 314 height 11
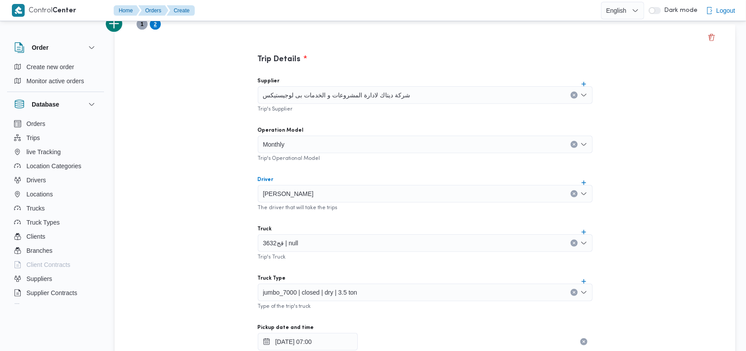
click at [338, 218] on div "Supplier شركة ديتاك لادارة المشروعات و الخدمات بى لوجيستيكس Trip's Supplier Ope…" at bounding box center [425, 265] width 349 height 391
click at [307, 338] on input "[DATE] 07:00" at bounding box center [308, 342] width 100 height 18
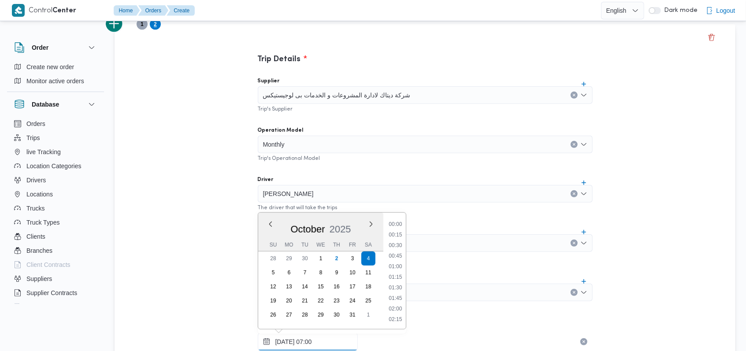
scroll to position [243, 0]
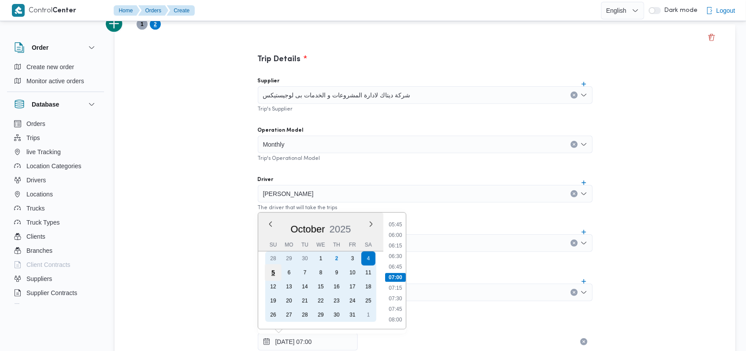
click at [273, 270] on div "5" at bounding box center [272, 272] width 17 height 17
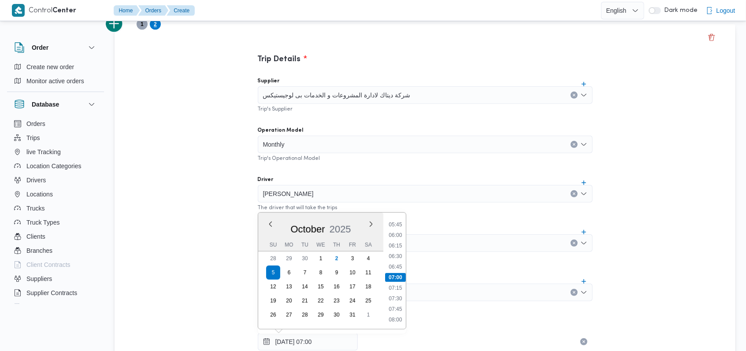
click at [204, 212] on div "Trip Details Supplier شركة ديتاك لادارة المشروعات و الخدمات بى لوجيستيكس Trip's…" at bounding box center [424, 335] width 620 height 623
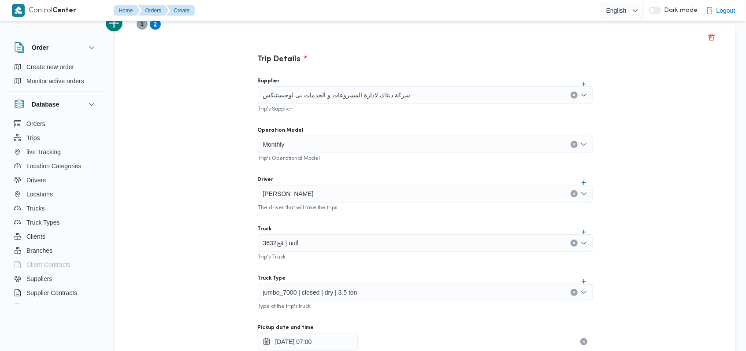
click at [116, 28] on button "add trip" at bounding box center [115, 24] width 18 height 18
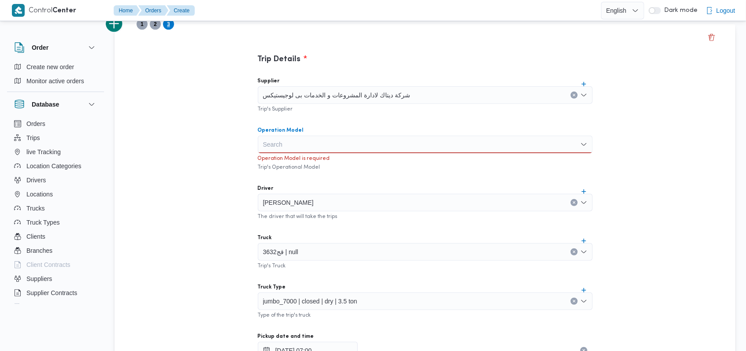
click at [274, 150] on div "Search" at bounding box center [425, 145] width 335 height 18
click at [278, 160] on span "Monthly" at bounding box center [430, 160] width 314 height 11
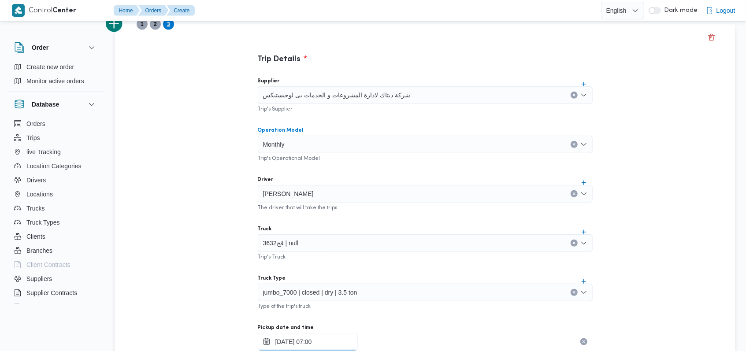
click at [289, 337] on input "[DATE] 07:00" at bounding box center [308, 342] width 100 height 18
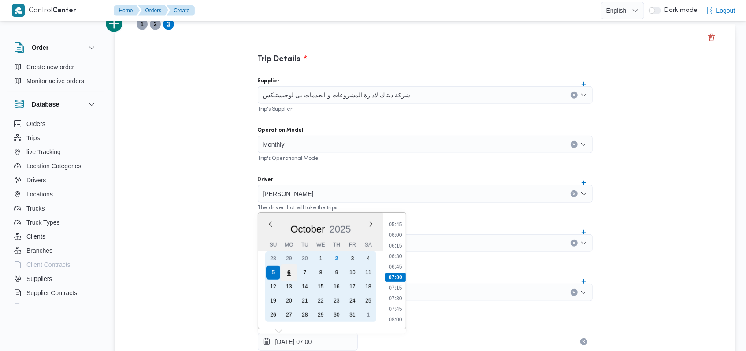
click at [287, 273] on div "6" at bounding box center [288, 272] width 17 height 17
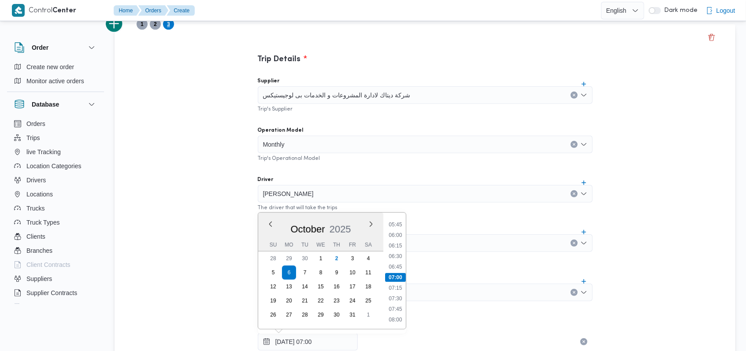
click at [210, 214] on div "Trip Details Supplier شركة ديتاك لادارة المشروعات و الخدمات بى لوجيستيكس Trip's…" at bounding box center [424, 335] width 620 height 623
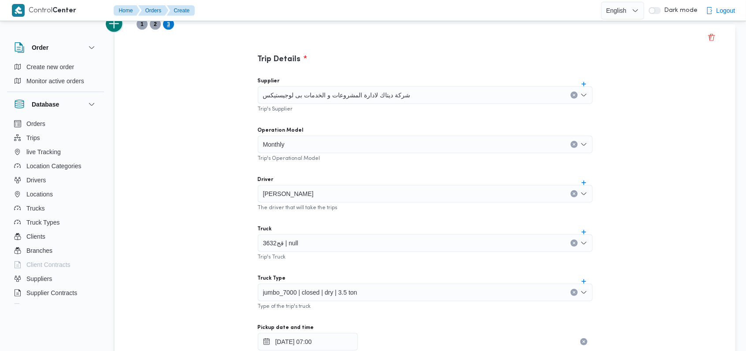
drag, startPoint x: 118, startPoint y: 27, endPoint x: 166, endPoint y: 107, distance: 93.4
click at [118, 26] on button "add trip" at bounding box center [115, 24] width 18 height 18
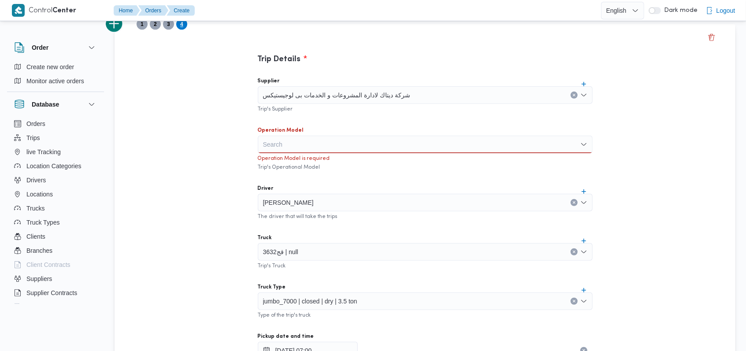
click at [280, 143] on div "Search" at bounding box center [425, 145] width 335 height 18
click at [281, 157] on span "Monthly" at bounding box center [430, 160] width 314 height 11
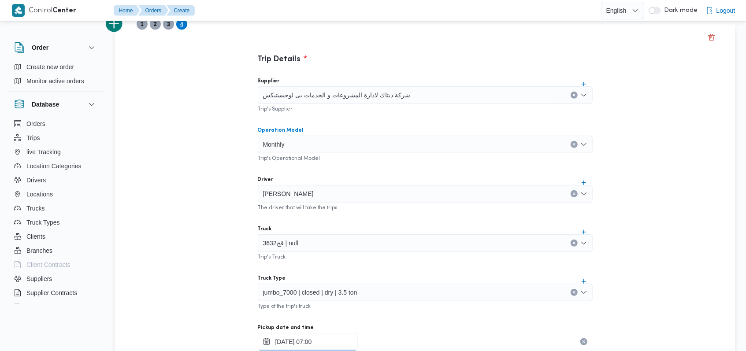
click at [299, 341] on input "[DATE] 07:00" at bounding box center [308, 342] width 100 height 18
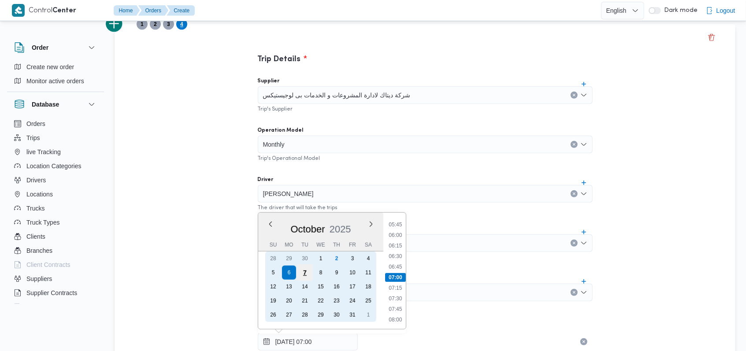
click at [305, 271] on div "7" at bounding box center [304, 272] width 17 height 17
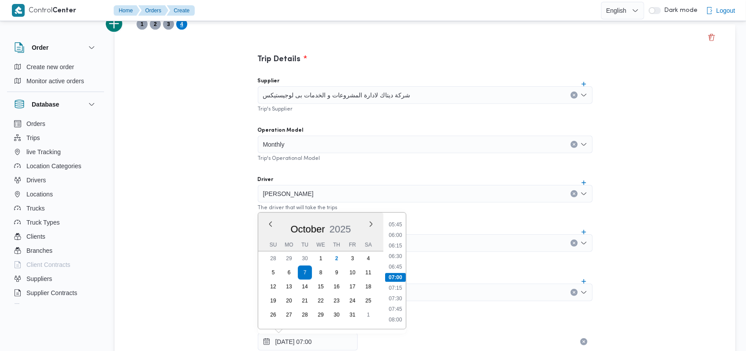
click at [194, 212] on div "Trip Details Supplier شركة ديتاك لادارة المشروعات و الخدمات بى لوجيستيكس Trip's…" at bounding box center [424, 335] width 620 height 623
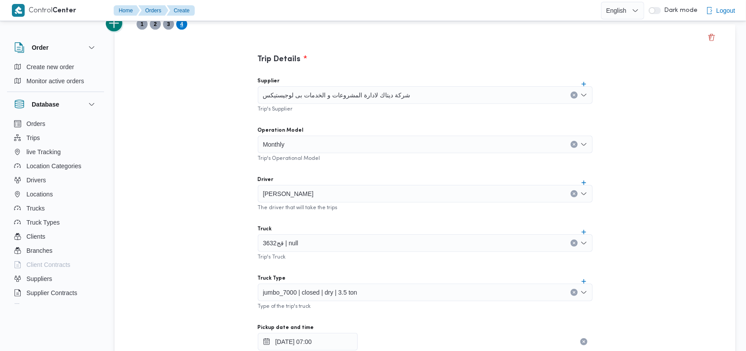
click at [118, 25] on button "add trip" at bounding box center [115, 24] width 18 height 18
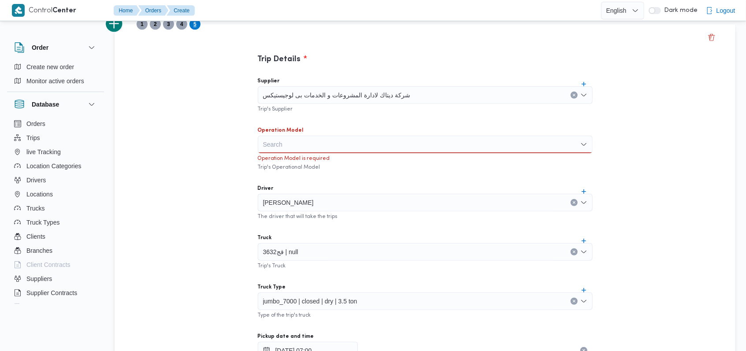
click at [264, 137] on div at bounding box center [263, 144] width 4 height 14
click at [295, 163] on span "Monthly" at bounding box center [430, 160] width 314 height 11
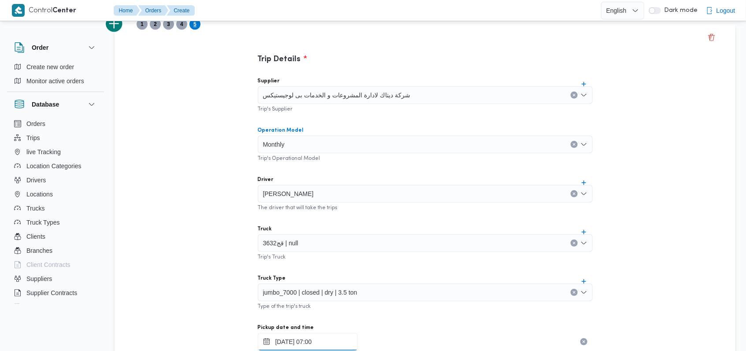
click at [303, 336] on input "[DATE] 07:00" at bounding box center [308, 342] width 100 height 18
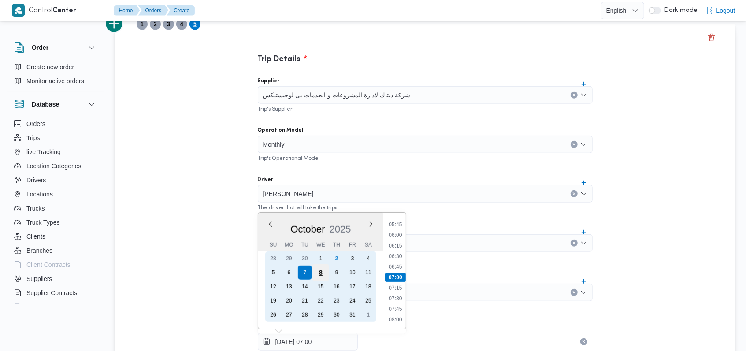
click at [320, 272] on div "8" at bounding box center [320, 272] width 17 height 17
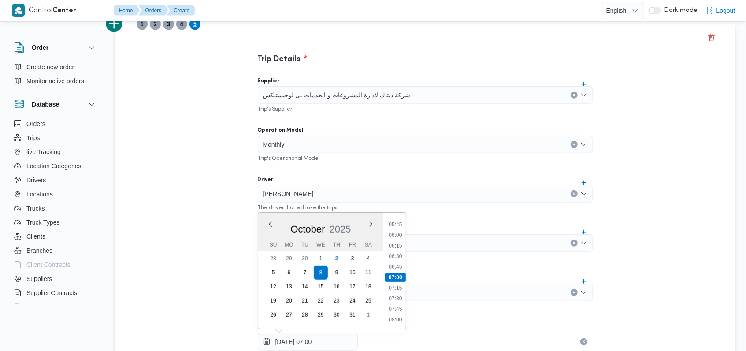
click at [233, 230] on div "Trip Details Supplier شركة ديتاك لادارة المشروعات و الخدمات بى لوجيستيكس Trip's…" at bounding box center [425, 255] width 396 height 462
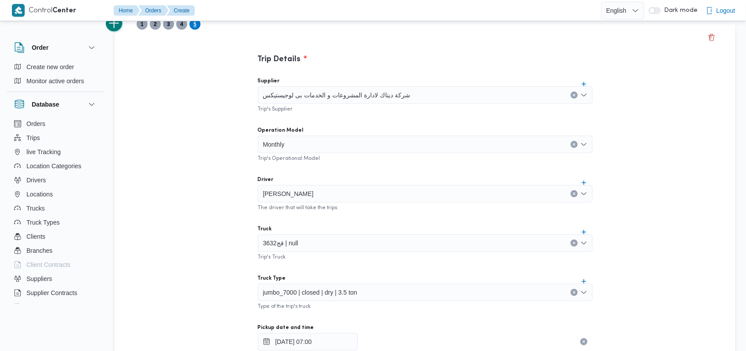
click at [117, 29] on button "add trip" at bounding box center [115, 24] width 18 height 18
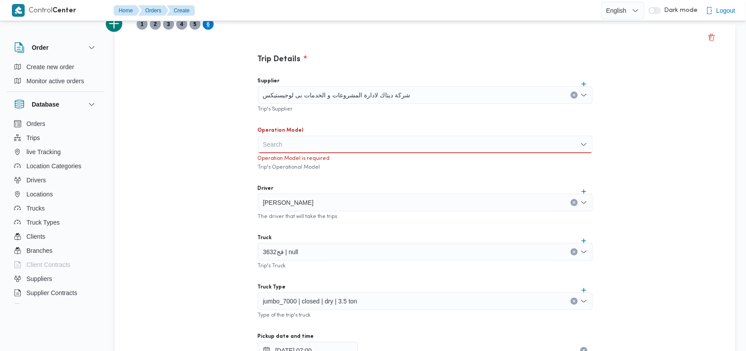
click at [273, 139] on div "Search" at bounding box center [425, 145] width 335 height 18
click at [282, 165] on span "Monthly" at bounding box center [430, 160] width 314 height 11
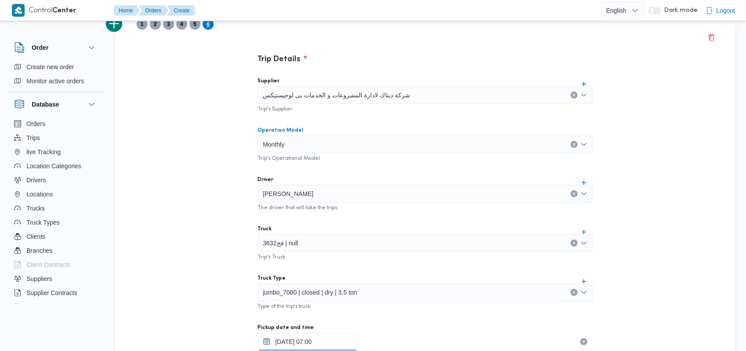
click at [292, 342] on input "[DATE] 07:00" at bounding box center [308, 342] width 100 height 18
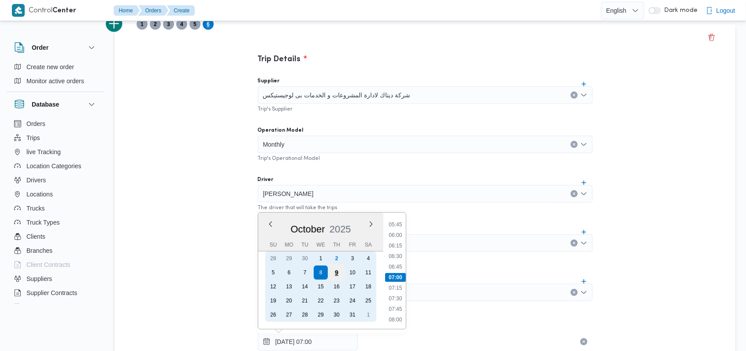
click at [332, 272] on div "9" at bounding box center [336, 272] width 17 height 17
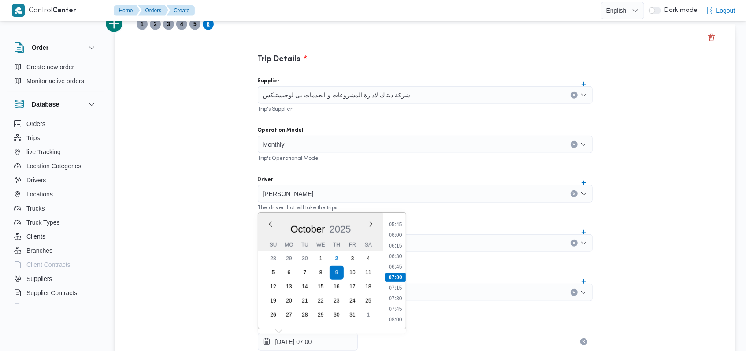
click at [218, 216] on div "Trip Details Supplier شركة ديتاك لادارة المشروعات و الخدمات بى لوجيستيكس Trip's…" at bounding box center [424, 335] width 620 height 623
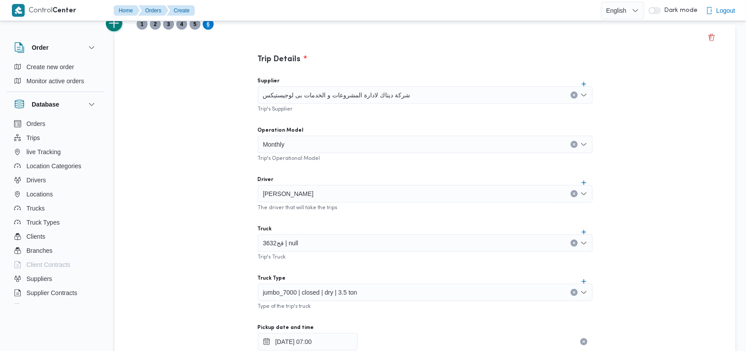
click at [121, 30] on button "add trip" at bounding box center [115, 24] width 18 height 18
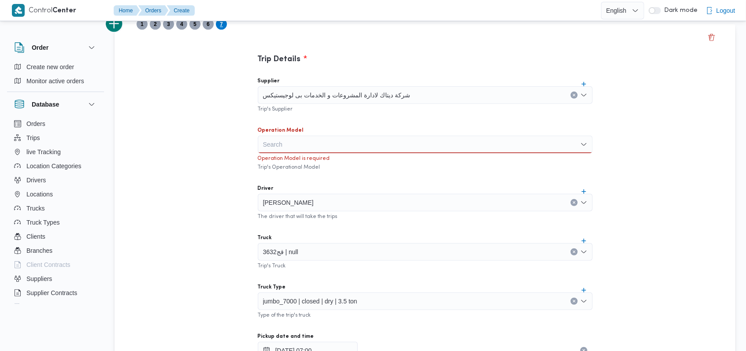
click at [266, 139] on div "Search" at bounding box center [425, 145] width 335 height 18
click at [273, 152] on div "Search Combo box. Selected. Combo box input. Search. Type some text or, to disp…" at bounding box center [425, 145] width 335 height 18
click at [275, 155] on span "Monthly" at bounding box center [430, 160] width 314 height 11
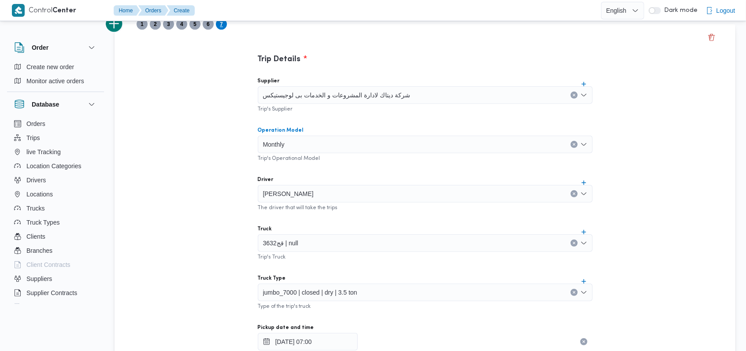
click at [341, 196] on div "[PERSON_NAME]" at bounding box center [425, 194] width 335 height 18
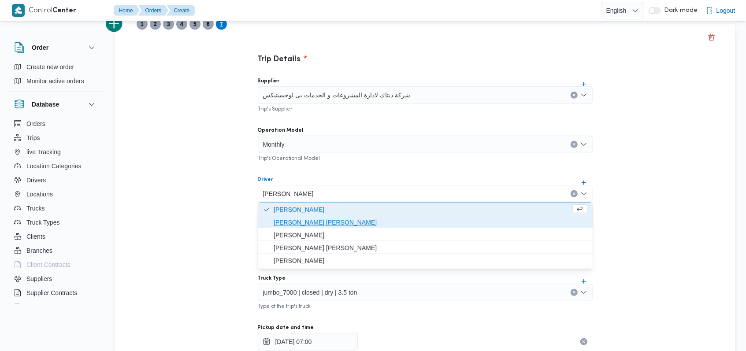
click at [333, 222] on span "[PERSON_NAME] [PERSON_NAME]" at bounding box center [430, 222] width 314 height 11
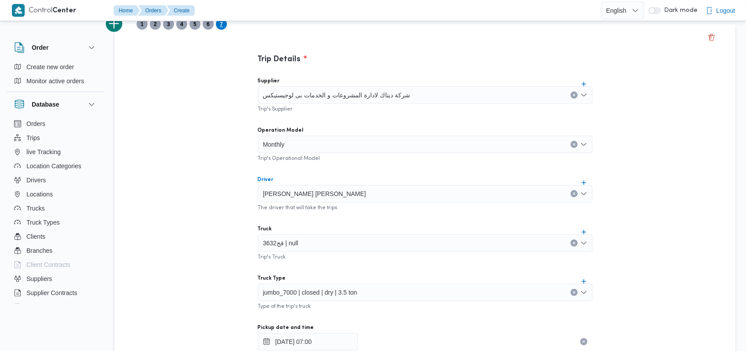
click at [333, 222] on div "Supplier شركة ديتاك لادارة المشروعات و الخدمات بى لوجيستيكس Trip's Supplier Ope…" at bounding box center [425, 265] width 349 height 391
click at [315, 240] on div "قج3632 | null" at bounding box center [425, 243] width 335 height 18
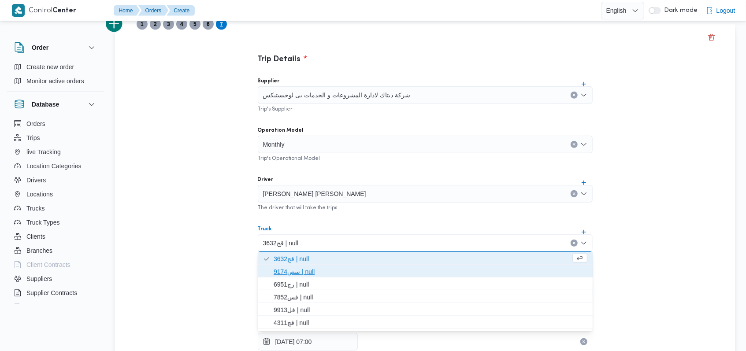
click at [313, 272] on span "سص9174 | null" at bounding box center [430, 271] width 314 height 11
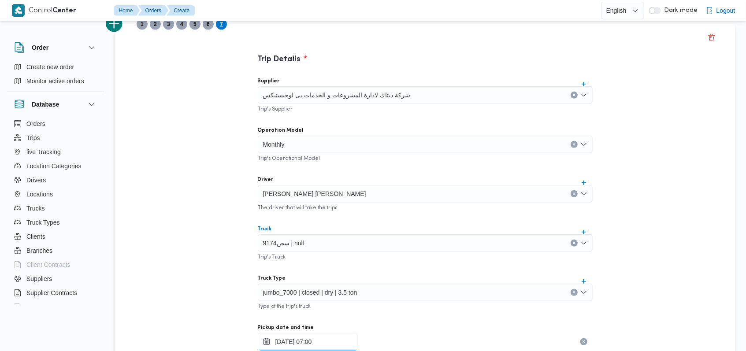
click at [321, 343] on input "[DATE] 07:00" at bounding box center [308, 342] width 100 height 18
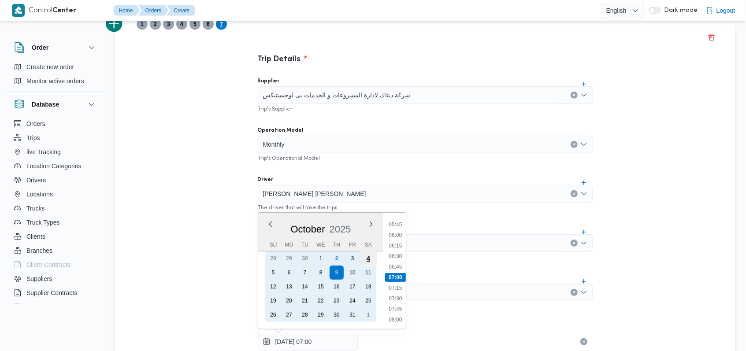
click at [370, 260] on div "4" at bounding box center [367, 258] width 17 height 17
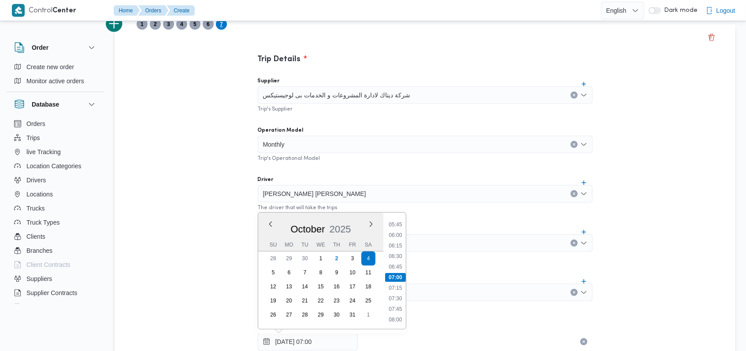
click at [219, 226] on div "Trip Details Supplier شركة ديتاك لادارة المشروعات و الخدمات بى لوجيستيكس Trip's…" at bounding box center [424, 335] width 620 height 623
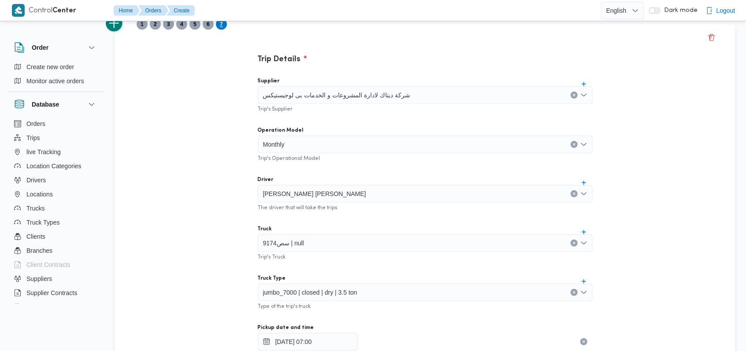
click at [120, 30] on button "add trip" at bounding box center [115, 24] width 18 height 18
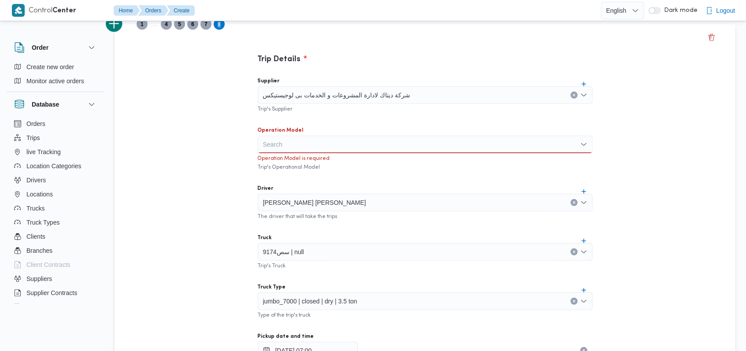
click at [296, 155] on div "Operation Model is required" at bounding box center [425, 157] width 335 height 9
click at [303, 139] on div "Search" at bounding box center [425, 145] width 335 height 18
click at [296, 159] on span "Monthly" at bounding box center [430, 160] width 314 height 11
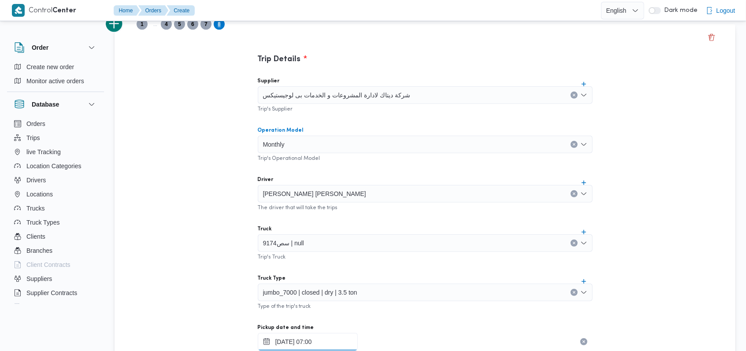
click at [305, 340] on input "[DATE] 07:00" at bounding box center [308, 342] width 100 height 18
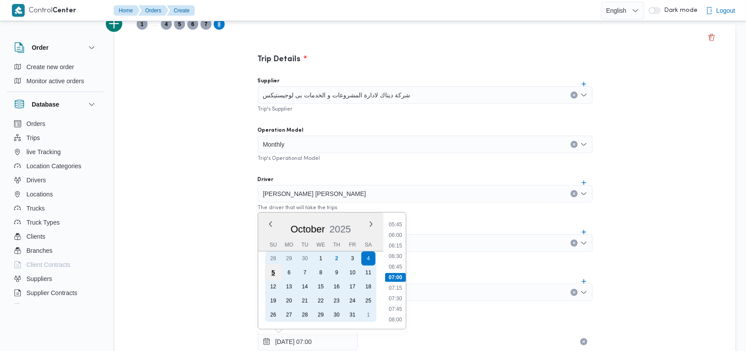
click at [272, 269] on div "5" at bounding box center [272, 272] width 17 height 17
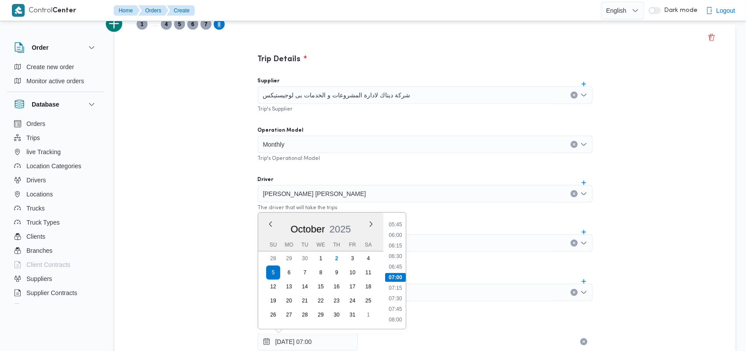
click at [212, 237] on div "Trip Details Supplier شركة ديتاك لادارة المشروعات و الخدمات بى لوجيستيكس Trip's…" at bounding box center [424, 335] width 620 height 623
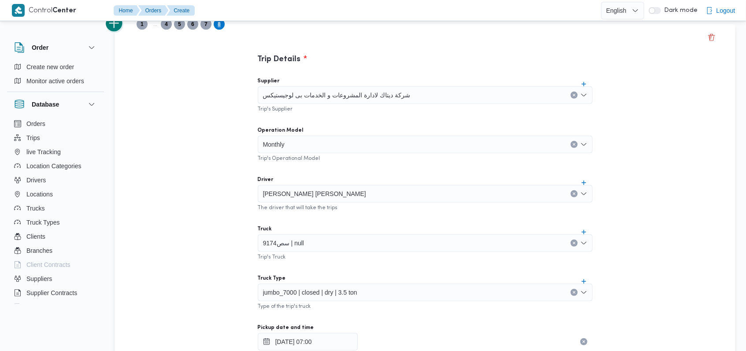
click at [118, 26] on button "add trip" at bounding box center [115, 24] width 18 height 18
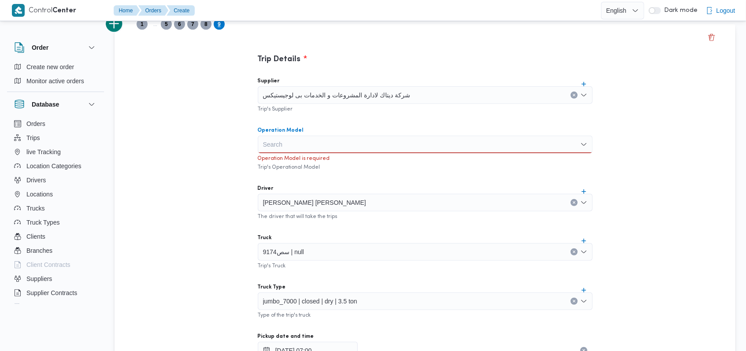
click at [296, 143] on div "Search" at bounding box center [425, 145] width 335 height 18
click at [293, 160] on span "Monthly" at bounding box center [430, 160] width 314 height 11
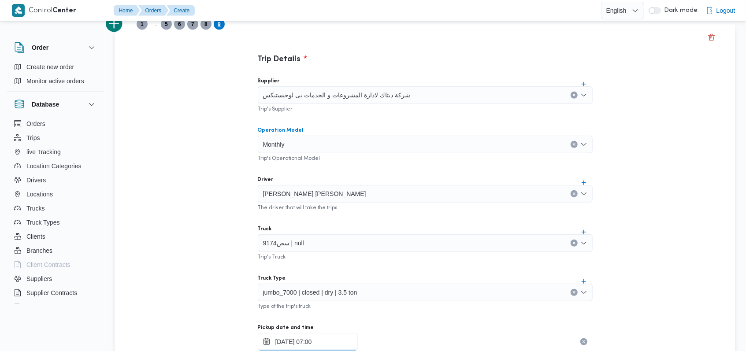
click at [314, 337] on input "05/10/2025 07:00" at bounding box center [308, 342] width 100 height 18
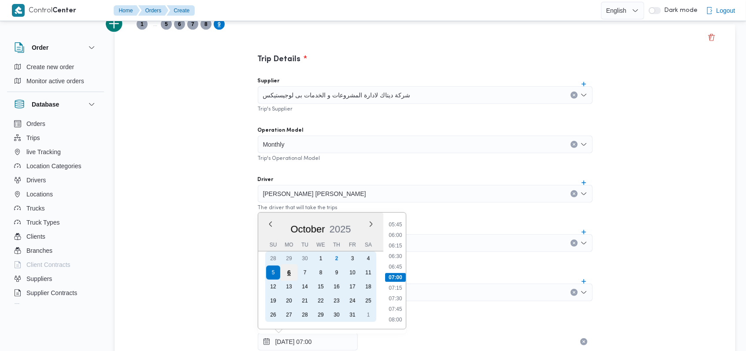
click at [286, 271] on div "6" at bounding box center [288, 272] width 17 height 17
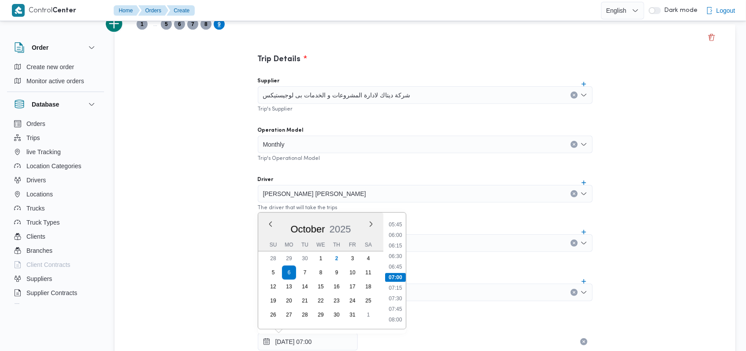
click at [227, 217] on div "Trip Details Supplier شركة ديتاك لادارة المشروعات و الخدمات بى لوجيستيكس Trip's…" at bounding box center [425, 255] width 396 height 462
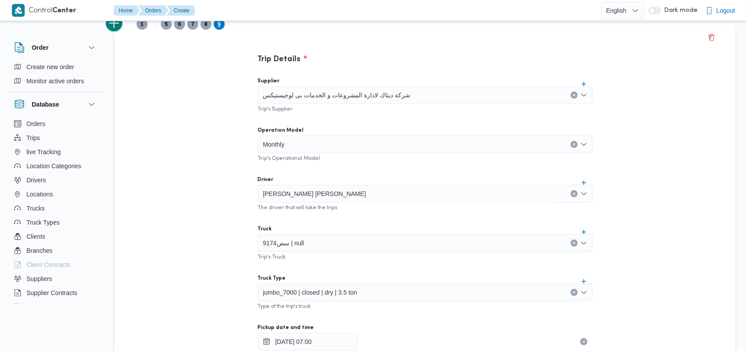
click at [119, 30] on button "add trip" at bounding box center [115, 24] width 18 height 18
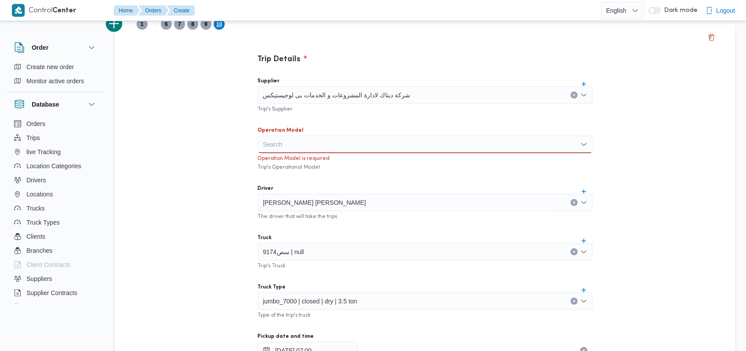
click at [295, 149] on div "Search" at bounding box center [425, 145] width 335 height 18
click at [292, 164] on span "Monthly" at bounding box center [430, 160] width 314 height 11
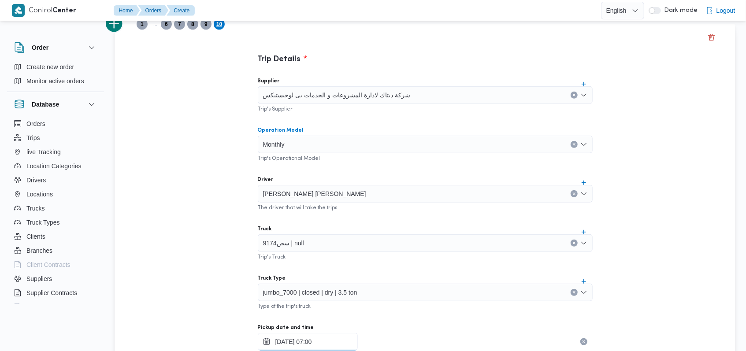
click at [300, 336] on div "06/10/2025 07:00" at bounding box center [425, 342] width 335 height 18
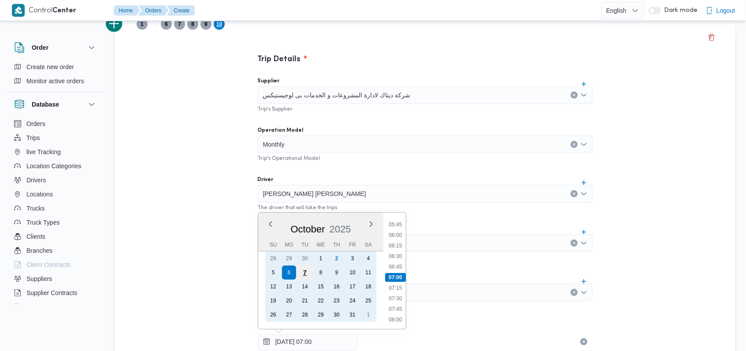
click at [308, 275] on div "7" at bounding box center [304, 272] width 17 height 17
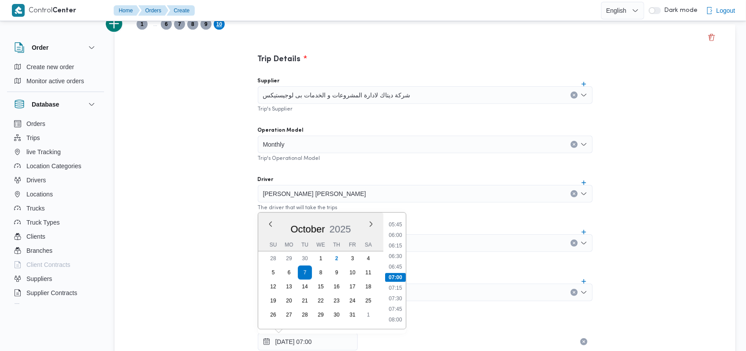
click at [214, 223] on div "Trip Details Supplier شركة ديتاك لادارة المشروعات و الخدمات بى لوجيستيكس Trip's…" at bounding box center [424, 335] width 620 height 623
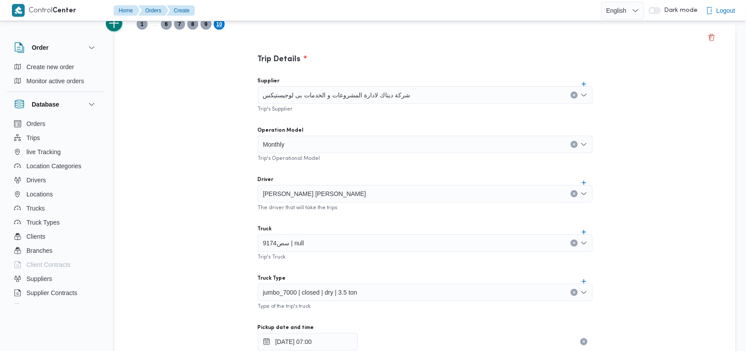
click at [118, 30] on button "add trip" at bounding box center [115, 24] width 18 height 18
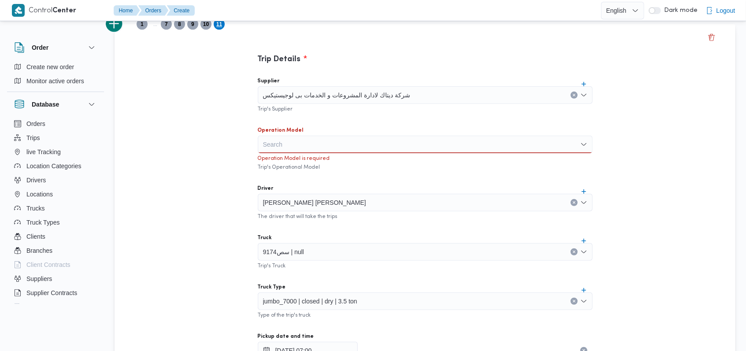
click at [295, 151] on div "Search" at bounding box center [425, 145] width 335 height 18
click at [294, 161] on span "Monthly" at bounding box center [430, 160] width 314 height 11
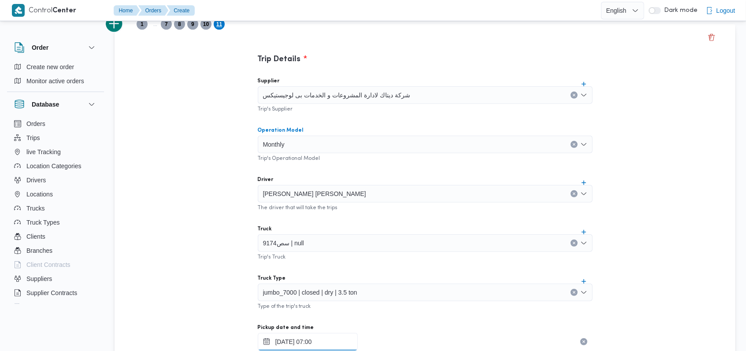
click at [308, 337] on input "07/10/2025 07:00" at bounding box center [308, 342] width 100 height 18
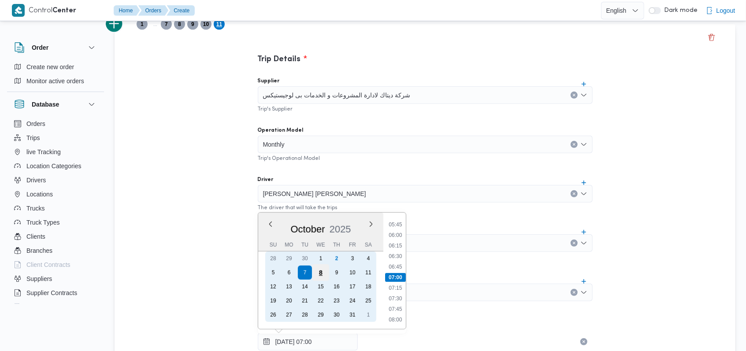
click at [322, 276] on div "8" at bounding box center [320, 272] width 17 height 17
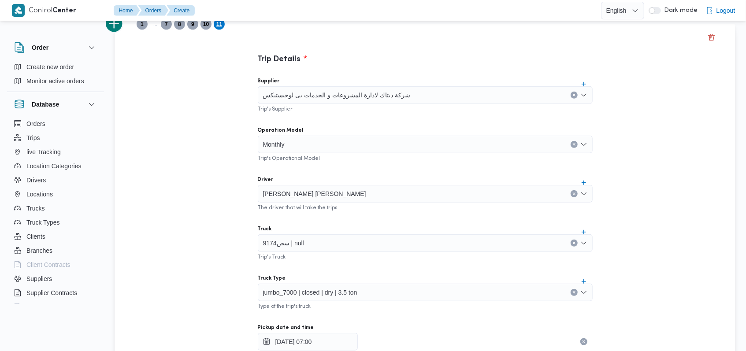
click at [217, 225] on div "Trip Details Supplier شركة ديتاك لادارة المشروعات و الخدمات بى لوجيستيكس Trip's…" at bounding box center [424, 335] width 620 height 623
click at [116, 25] on button "add trip" at bounding box center [115, 24] width 18 height 18
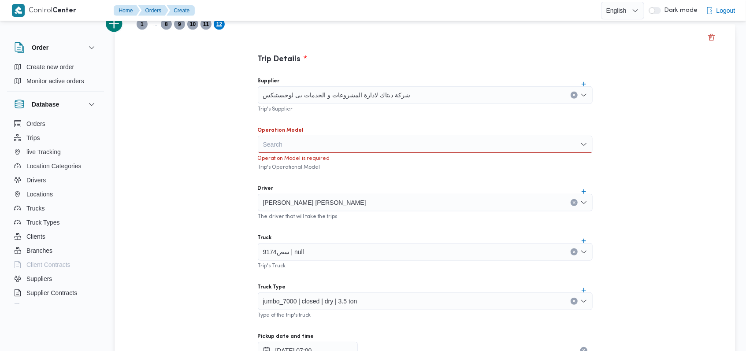
click at [300, 144] on div "Search" at bounding box center [425, 145] width 335 height 18
click at [299, 161] on span "Monthly" at bounding box center [430, 160] width 314 height 11
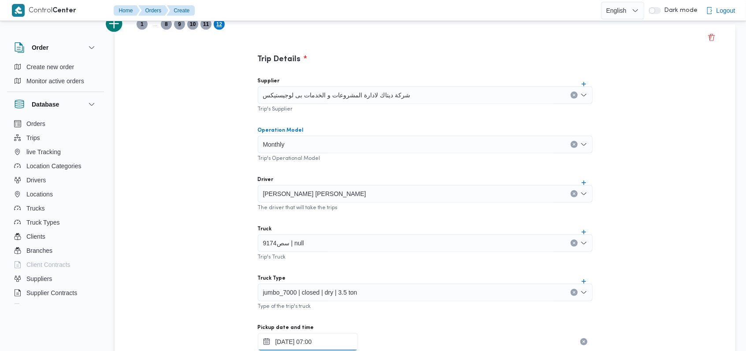
click at [309, 336] on div "08/10/2025 07:00" at bounding box center [425, 342] width 335 height 18
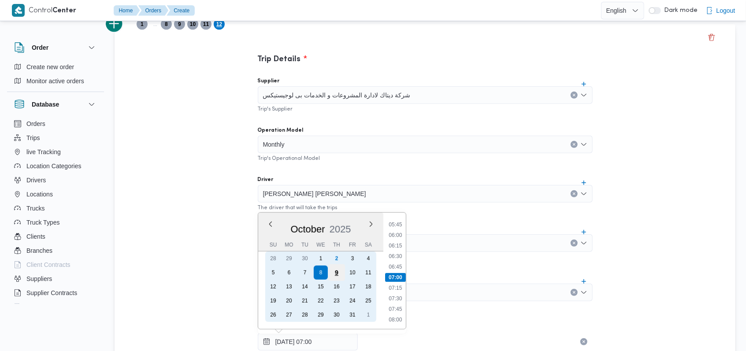
click at [334, 273] on div "9" at bounding box center [336, 272] width 17 height 17
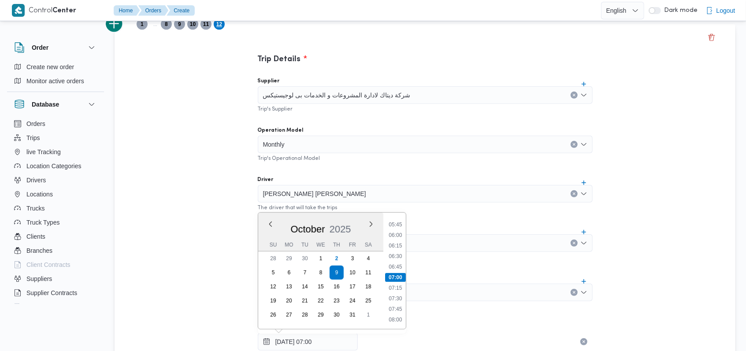
click at [167, 219] on div "Trip Details Supplier شركة ديتاك لادارة المشروعات و الخدمات بى لوجيستيكس Trip's…" at bounding box center [424, 335] width 620 height 623
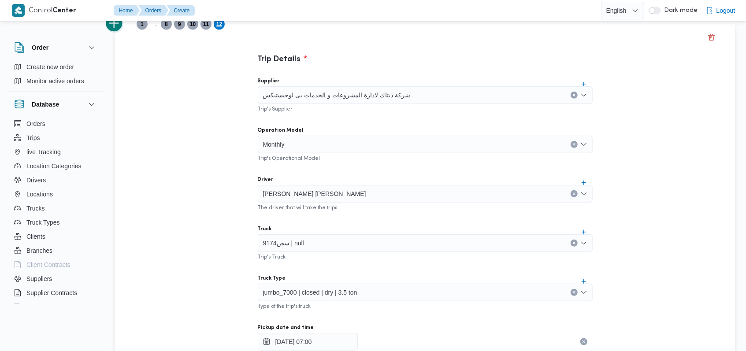
click at [118, 27] on button "add trip" at bounding box center [115, 24] width 18 height 18
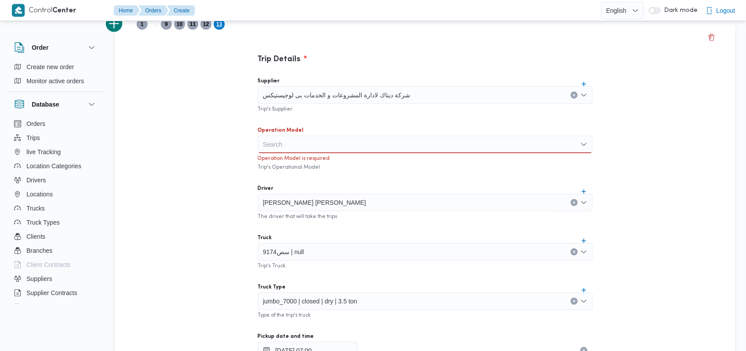
click at [284, 144] on div "Search" at bounding box center [425, 145] width 335 height 18
click at [287, 158] on span "Monthly" at bounding box center [430, 160] width 314 height 11
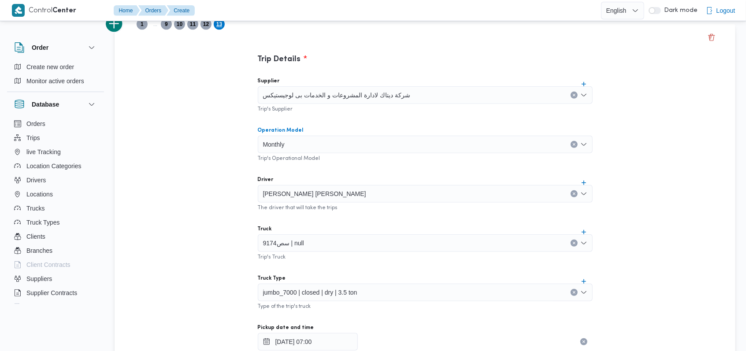
click at [360, 199] on div "محمد رضا منصور ابراهيم" at bounding box center [425, 194] width 335 height 18
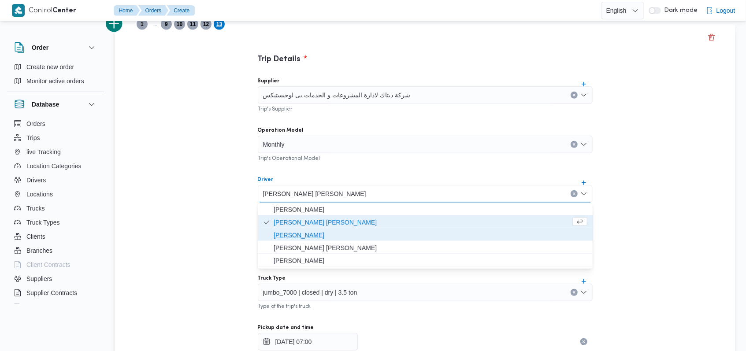
click at [340, 230] on span "عصام محمود السيد حسين" at bounding box center [430, 235] width 314 height 11
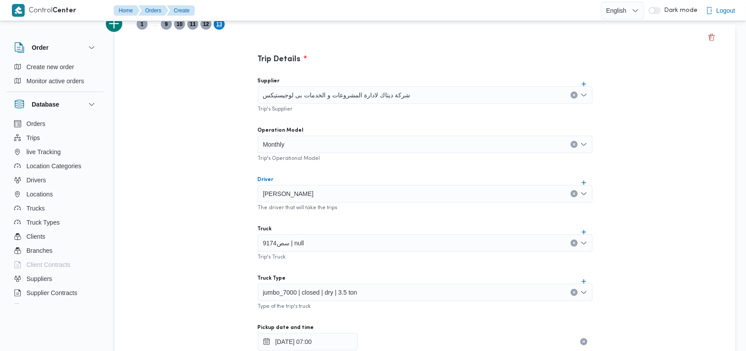
click at [336, 236] on div "سص9174 | null" at bounding box center [425, 243] width 335 height 18
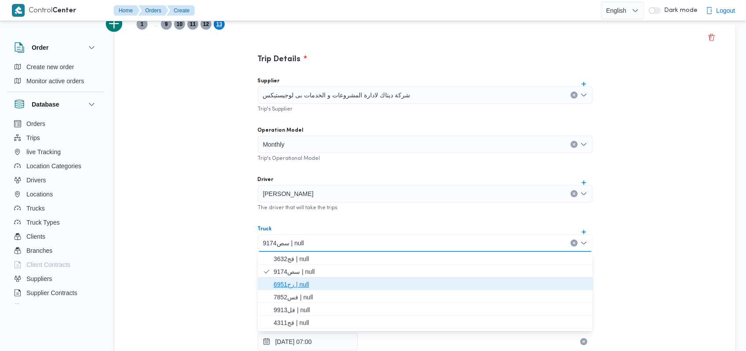
click at [299, 283] on span "رج6951 | null" at bounding box center [430, 284] width 314 height 11
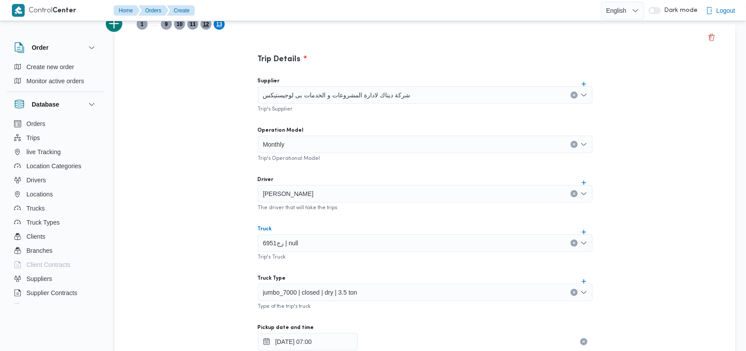
click at [208, 28] on span "12" at bounding box center [206, 24] width 6 height 11
click at [222, 25] on span "13" at bounding box center [219, 24] width 6 height 11
click at [308, 340] on input "09/10/2025 07:00" at bounding box center [308, 342] width 100 height 18
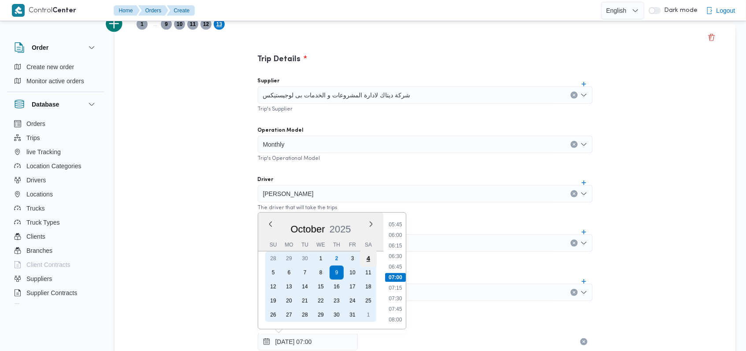
click at [365, 260] on div "4" at bounding box center [367, 258] width 17 height 17
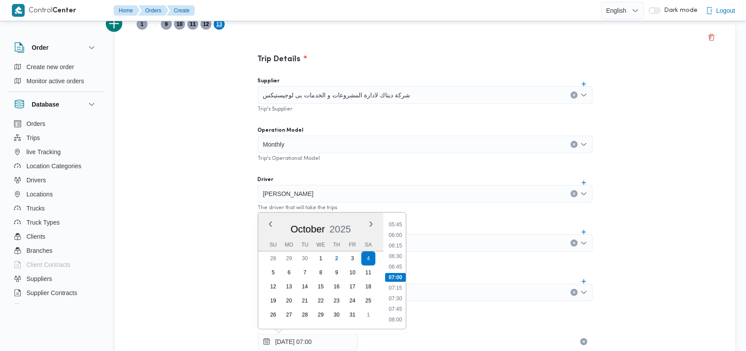
click at [183, 188] on div "Trip Details Supplier شركة ديتاك لادارة المشروعات و الخدمات بى لوجيستيكس Trip's…" at bounding box center [424, 335] width 620 height 623
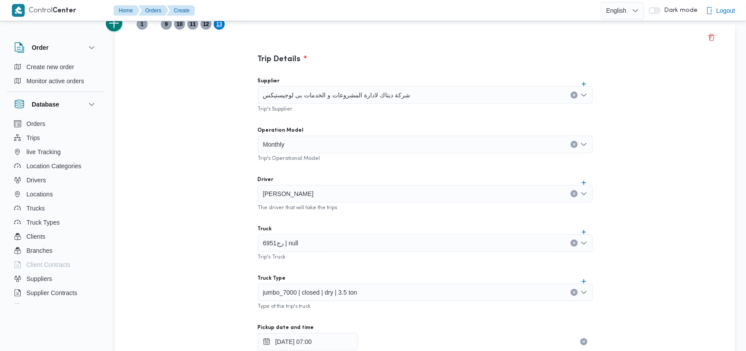
click at [120, 28] on button "add trip" at bounding box center [115, 24] width 18 height 18
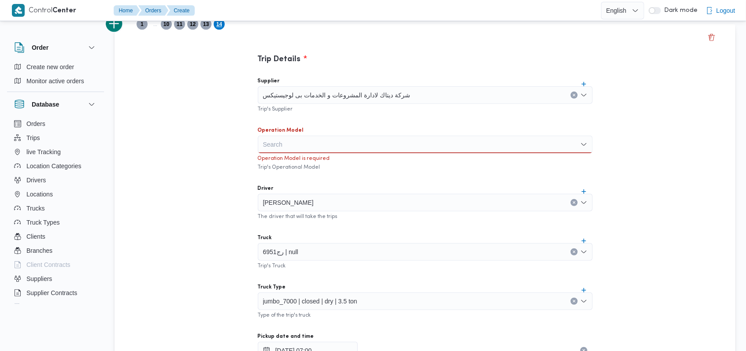
click at [268, 140] on div "Search" at bounding box center [425, 145] width 335 height 18
click at [285, 164] on span "Monthly" at bounding box center [430, 160] width 314 height 11
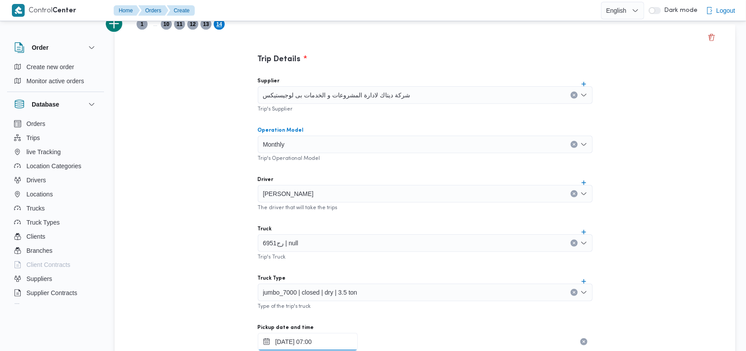
click at [305, 342] on input "04/10/2025 07:00" at bounding box center [308, 342] width 100 height 18
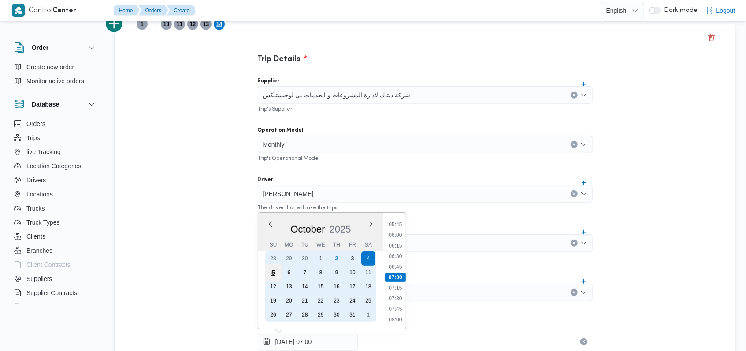
click at [271, 273] on div "5" at bounding box center [272, 272] width 17 height 17
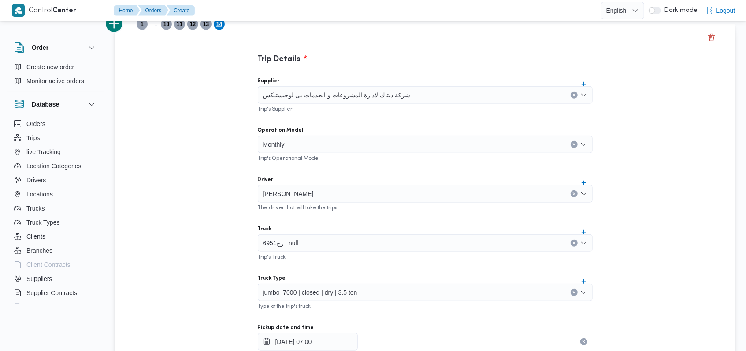
click at [211, 226] on div "Trip Details Supplier شركة ديتاك لادارة المشروعات و الخدمات بى لوجيستيكس Trip's…" at bounding box center [424, 335] width 620 height 623
click at [117, 28] on button "add trip" at bounding box center [115, 24] width 18 height 18
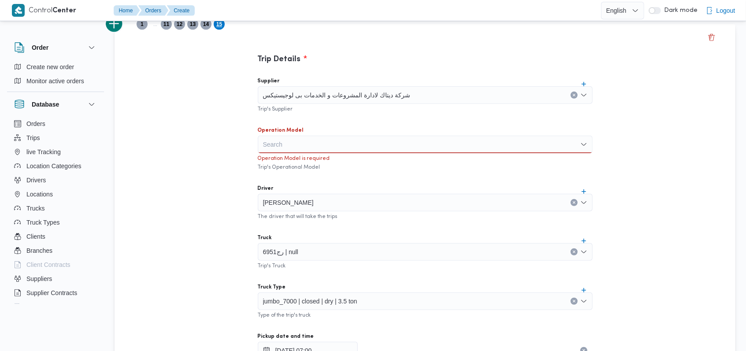
click at [289, 145] on div "Search" at bounding box center [425, 145] width 335 height 18
click at [287, 164] on span "Monthly" at bounding box center [430, 160] width 314 height 11
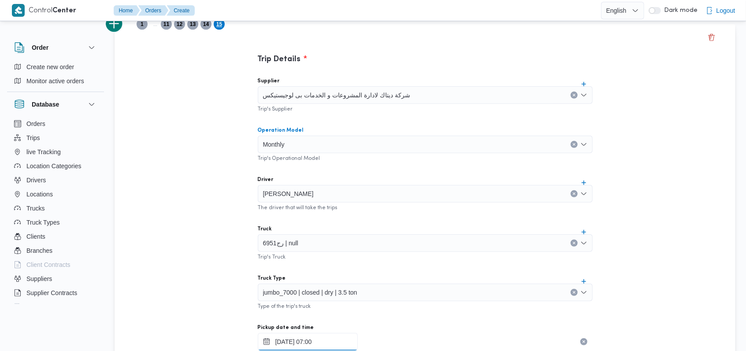
click at [305, 335] on div "05/10/2025 07:00" at bounding box center [425, 342] width 335 height 18
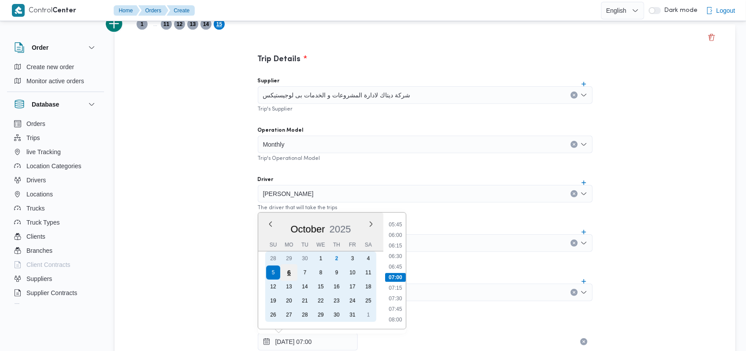
click at [284, 272] on div "6" at bounding box center [288, 272] width 17 height 17
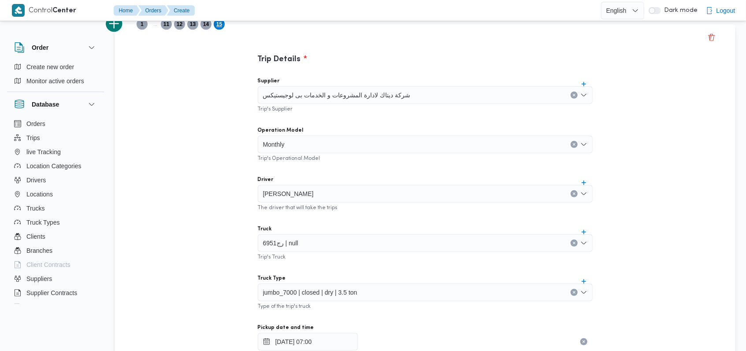
click at [214, 222] on div "Trip Details Supplier شركة ديتاك لادارة المشروعات و الخدمات بى لوجيستيكس Trip's…" at bounding box center [424, 335] width 620 height 623
click at [114, 30] on button "add trip" at bounding box center [115, 24] width 18 height 18
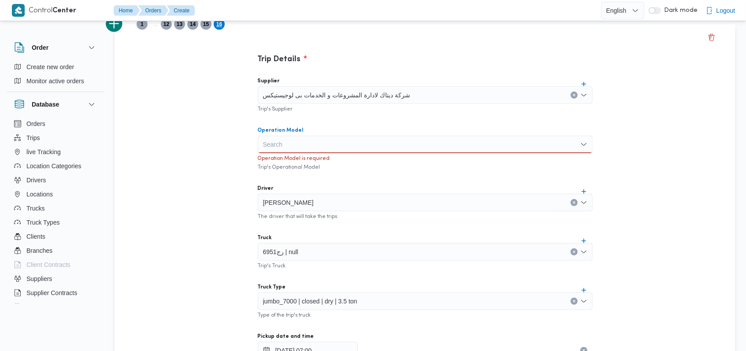
click at [281, 136] on div "Search" at bounding box center [425, 145] width 335 height 18
click at [286, 156] on span "Monthly" at bounding box center [430, 160] width 314 height 11
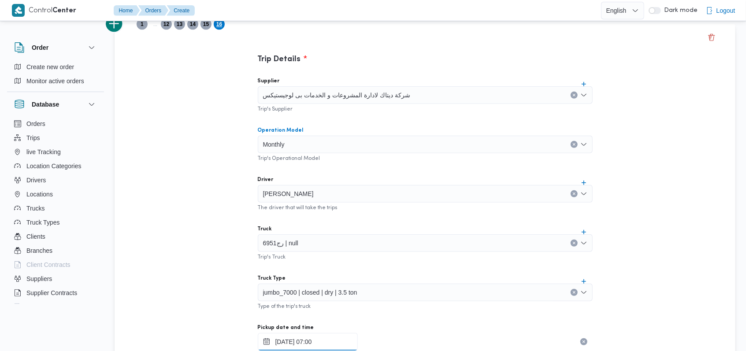
click at [304, 342] on input "06/10/2025 07:00" at bounding box center [308, 342] width 100 height 18
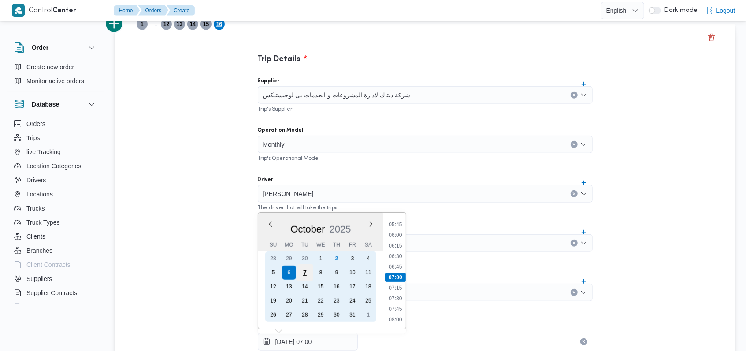
click at [308, 272] on div "7" at bounding box center [304, 272] width 17 height 17
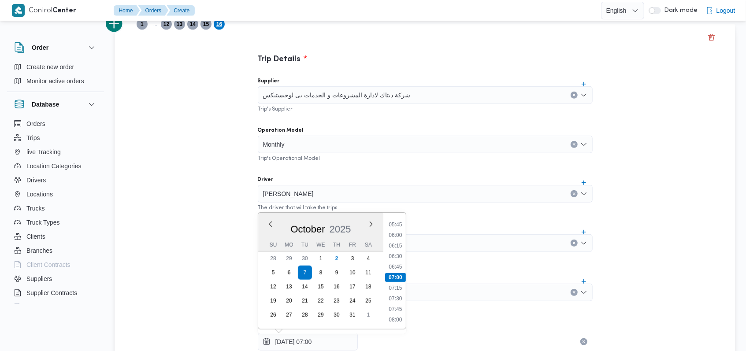
click at [232, 237] on div "Trip Details Supplier شركة ديتاك لادارة المشروعات و الخدمات بى لوجيستيكس Trip's…" at bounding box center [425, 255] width 396 height 462
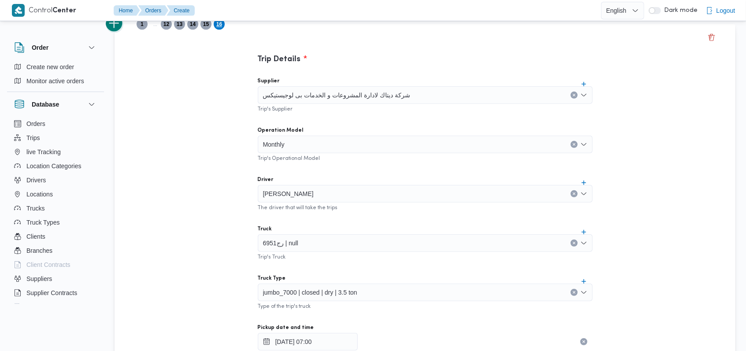
click at [118, 26] on button "add trip" at bounding box center [115, 24] width 18 height 18
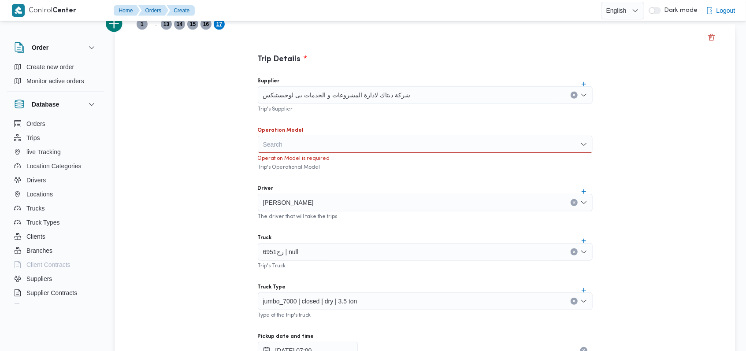
click at [305, 148] on div "Search" at bounding box center [425, 145] width 335 height 18
click at [301, 160] on span "Monthly" at bounding box center [430, 160] width 314 height 11
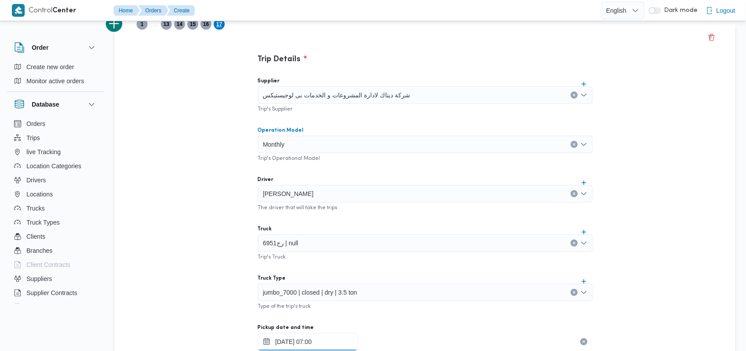
click at [292, 337] on input "07/10/2025 07:00" at bounding box center [308, 342] width 100 height 18
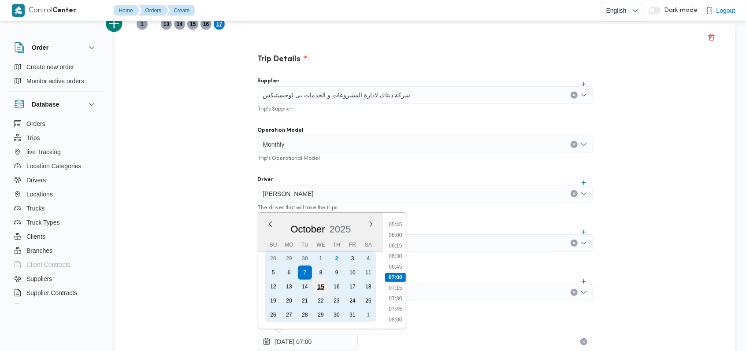
click at [318, 278] on div "15" at bounding box center [320, 286] width 17 height 17
click at [321, 273] on div "8" at bounding box center [320, 272] width 17 height 17
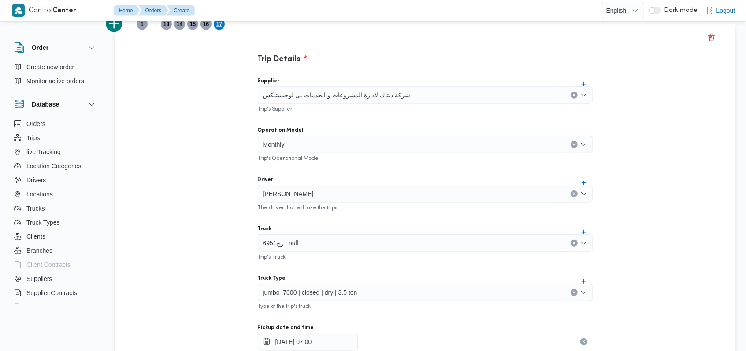
click at [206, 200] on div "Trip Details Supplier شركة ديتاك لادارة المشروعات و الخدمات بى لوجيستيكس Trip's…" at bounding box center [424, 335] width 620 height 623
click at [119, 26] on button "add trip" at bounding box center [115, 24] width 18 height 18
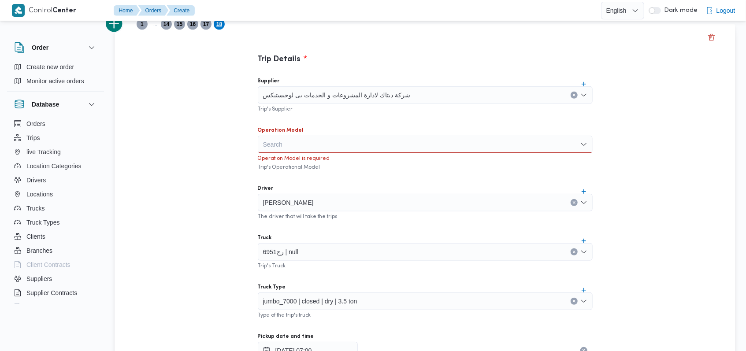
click at [295, 145] on div "Search" at bounding box center [425, 145] width 335 height 18
click at [292, 161] on span "Monthly" at bounding box center [430, 160] width 314 height 11
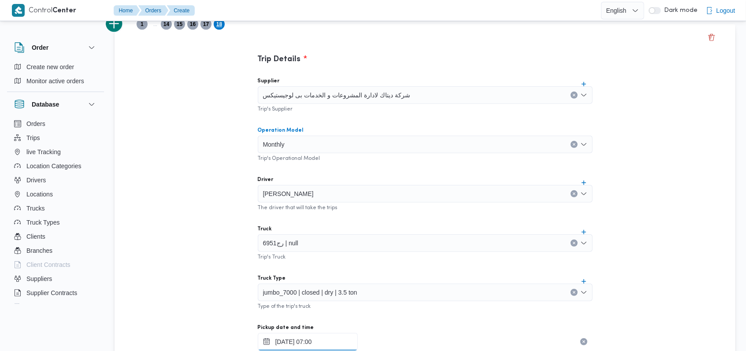
click at [299, 340] on input "08/10/2025 07:00" at bounding box center [308, 342] width 100 height 18
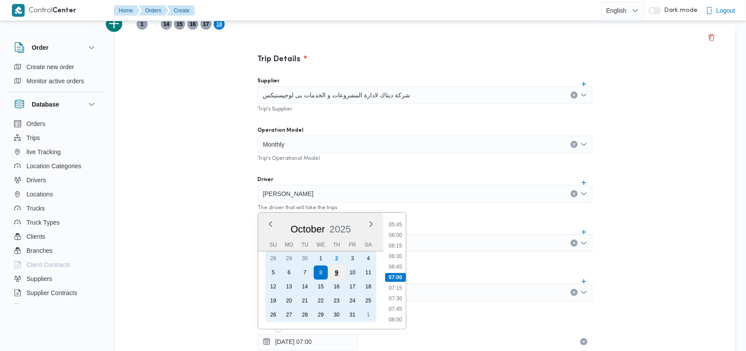
click at [332, 273] on div "9" at bounding box center [336, 272] width 17 height 17
type input "09/10/2025 07:00"
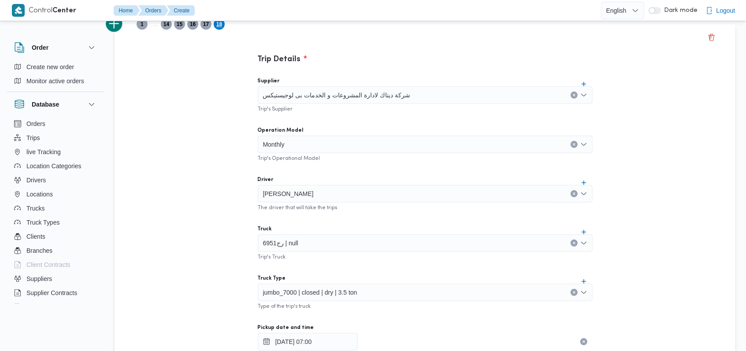
click at [230, 232] on div "Trip Details Supplier شركة ديتاك لادارة المشروعات و الخدمات بى لوجيستيكس Trip's…" at bounding box center [425, 255] width 396 height 462
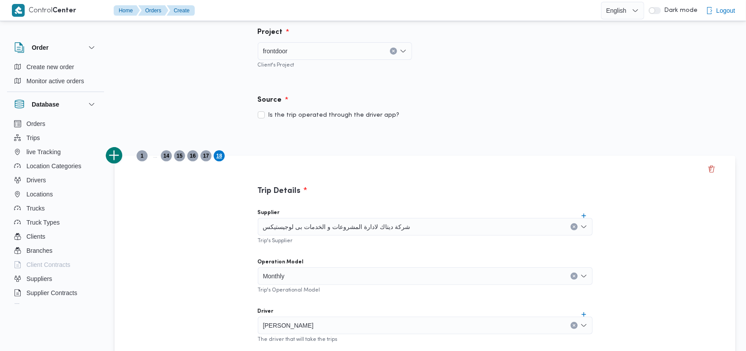
scroll to position [176, 0]
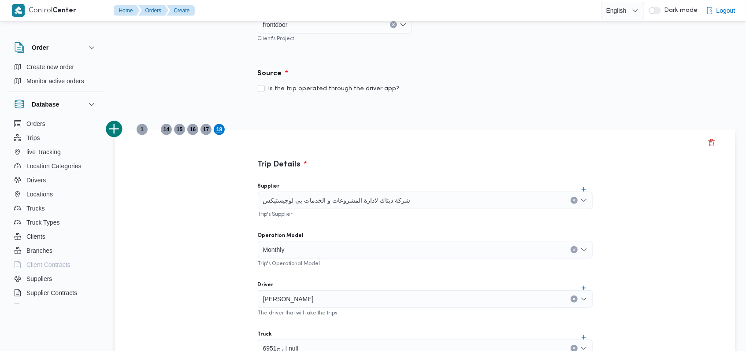
click at [442, 113] on form "Client Frontdoor The client name. eg: Cocacola, Pepsi Branch فرونت دور اكتوبر C…" at bounding box center [424, 319] width 620 height 935
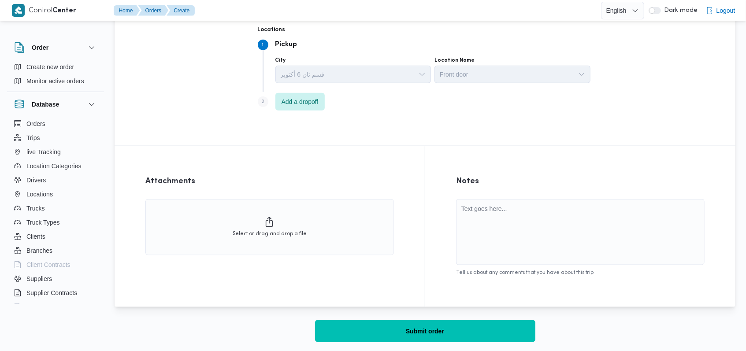
scroll to position [623, 0]
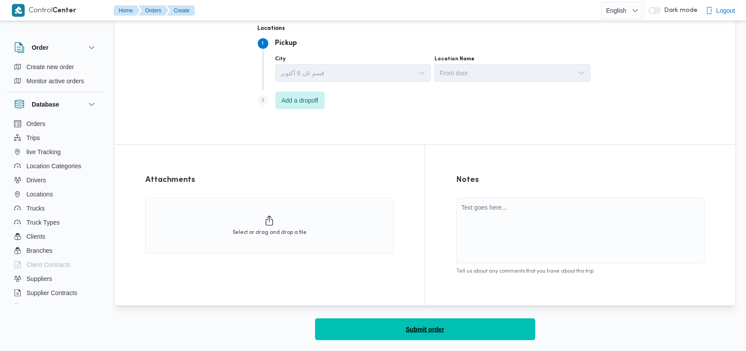
click at [426, 327] on span "Submit order" at bounding box center [425, 329] width 38 height 11
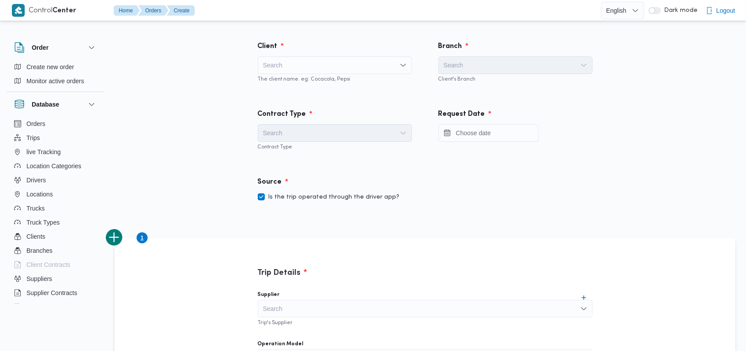
click at [350, 196] on label "Is the trip operated through the driver app?" at bounding box center [329, 197] width 142 height 11
checkbox input "false"
click at [331, 58] on div "Search" at bounding box center [335, 65] width 154 height 18
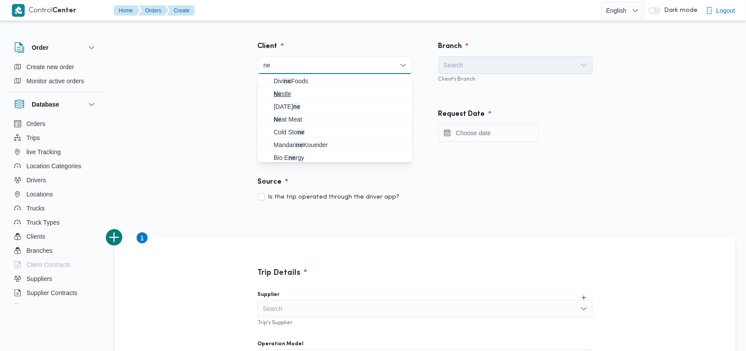
type input "ne"
click at [291, 92] on span "Ne stle" at bounding box center [339, 94] width 133 height 11
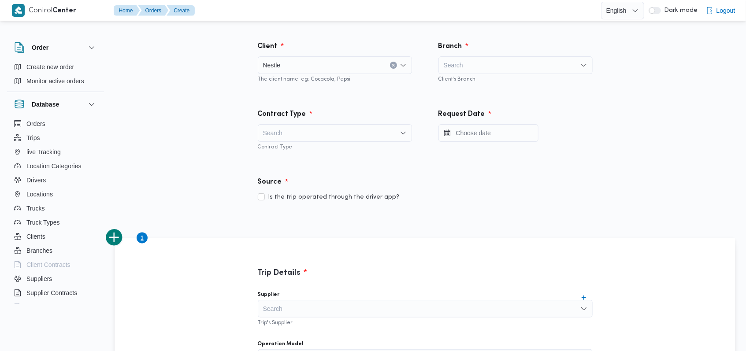
click at [484, 69] on div "Search" at bounding box center [515, 65] width 154 height 18
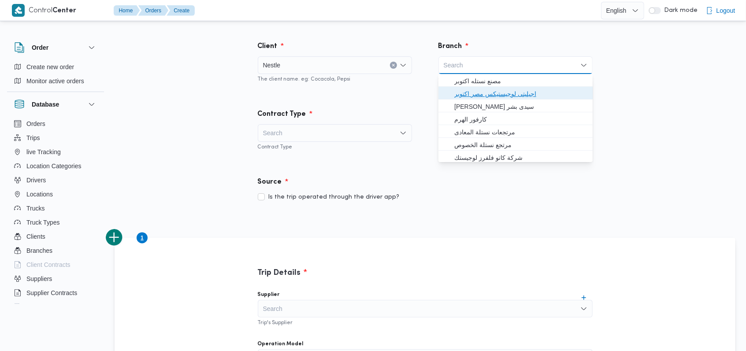
click at [483, 90] on span "اجيليتى لوجيستيكس مصر اكتوبر" at bounding box center [520, 94] width 133 height 11
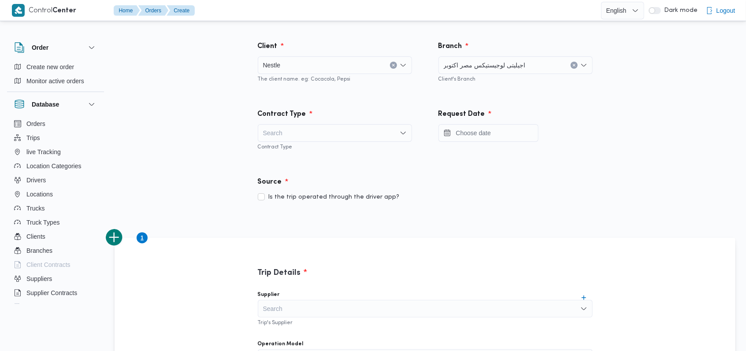
click at [347, 132] on div "Search" at bounding box center [335, 133] width 154 height 18
click at [309, 163] on span "On Demand" at bounding box center [339, 161] width 133 height 11
click at [477, 130] on input "Press the down key to open a popover containing a calendar." at bounding box center [488, 133] width 100 height 18
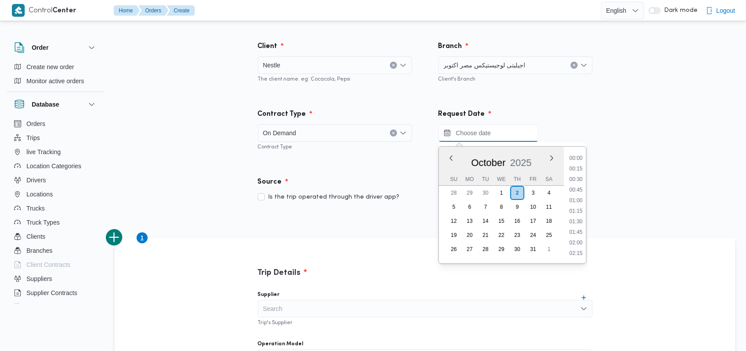
scroll to position [337, 0]
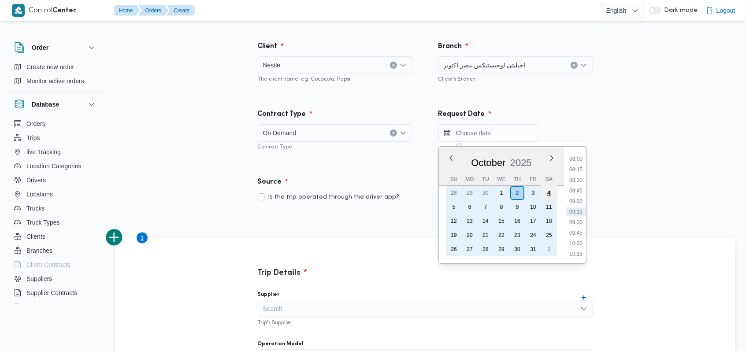
click at [549, 192] on div "4" at bounding box center [548, 193] width 17 height 17
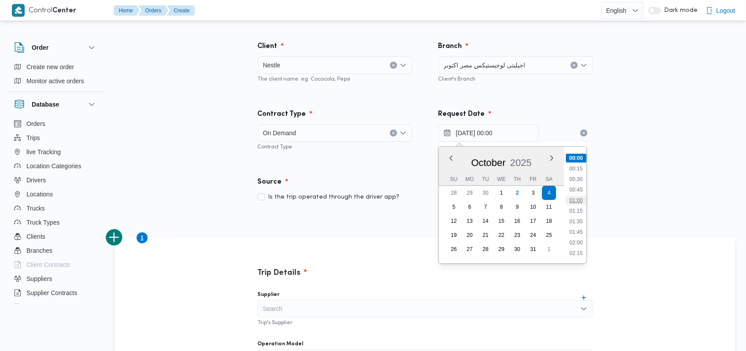
click at [583, 201] on li "01:00" at bounding box center [575, 200] width 20 height 9
type input "04/10/2025 01:00"
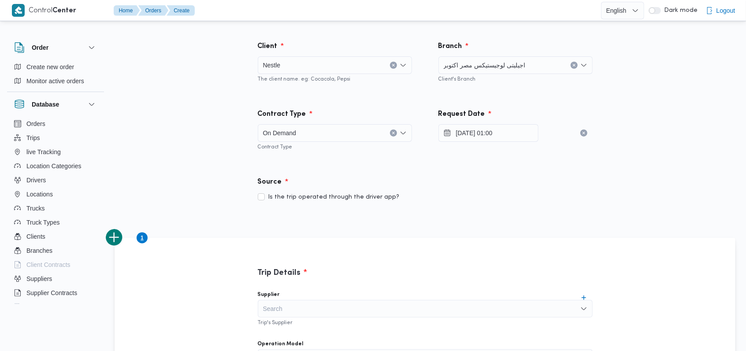
click at [550, 189] on div "Source" at bounding box center [424, 182] width 345 height 21
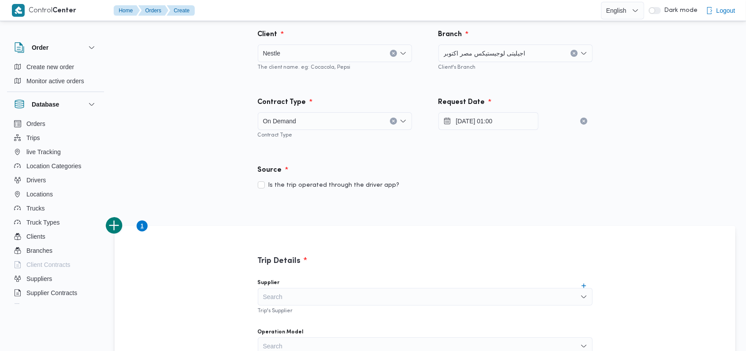
click at [368, 118] on div "On Demand" at bounding box center [335, 121] width 154 height 18
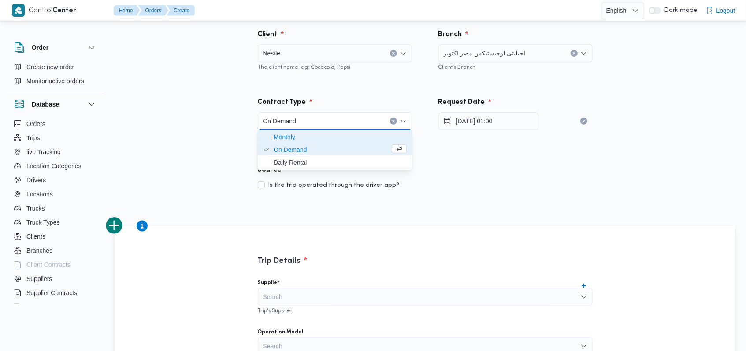
click at [335, 133] on span "Monthly" at bounding box center [339, 137] width 133 height 11
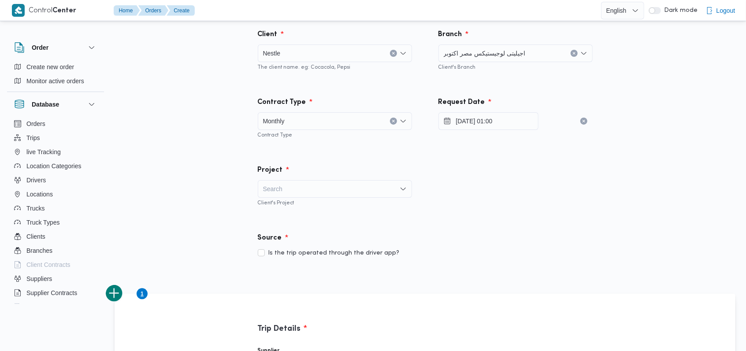
click at [354, 196] on div "Search" at bounding box center [335, 189] width 154 height 18
click at [326, 204] on span "nestle" at bounding box center [339, 204] width 133 height 11
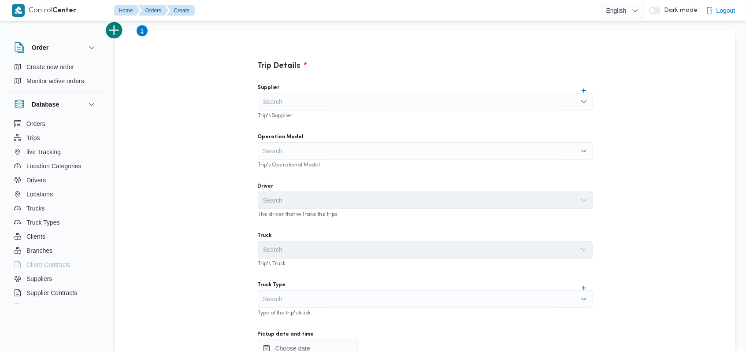
scroll to position [276, 0]
click at [307, 103] on div "Search" at bounding box center [425, 101] width 335 height 18
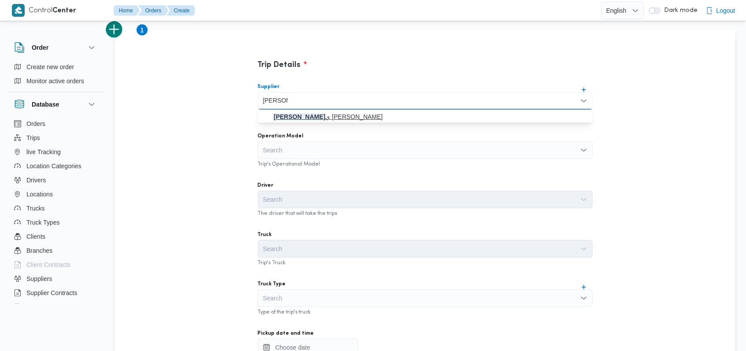
type input "احمد مجد"
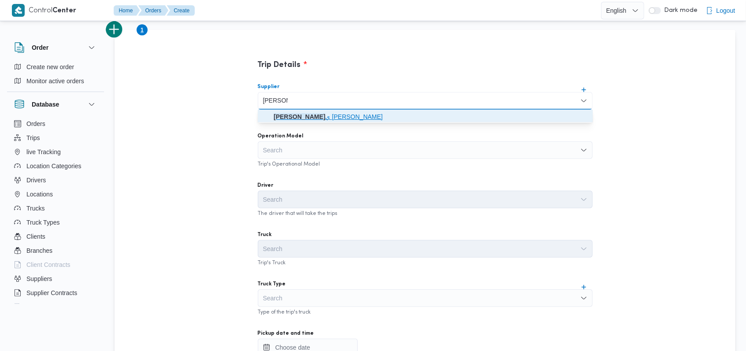
click at [314, 118] on span "احمد مجد ي يوسف عبدالرحمن" at bounding box center [430, 116] width 314 height 11
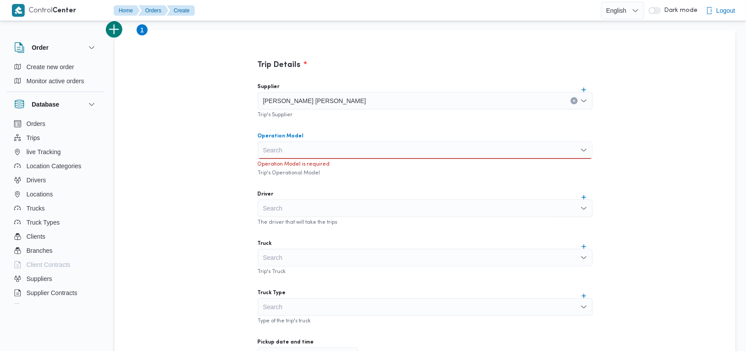
click at [313, 145] on div "Search" at bounding box center [425, 150] width 335 height 18
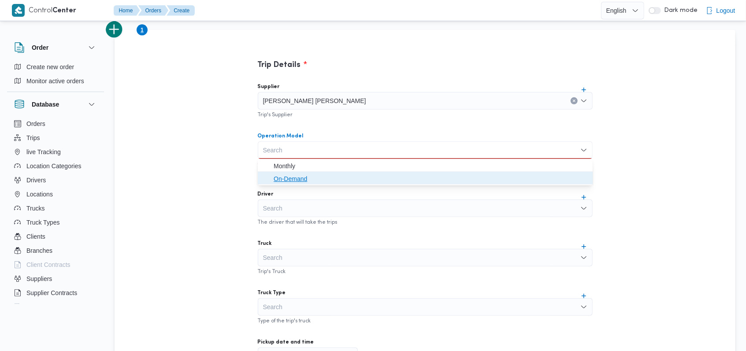
click at [306, 174] on span "On-Demand" at bounding box center [430, 179] width 314 height 11
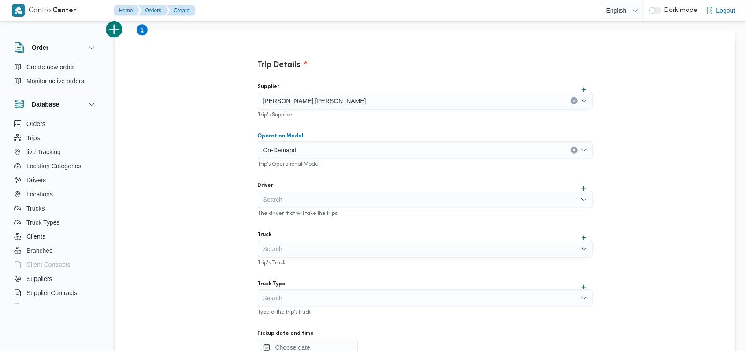
click at [317, 148] on div "On-Demand" at bounding box center [425, 150] width 335 height 18
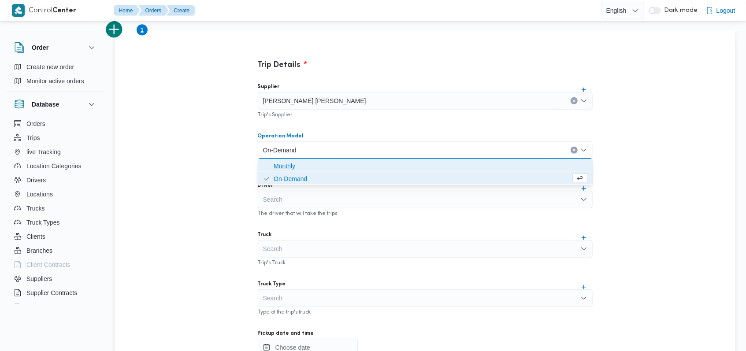
click at [310, 165] on span "Monthly" at bounding box center [430, 166] width 314 height 11
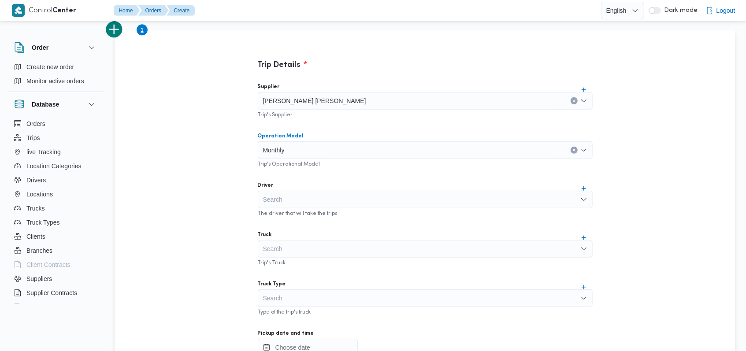
click at [315, 199] on div "Search" at bounding box center [425, 200] width 335 height 18
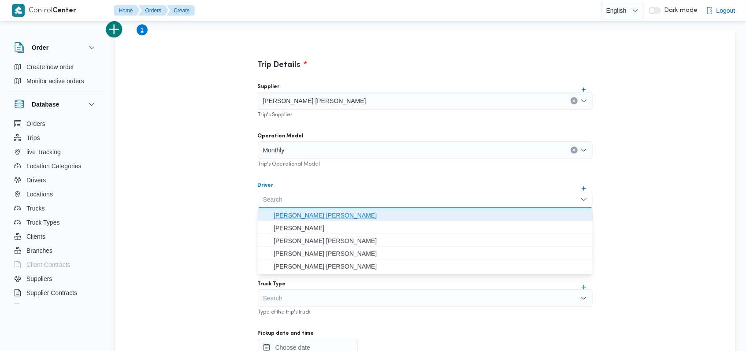
click at [320, 213] on span "احمد مجدي يوسف عبدالرحمن" at bounding box center [430, 215] width 314 height 11
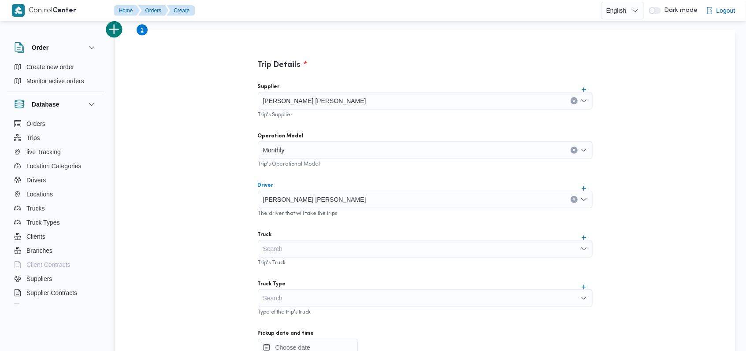
click at [315, 241] on div "Search" at bounding box center [425, 249] width 335 height 18
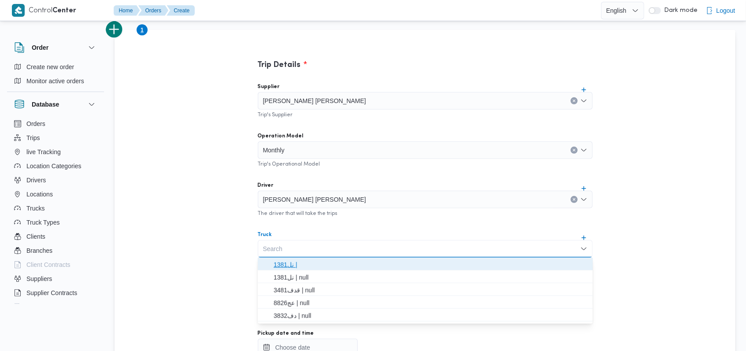
click at [317, 261] on span "1381نل |" at bounding box center [430, 264] width 314 height 11
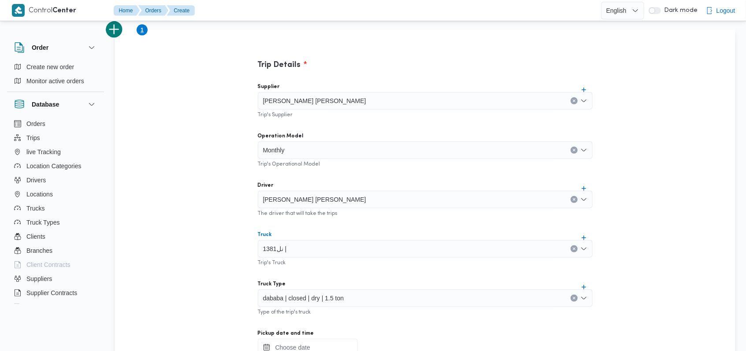
click at [300, 345] on input "Pickup date and time" at bounding box center [308, 348] width 100 height 18
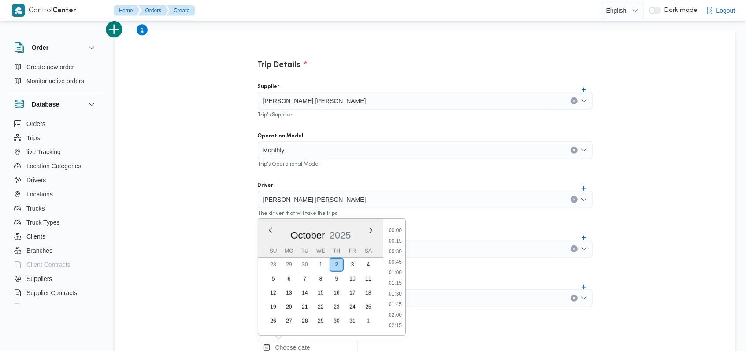
scroll to position [338, 0]
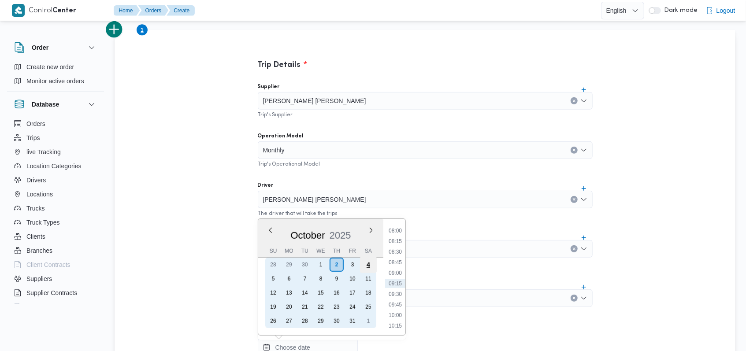
click at [365, 269] on div "4" at bounding box center [367, 264] width 17 height 17
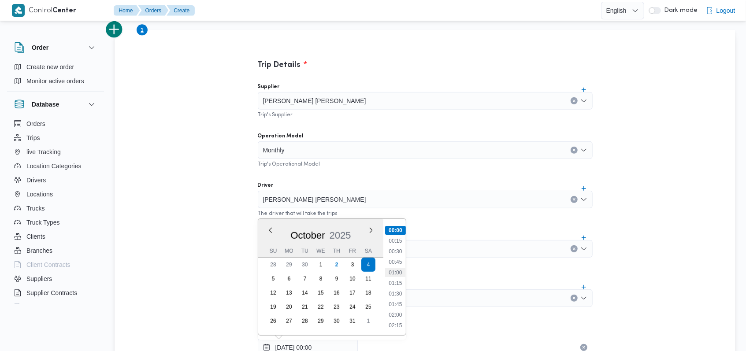
click at [395, 270] on li "01:00" at bounding box center [395, 272] width 20 height 9
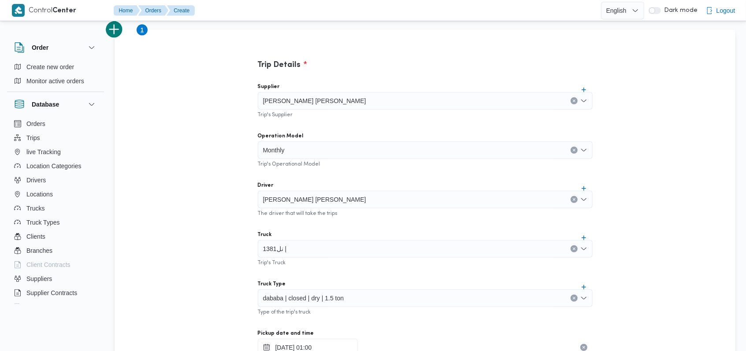
scroll to position [281, 0]
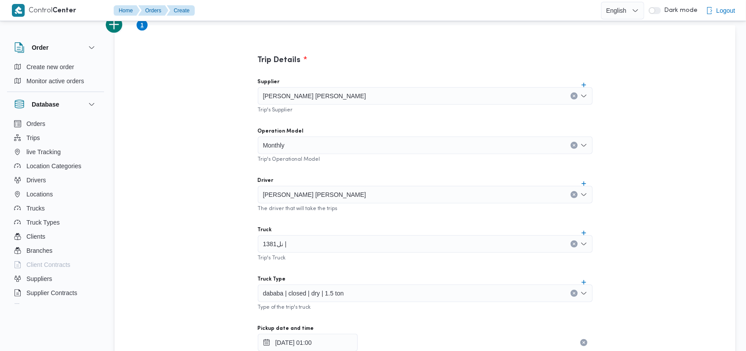
click at [400, 270] on div "Supplier احمد مجدي يوسف عبدالرحمن Trip's Supplier Operation Model Monthly Trip'…" at bounding box center [425, 266] width 349 height 391
click at [310, 290] on span "dababa | closed | dry | 1.5 ton" at bounding box center [303, 293] width 81 height 10
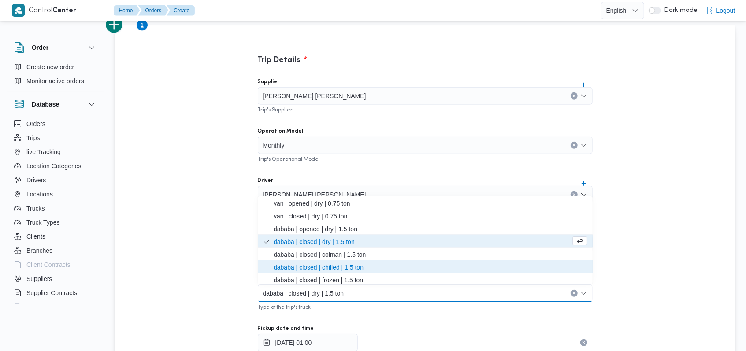
click at [333, 267] on span "dababa | closed | chilled | 1.5 ton" at bounding box center [430, 267] width 314 height 11
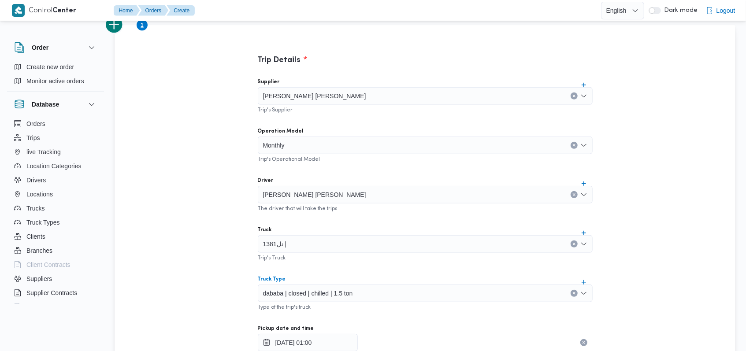
click at [344, 266] on div "Supplier احمد مجدي يوسف عبدالرحمن Trip's Supplier Operation Model Monthly Trip'…" at bounding box center [425, 266] width 349 height 391
click at [120, 27] on button "add trip" at bounding box center [115, 25] width 18 height 18
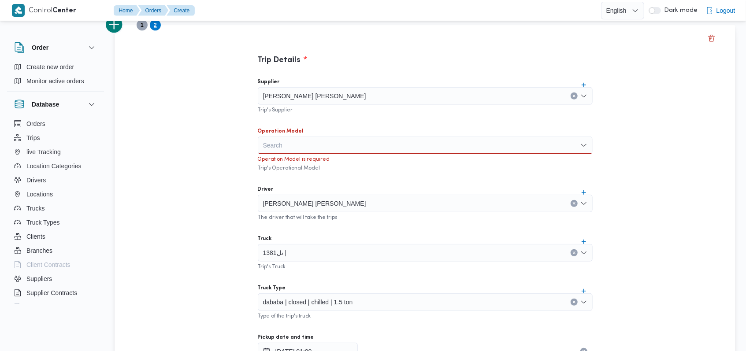
click at [291, 148] on div "Search" at bounding box center [425, 146] width 335 height 18
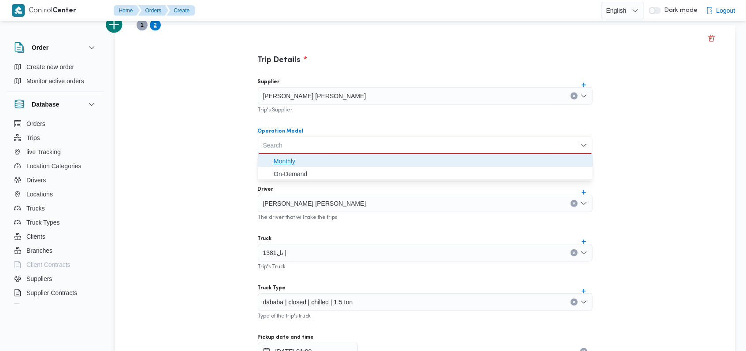
click at [293, 160] on span "Monthly" at bounding box center [430, 161] width 314 height 11
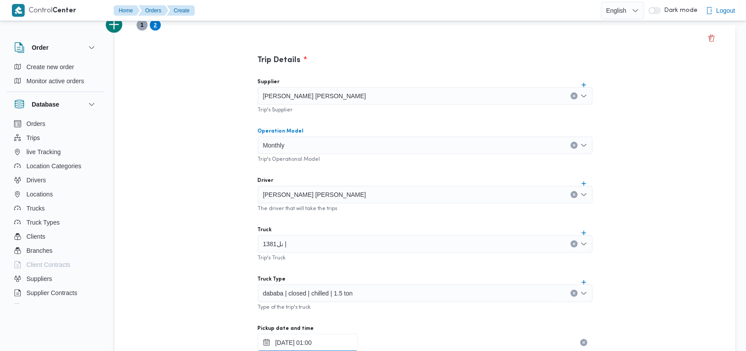
click at [310, 340] on input "04/10/2025 01:00" at bounding box center [308, 343] width 100 height 18
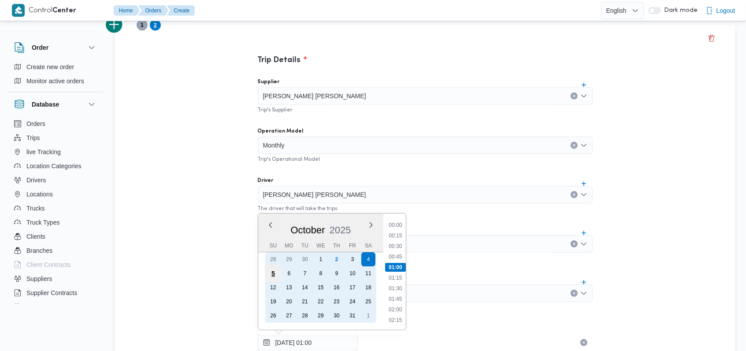
click at [275, 274] on div "5" at bounding box center [272, 273] width 17 height 17
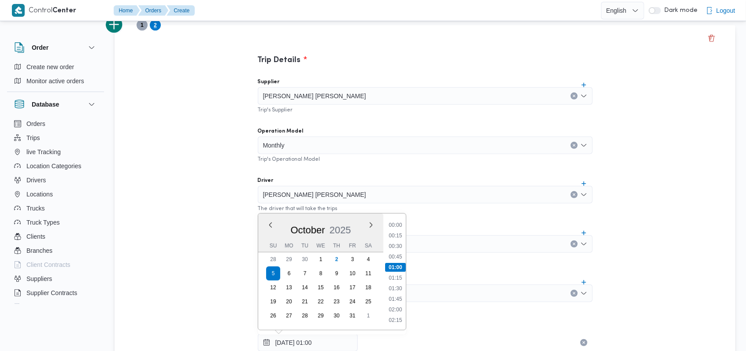
click at [190, 220] on div "Trip Details Supplier احمد مجدي يوسف عبدالرحمن Trip's Supplier Operation Model …" at bounding box center [424, 336] width 620 height 623
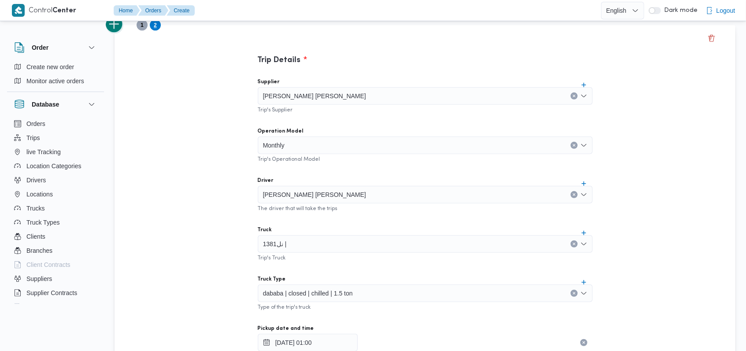
click at [119, 26] on button "add trip" at bounding box center [115, 25] width 18 height 18
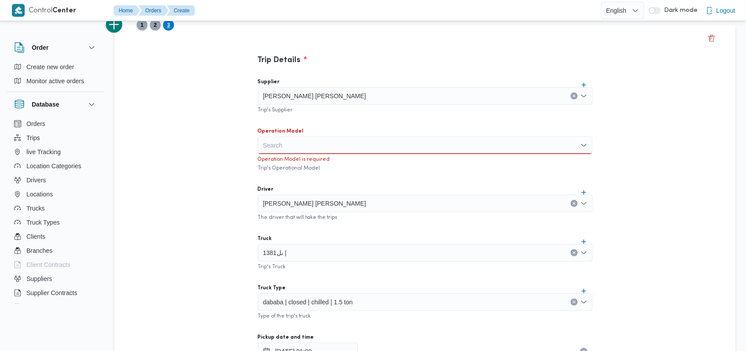
click at [283, 143] on div "Search" at bounding box center [425, 146] width 335 height 18
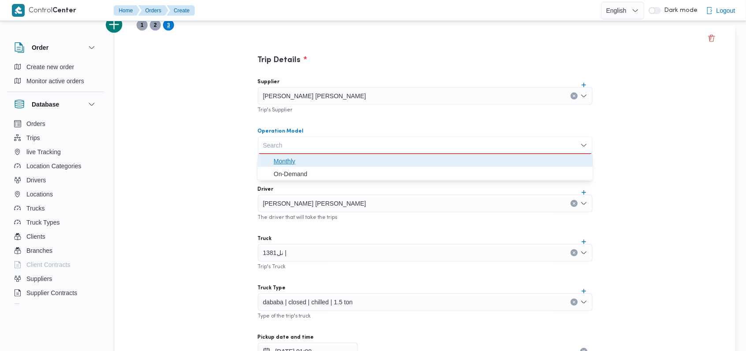
click at [287, 160] on span "Monthly" at bounding box center [430, 161] width 314 height 11
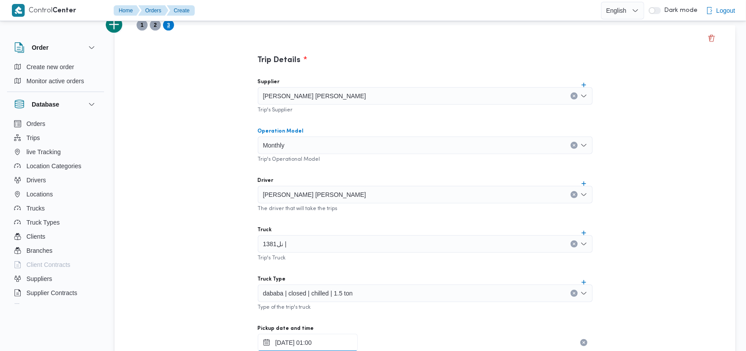
click at [299, 340] on input "05/10/2025 01:00" at bounding box center [308, 343] width 100 height 18
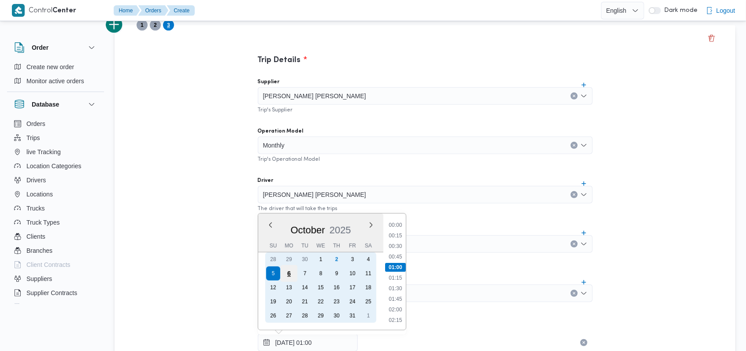
click at [290, 272] on div "6" at bounding box center [288, 273] width 17 height 17
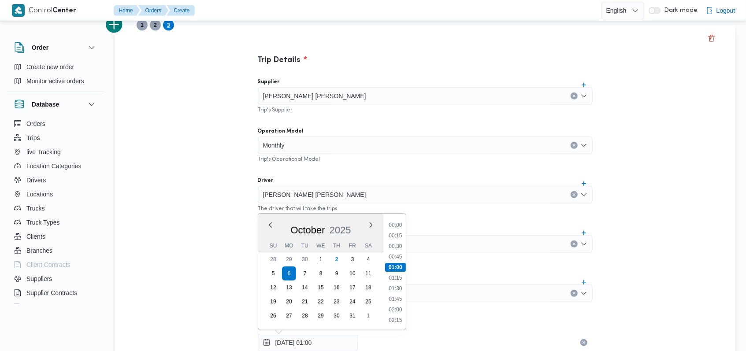
click at [181, 205] on div "Trip Details Supplier احمد مجدي يوسف عبدالرحمن Trip's Supplier Operation Model …" at bounding box center [424, 336] width 620 height 623
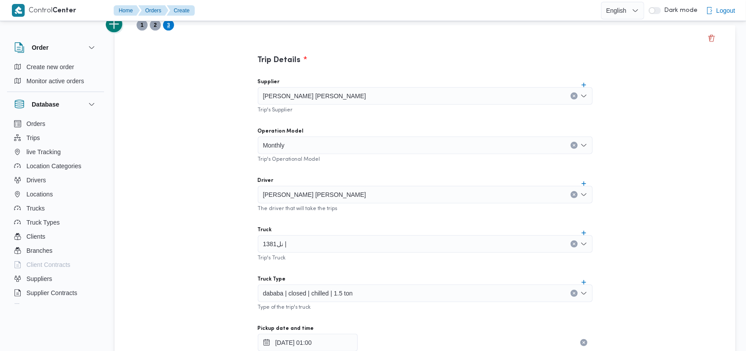
click at [115, 24] on button "add trip" at bounding box center [115, 25] width 18 height 18
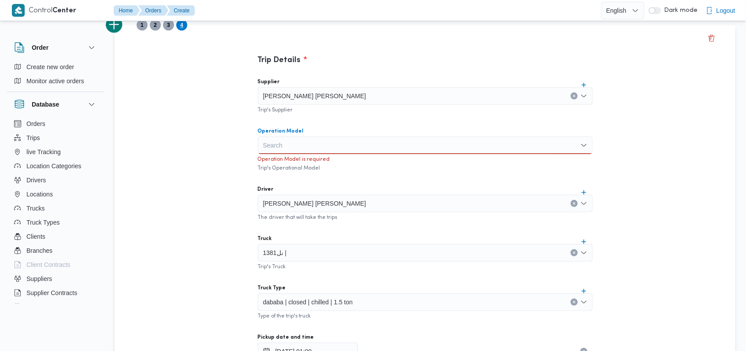
click at [276, 148] on div "Search" at bounding box center [425, 146] width 335 height 18
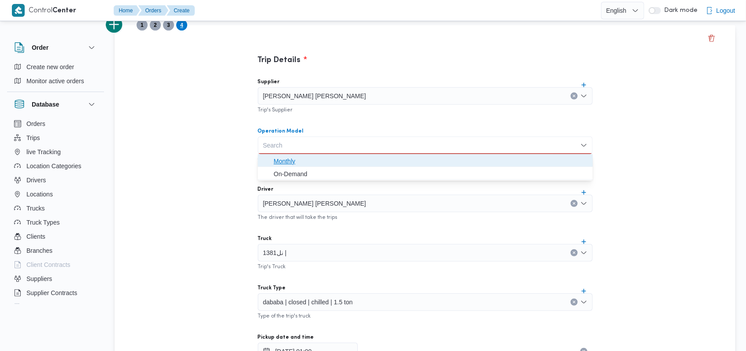
click at [282, 157] on span "Monthly" at bounding box center [430, 161] width 314 height 11
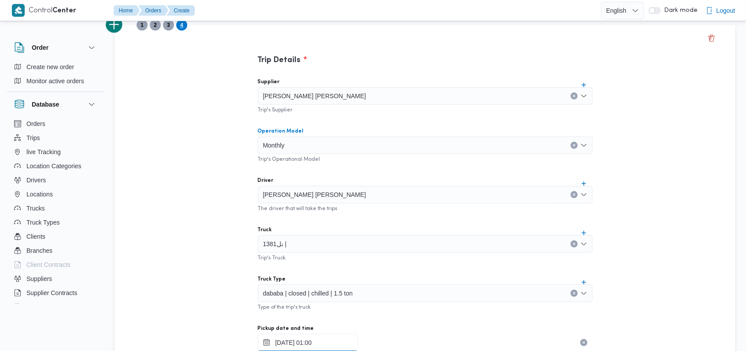
click at [302, 335] on div "06/10/2025 01:00" at bounding box center [425, 343] width 335 height 18
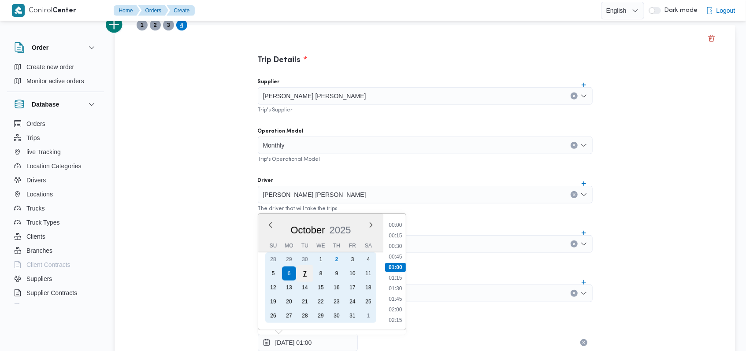
click at [308, 273] on div "7" at bounding box center [304, 273] width 17 height 17
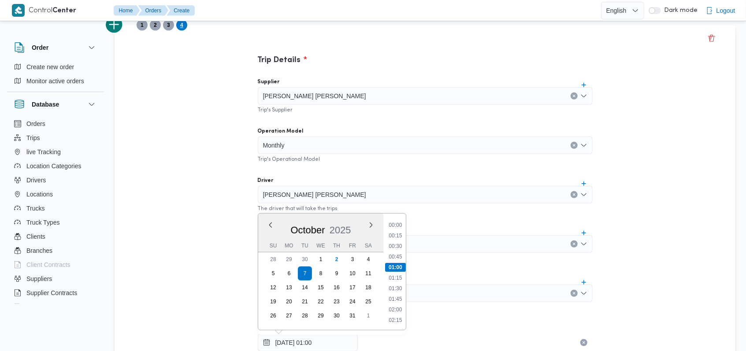
click at [202, 215] on div "Trip Details Supplier احمد مجدي يوسف عبدالرحمن Trip's Supplier Operation Model …" at bounding box center [424, 336] width 620 height 623
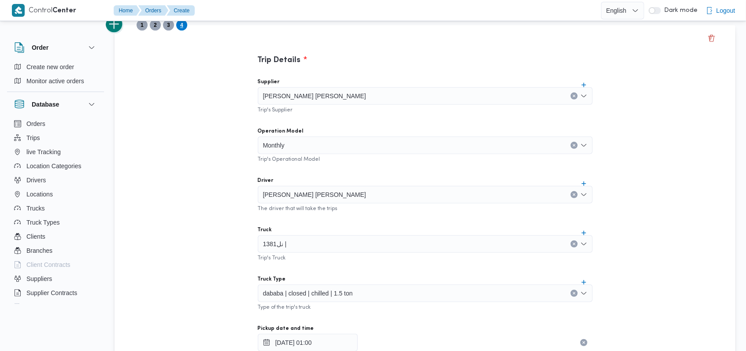
click at [119, 31] on button "add trip" at bounding box center [115, 25] width 18 height 18
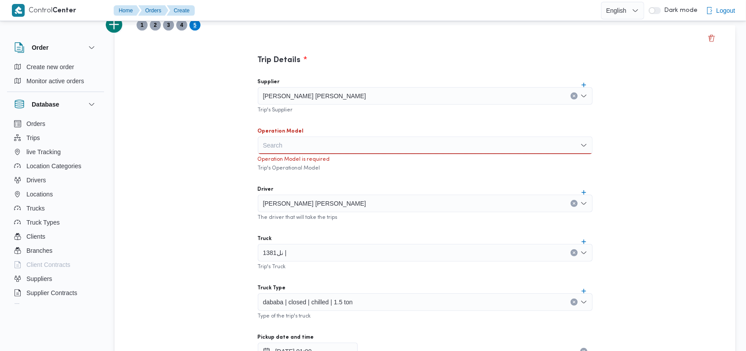
click at [274, 143] on div "Search" at bounding box center [425, 146] width 335 height 18
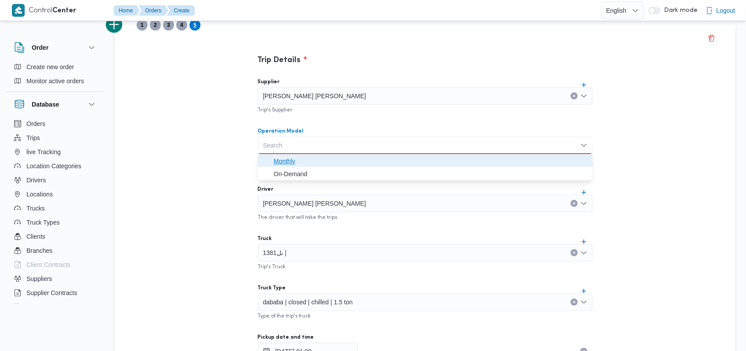
click at [282, 162] on span "Monthly" at bounding box center [430, 161] width 314 height 11
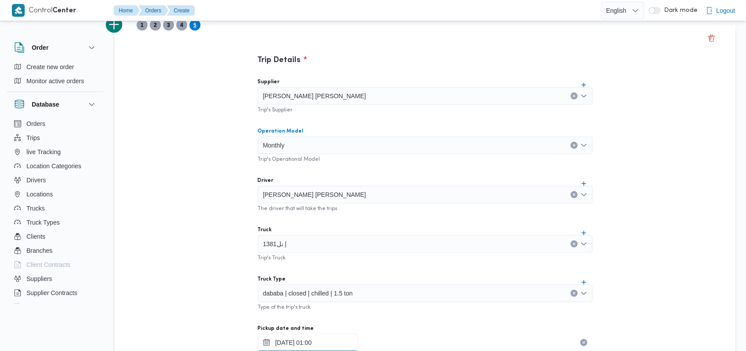
click at [305, 340] on input "07/10/2025 01:00" at bounding box center [308, 343] width 100 height 18
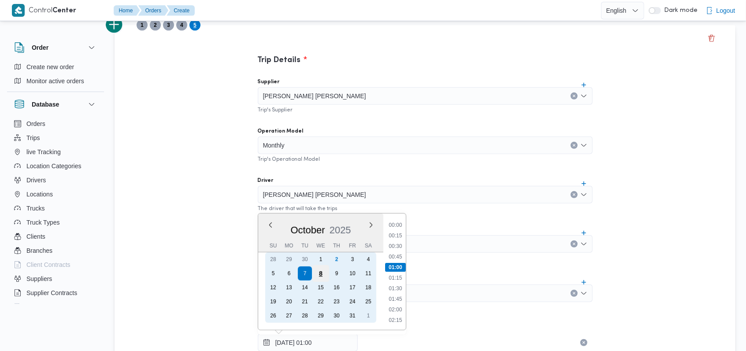
click at [321, 273] on div "8" at bounding box center [320, 273] width 17 height 17
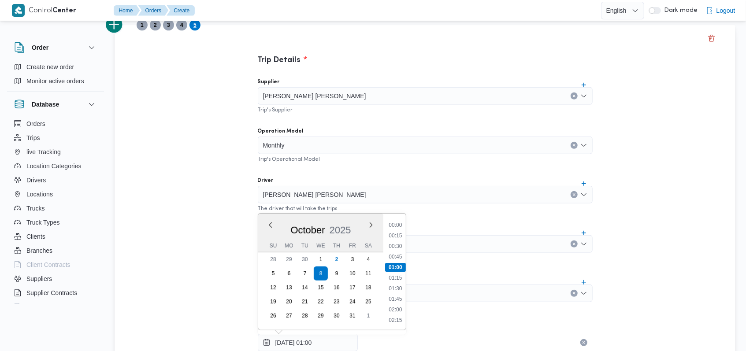
click at [200, 193] on div "Trip Details Supplier احمد مجدي يوسف عبدالرحمن Trip's Supplier Operation Model …" at bounding box center [424, 336] width 620 height 623
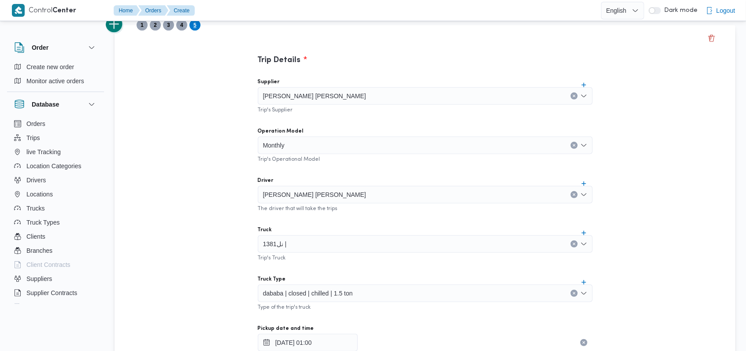
click at [116, 24] on button "add trip" at bounding box center [115, 25] width 18 height 18
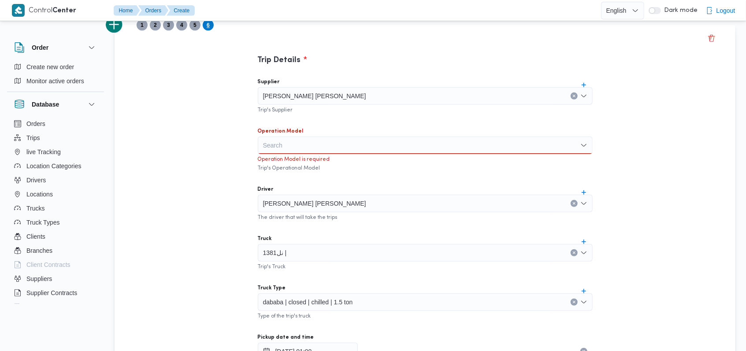
click at [288, 146] on div "Search" at bounding box center [425, 146] width 335 height 18
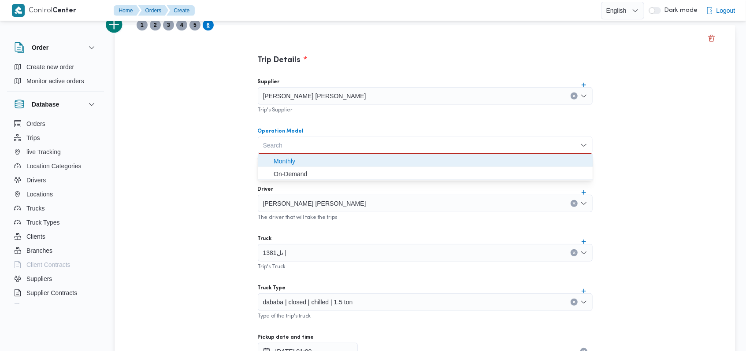
click at [287, 161] on span "Monthly" at bounding box center [430, 161] width 314 height 11
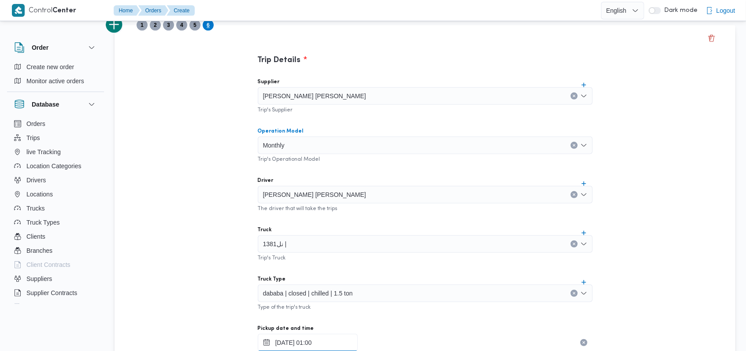
click at [306, 343] on input "08/10/2025 01:00" at bounding box center [308, 343] width 100 height 18
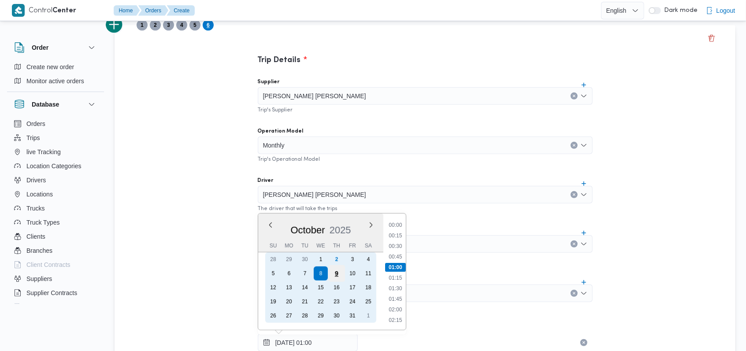
click at [335, 273] on div "9" at bounding box center [336, 273] width 17 height 17
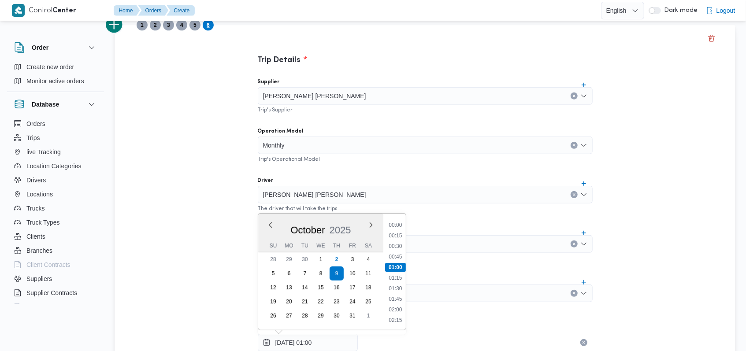
click at [196, 188] on div "Trip Details Supplier احمد مجدي يوسف عبدالرحمن Trip's Supplier Operation Model …" at bounding box center [424, 336] width 620 height 623
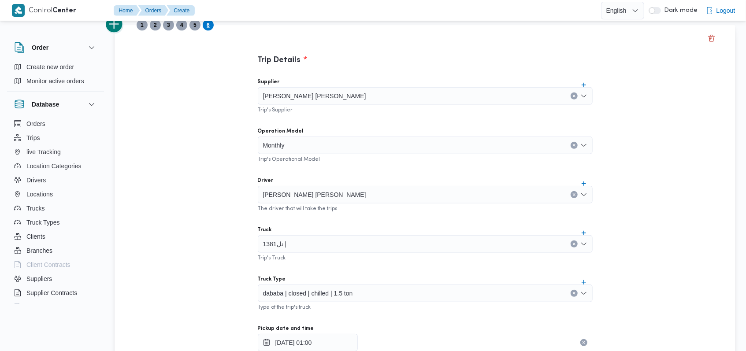
click at [119, 28] on button "add trip" at bounding box center [115, 25] width 18 height 18
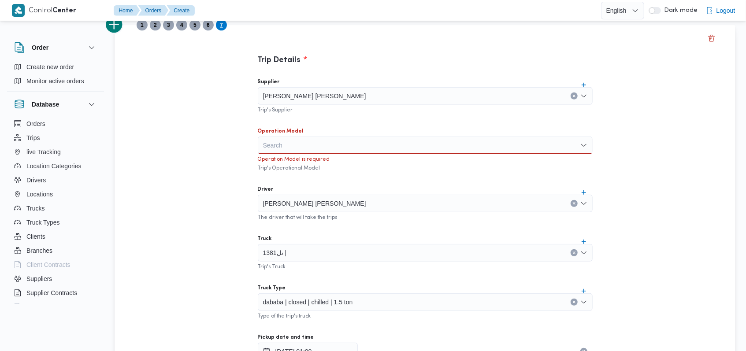
click at [278, 133] on label "Operation Model" at bounding box center [281, 131] width 46 height 7
click at [264, 140] on input "Operation Model" at bounding box center [263, 145] width 1 height 11
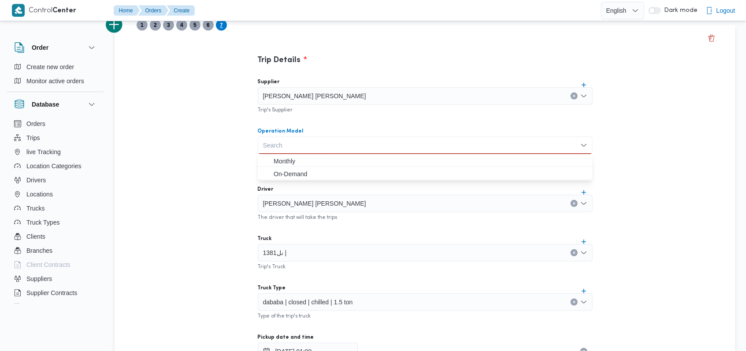
click at [280, 139] on div "Search Combo box. Selected. Combo box input. Search. Type some text or, to disp…" at bounding box center [425, 146] width 335 height 18
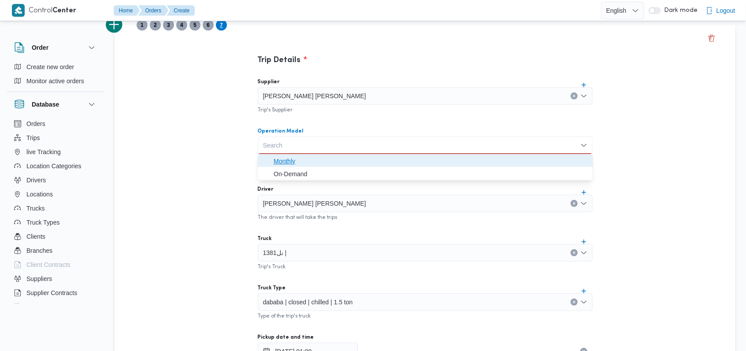
click at [287, 159] on span "Monthly" at bounding box center [430, 161] width 314 height 11
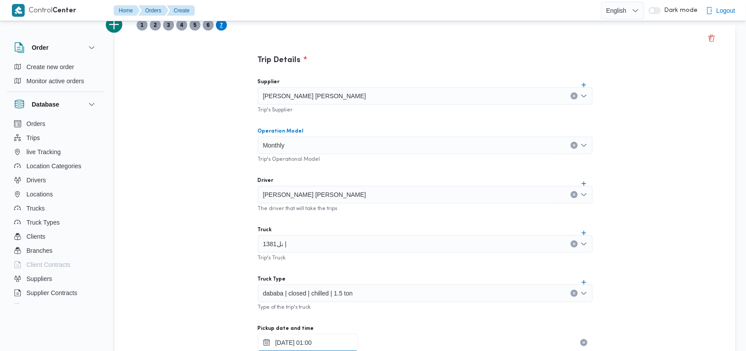
click at [313, 339] on input "09/10/2025 01:00" at bounding box center [308, 343] width 100 height 18
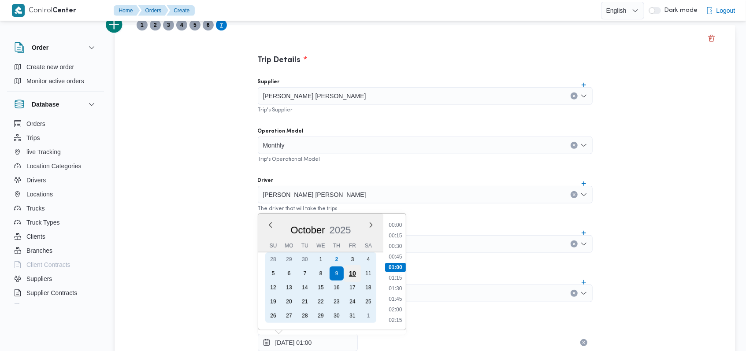
click at [352, 270] on div "10" at bounding box center [351, 273] width 17 height 17
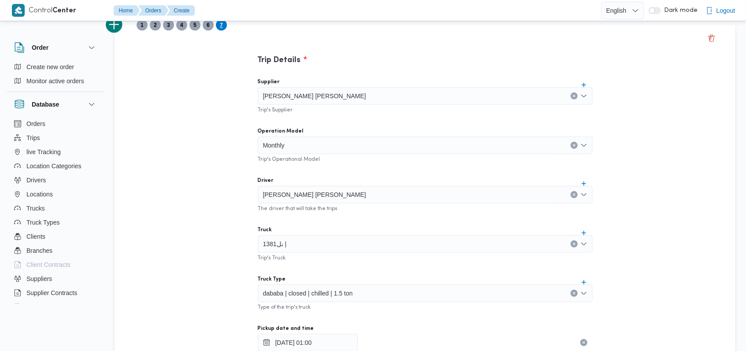
click at [167, 225] on div "Trip Details Supplier احمد مجدي يوسف عبدالرحمن Trip's Supplier Operation Model …" at bounding box center [424, 336] width 620 height 623
click at [303, 189] on span "احمد مجدي يوسف عبدالرحمن" at bounding box center [314, 194] width 103 height 10
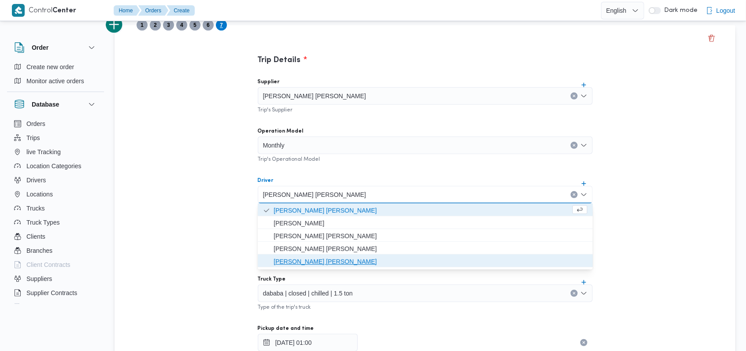
click at [316, 261] on span "وجدى كريمان محمد محمد حسن" at bounding box center [430, 261] width 314 height 11
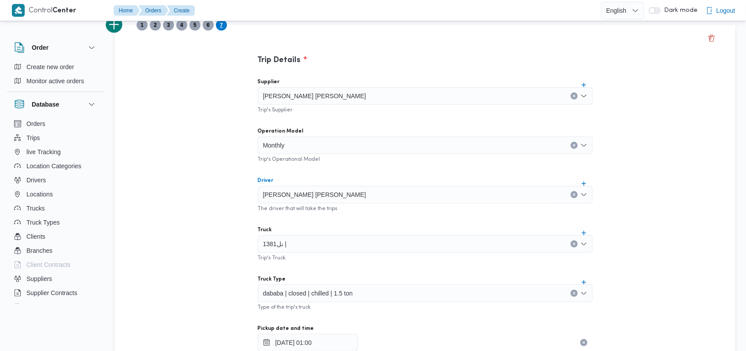
click at [327, 246] on div "1381نل |" at bounding box center [425, 244] width 335 height 18
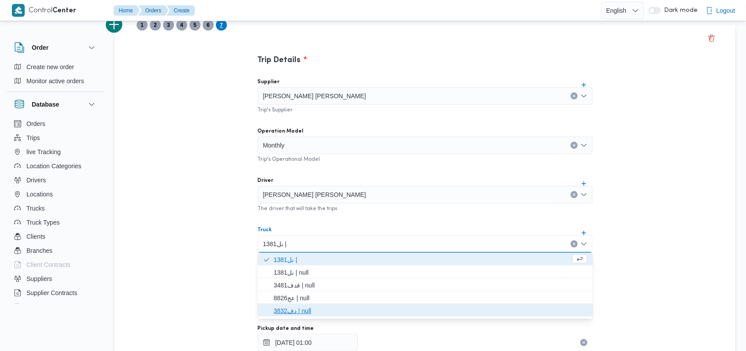
click at [301, 312] on span "دف3832 | null" at bounding box center [430, 311] width 314 height 11
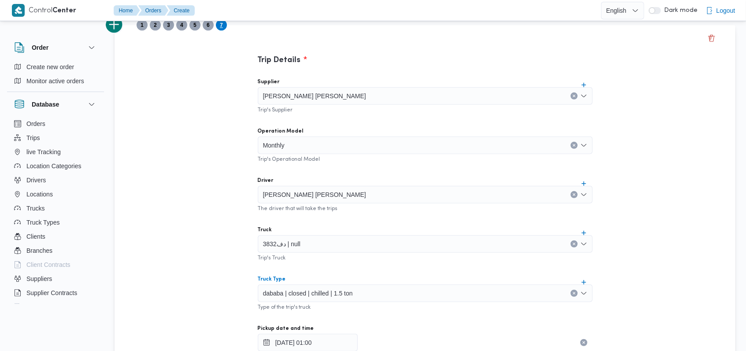
click at [317, 294] on span "dababa | closed | chilled | 1.5 ton" at bounding box center [308, 293] width 90 height 10
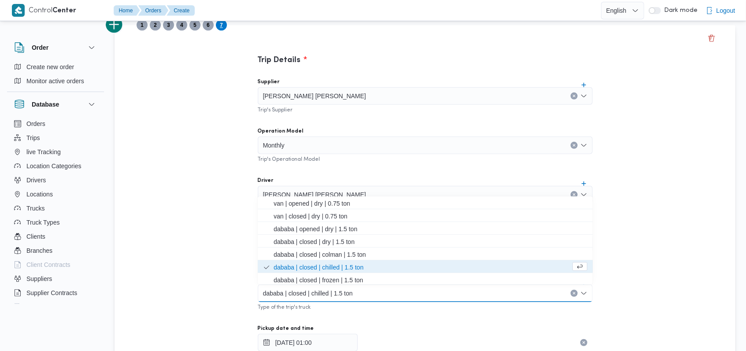
click at [206, 281] on div "Trip Details Supplier احمد مجدي يوسف عبدالرحمن Trip's Supplier Operation Model …" at bounding box center [424, 336] width 620 height 623
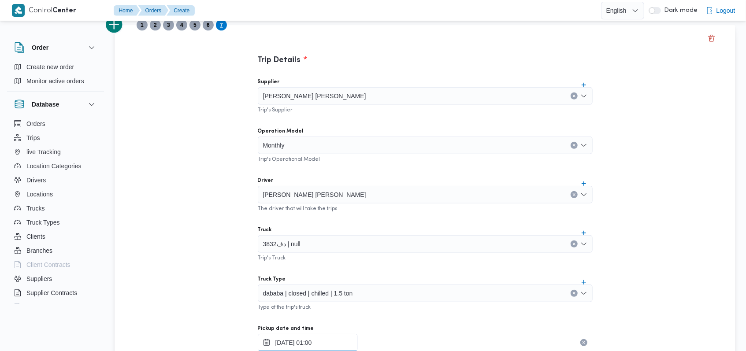
click at [310, 336] on input "10/10/2025 01:00" at bounding box center [308, 343] width 100 height 18
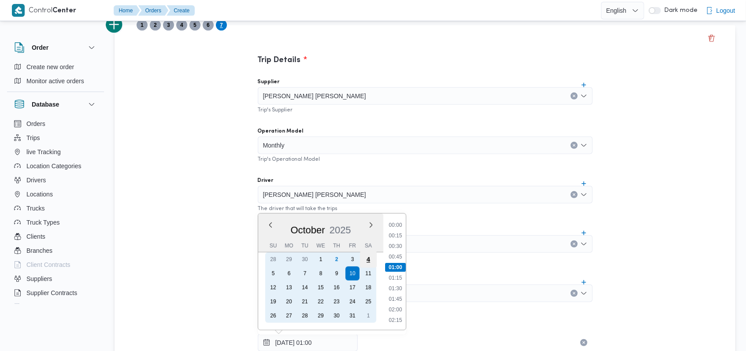
click at [372, 259] on div "4" at bounding box center [367, 259] width 17 height 17
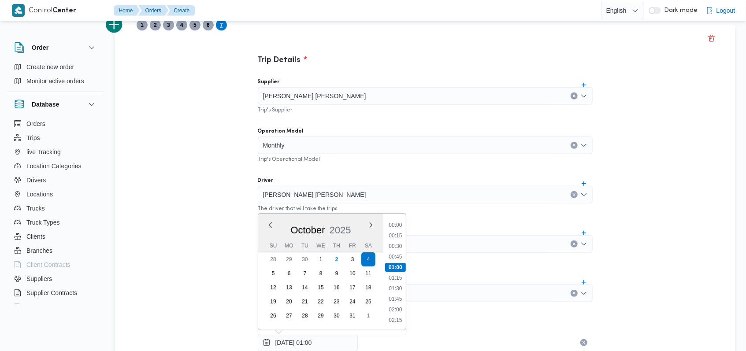
click at [187, 220] on div "Trip Details Supplier احمد مجدي يوسف عبدالرحمن Trip's Supplier Operation Model …" at bounding box center [424, 336] width 620 height 623
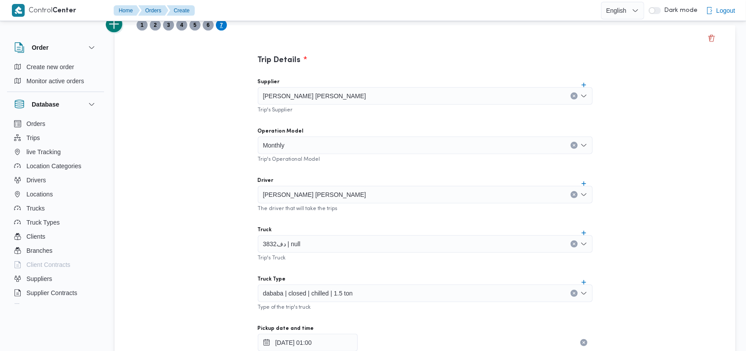
click at [119, 26] on button "add trip" at bounding box center [115, 25] width 18 height 18
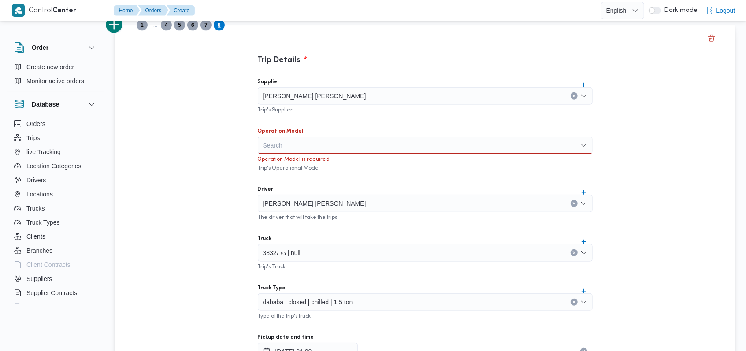
click at [277, 145] on div "Search" at bounding box center [425, 146] width 335 height 18
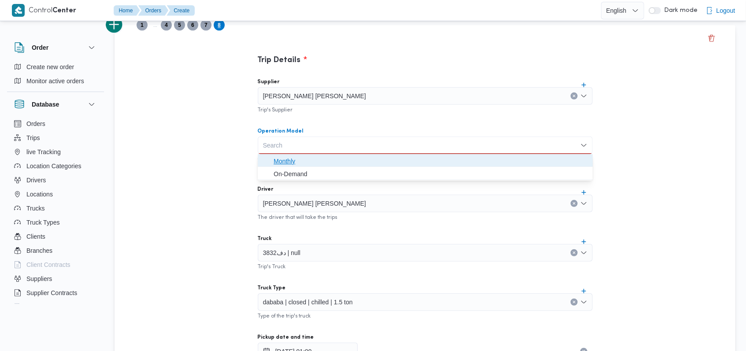
click at [288, 161] on span "Monthly" at bounding box center [430, 161] width 314 height 11
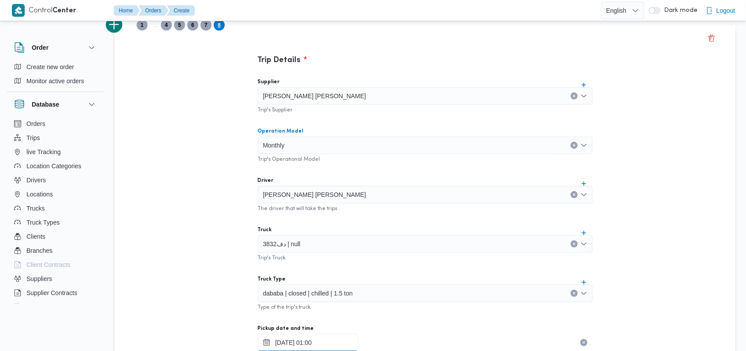
click at [310, 339] on input "04/10/2025 01:00" at bounding box center [308, 343] width 100 height 18
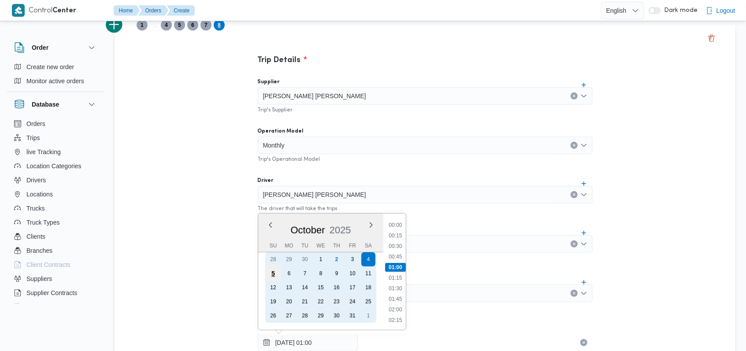
click at [272, 277] on div "5" at bounding box center [272, 273] width 17 height 17
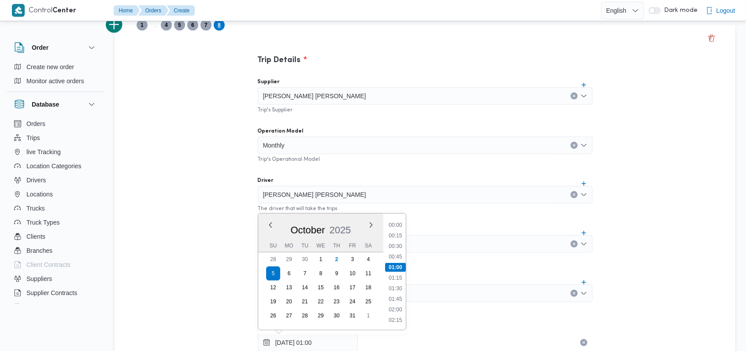
click at [210, 220] on div "Trip Details Supplier احمد مجدي يوسف عبدالرحمن Trip's Supplier Operation Model …" at bounding box center [424, 336] width 620 height 623
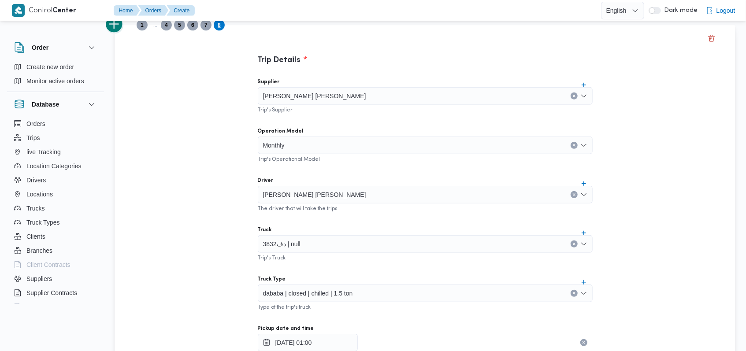
click at [117, 27] on button "add trip" at bounding box center [115, 25] width 18 height 18
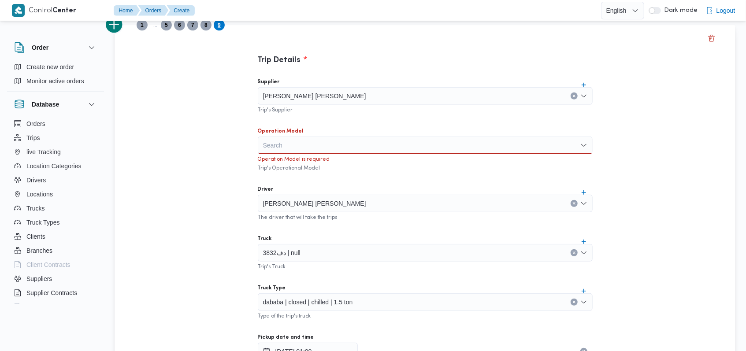
click at [296, 132] on label "Operation Model" at bounding box center [281, 131] width 46 height 7
click at [264, 140] on input "Operation Model" at bounding box center [263, 145] width 1 height 11
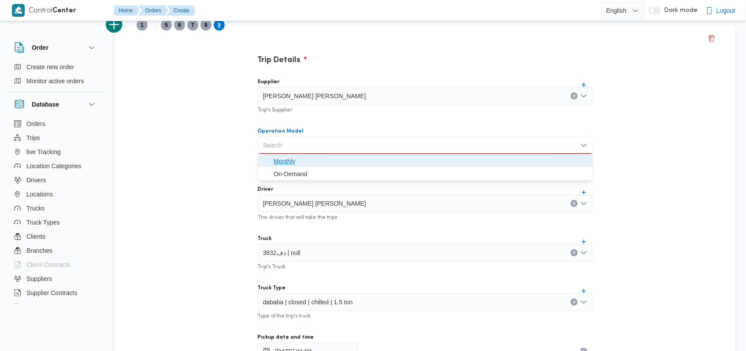
click at [294, 156] on span "Monthly" at bounding box center [430, 161] width 314 height 11
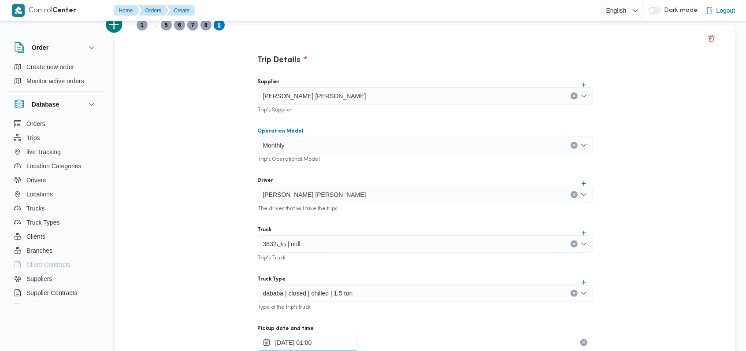
click at [299, 338] on input "05/10/2025 01:00" at bounding box center [308, 343] width 100 height 18
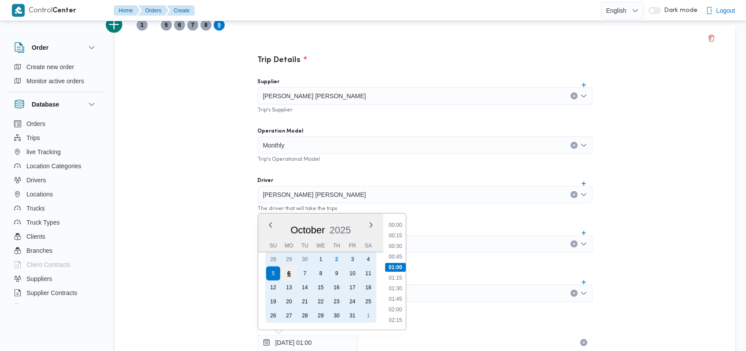
click at [288, 270] on div "6" at bounding box center [288, 273] width 17 height 17
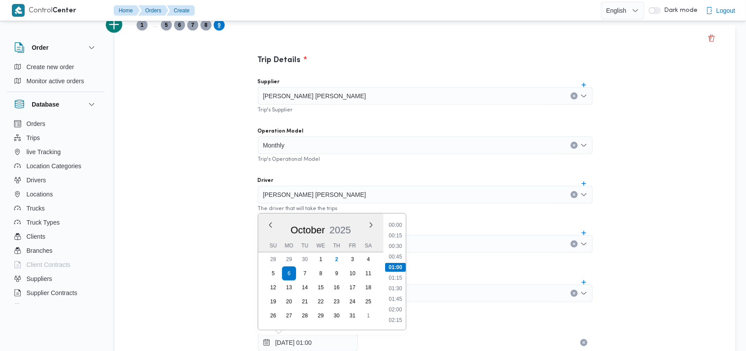
click at [181, 187] on div "Trip Details Supplier احمد مجدي يوسف عبدالرحمن Trip's Supplier Operation Model …" at bounding box center [424, 336] width 620 height 623
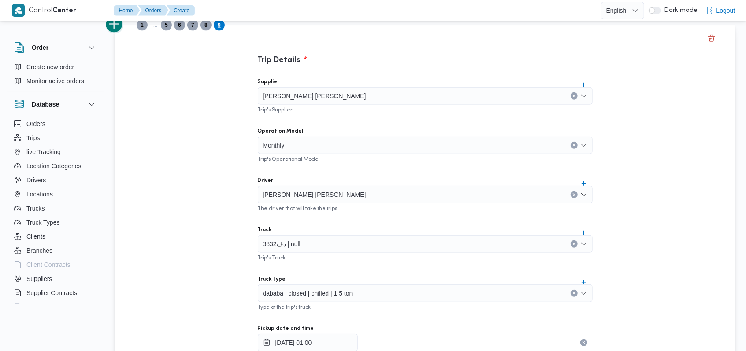
click at [121, 26] on button "add trip" at bounding box center [115, 25] width 18 height 18
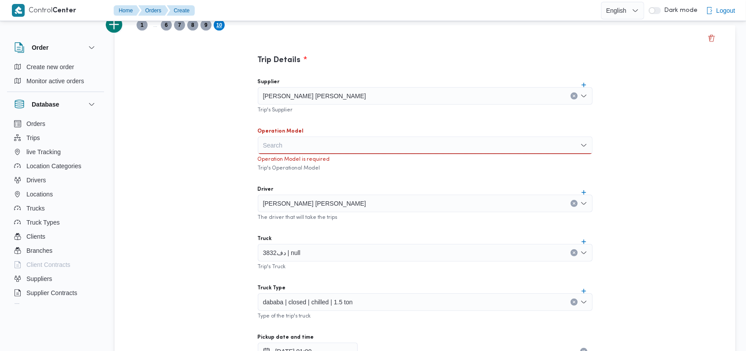
click at [277, 148] on div "Search" at bounding box center [425, 146] width 335 height 18
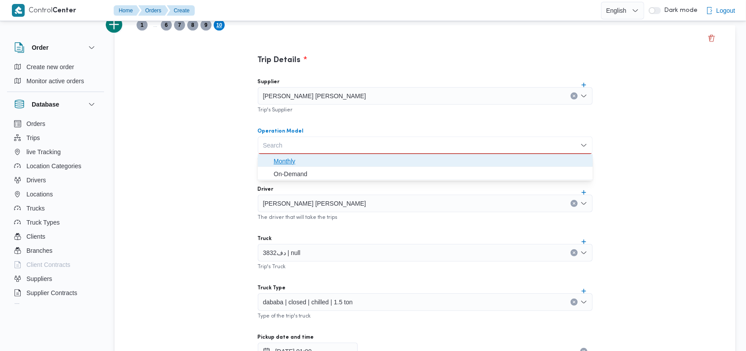
click at [281, 163] on span "Monthly" at bounding box center [430, 161] width 314 height 11
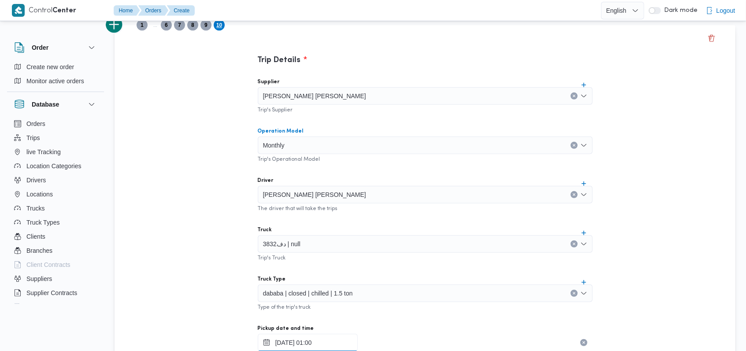
click at [298, 339] on input "06/10/2025 01:00" at bounding box center [308, 343] width 100 height 18
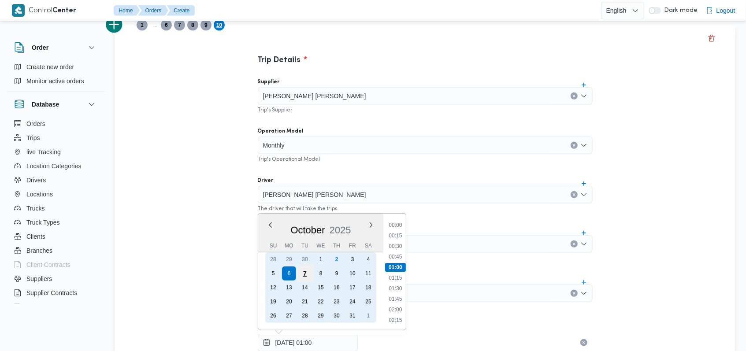
click at [305, 274] on div "7" at bounding box center [304, 273] width 17 height 17
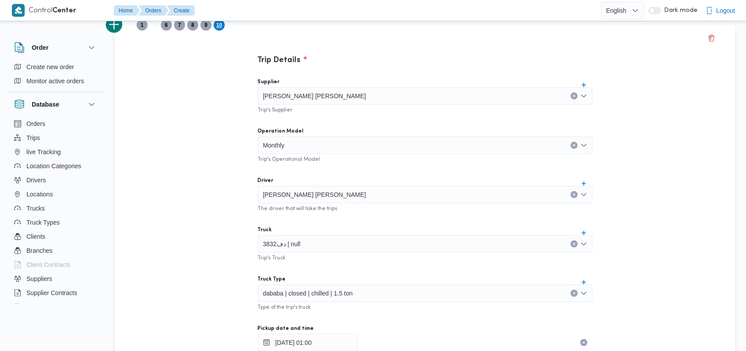
click at [182, 221] on div "Trip Details Supplier احمد مجدي يوسف عبدالرحمن Trip's Supplier Operation Model …" at bounding box center [424, 336] width 620 height 623
click at [117, 30] on button "add trip" at bounding box center [115, 25] width 18 height 18
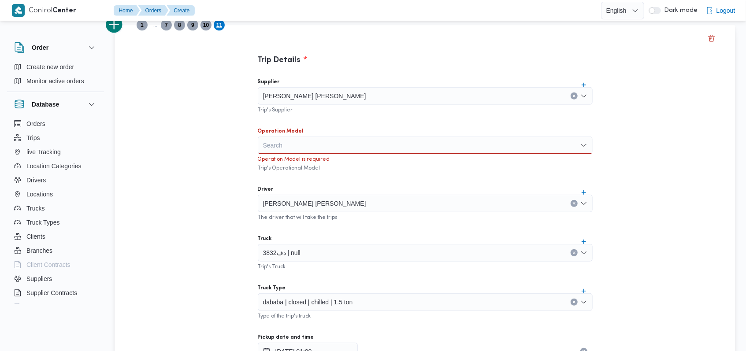
click at [287, 143] on div "Search" at bounding box center [425, 146] width 335 height 18
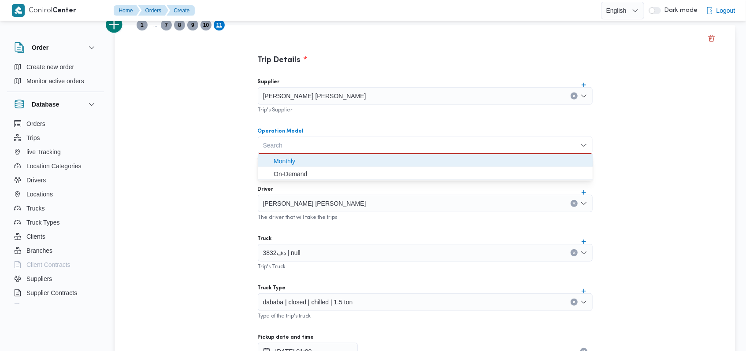
click at [291, 161] on span "Monthly" at bounding box center [430, 161] width 314 height 11
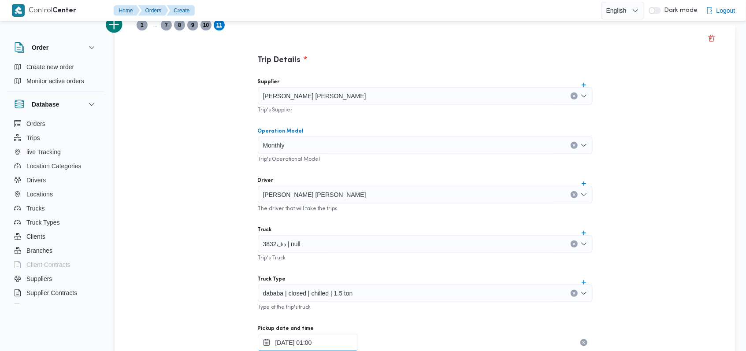
click at [307, 336] on input "07/10/2025 01:00" at bounding box center [308, 343] width 100 height 18
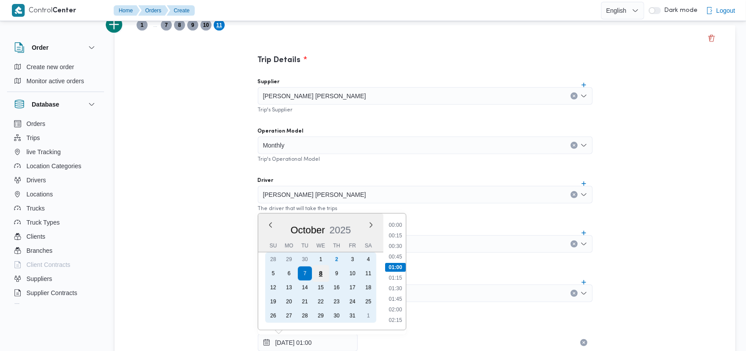
click at [321, 273] on div "8" at bounding box center [320, 273] width 17 height 17
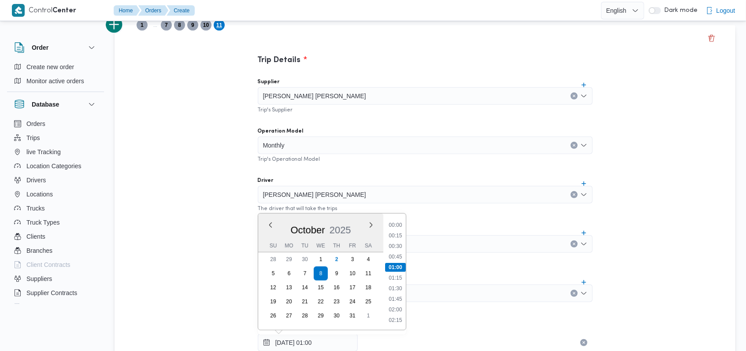
click at [215, 203] on div "Trip Details Supplier احمد مجدي يوسف عبدالرحمن Trip's Supplier Operation Model …" at bounding box center [424, 336] width 620 height 623
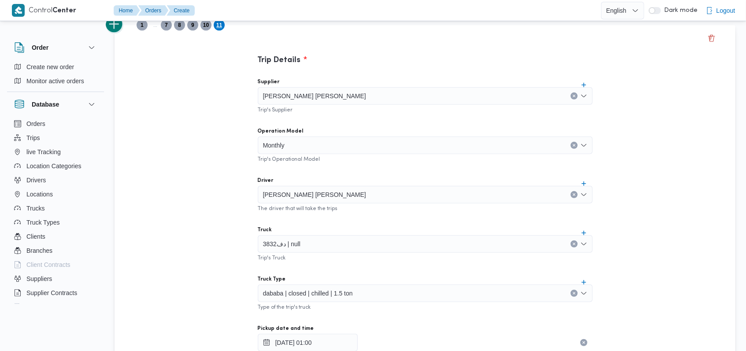
click at [118, 28] on button "add trip" at bounding box center [115, 25] width 18 height 18
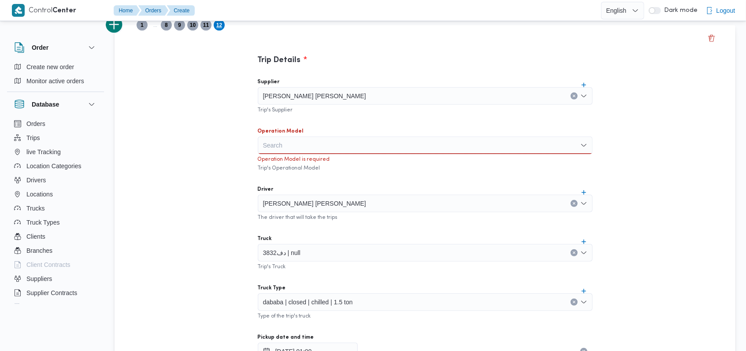
click at [281, 144] on div "Search" at bounding box center [425, 146] width 335 height 18
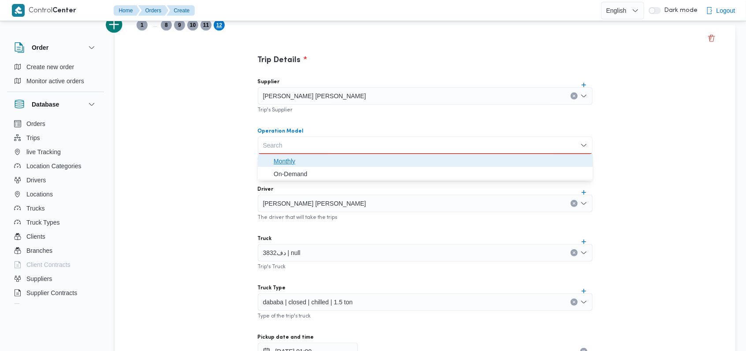
click at [282, 158] on span "Monthly" at bounding box center [430, 161] width 314 height 11
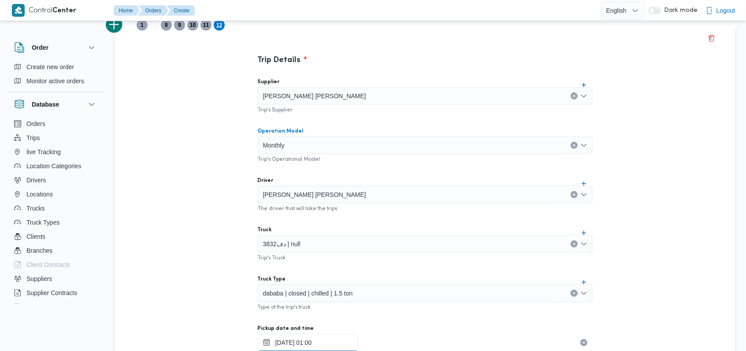
click at [307, 338] on input "08/10/2025 01:00" at bounding box center [308, 343] width 100 height 18
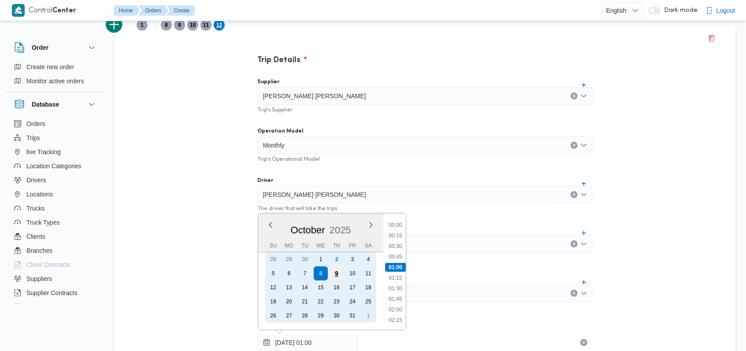
click at [335, 270] on div "9" at bounding box center [336, 273] width 17 height 17
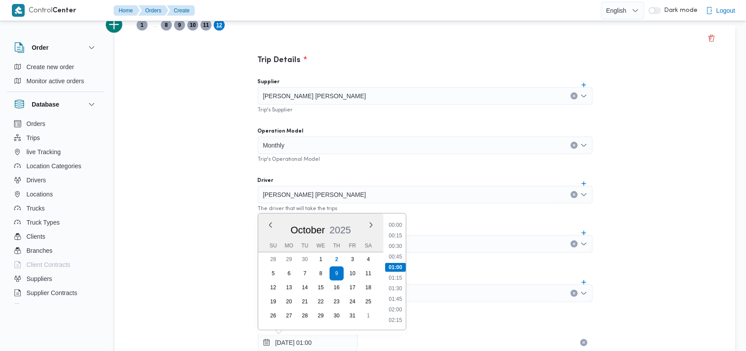
click at [162, 213] on div "Trip Details Supplier احمد مجدي يوسف عبدالرحمن Trip's Supplier Operation Model …" at bounding box center [424, 336] width 620 height 623
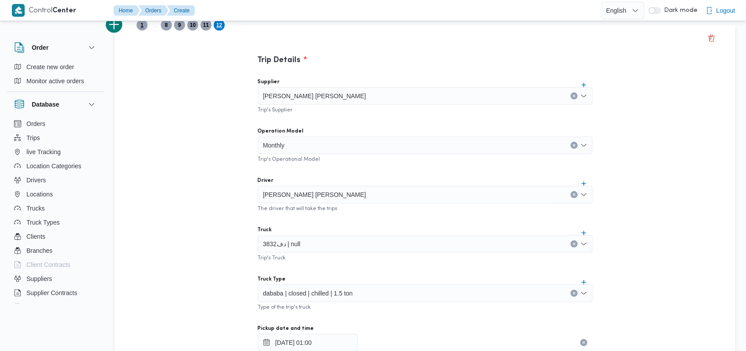
click at [141, 27] on span "1" at bounding box center [141, 25] width 3 height 11
click at [219, 23] on span "12" at bounding box center [219, 25] width 6 height 11
type input "09/10/2025 01:00"
click at [118, 29] on button "add trip" at bounding box center [115, 25] width 18 height 18
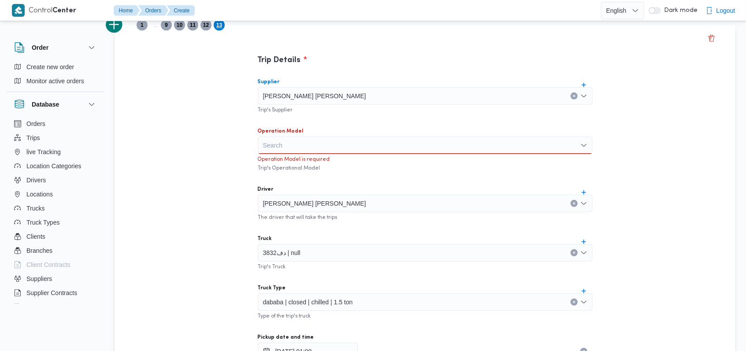
click at [370, 102] on div "احمد مجدي يوسف عبدالرحمن" at bounding box center [425, 96] width 335 height 18
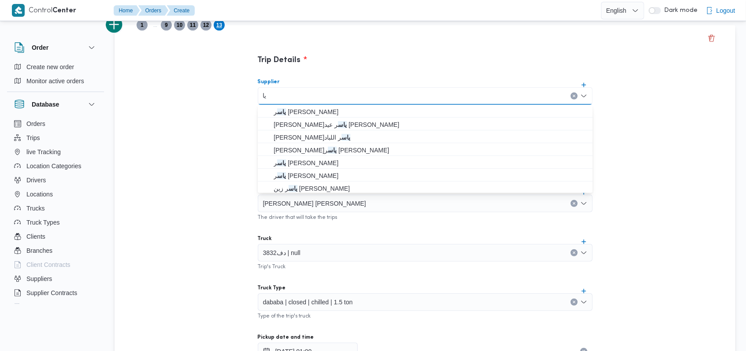
type input "ي"
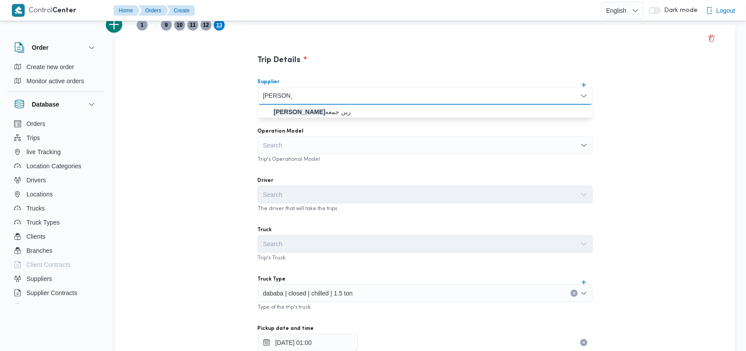
type input "حسام حسن"
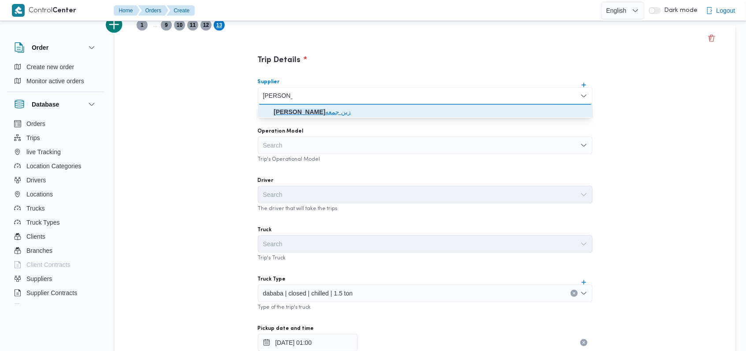
click at [323, 118] on span "حسام حسن زين جمعه" at bounding box center [425, 112] width 328 height 14
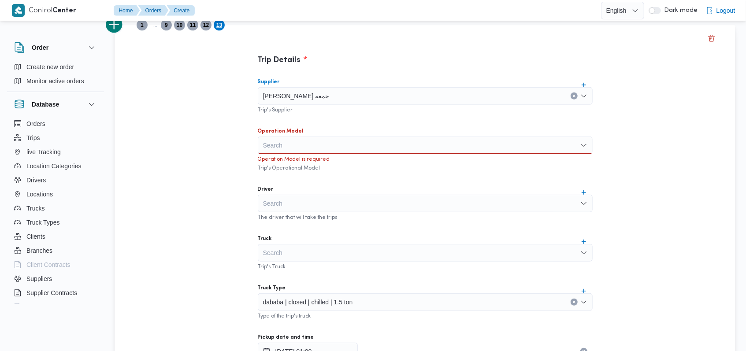
click at [309, 155] on div "Operation Model is required" at bounding box center [425, 158] width 335 height 9
click at [315, 145] on div "Search" at bounding box center [425, 146] width 335 height 18
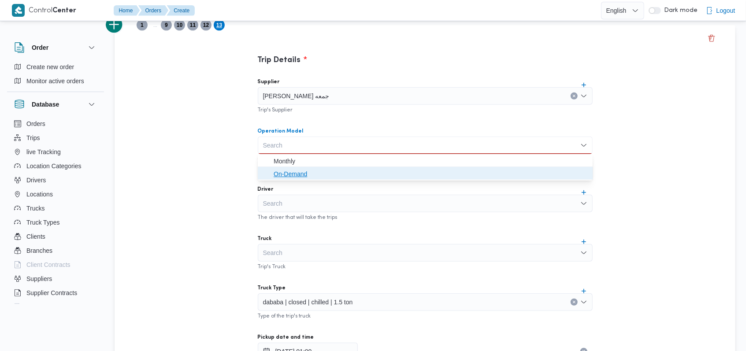
click at [311, 174] on span "On-Demand" at bounding box center [430, 174] width 314 height 11
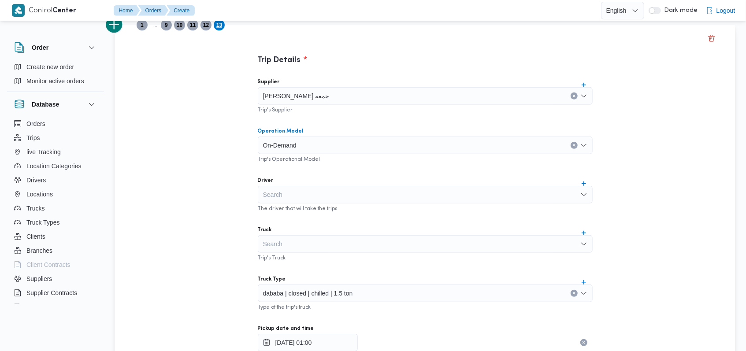
click at [302, 146] on div at bounding box center [300, 145] width 4 height 14
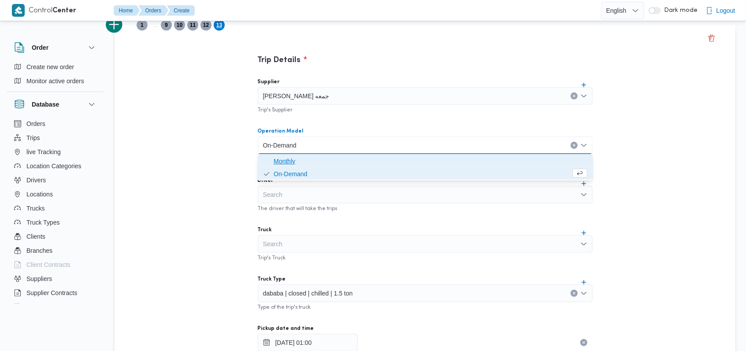
click at [305, 154] on span "Monthly" at bounding box center [425, 161] width 328 height 14
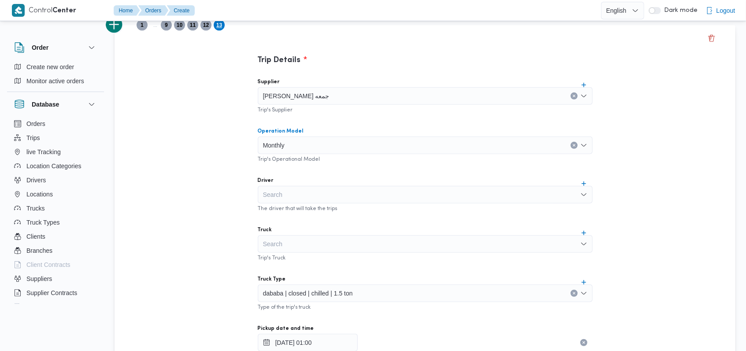
click at [321, 198] on div "Search" at bounding box center [425, 195] width 335 height 18
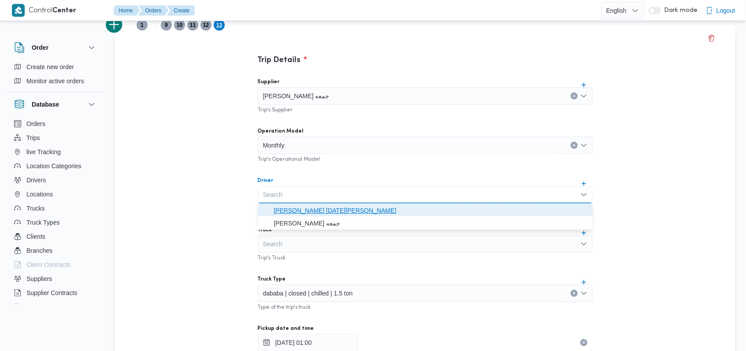
click at [328, 210] on span "ياسر زين جمعة محمود" at bounding box center [430, 210] width 314 height 11
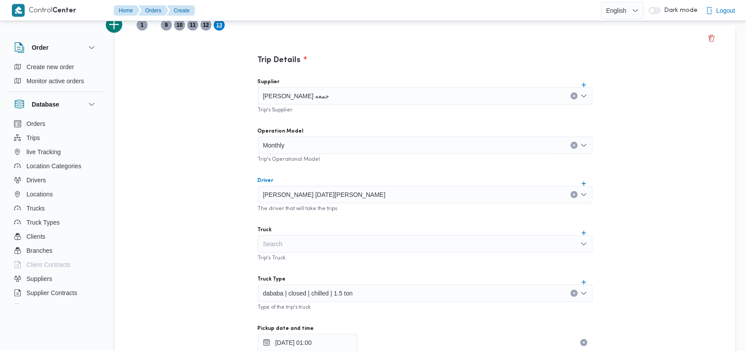
click at [315, 248] on div "Search" at bounding box center [425, 244] width 335 height 18
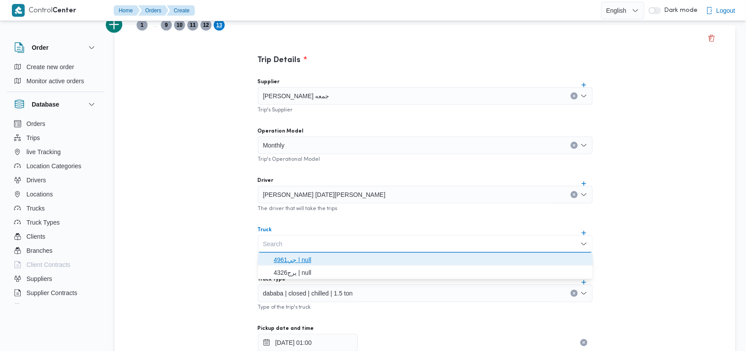
click at [318, 257] on span "جي4961 | null" at bounding box center [430, 260] width 314 height 11
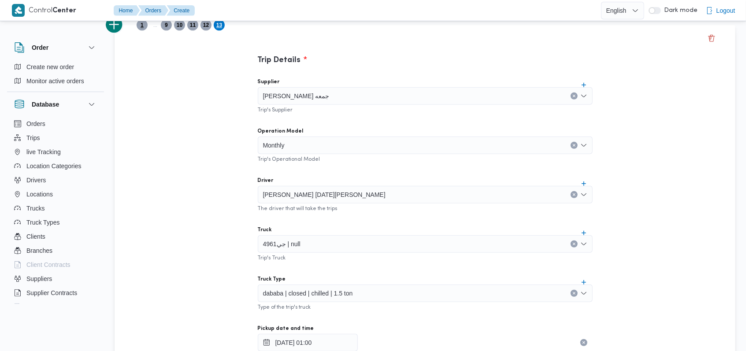
click at [140, 26] on span "1" at bounding box center [142, 25] width 11 height 11
click at [195, 26] on span "5" at bounding box center [194, 25] width 3 height 11
click at [222, 27] on span "7" at bounding box center [221, 25] width 3 height 11
click at [222, 29] on span "9" at bounding box center [219, 25] width 11 height 11
click at [228, 28] on span "12" at bounding box center [232, 25] width 11 height 11
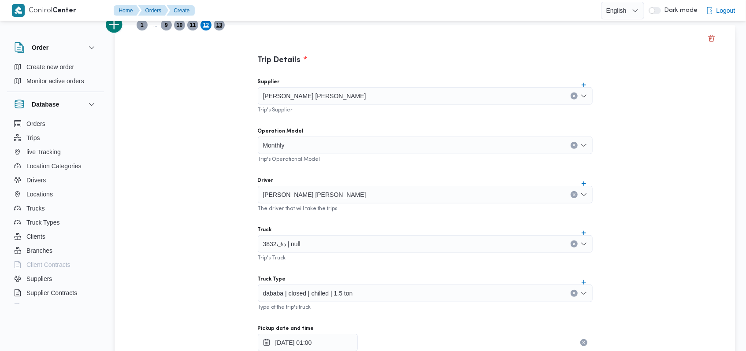
click at [223, 26] on span "13" at bounding box center [219, 25] width 11 height 11
click at [305, 336] on input "09/10/2025 01:00" at bounding box center [308, 343] width 100 height 18
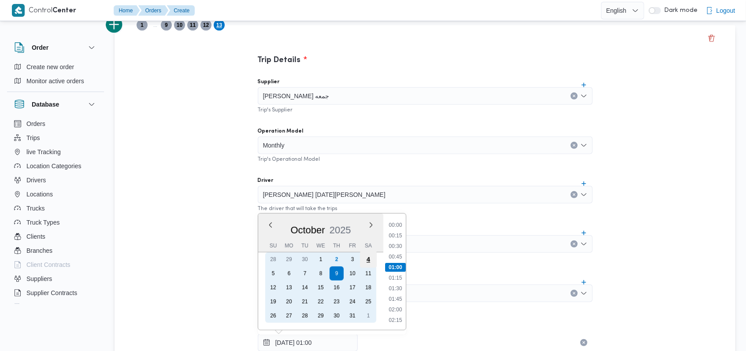
click at [366, 258] on div "4" at bounding box center [367, 259] width 17 height 17
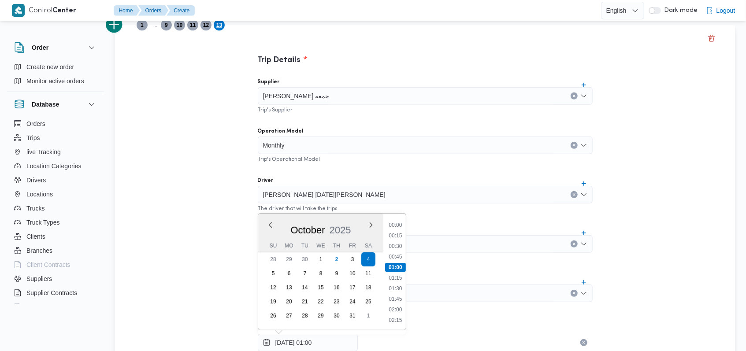
click at [217, 220] on div "Trip Details Supplier حسام حسن زين جمعه Trip's Supplier Operation Model Monthly…" at bounding box center [424, 336] width 620 height 623
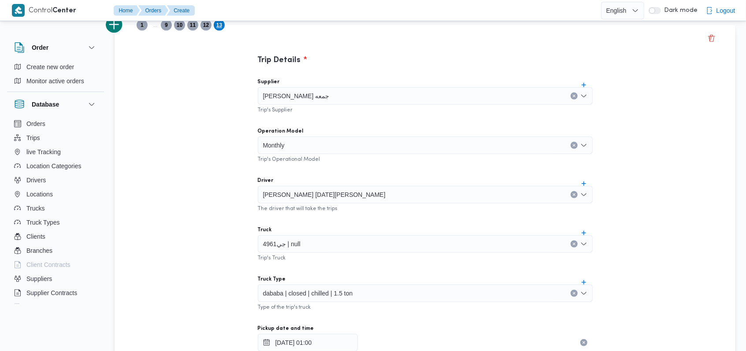
click at [119, 33] on div "Trip Details Supplier حسام حسن زين جمعه Trip's Supplier Operation Model Monthly…" at bounding box center [424, 336] width 620 height 623
click at [117, 28] on button "add trip" at bounding box center [115, 25] width 18 height 18
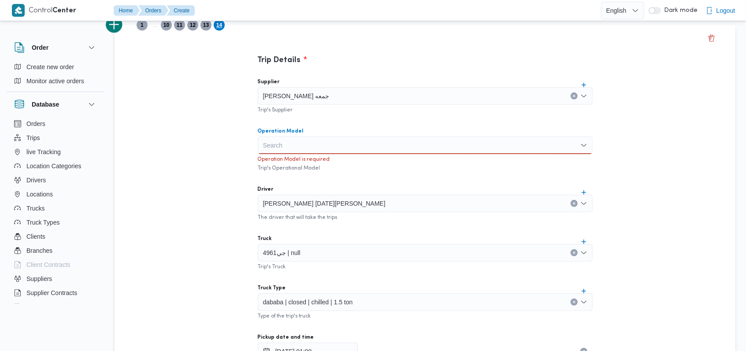
click at [303, 146] on div "Search" at bounding box center [425, 146] width 335 height 18
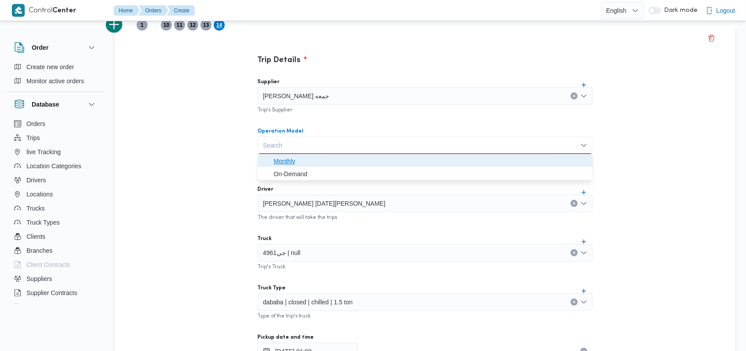
click at [302, 158] on span "Monthly" at bounding box center [430, 161] width 314 height 11
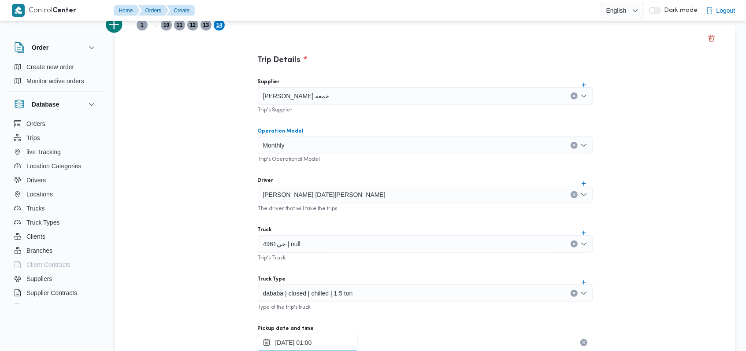
click at [310, 343] on input "04/10/2025 01:00" at bounding box center [308, 343] width 100 height 18
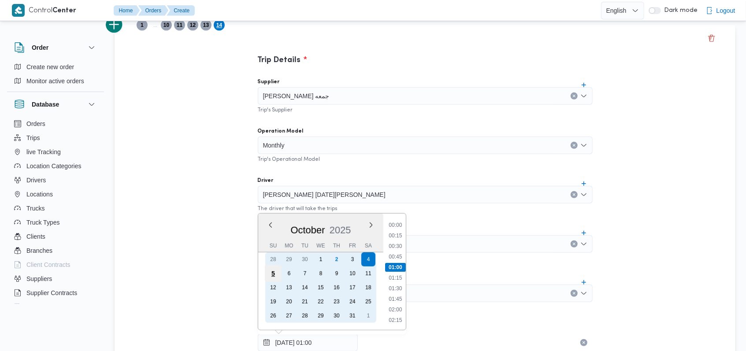
click at [275, 273] on div "5" at bounding box center [272, 273] width 17 height 17
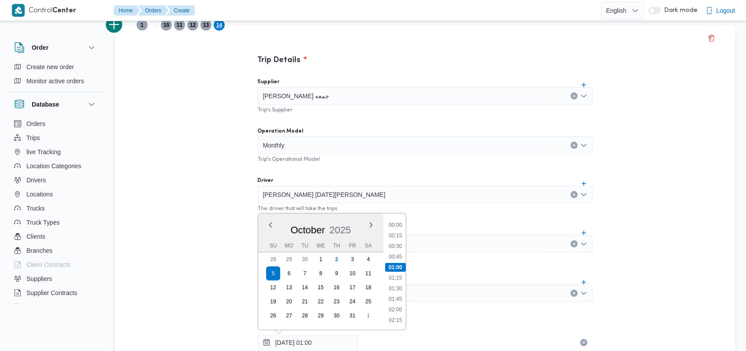
click at [200, 221] on div "Trip Details Supplier حسام حسن زين جمعه Trip's Supplier Operation Model Monthly…" at bounding box center [424, 336] width 620 height 623
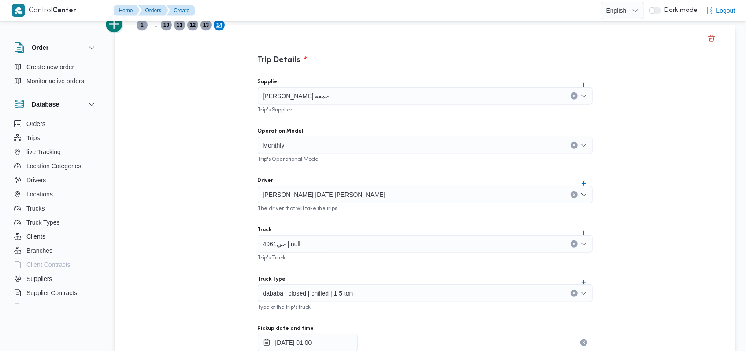
click at [119, 27] on button "add trip" at bounding box center [115, 25] width 18 height 18
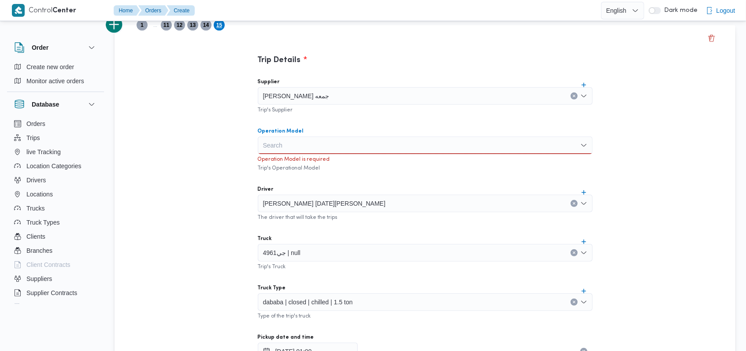
click at [290, 138] on div "Search" at bounding box center [425, 146] width 335 height 18
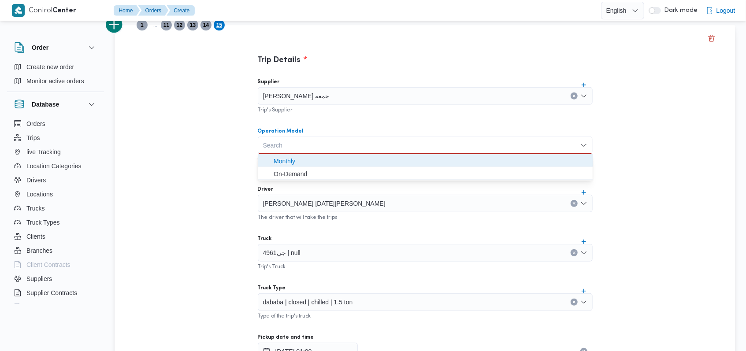
click at [285, 157] on span "Monthly" at bounding box center [430, 161] width 314 height 11
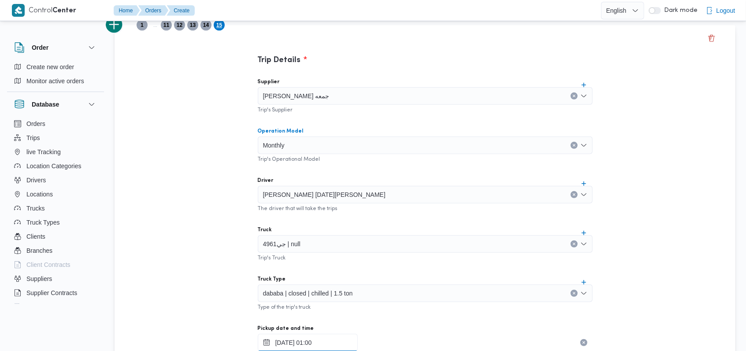
click at [307, 345] on input "05/10/2025 01:00" at bounding box center [308, 343] width 100 height 18
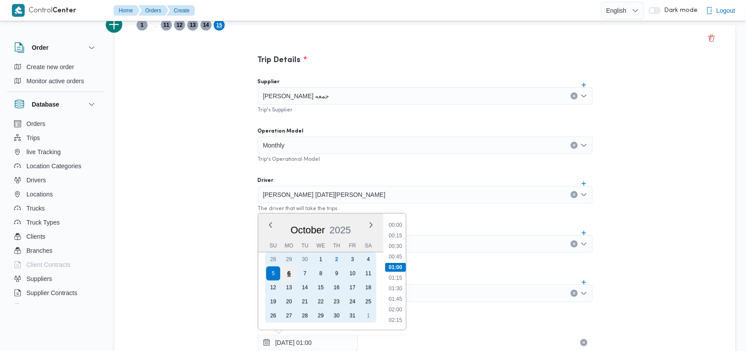
click at [284, 273] on div "6" at bounding box center [288, 273] width 17 height 17
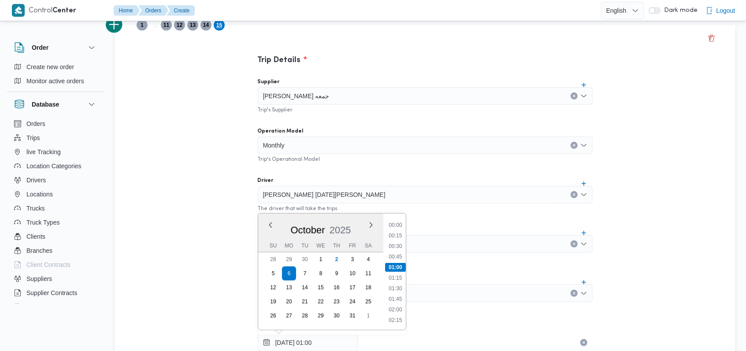
click at [204, 209] on div "Trip Details Supplier حسام حسن زين جمعه Trip's Supplier Operation Model Monthly…" at bounding box center [424, 336] width 620 height 623
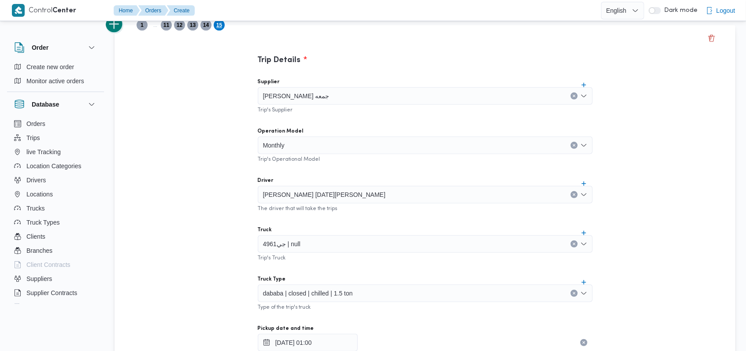
click at [119, 27] on button "add trip" at bounding box center [115, 25] width 18 height 18
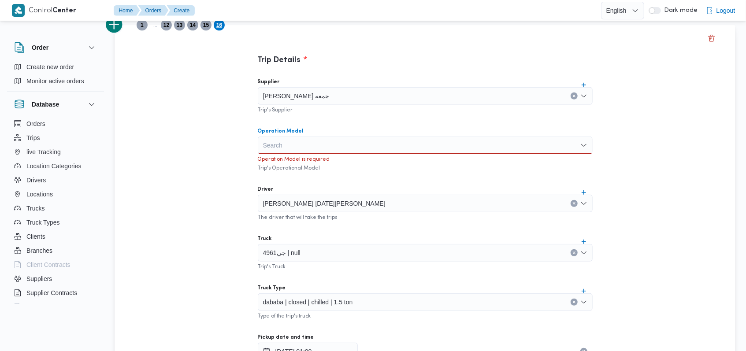
click at [292, 148] on div "Search" at bounding box center [425, 146] width 335 height 18
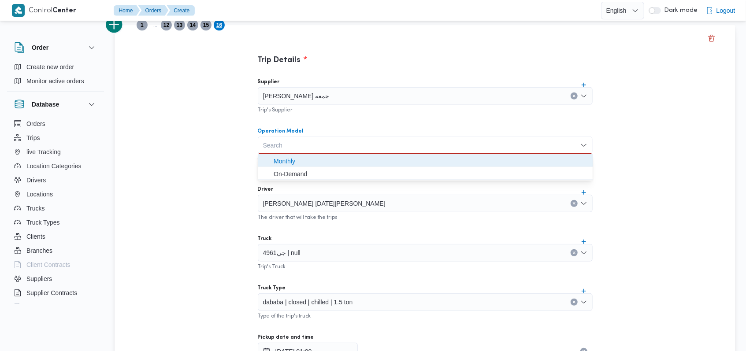
click at [291, 162] on span "Monthly" at bounding box center [430, 161] width 314 height 11
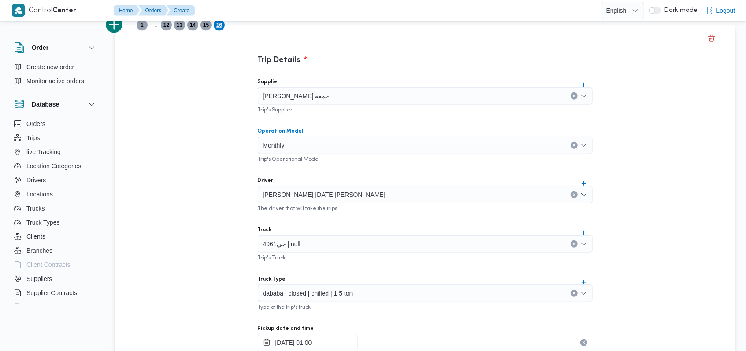
click at [306, 336] on input "06/10/2025 01:00" at bounding box center [308, 343] width 100 height 18
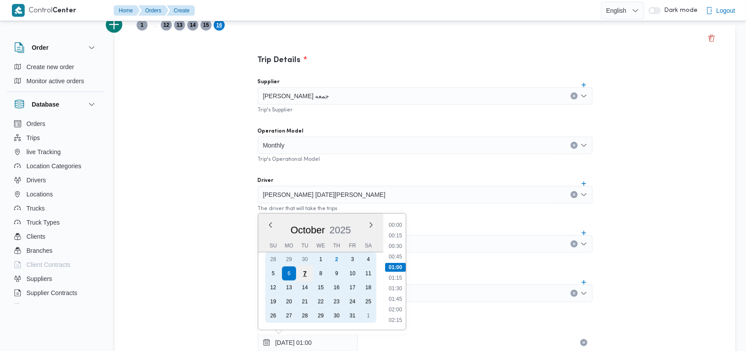
click at [307, 275] on div "7" at bounding box center [304, 273] width 17 height 17
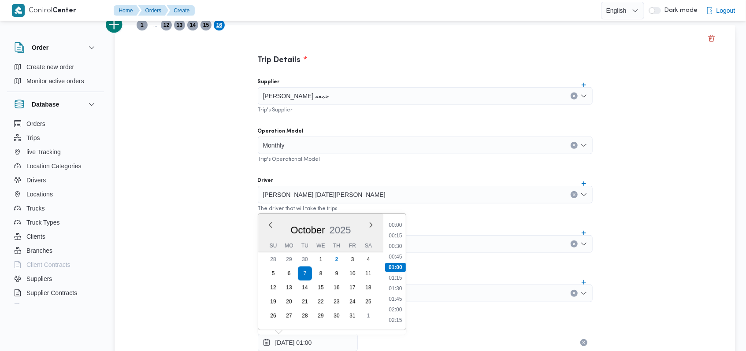
click at [224, 213] on div "Trip Details Supplier حسام حسن زين جمعه Trip's Supplier Operation Model Monthly…" at bounding box center [424, 336] width 620 height 623
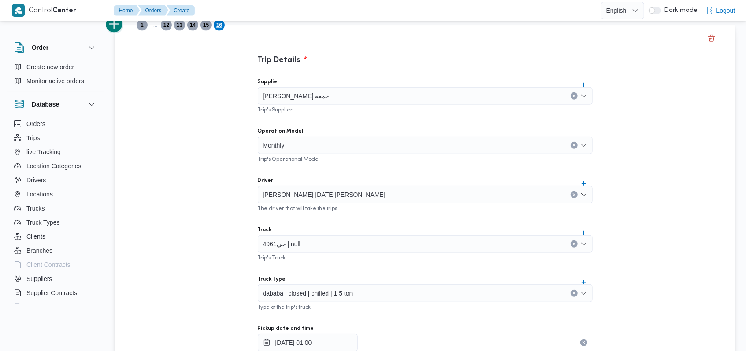
click at [115, 25] on button "add trip" at bounding box center [115, 25] width 18 height 18
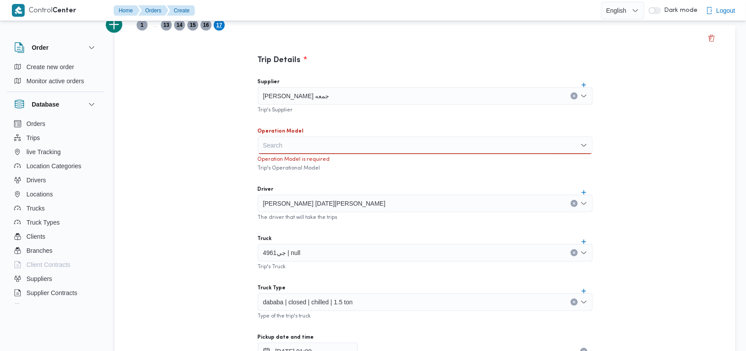
click at [270, 139] on div "Search" at bounding box center [425, 146] width 335 height 18
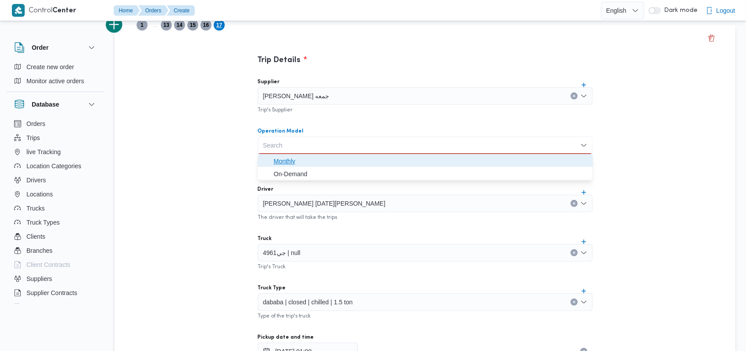
click at [282, 156] on span "Monthly" at bounding box center [430, 161] width 314 height 11
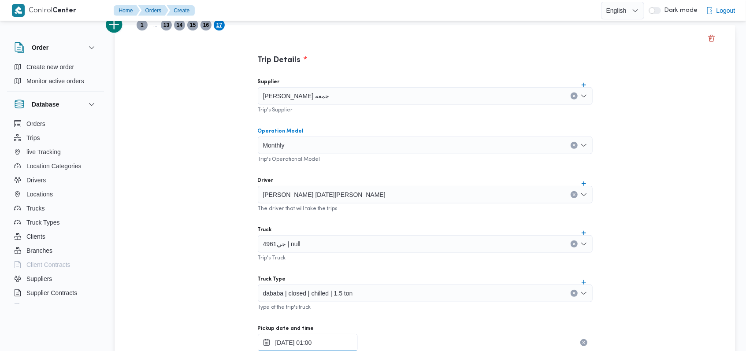
click at [303, 336] on input "07/10/2025 01:00" at bounding box center [308, 343] width 100 height 18
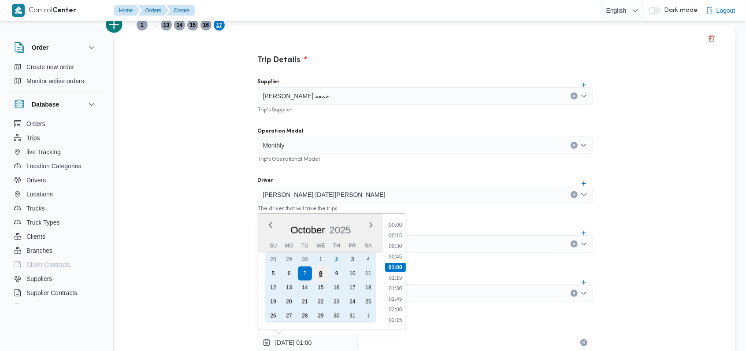
click at [315, 273] on div "8" at bounding box center [320, 273] width 17 height 17
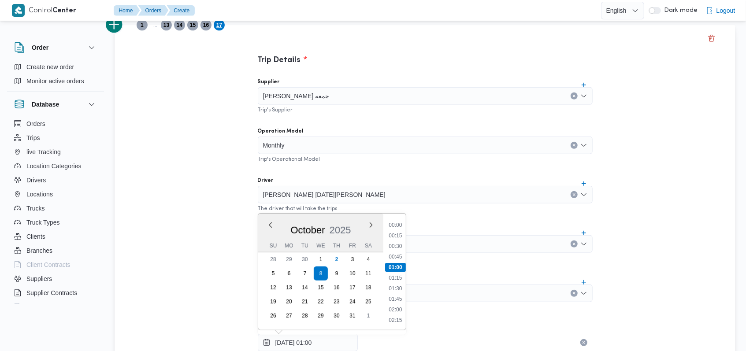
click at [181, 178] on div "Trip Details Supplier حسام حسن زين جمعه Trip's Supplier Operation Model Monthly…" at bounding box center [424, 336] width 620 height 623
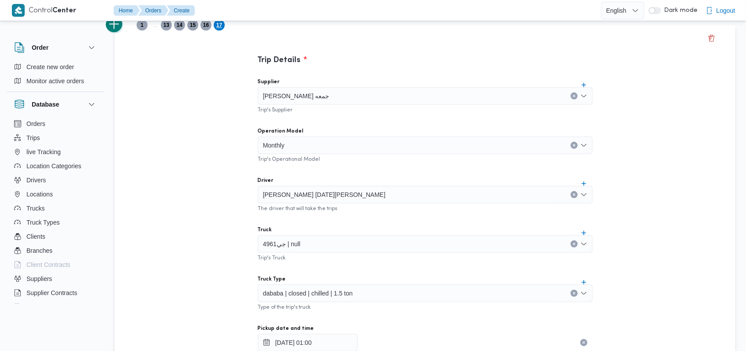
click at [116, 26] on button "add trip" at bounding box center [115, 25] width 18 height 18
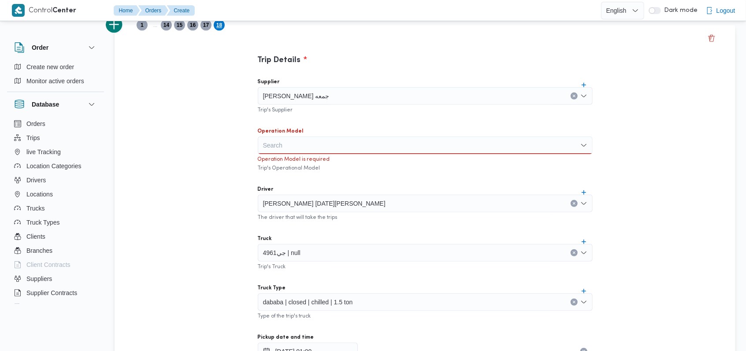
click at [276, 145] on div "Search" at bounding box center [425, 146] width 335 height 18
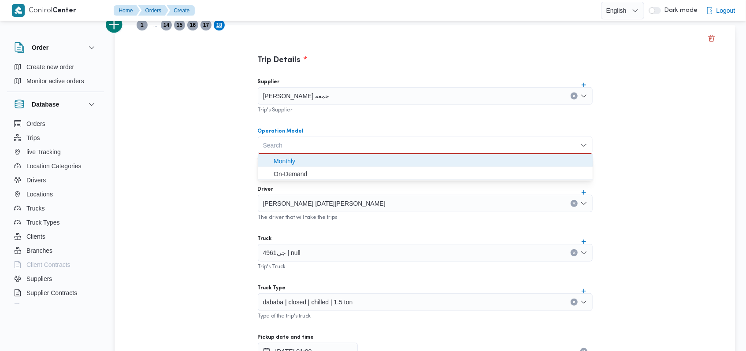
click at [282, 163] on span "Monthly" at bounding box center [430, 161] width 314 height 11
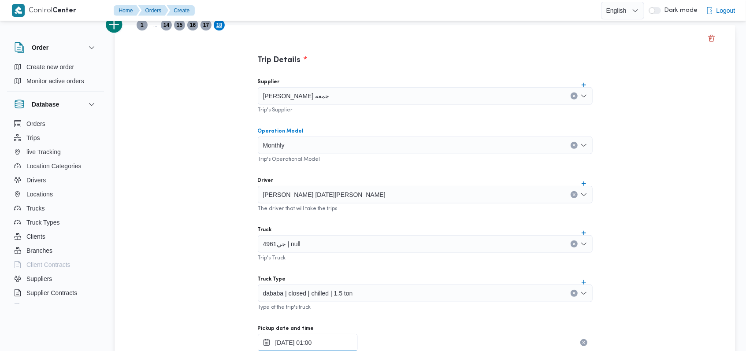
click at [315, 336] on div "08/10/2025 01:00" at bounding box center [425, 343] width 335 height 18
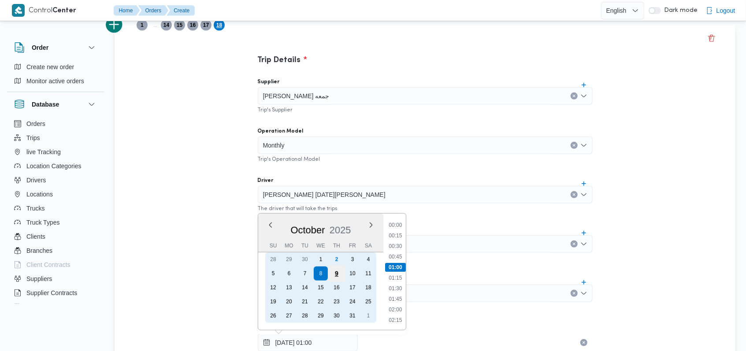
click at [339, 271] on div "9" at bounding box center [336, 273] width 17 height 17
type input "09/10/2025 01:00"
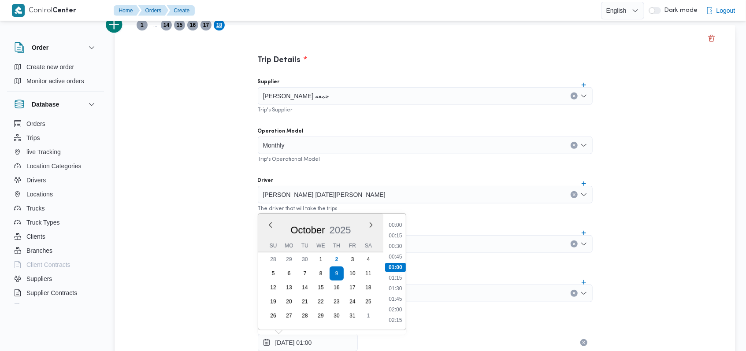
click at [201, 215] on div "Trip Details Supplier حسام حسن زين جمعه Trip's Supplier Operation Model Monthly…" at bounding box center [424, 336] width 620 height 623
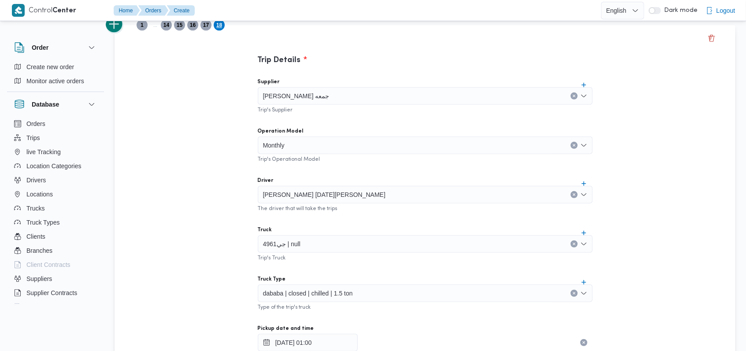
click at [119, 26] on button "add trip" at bounding box center [115, 25] width 18 height 18
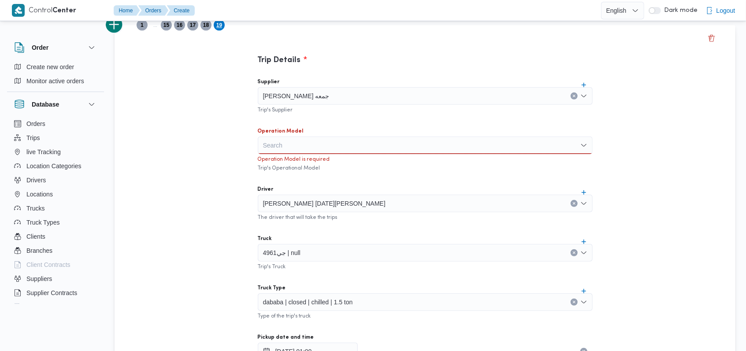
click at [338, 90] on div "حسام حسن زين جمعه" at bounding box center [425, 96] width 335 height 18
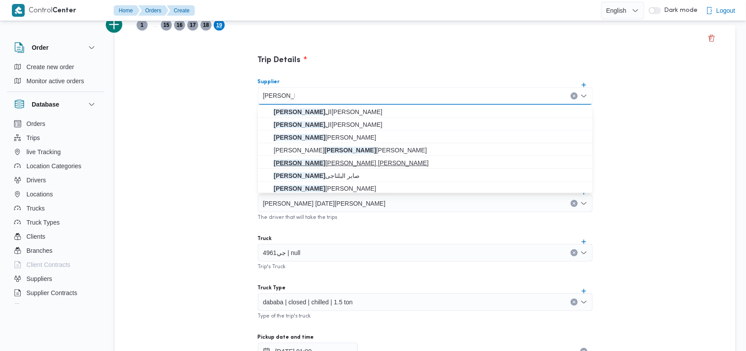
type input "محمد صلاح"
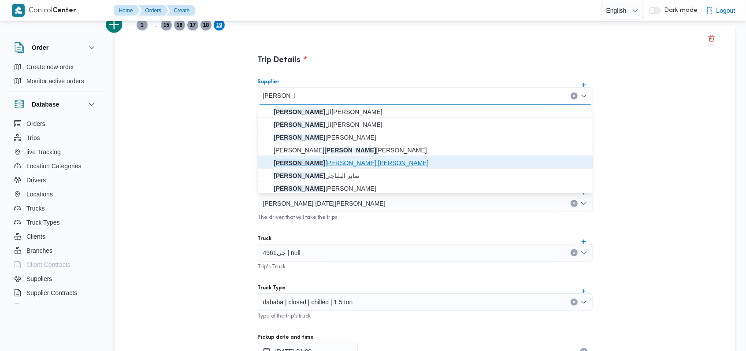
click at [324, 166] on span "محمد صلاح عبد الهادى عبد الحميد" at bounding box center [430, 163] width 314 height 11
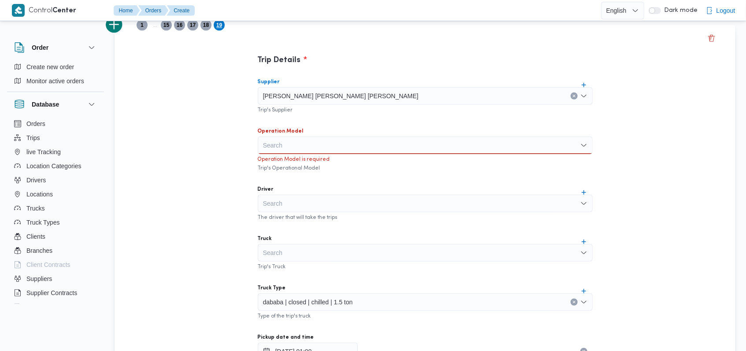
click at [319, 149] on div "Search" at bounding box center [425, 146] width 335 height 18
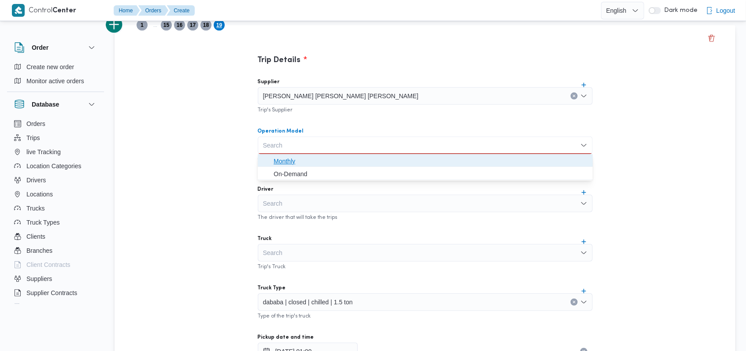
click at [317, 156] on span "Monthly" at bounding box center [430, 161] width 314 height 11
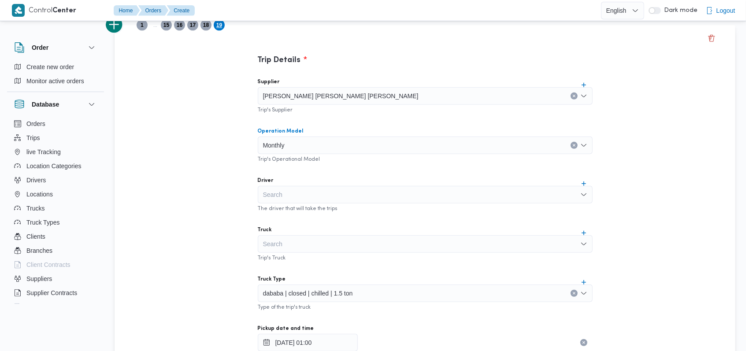
click at [316, 193] on div "Search" at bounding box center [425, 195] width 335 height 18
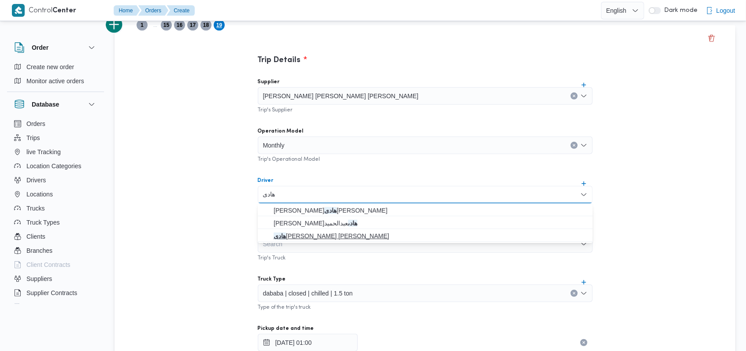
type input "هادى"
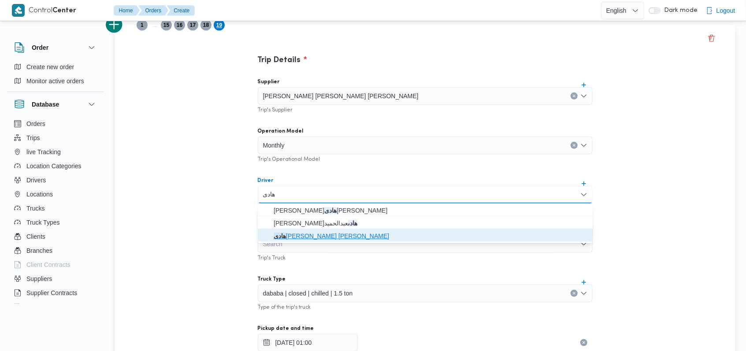
click at [323, 231] on span "هادى حسن حسن محمد يوسف" at bounding box center [430, 236] width 314 height 11
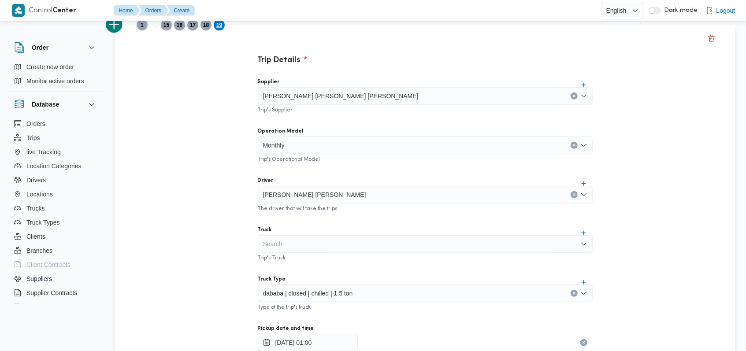
click at [329, 217] on div "Supplier محمد صلاح عبد الهادى عبد الحميد Trip's Supplier Operation Model Monthl…" at bounding box center [425, 266] width 349 height 391
click at [302, 245] on div "Search" at bounding box center [425, 244] width 335 height 18
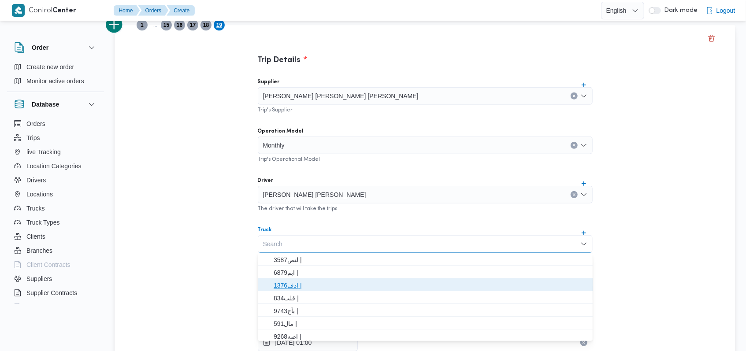
click at [301, 280] on span "1376ادف |" at bounding box center [430, 285] width 314 height 11
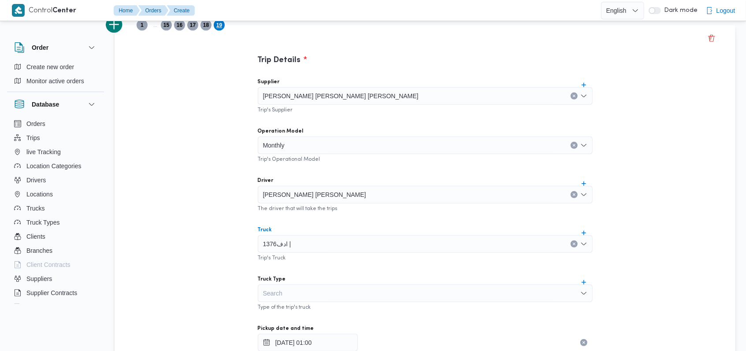
click at [317, 299] on div "Search" at bounding box center [425, 293] width 335 height 18
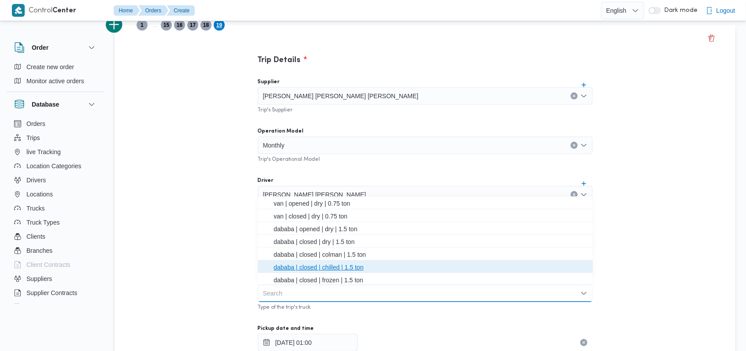
click at [328, 270] on span "dababa | closed | chilled | 1.5 ton" at bounding box center [430, 267] width 314 height 11
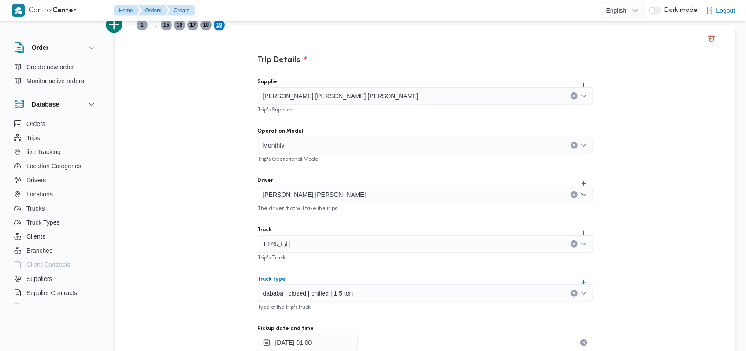
click at [329, 270] on div "Supplier محمد صلاح عبد الهادى عبد الحميد Trip's Supplier Operation Model Monthl…" at bounding box center [425, 266] width 349 height 391
click at [299, 347] on input "09/10/2025 01:00" at bounding box center [308, 343] width 100 height 18
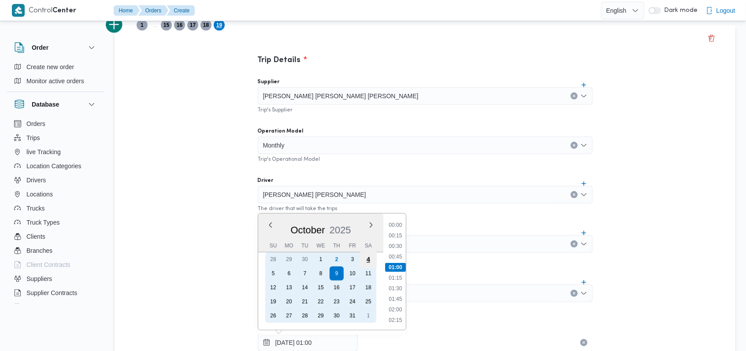
click at [365, 262] on div "4" at bounding box center [367, 259] width 17 height 17
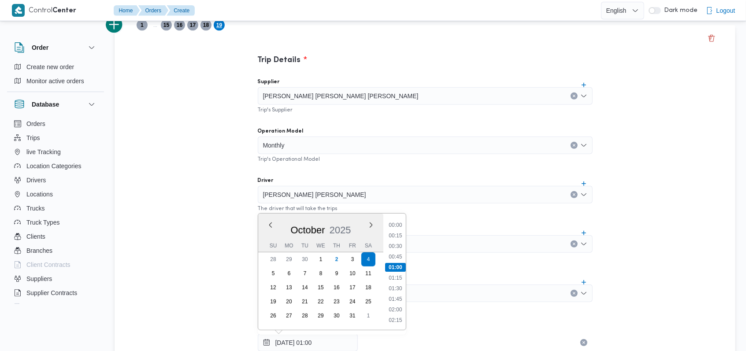
click at [182, 207] on div "Trip Details Supplier محمد صلاح عبد الهادى عبد الحميد Trip's Supplier Operation…" at bounding box center [424, 336] width 620 height 623
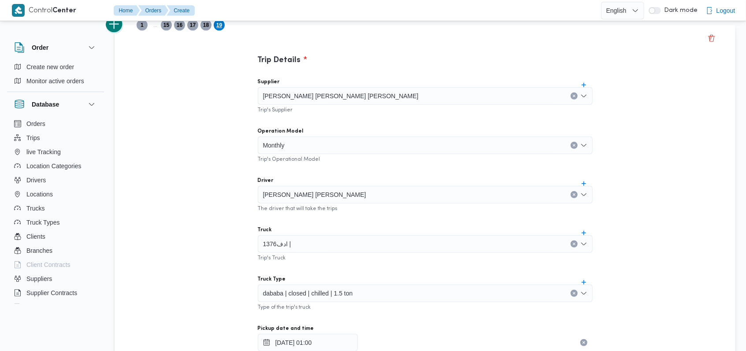
click at [122, 26] on button "add trip" at bounding box center [115, 25] width 18 height 18
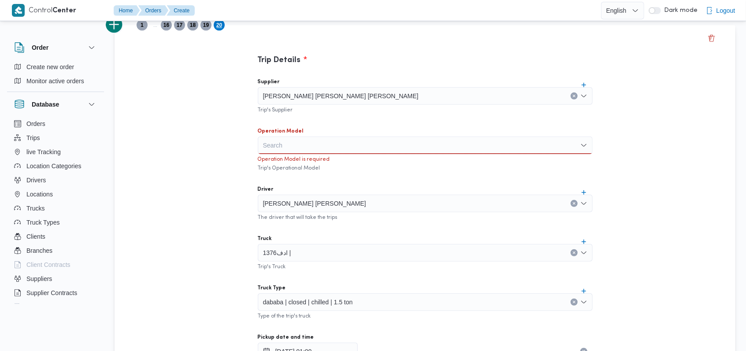
click at [259, 133] on label "Operation Model" at bounding box center [281, 131] width 46 height 7
click at [263, 140] on input "Operation Model" at bounding box center [263, 145] width 1 height 11
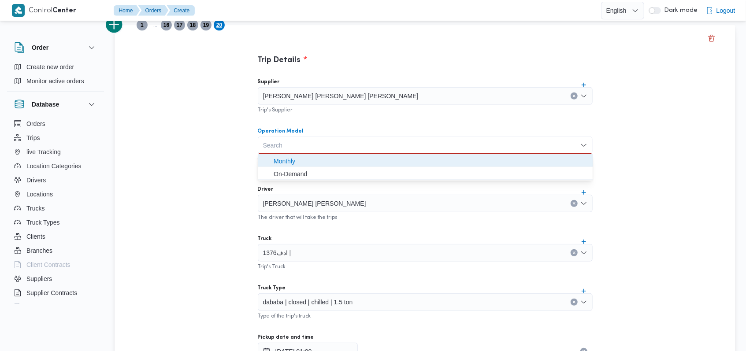
click at [283, 162] on span "Monthly" at bounding box center [430, 161] width 314 height 11
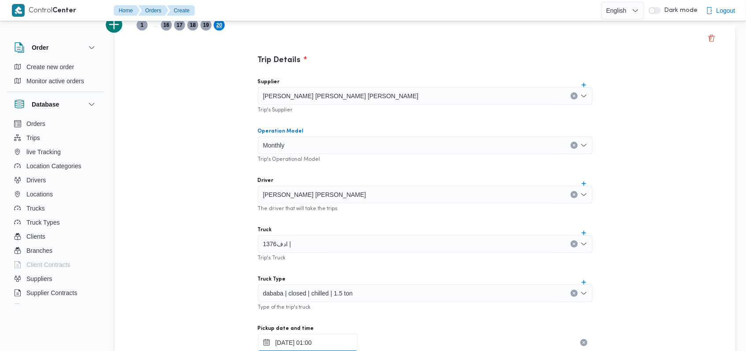
click at [315, 343] on input "04/10/2025 01:00" at bounding box center [308, 343] width 100 height 18
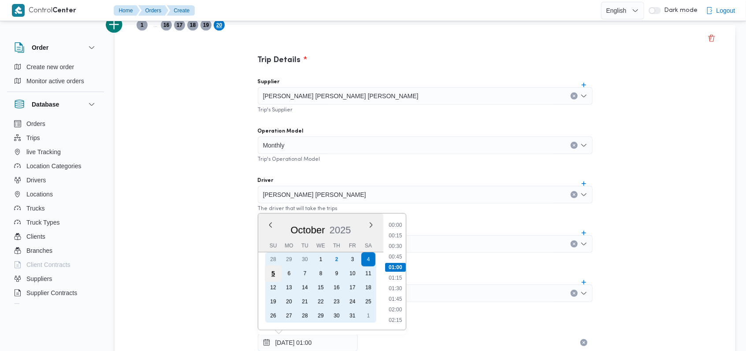
click at [277, 273] on div "5" at bounding box center [272, 273] width 17 height 17
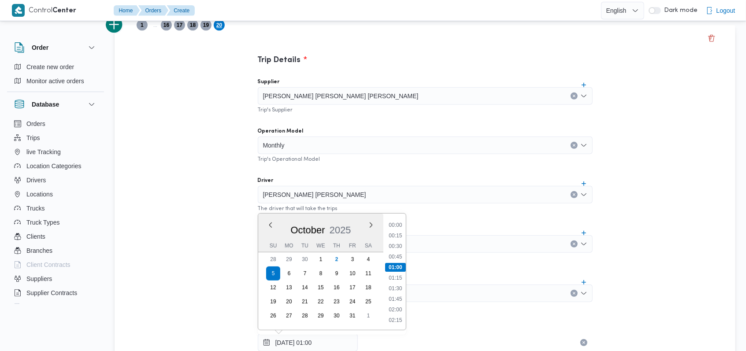
click at [220, 230] on div "Trip Details Supplier محمد صلاح عبد الهادى عبد الحميد Trip's Supplier Operation…" at bounding box center [424, 336] width 620 height 623
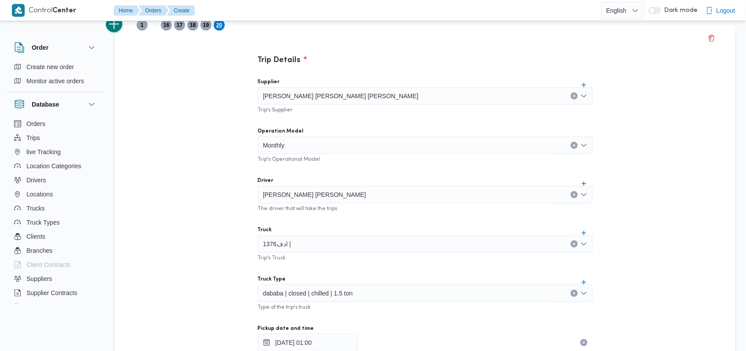
click at [120, 31] on button "add trip" at bounding box center [115, 25] width 18 height 18
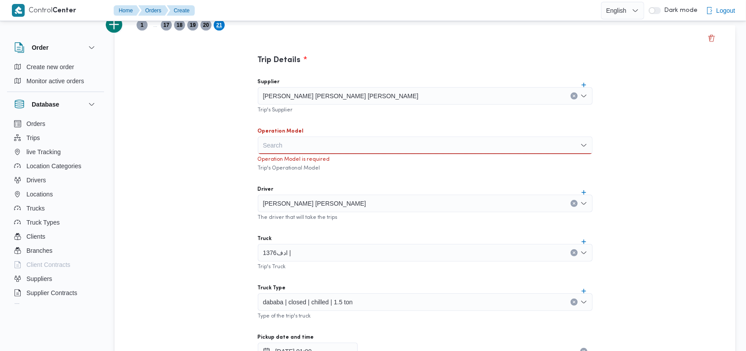
click at [274, 147] on div "Search" at bounding box center [425, 146] width 335 height 18
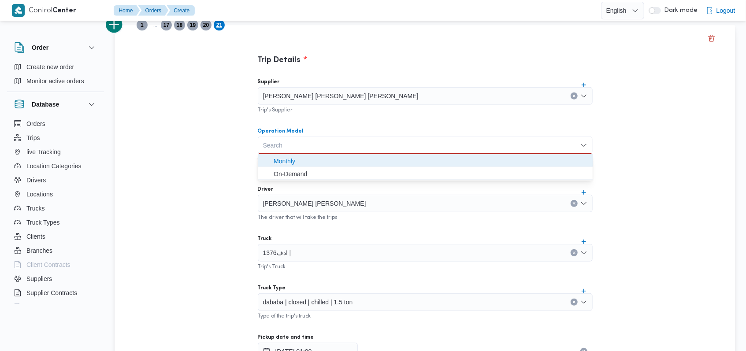
click at [278, 159] on span "Monthly" at bounding box center [430, 161] width 314 height 11
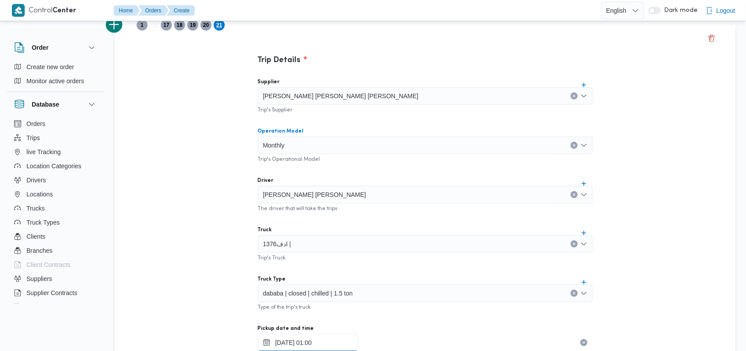
click at [293, 340] on input "05/10/2025 01:00" at bounding box center [308, 343] width 100 height 18
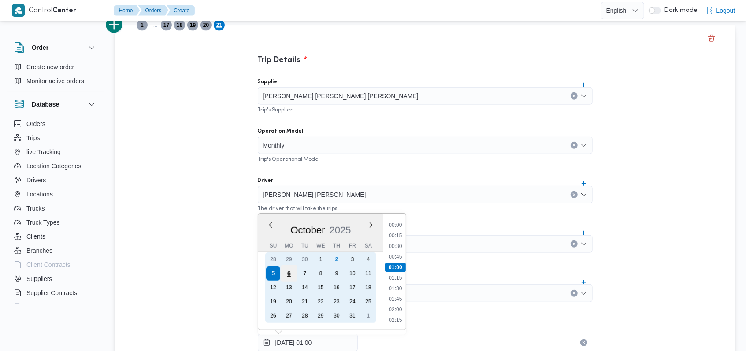
click at [289, 273] on div "6" at bounding box center [288, 273] width 17 height 17
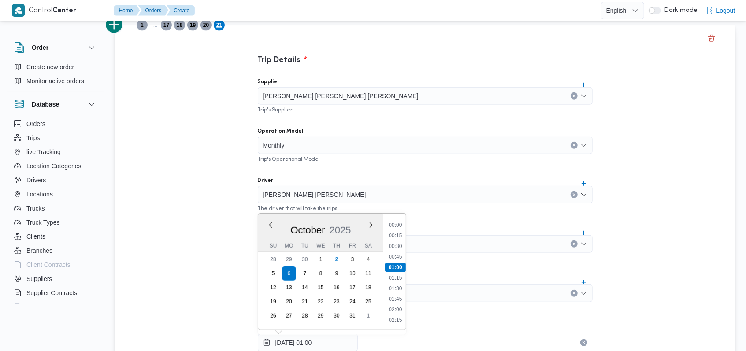
click at [216, 229] on div "Trip Details Supplier محمد صلاح عبد الهادى عبد الحميد Trip's Supplier Operation…" at bounding box center [424, 336] width 620 height 623
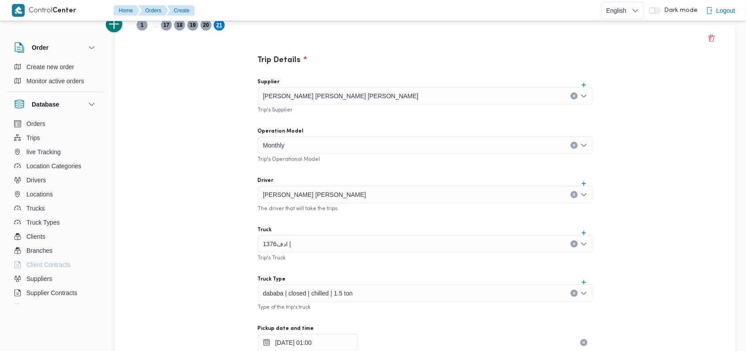
click at [119, 26] on button "add trip" at bounding box center [115, 25] width 18 height 18
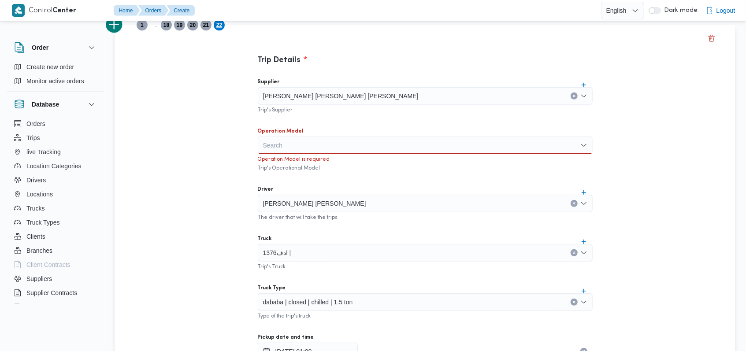
click at [267, 152] on div "Search" at bounding box center [425, 146] width 335 height 18
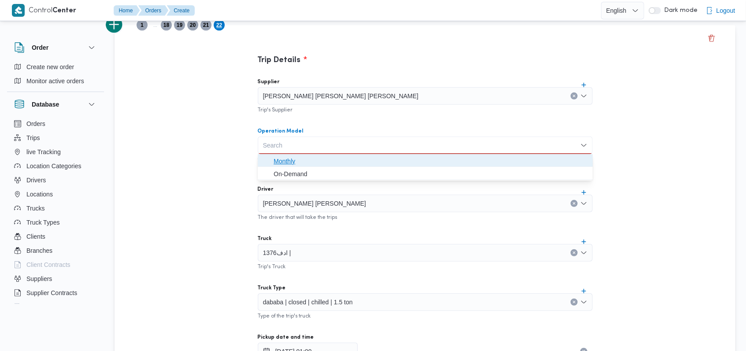
click at [277, 160] on span "Monthly" at bounding box center [430, 161] width 314 height 11
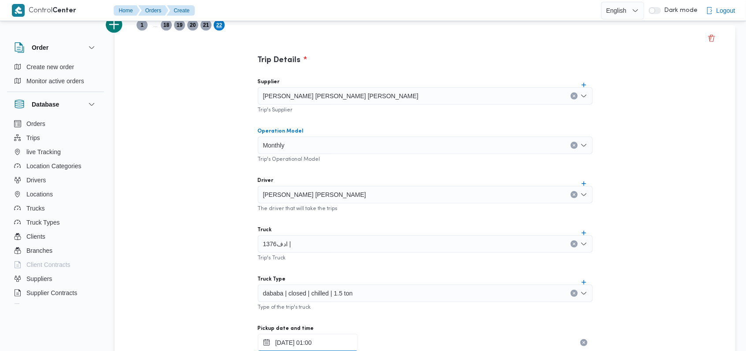
click at [298, 336] on div "06/10/2025 01:00" at bounding box center [425, 343] width 335 height 18
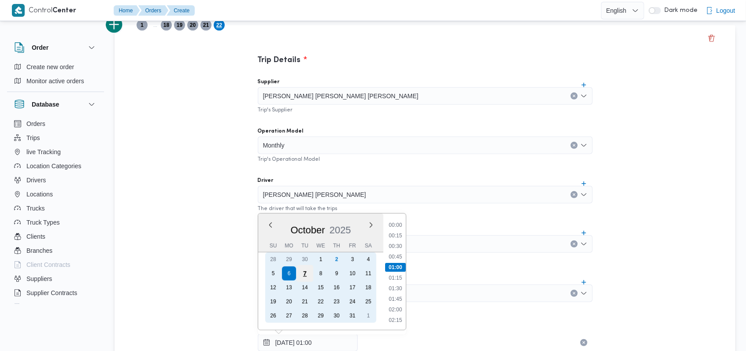
click at [306, 274] on div "7" at bounding box center [304, 273] width 17 height 17
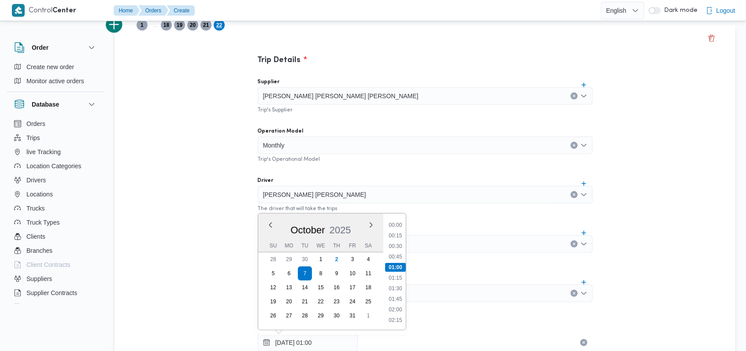
click at [196, 196] on div "Trip Details Supplier محمد صلاح عبد الهادى عبد الحميد Trip's Supplier Operation…" at bounding box center [424, 336] width 620 height 623
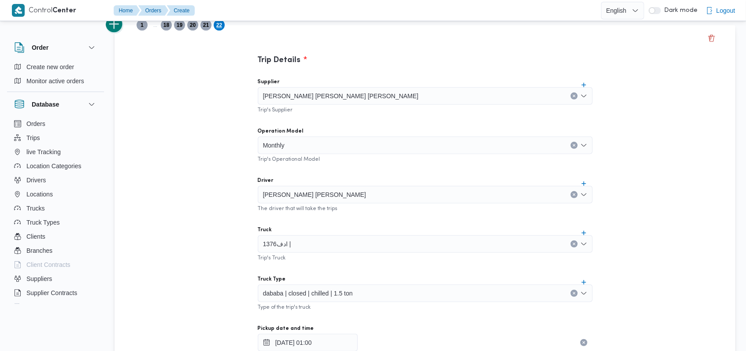
click at [120, 28] on button "add trip" at bounding box center [115, 25] width 18 height 18
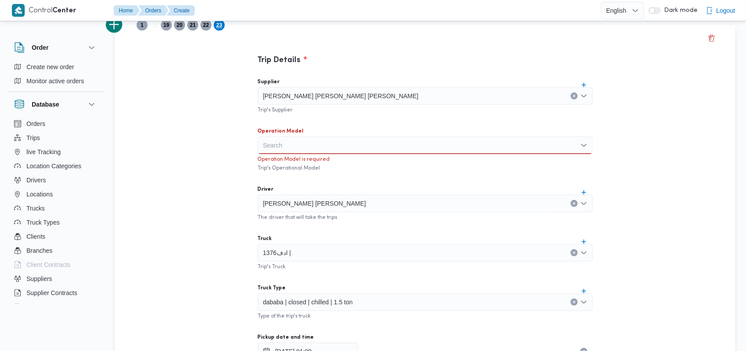
click at [267, 139] on div "Search" at bounding box center [425, 146] width 335 height 18
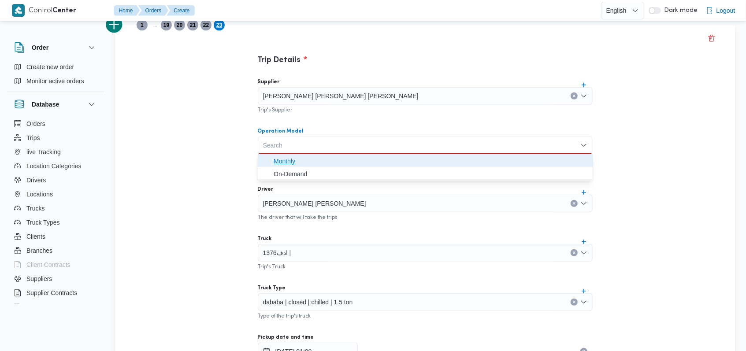
click at [282, 159] on span "Monthly" at bounding box center [430, 161] width 314 height 11
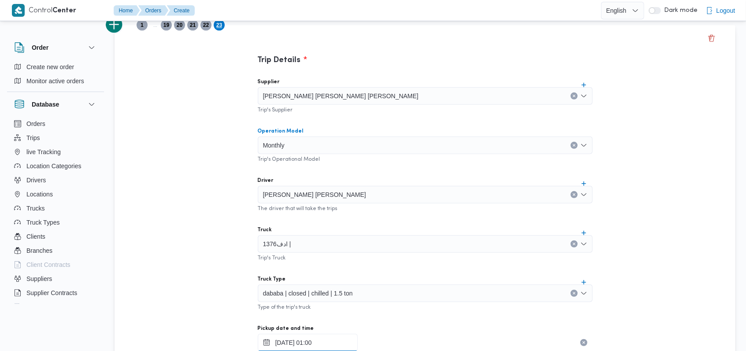
click at [289, 340] on input "07/10/2025 01:00" at bounding box center [308, 343] width 100 height 18
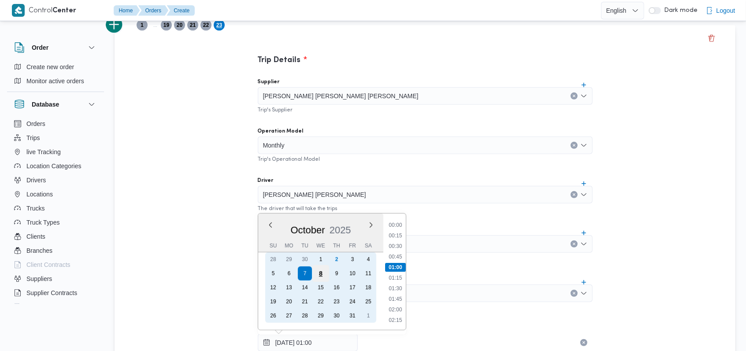
click at [317, 273] on div "8" at bounding box center [320, 273] width 17 height 17
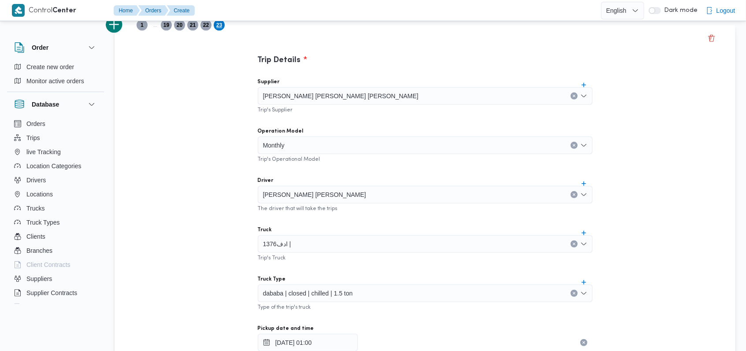
click at [219, 215] on div "Trip Details Supplier محمد صلاح عبد الهادى عبد الحميد Trip's Supplier Operation…" at bounding box center [424, 336] width 620 height 623
click at [116, 26] on button "add trip" at bounding box center [115, 25] width 18 height 18
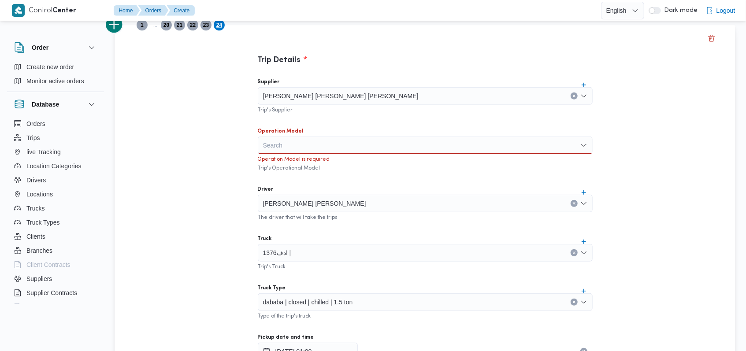
click at [299, 154] on div "Operation Model is required" at bounding box center [425, 158] width 335 height 9
click at [297, 148] on div "Search" at bounding box center [425, 146] width 335 height 18
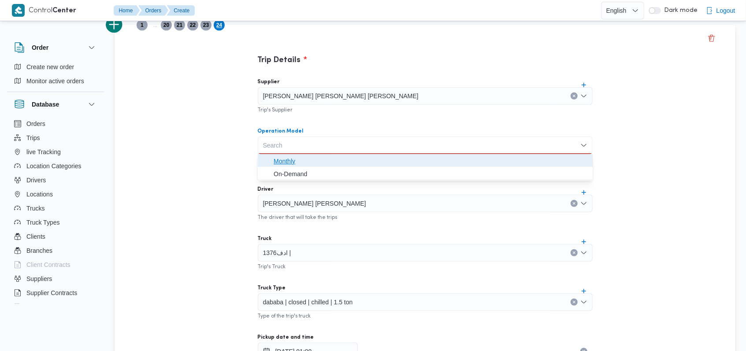
click at [296, 165] on span "Monthly" at bounding box center [430, 161] width 314 height 11
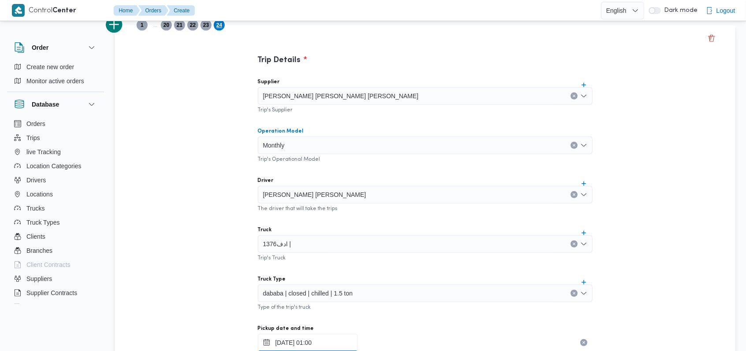
click at [309, 339] on input "08/10/2025 01:00" at bounding box center [308, 343] width 100 height 18
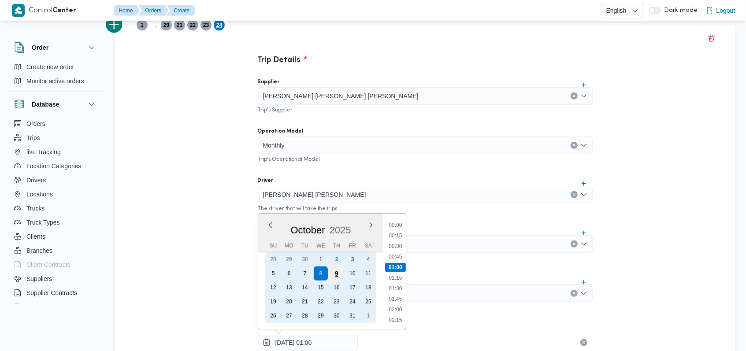
click at [334, 273] on div "9" at bounding box center [336, 273] width 17 height 17
type input "09/10/2025 01:00"
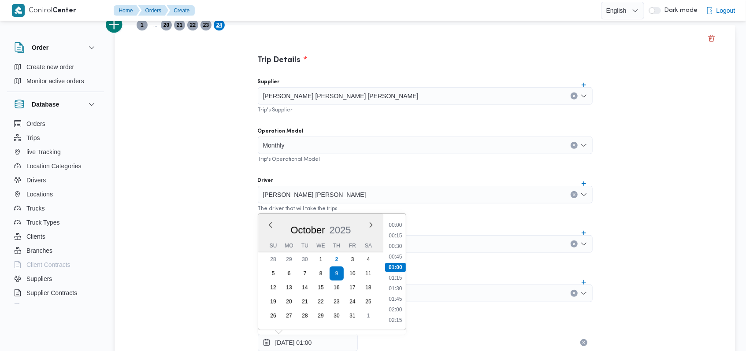
click at [204, 236] on div "Trip Details Supplier محمد صلاح عبد الهادى عبد الحميد Trip's Supplier Operation…" at bounding box center [424, 336] width 620 height 623
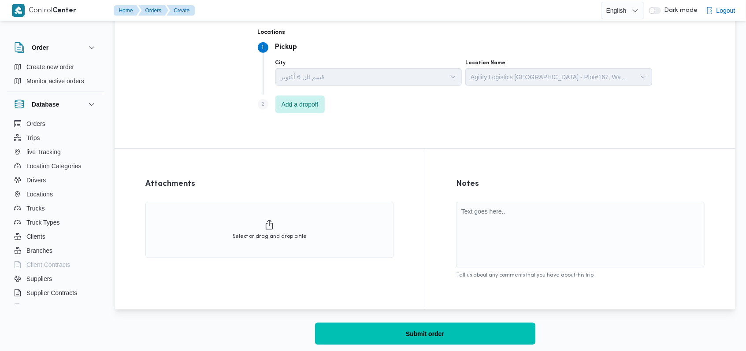
scroll to position [623, 0]
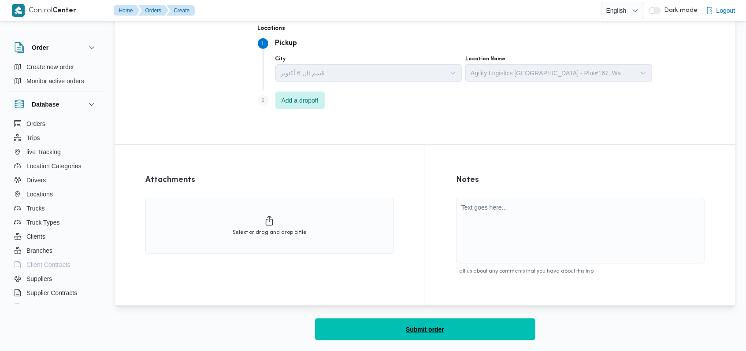
click at [430, 330] on span "Submit order" at bounding box center [425, 329] width 38 height 11
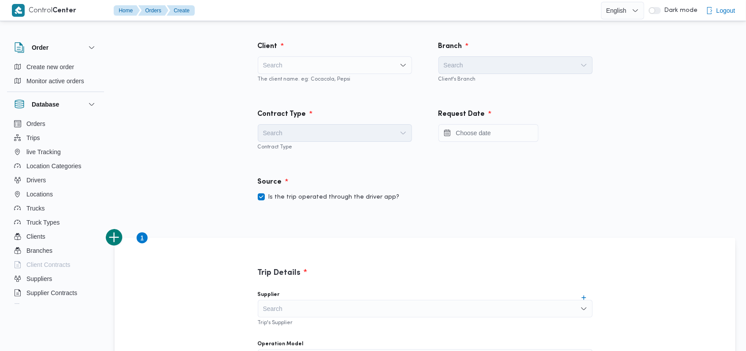
click at [328, 68] on div "Search" at bounding box center [335, 65] width 154 height 18
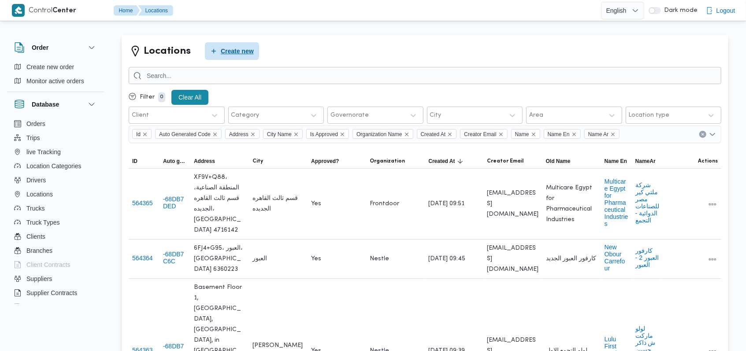
click at [217, 50] on span "Create new" at bounding box center [232, 51] width 54 height 18
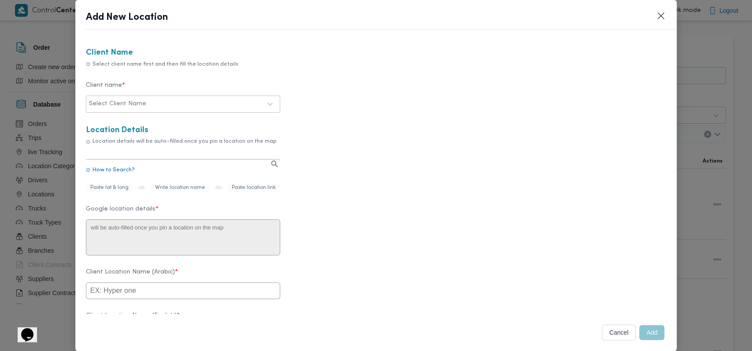
click at [217, 105] on div at bounding box center [204, 104] width 113 height 9
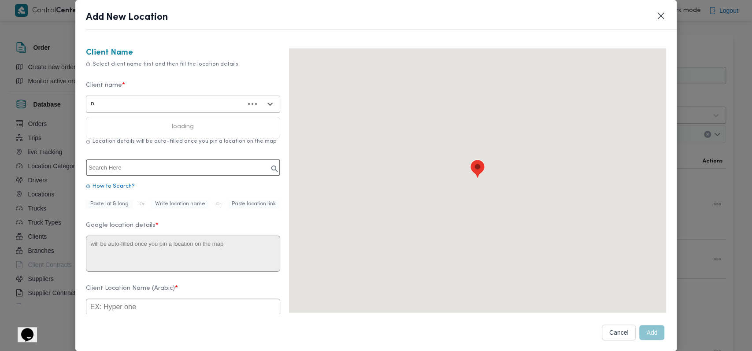
type input "ne"
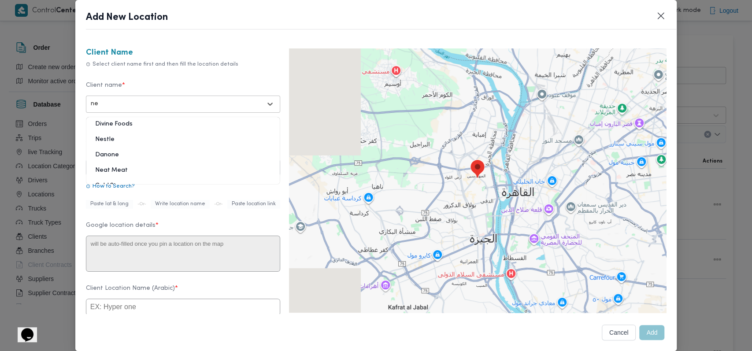
click at [114, 138] on div "Nestle" at bounding box center [182, 142] width 193 height 15
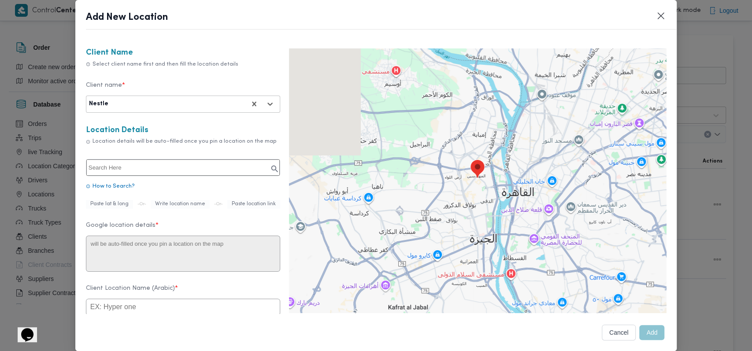
click at [143, 169] on input "text" at bounding box center [182, 167] width 193 height 16
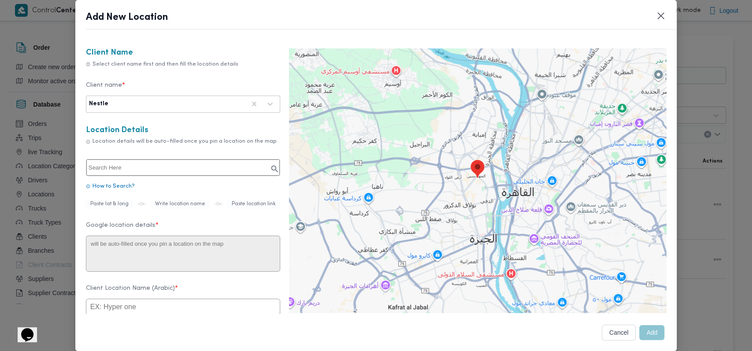
paste input "Mall Al-Sokhna"
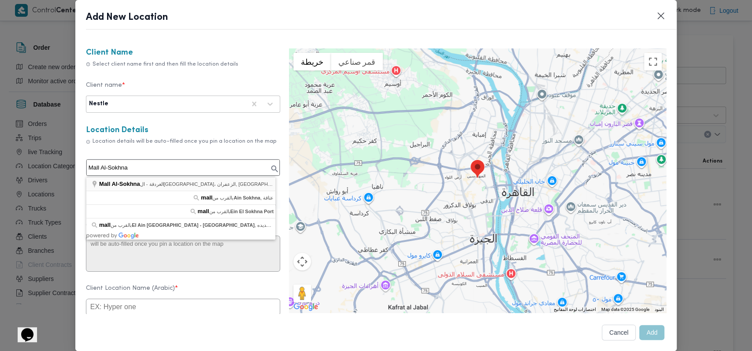
type input "Mall Al-Sokhna, الغردقة - [GEOGRAPHIC_DATA]، الزعفران, Ain [GEOGRAPHIC_DATA]"
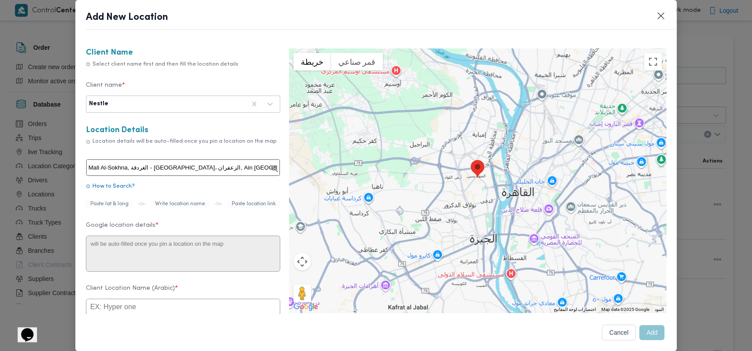
type textarea "82 km [GEOGRAPHIC_DATA] - Zafarana Rd 82 k from [GEOGRAPHIC_DATA] - [GEOGRAPHIC…"
type input "Mall Al-Sokhna"
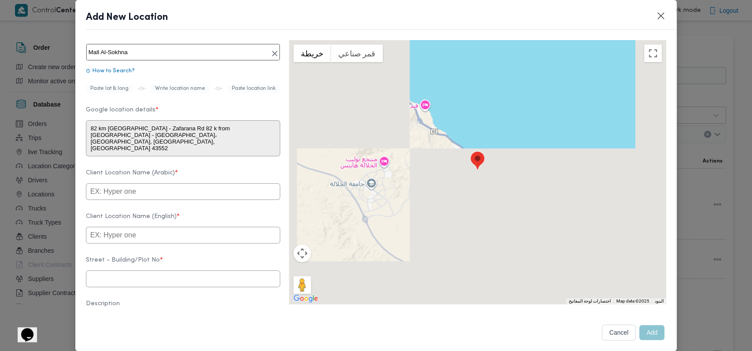
scroll to position [117, 0]
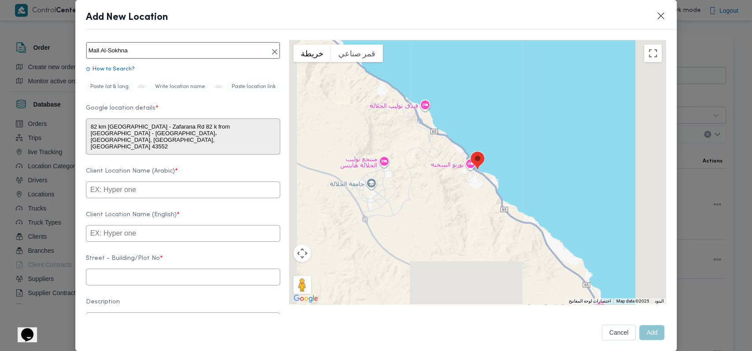
click at [154, 198] on input "text" at bounding box center [183, 189] width 194 height 17
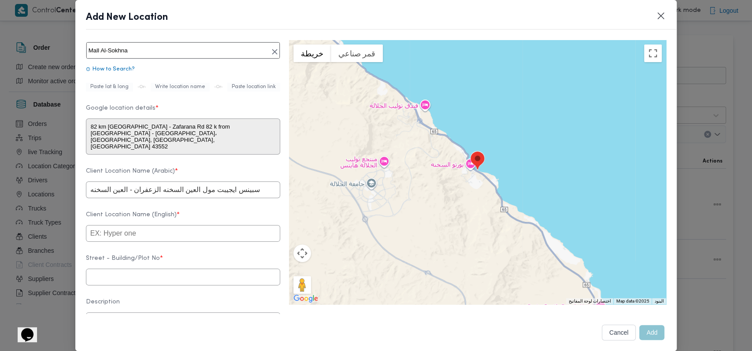
click at [145, 198] on input "سبينس ايجيبت مول العين السخنه الزعفران - العين السخنه" at bounding box center [183, 189] width 194 height 17
type input "سبينس ايجيبت مول العين السخنه الزعفران - العين السخنه"
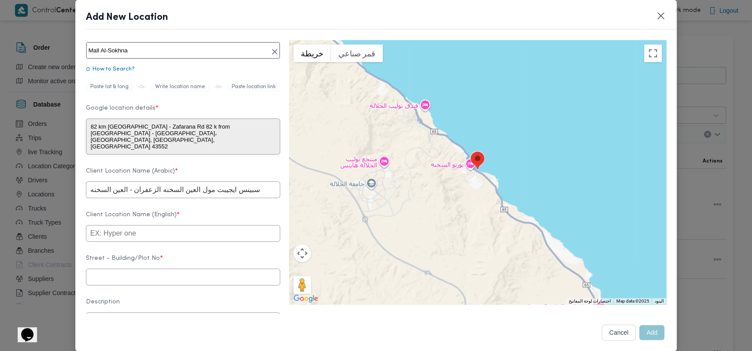
click at [147, 242] on input "text" at bounding box center [183, 233] width 194 height 17
paste input "Spinneys [GEOGRAPHIC_DATA] Mall [GEOGRAPHIC_DATA] [GEOGRAPHIC_DATA] Saffron - […"
type input "Spinneys [GEOGRAPHIC_DATA] Mall [GEOGRAPHIC_DATA] [GEOGRAPHIC_DATA] Saffron - […"
click at [140, 282] on input "text" at bounding box center [183, 277] width 194 height 17
paste input "43552"
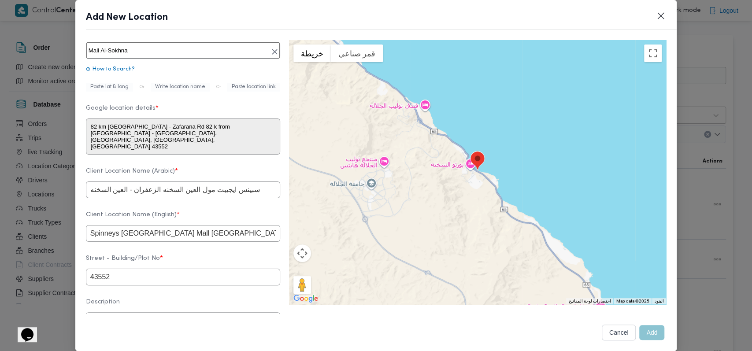
scroll to position [287, 0]
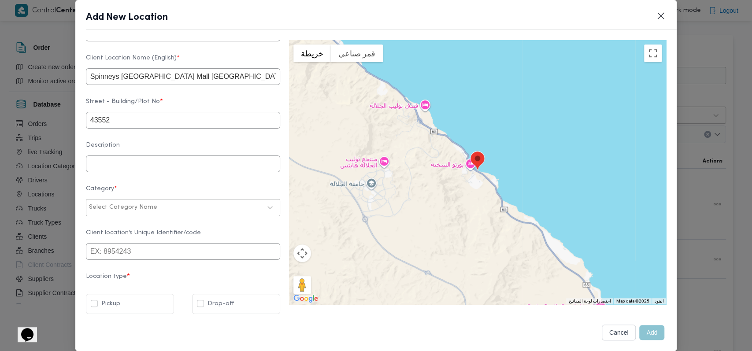
type input "43552"
click at [140, 207] on div "Select Category Name" at bounding box center [175, 207] width 174 height 12
click at [129, 239] on div "أسواق خاصة" at bounding box center [182, 246] width 193 height 15
click at [197, 299] on label "Drop-off" at bounding box center [215, 304] width 37 height 11
checkbox input "true"
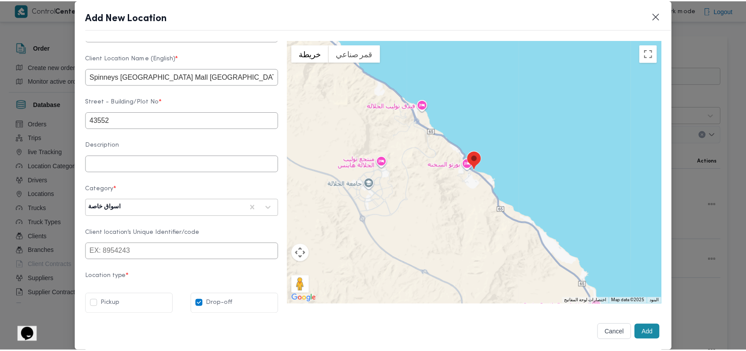
scroll to position [0, 0]
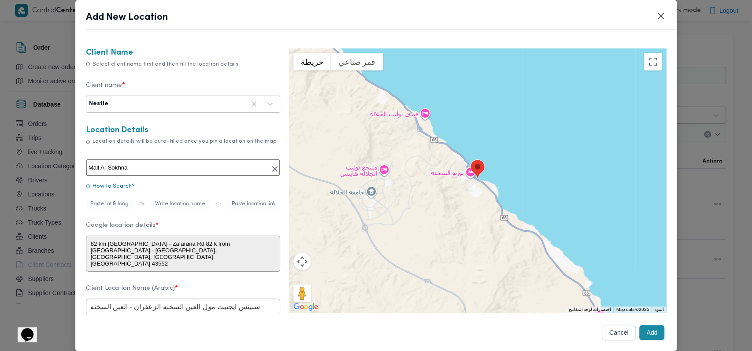
click at [645, 334] on button "Add" at bounding box center [651, 332] width 25 height 15
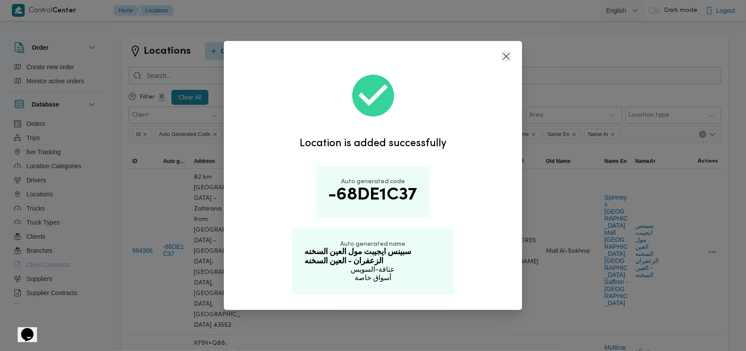
click at [508, 58] on button "Closes this modal window" at bounding box center [506, 56] width 11 height 11
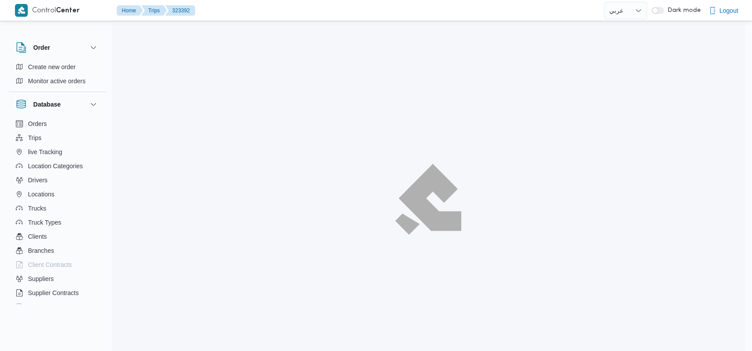
select select "en"
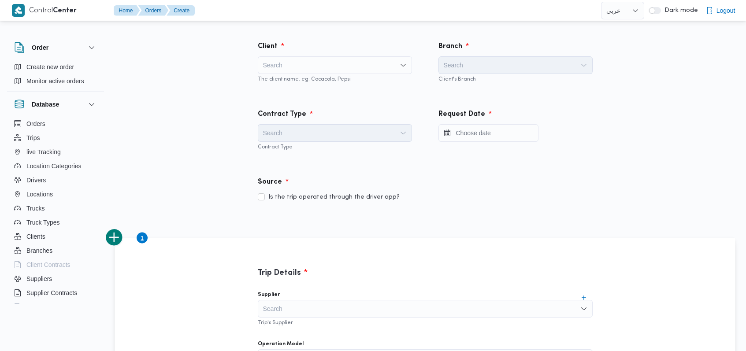
select select "ar"
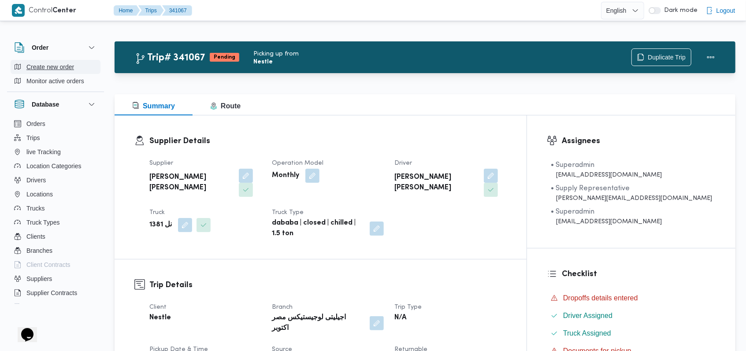
click at [58, 69] on span "Create new order" at bounding box center [50, 67] width 48 height 11
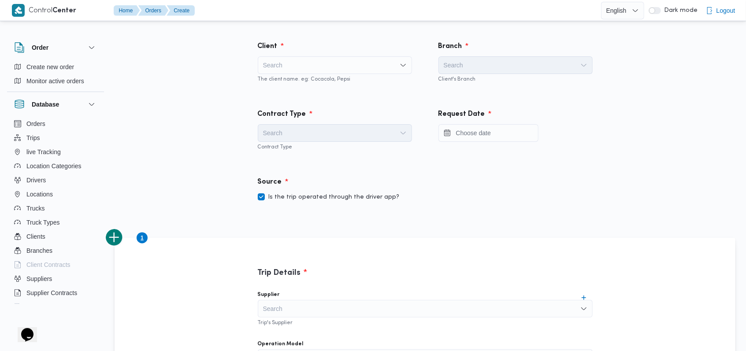
click at [313, 66] on div "Search" at bounding box center [335, 65] width 154 height 18
type input "fro"
click at [310, 79] on span "Fro ntdoor" at bounding box center [339, 81] width 133 height 11
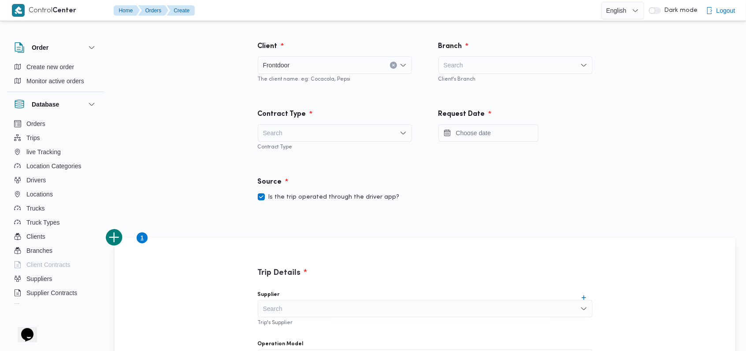
click at [307, 136] on div "Search" at bounding box center [335, 133] width 154 height 18
click at [303, 159] on span "On Demand" at bounding box center [339, 161] width 133 height 11
click at [317, 192] on label "Is the trip operated through the driver app?" at bounding box center [329, 197] width 142 height 11
checkbox input "false"
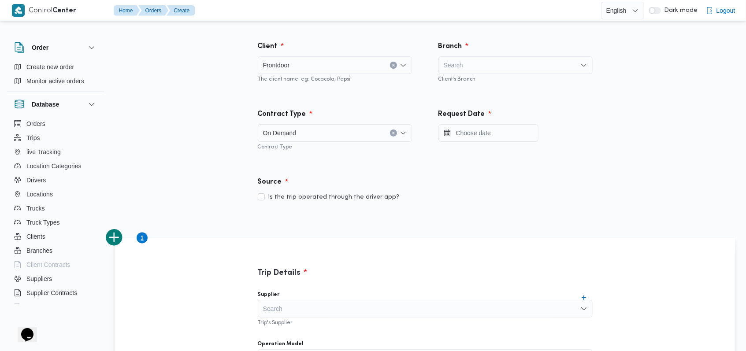
click at [491, 54] on div "Branch" at bounding box center [515, 46] width 165 height 21
click at [489, 64] on div "Search" at bounding box center [515, 65] width 154 height 18
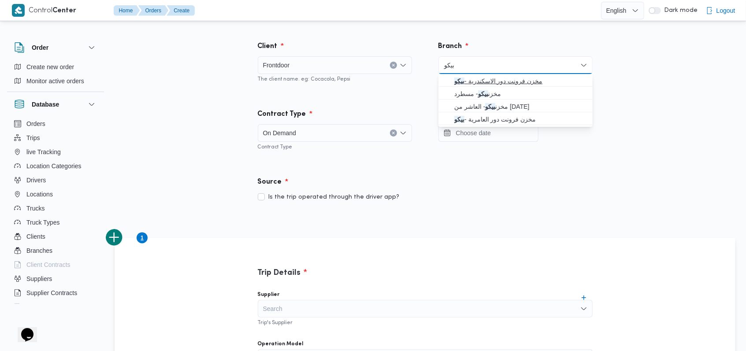
type input "بيكو"
click at [506, 77] on span "مخزن فرونت دور الاسكندرية - بيكو" at bounding box center [520, 81] width 133 height 11
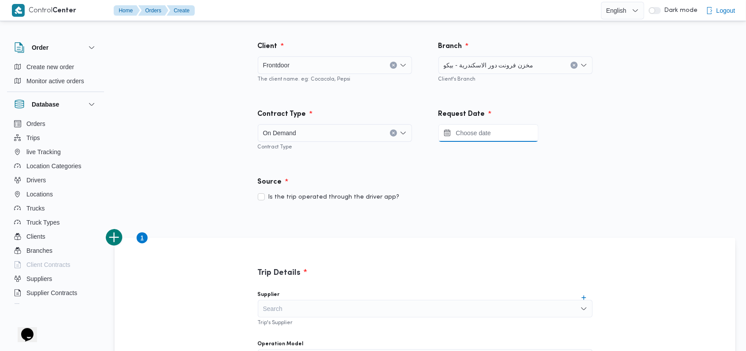
click at [503, 129] on input "Press the down key to open a popover containing a calendar." at bounding box center [488, 133] width 100 height 18
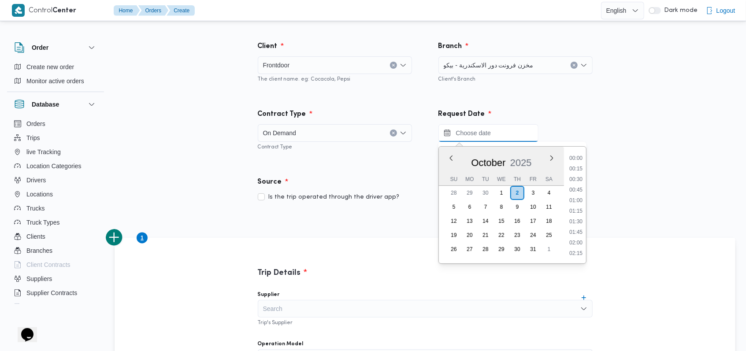
scroll to position [358, 0]
click at [576, 180] on li "09:00" at bounding box center [575, 180] width 20 height 9
type input "[DATE] 09:00"
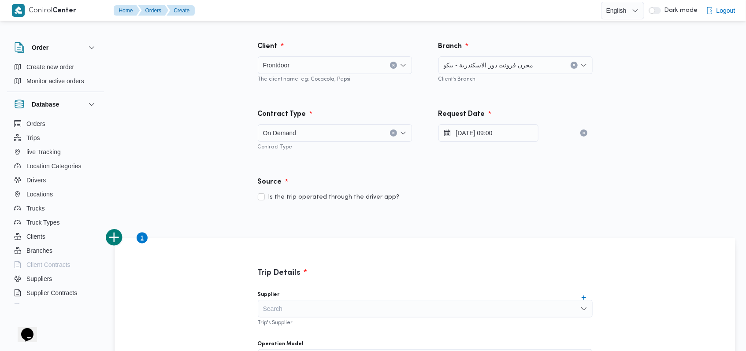
click at [507, 176] on div "Source" at bounding box center [424, 182] width 345 height 21
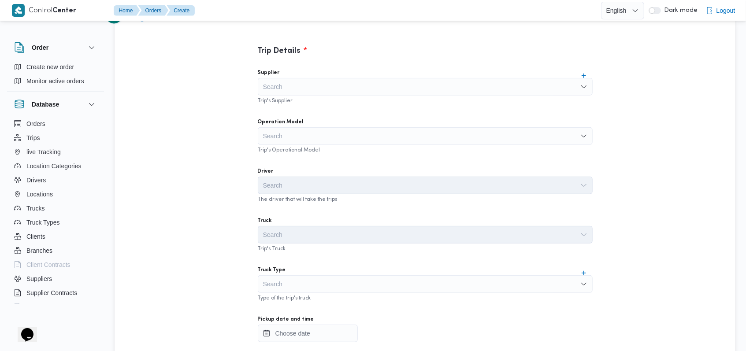
scroll to position [235, 0]
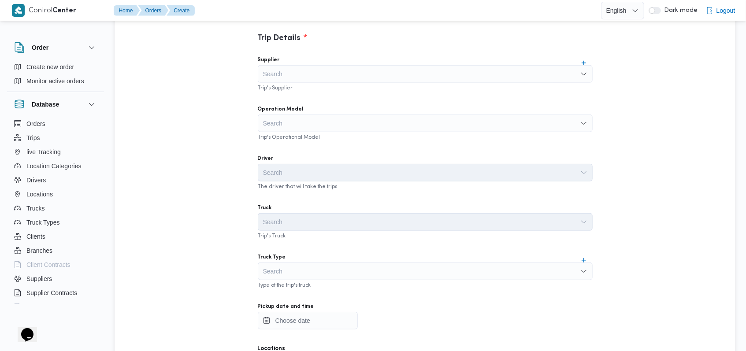
click at [327, 76] on div "Search" at bounding box center [425, 74] width 335 height 18
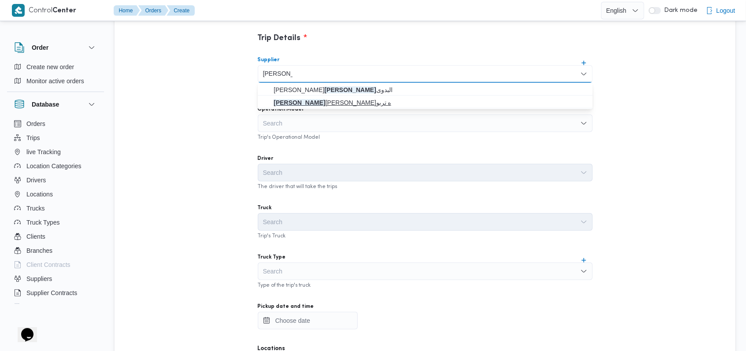
type input "[PERSON_NAME]"
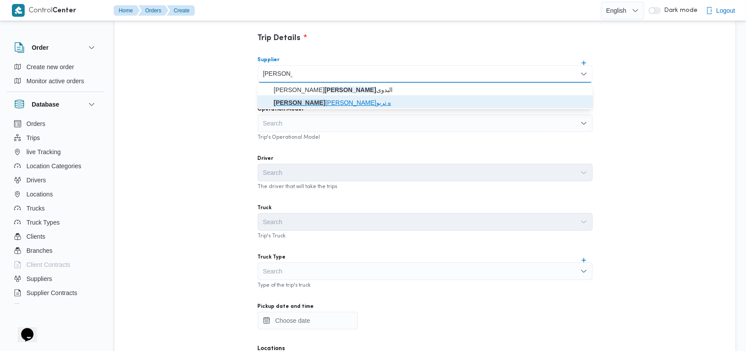
click at [319, 97] on span "[PERSON_NAME]ه تربو" at bounding box center [430, 102] width 314 height 11
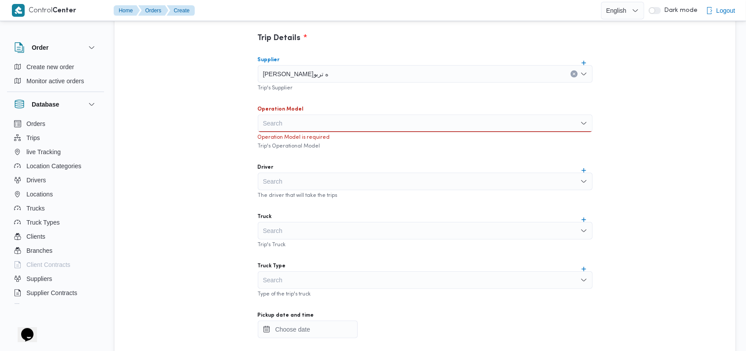
click at [317, 129] on div "Search" at bounding box center [425, 123] width 335 height 18
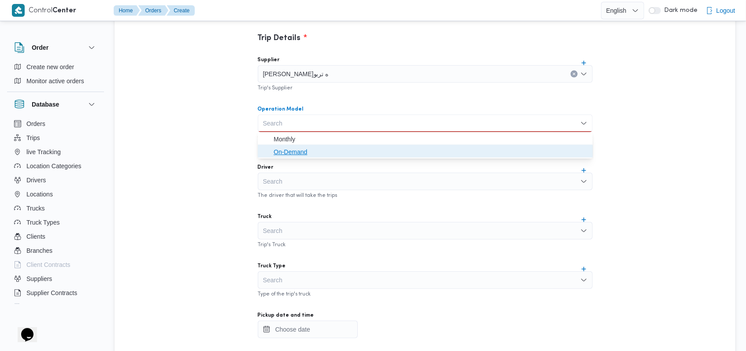
click at [316, 148] on span "On-Demand" at bounding box center [430, 152] width 314 height 11
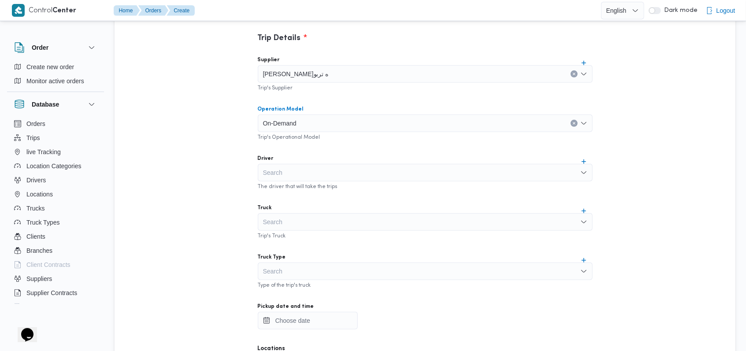
click at [311, 173] on div "Search" at bounding box center [425, 173] width 335 height 18
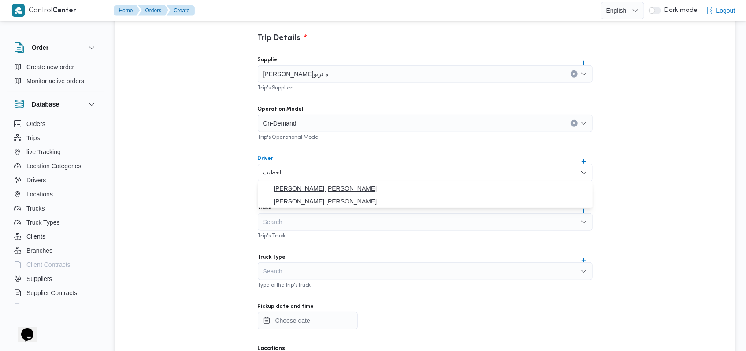
type input "الخطيب"
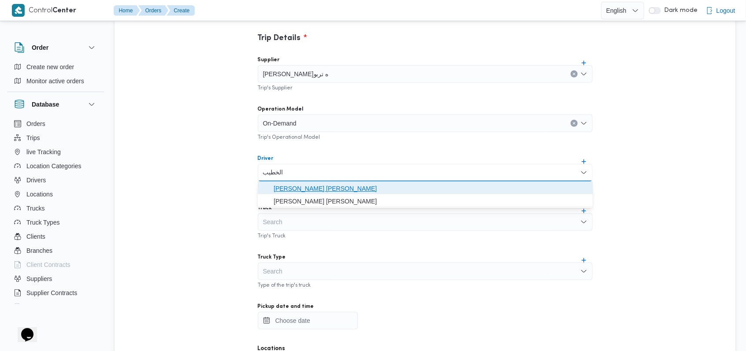
click at [329, 185] on span "[PERSON_NAME] [PERSON_NAME]" at bounding box center [430, 188] width 314 height 11
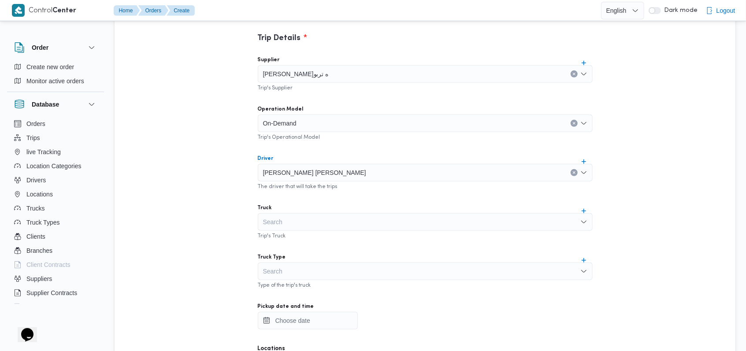
click at [309, 222] on div "Search" at bounding box center [425, 222] width 335 height 18
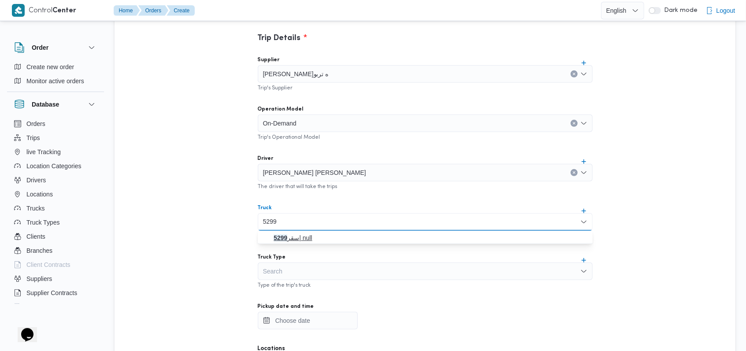
type input "5299"
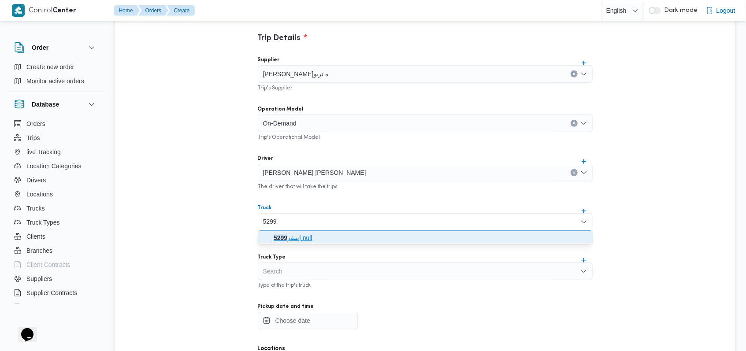
click at [325, 235] on span "سقر 5299 | null" at bounding box center [430, 238] width 314 height 11
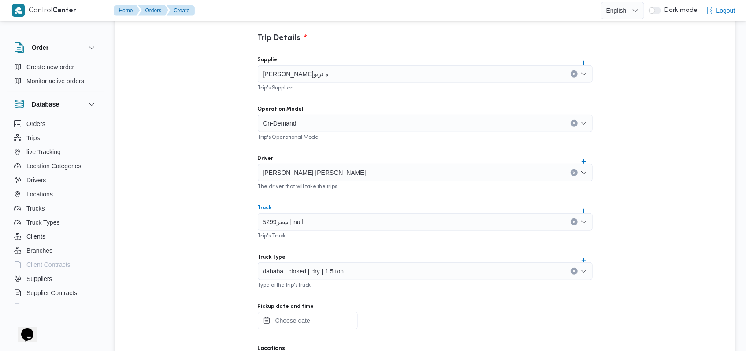
click at [321, 315] on div at bounding box center [425, 321] width 335 height 18
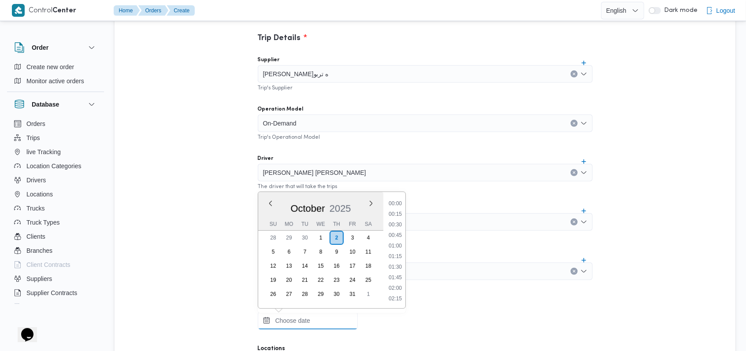
scroll to position [359, 0]
click at [402, 228] on li "09:00" at bounding box center [395, 225] width 20 height 9
type input "[DATE] 09:00"
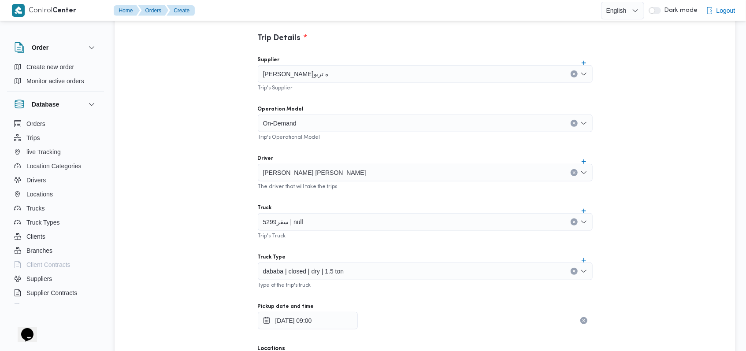
click at [397, 243] on div "Supplier [PERSON_NAME]ه تربو Trip's Supplier Operation Model On-Demand Trip's O…" at bounding box center [425, 244] width 349 height 391
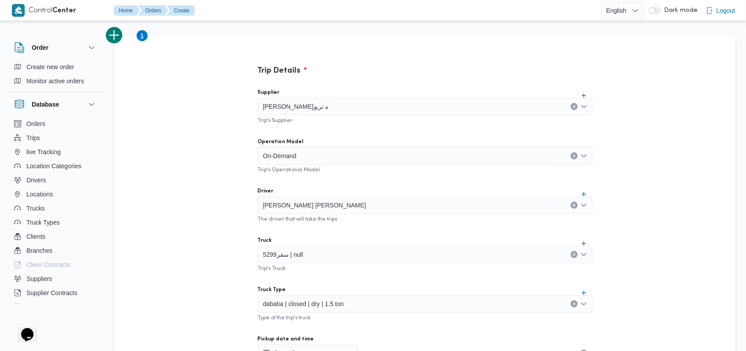
scroll to position [176, 0]
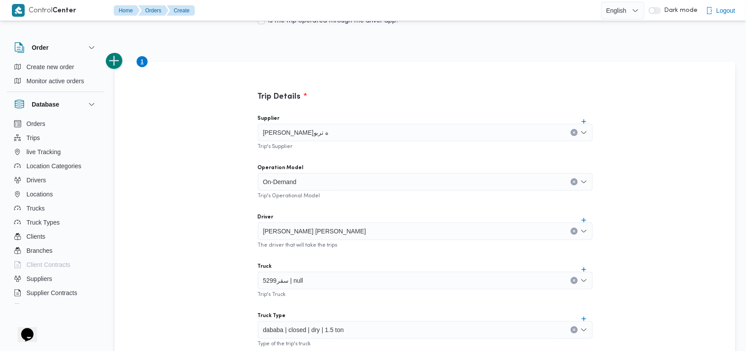
click at [120, 59] on button "add trip" at bounding box center [115, 61] width 18 height 18
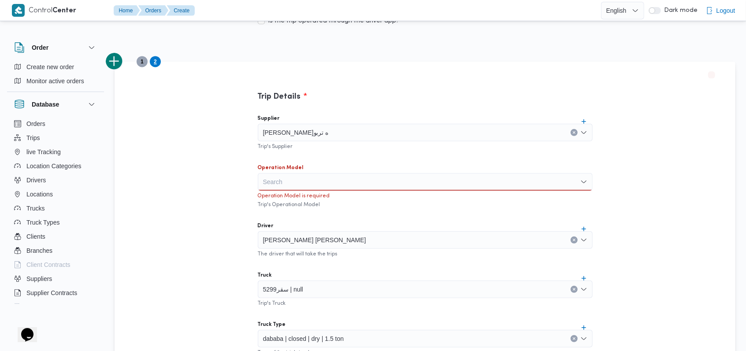
click at [287, 185] on div "Search" at bounding box center [425, 182] width 335 height 18
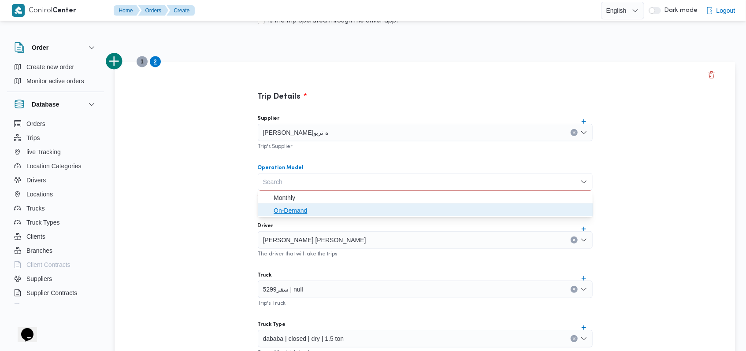
click at [292, 213] on span "On-Demand" at bounding box center [430, 210] width 314 height 11
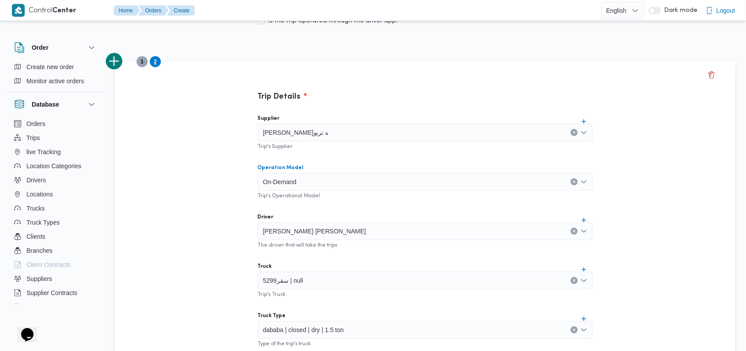
click at [318, 210] on div "Supplier [PERSON_NAME]ه تربو Trip's Supplier Operation Model On-Demand Combo bo…" at bounding box center [425, 303] width 349 height 391
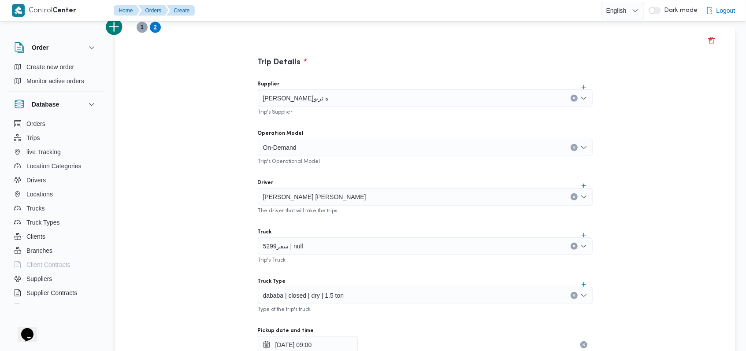
scroll to position [235, 0]
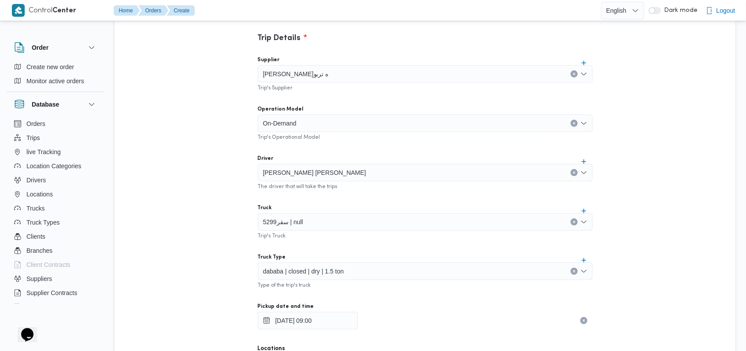
click at [572, 173] on icon "Clear input" at bounding box center [573, 172] width 2 height 2
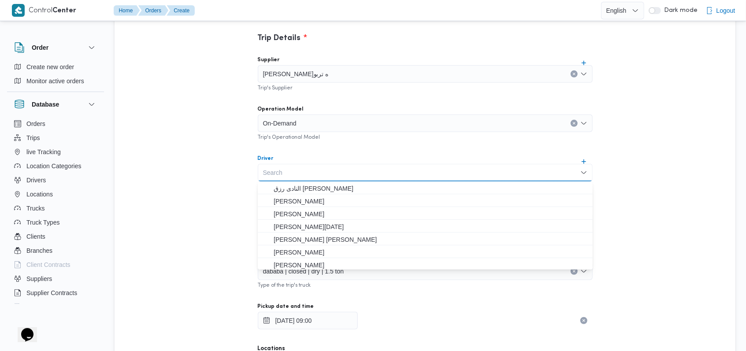
click at [376, 150] on div "Supplier [PERSON_NAME]ه تربو Trip's Supplier Operation Model On-Demand Trip's O…" at bounding box center [425, 244] width 349 height 391
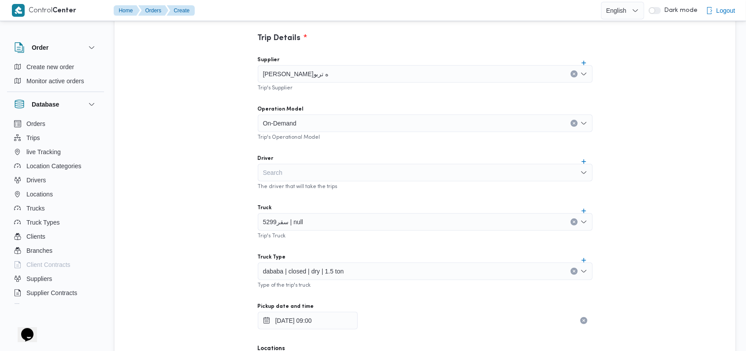
click at [572, 224] on button "Clear input" at bounding box center [573, 221] width 7 height 7
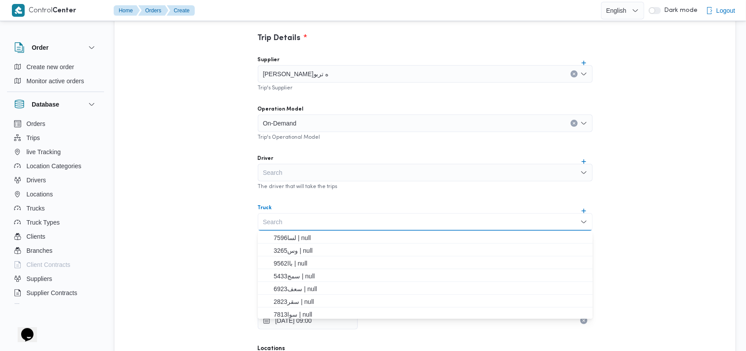
click at [353, 200] on div "Supplier [PERSON_NAME]ه تربو Trip's Supplier Operation Model On-Demand Trip's O…" at bounding box center [425, 244] width 349 height 391
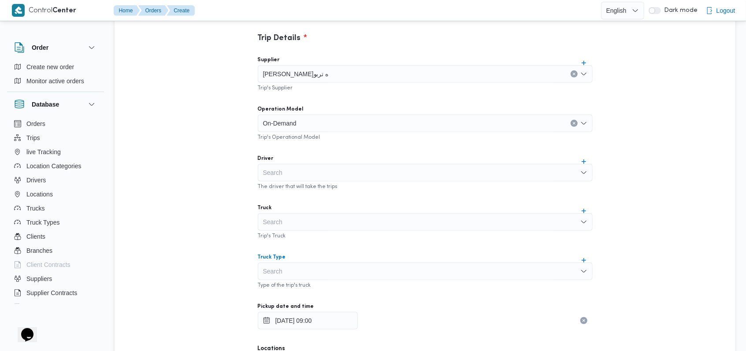
click at [316, 271] on div "Search" at bounding box center [425, 271] width 335 height 18
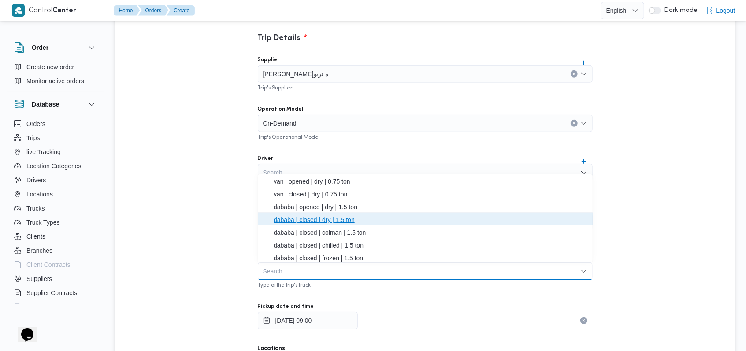
click at [331, 222] on span "dababa | closed | dry | 1.5 ton" at bounding box center [430, 219] width 314 height 11
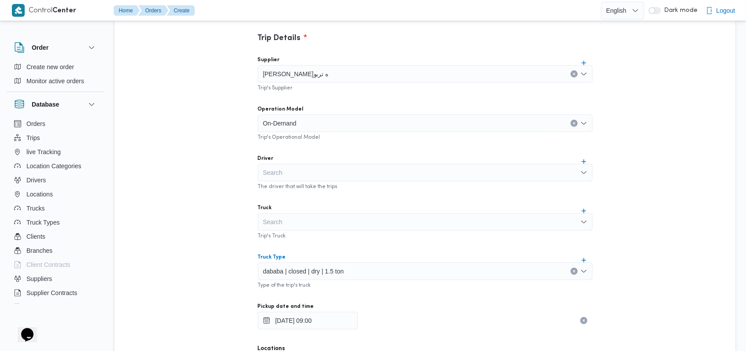
click at [343, 243] on div "Supplier [PERSON_NAME]ه تربو Trip's Supplier Operation Model On-Demand Trip's O…" at bounding box center [425, 244] width 349 height 391
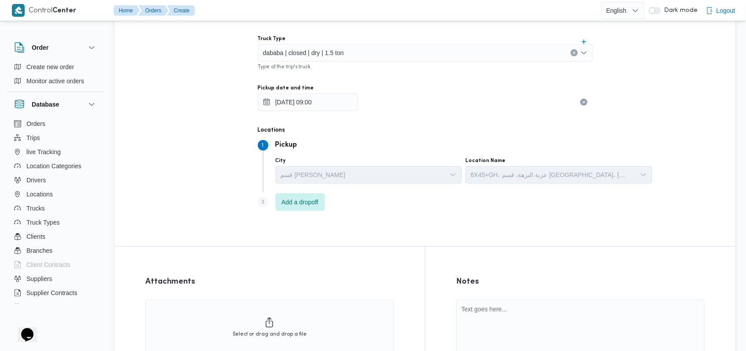
scroll to position [555, 0]
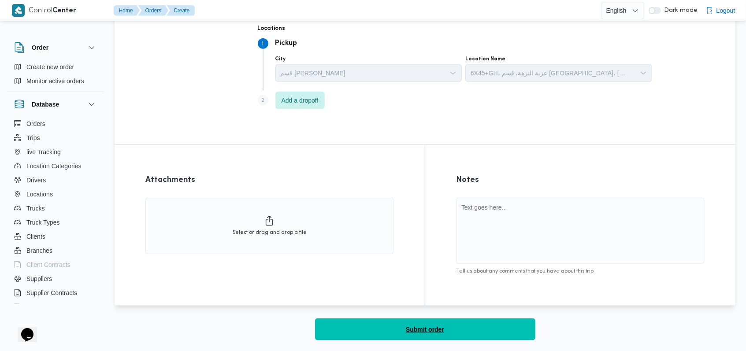
click at [432, 335] on button "Submit order" at bounding box center [425, 329] width 220 height 22
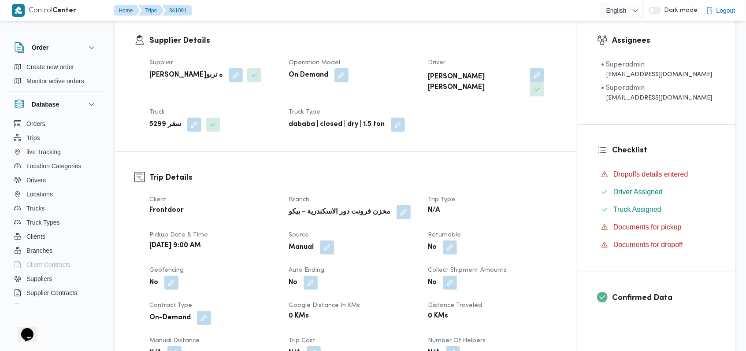
scroll to position [85, 0]
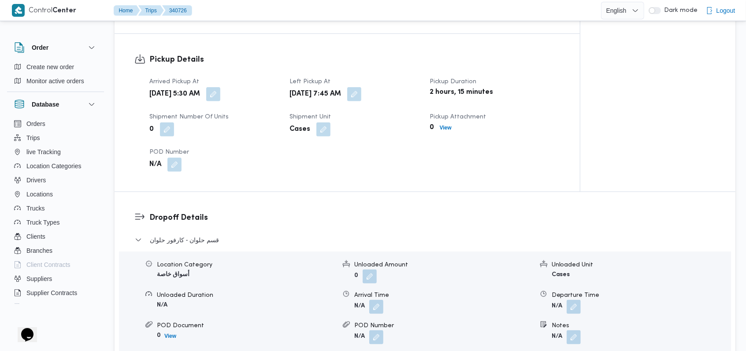
scroll to position [587, 0]
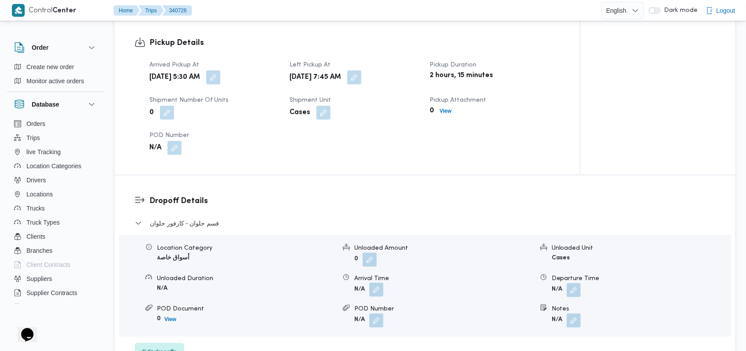
click at [379, 288] on button "button" at bounding box center [376, 290] width 14 height 14
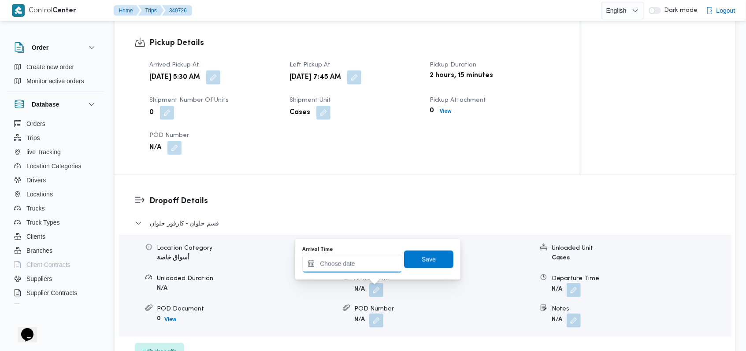
click at [355, 267] on input "Arrival Time" at bounding box center [352, 264] width 100 height 18
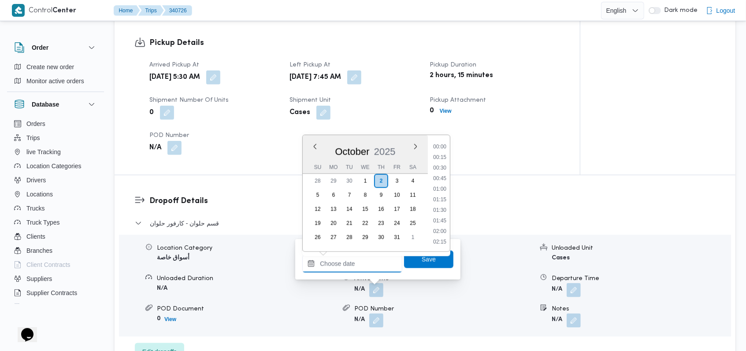
scroll to position [380, 0]
click at [440, 148] on li "09:00" at bounding box center [439, 147] width 20 height 9
type input "[DATE] 09:00"
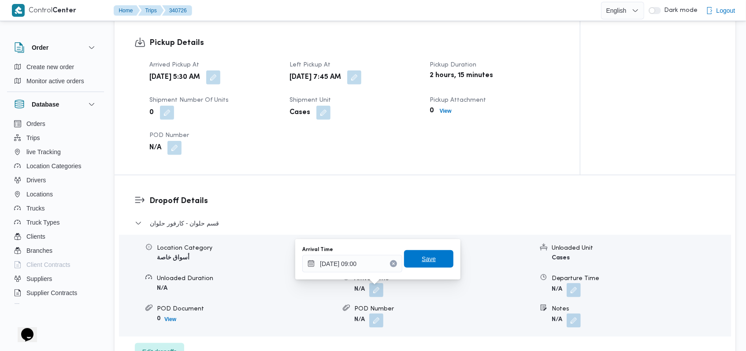
click at [423, 257] on span "Save" at bounding box center [428, 259] width 14 height 11
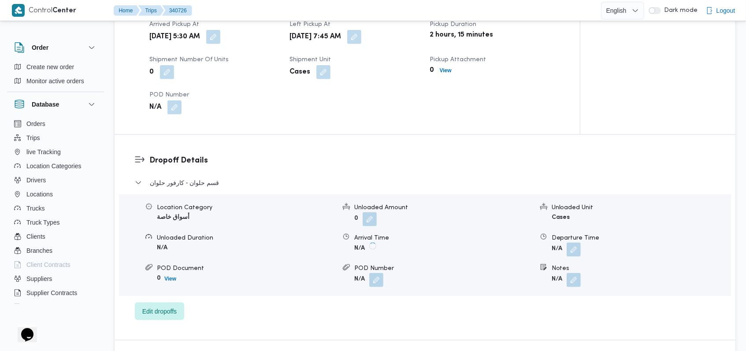
scroll to position [646, 0]
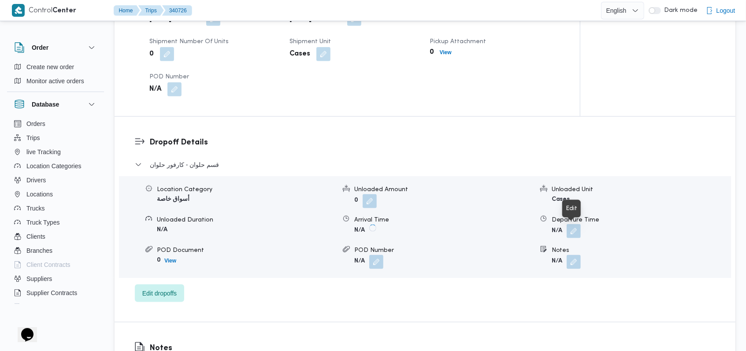
click at [575, 230] on button "button" at bounding box center [573, 231] width 14 height 14
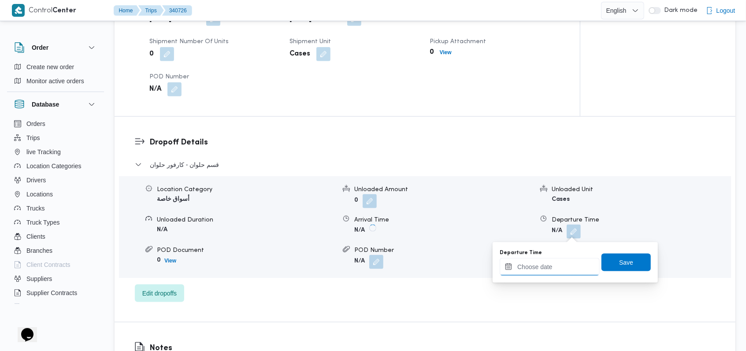
click at [552, 272] on input "Departure Time" at bounding box center [549, 267] width 100 height 18
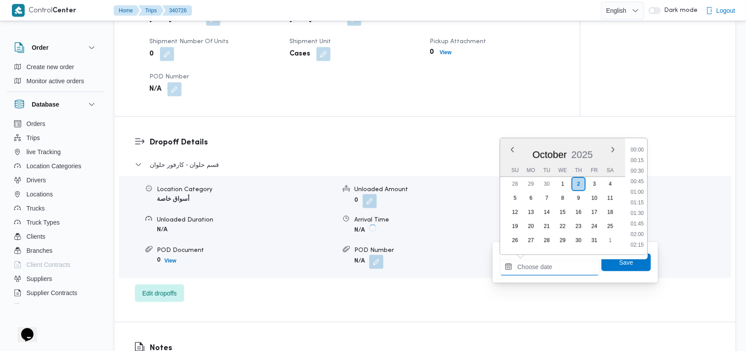
scroll to position [380, 0]
click at [638, 191] on li "10:00" at bounding box center [637, 192] width 20 height 9
type input "[DATE] 10:00"
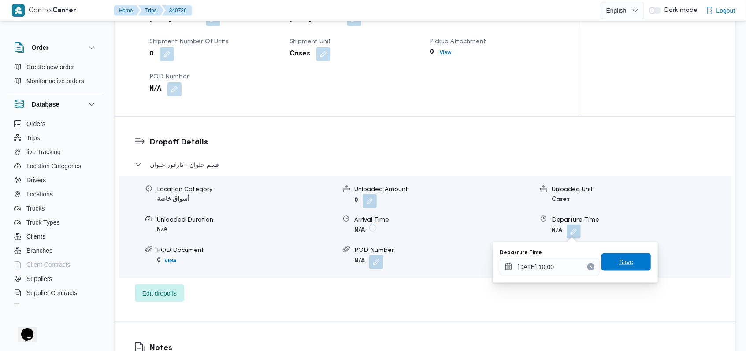
click at [621, 265] on span "Save" at bounding box center [626, 262] width 14 height 11
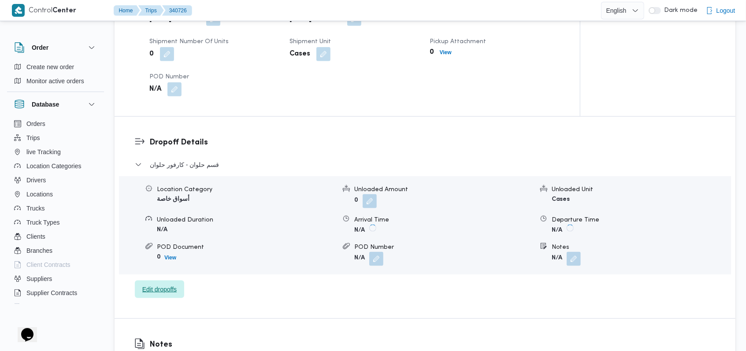
click at [167, 291] on span "Edit dropoffs" at bounding box center [159, 289] width 34 height 11
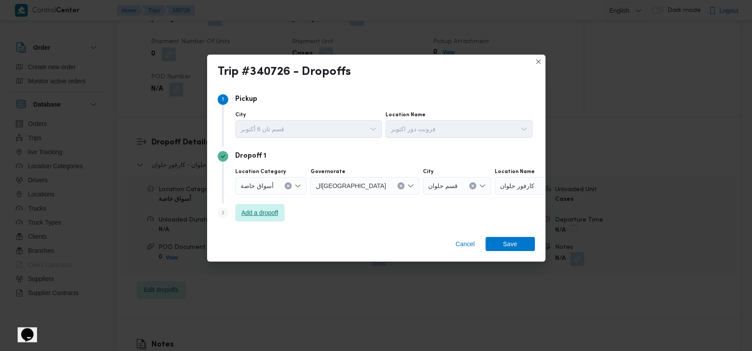
click at [271, 218] on span "Add a dropoff" at bounding box center [259, 213] width 49 height 18
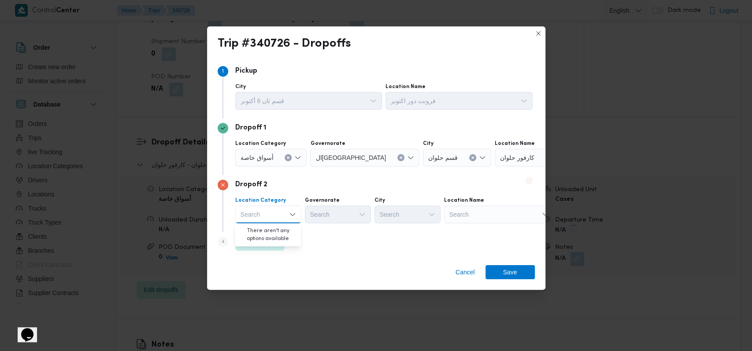
click at [474, 216] on div "Search" at bounding box center [499, 215] width 110 height 18
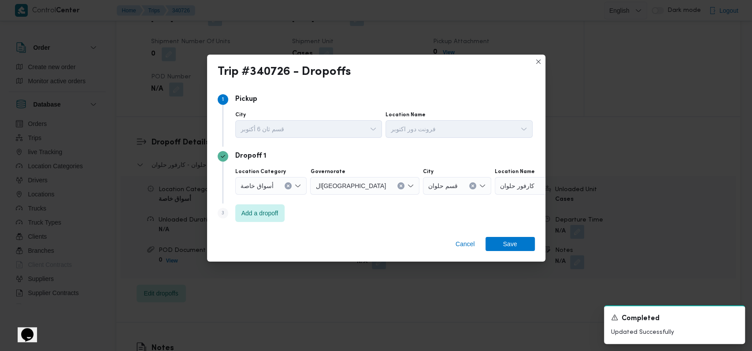
click button "Add a dropoff" at bounding box center [259, 213] width 49 height 18
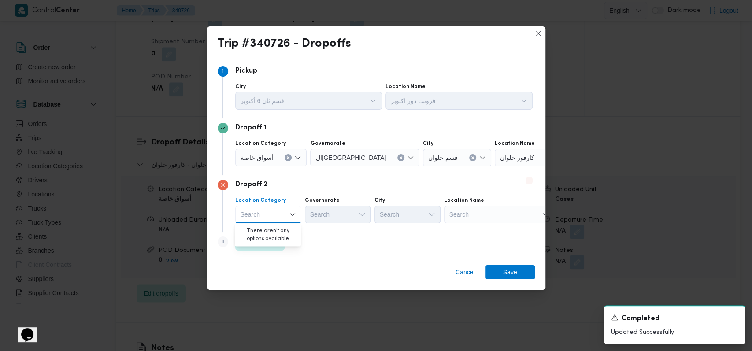
click at [474, 216] on div "Search" at bounding box center [499, 215] width 110 height 18
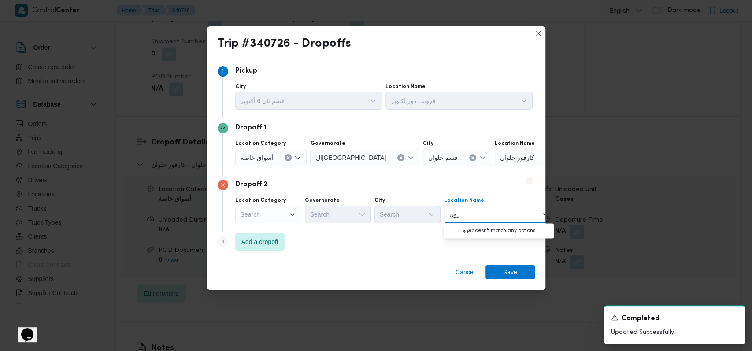
type input "فرونت"
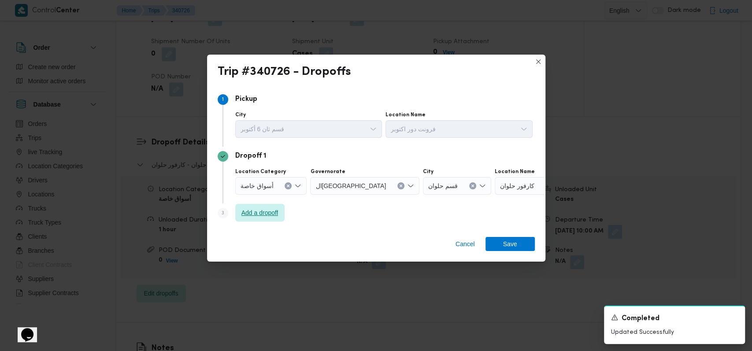
click at [255, 211] on span "Add a dropoff" at bounding box center [259, 212] width 37 height 11
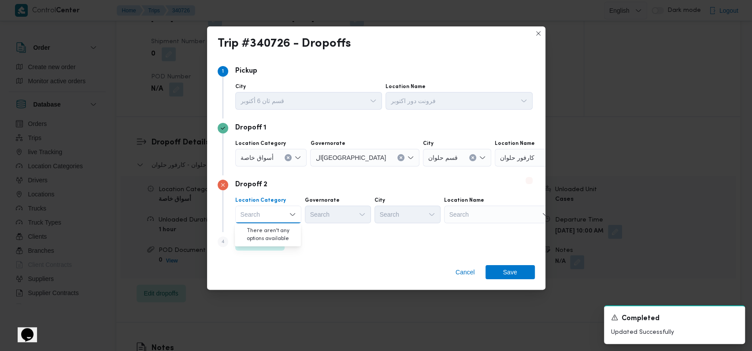
click at [474, 221] on div "Search" at bounding box center [499, 215] width 110 height 18
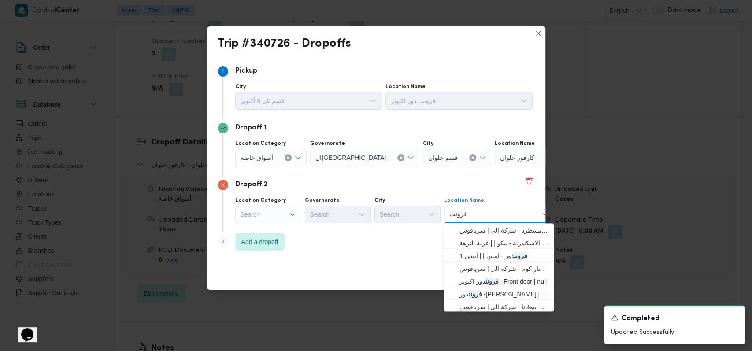
type input "فرونت"
click at [493, 285] on span "فرونت دور اكتوبر | Front door | null" at bounding box center [503, 281] width 89 height 11
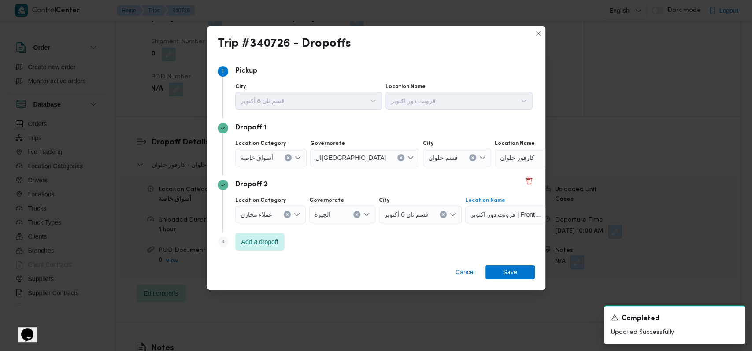
click at [501, 264] on div "Cancel Save" at bounding box center [376, 274] width 338 height 32
click at [503, 270] on span "Save" at bounding box center [510, 272] width 14 height 14
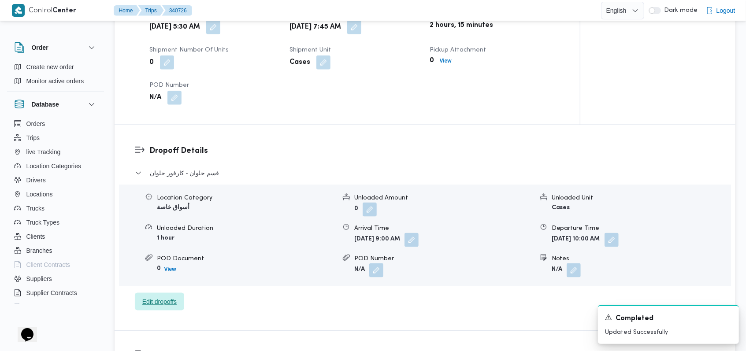
scroll to position [587, 0]
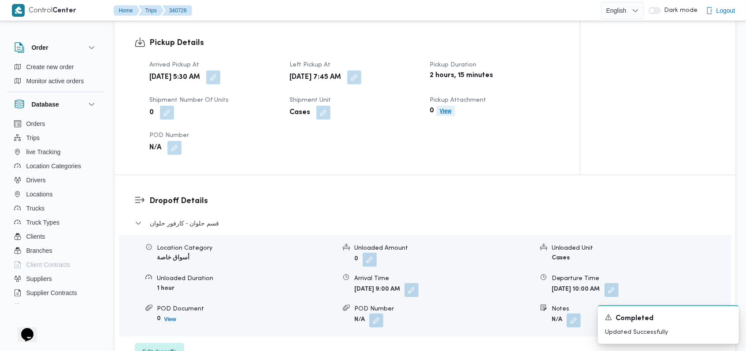
click at [443, 110] on b "View" at bounding box center [445, 111] width 12 height 6
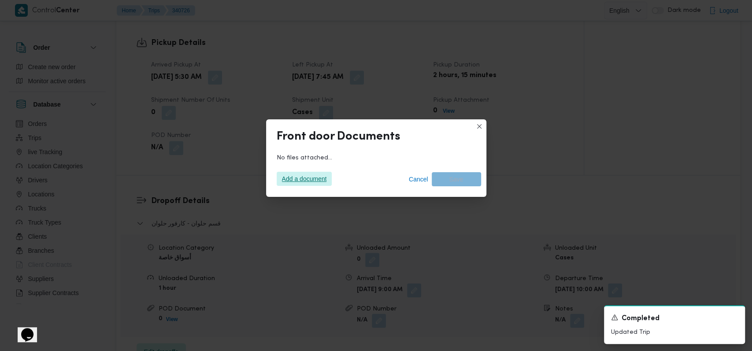
click at [288, 178] on span "Add a document" at bounding box center [304, 179] width 45 height 14
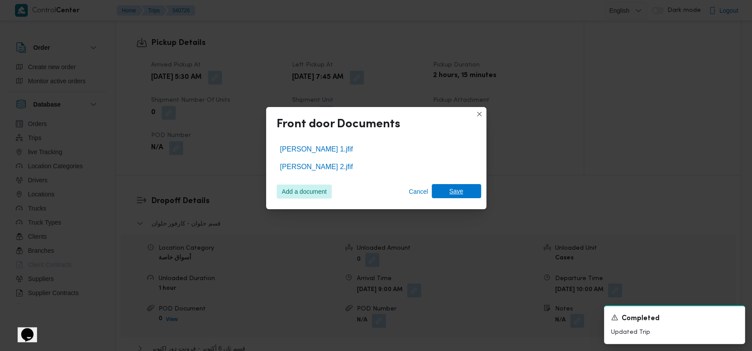
click at [473, 190] on span "Save" at bounding box center [456, 191] width 49 height 14
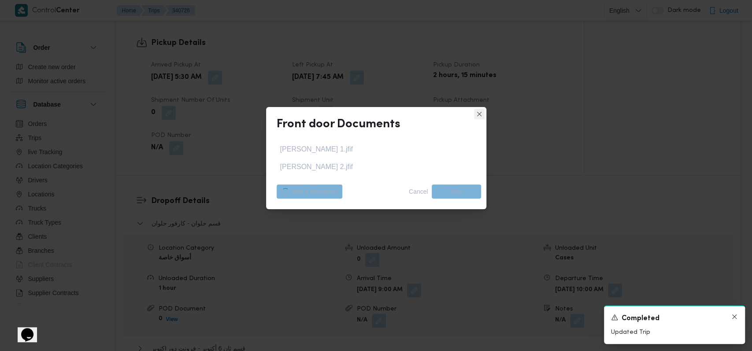
click at [735, 317] on icon "Dismiss toast" at bounding box center [734, 316] width 7 height 7
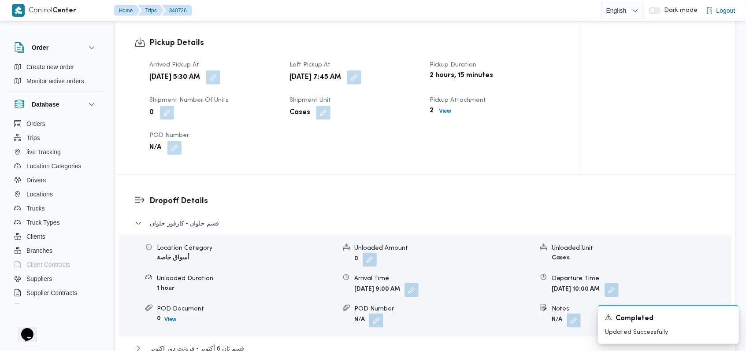
click at [481, 199] on h3 "Dropoff Details" at bounding box center [432, 201] width 566 height 12
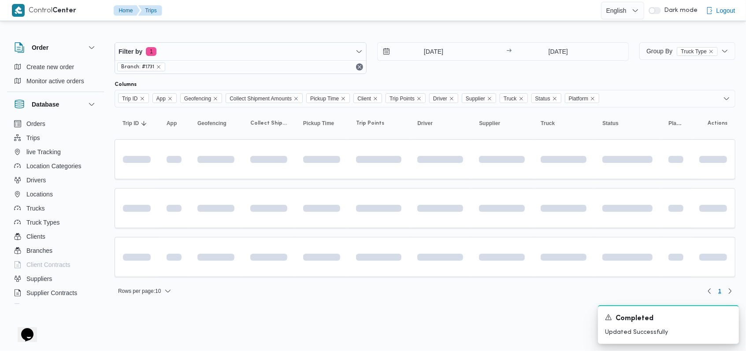
scroll to position [0, 0]
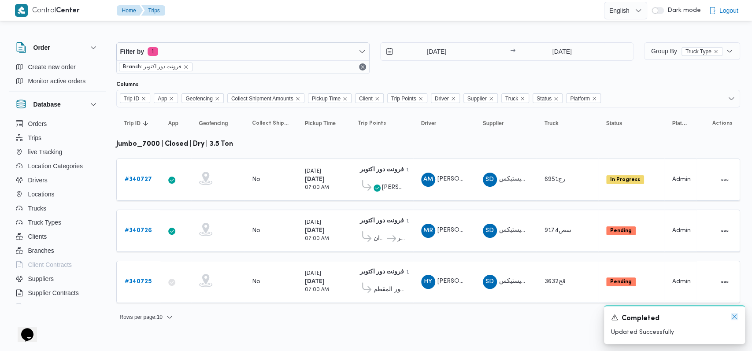
click at [731, 318] on icon "Dismiss toast" at bounding box center [734, 316] width 7 height 7
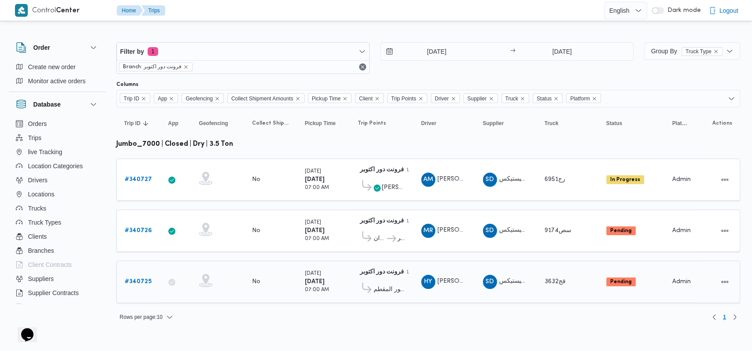
click at [142, 280] on b "# 340725" at bounding box center [138, 282] width 27 height 6
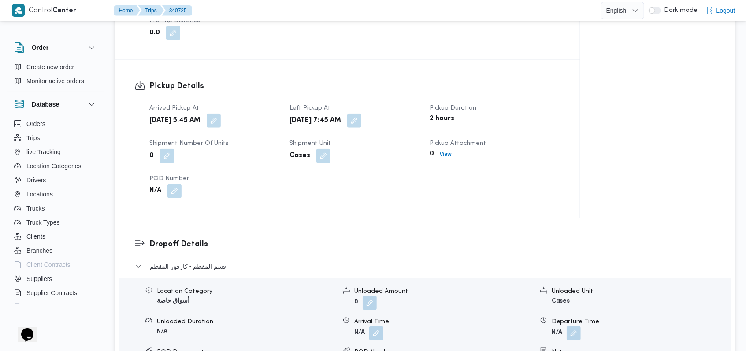
scroll to position [587, 0]
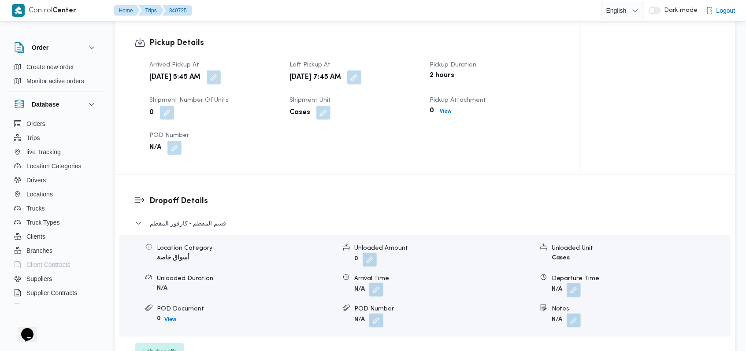
click at [380, 290] on button "button" at bounding box center [376, 290] width 14 height 14
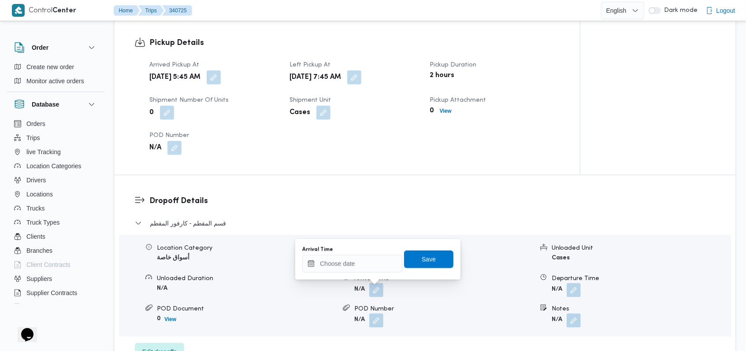
click at [362, 273] on div "You are in a dialog. To close this dialog, hit escape. Arrival Time Save" at bounding box center [377, 259] width 165 height 41
click at [364, 266] on input "Arrival Time" at bounding box center [352, 264] width 100 height 18
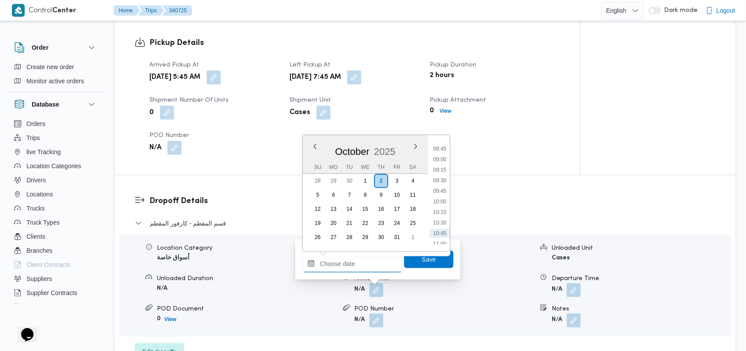
scroll to position [342, 0]
click at [439, 192] on li "09:15" at bounding box center [439, 195] width 20 height 9
type input "[DATE] 09:15"
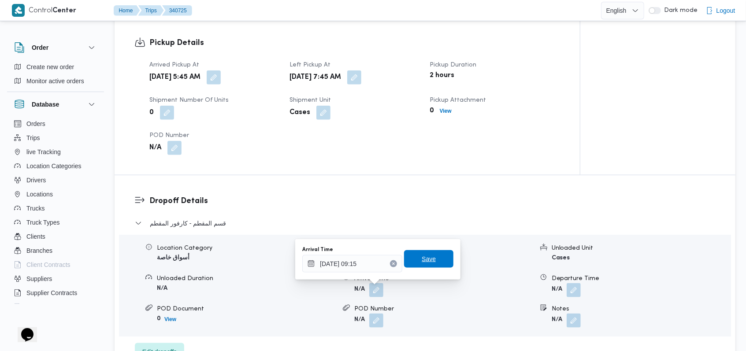
click at [427, 256] on span "Save" at bounding box center [428, 259] width 14 height 11
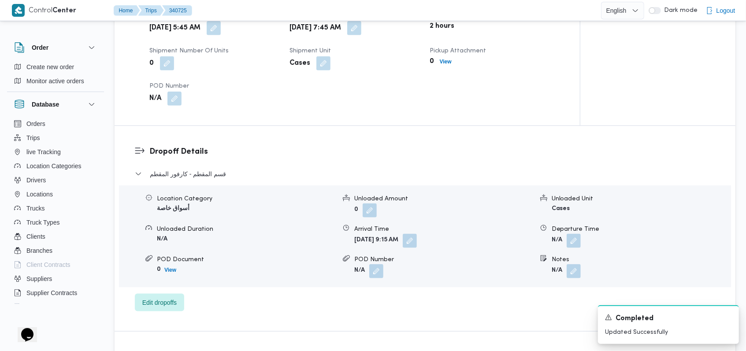
scroll to position [587, 0]
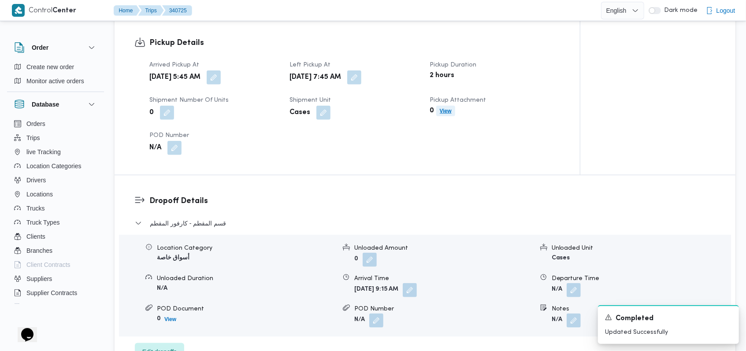
click at [447, 114] on b "View" at bounding box center [445, 111] width 12 height 6
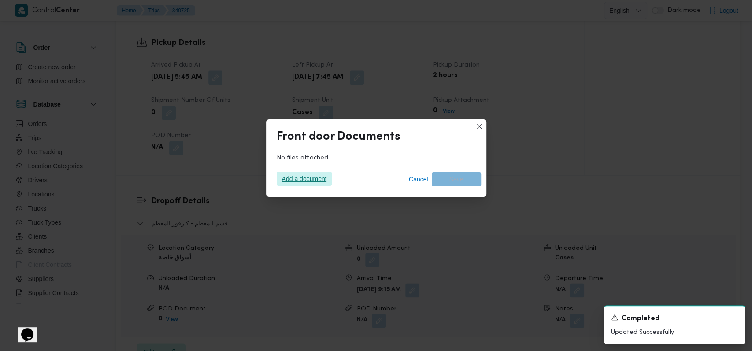
click at [305, 176] on span "Add a document" at bounding box center [304, 179] width 45 height 14
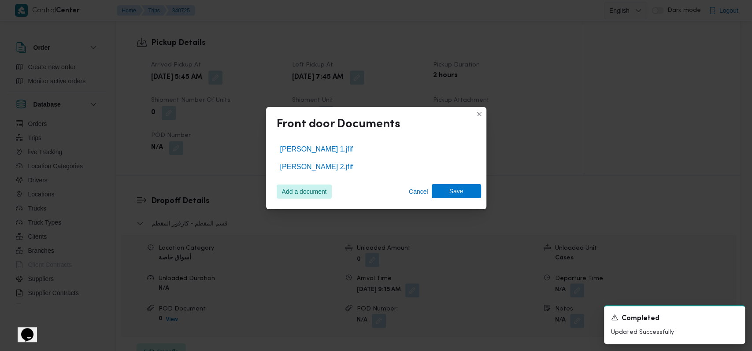
click at [471, 194] on span "Save" at bounding box center [456, 191] width 49 height 14
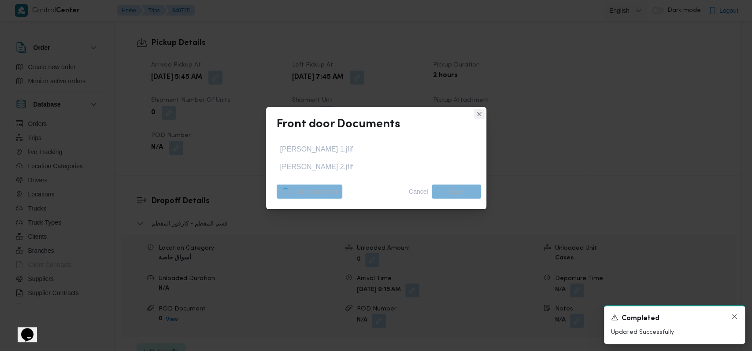
click at [733, 319] on icon "Dismiss toast" at bounding box center [734, 316] width 7 height 7
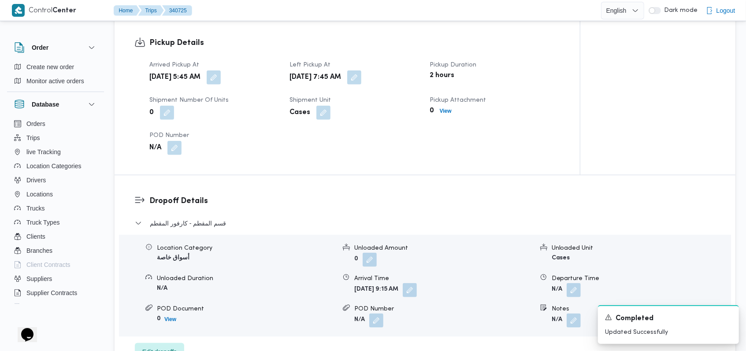
click at [416, 213] on dl "Dropoff Details قسم المقطم - كارفور المقطم Location Category أسواق خاصة Unloade…" at bounding box center [432, 278] width 566 height 166
click at [727, 318] on icon "Dismiss toast" at bounding box center [728, 316] width 4 height 4
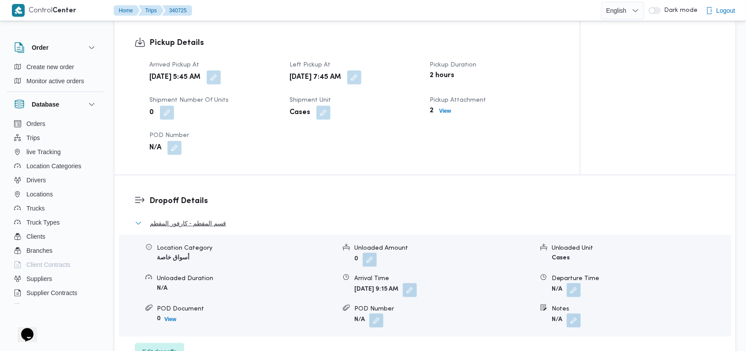
click at [215, 221] on span "قسم المقطم - كارفور المقطم" at bounding box center [188, 223] width 76 height 11
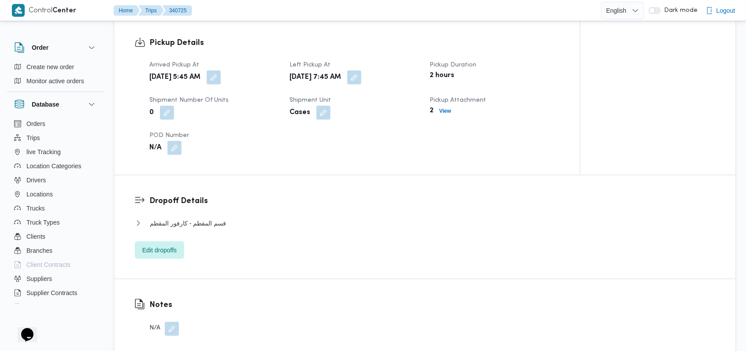
click at [267, 230] on div "قسم المقطم - كارفور المقطم" at bounding box center [425, 226] width 580 height 17
click at [251, 217] on dl "Dropoff Details قسم المقطم - كارفور المقطم Location Category أسواق خاصة Unloade…" at bounding box center [432, 227] width 566 height 64
click at [191, 223] on span "قسم المقطم - كارفور المقطم" at bounding box center [188, 223] width 76 height 11
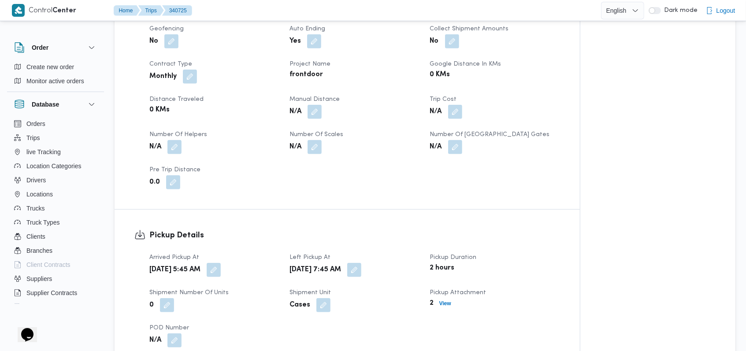
scroll to position [469, 0]
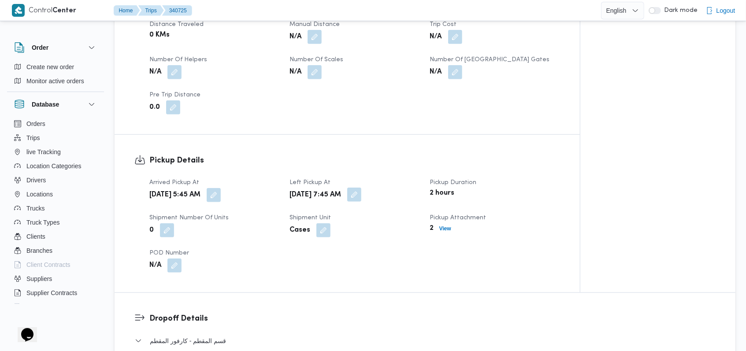
click at [361, 194] on button "button" at bounding box center [354, 195] width 14 height 14
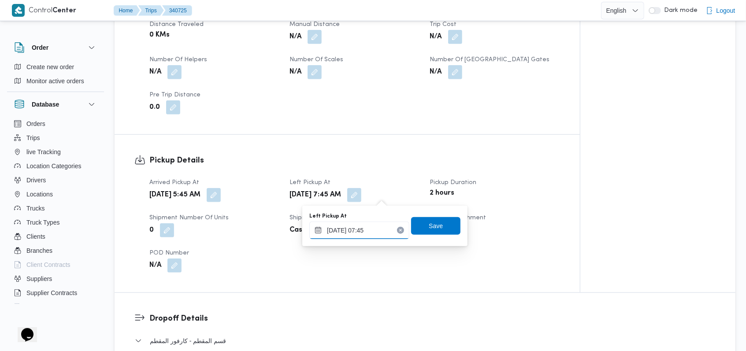
click at [380, 228] on input "[DATE] 07:45" at bounding box center [359, 231] width 100 height 18
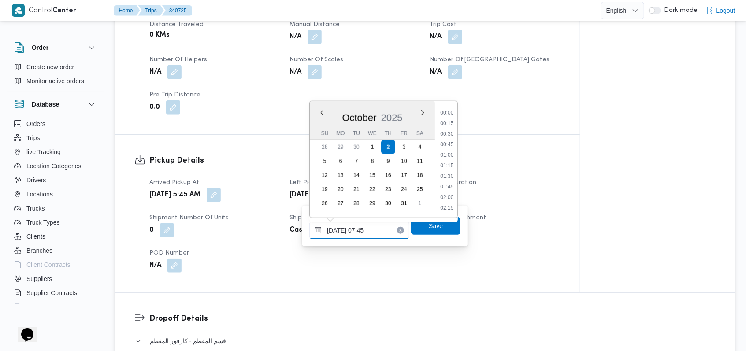
scroll to position [274, 0]
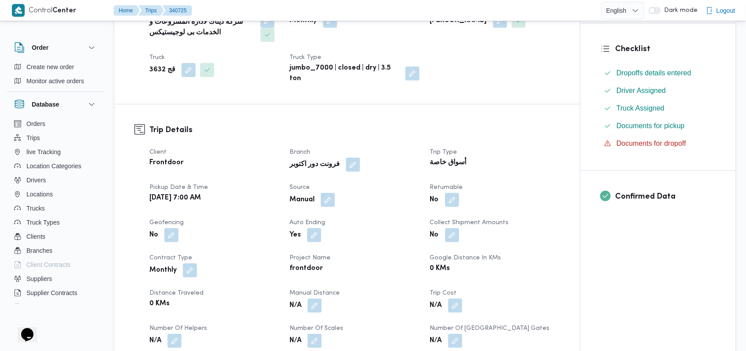
scroll to position [59, 0]
